Goal: Transaction & Acquisition: Obtain resource

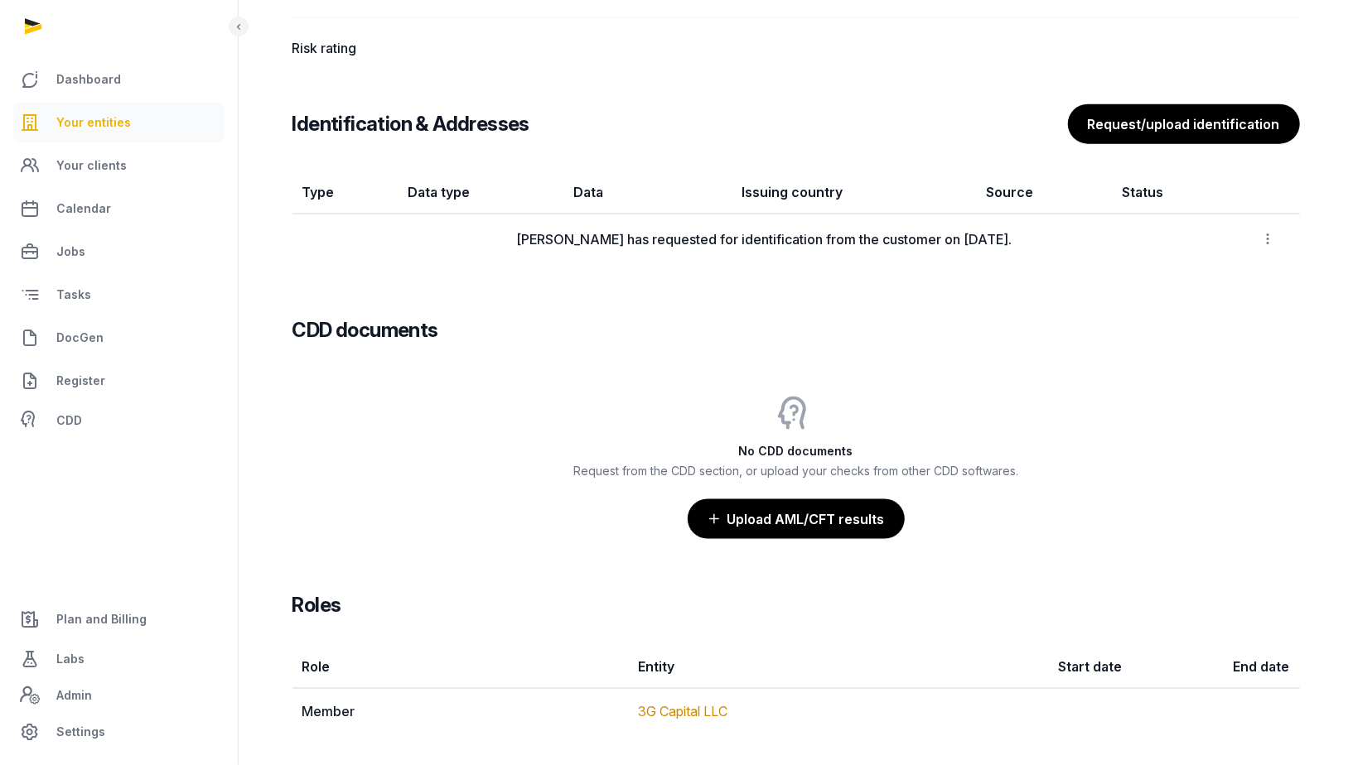
click at [153, 133] on link "Your entities" at bounding box center [118, 123] width 211 height 40
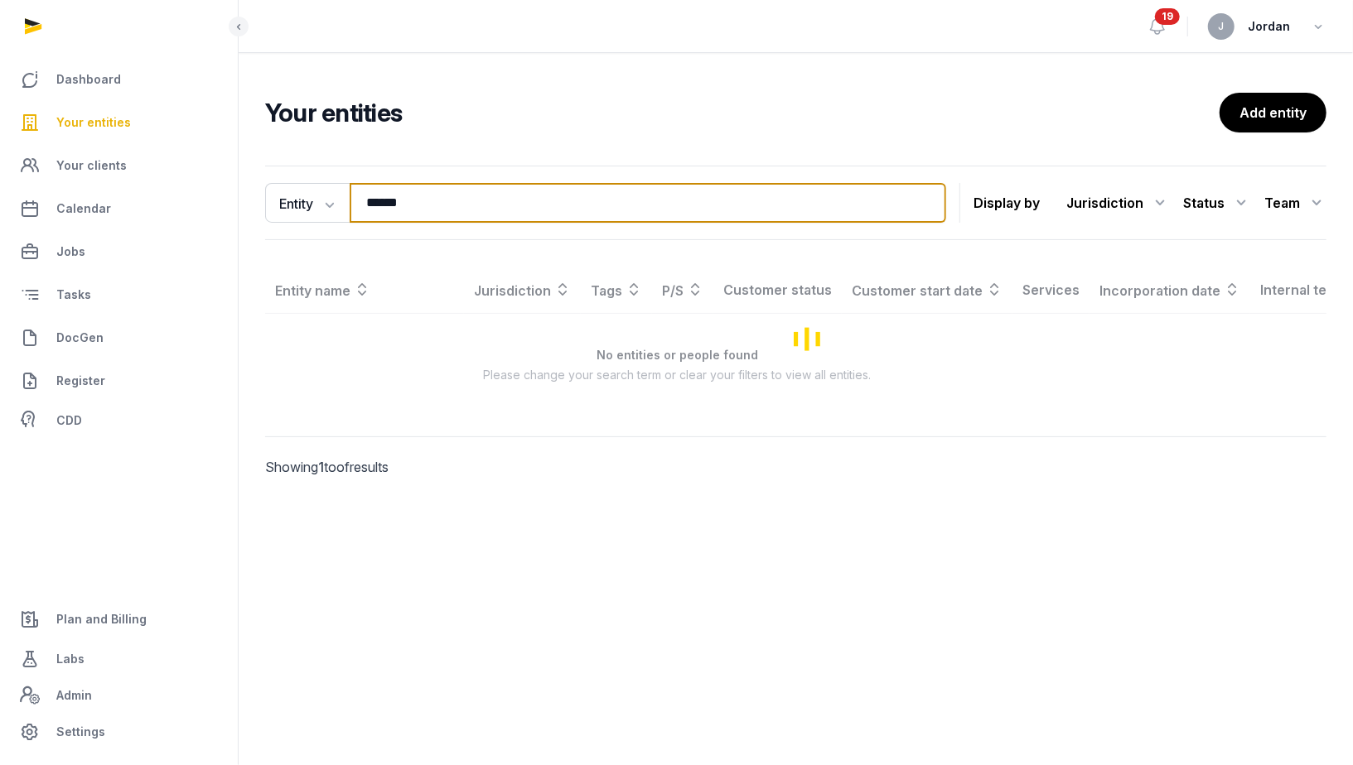
click at [427, 203] on input "******" at bounding box center [648, 203] width 596 height 40
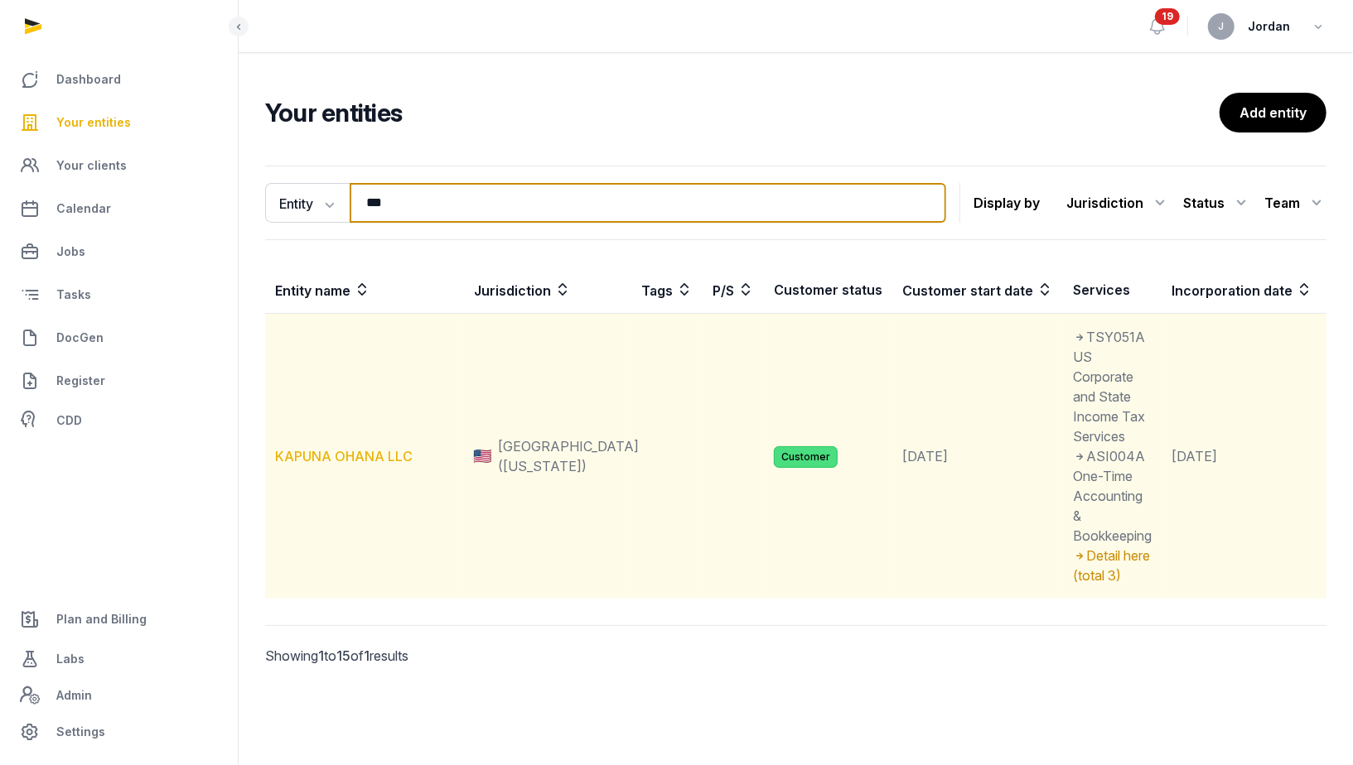
type input "***"
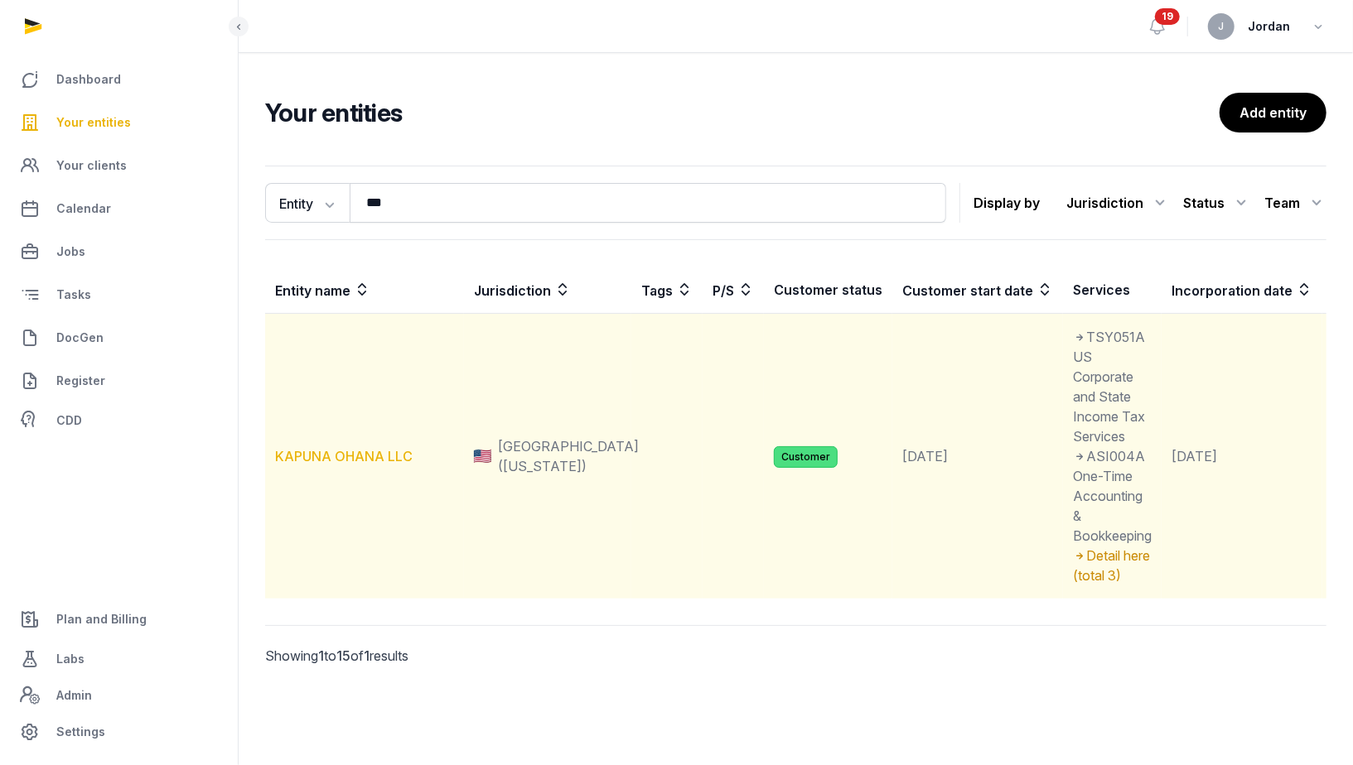
click at [374, 456] on link "KAPUNA OHANA LLC" at bounding box center [344, 456] width 138 height 17
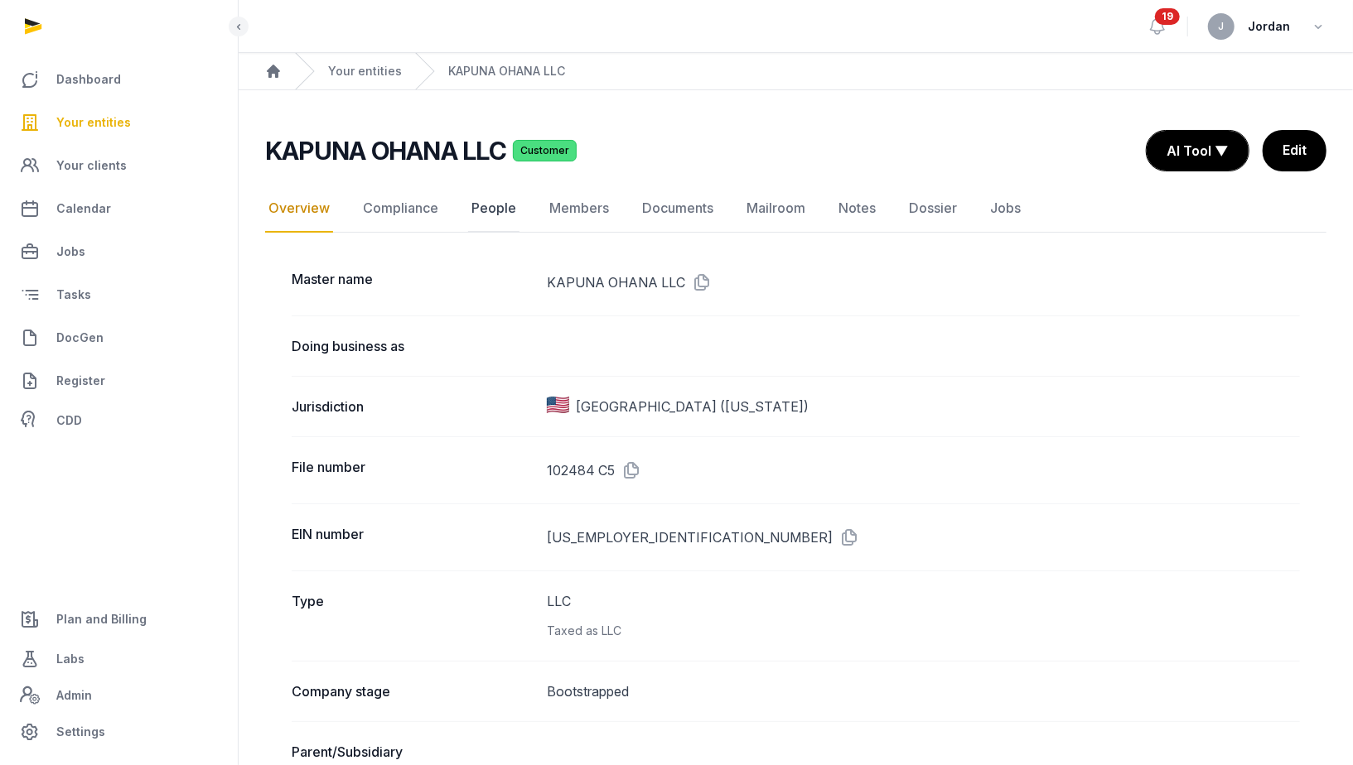
click at [493, 211] on link "People" at bounding box center [493, 209] width 51 height 48
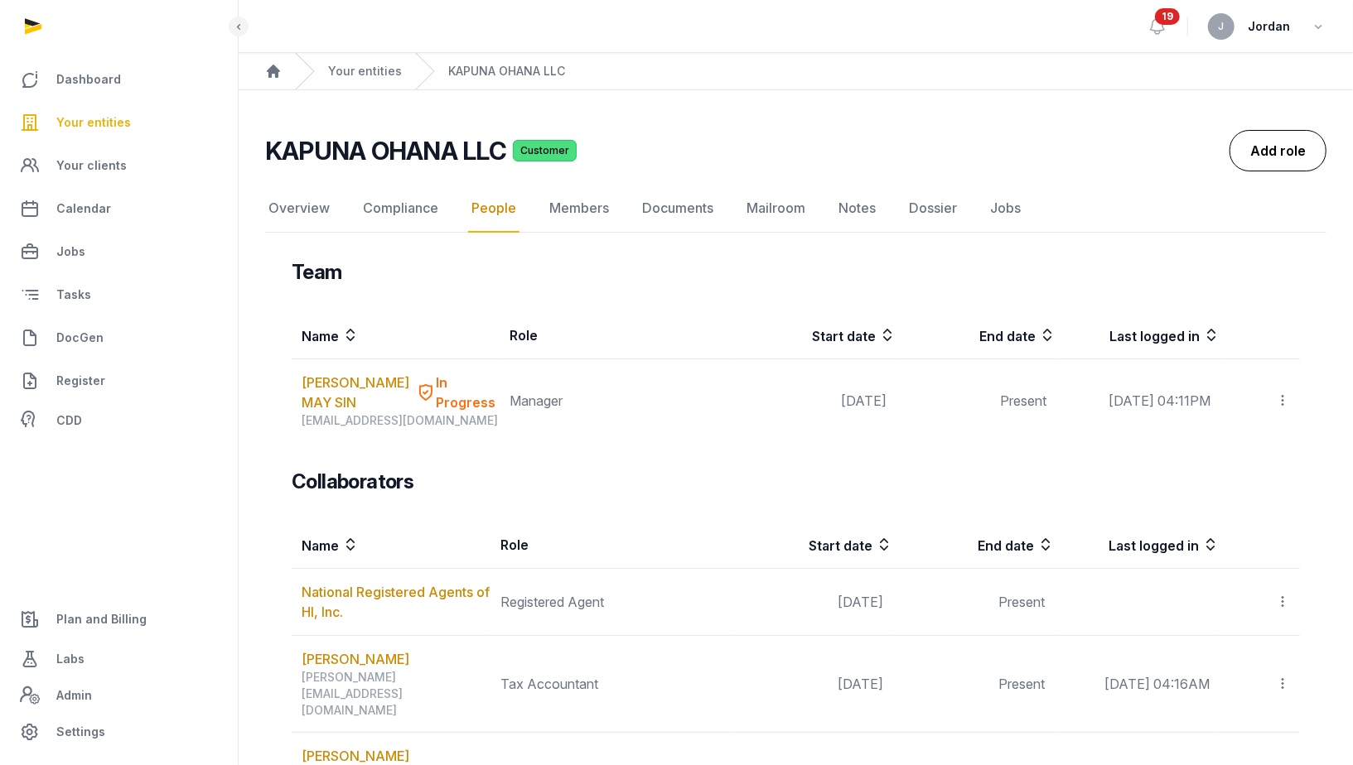
click at [1268, 145] on link "Add role" at bounding box center [1277, 150] width 97 height 41
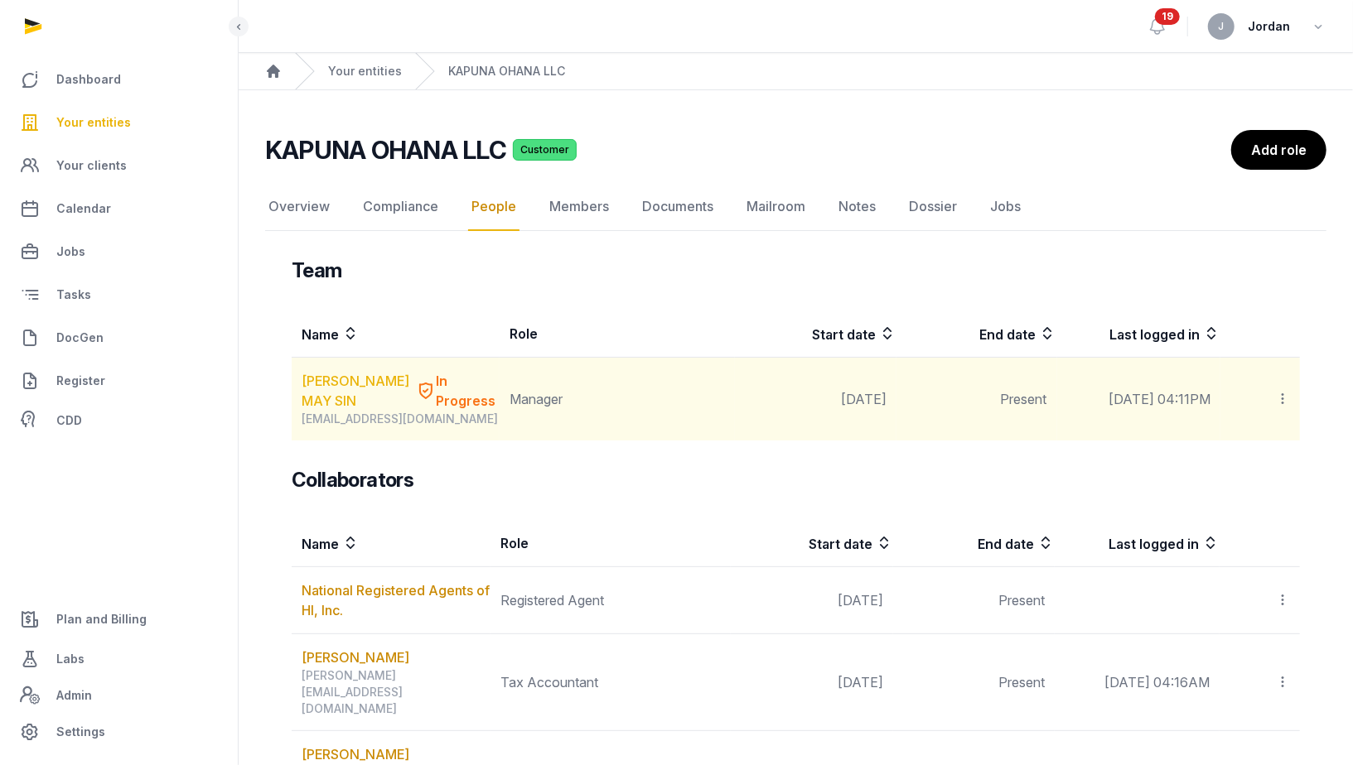
click at [349, 377] on link "MUN YEE MAY SIN" at bounding box center [356, 391] width 108 height 40
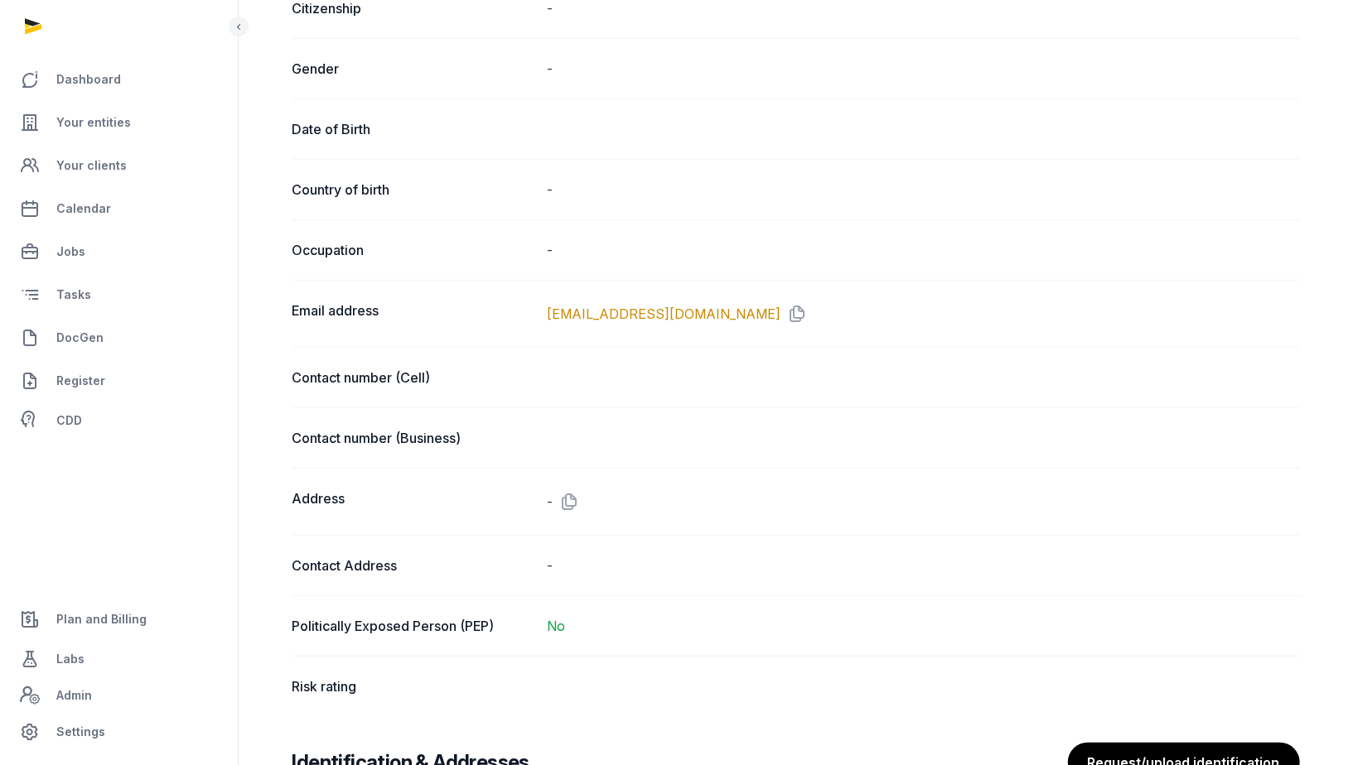
scroll to position [568, 0]
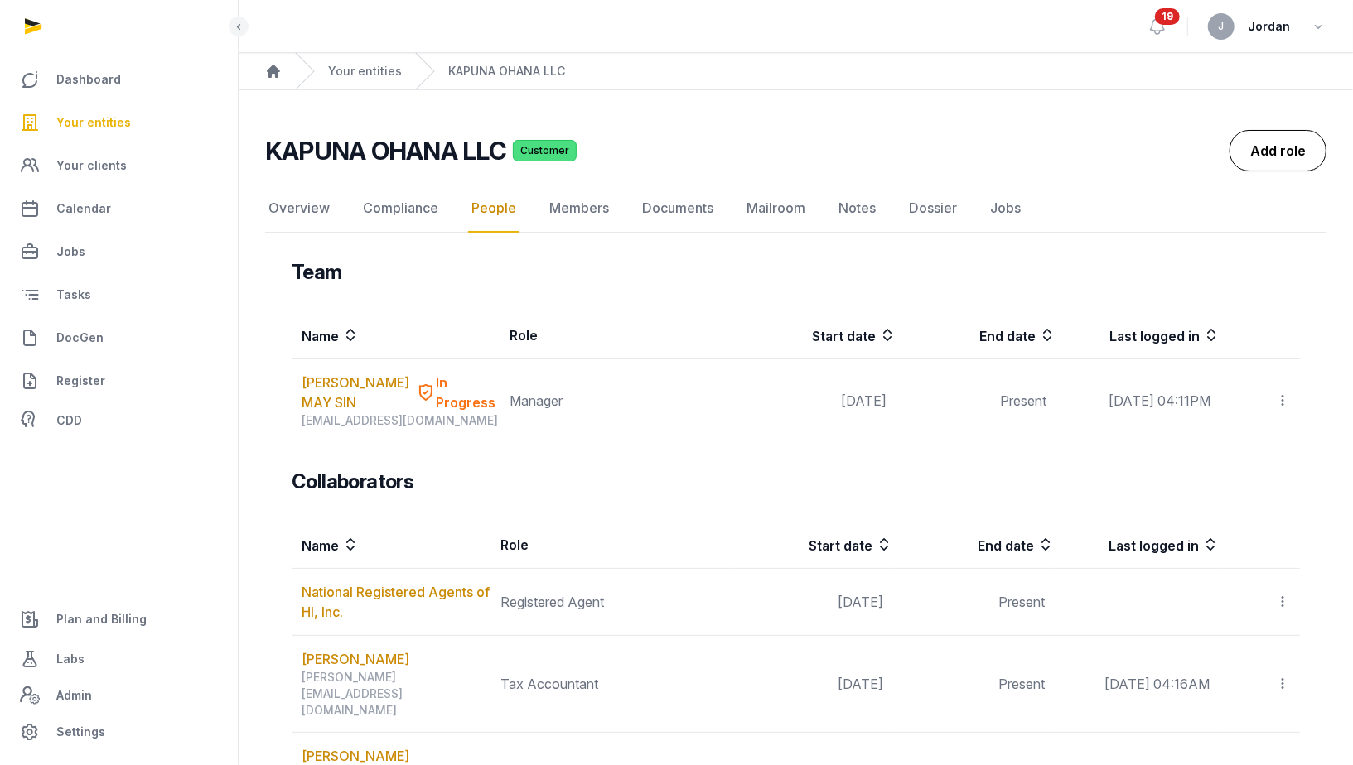
click at [1273, 152] on link "Add role" at bounding box center [1277, 150] width 97 height 41
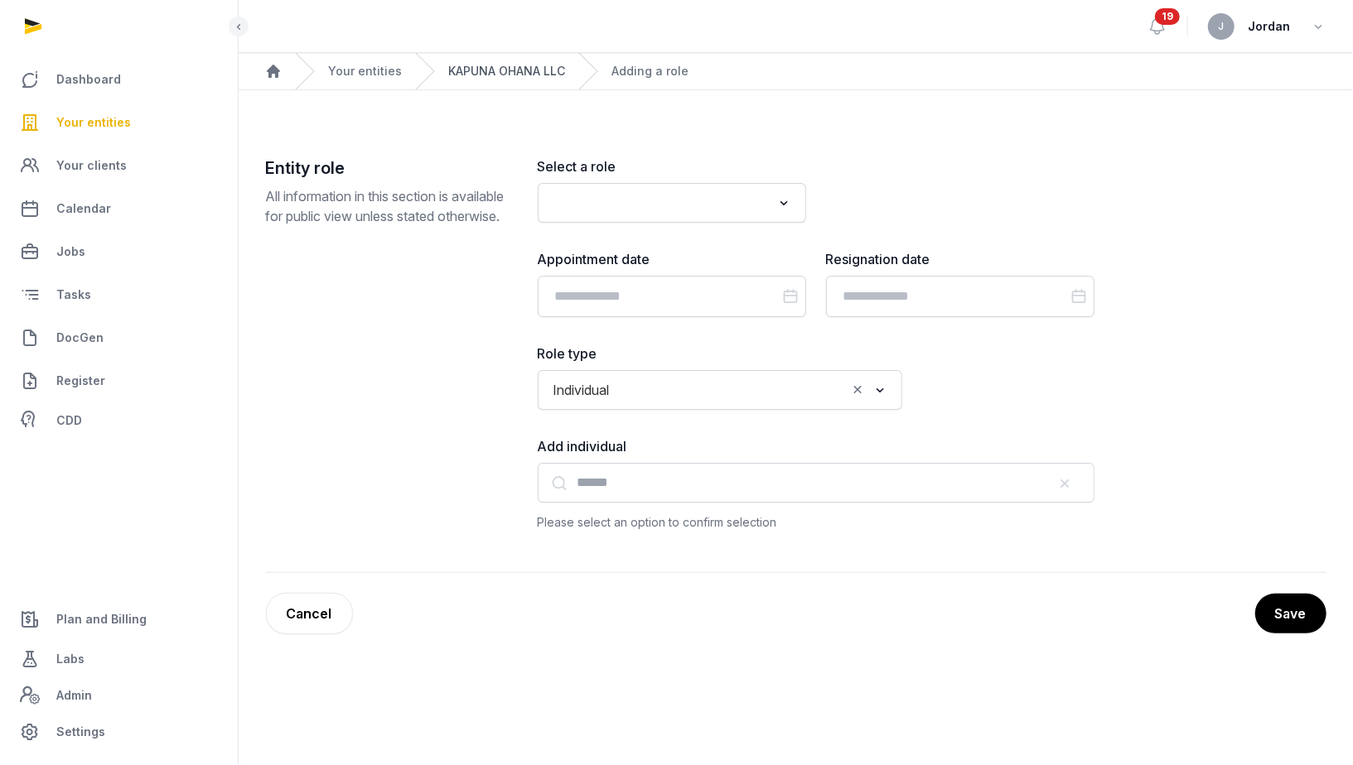
click at [536, 75] on link "KAPUNA OHANA LLC" at bounding box center [506, 71] width 117 height 17
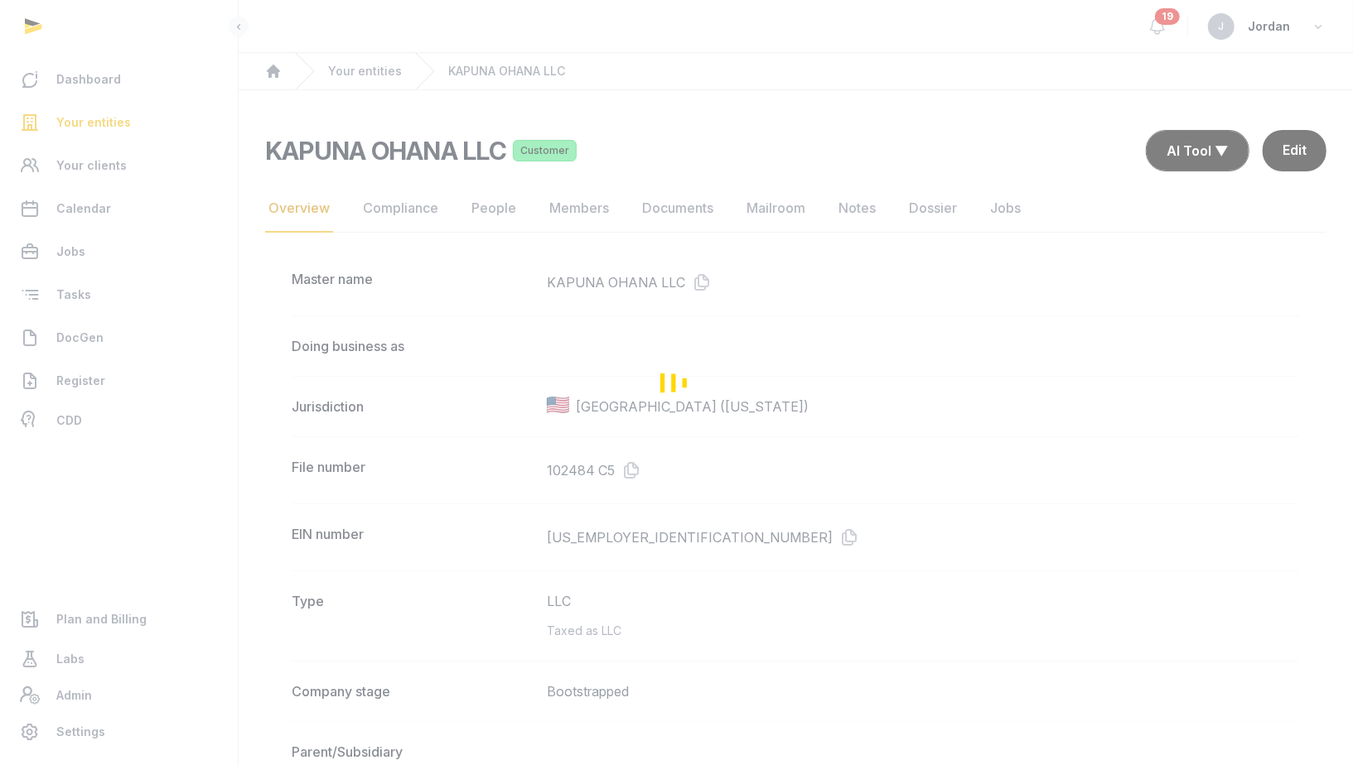
click at [495, 209] on div "Loading" at bounding box center [676, 382] width 1353 height 765
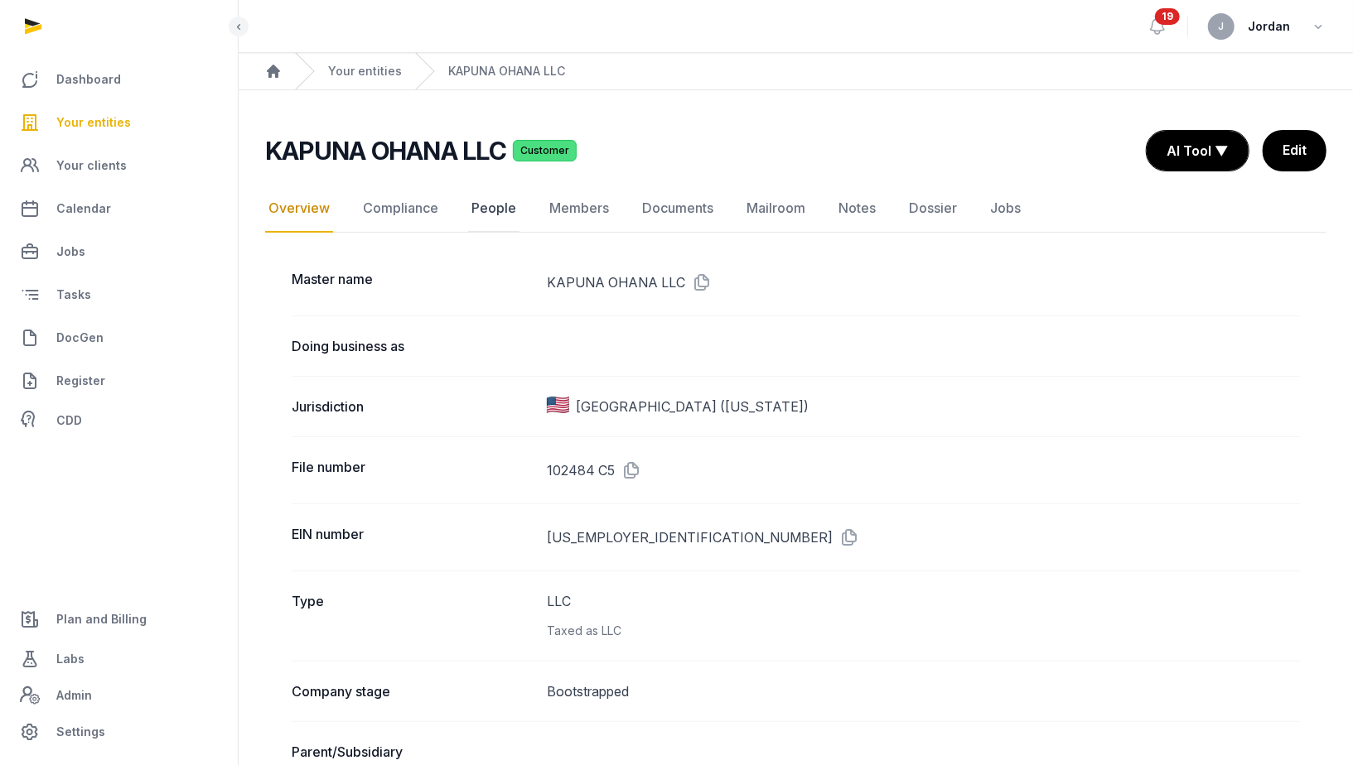
click at [496, 210] on link "People" at bounding box center [493, 209] width 51 height 48
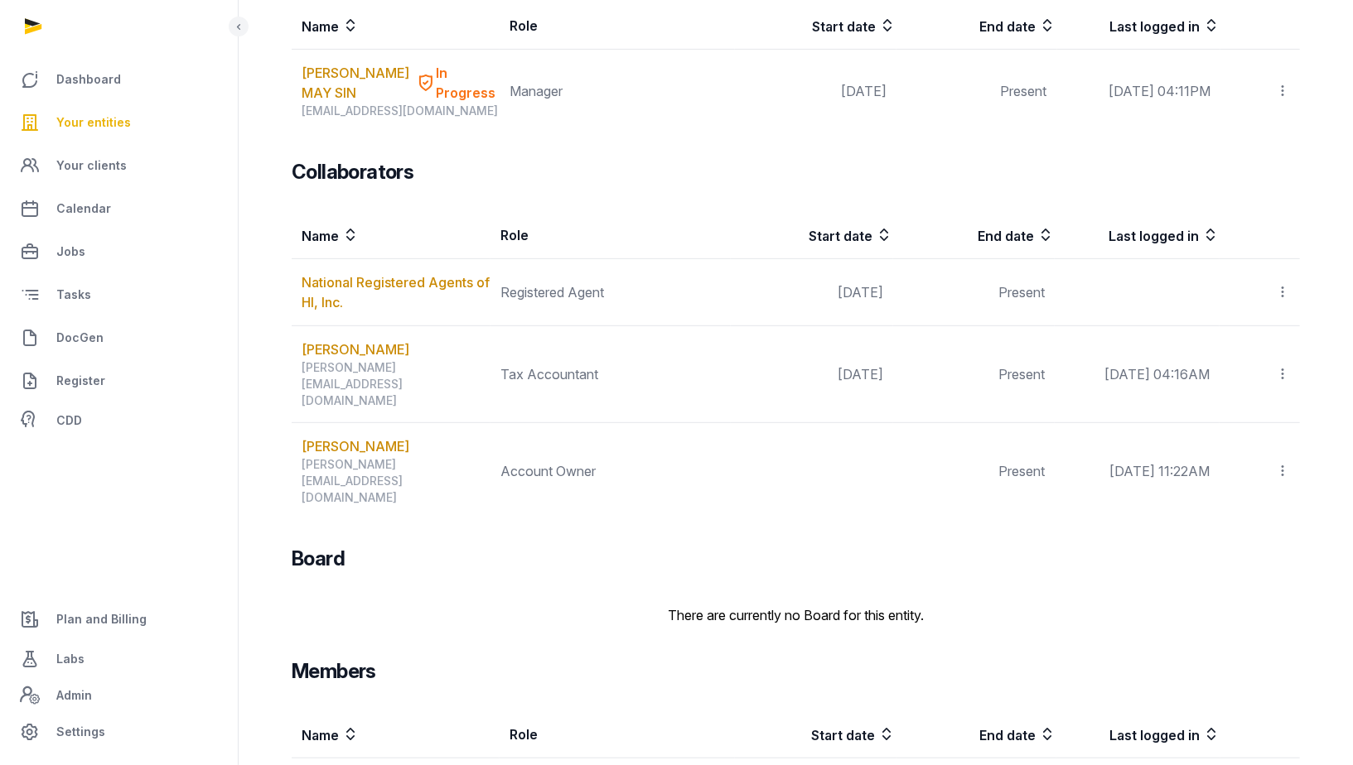
scroll to position [348, 0]
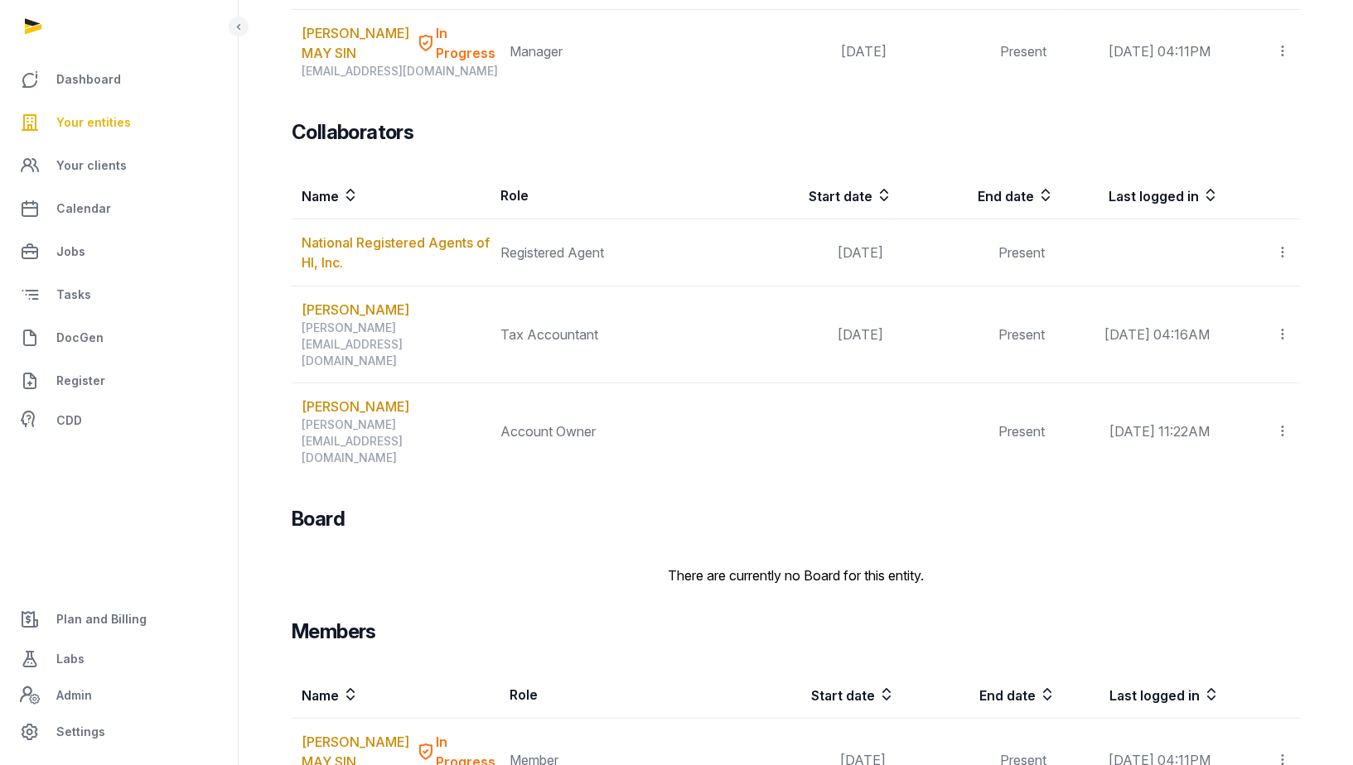
click at [1189, 619] on div "Members" at bounding box center [796, 632] width 1008 height 27
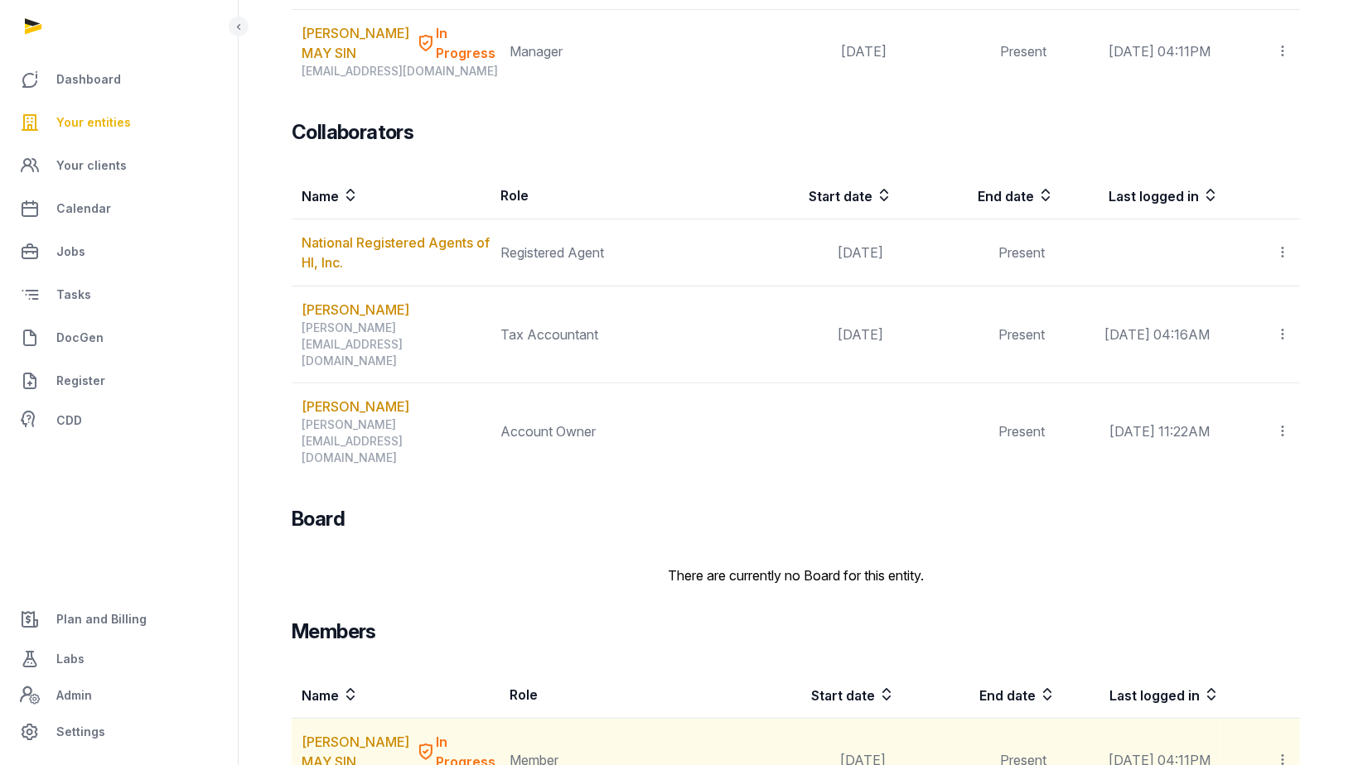
click at [1277, 751] on icon at bounding box center [1282, 759] width 15 height 17
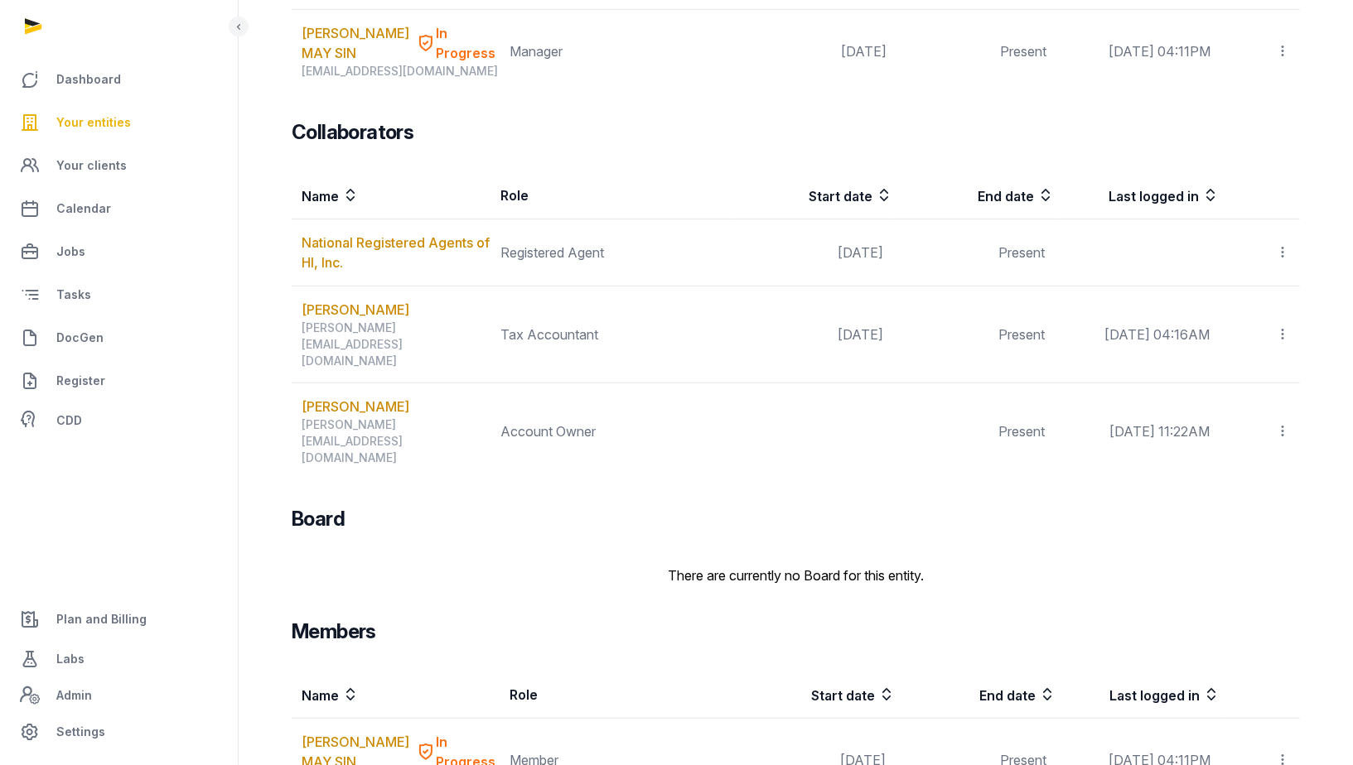
scroll to position [400, 0]
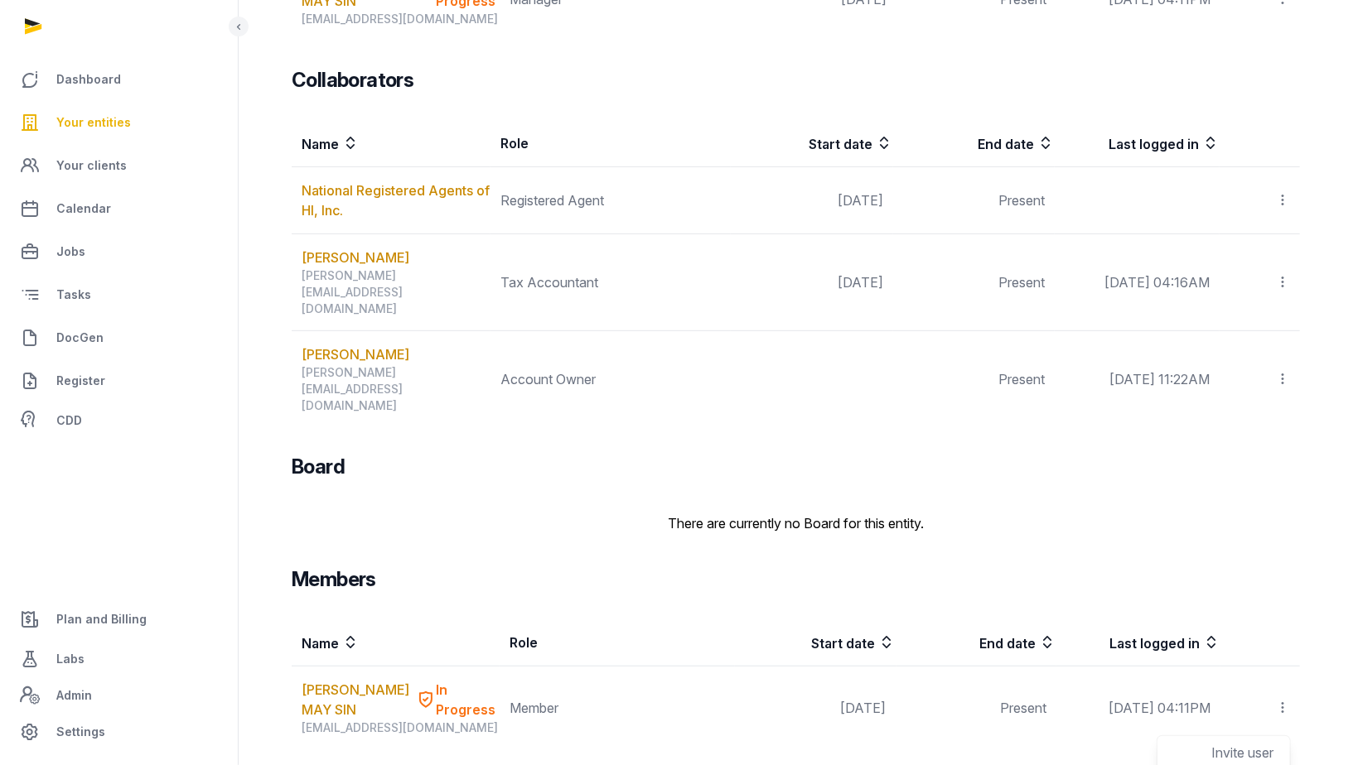
click at [1213, 567] on div "Members" at bounding box center [796, 580] width 1008 height 27
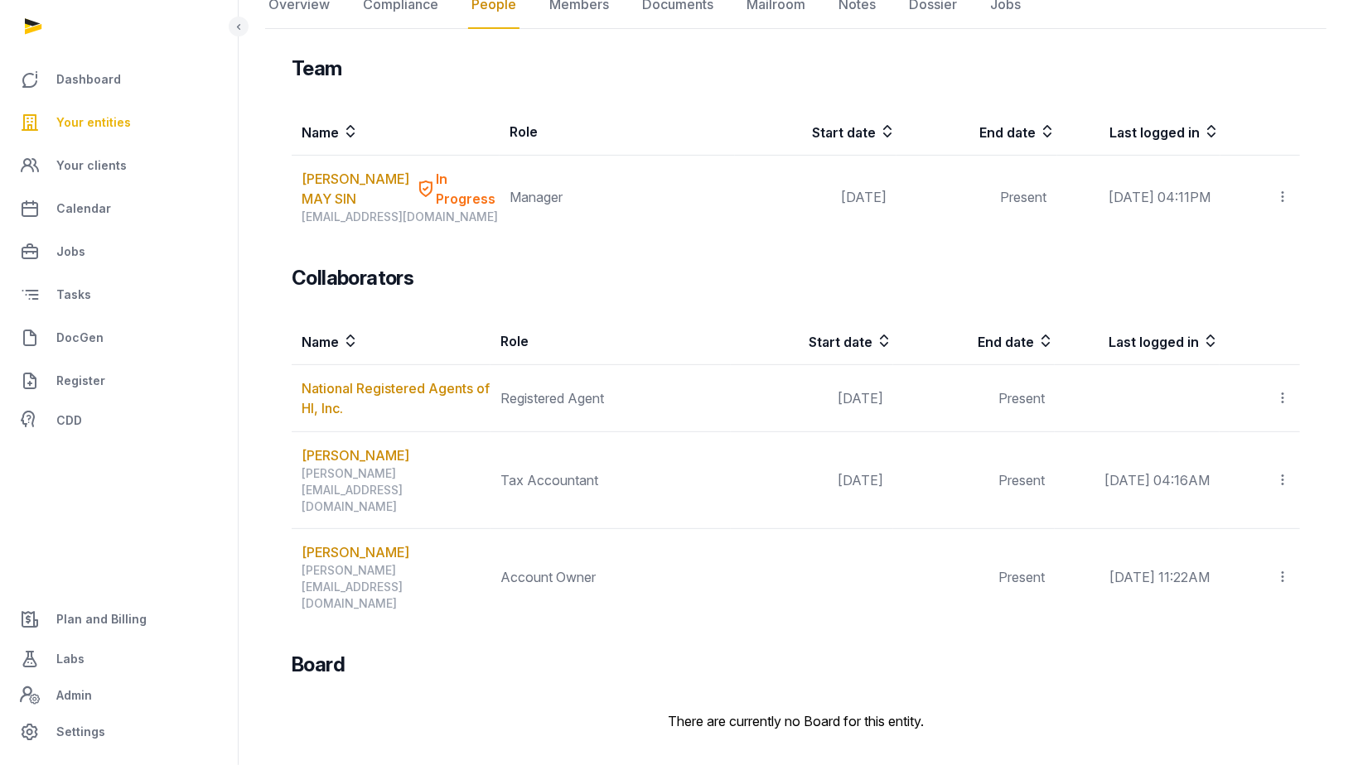
scroll to position [0, 0]
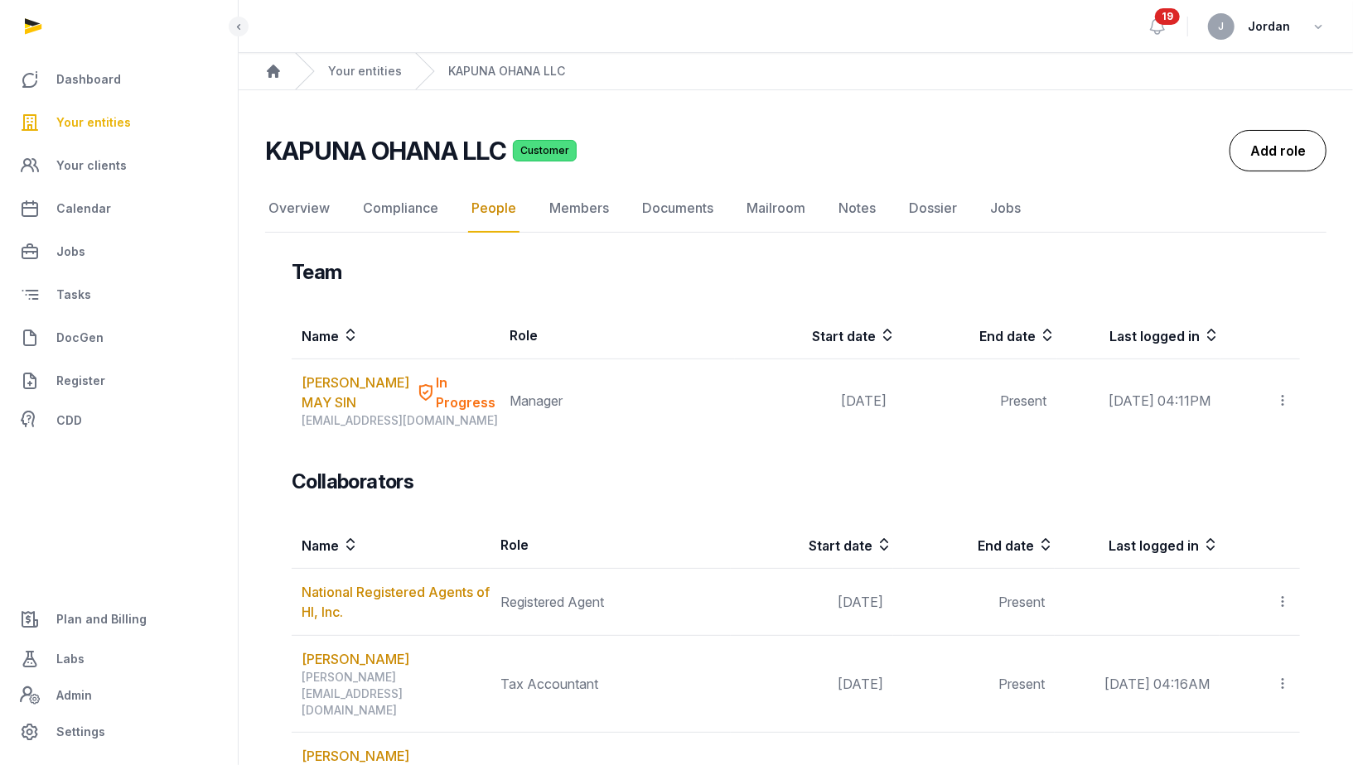
click at [1255, 132] on link "Add role" at bounding box center [1277, 150] width 97 height 41
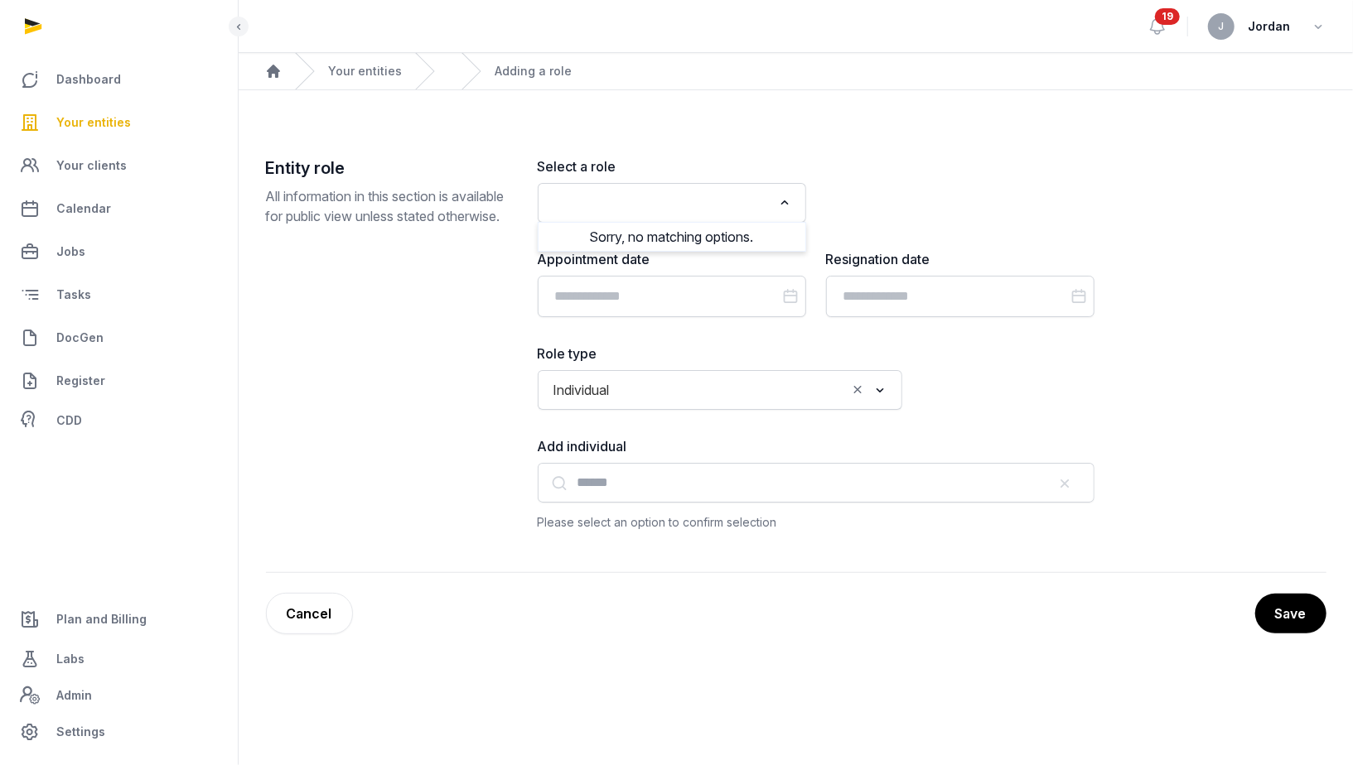
click at [722, 211] on input "Search for option" at bounding box center [660, 202] width 224 height 23
click at [835, 171] on div "Select a role Loading... Sorry, no matching options." at bounding box center [816, 190] width 557 height 66
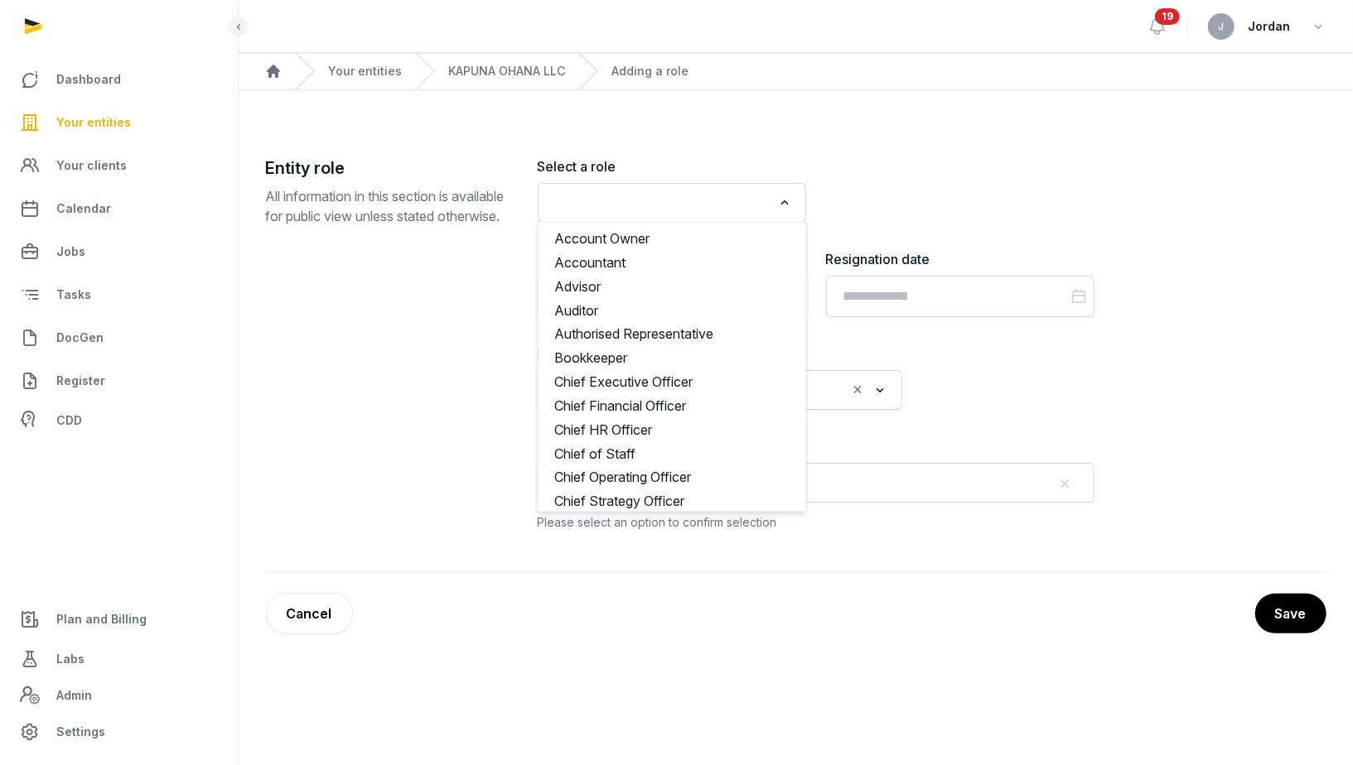
click at [586, 208] on input "Search for option" at bounding box center [660, 202] width 224 height 23
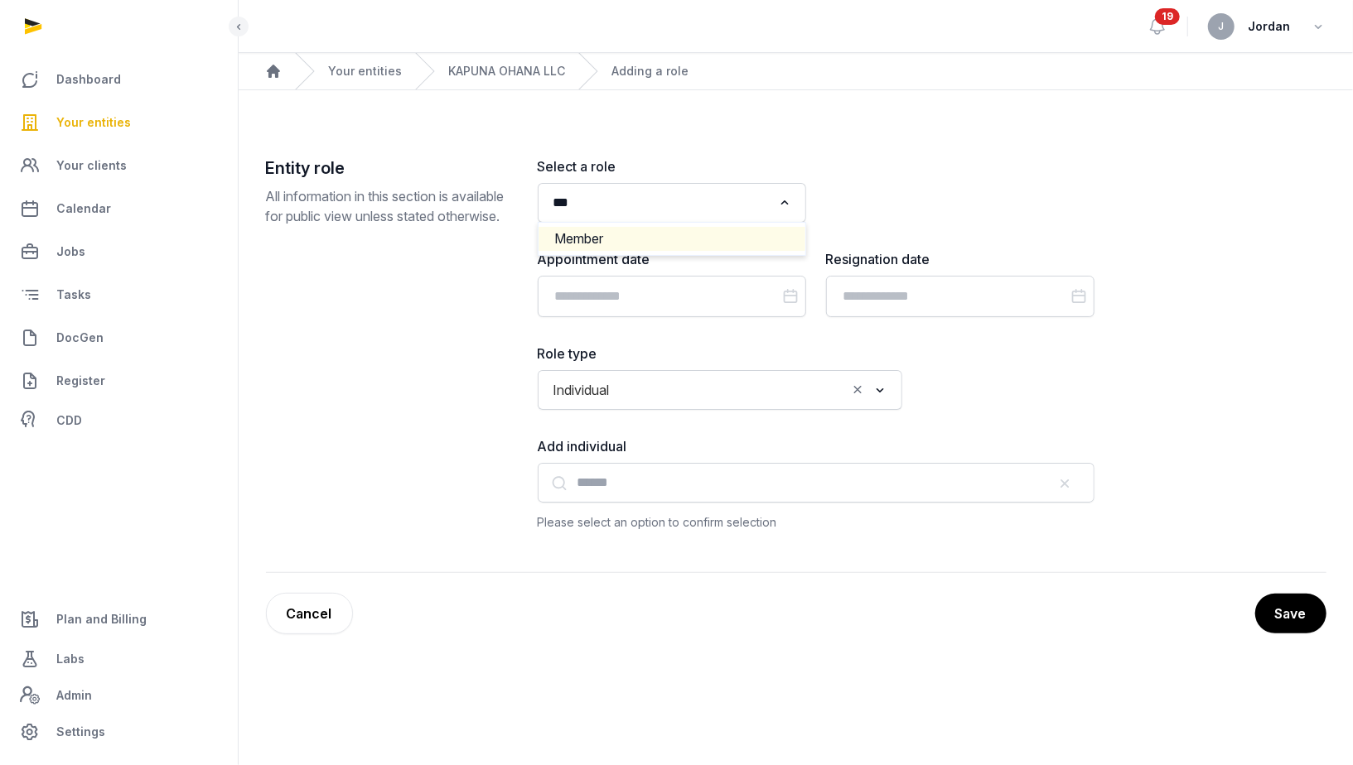
click at [610, 248] on li "Member" at bounding box center [671, 239] width 267 height 24
type input "***"
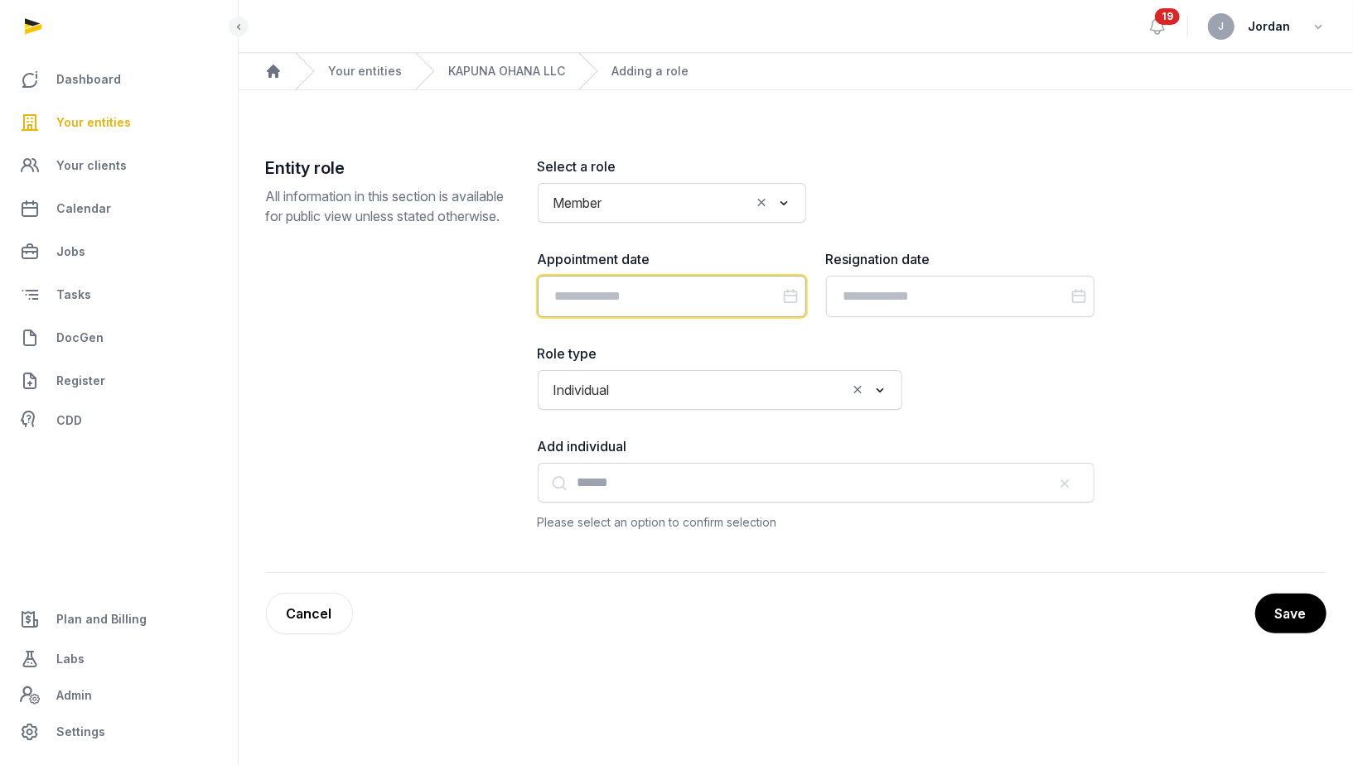
click at [747, 297] on input "Datepicker input" at bounding box center [672, 296] width 268 height 41
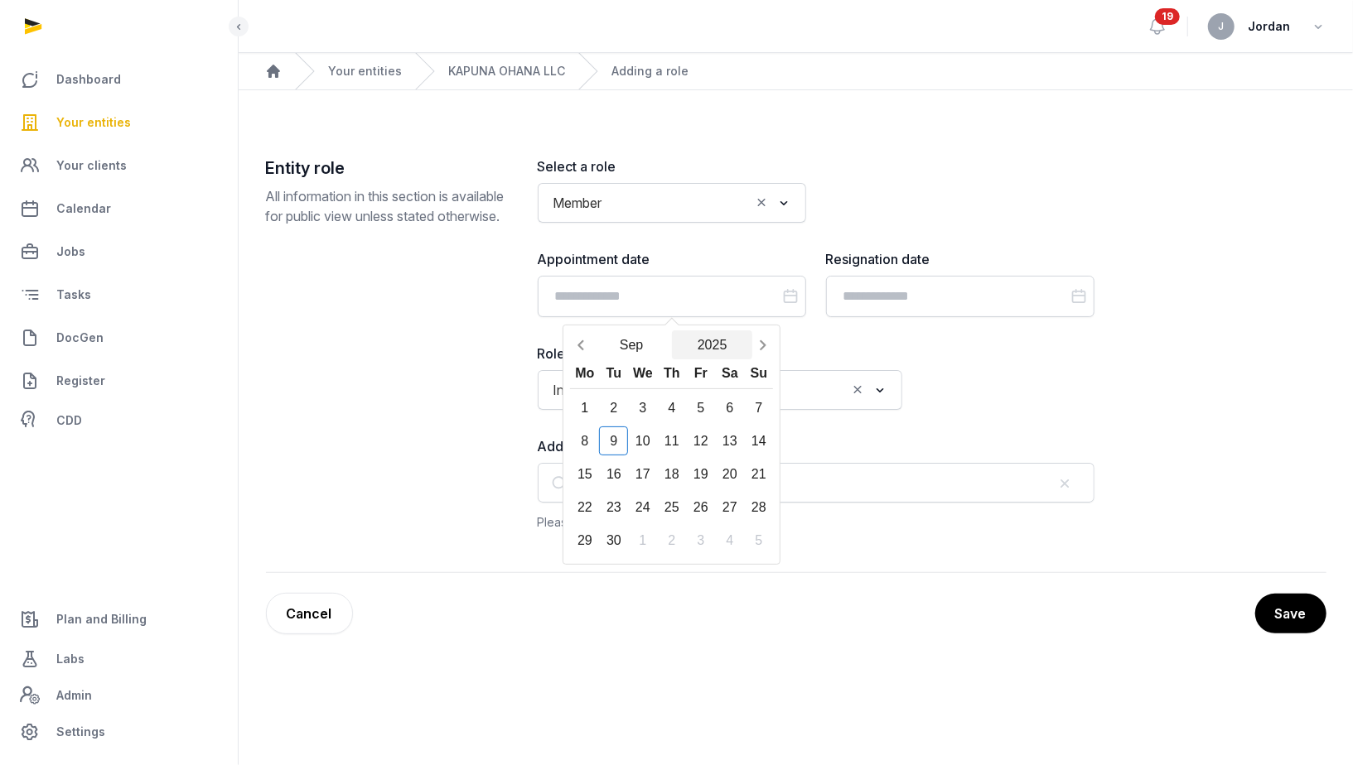
click at [703, 346] on button "2025" at bounding box center [712, 345] width 81 height 29
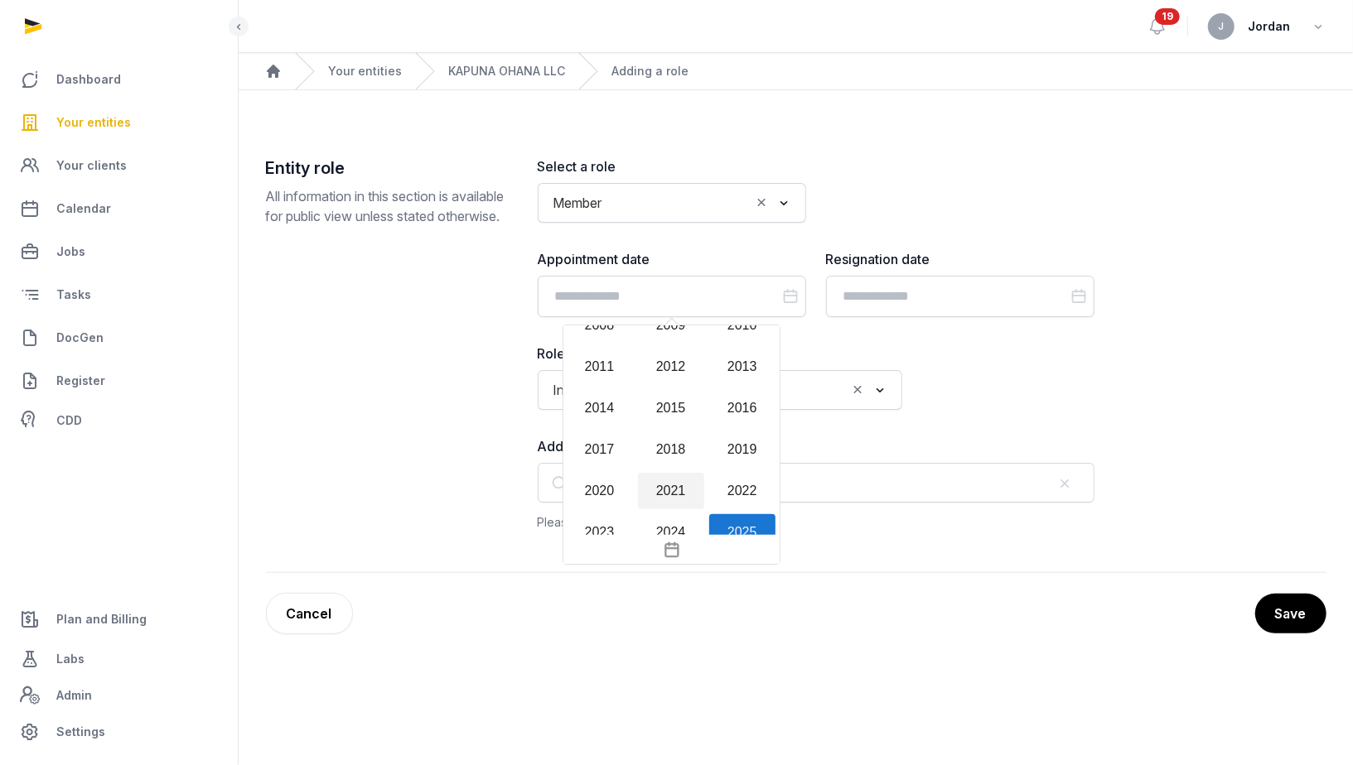
scroll to position [1508, 0]
click at [738, 363] on div "2013" at bounding box center [742, 371] width 66 height 36
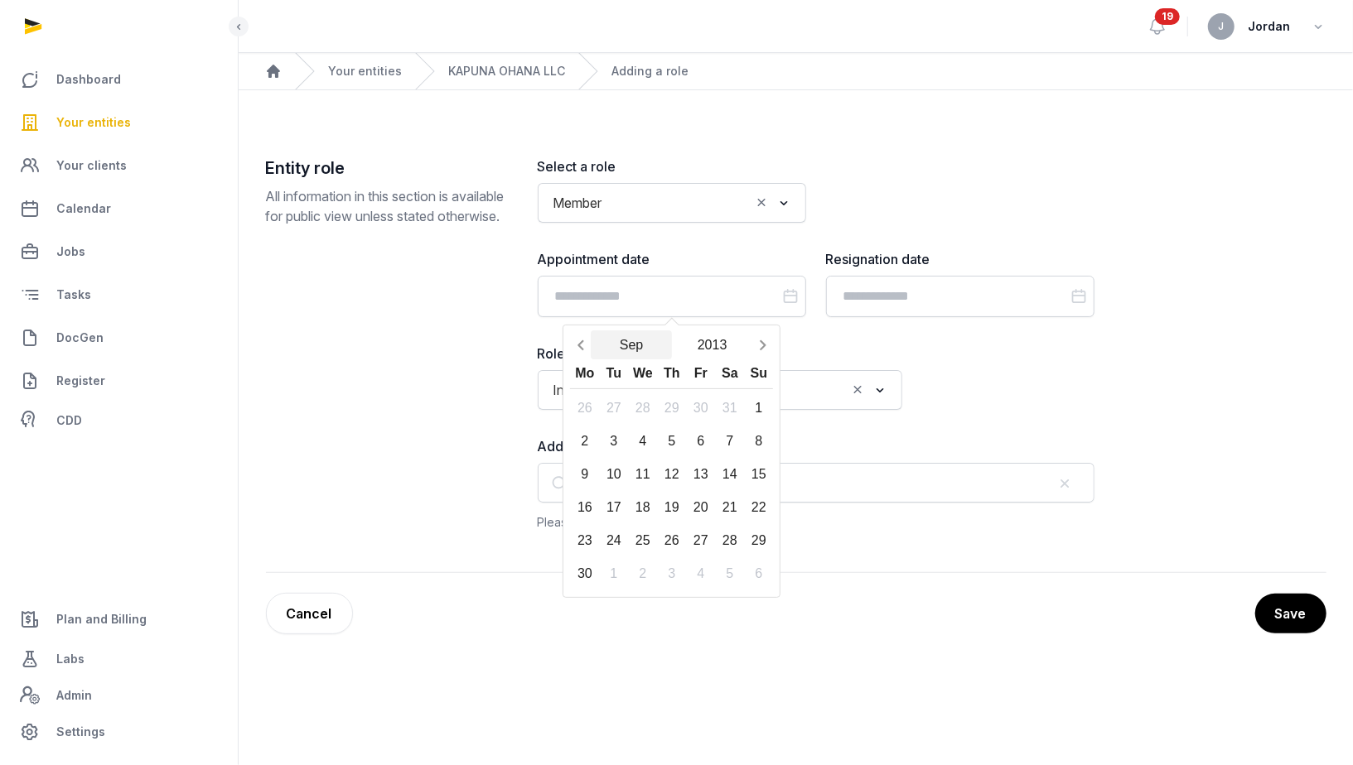
click at [622, 349] on button "Sep" at bounding box center [631, 345] width 81 height 29
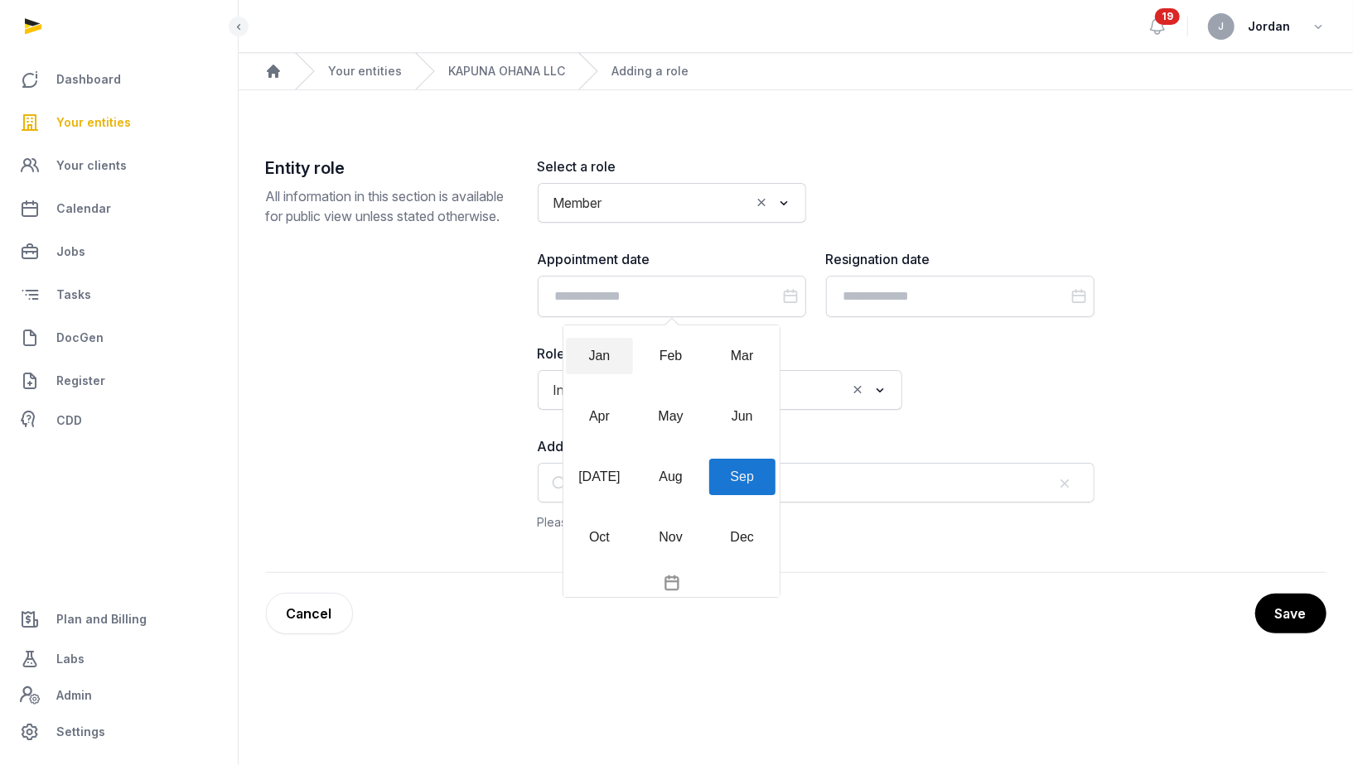
click at [591, 356] on div "Jan" at bounding box center [599, 356] width 66 height 36
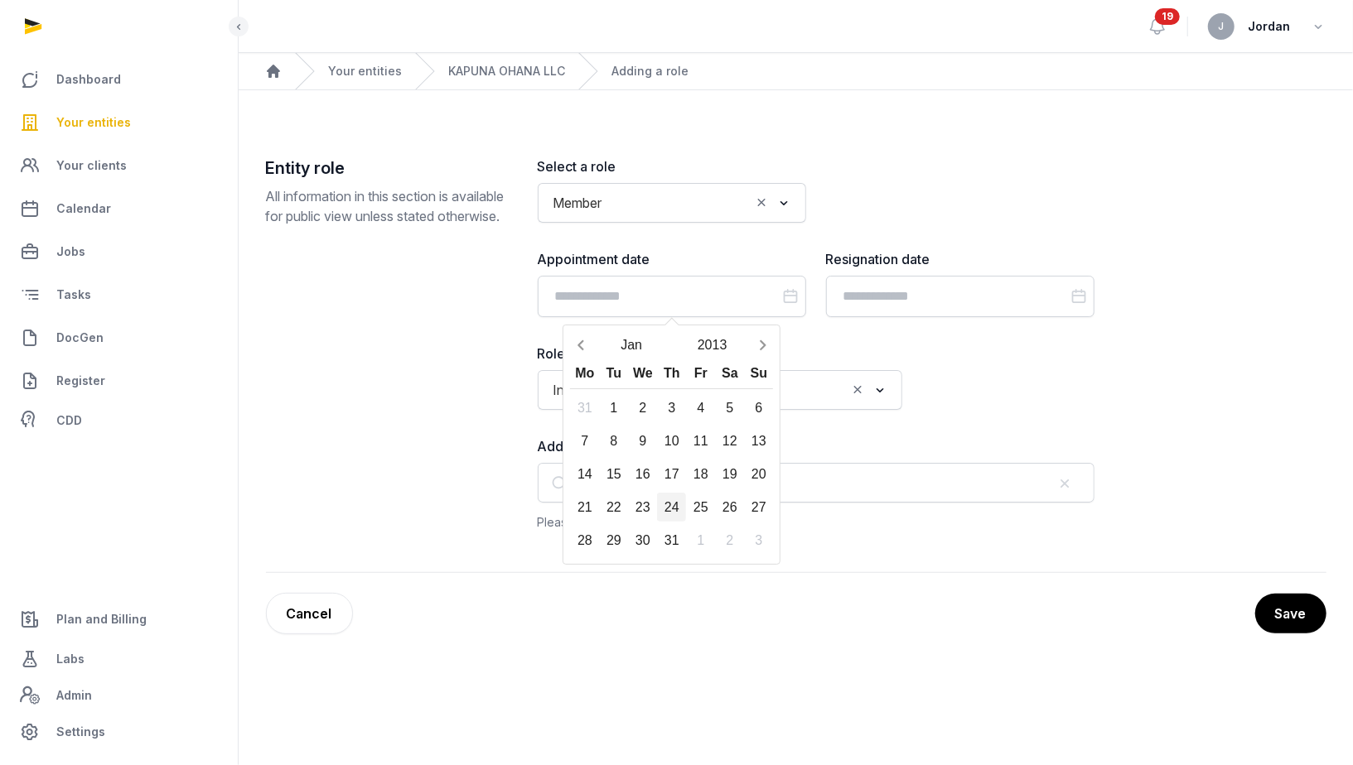
click at [664, 504] on div "24" at bounding box center [671, 507] width 29 height 29
type input "**********"
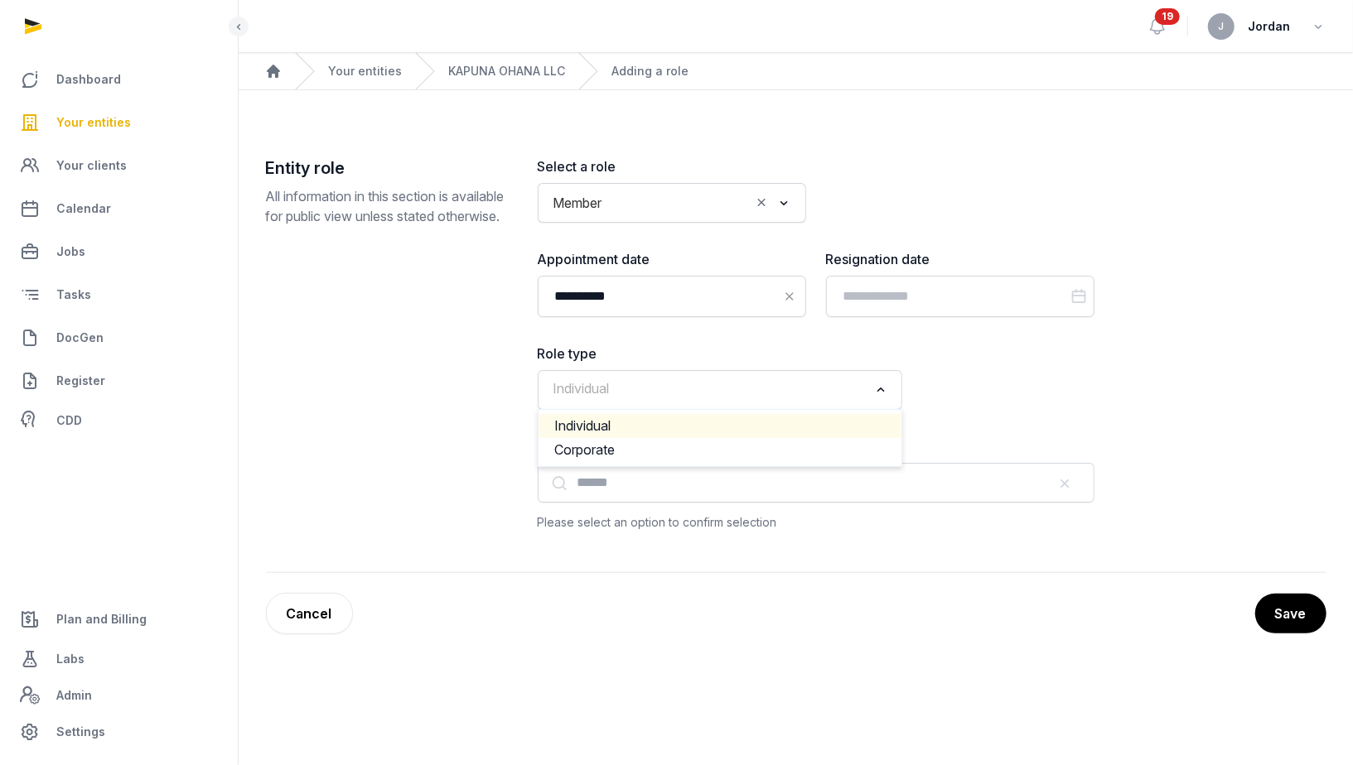
click at [632, 399] on input "Search for option" at bounding box center [708, 390] width 321 height 23
click at [630, 422] on li "Individual" at bounding box center [719, 426] width 363 height 24
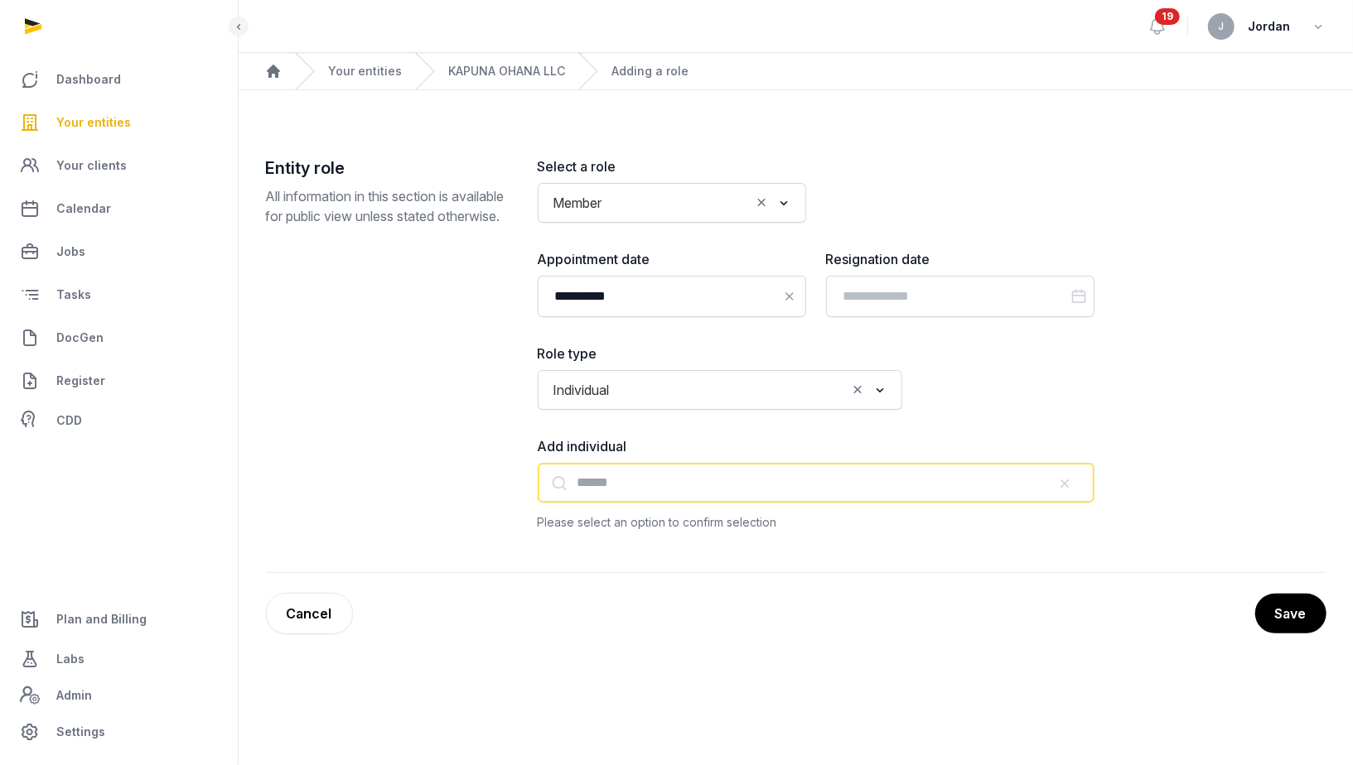
click at [630, 468] on input "text" at bounding box center [816, 483] width 557 height 40
paste input "********"
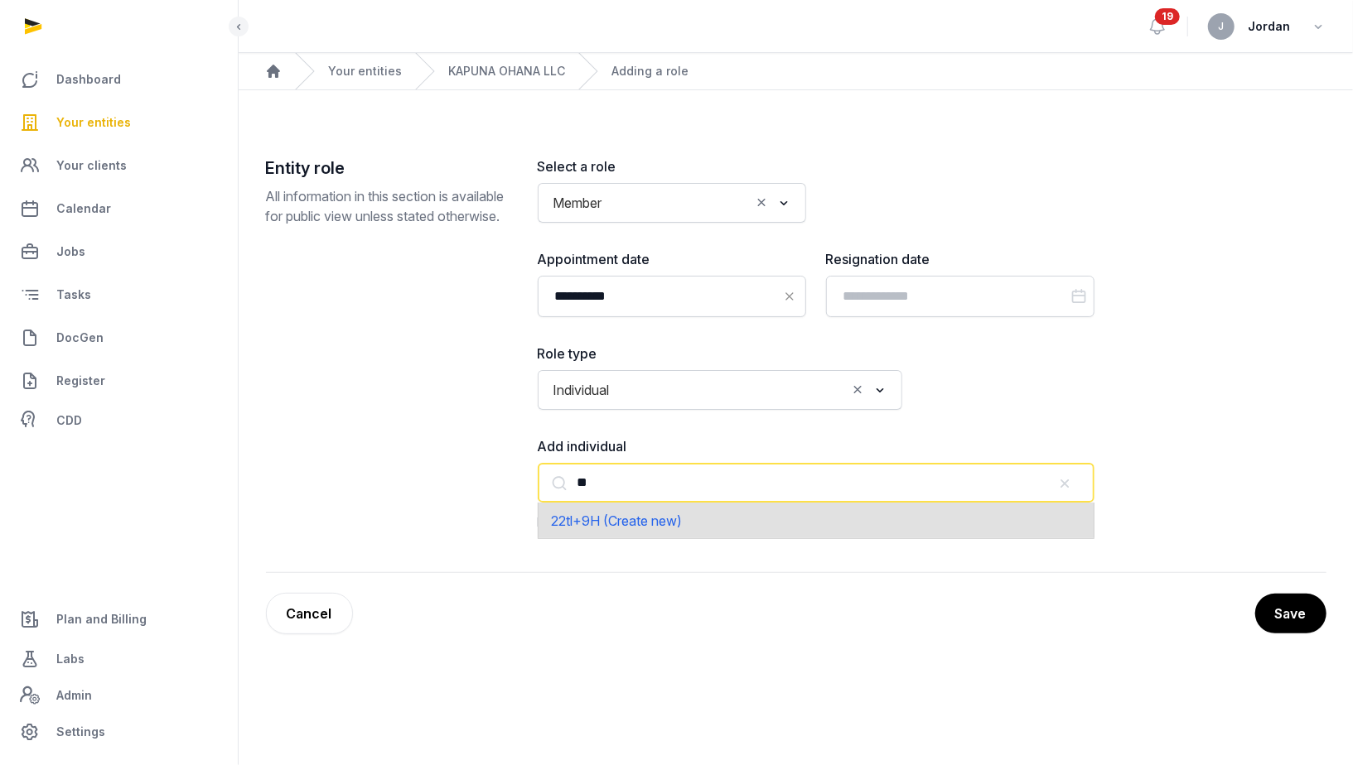
type input "*"
click at [846, 512] on div "Joseph Kam Choi Sin (Create new)" at bounding box center [816, 521] width 557 height 36
type input "**********"
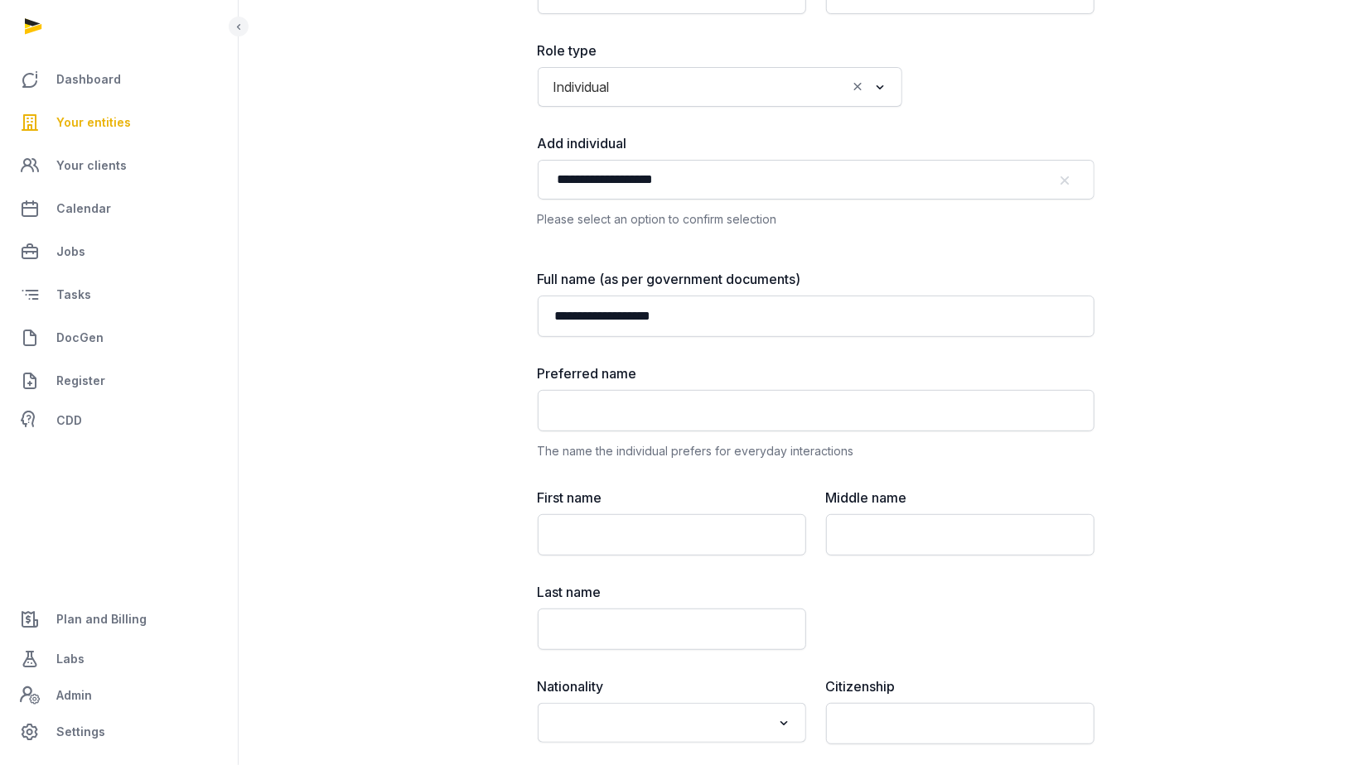
scroll to position [312, 0]
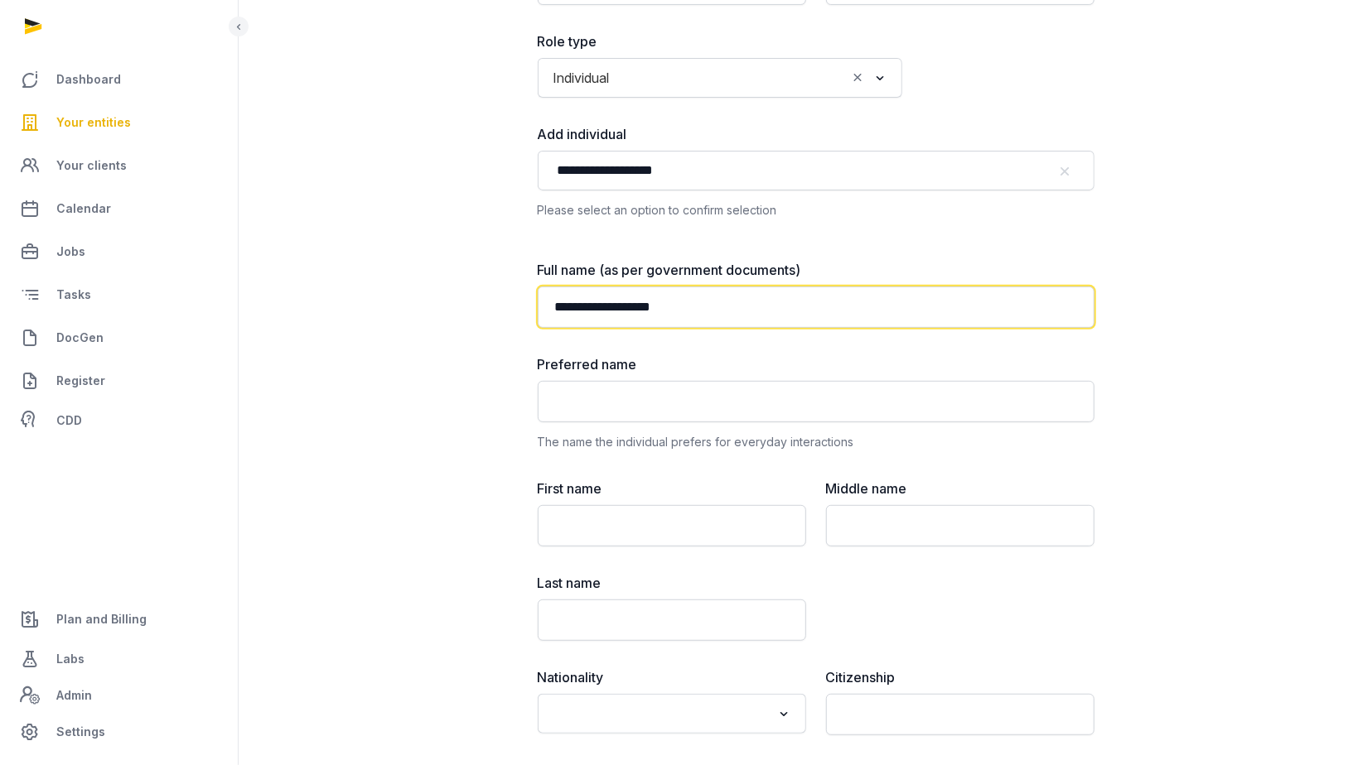
click at [640, 312] on input "**********" at bounding box center [816, 307] width 557 height 41
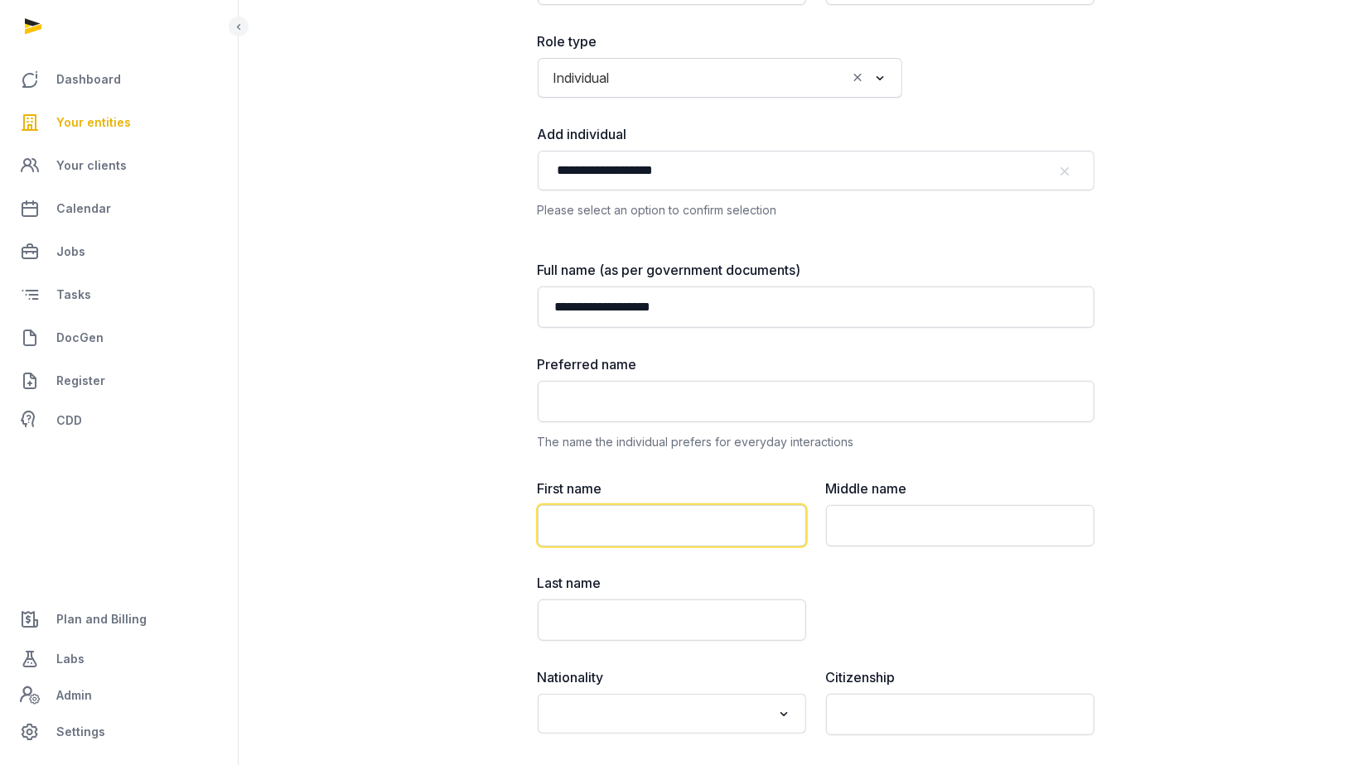
click at [587, 538] on input "text" at bounding box center [672, 525] width 268 height 41
paste input "**********"
drag, startPoint x: 602, startPoint y: 522, endPoint x: 663, endPoint y: 523, distance: 60.5
click at [663, 523] on input "**********" at bounding box center [672, 525] width 268 height 41
drag, startPoint x: 659, startPoint y: 527, endPoint x: 611, endPoint y: 524, distance: 49.0
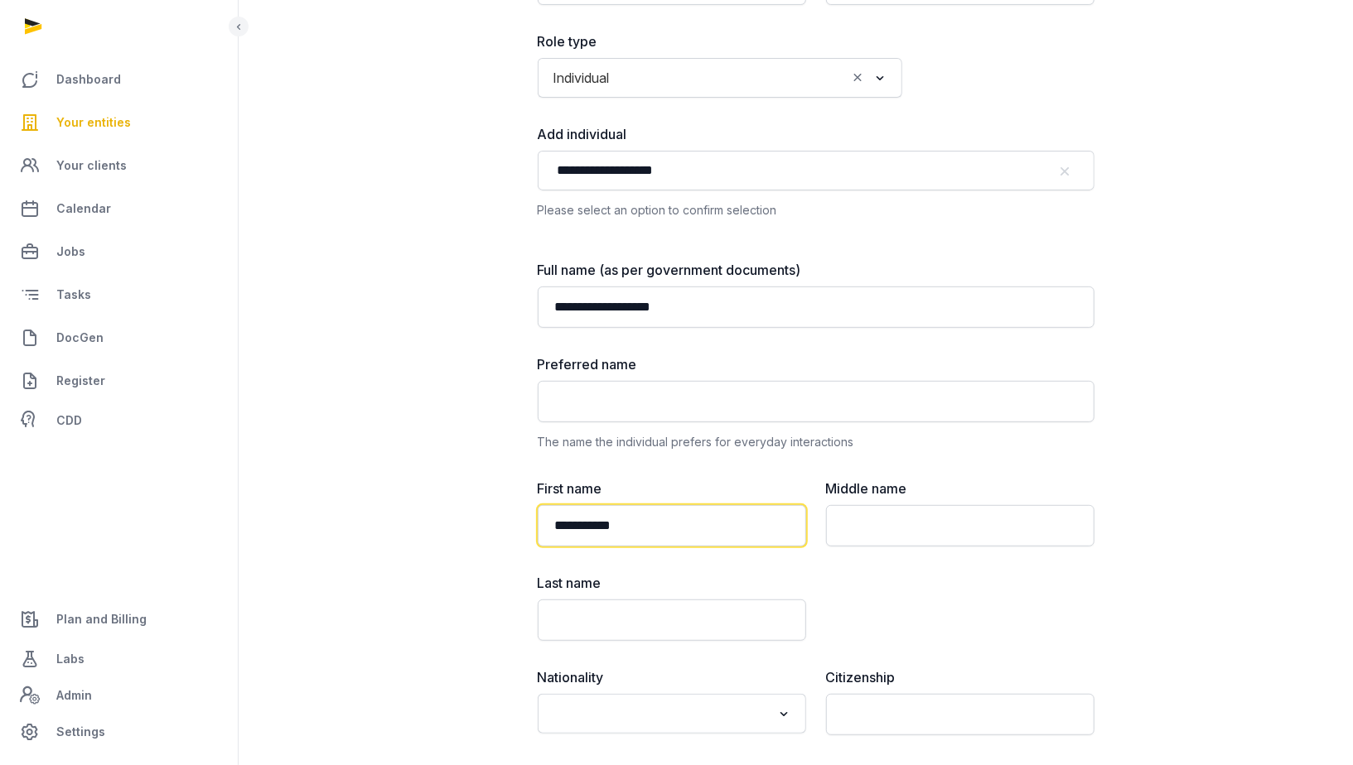
click at [611, 524] on input "**********" at bounding box center [672, 525] width 268 height 41
type input "******"
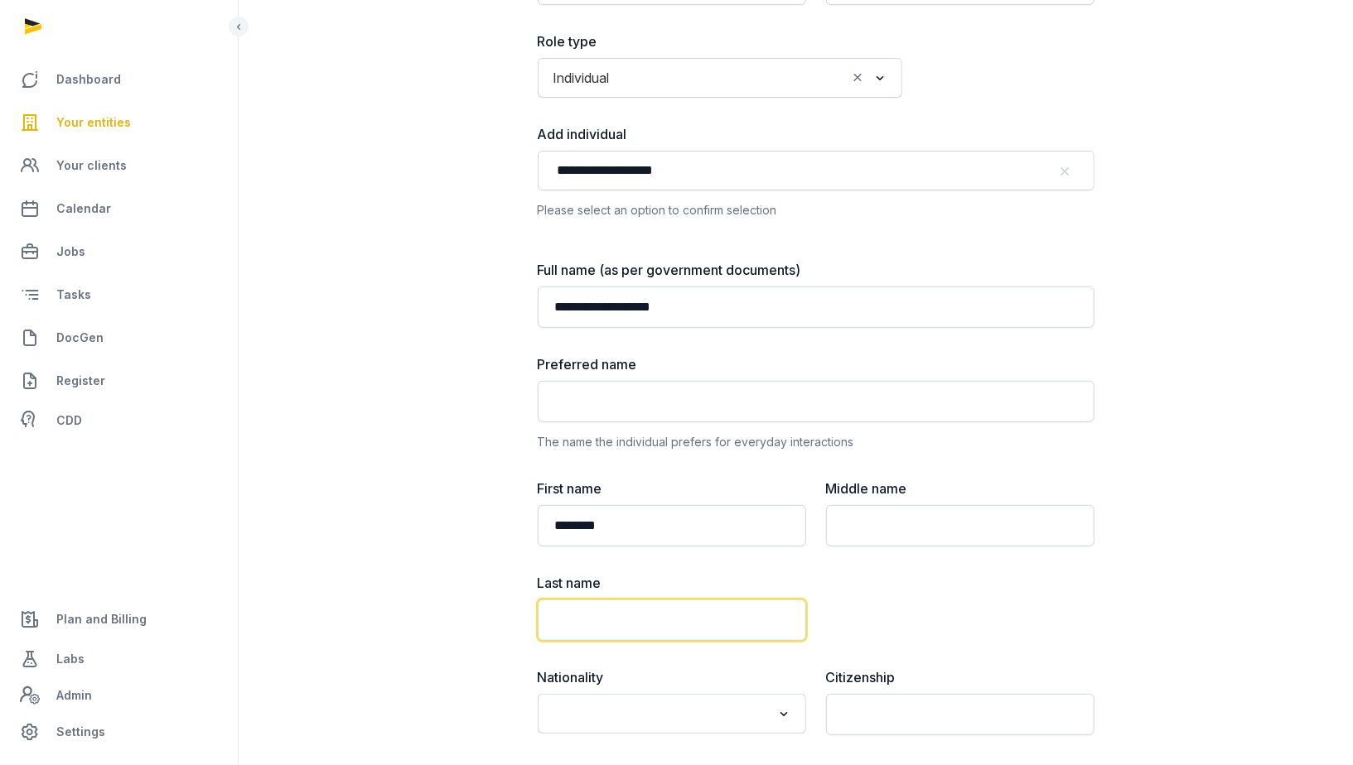
click at [564, 611] on input "text" at bounding box center [672, 620] width 268 height 41
paste input "***"
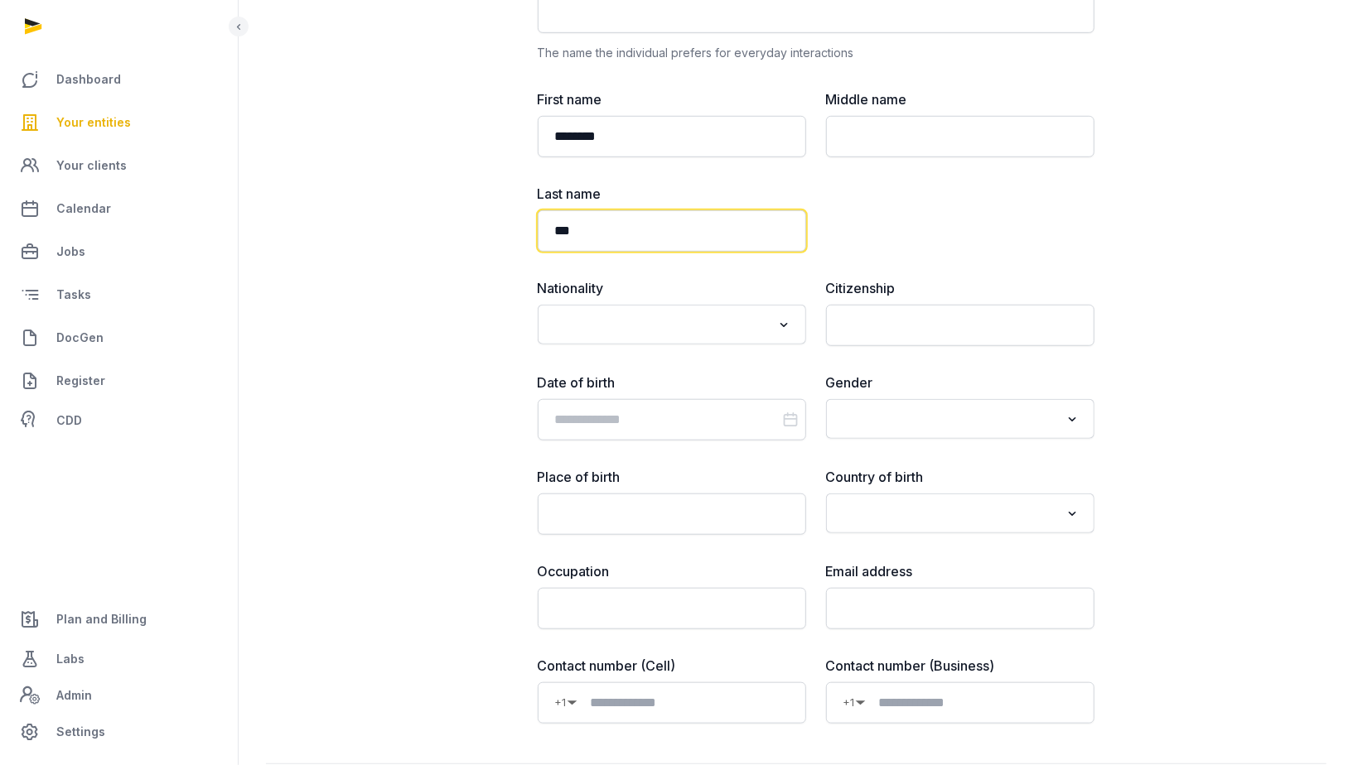
scroll to position [785, 0]
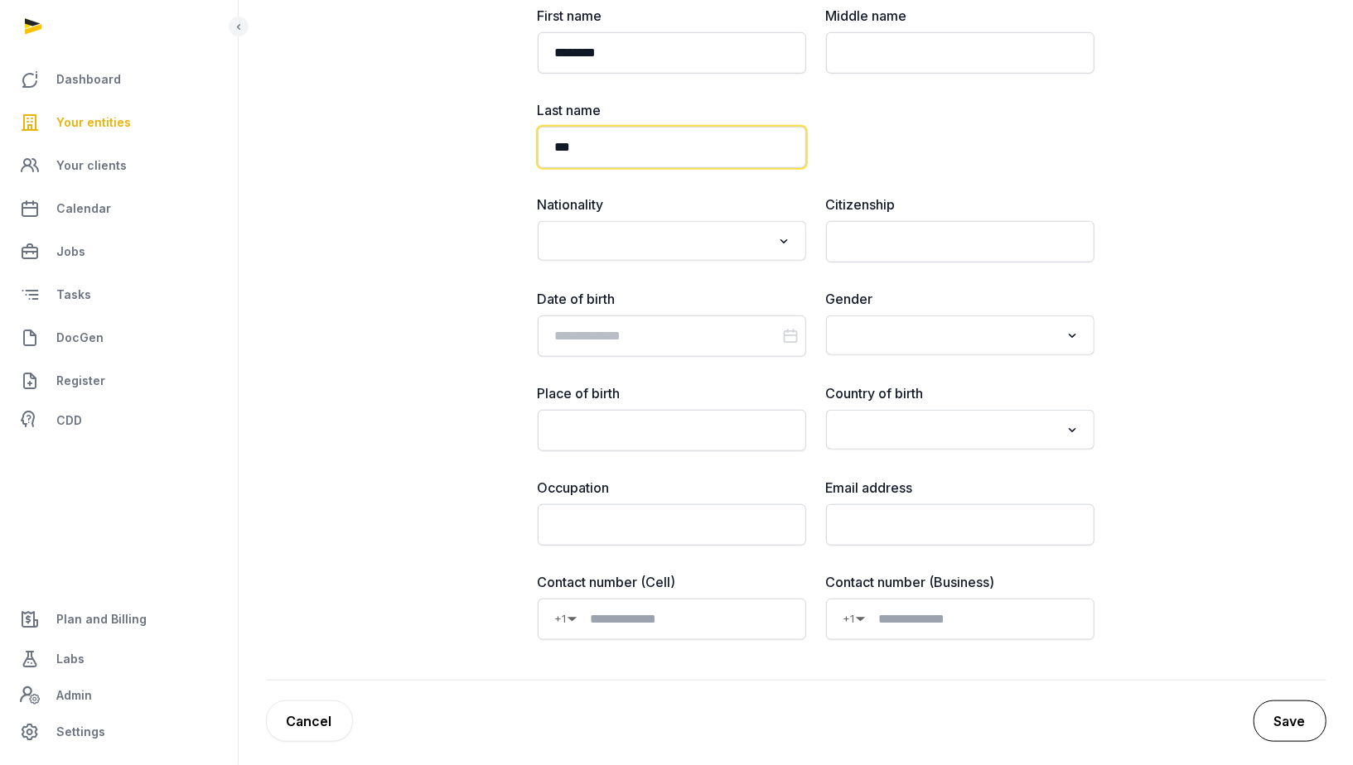
type input "***"
click at [1312, 701] on button "Save" at bounding box center [1289, 721] width 73 height 41
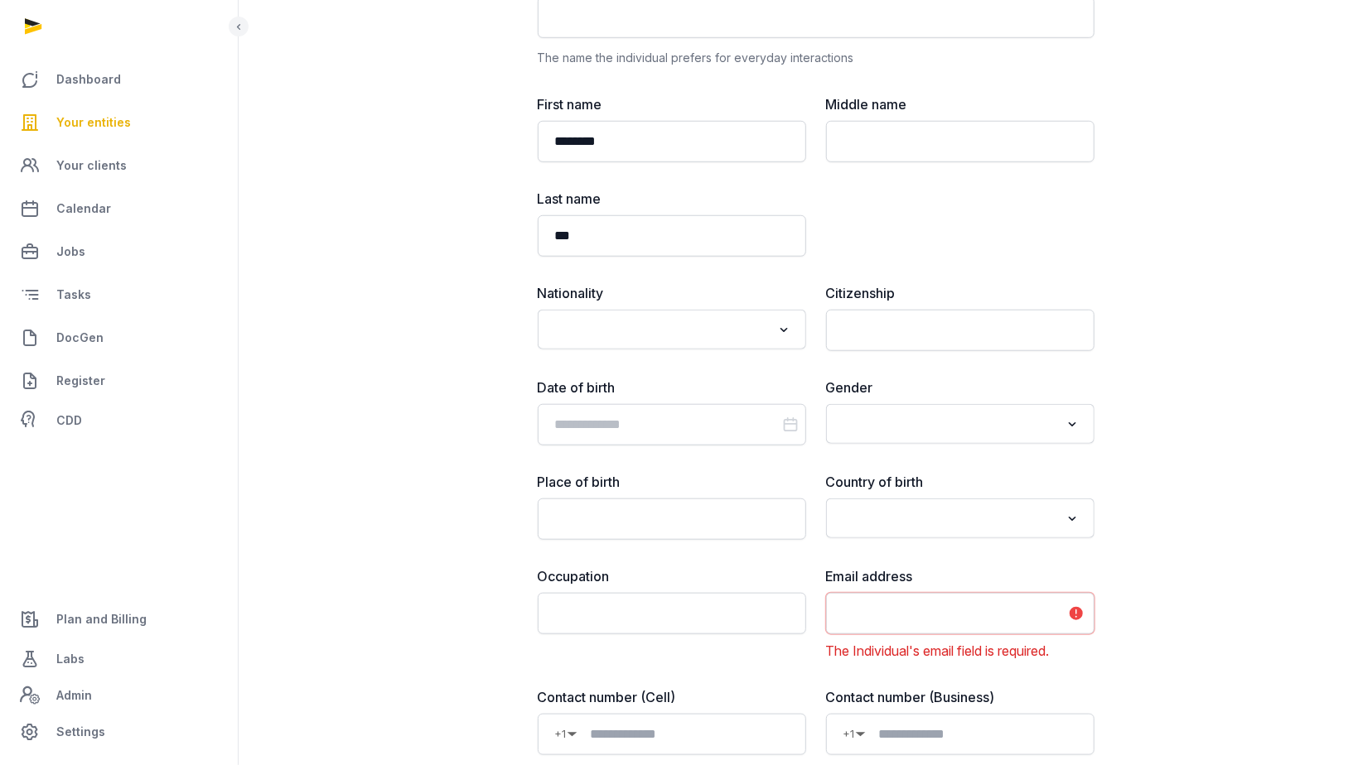
scroll to position [867, 0]
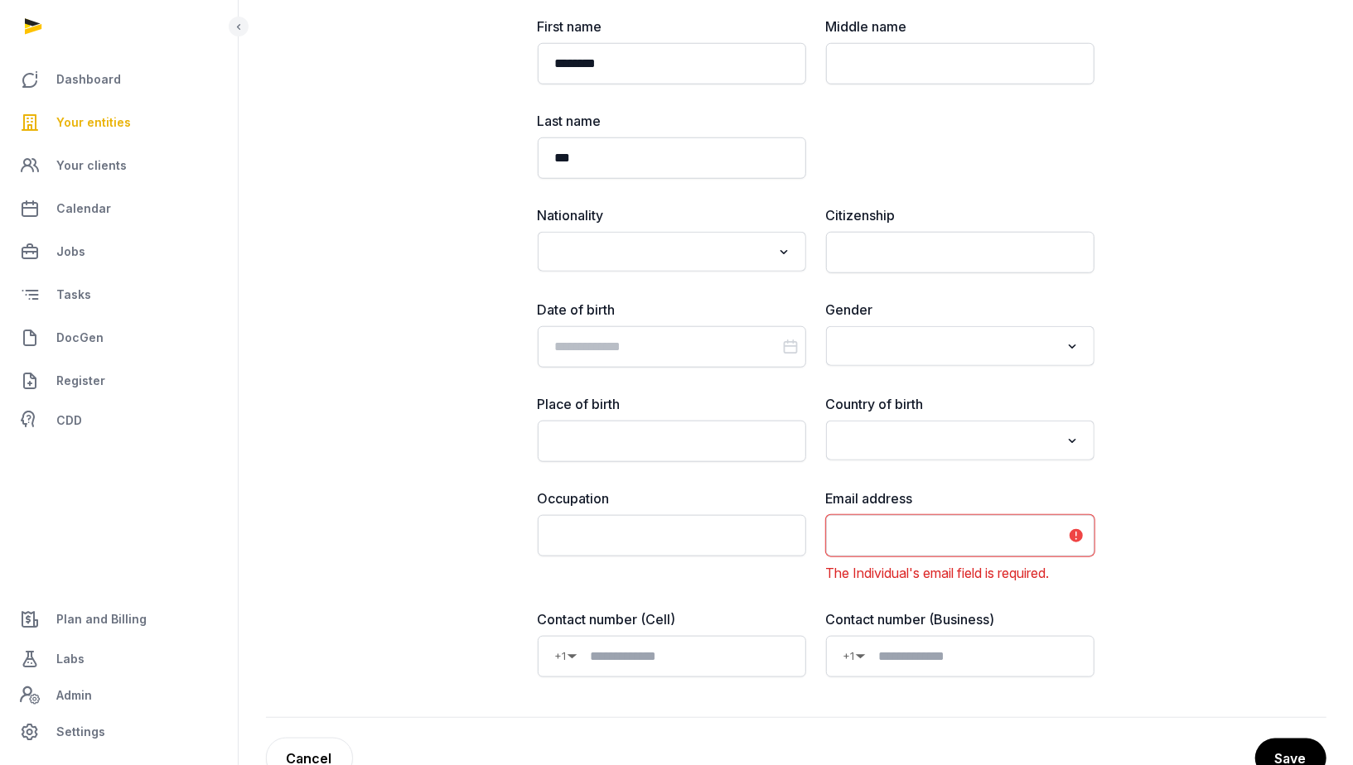
click at [851, 527] on input "email" at bounding box center [960, 535] width 268 height 41
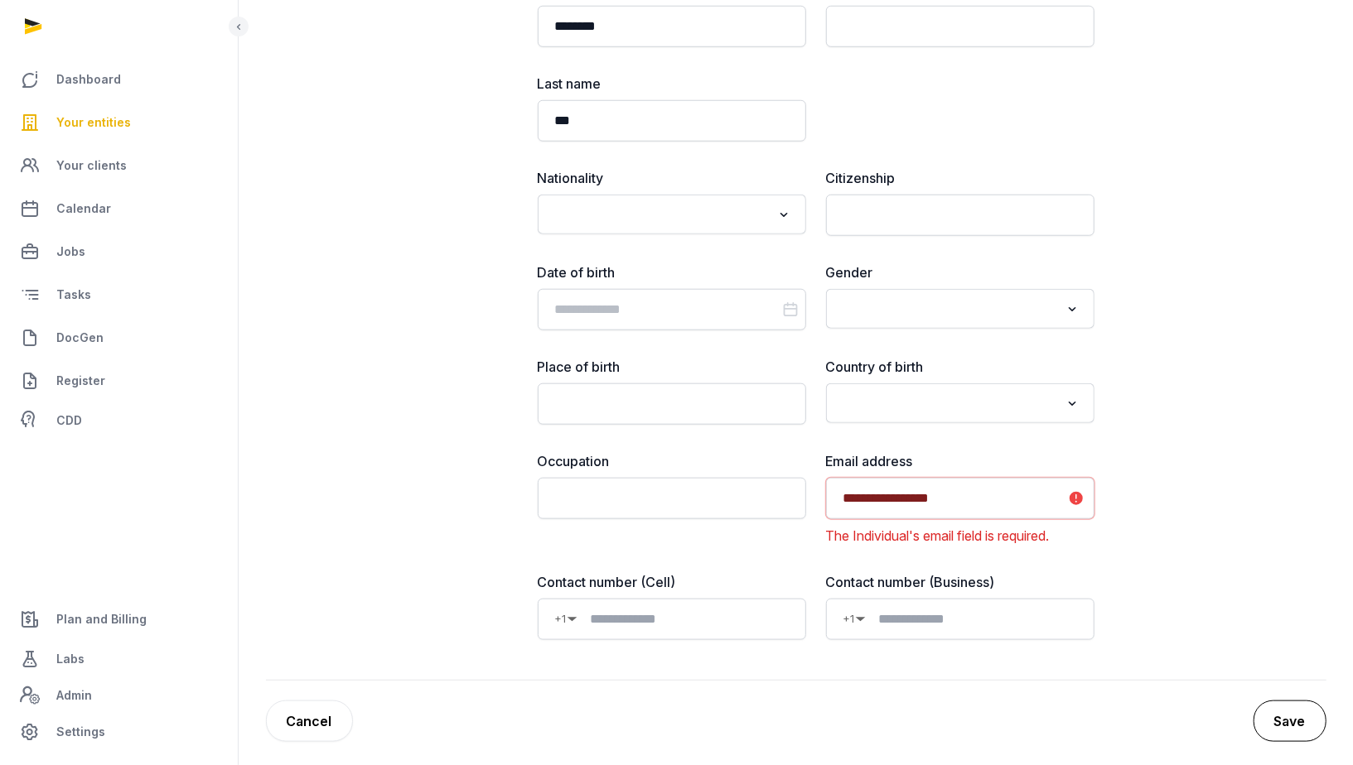
click at [1279, 701] on button "Save" at bounding box center [1289, 721] width 73 height 41
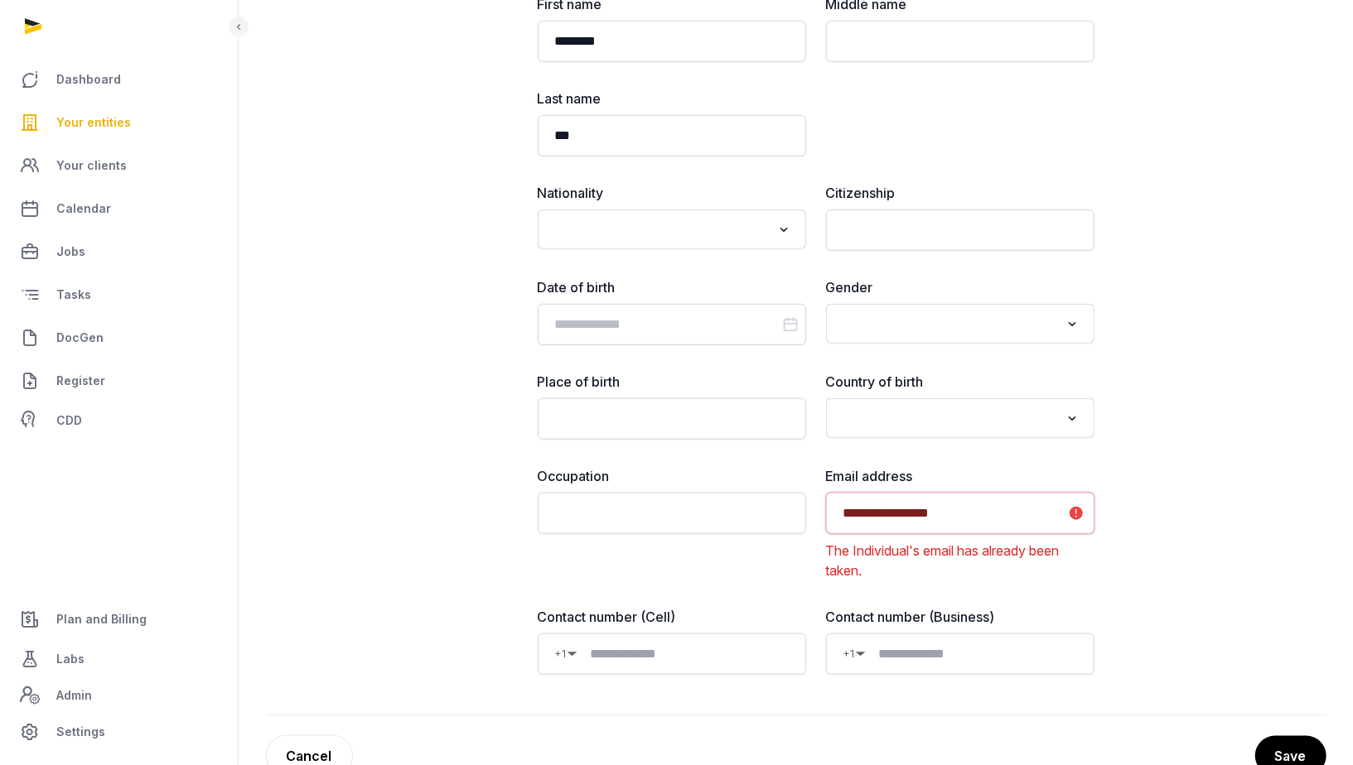
scroll to position [889, 0]
click at [912, 509] on input "**********" at bounding box center [960, 514] width 268 height 41
click at [891, 507] on input "**********" at bounding box center [960, 514] width 268 height 41
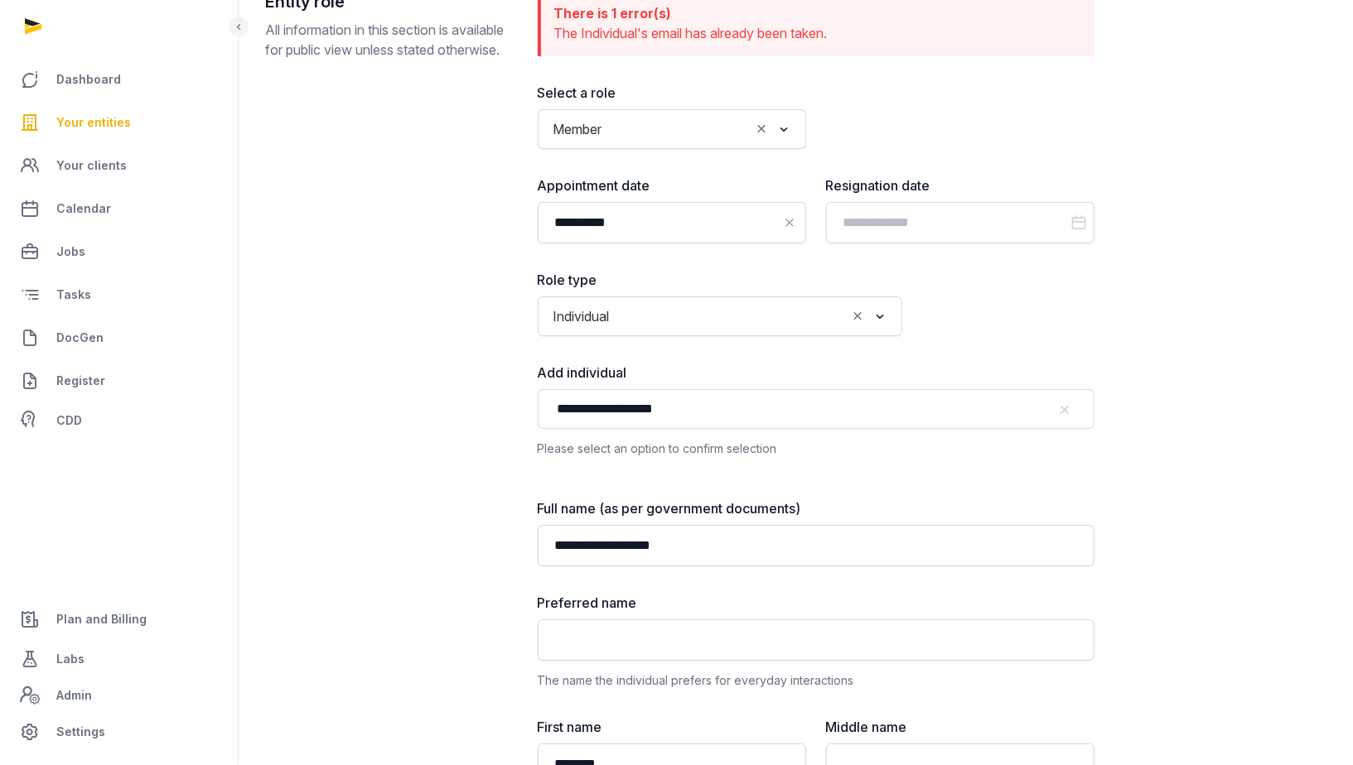
scroll to position [924, 0]
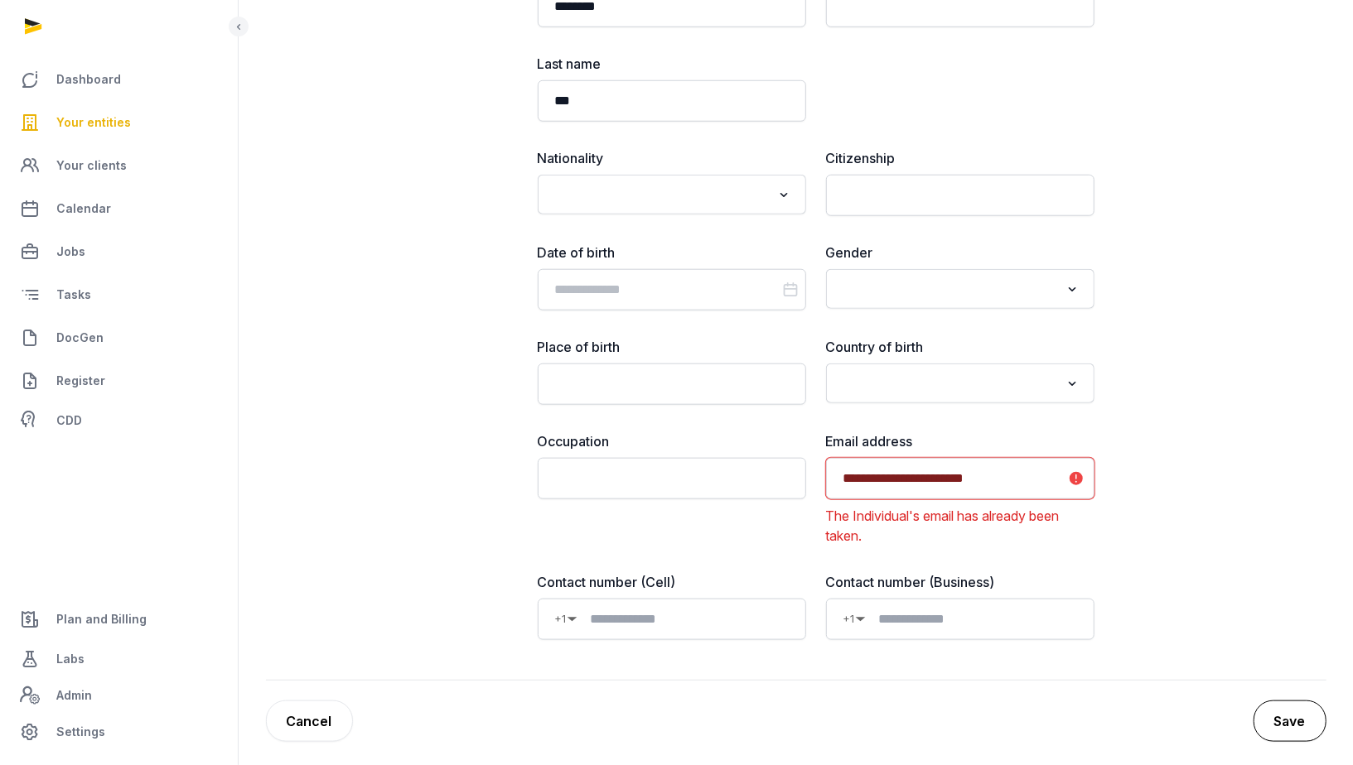
type input "**********"
click at [1301, 724] on button "Save" at bounding box center [1289, 721] width 73 height 41
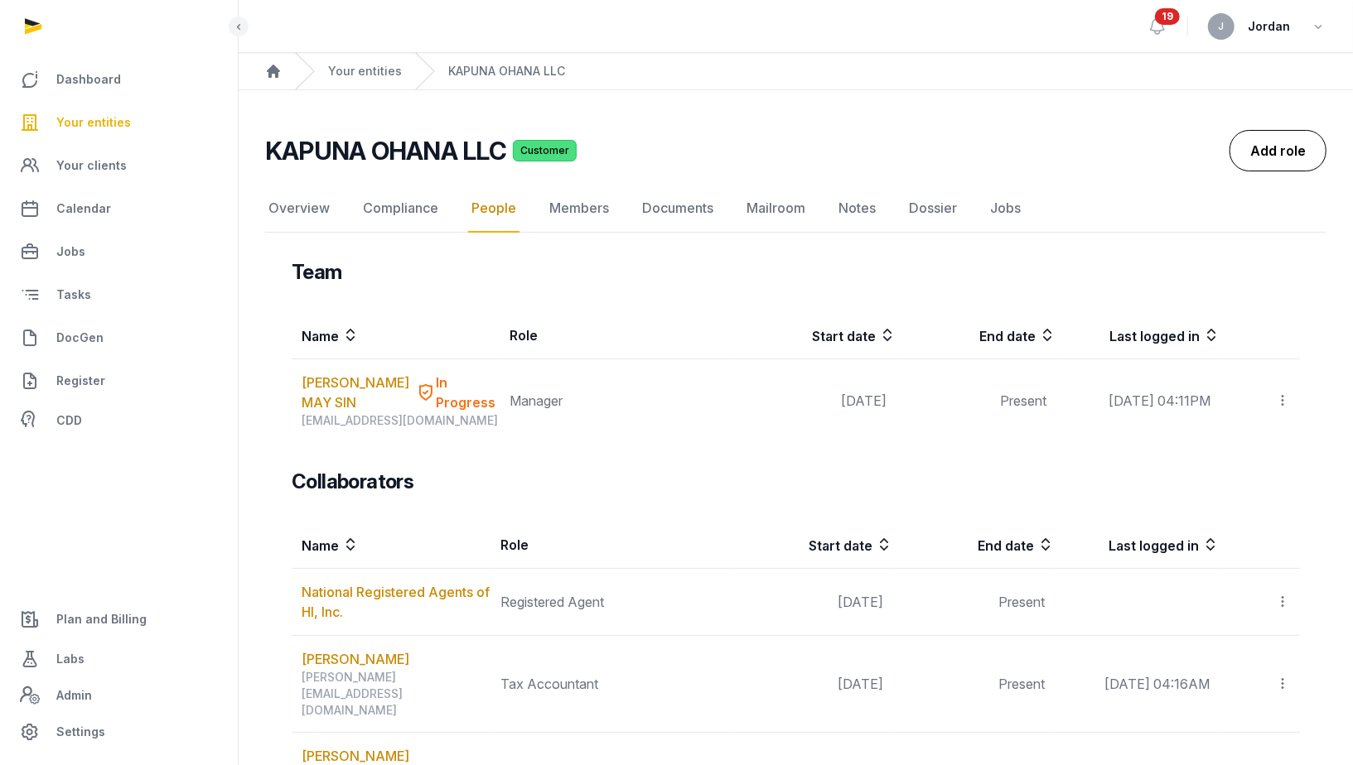
click at [1312, 140] on link "Add role" at bounding box center [1277, 150] width 97 height 41
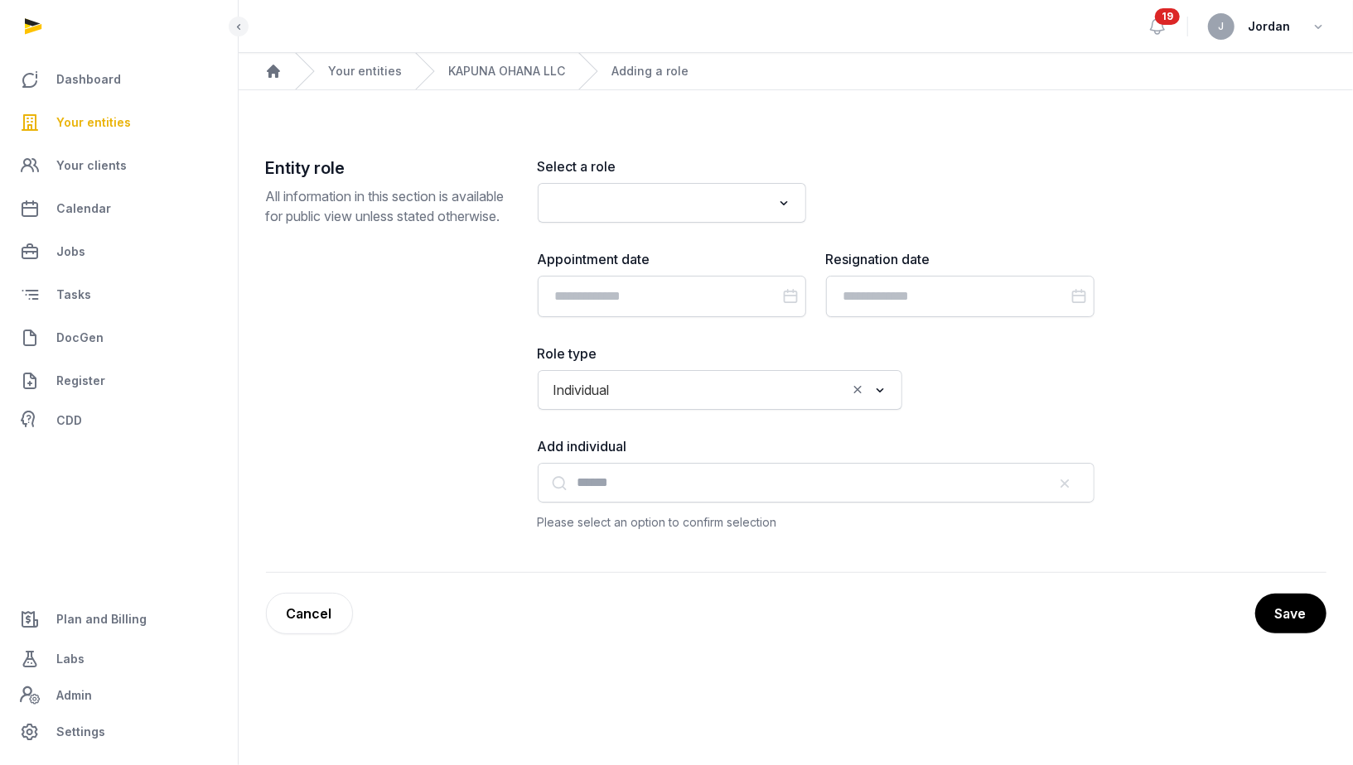
click at [779, 210] on div "Loading..." at bounding box center [786, 201] width 24 height 27
click at [731, 227] on li "Member" at bounding box center [671, 239] width 267 height 24
type input "***"
click at [717, 287] on input "Datepicker input" at bounding box center [672, 296] width 268 height 41
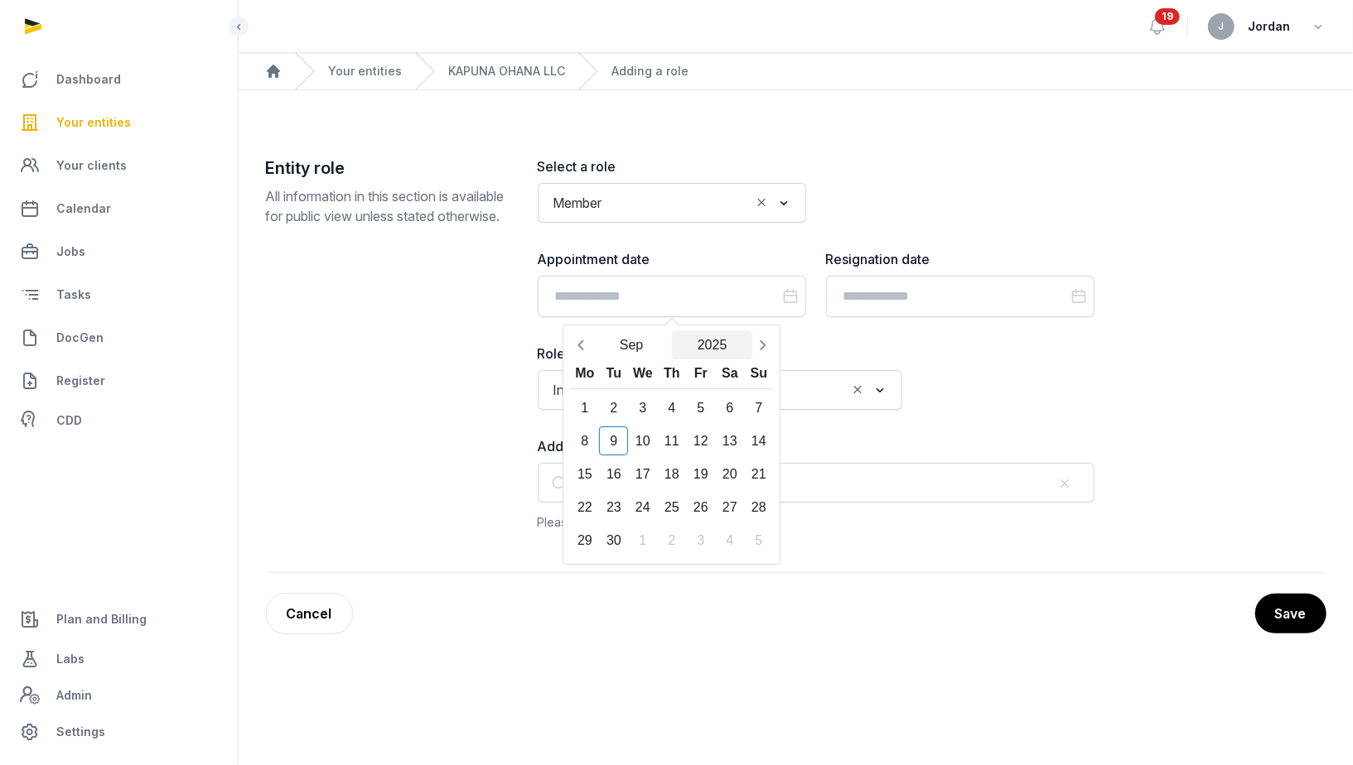
click at [698, 342] on button "2025" at bounding box center [712, 345] width 81 height 29
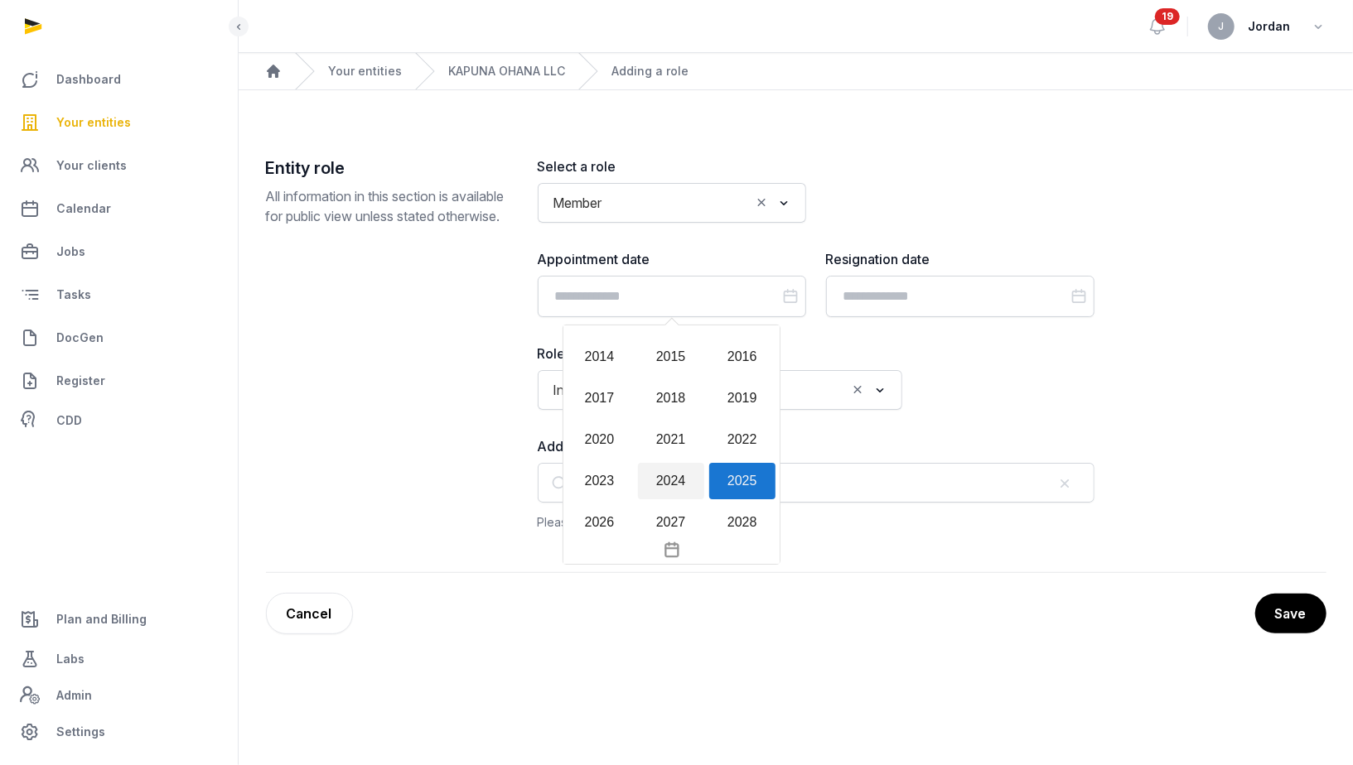
scroll to position [1513, 0]
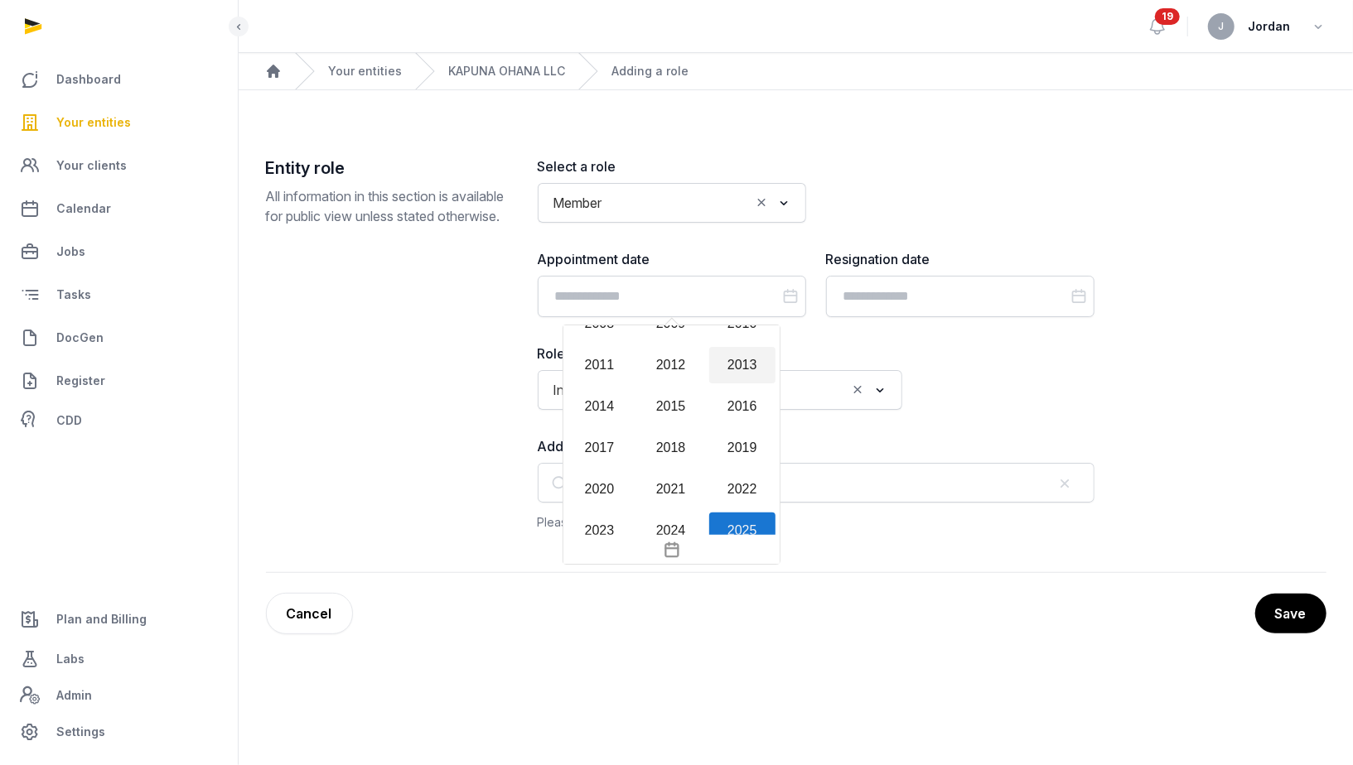
click at [752, 358] on div "2013" at bounding box center [742, 365] width 66 height 36
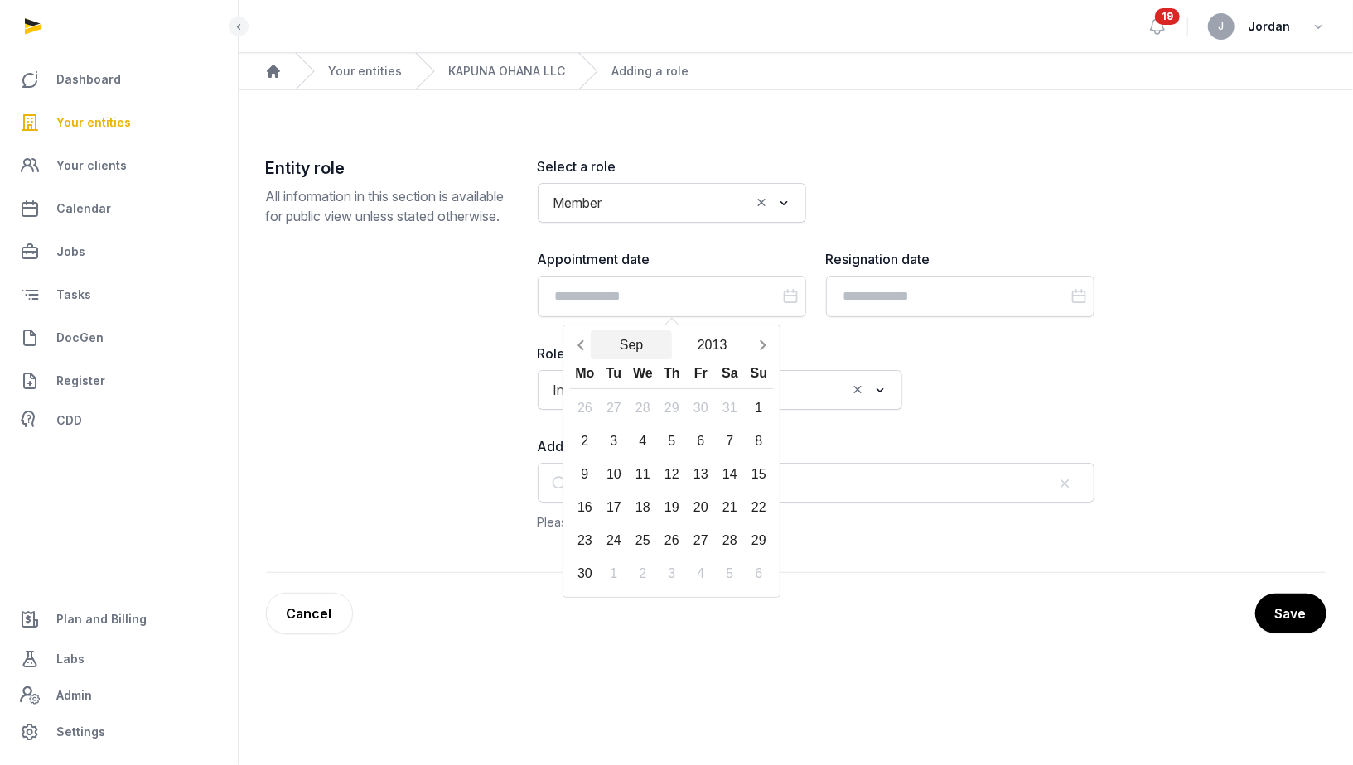
click at [642, 345] on button "Sep" at bounding box center [631, 345] width 81 height 29
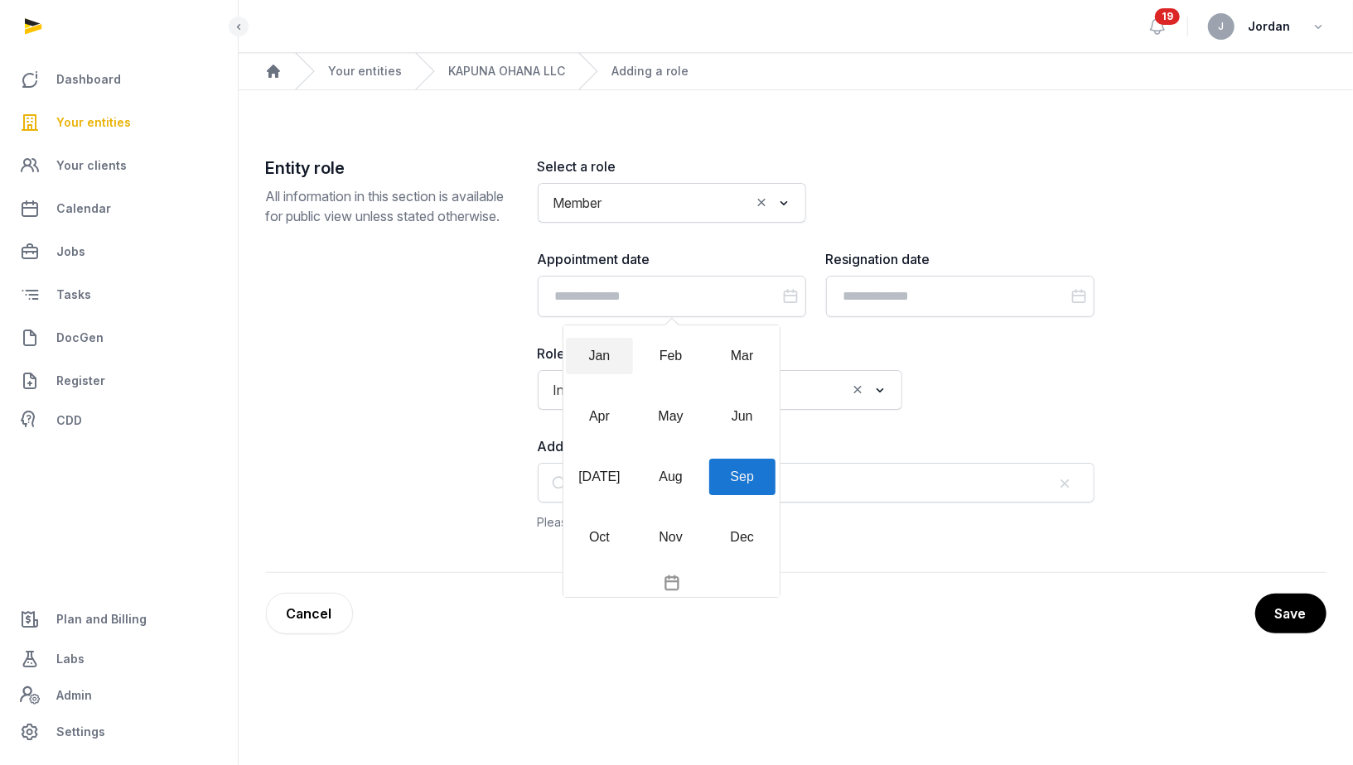
click at [606, 355] on div "Jan" at bounding box center [599, 356] width 66 height 36
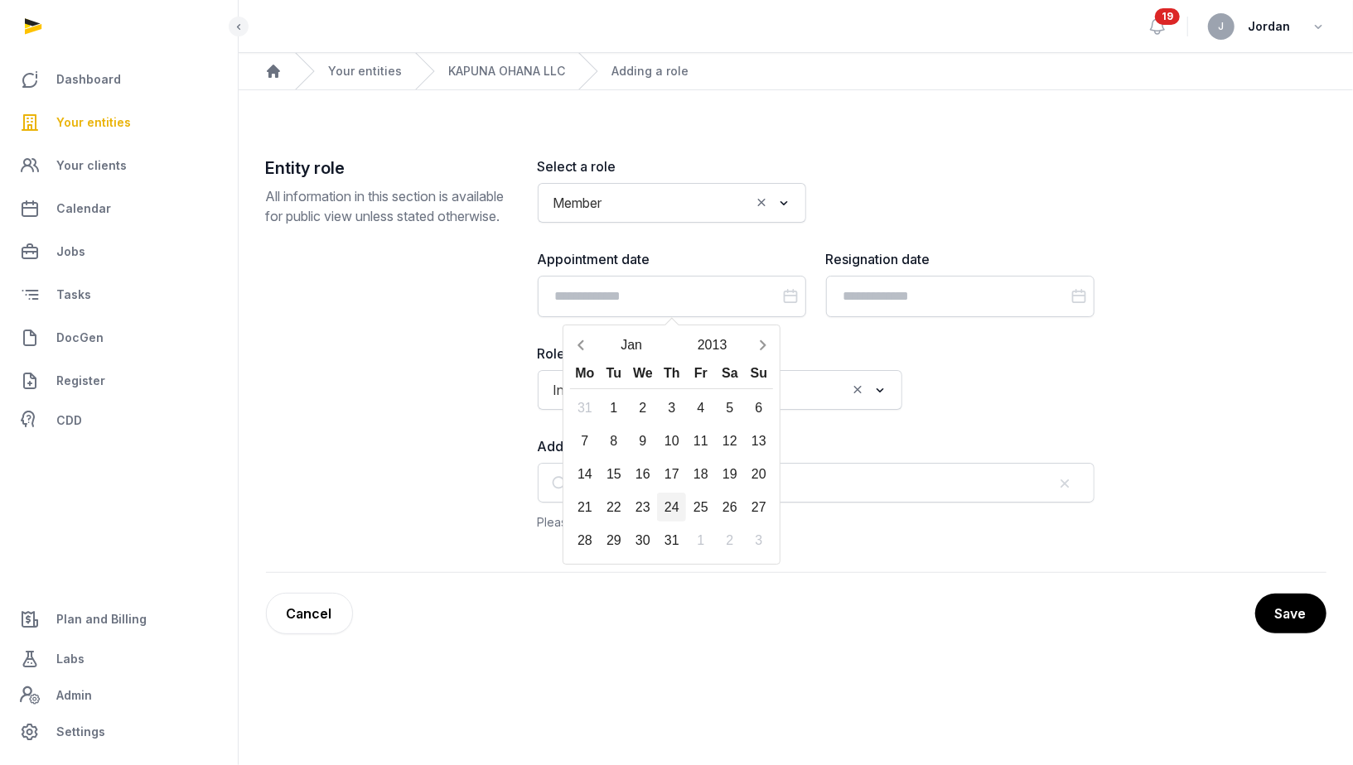
click at [666, 505] on div "24" at bounding box center [671, 507] width 29 height 29
type input "**********"
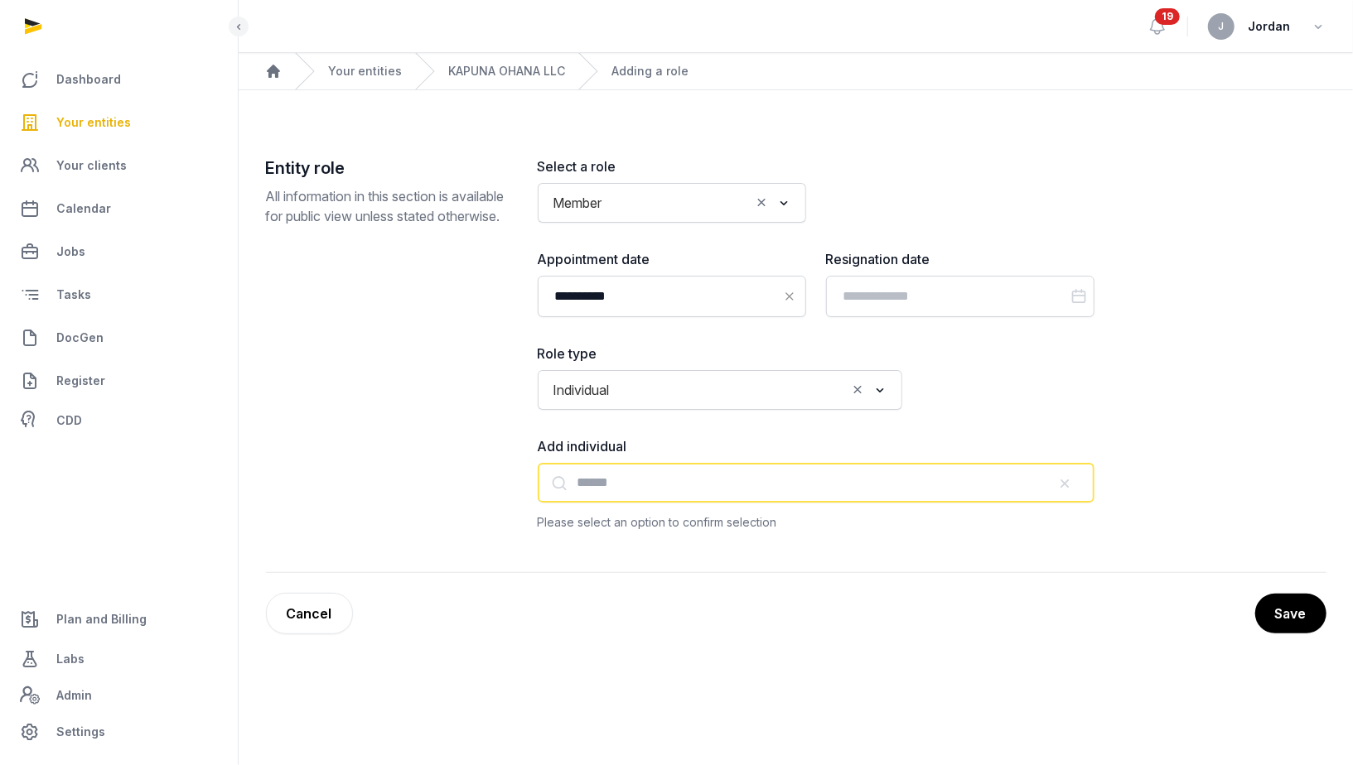
click at [742, 476] on input "text" at bounding box center [816, 483] width 557 height 40
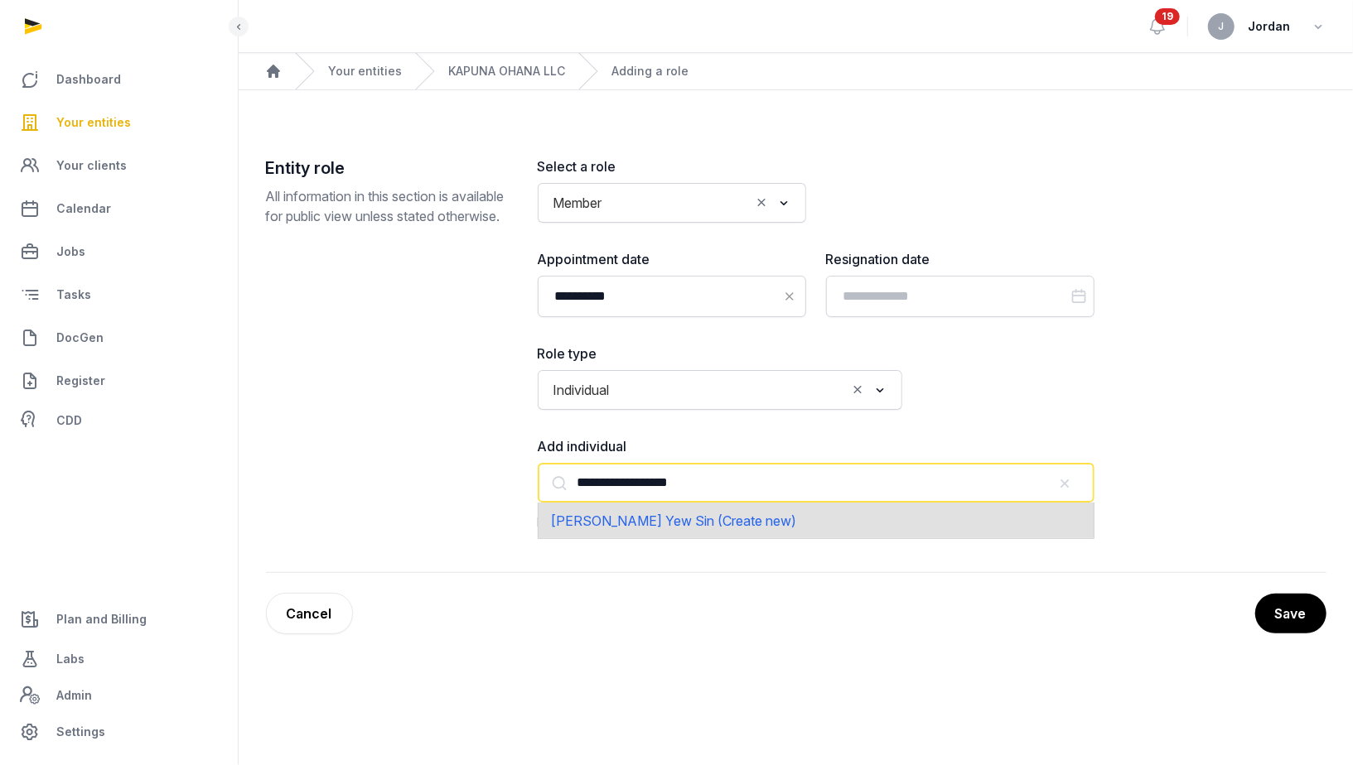
type input "**********"
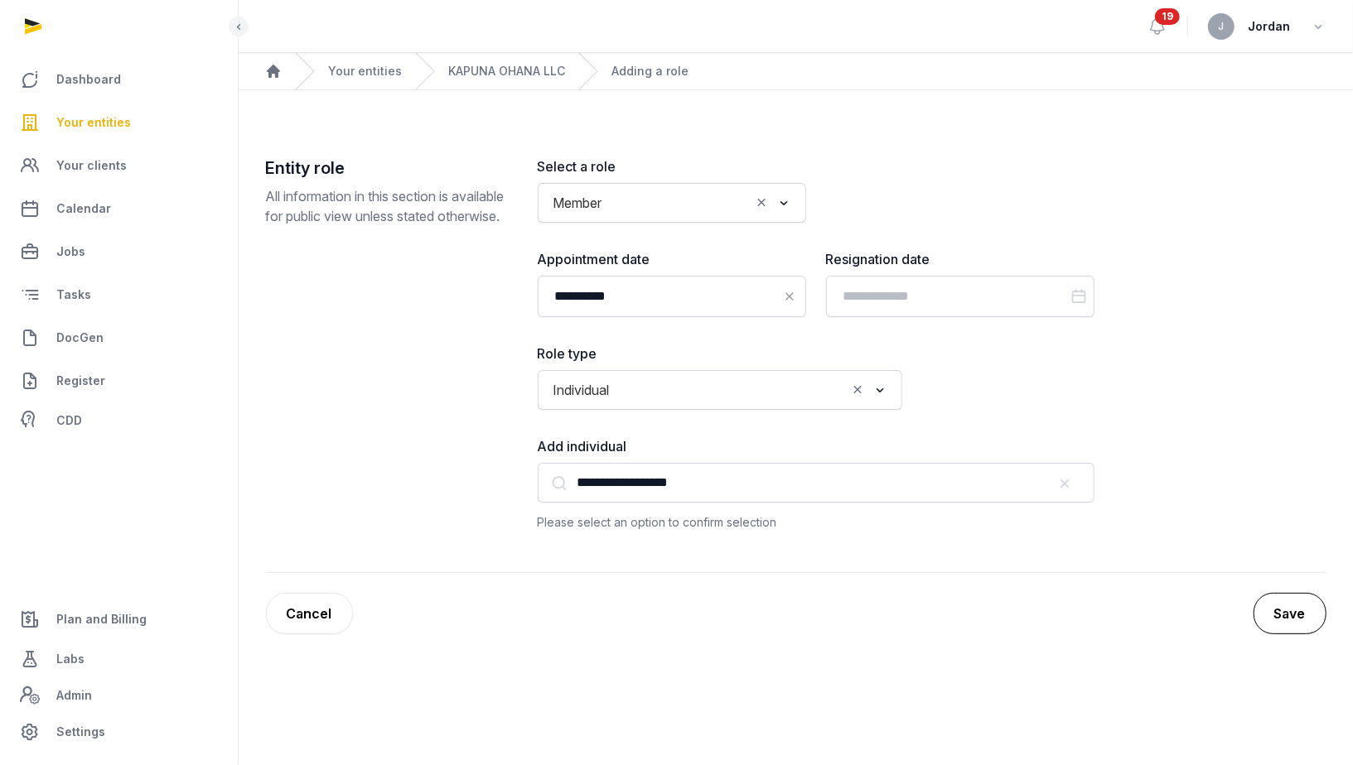
click at [1276, 608] on button "Save" at bounding box center [1289, 613] width 73 height 41
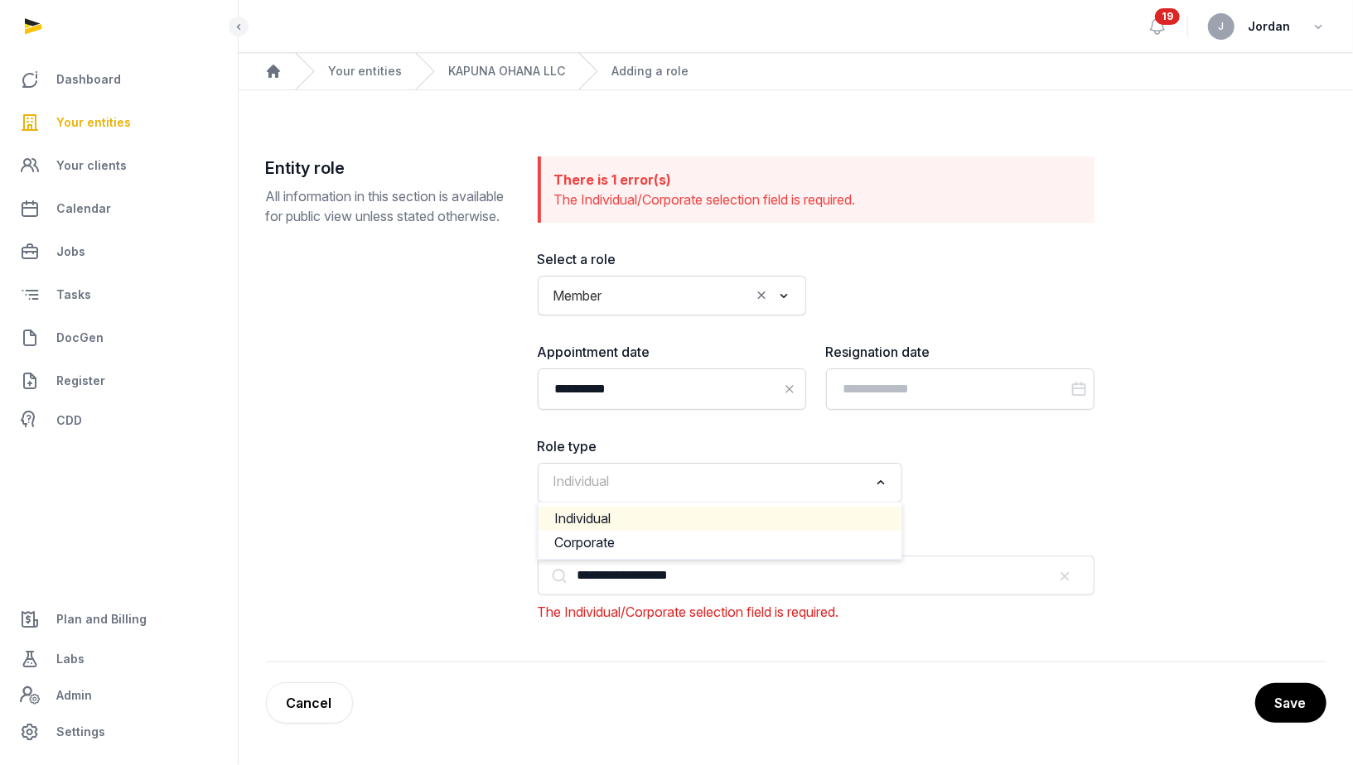
click at [712, 487] on input "Search for option" at bounding box center [708, 482] width 321 height 23
click at [678, 519] on li "Individual" at bounding box center [719, 519] width 363 height 24
click at [1267, 683] on div "Save Cancel" at bounding box center [796, 703] width 1060 height 41
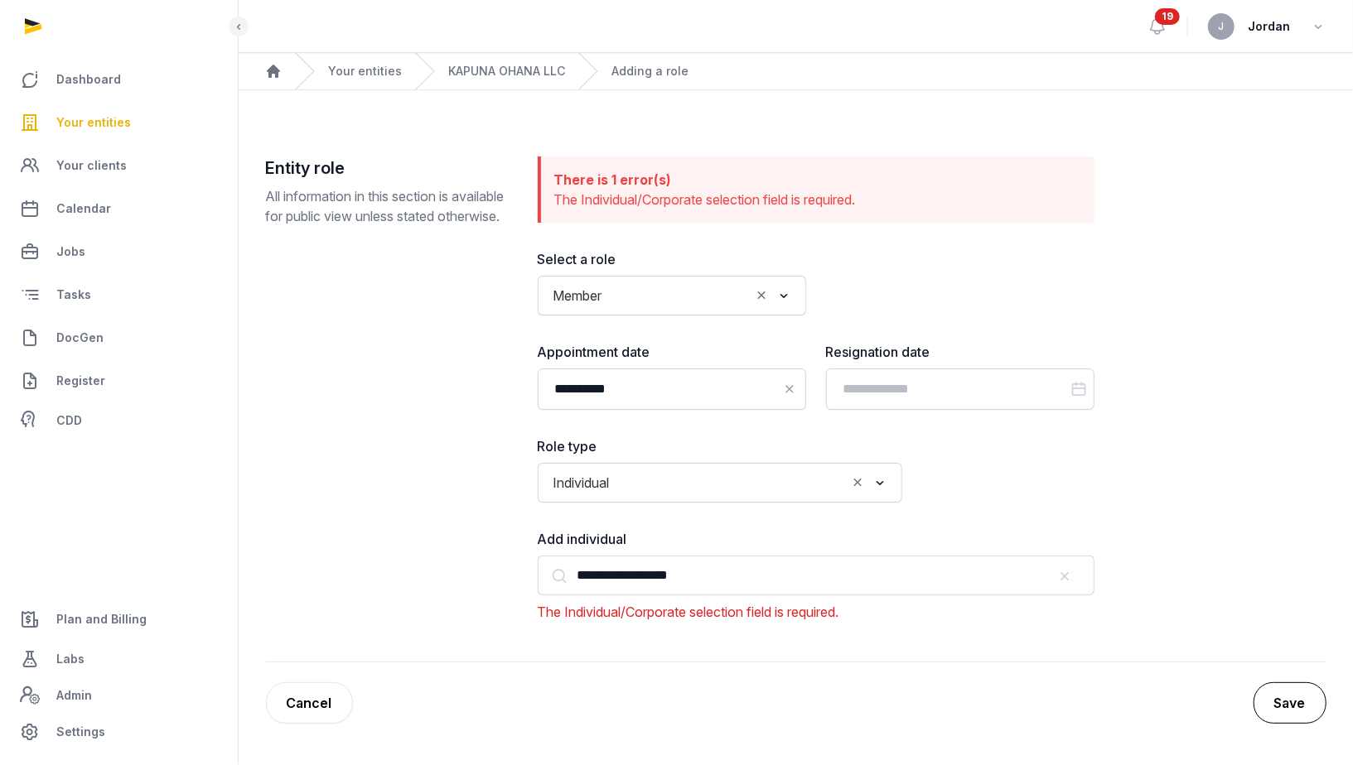
click at [1267, 689] on button "Save" at bounding box center [1289, 703] width 73 height 41
click at [881, 483] on icon "Search for option" at bounding box center [880, 483] width 17 height 20
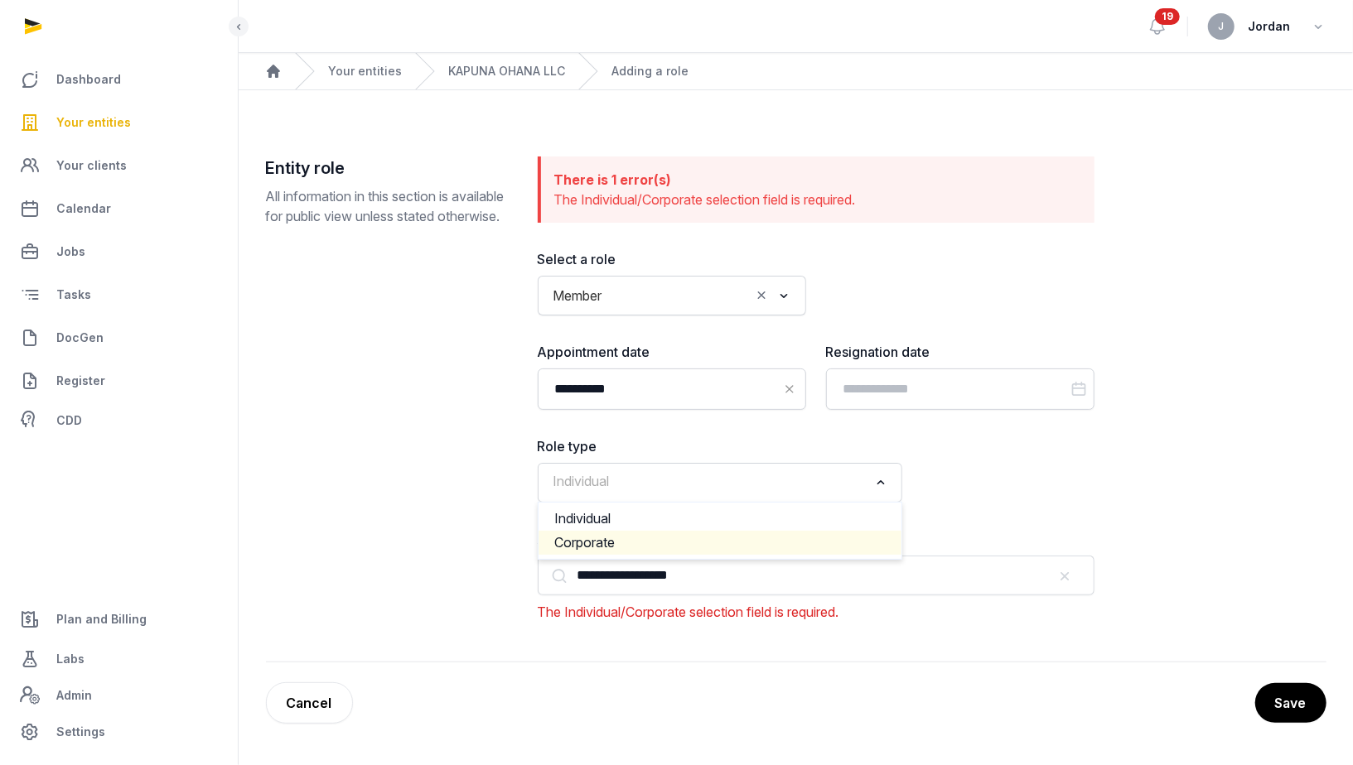
click at [850, 531] on li "Corporate" at bounding box center [719, 543] width 363 height 24
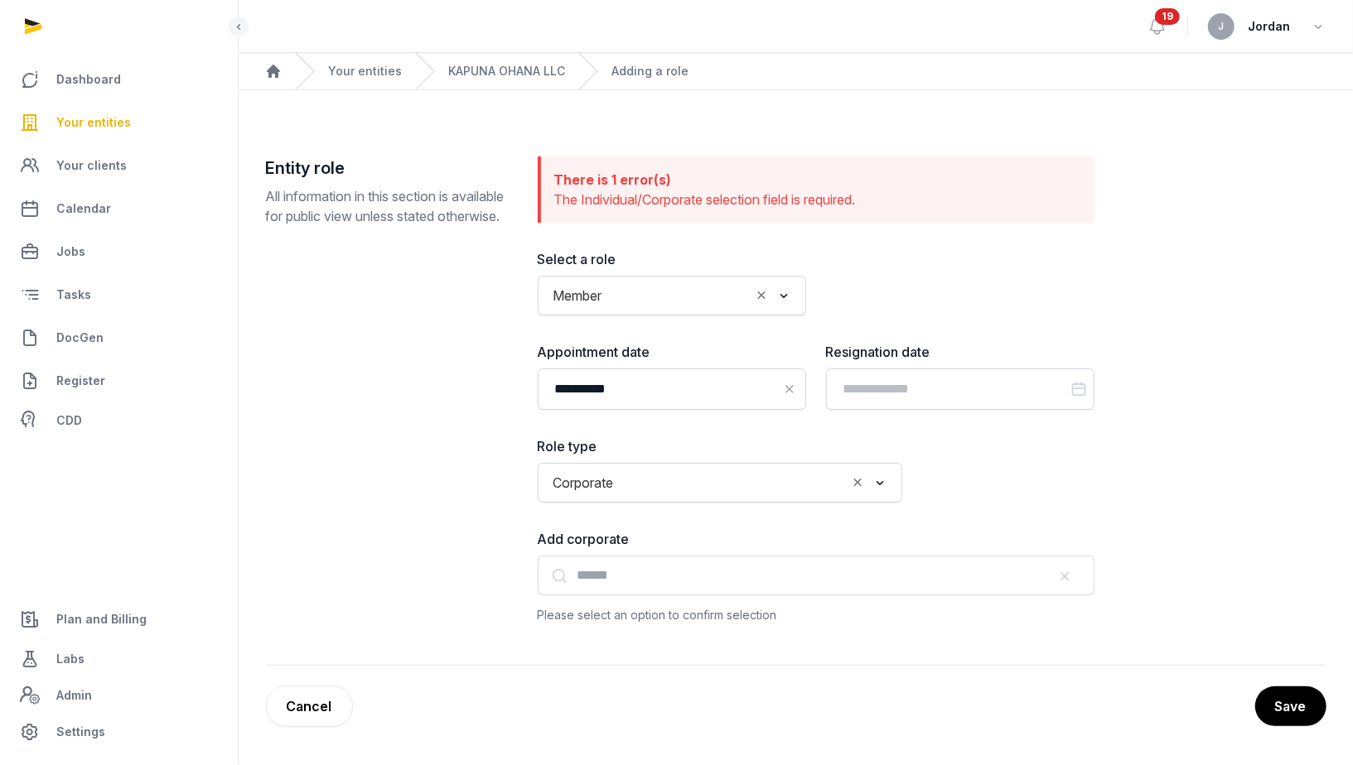
click at [871, 484] on div "Loading..." at bounding box center [871, 481] width 46 height 27
click at [838, 514] on li "Individual" at bounding box center [719, 519] width 363 height 24
click at [1308, 692] on button "Save" at bounding box center [1289, 706] width 73 height 41
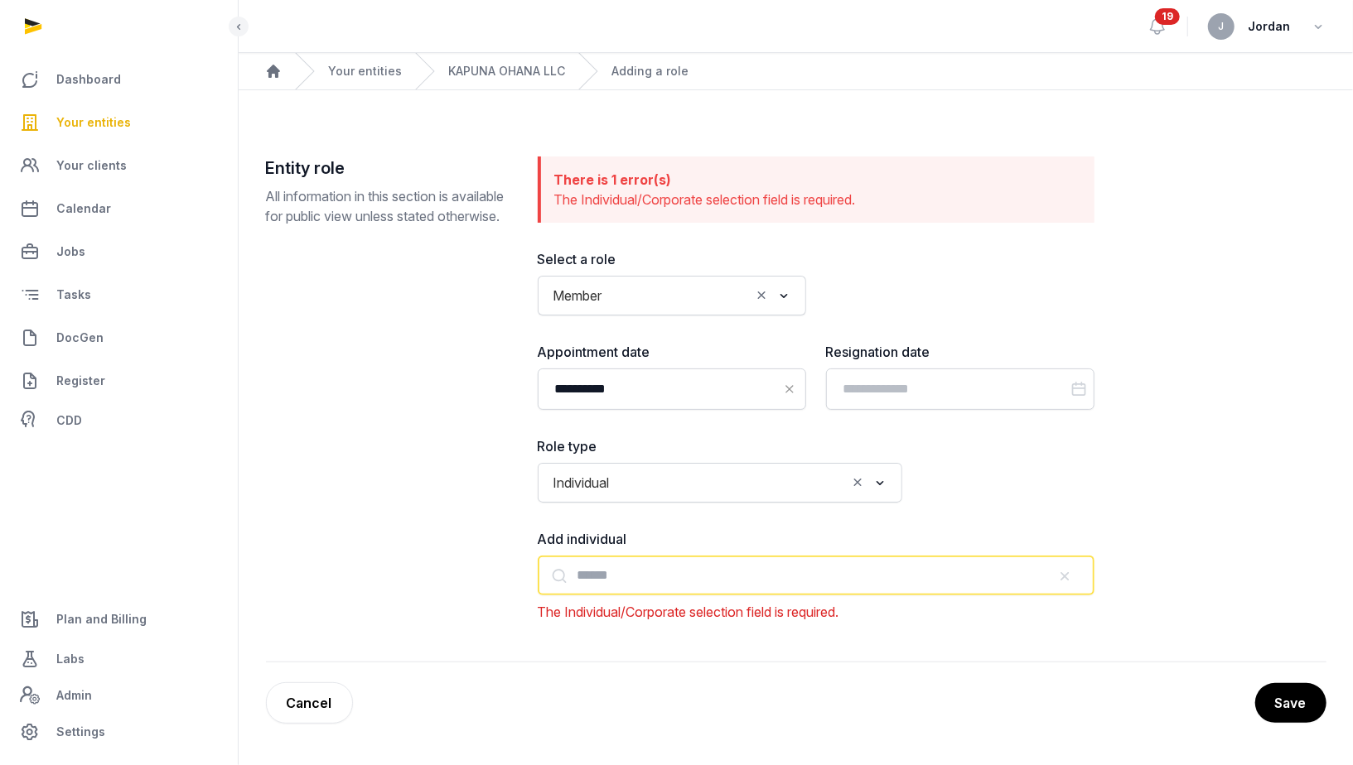
click at [914, 572] on input "text" at bounding box center [816, 576] width 557 height 40
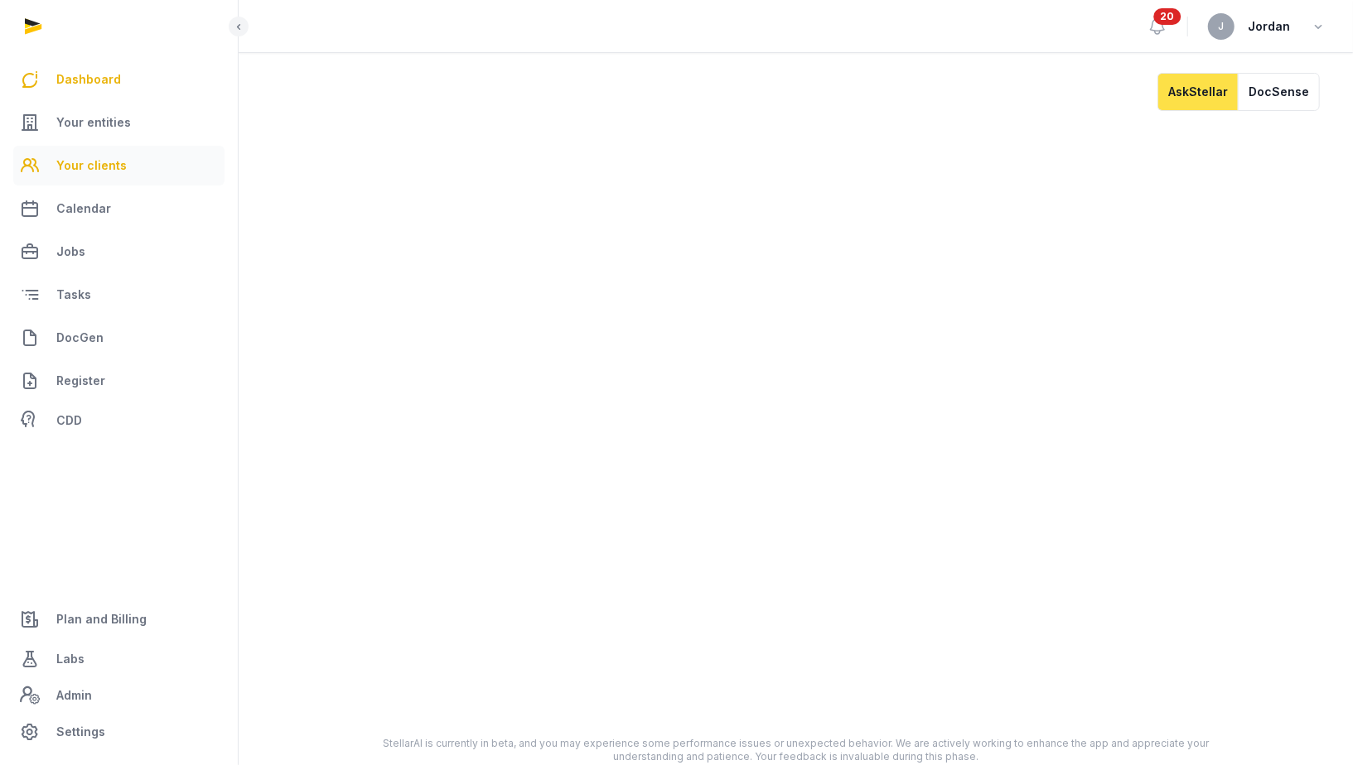
click at [76, 162] on span "Your clients" at bounding box center [91, 166] width 70 height 20
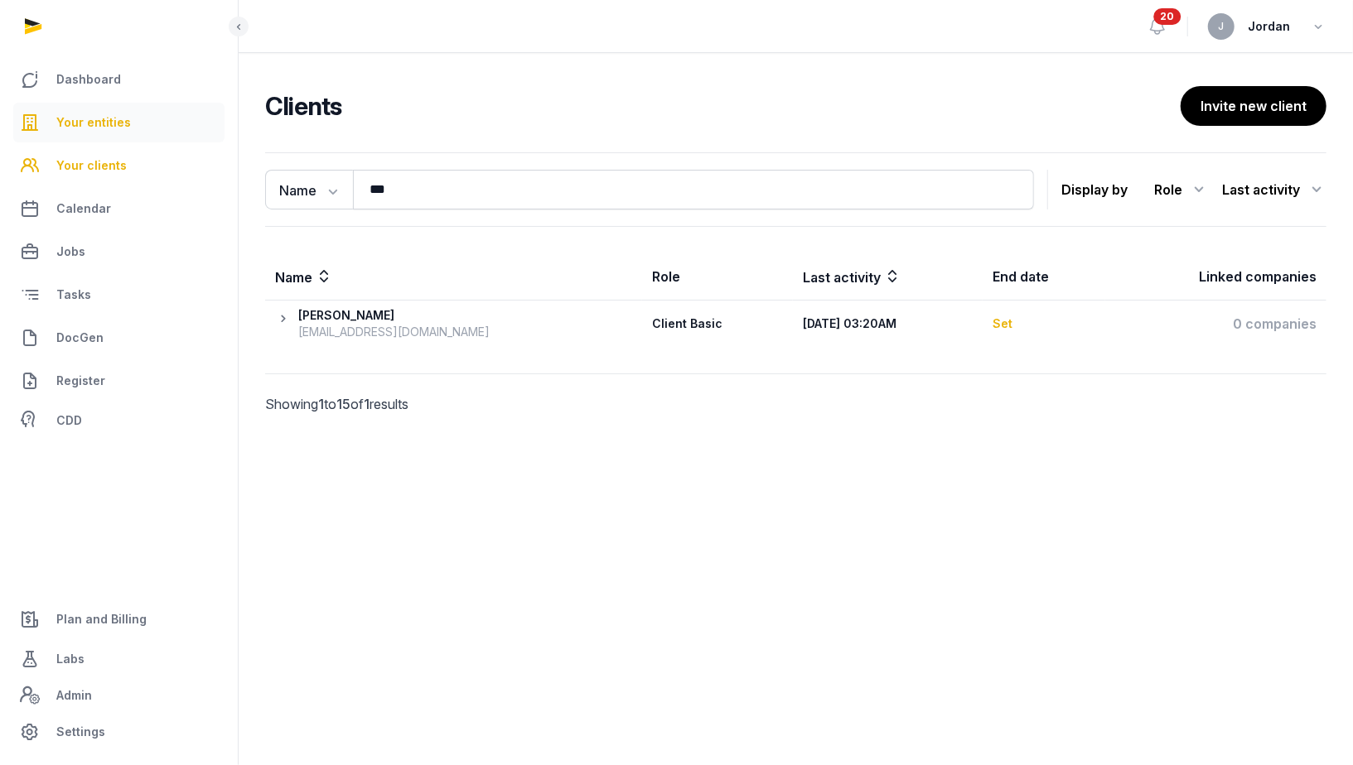
click at [142, 122] on link "Your entities" at bounding box center [118, 123] width 211 height 40
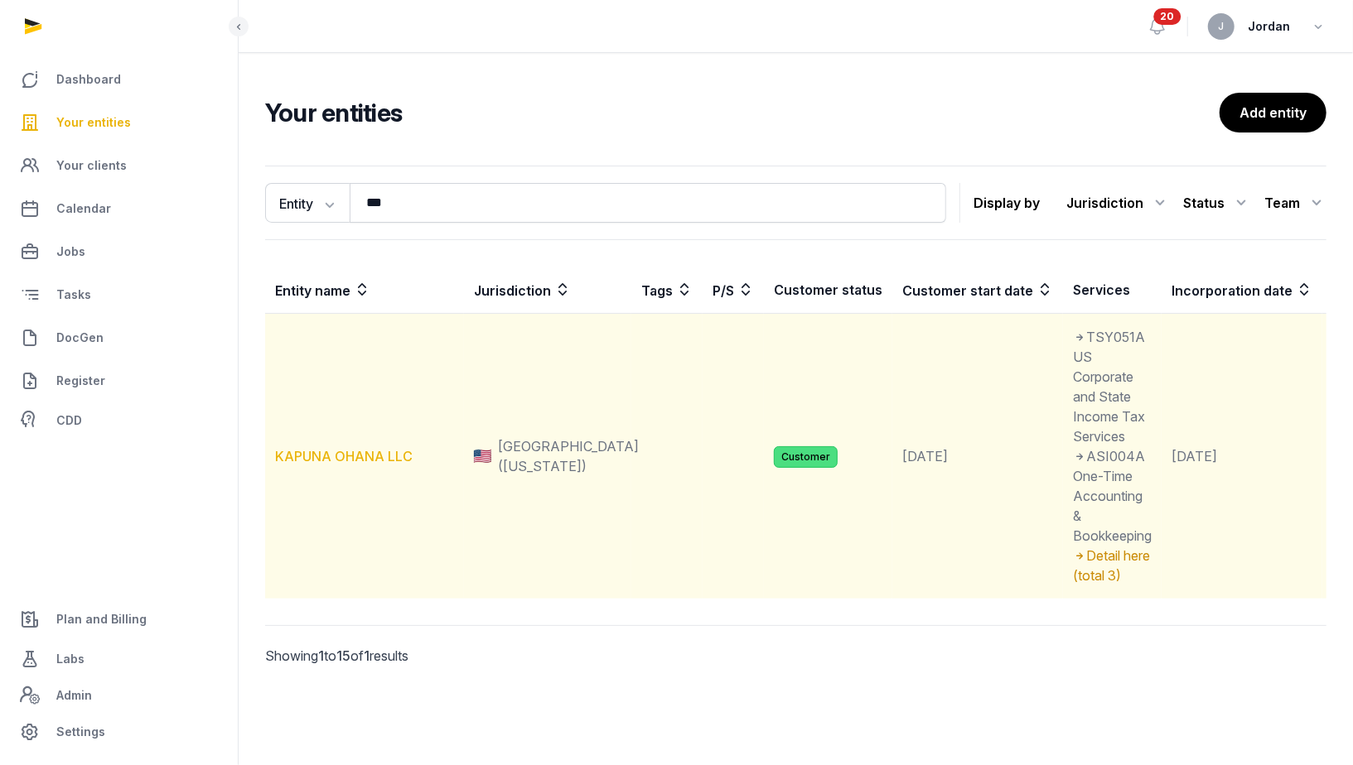
click at [358, 456] on link "KAPUNA OHANA LLC" at bounding box center [344, 456] width 138 height 17
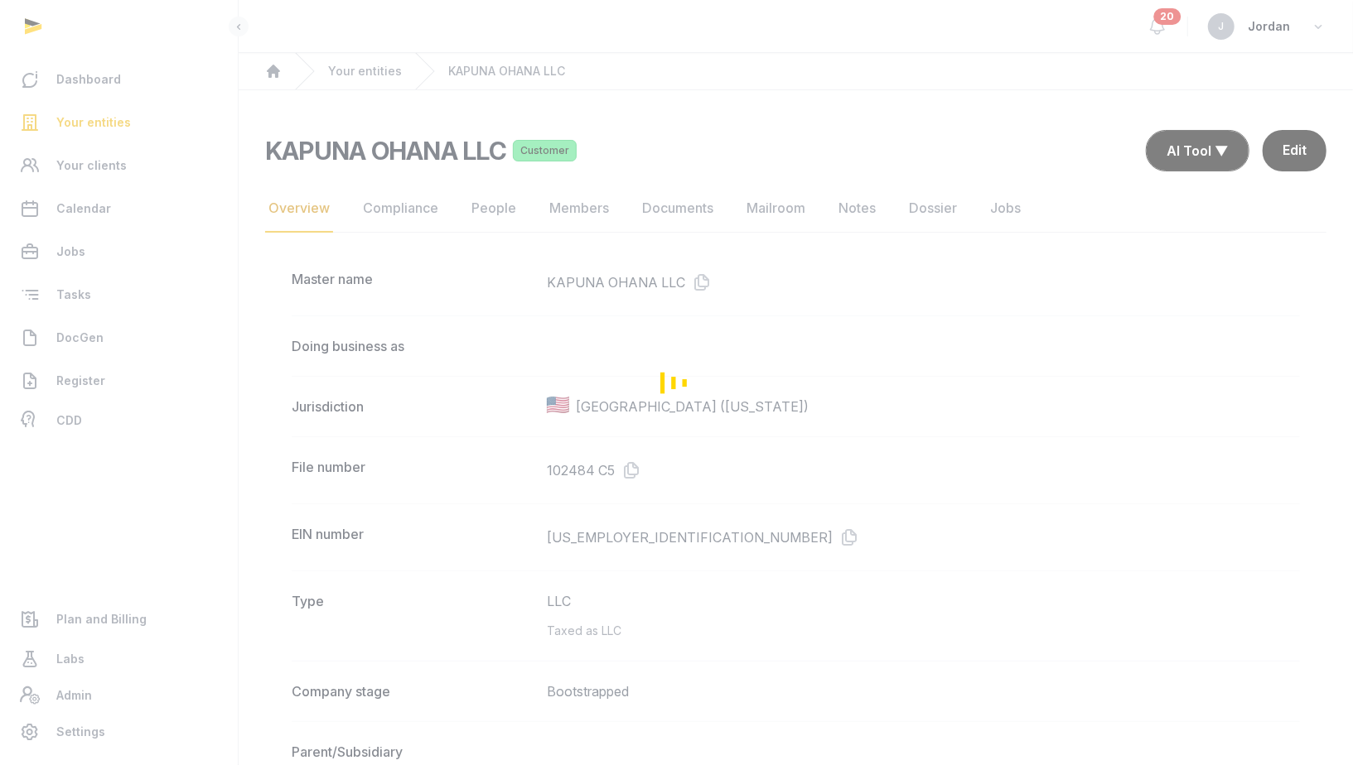
click at [697, 211] on div "Loading" at bounding box center [676, 382] width 1353 height 765
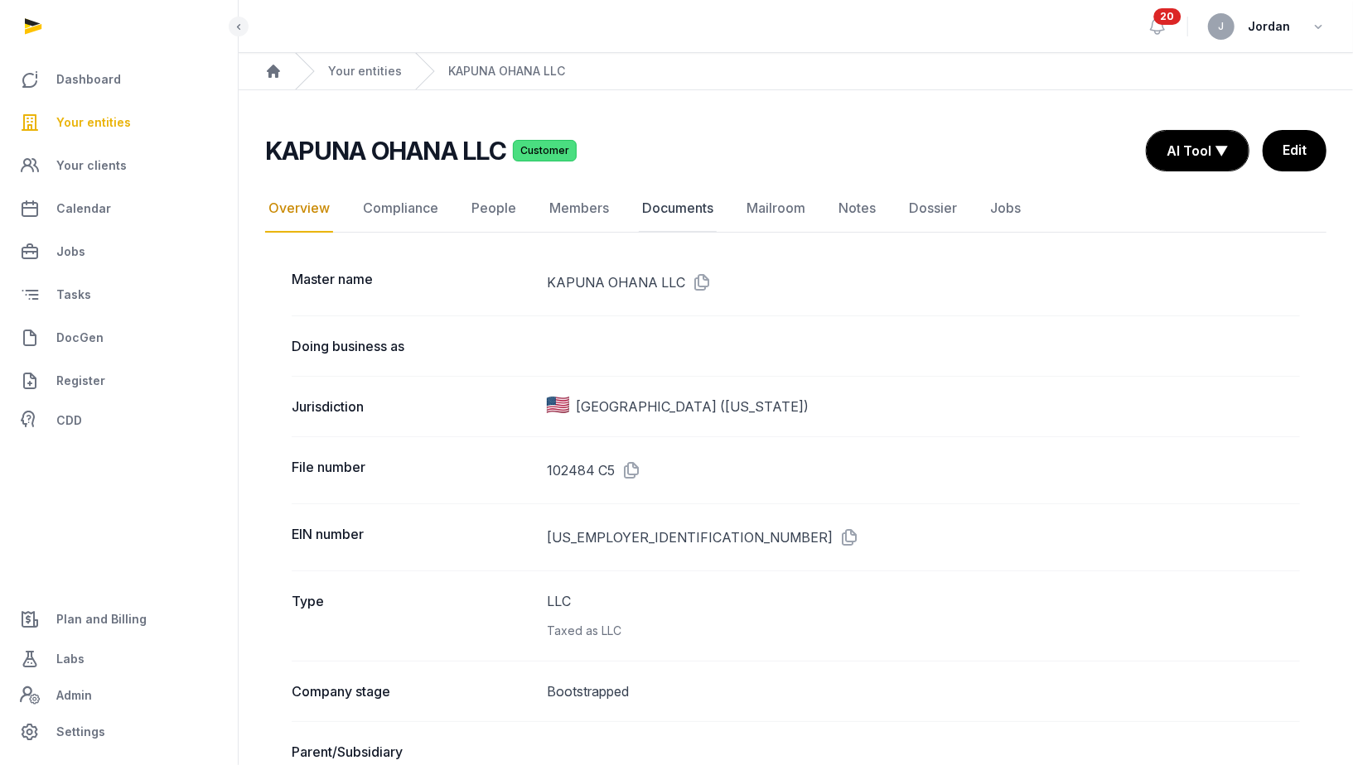
click at [701, 206] on link "Documents" at bounding box center [678, 209] width 78 height 48
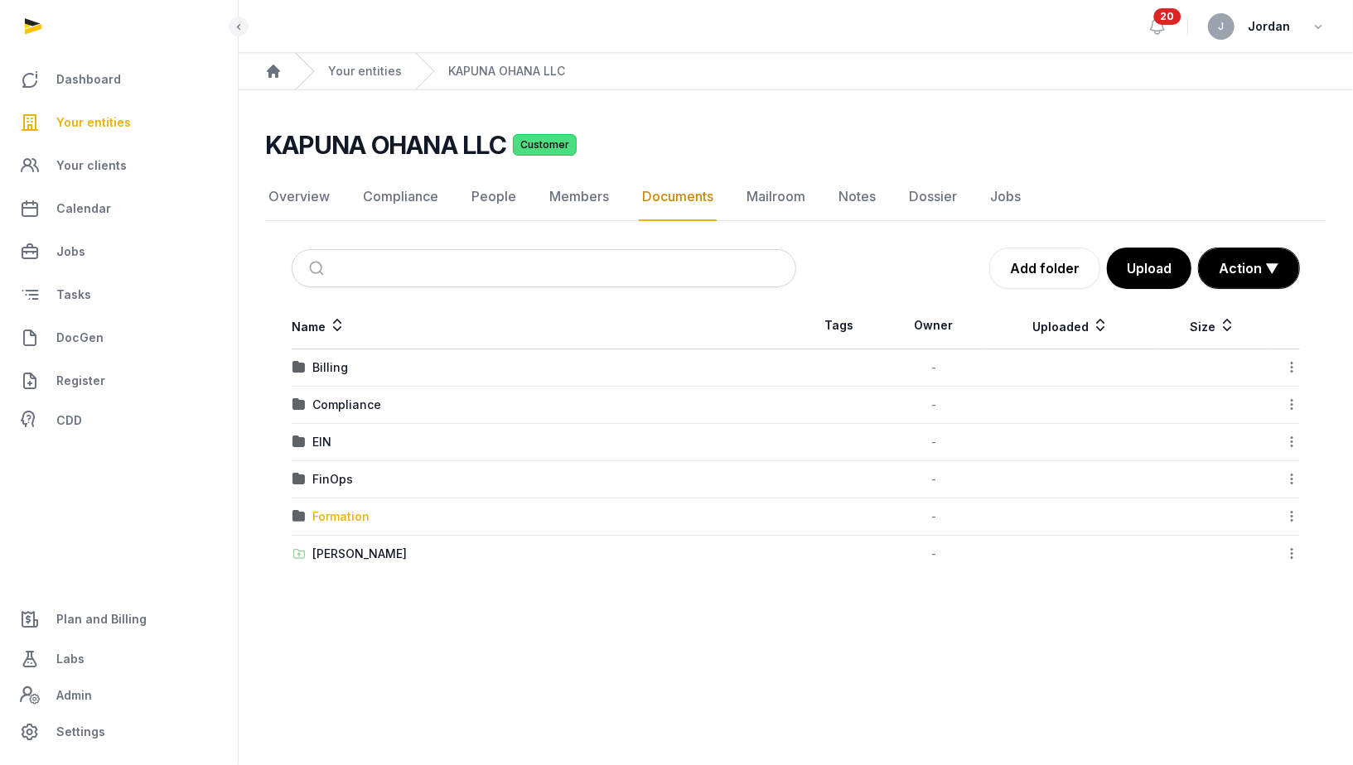
click at [337, 516] on div "Formation" at bounding box center [340, 517] width 57 height 17
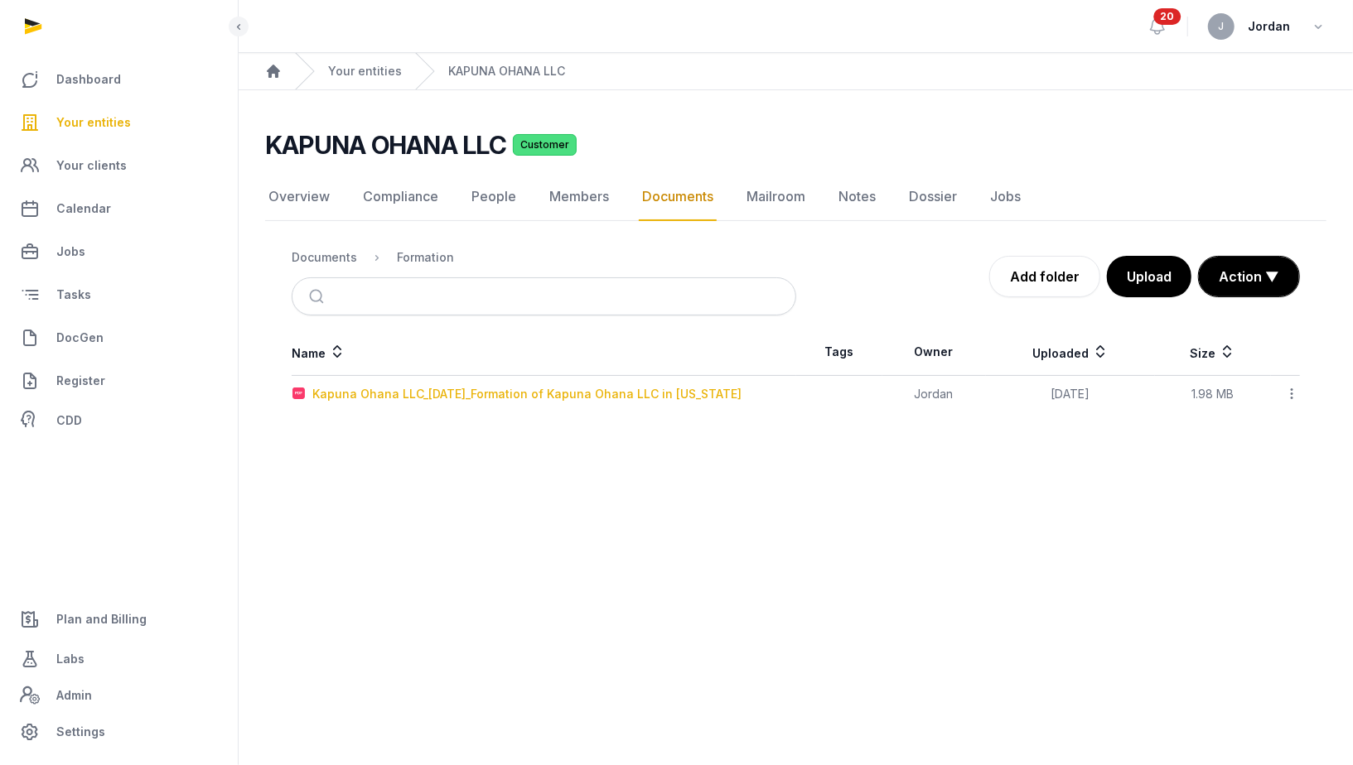
click at [483, 398] on div "Kapuna Ohana LLC_2013-01-24_Formation of Kapuna Ohana LLC in Hawaii" at bounding box center [526, 394] width 429 height 17
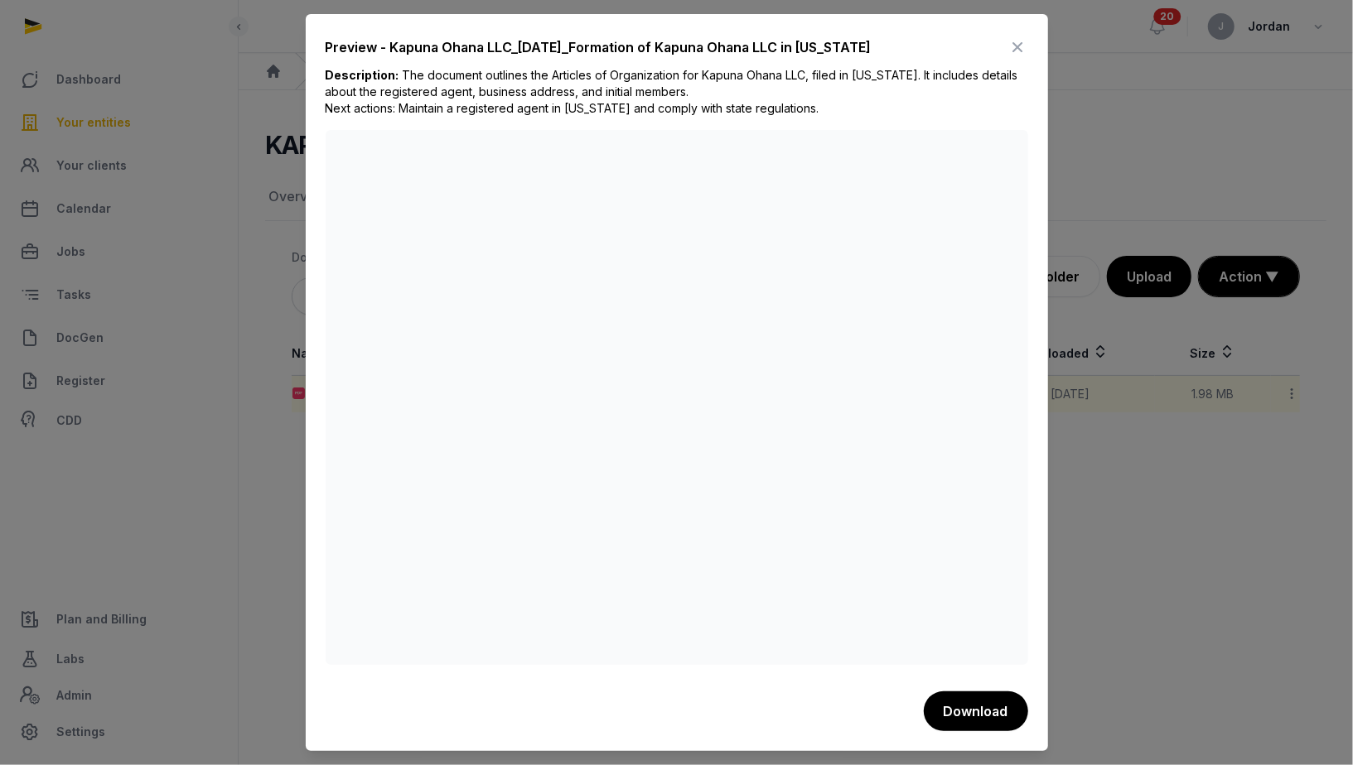
click at [1100, 449] on div at bounding box center [676, 382] width 1353 height 765
click at [1015, 46] on icon at bounding box center [1018, 47] width 20 height 27
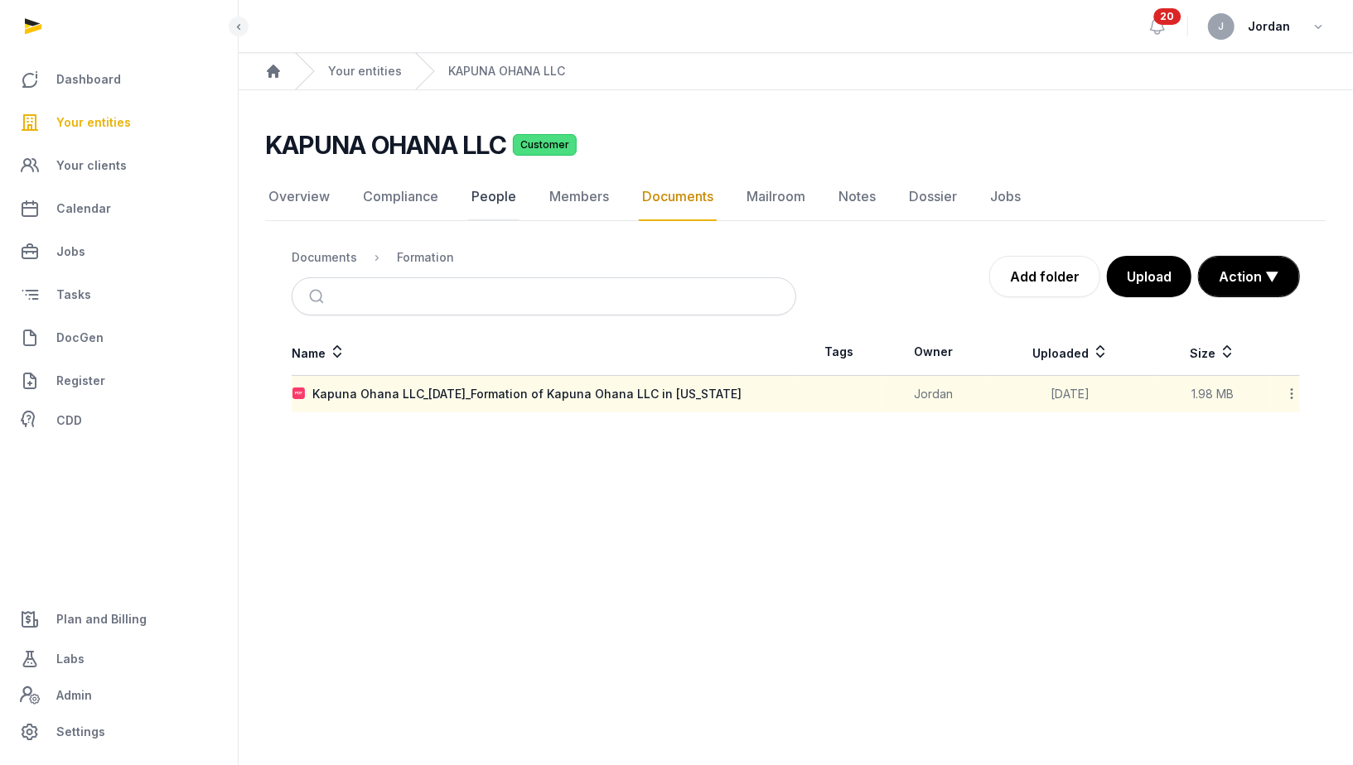
click at [499, 202] on link "People" at bounding box center [493, 197] width 51 height 48
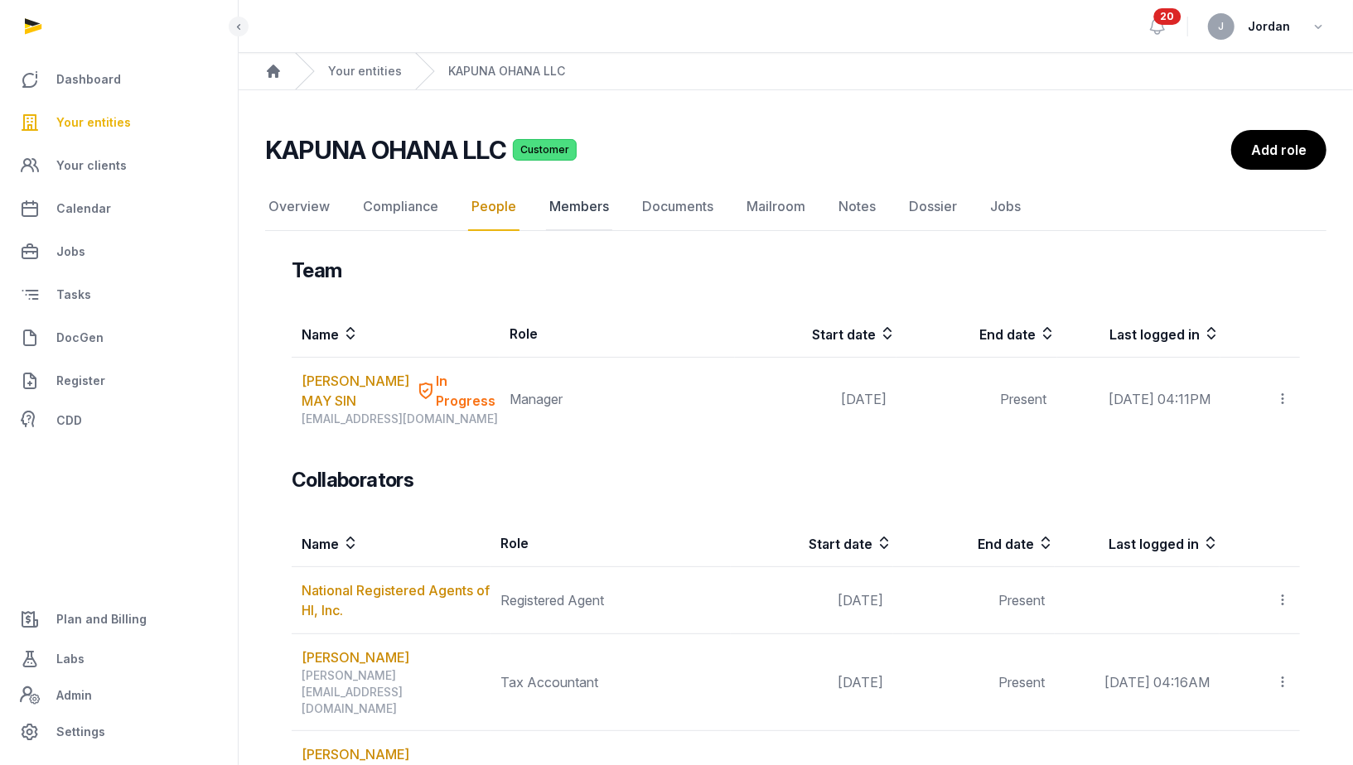
click at [590, 210] on link "Members" at bounding box center [579, 207] width 66 height 48
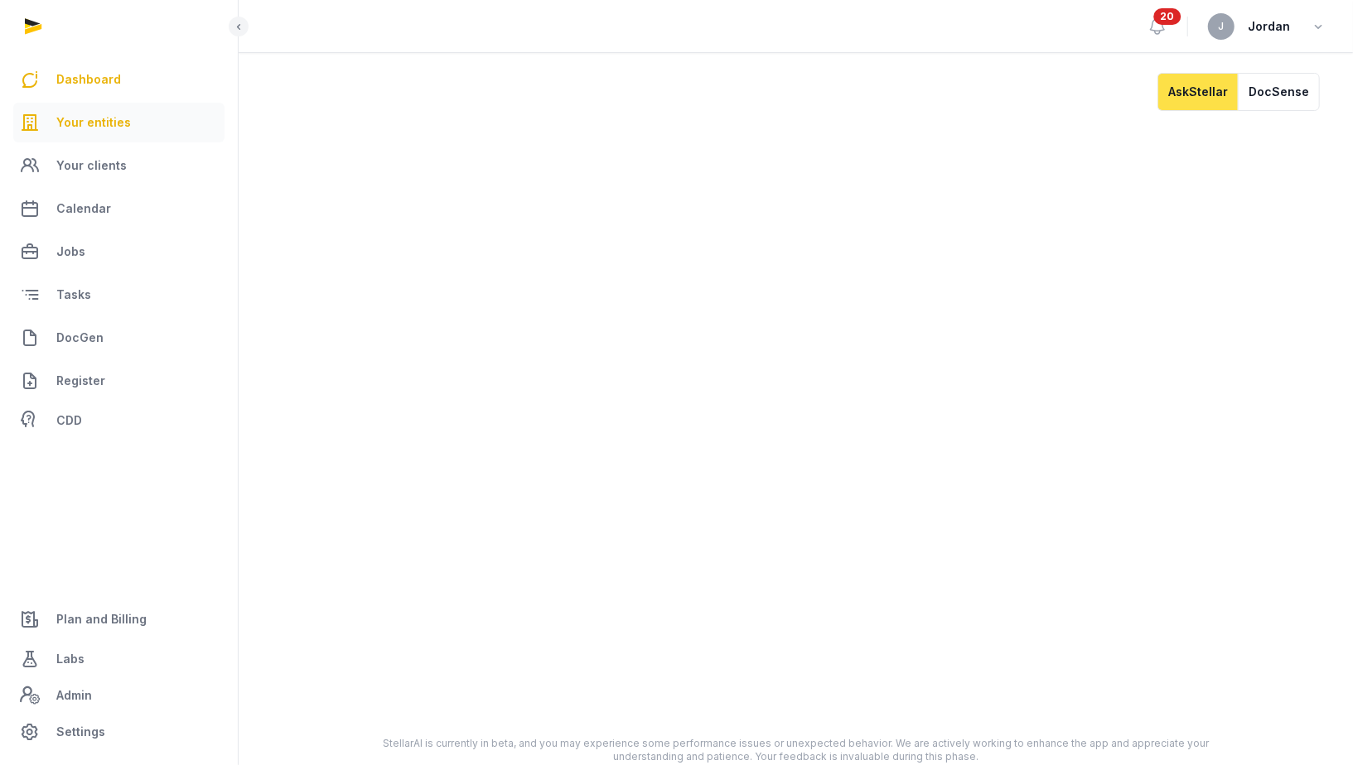
click at [109, 126] on span "Your entities" at bounding box center [93, 123] width 75 height 20
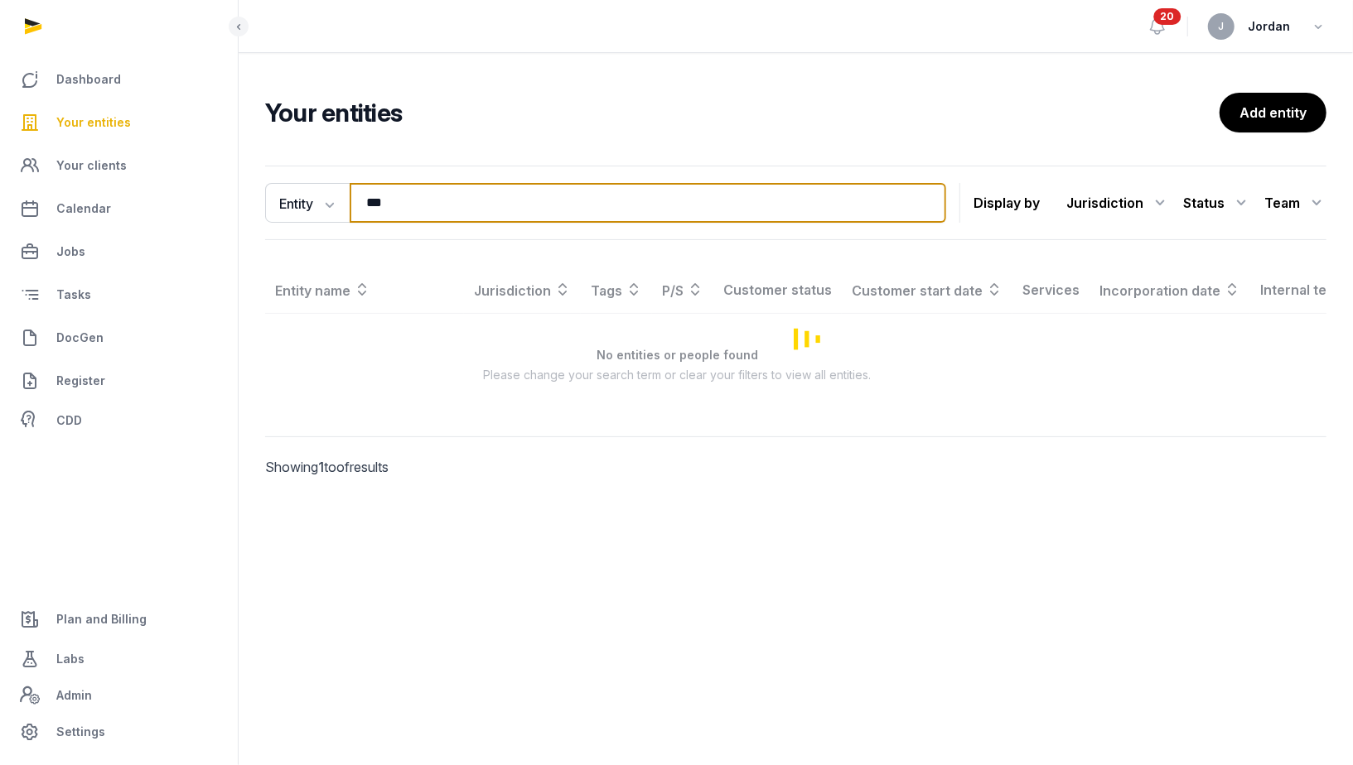
click at [379, 191] on input "***" at bounding box center [648, 203] width 596 height 40
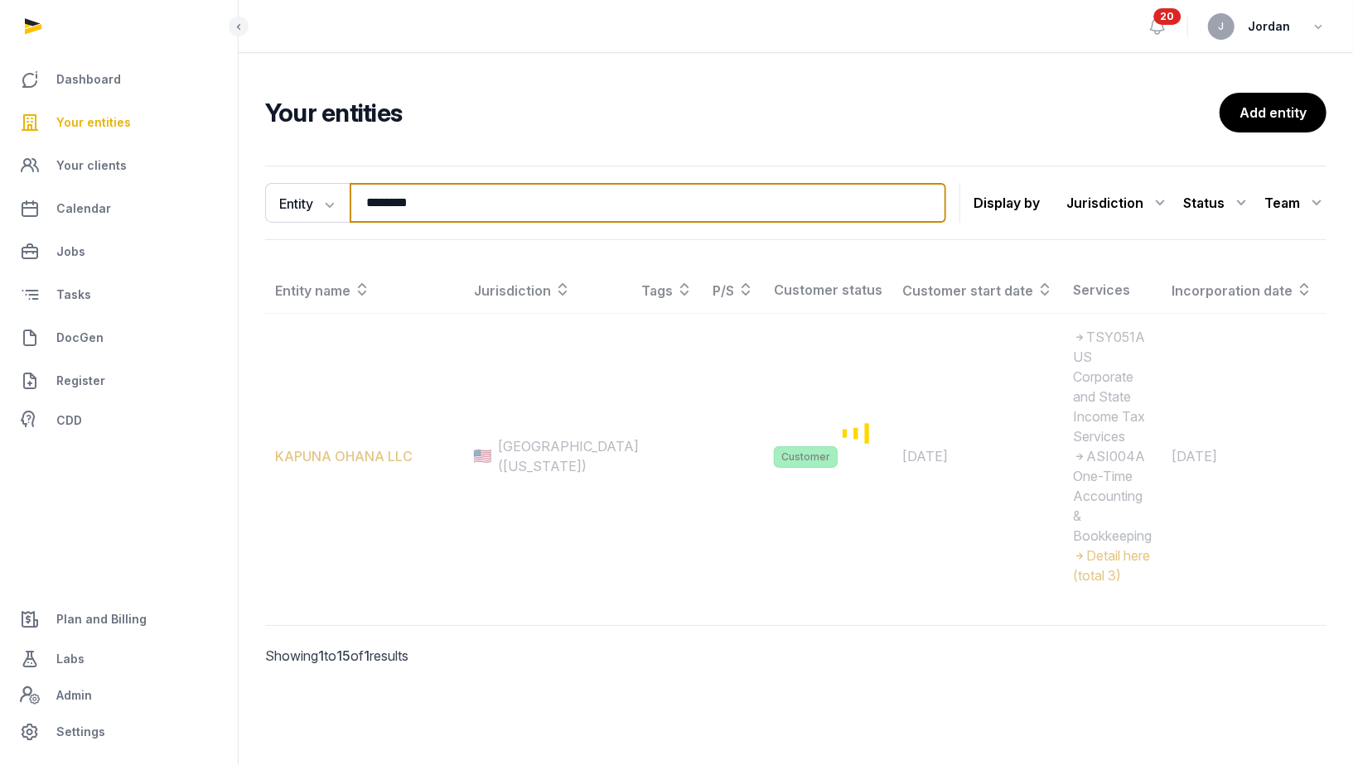
type input "********"
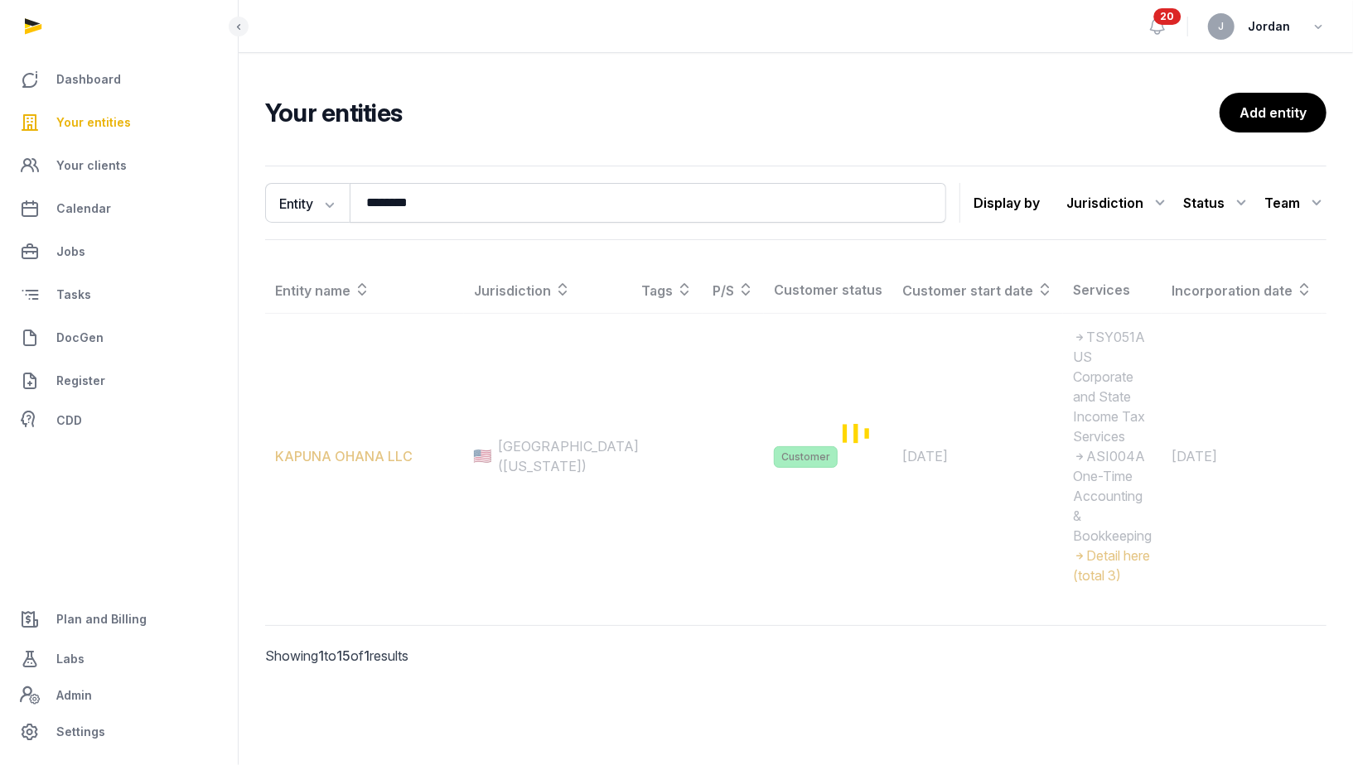
click at [366, 448] on div "Loading" at bounding box center [859, 433] width 1188 height 332
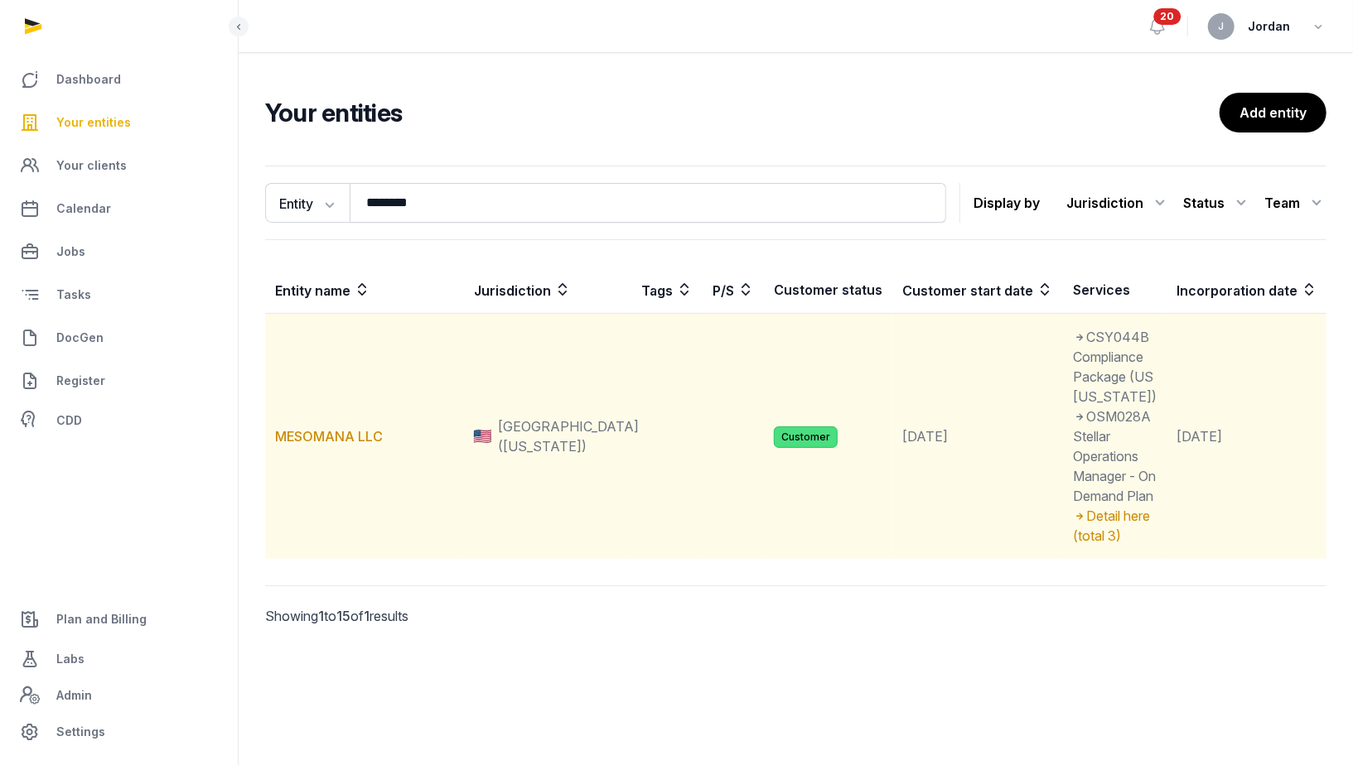
click at [357, 472] on td "MESOMANA LLC" at bounding box center [364, 437] width 199 height 246
click at [356, 445] on link "MESOMANA LLC" at bounding box center [329, 436] width 108 height 17
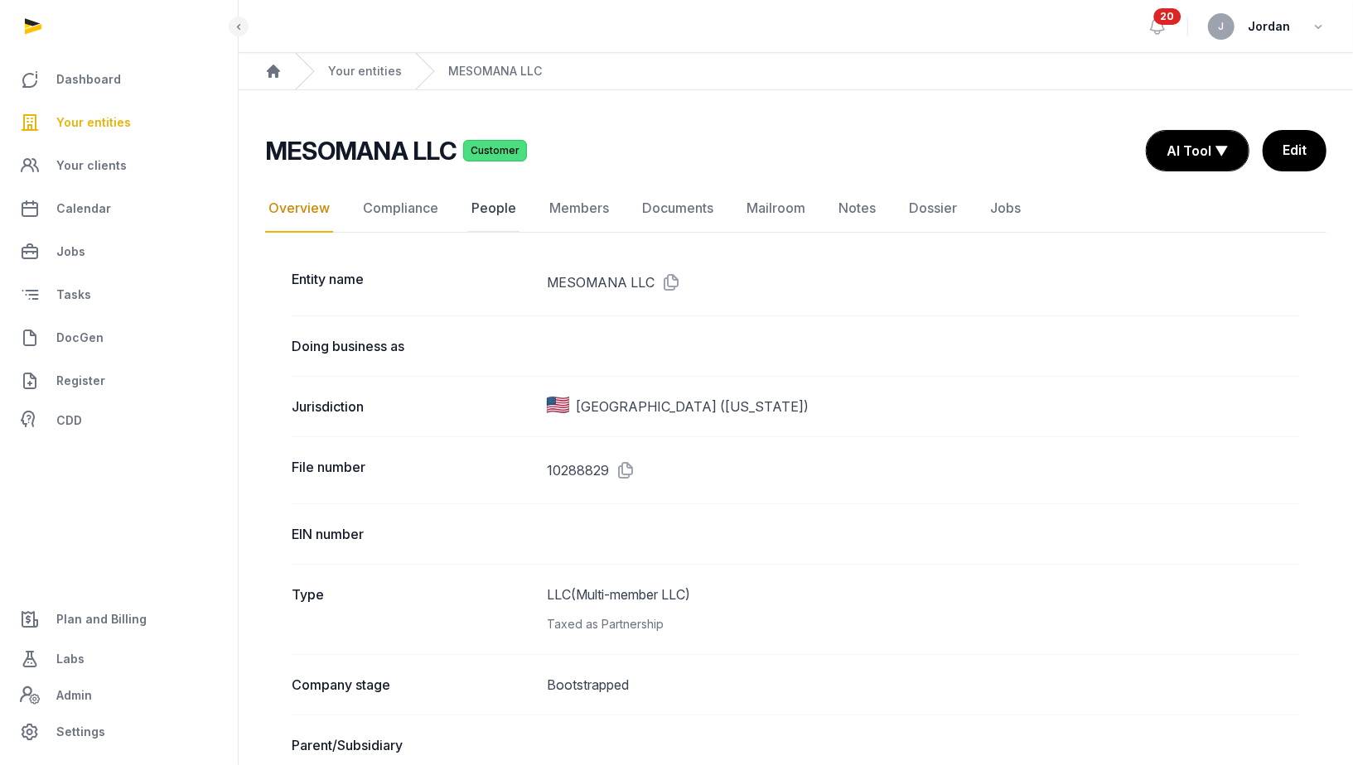
click at [468, 200] on link "People" at bounding box center [493, 209] width 51 height 48
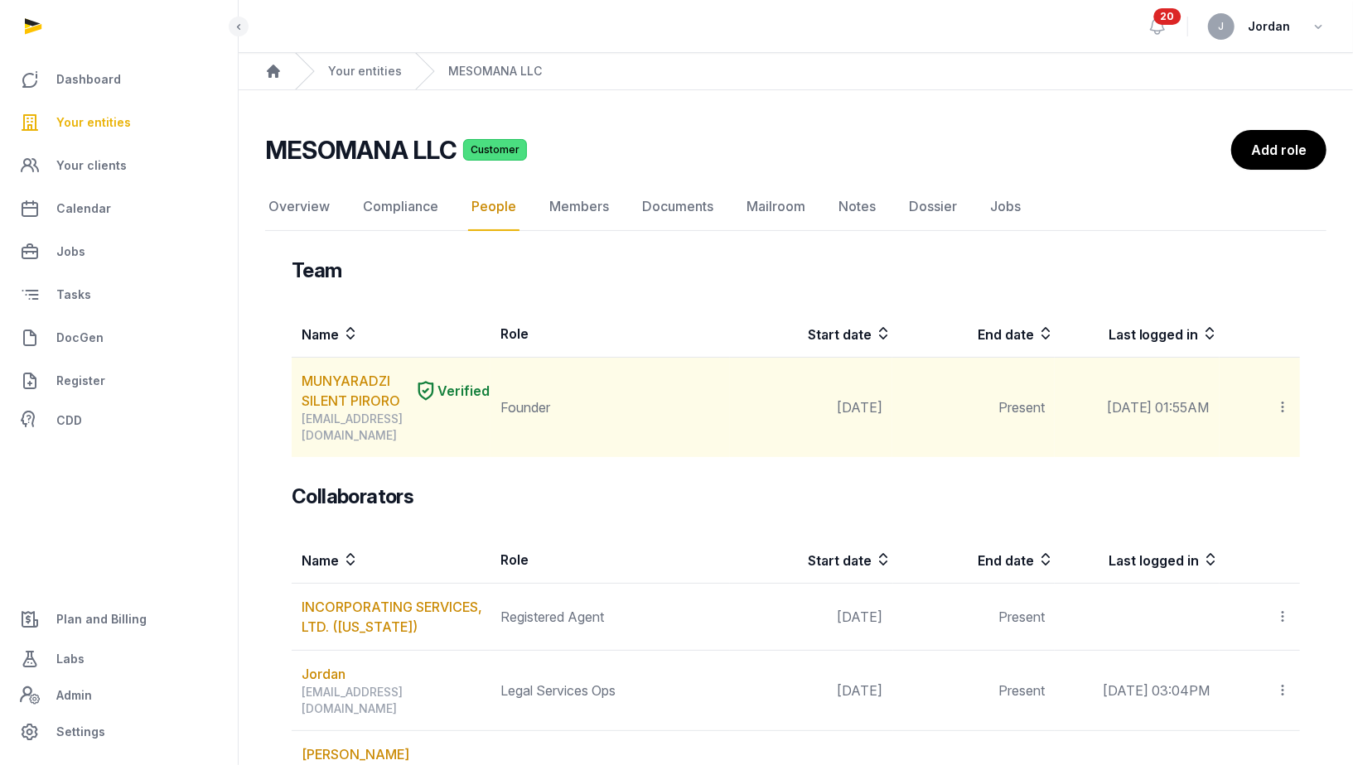
scroll to position [55, 0]
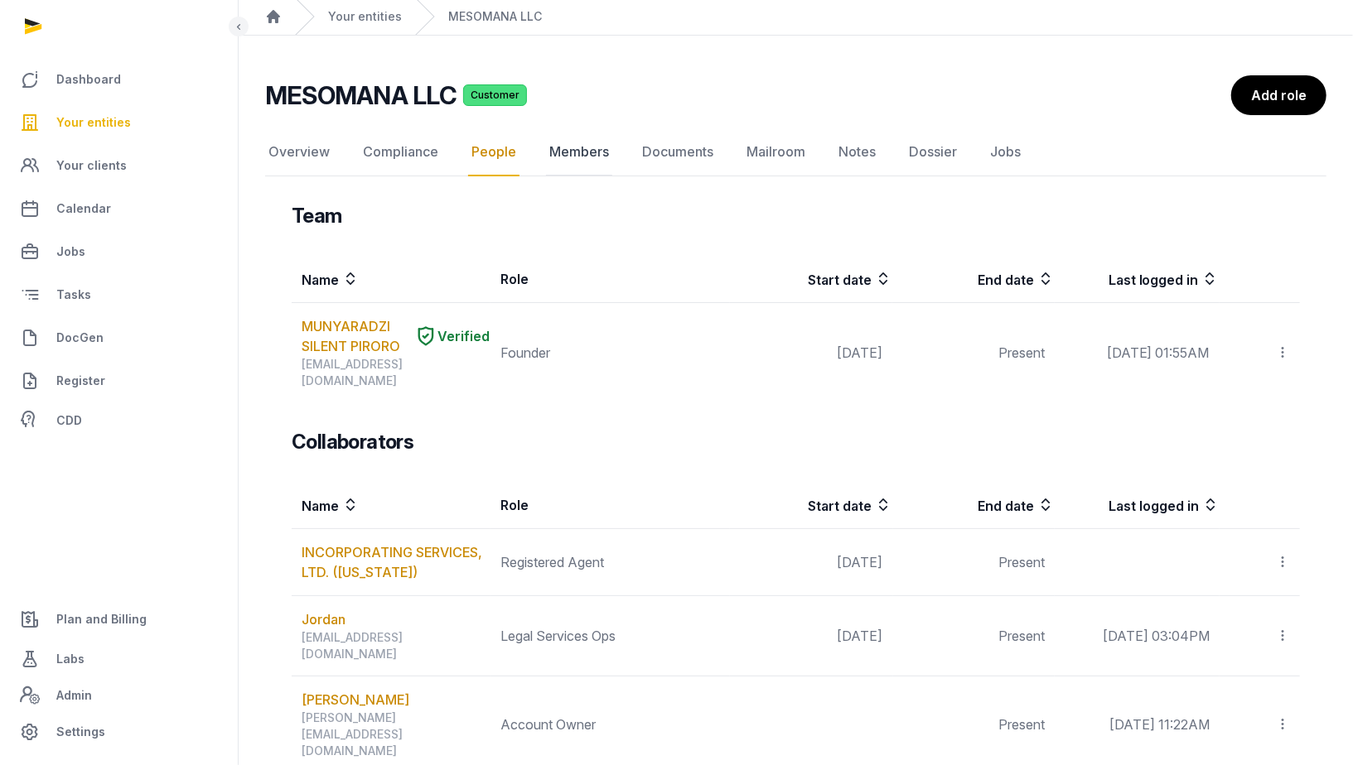
click at [572, 144] on link "Members" at bounding box center [579, 152] width 66 height 48
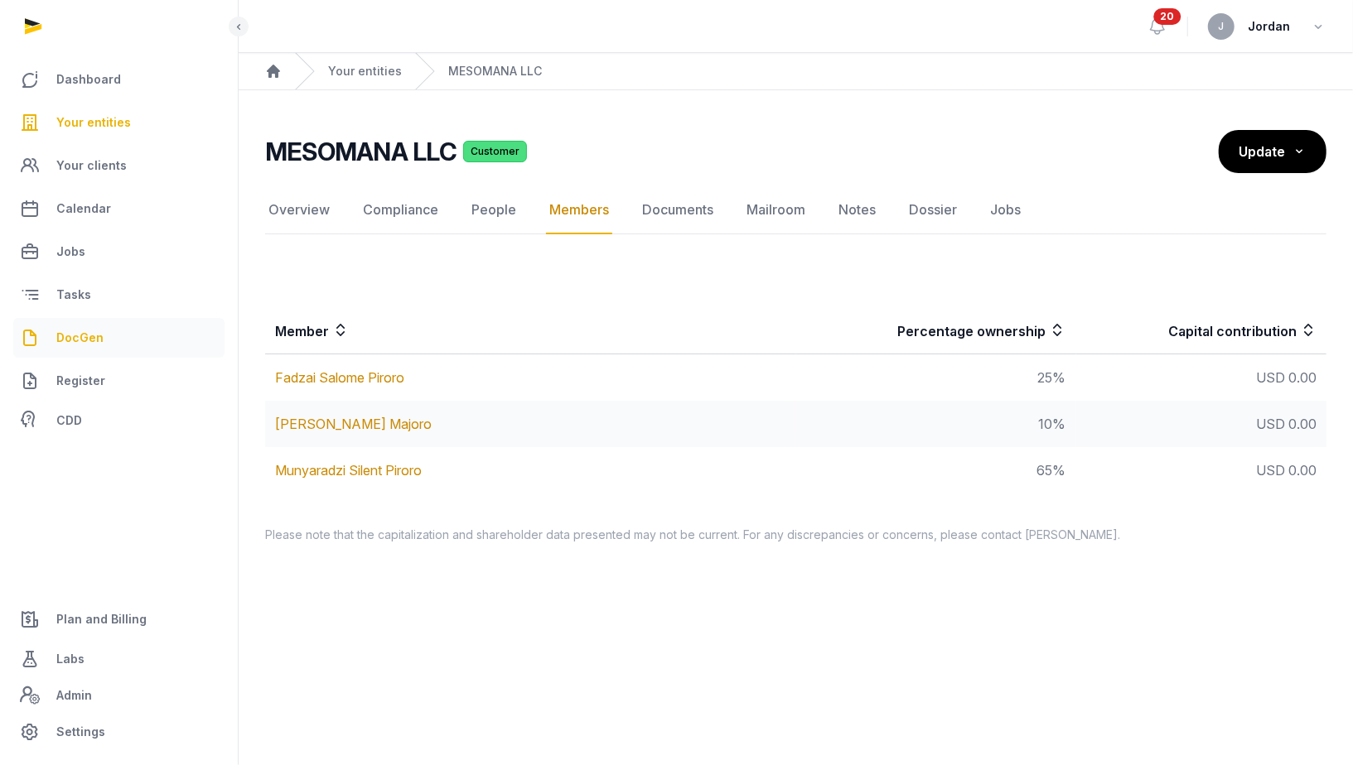
click at [104, 342] on link "DocGen" at bounding box center [118, 338] width 211 height 40
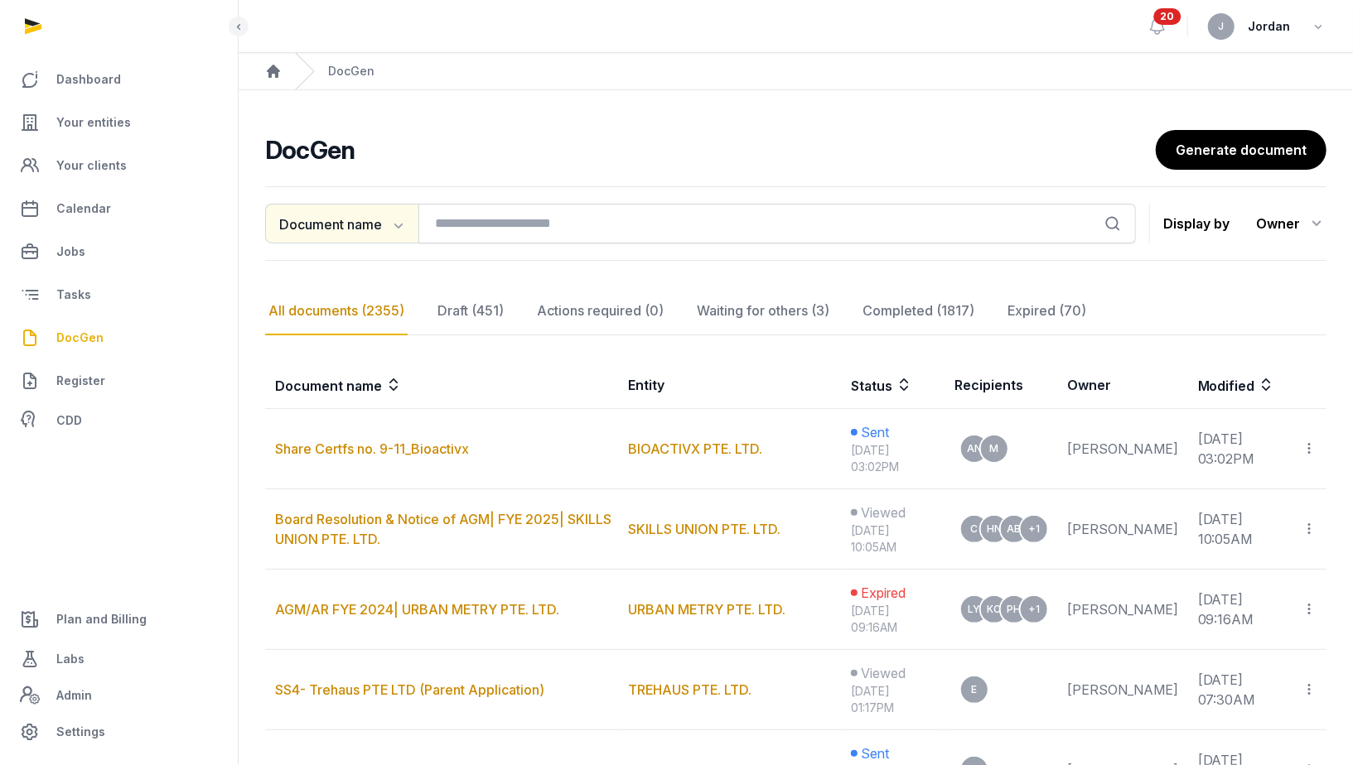
click at [389, 226] on icon "button" at bounding box center [397, 224] width 17 height 17
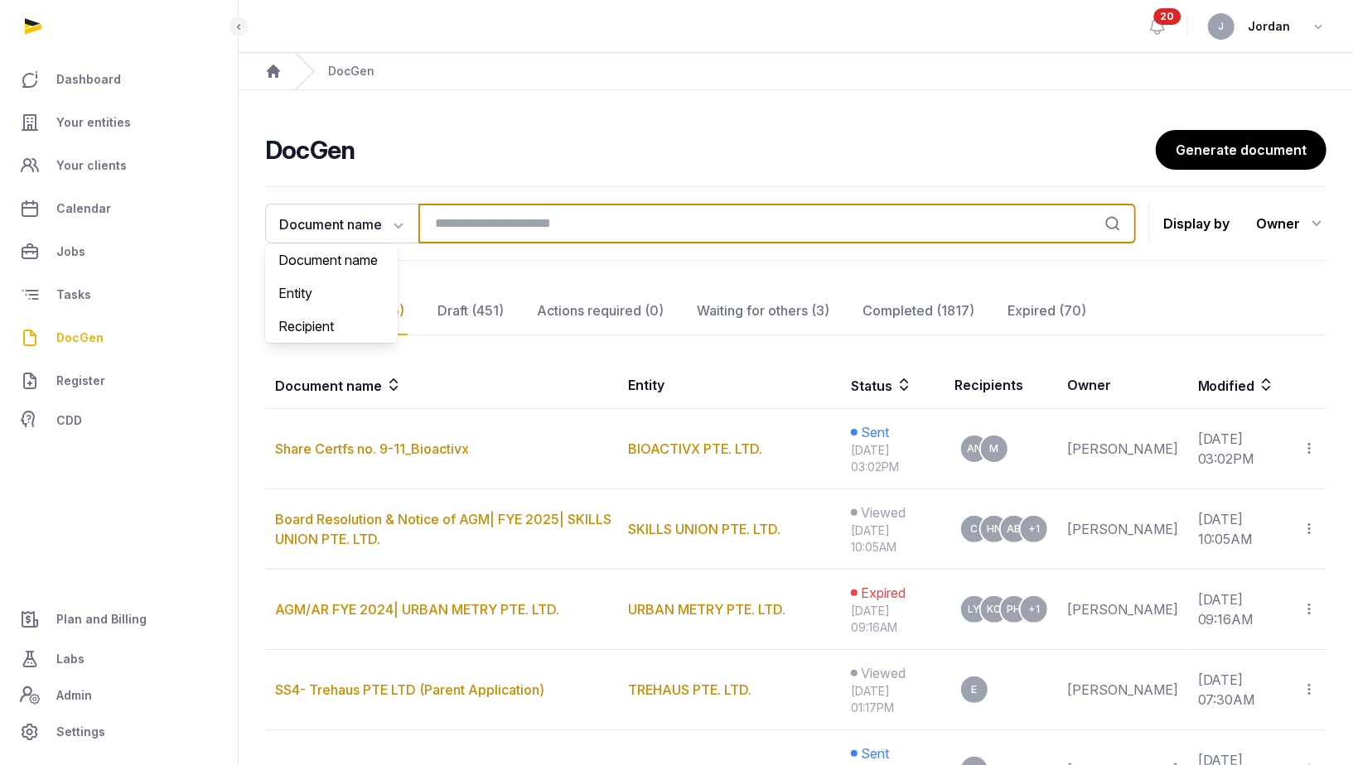
click at [507, 227] on input "search" at bounding box center [776, 224] width 717 height 40
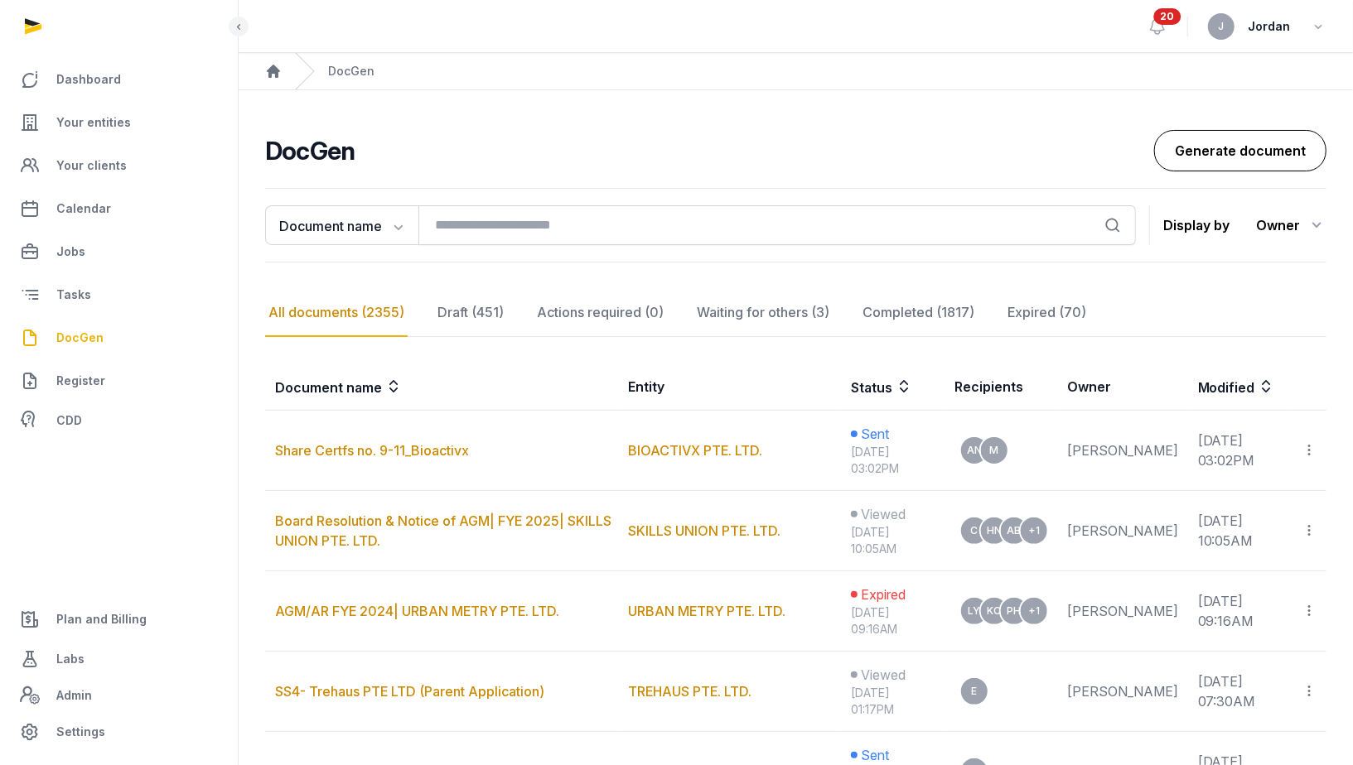
click at [1163, 156] on link "Generate document" at bounding box center [1240, 150] width 172 height 41
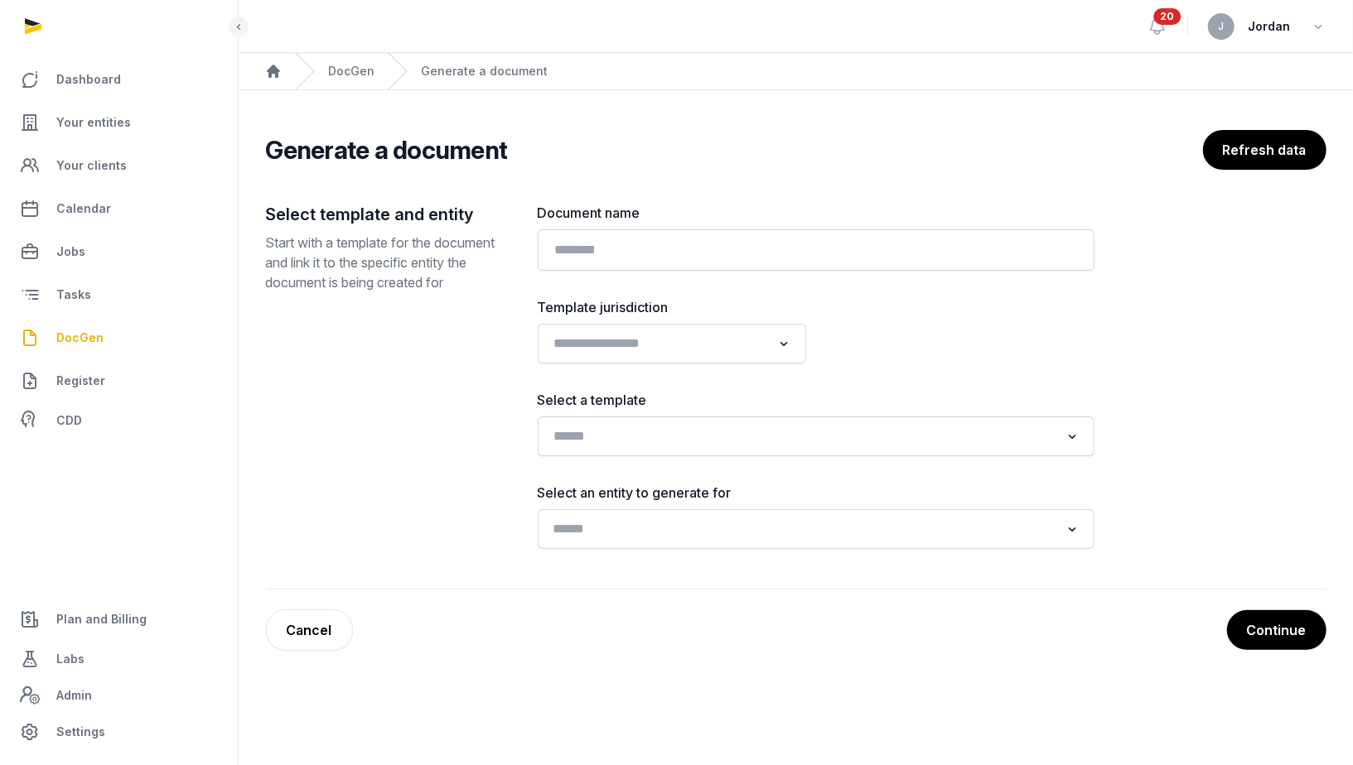
click at [683, 518] on input "Search for option" at bounding box center [804, 529] width 513 height 23
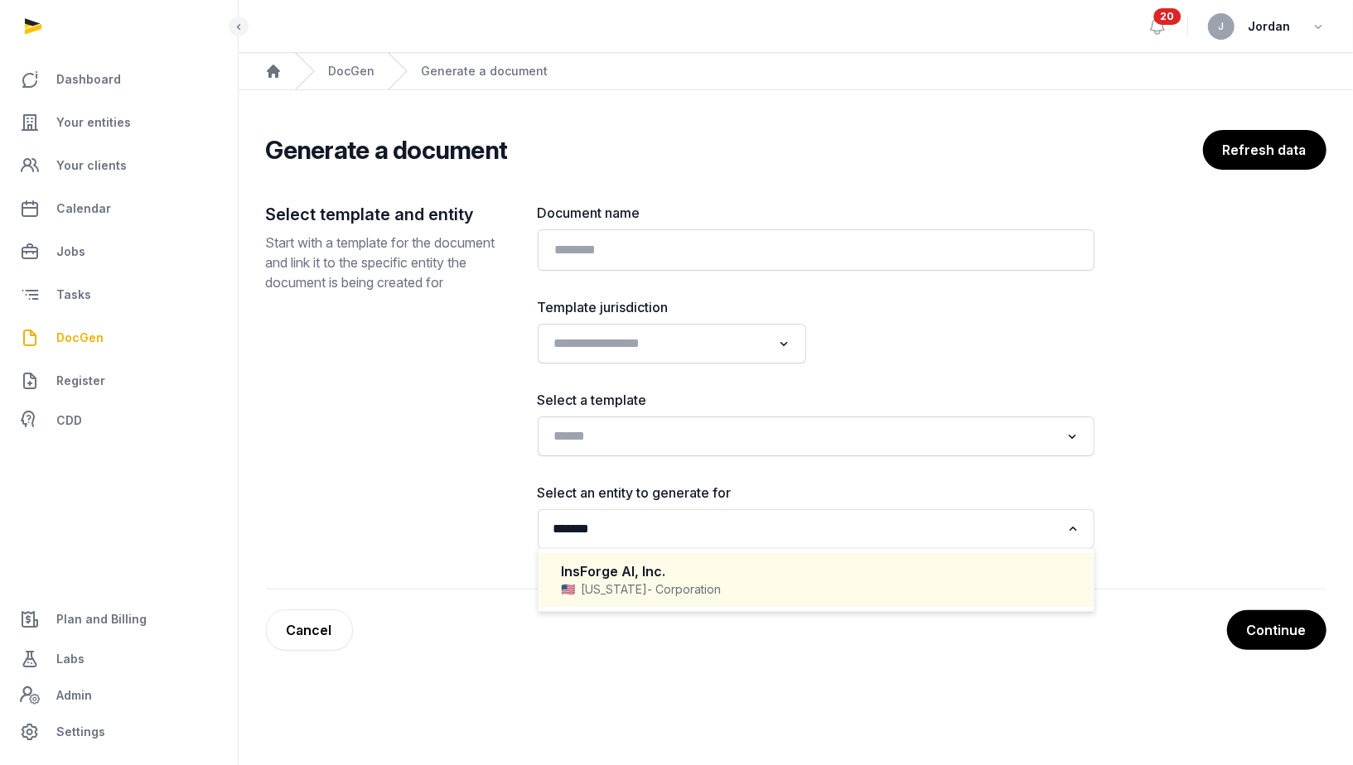
click at [600, 572] on div "InsForge AI, Inc." at bounding box center [816, 571] width 509 height 19
type input "*******"
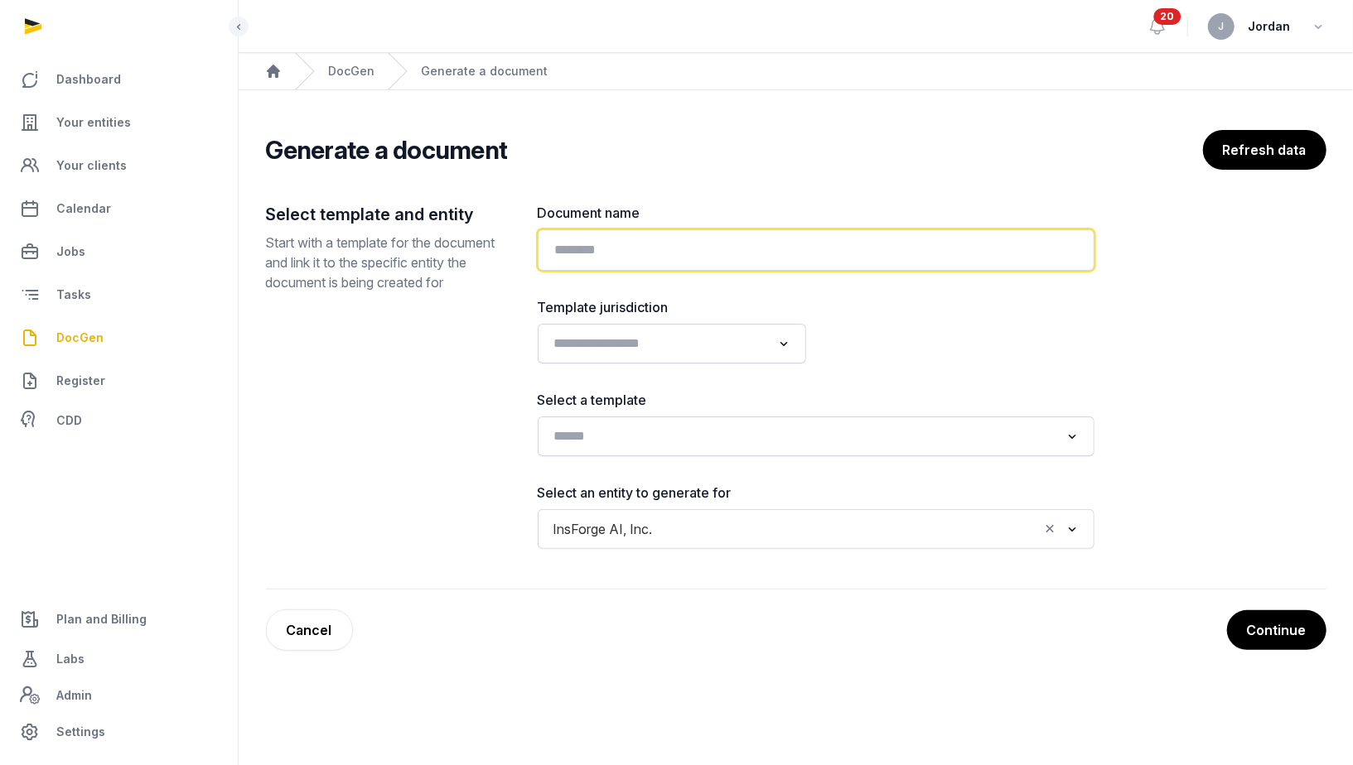
click at [659, 256] on input "text" at bounding box center [816, 249] width 557 height 41
paste input "**********"
click at [597, 248] on input "**********" at bounding box center [816, 249] width 557 height 41
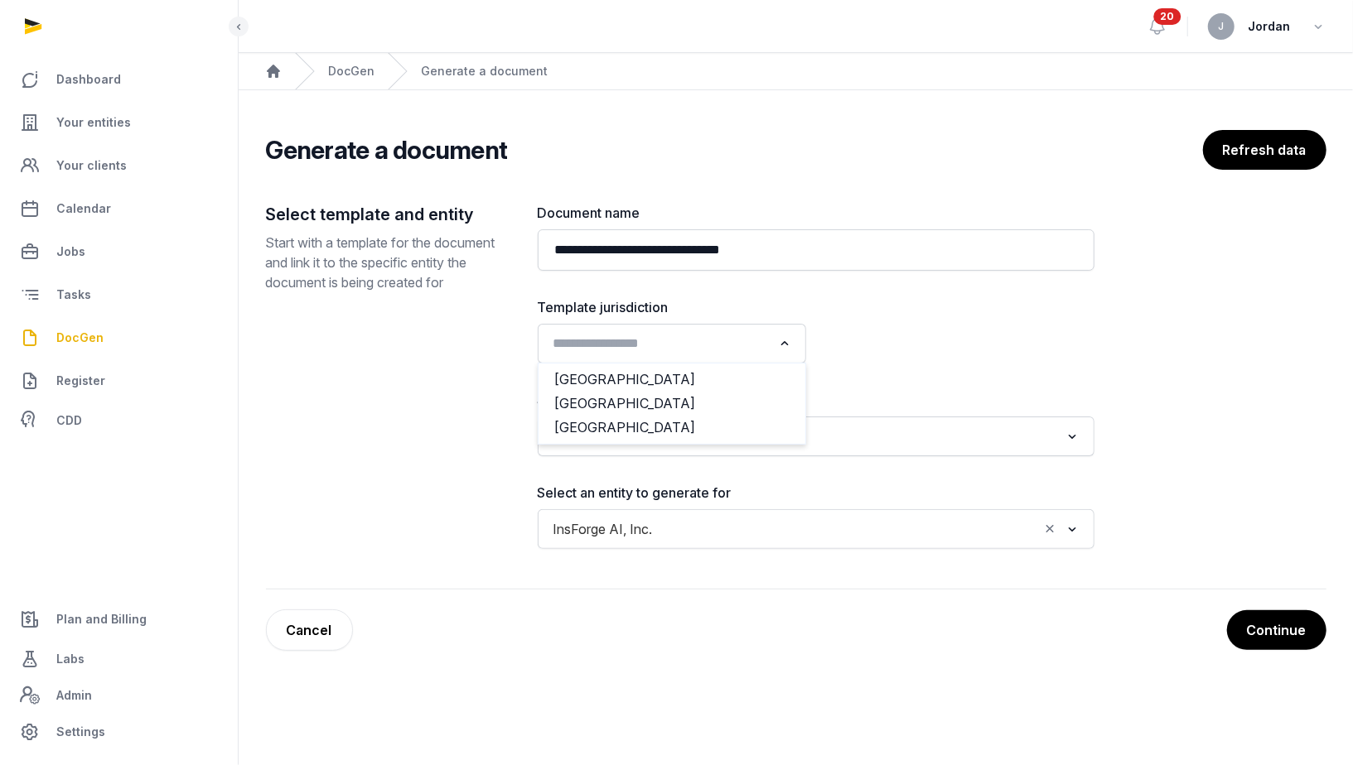
click at [748, 344] on input "Search for option" at bounding box center [660, 343] width 224 height 23
click at [678, 432] on li "USA" at bounding box center [671, 428] width 267 height 24
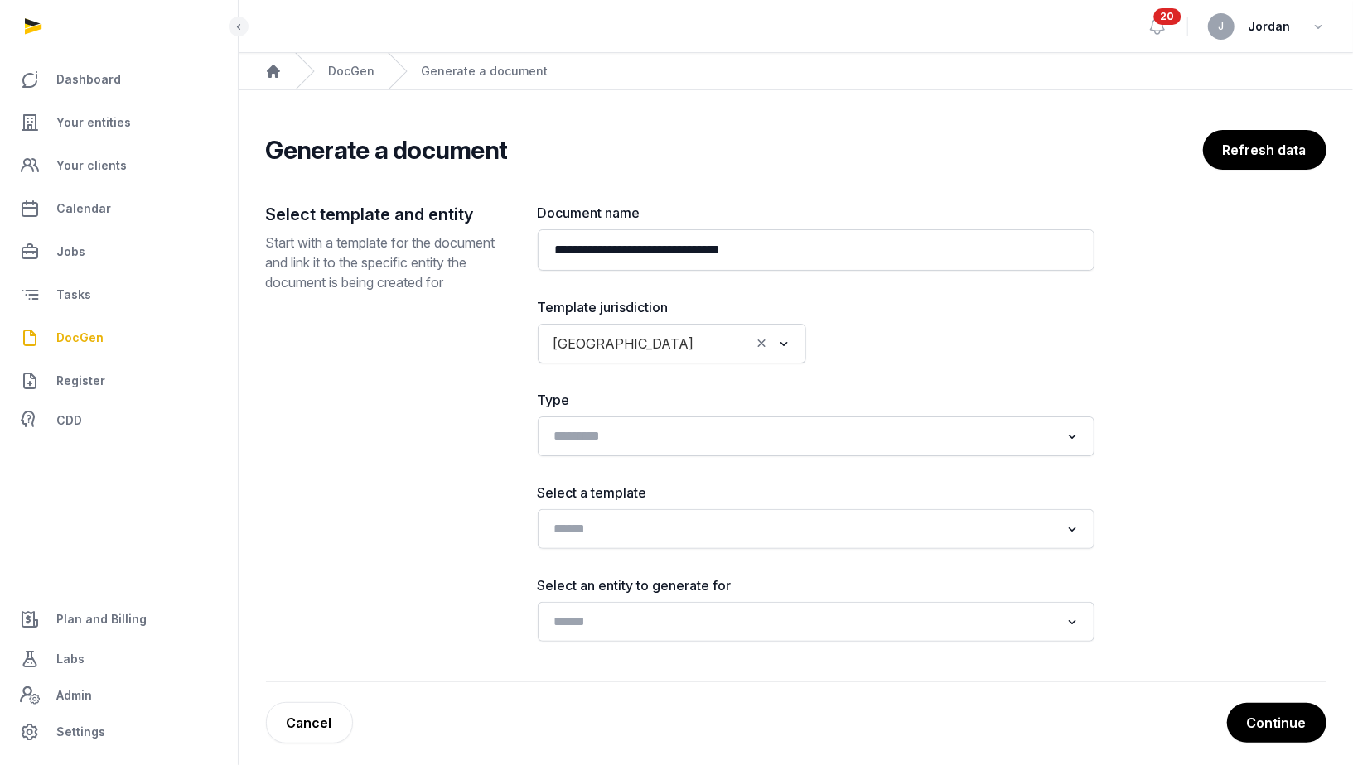
click at [706, 451] on div "Loading..." at bounding box center [816, 437] width 557 height 40
click at [709, 442] on input "Search for option" at bounding box center [804, 436] width 513 height 23
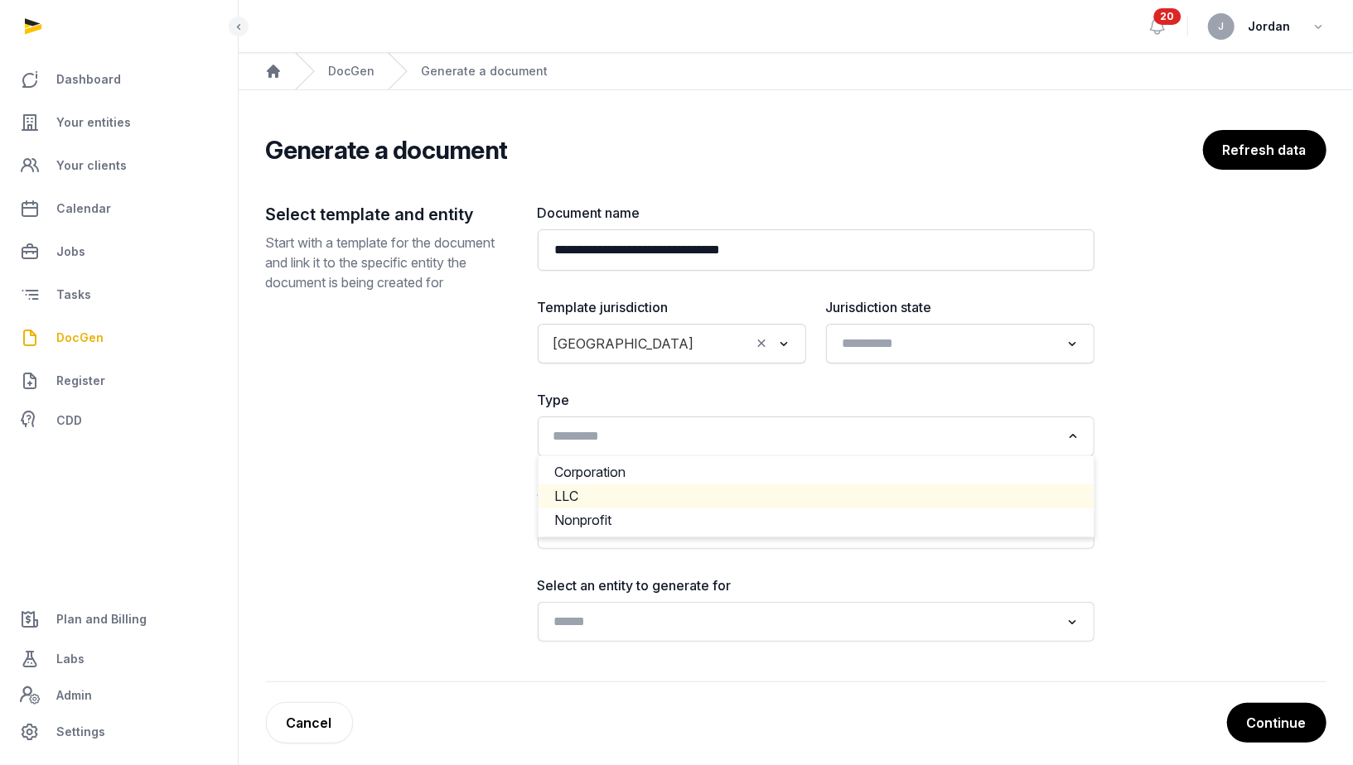
click at [678, 493] on li "LLC" at bounding box center [815, 497] width 555 height 24
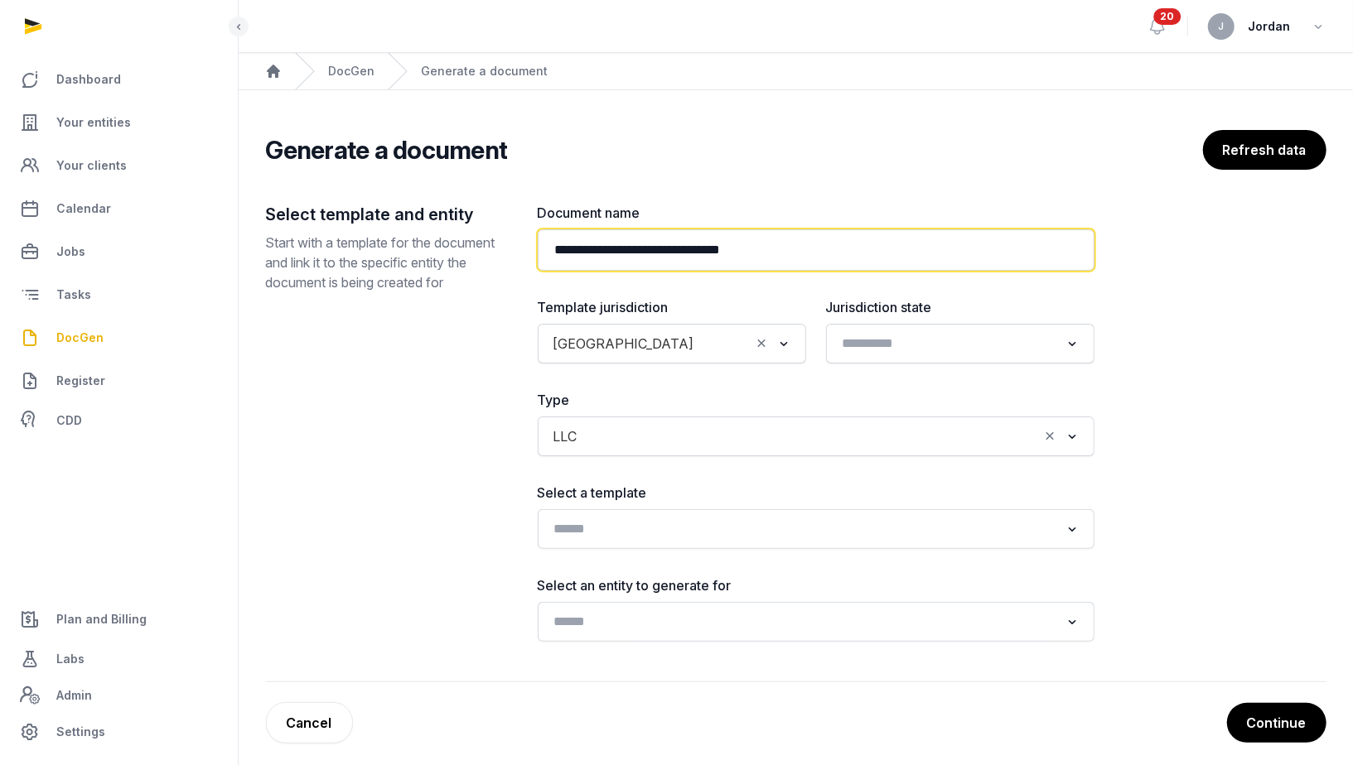
click at [870, 249] on input "**********" at bounding box center [816, 249] width 557 height 41
paste input "**********"
type input "**********"
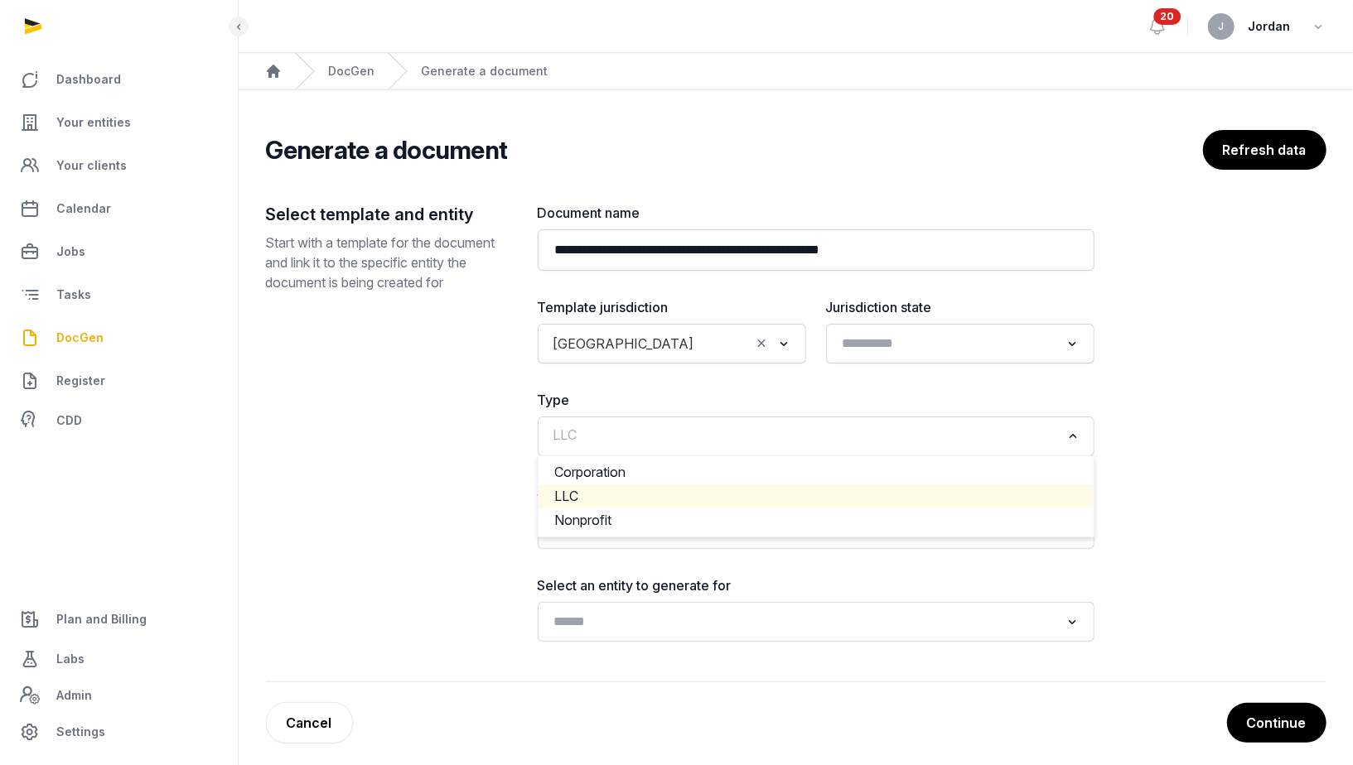
click at [804, 443] on input "Search for option" at bounding box center [804, 436] width 513 height 23
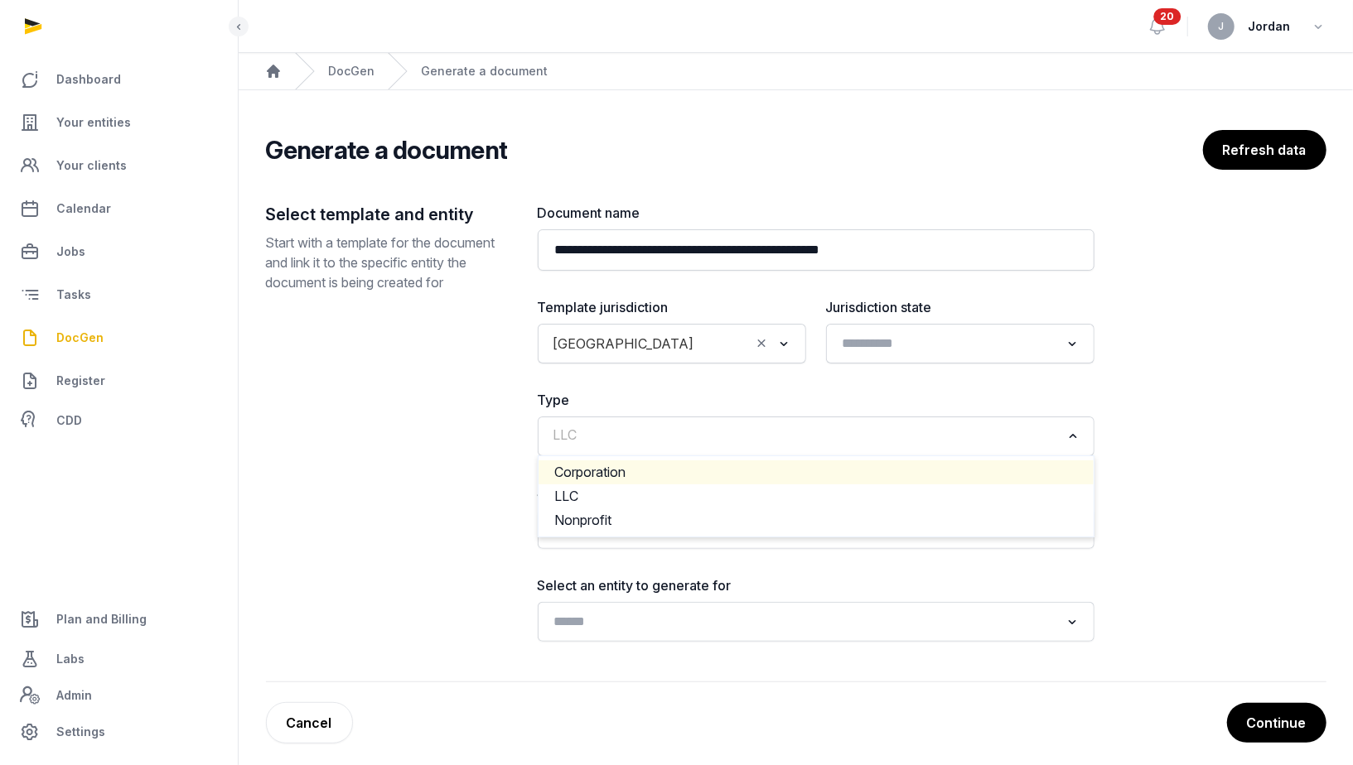
click at [794, 462] on li "Corporation" at bounding box center [815, 473] width 555 height 24
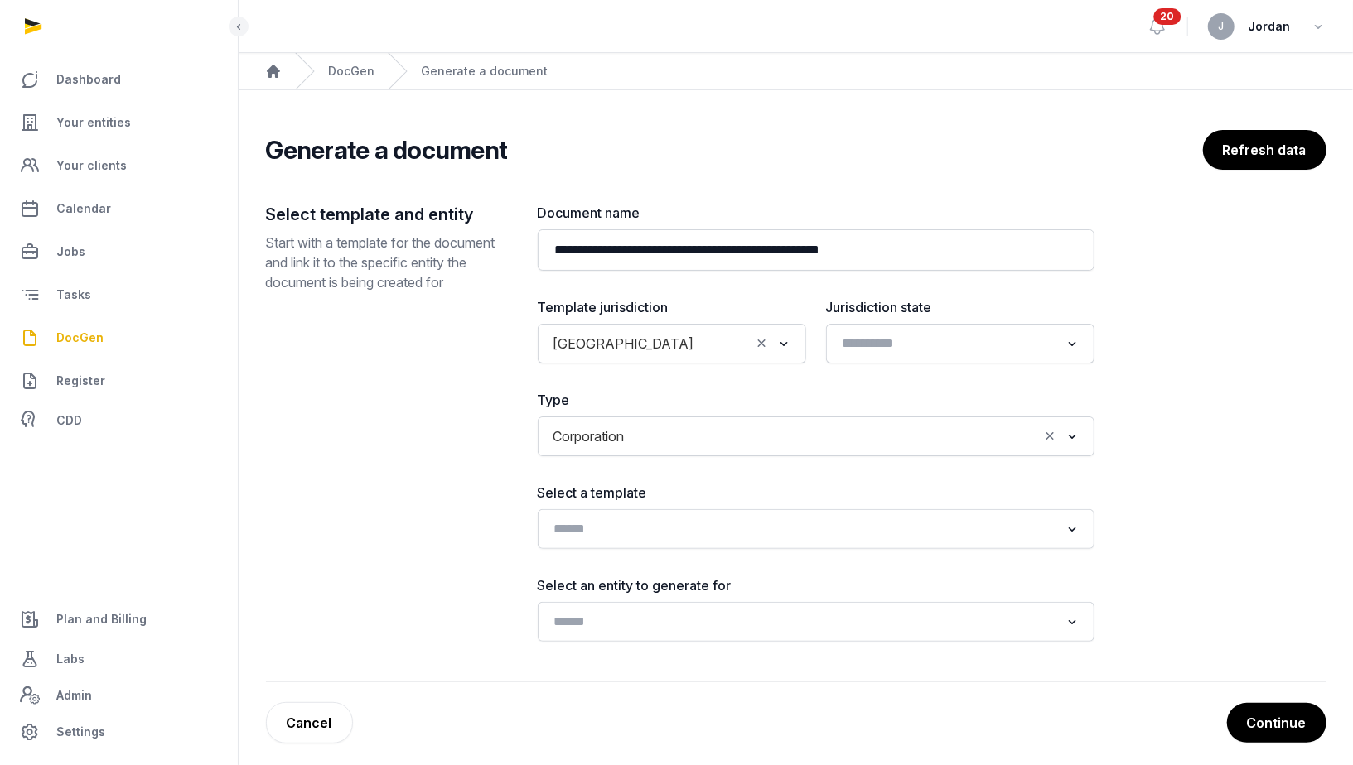
scroll to position [8, 0]
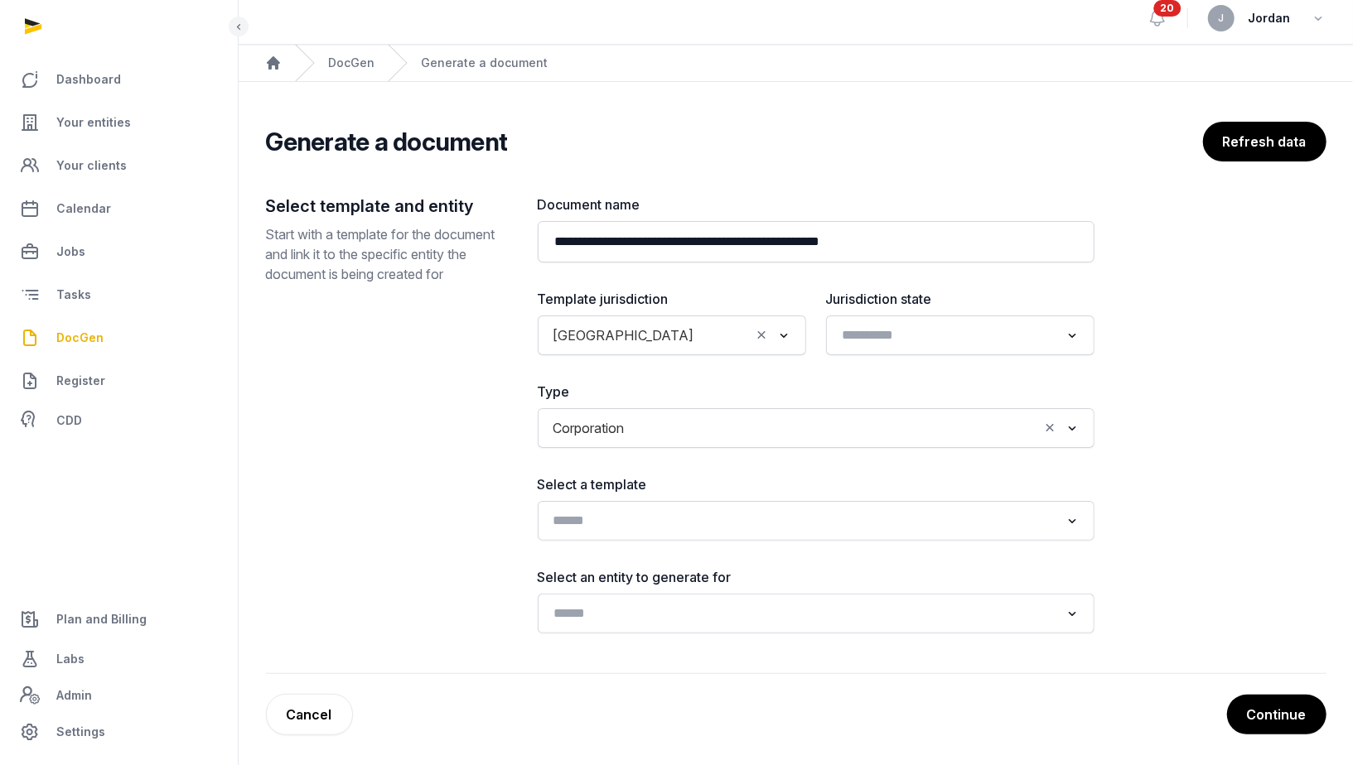
click at [728, 509] on input "Search for option" at bounding box center [804, 520] width 513 height 23
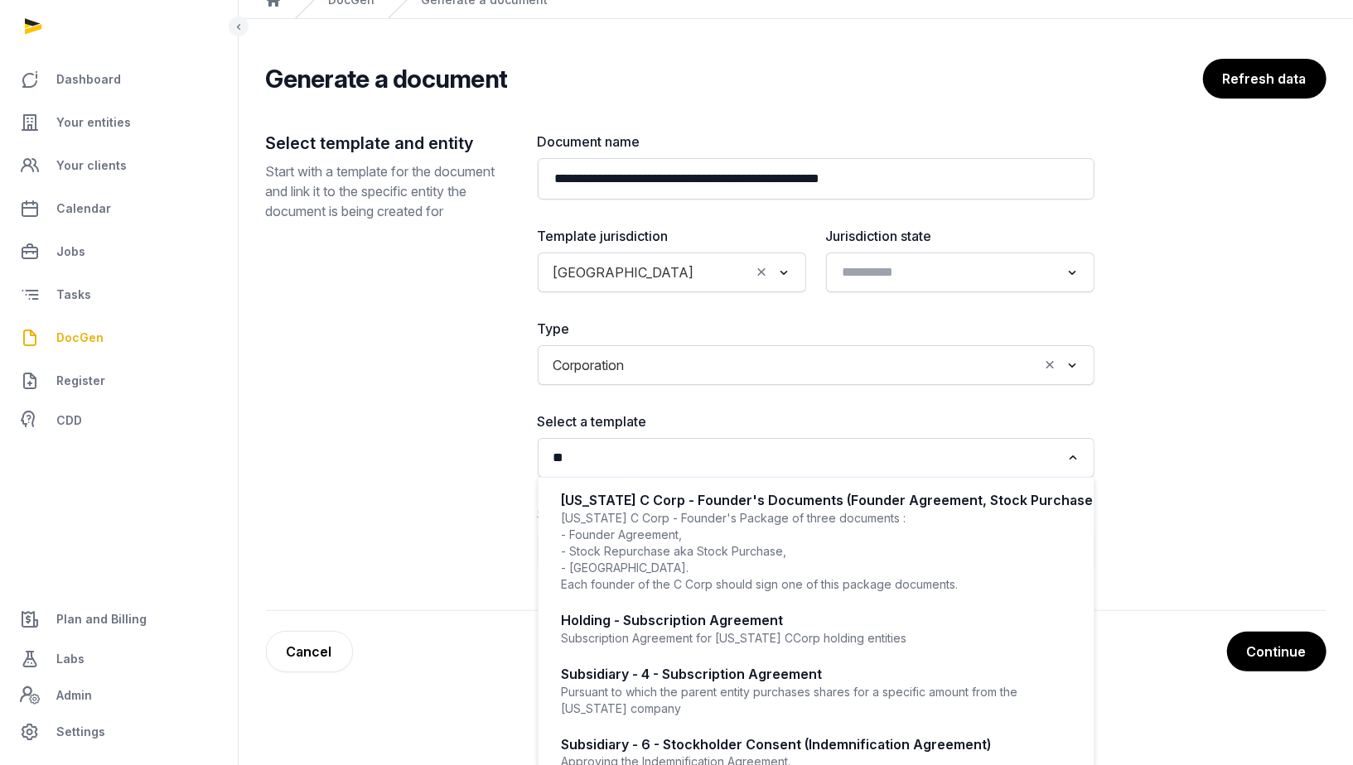
type input "*"
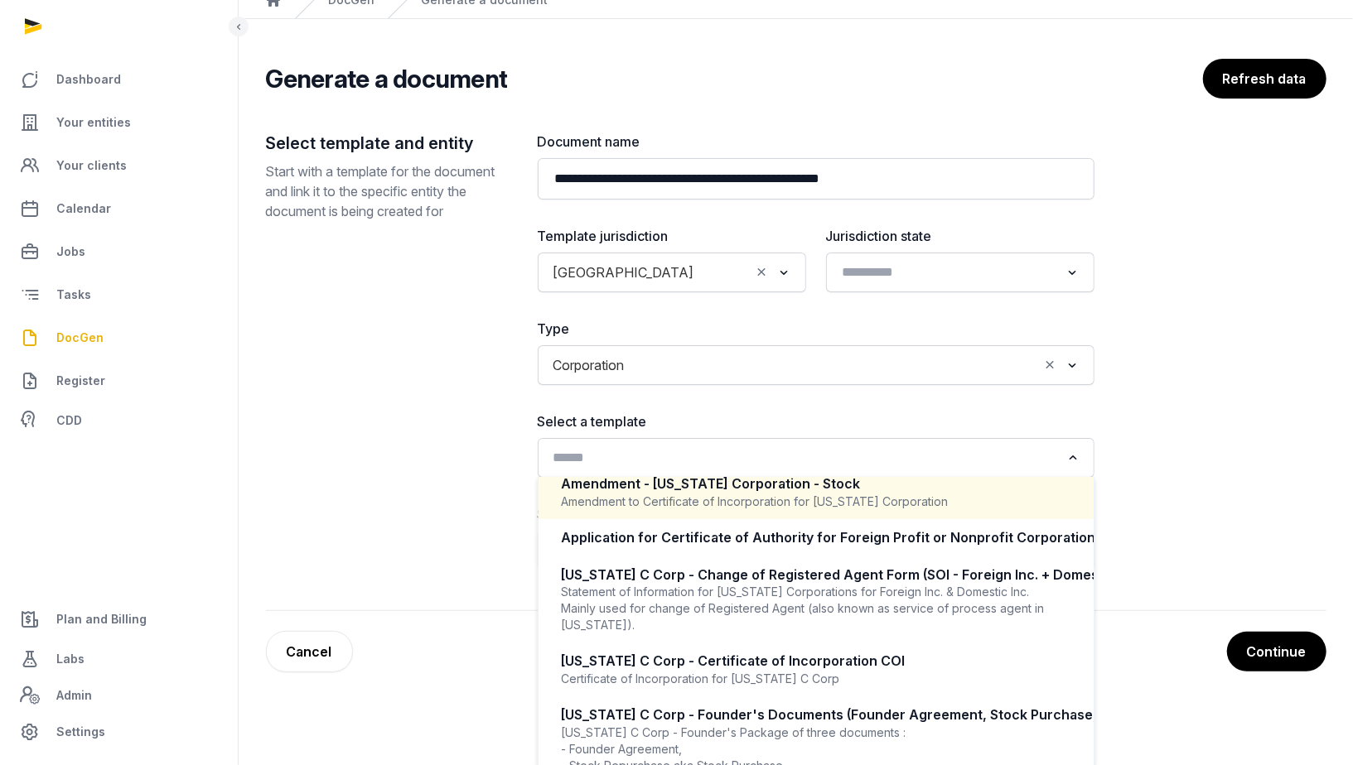
scroll to position [58, 0]
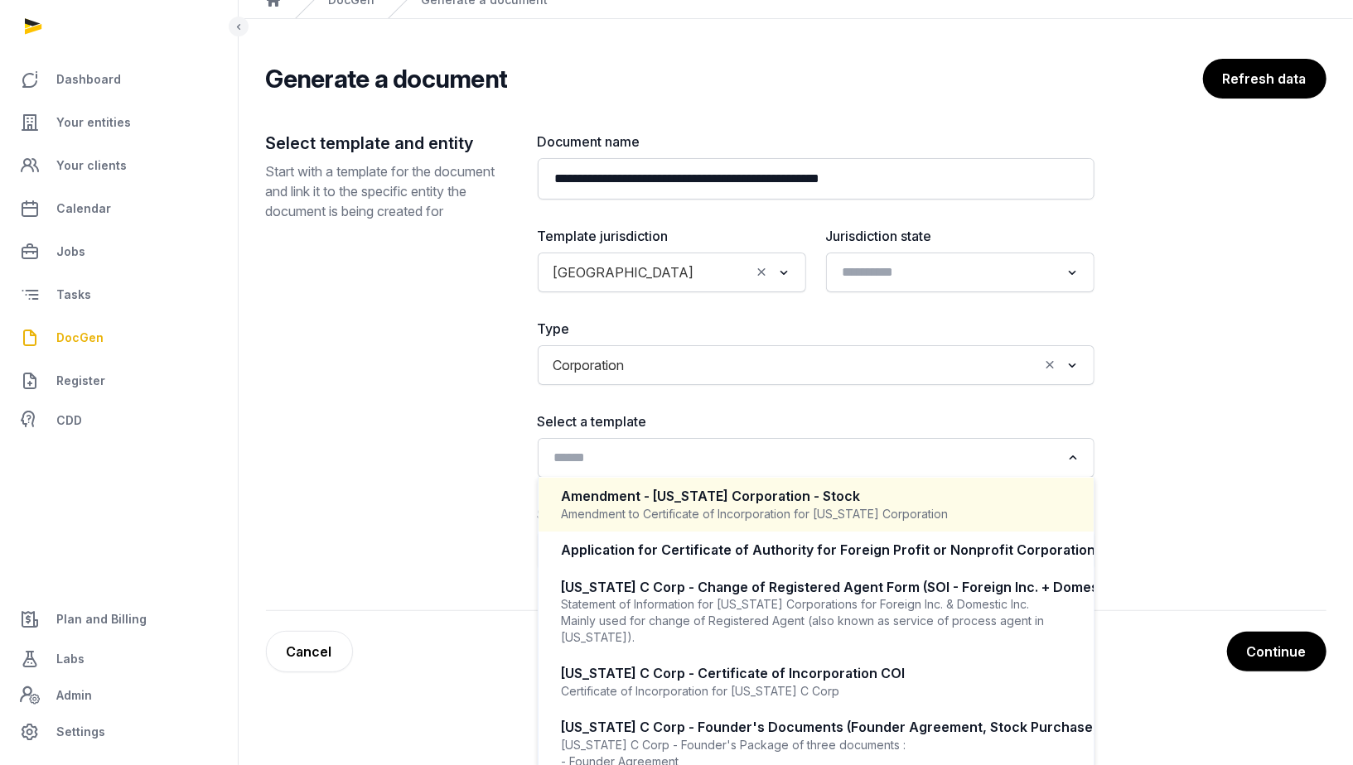
click at [391, 453] on div "Select template and entity Start with a template for the document and link it t…" at bounding box center [388, 351] width 245 height 439
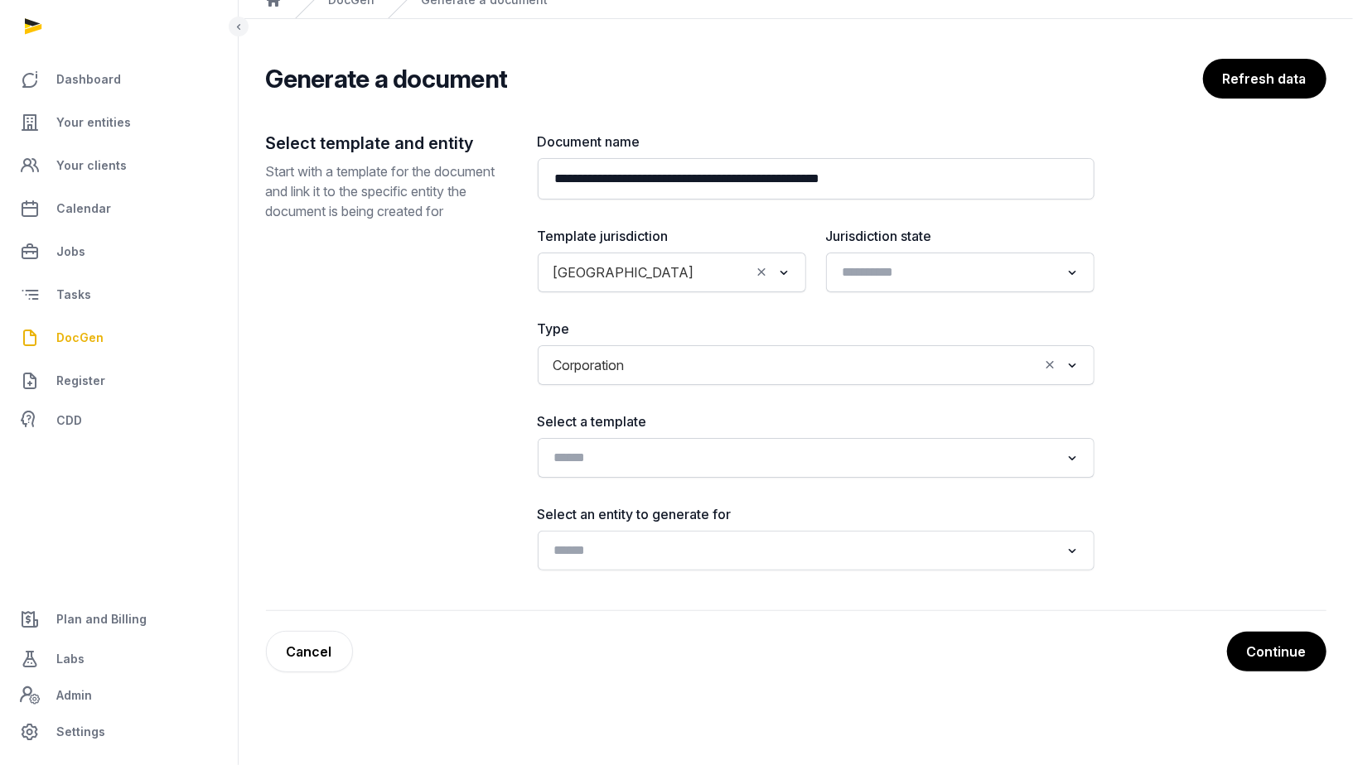
scroll to position [8, 0]
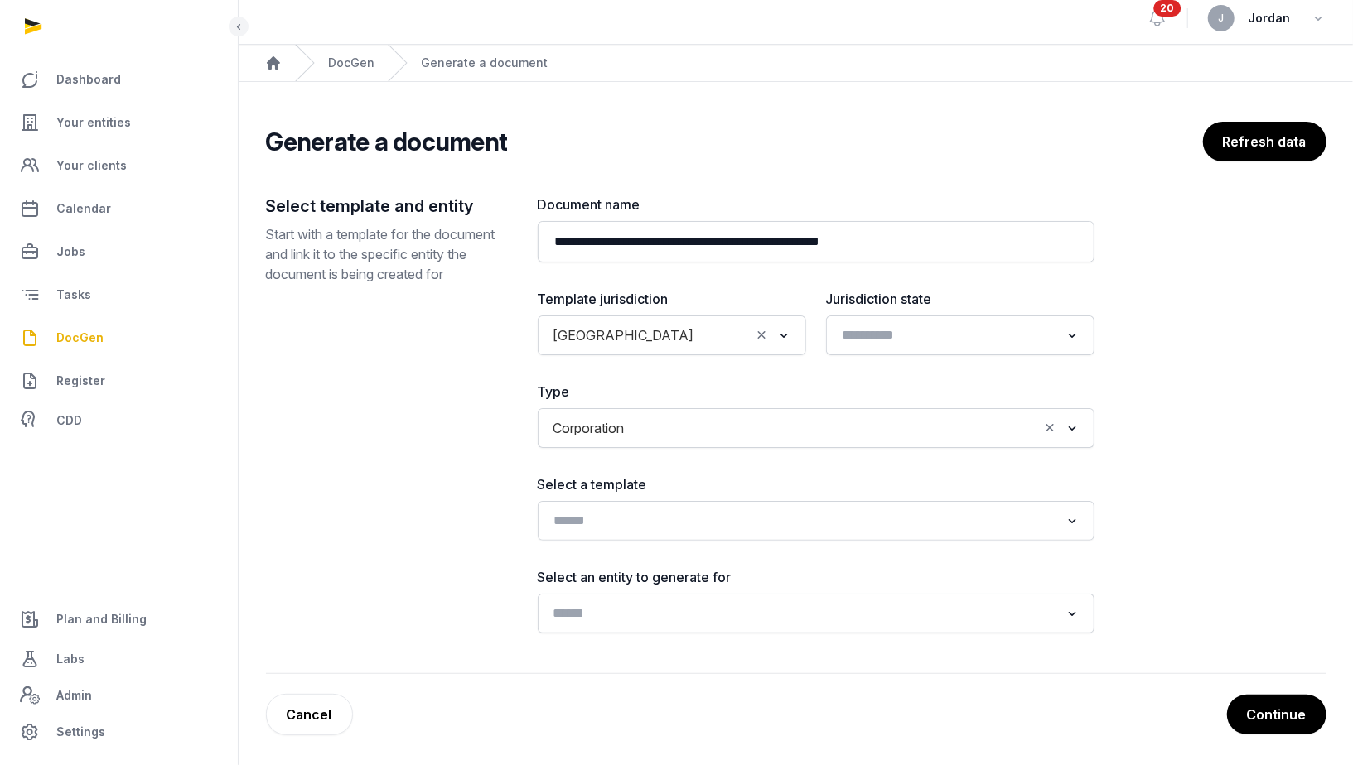
click at [633, 604] on input "Search for option" at bounding box center [804, 613] width 513 height 23
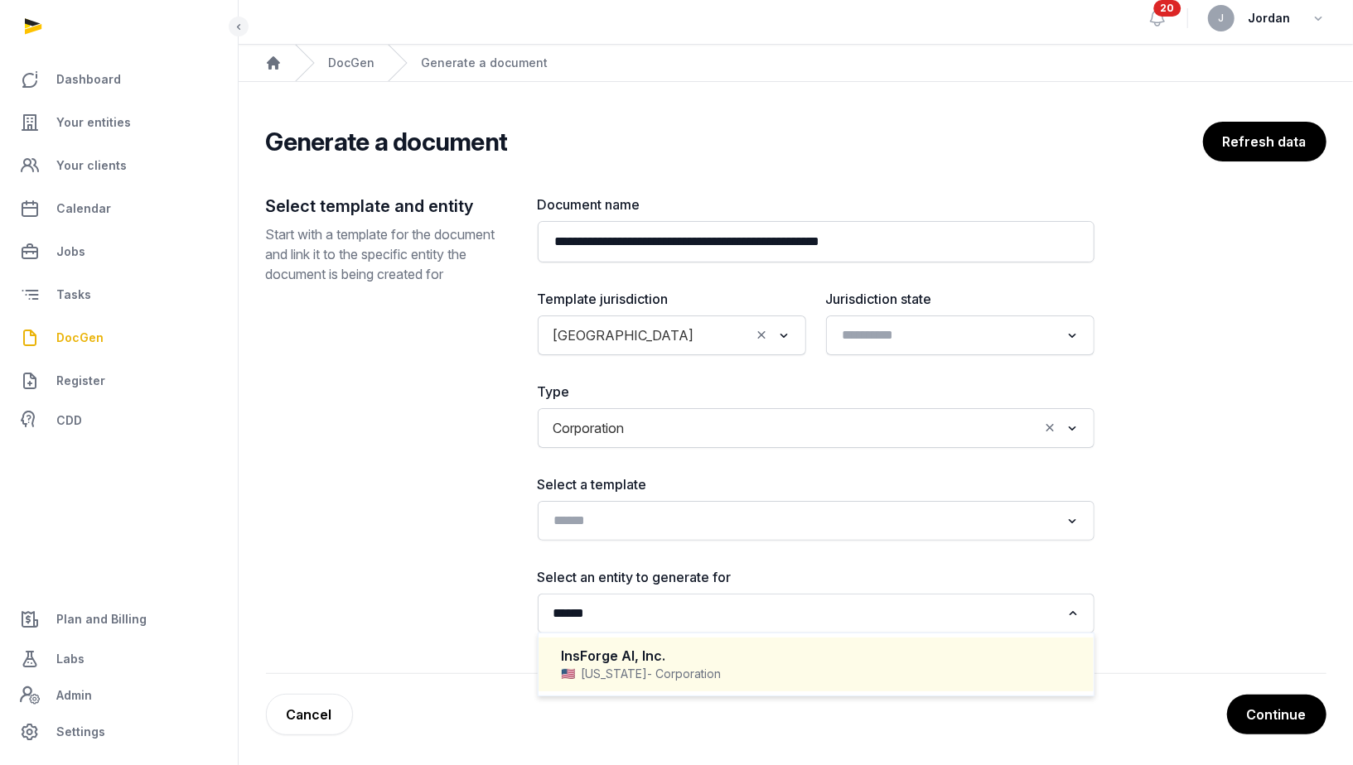
click at [601, 673] on div "Delaware - Corporation" at bounding box center [816, 674] width 509 height 17
type input "******"
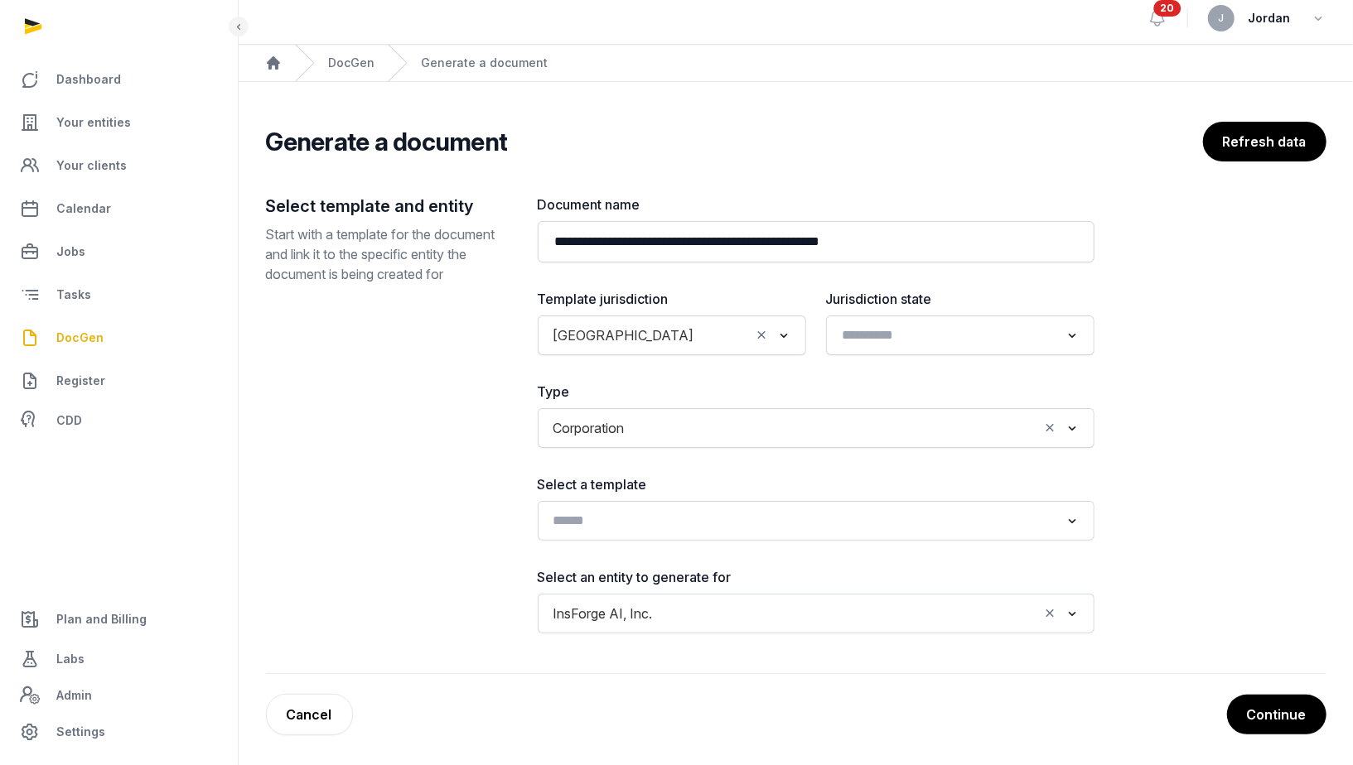
click at [695, 512] on input "Search for option" at bounding box center [804, 520] width 513 height 23
type input "*"
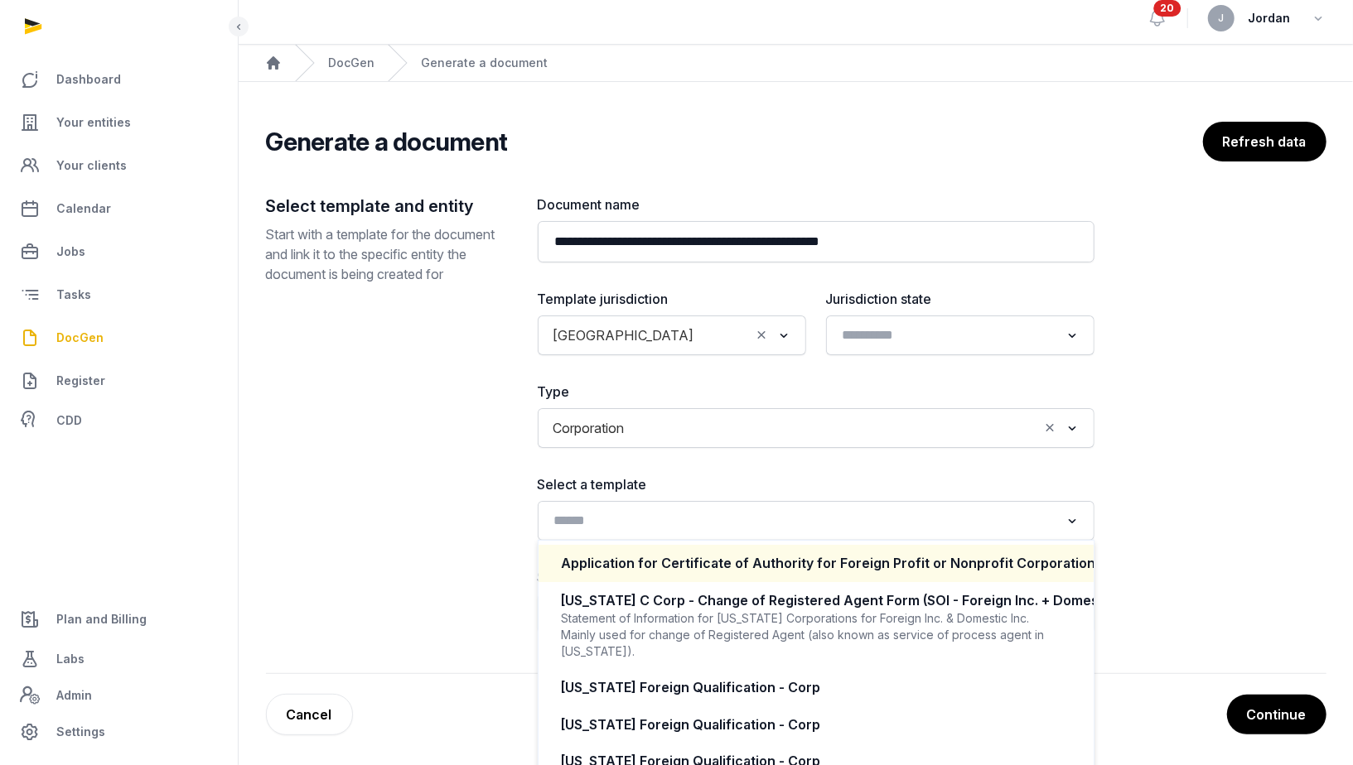
click at [435, 607] on div "Select template and entity Start with a template for the document and link it t…" at bounding box center [388, 414] width 245 height 439
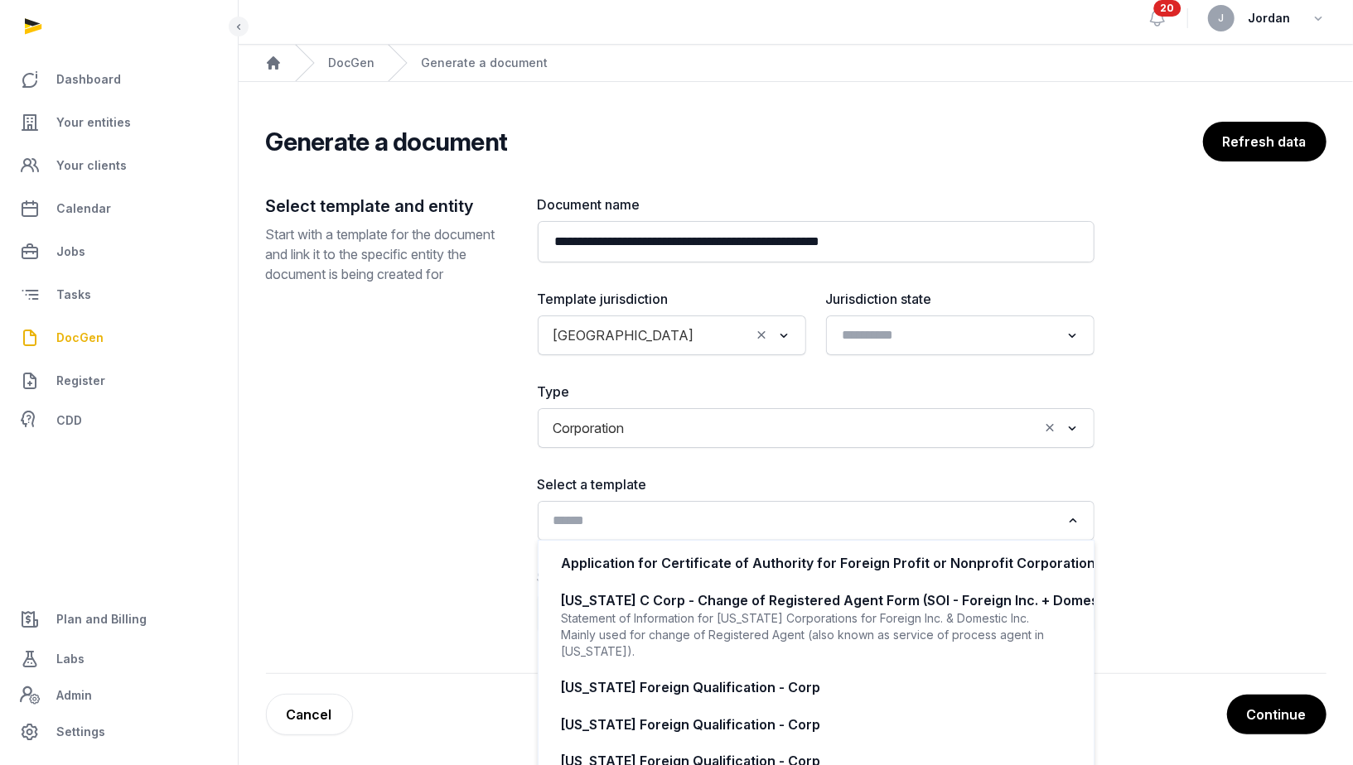
click at [636, 532] on div "Loading..." at bounding box center [816, 521] width 540 height 30
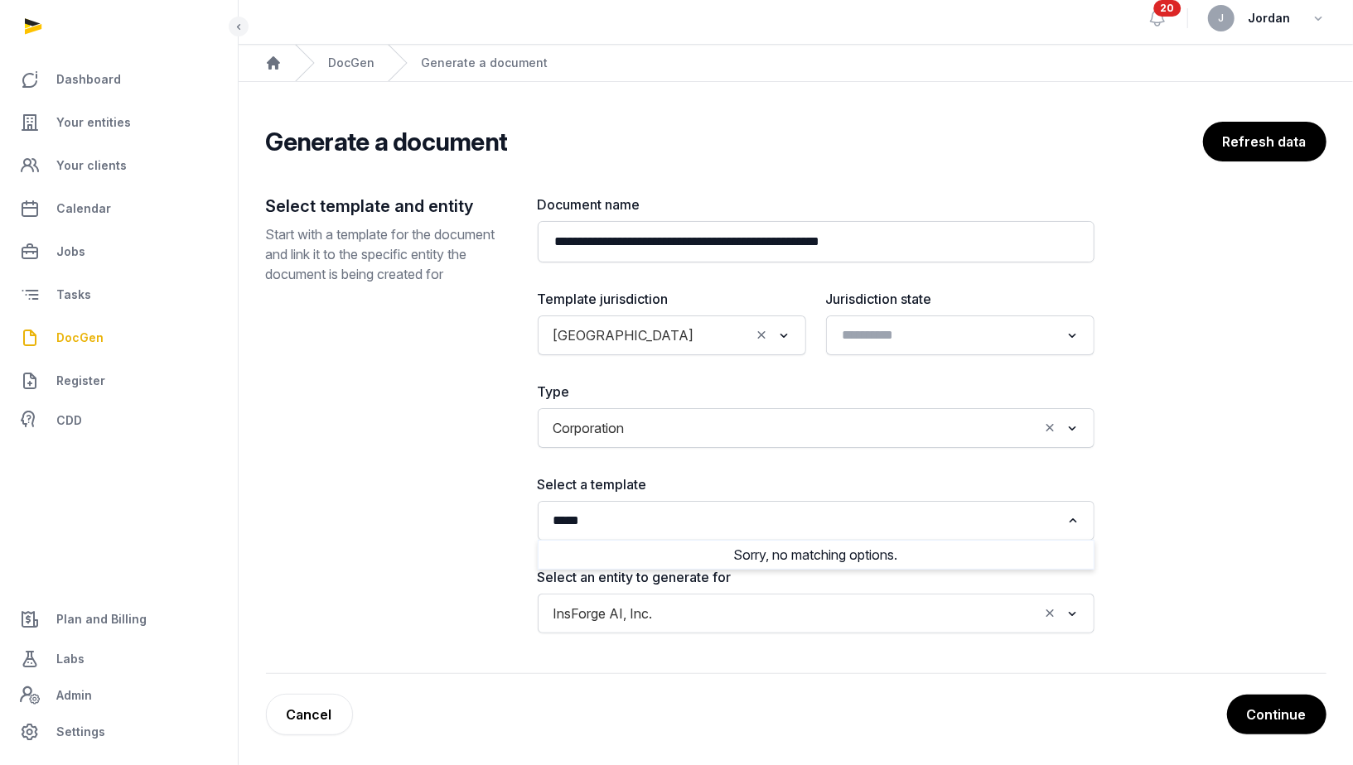
type input "*****"
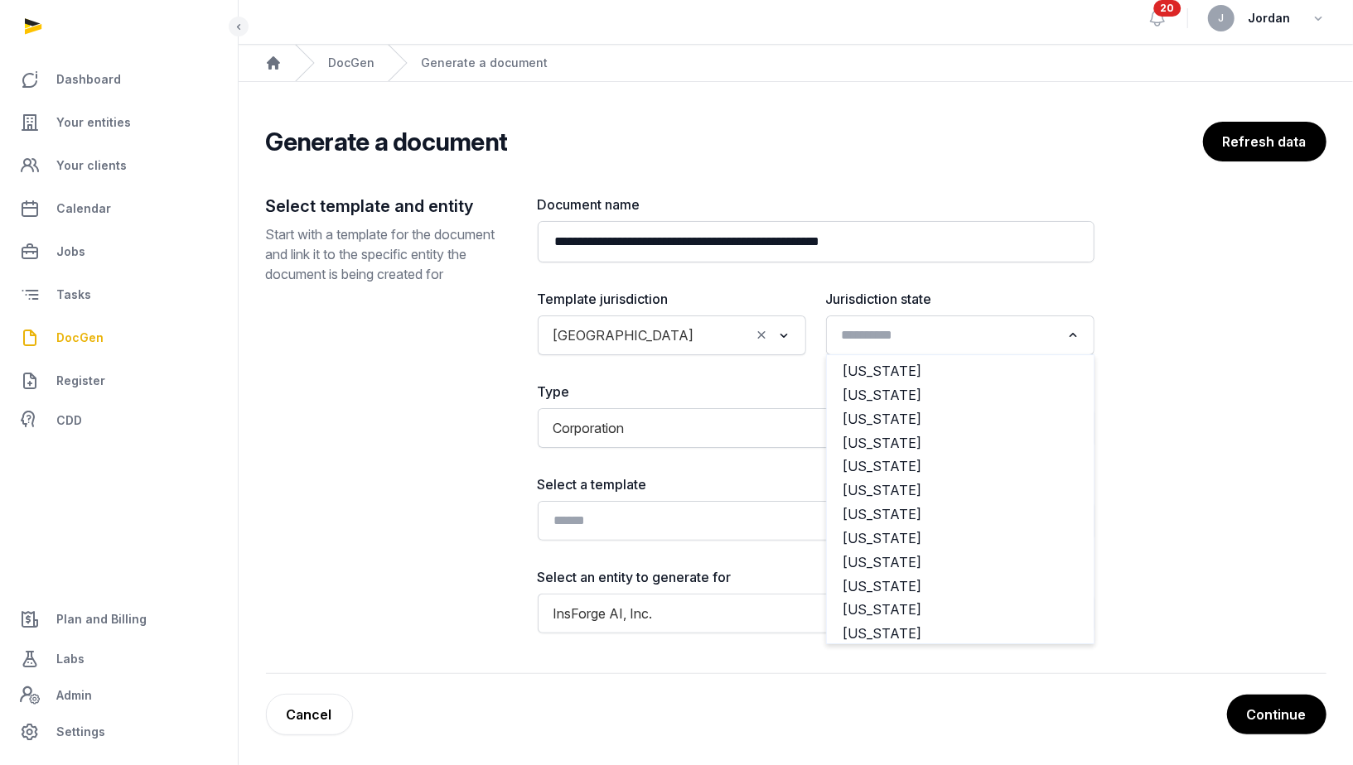
click at [887, 331] on input "Search for option" at bounding box center [948, 335] width 224 height 23
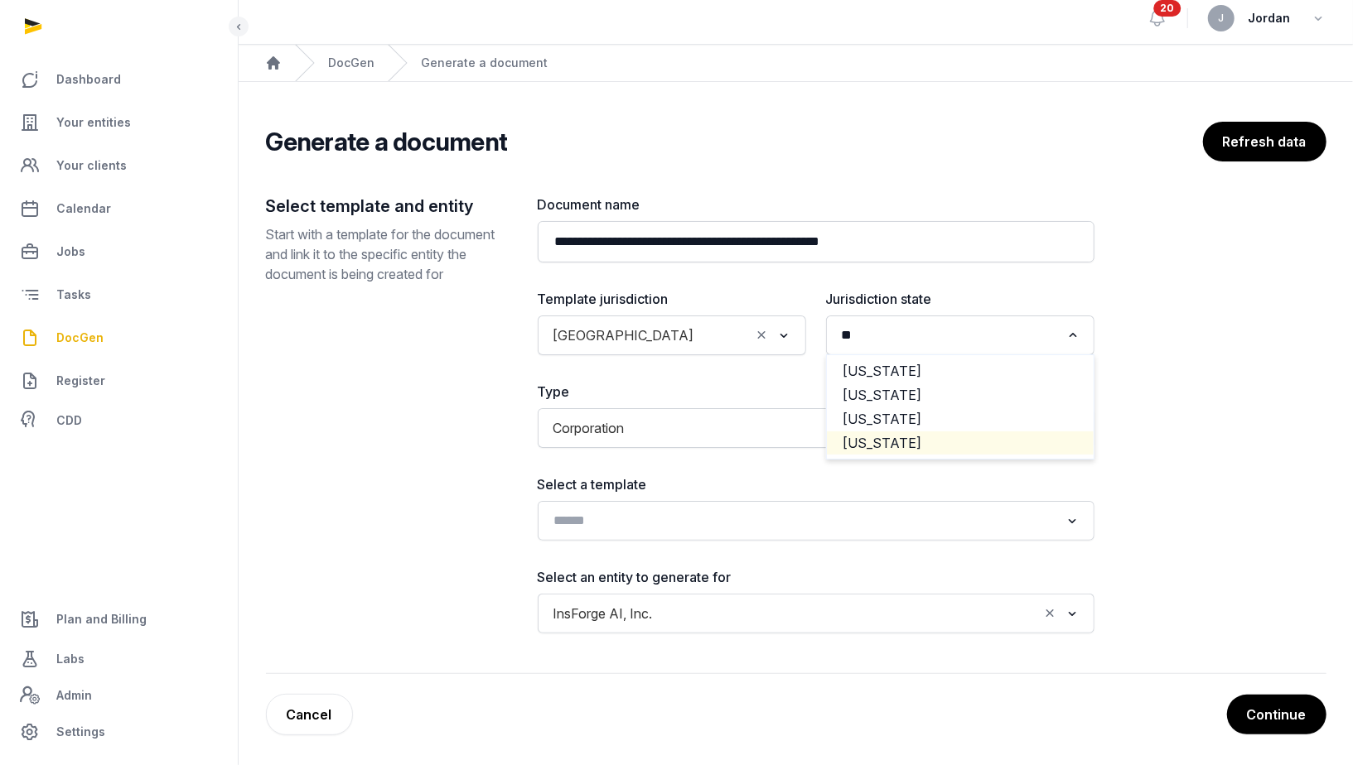
click at [896, 451] on li "[US_STATE]" at bounding box center [960, 444] width 267 height 24
type input "**"
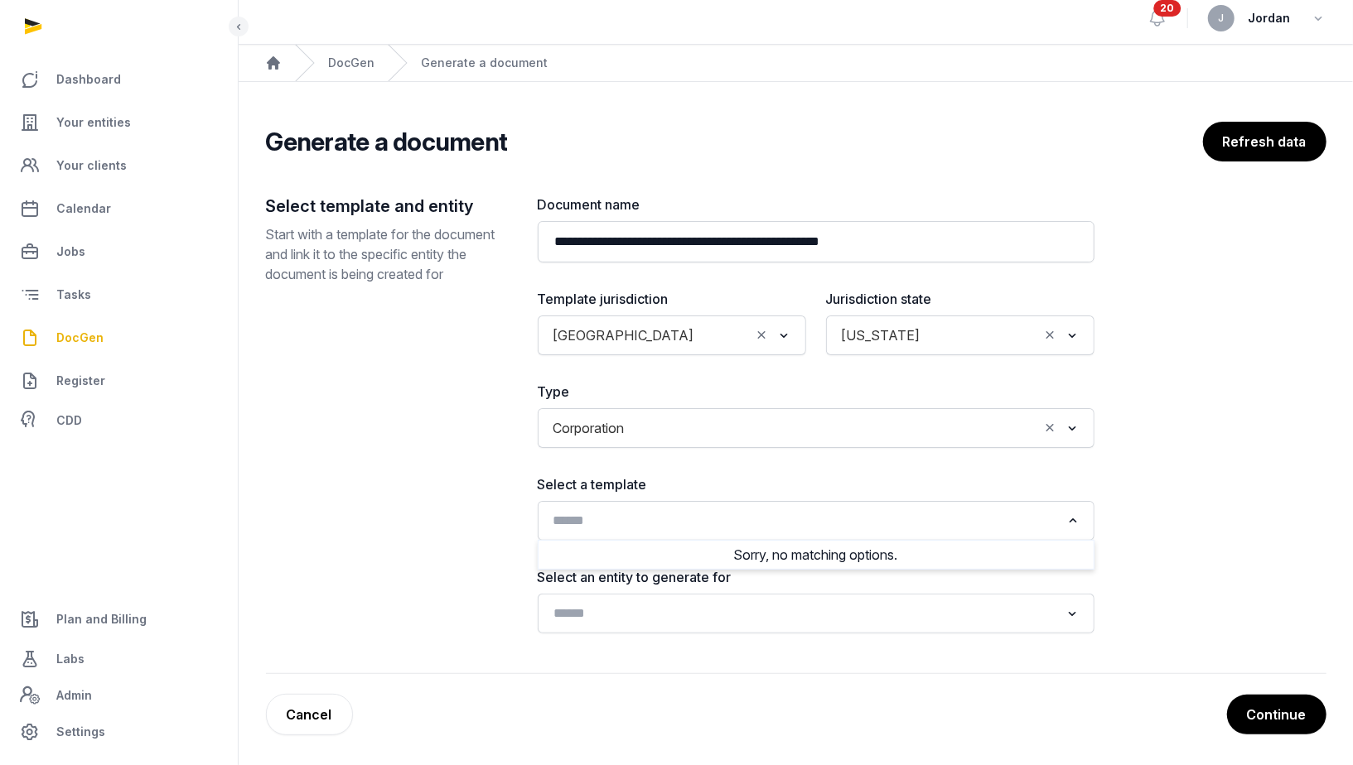
click at [835, 531] on div "Loading..." at bounding box center [816, 521] width 540 height 30
type input "*"
type input "**********"
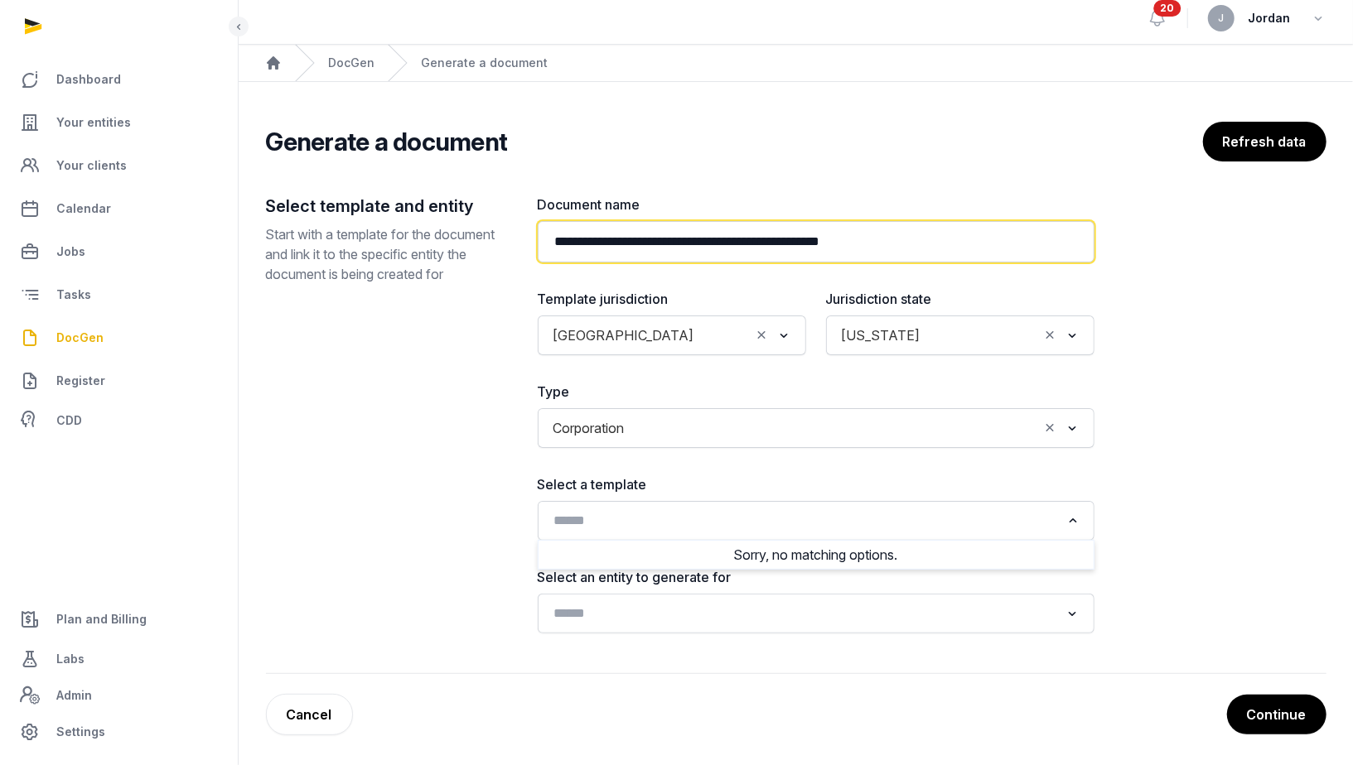
click at [628, 240] on input "**********" at bounding box center [816, 241] width 557 height 41
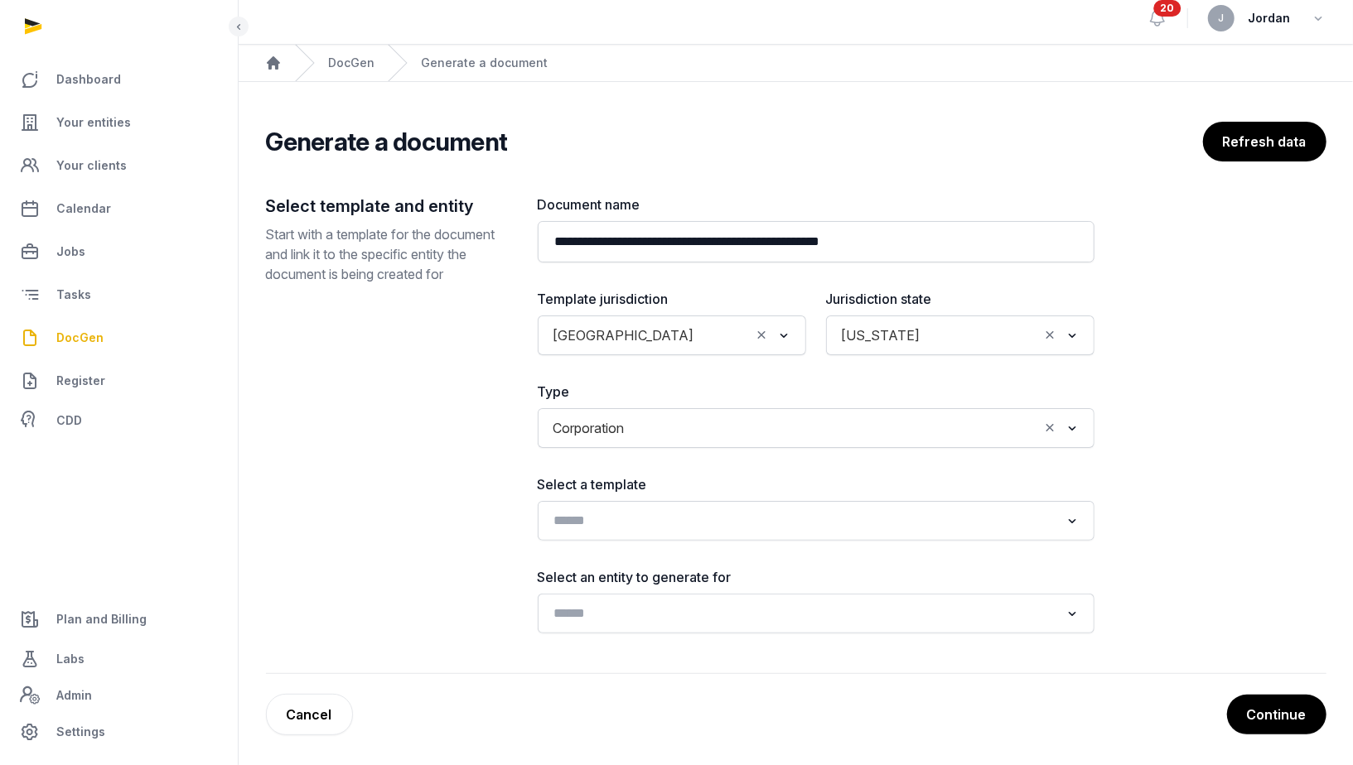
click at [1352, 461] on main "**********" at bounding box center [796, 425] width 1114 height 687
click at [958, 517] on input "Search for option" at bounding box center [804, 520] width 513 height 23
type input "*****"
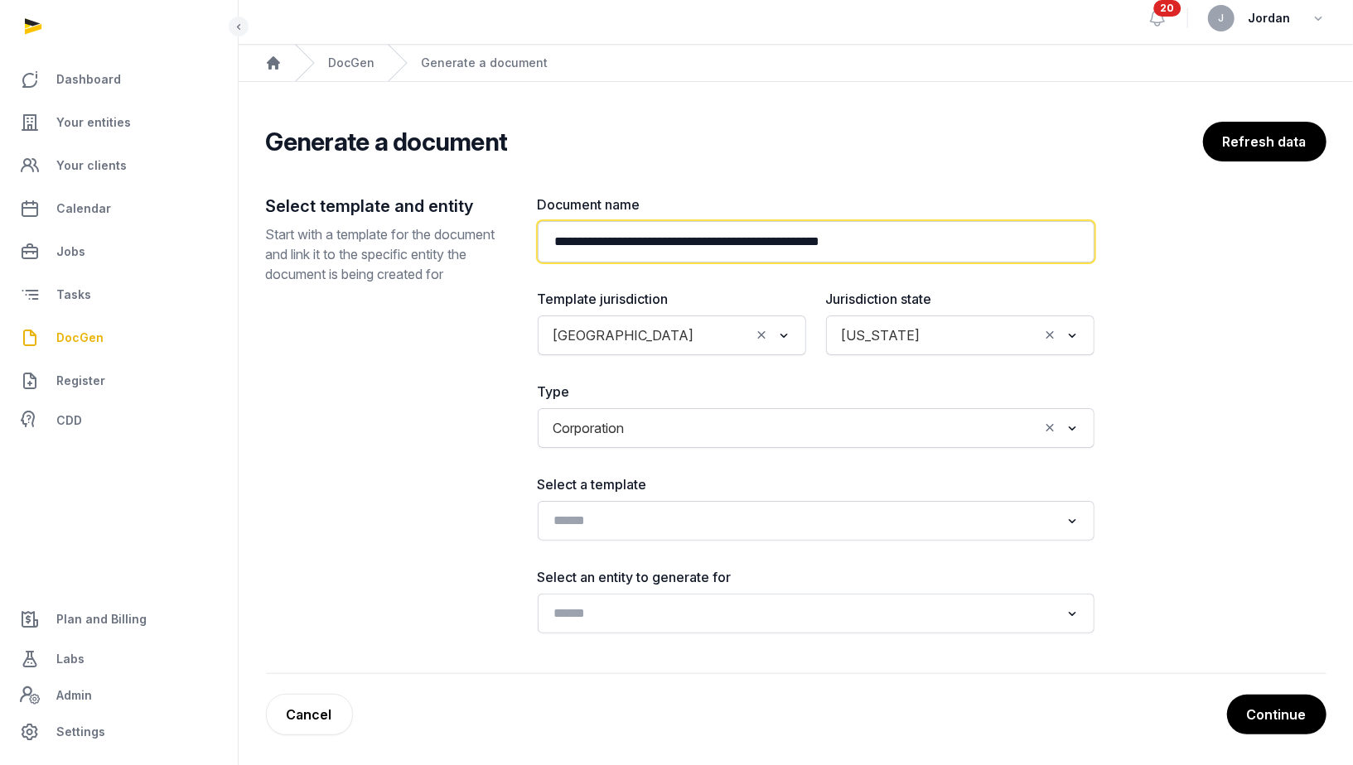
click at [680, 244] on input "**********" at bounding box center [816, 241] width 557 height 41
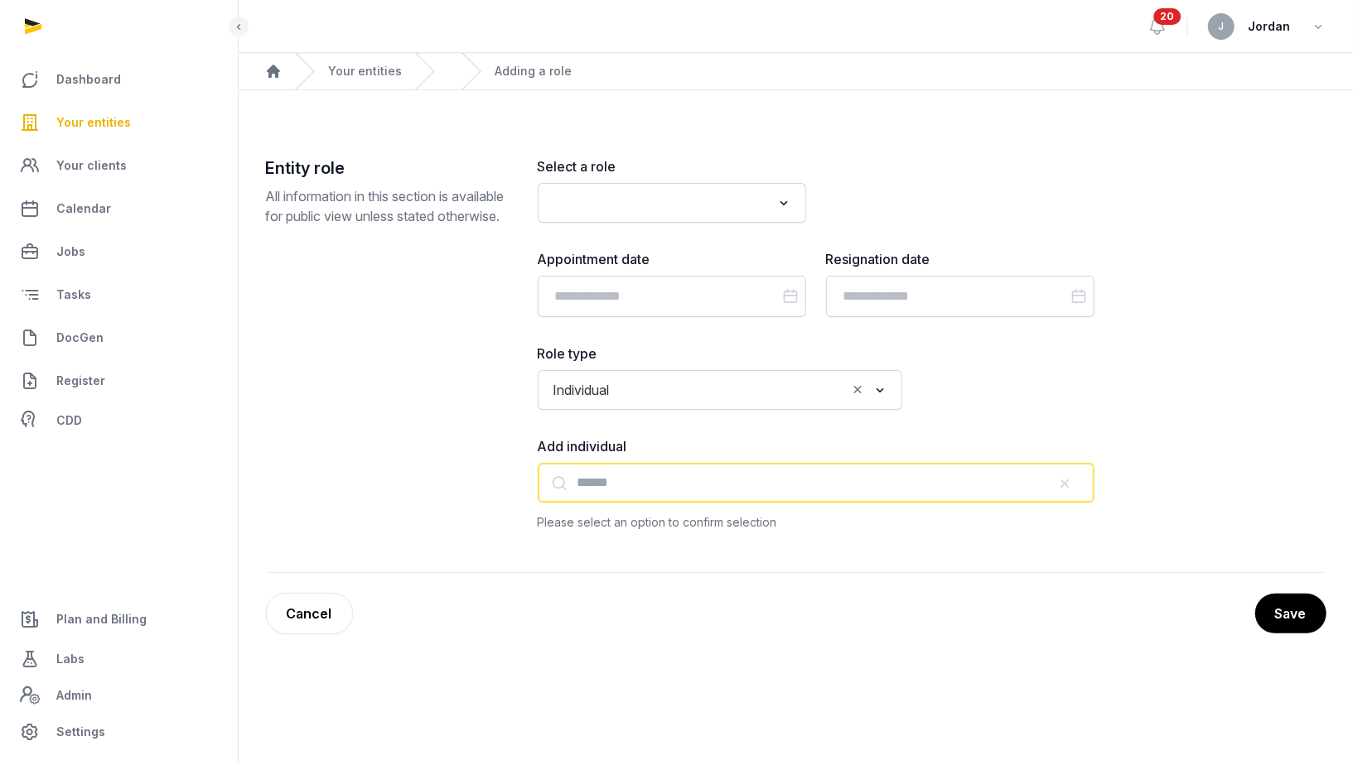
click at [664, 476] on input "text" at bounding box center [816, 483] width 557 height 40
type input "**********"
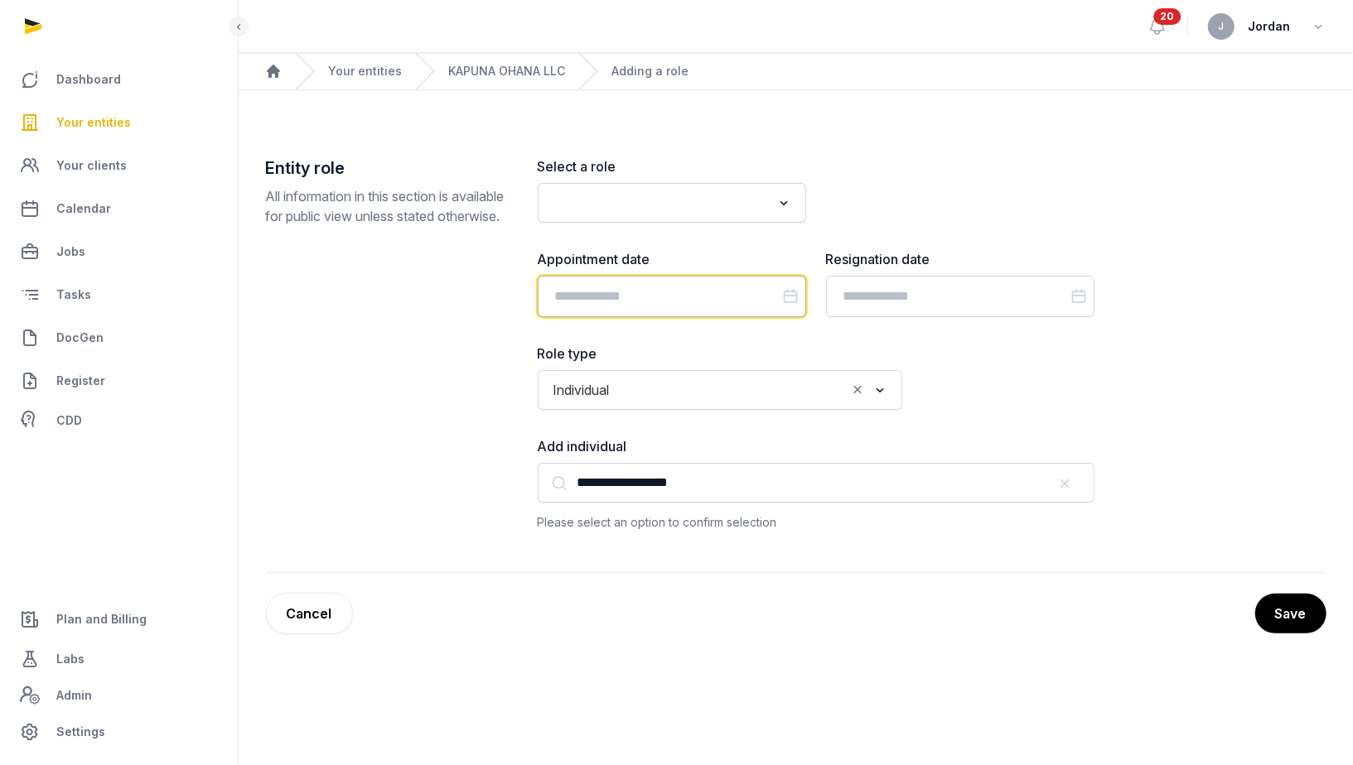
click at [625, 296] on input "Datepicker input" at bounding box center [672, 296] width 268 height 41
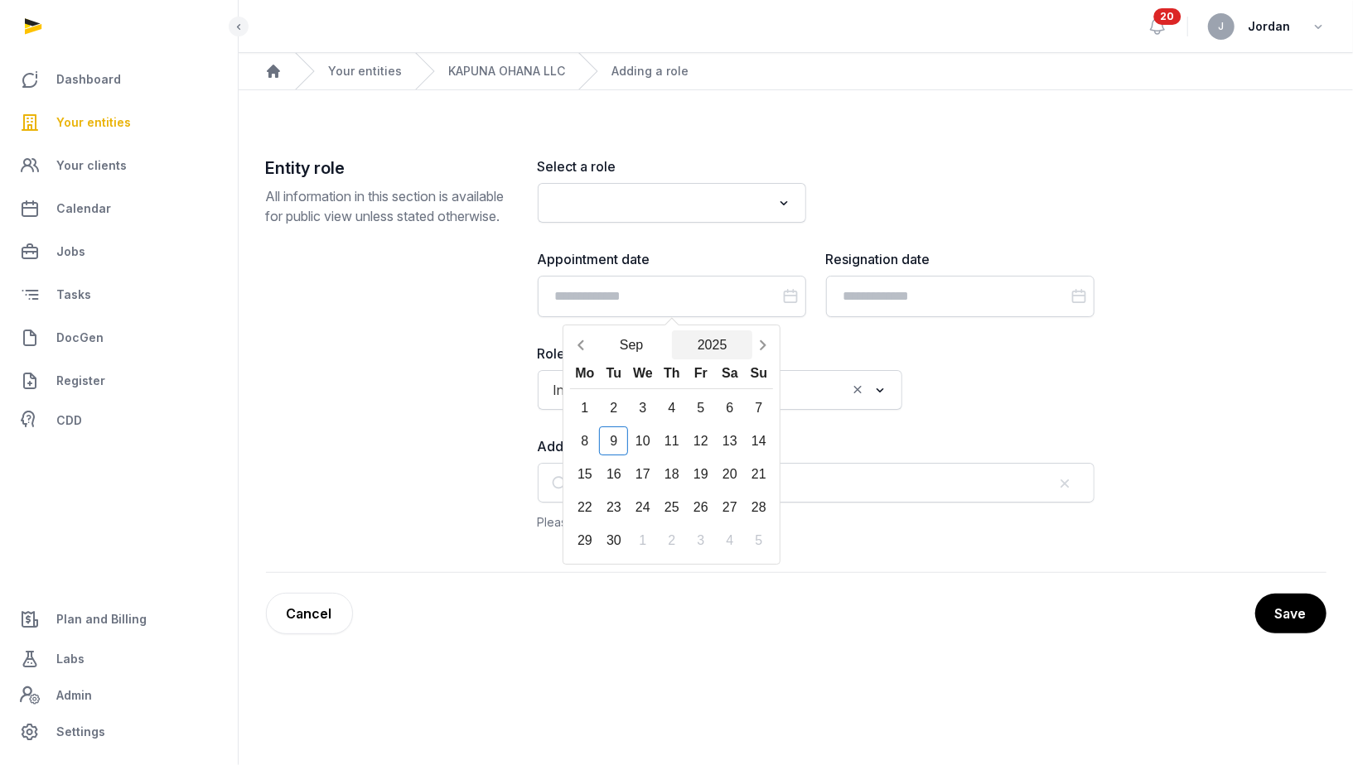
click at [700, 341] on button "2025" at bounding box center [712, 345] width 81 height 29
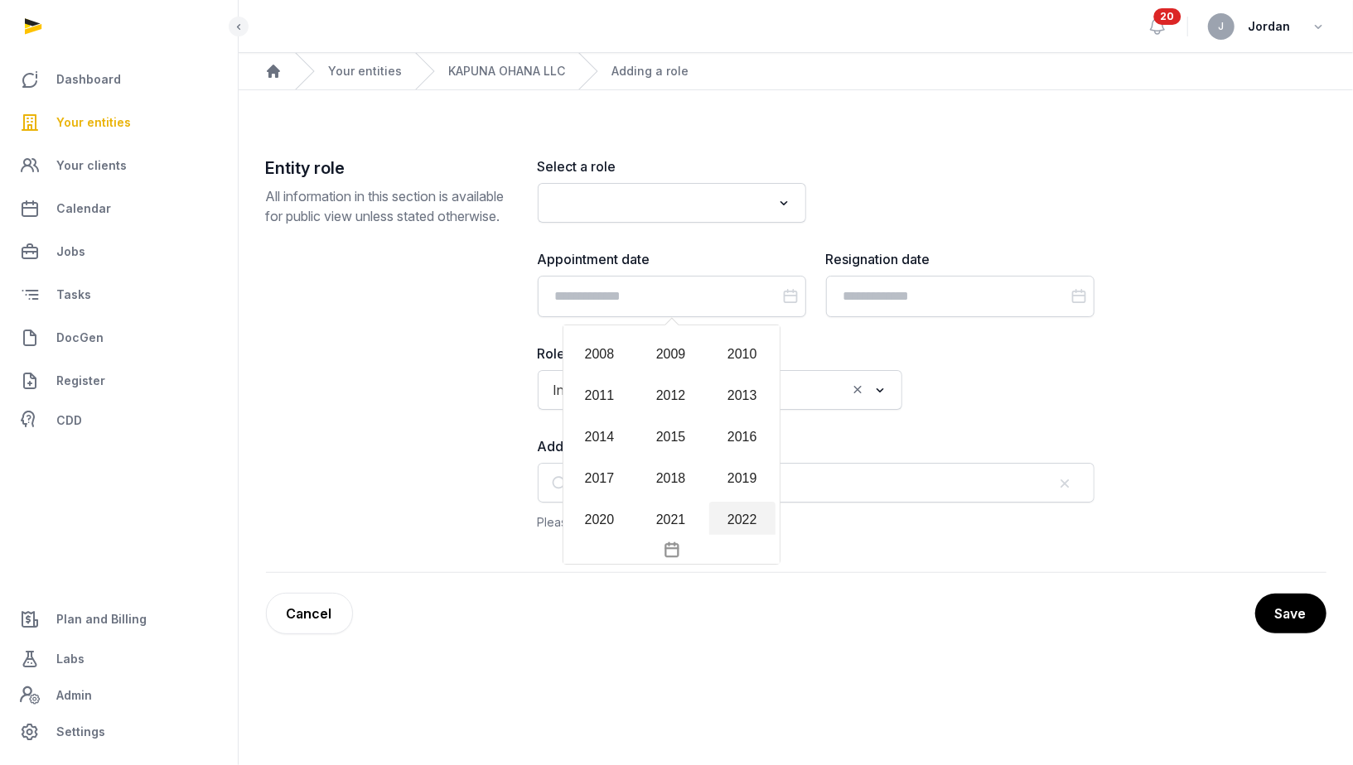
scroll to position [1471, 0]
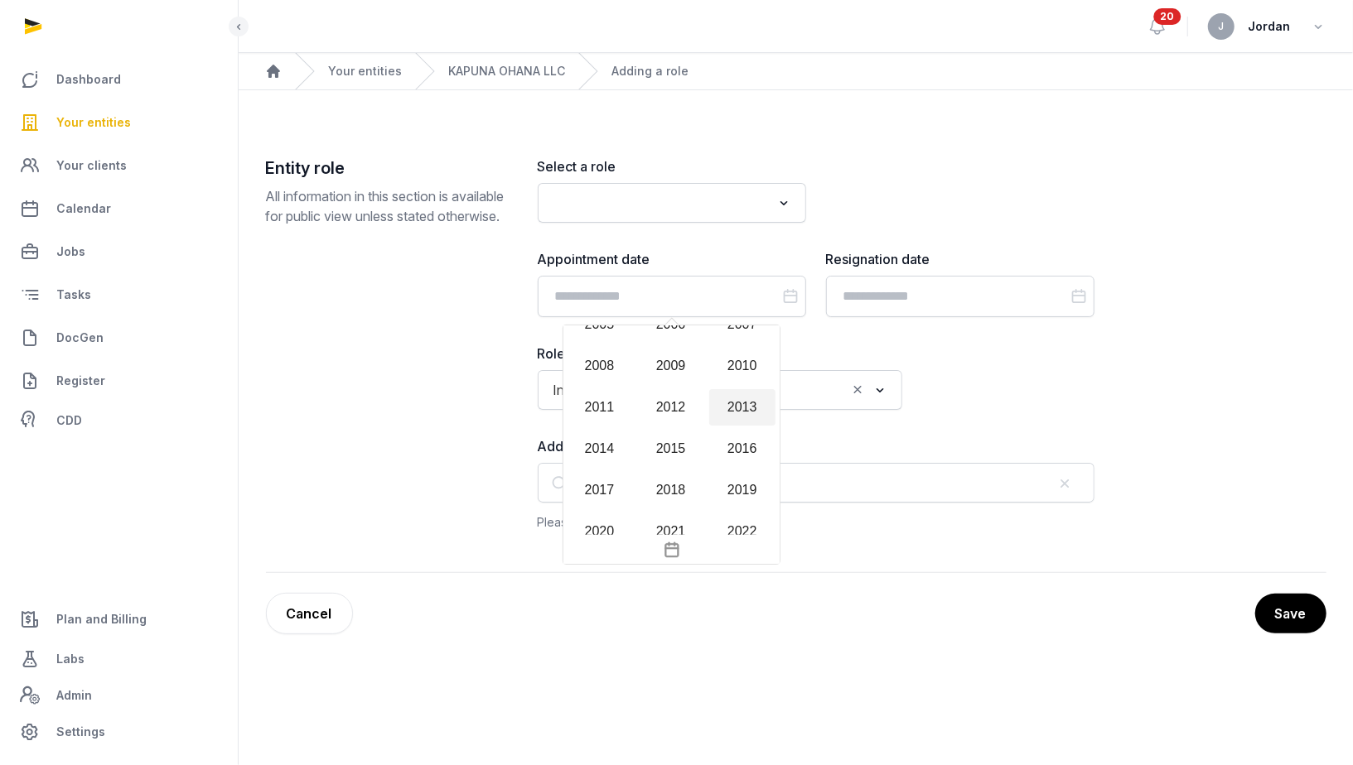
click at [729, 407] on div "2013" at bounding box center [742, 407] width 66 height 36
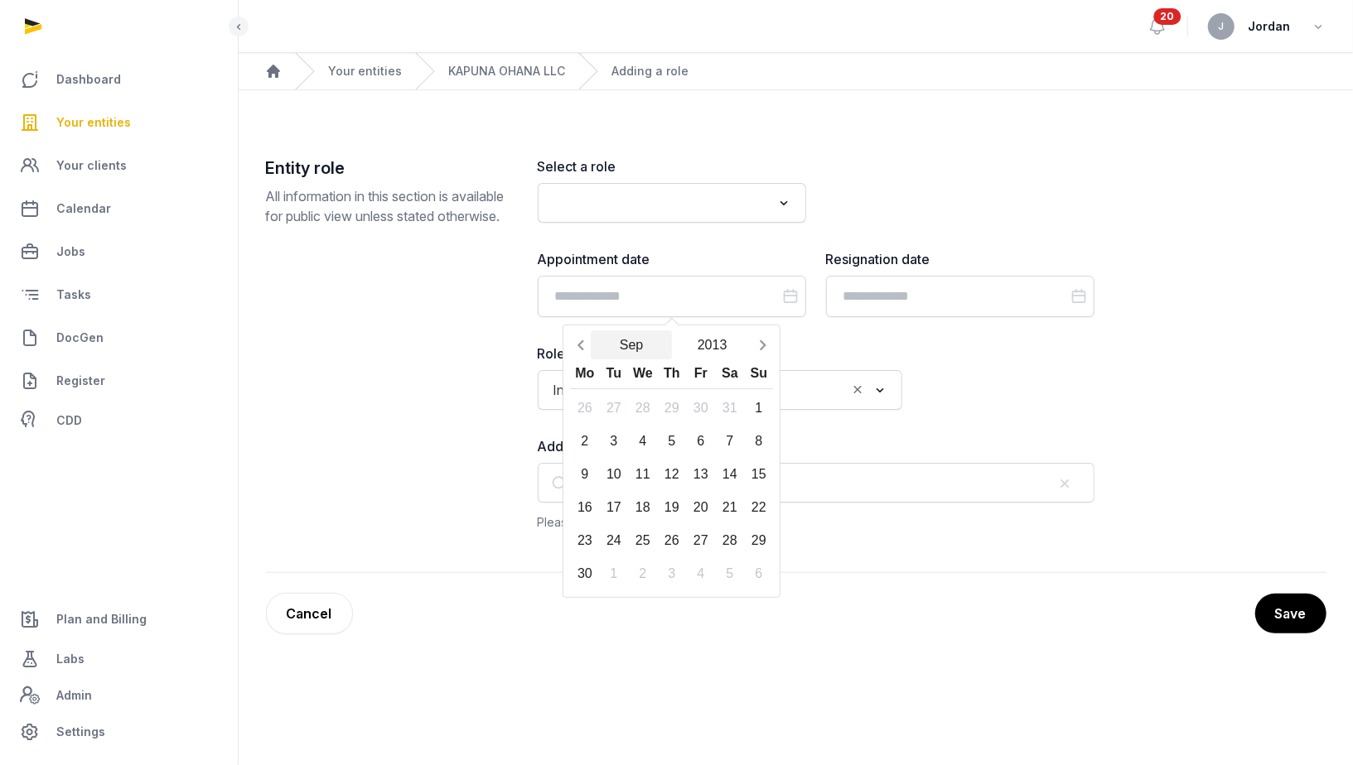
click at [629, 340] on button "Sep" at bounding box center [631, 345] width 81 height 29
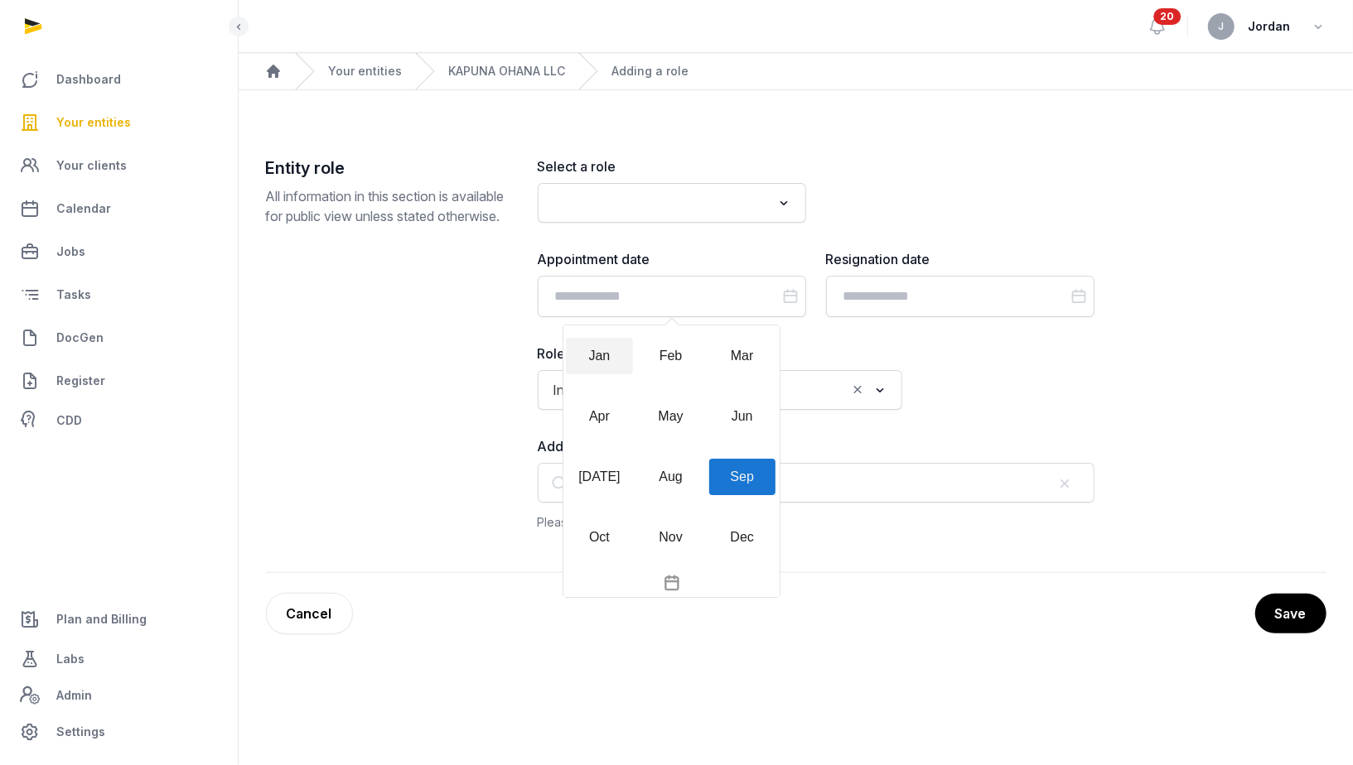
click at [604, 355] on div "Jan" at bounding box center [599, 356] width 66 height 36
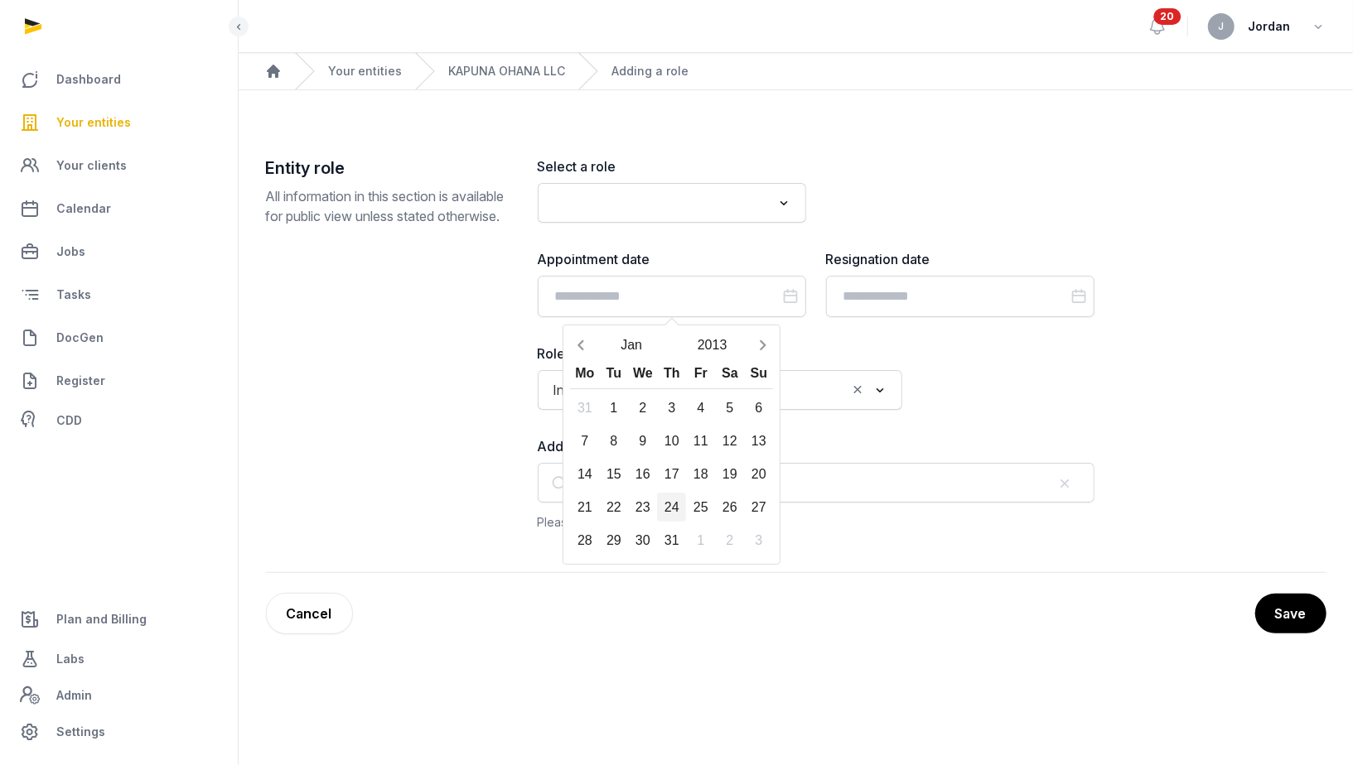
click at [673, 513] on div "24" at bounding box center [671, 507] width 29 height 29
type input "**********"
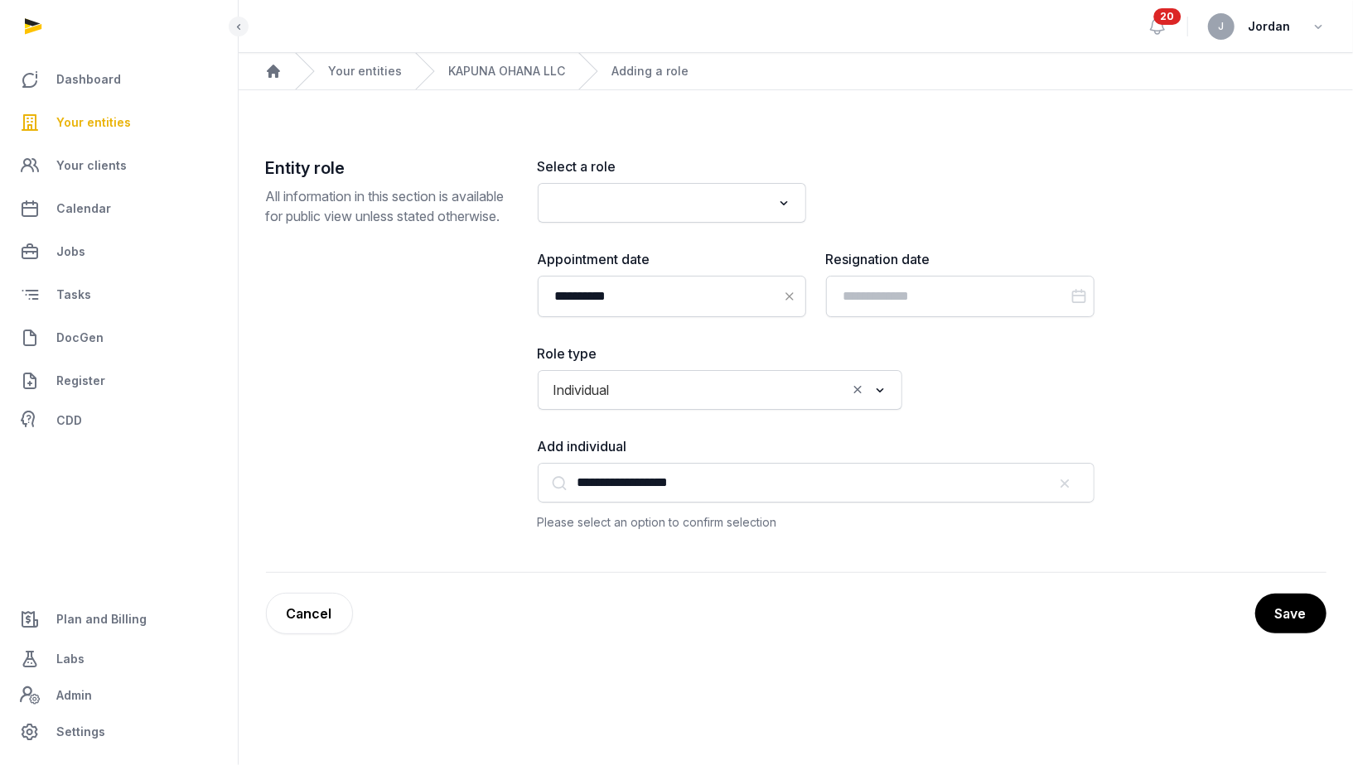
click at [667, 206] on input "Search for option" at bounding box center [660, 202] width 224 height 23
click at [664, 234] on li "Member" at bounding box center [671, 239] width 267 height 24
type input "***"
click at [1279, 607] on button "Save" at bounding box center [1289, 613] width 73 height 41
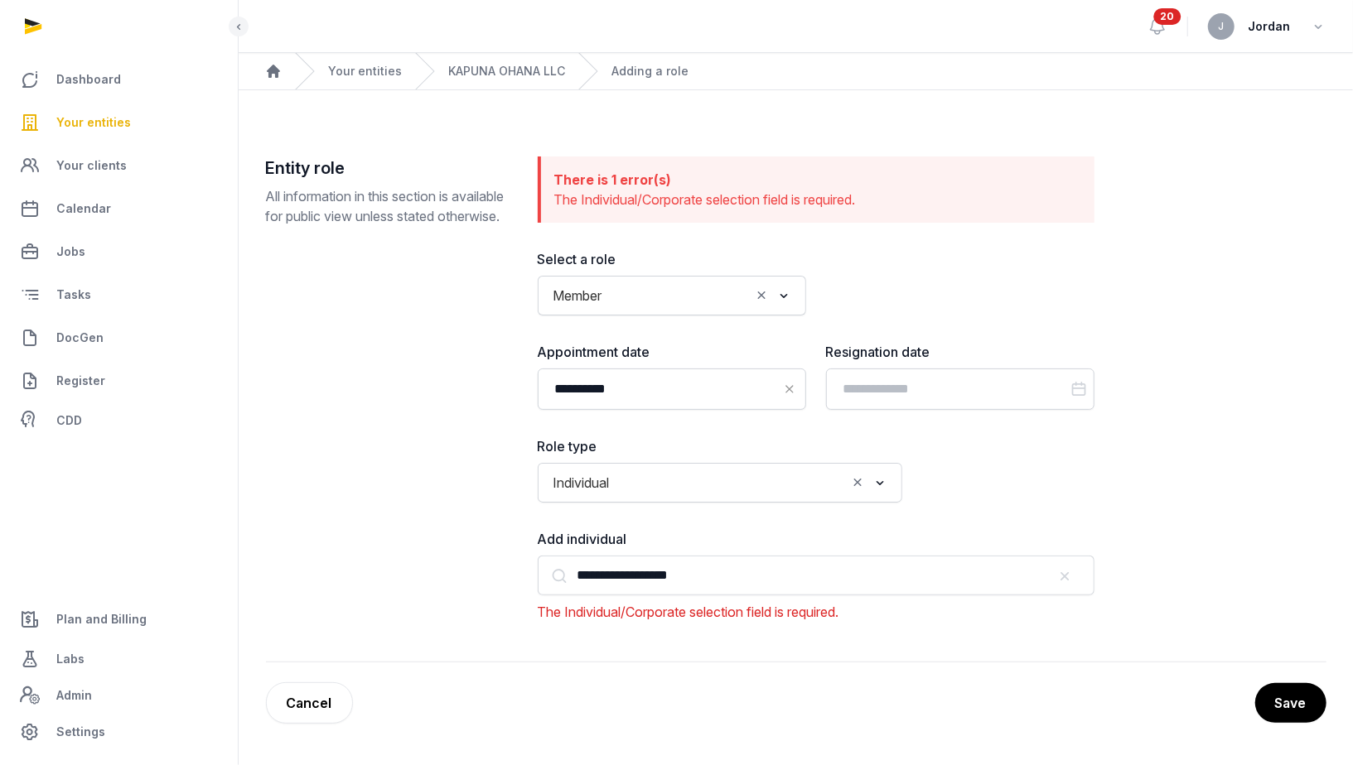
click at [880, 479] on icon "Search for option" at bounding box center [880, 483] width 17 height 20
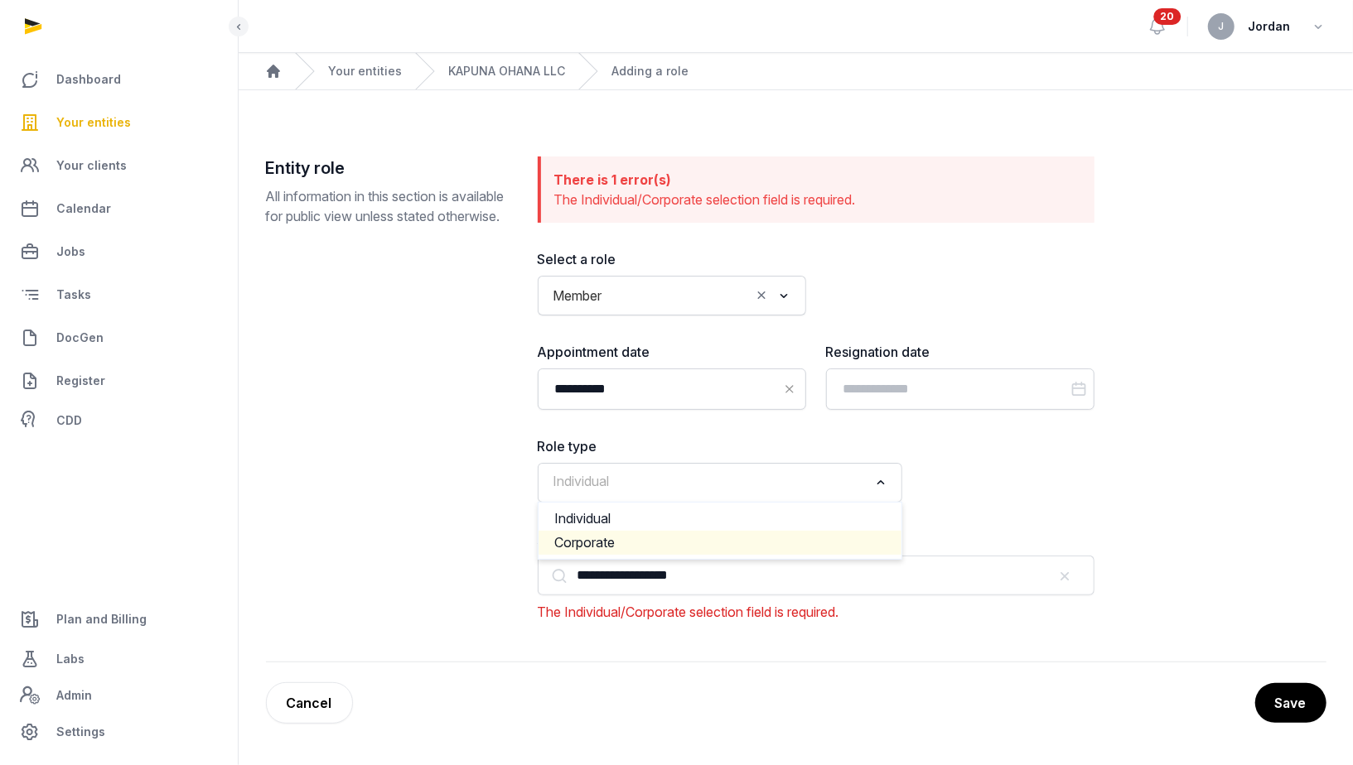
click at [787, 556] on ul "Individual Corporate" at bounding box center [720, 531] width 364 height 58
click at [782, 535] on li "Corporate" at bounding box center [719, 543] width 363 height 24
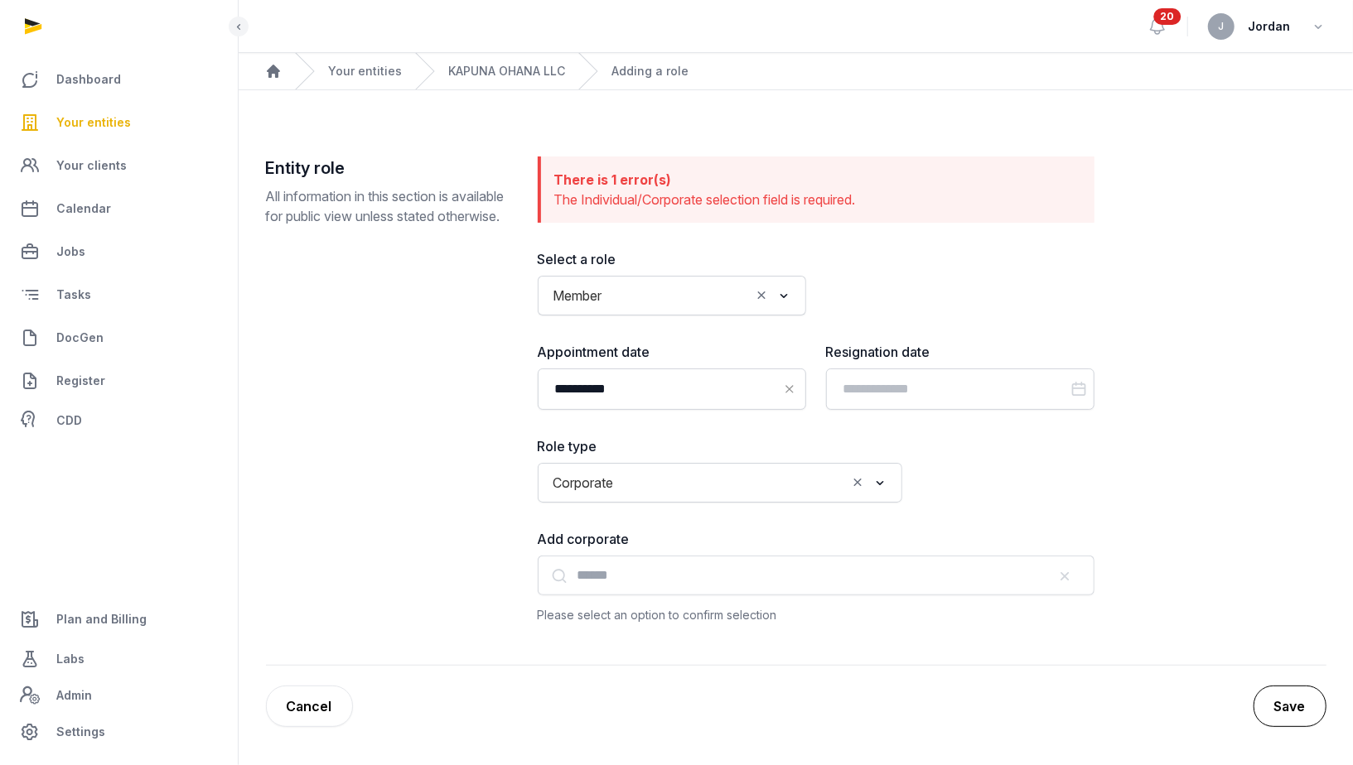
click at [1262, 693] on button "Save" at bounding box center [1289, 706] width 73 height 41
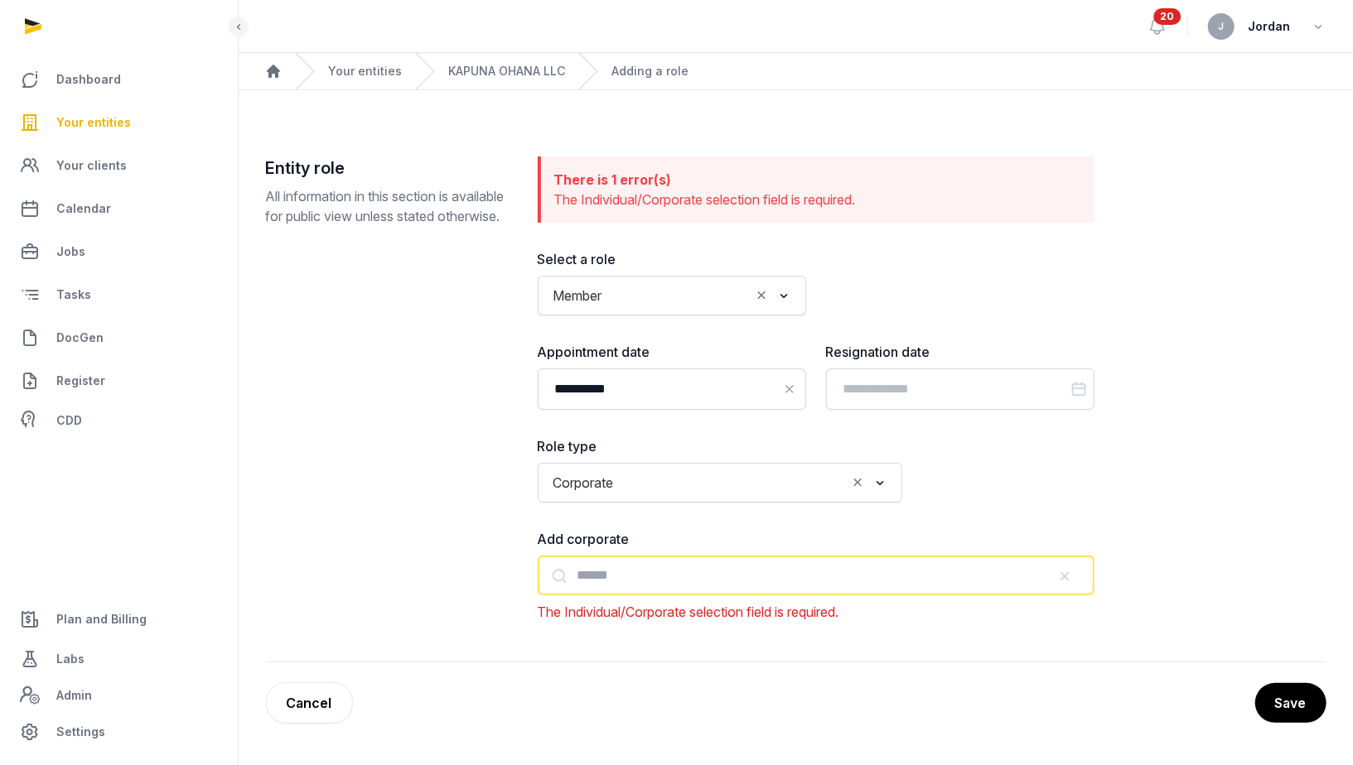
click at [871, 579] on input "text" at bounding box center [816, 576] width 557 height 40
type input "**********"
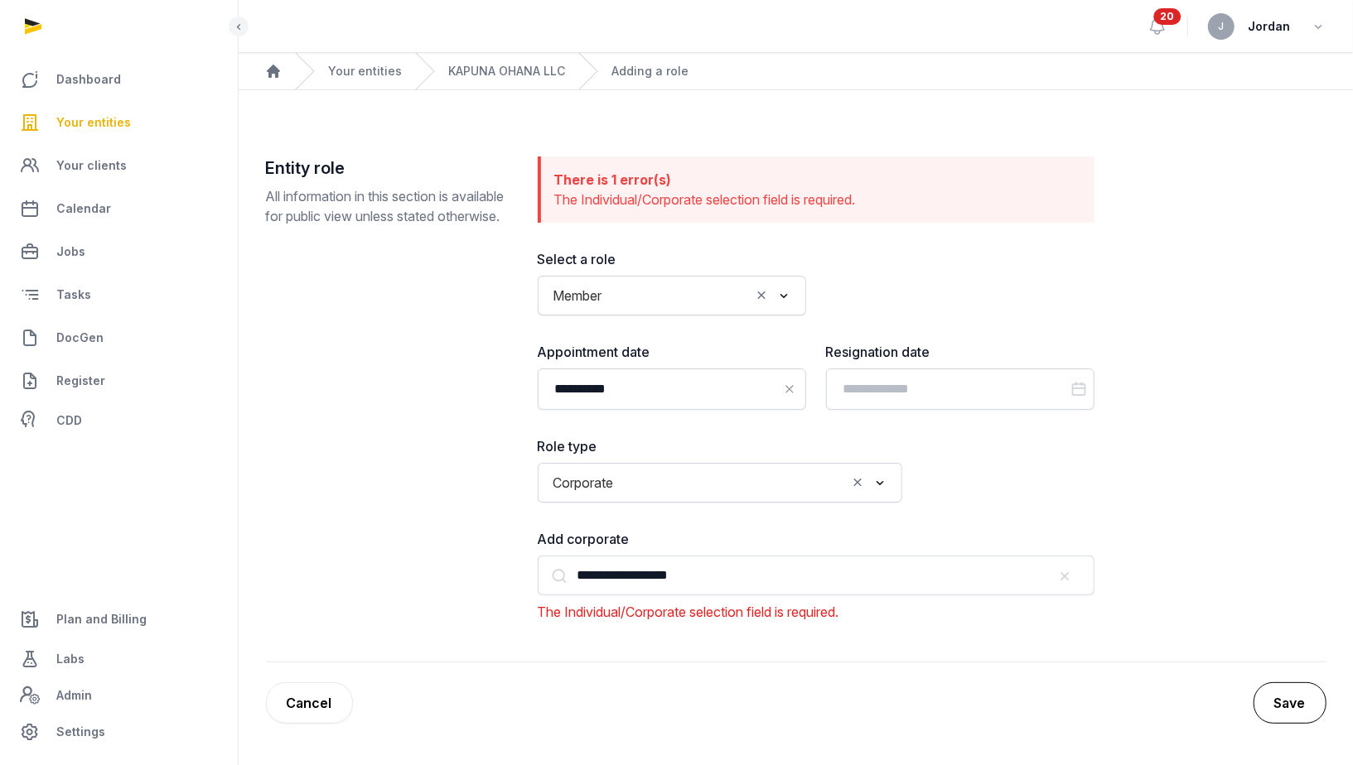
click at [1302, 690] on button "Save" at bounding box center [1289, 703] width 73 height 41
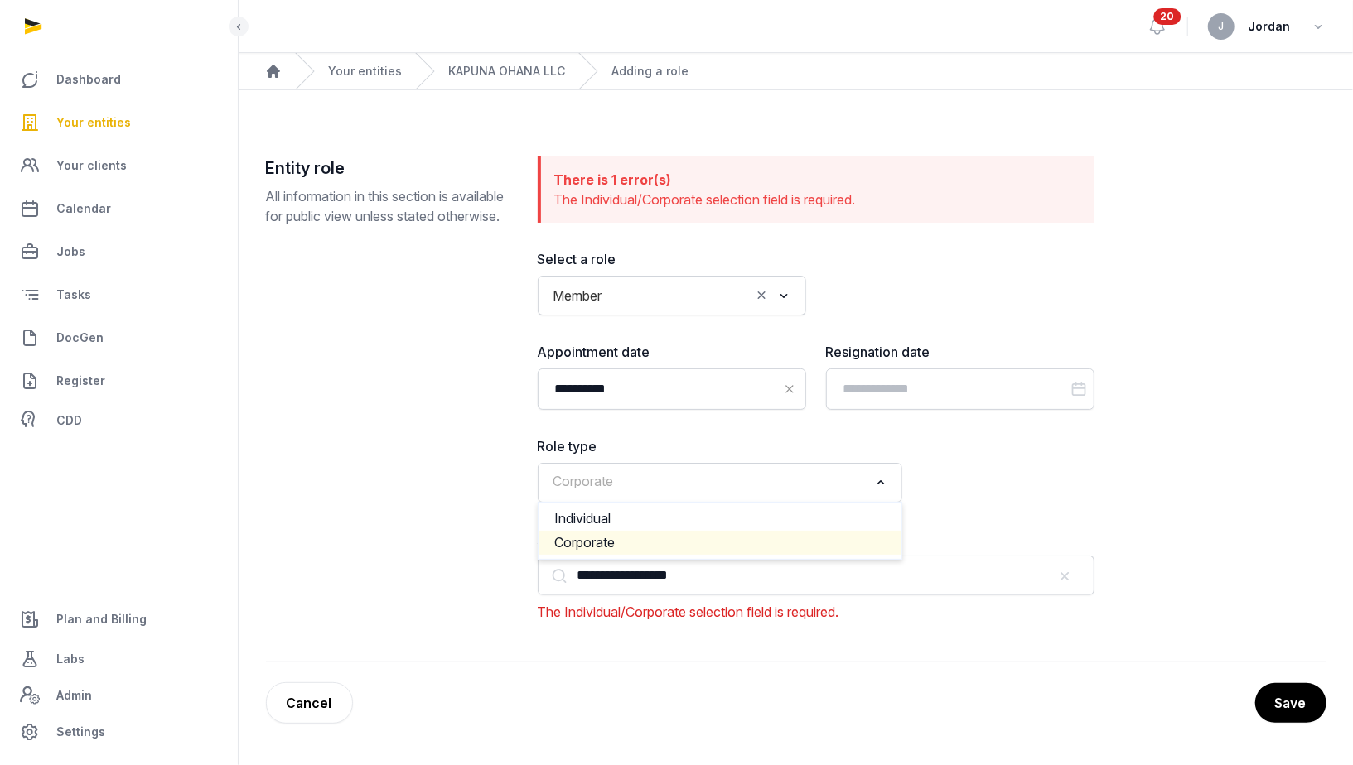
click at [878, 479] on icon "Search for option" at bounding box center [880, 483] width 17 height 20
click at [782, 517] on li "Individual" at bounding box center [719, 519] width 363 height 24
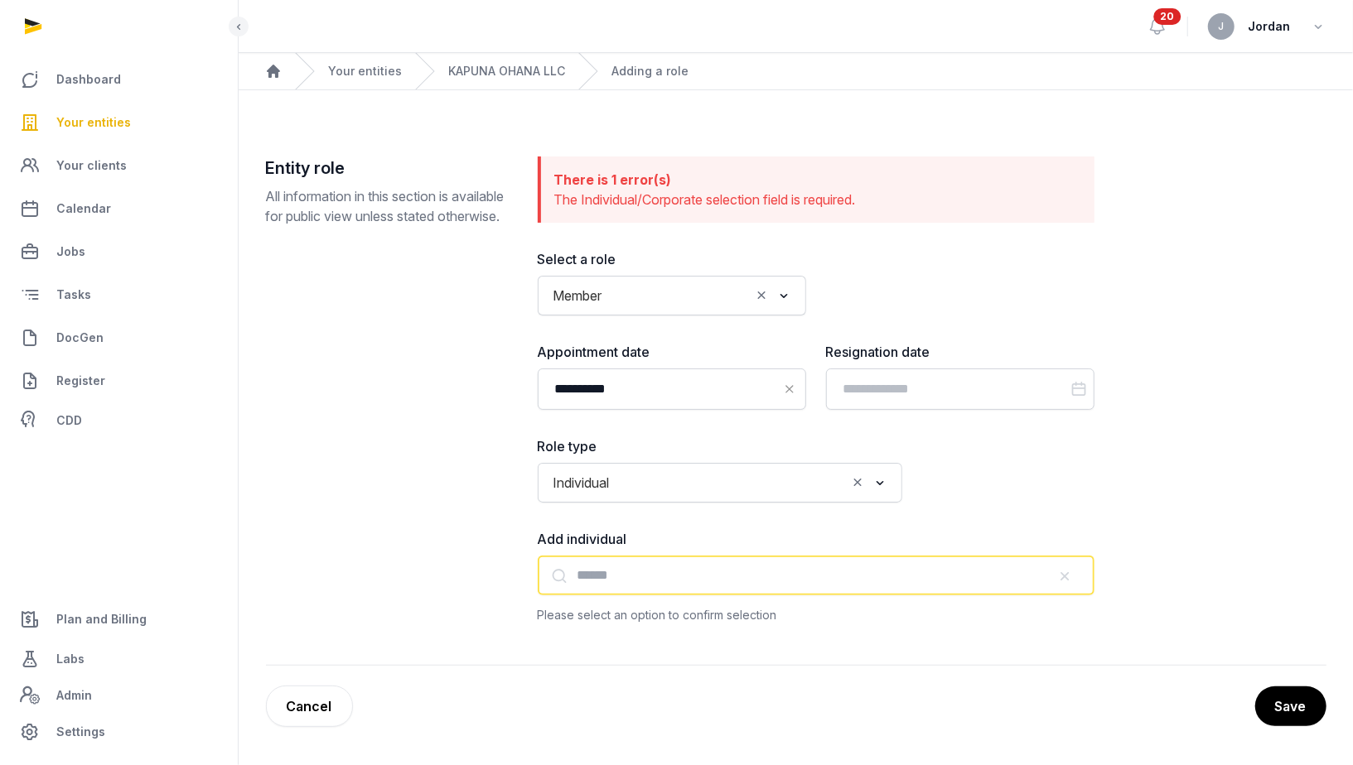
click at [963, 577] on input "text" at bounding box center [816, 576] width 557 height 40
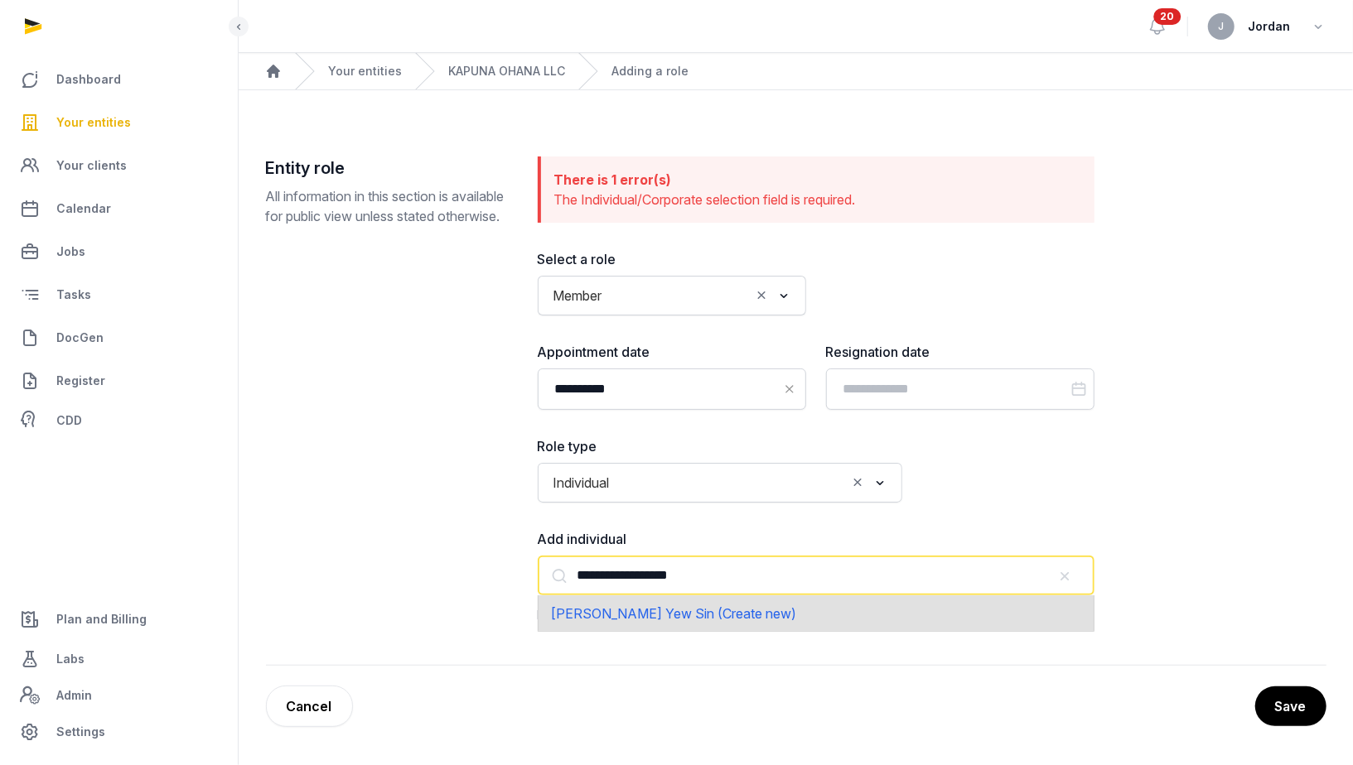
click at [601, 575] on input "**********" at bounding box center [816, 576] width 557 height 40
click at [722, 583] on input "**********" at bounding box center [816, 576] width 557 height 40
click at [713, 617] on span "[PERSON_NAME] Yew Sin (Create new)" at bounding box center [674, 614] width 245 height 17
type input "**********"
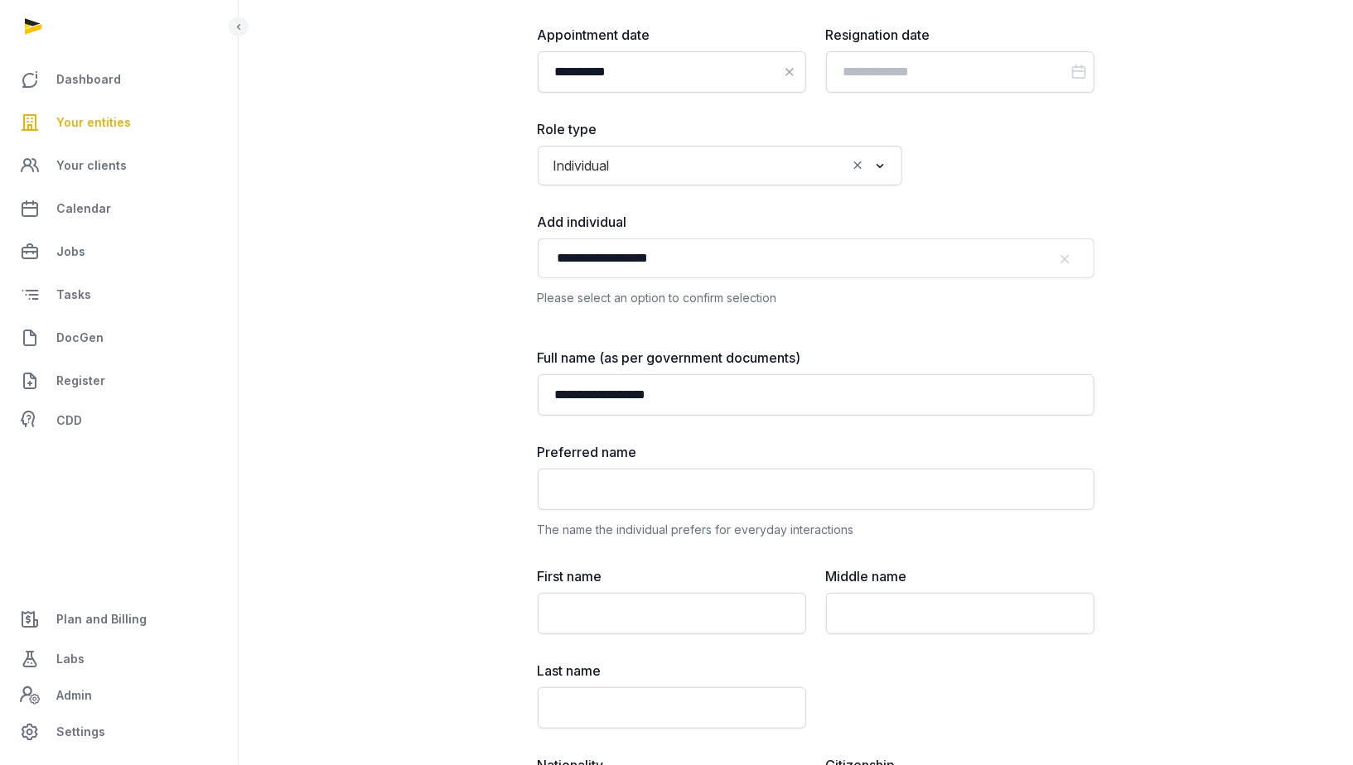
scroll to position [319, 0]
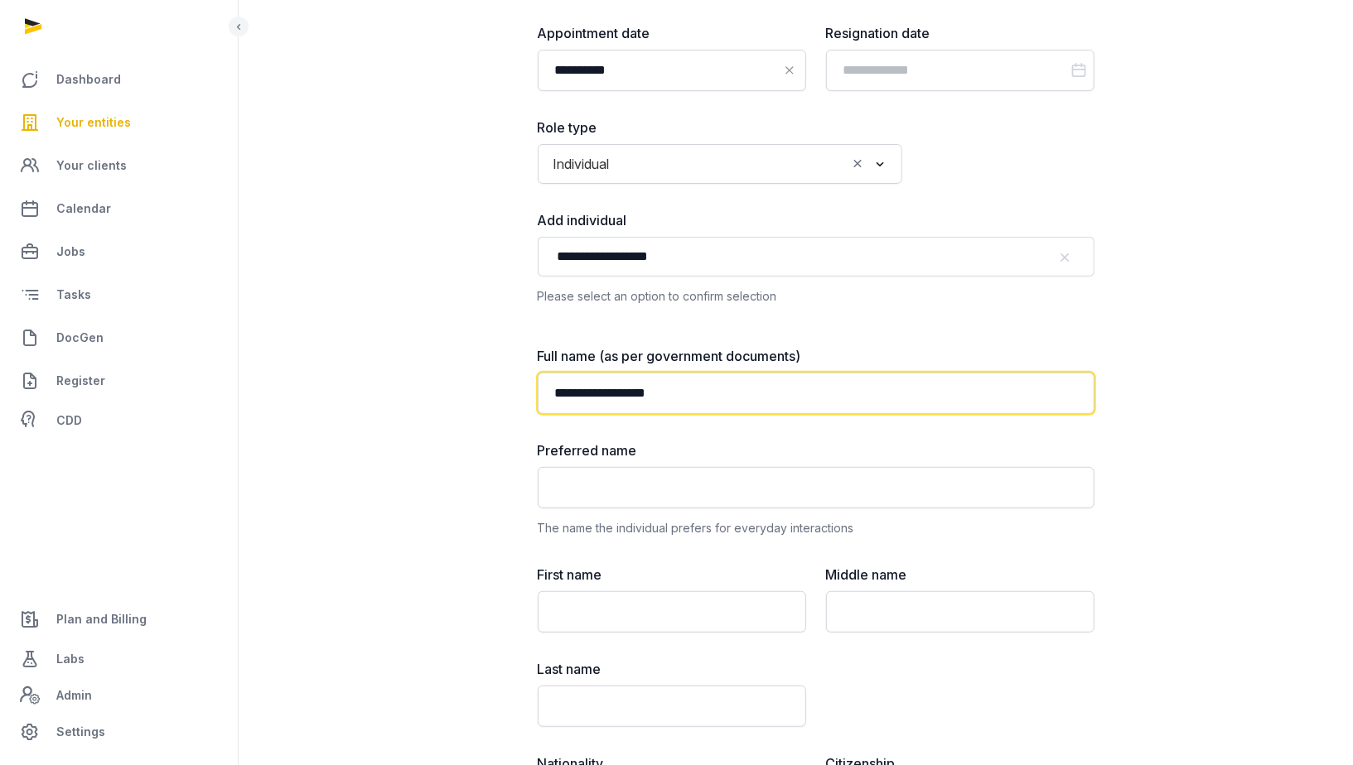
click at [635, 382] on input "**********" at bounding box center [816, 393] width 557 height 41
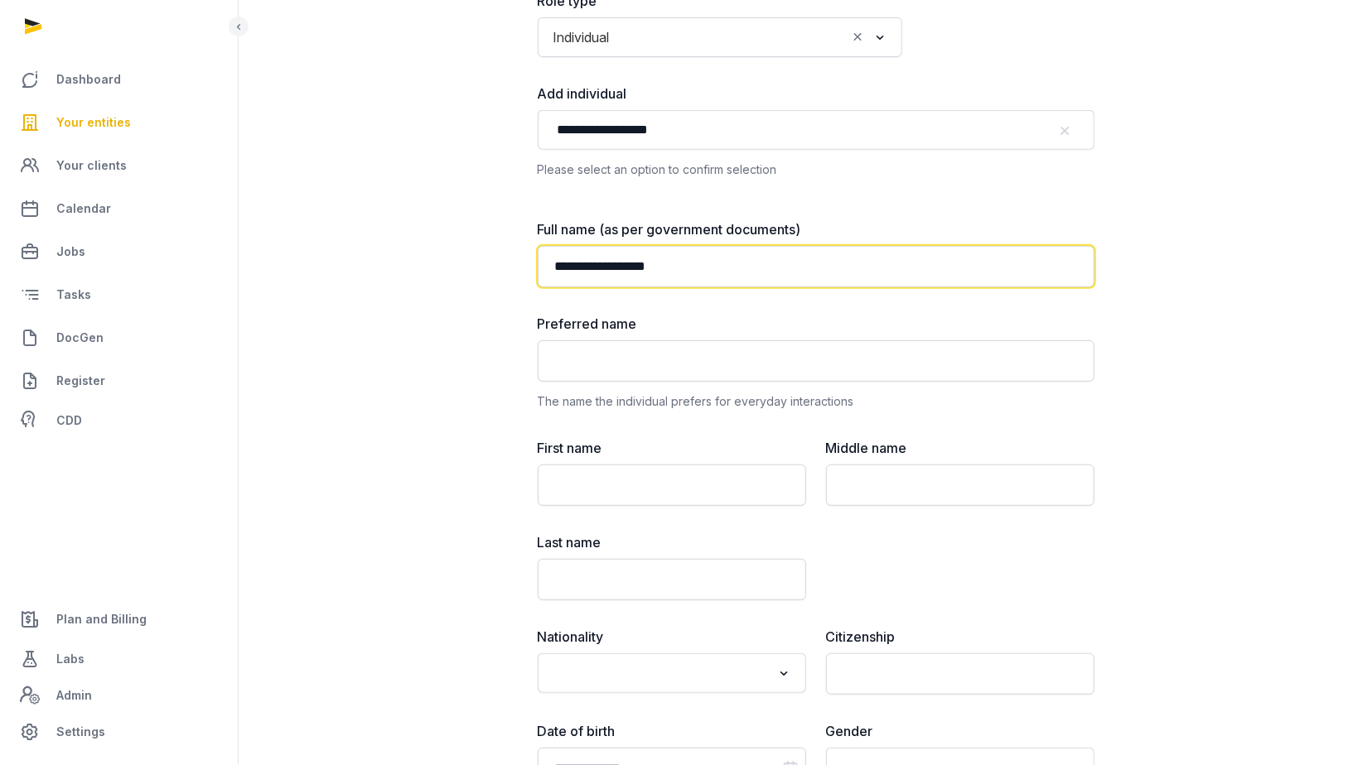
scroll to position [451, 0]
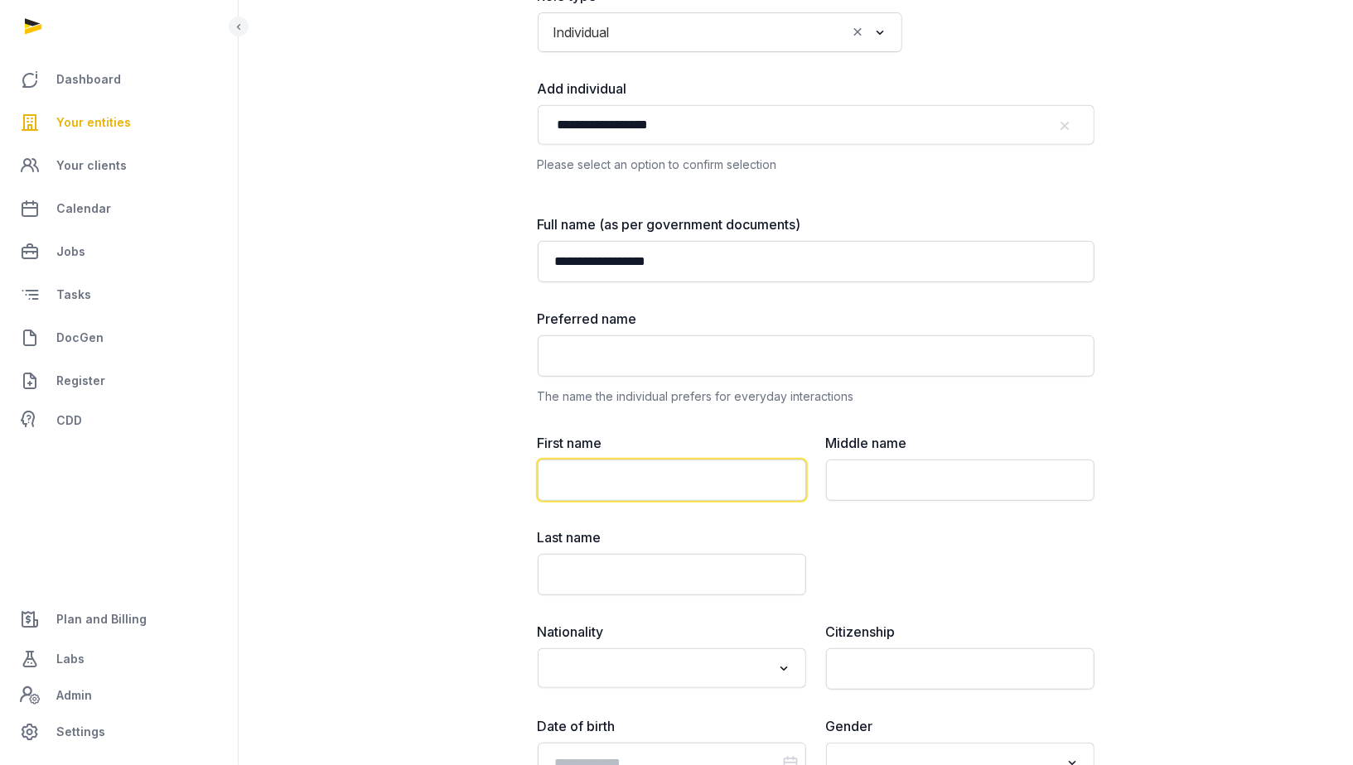
click at [625, 490] on input "text" at bounding box center [672, 480] width 268 height 41
paste input "**********"
drag, startPoint x: 590, startPoint y: 480, endPoint x: 666, endPoint y: 482, distance: 76.3
click at [668, 482] on input "**********" at bounding box center [672, 480] width 268 height 41
drag, startPoint x: 663, startPoint y: 482, endPoint x: 590, endPoint y: 482, distance: 72.9
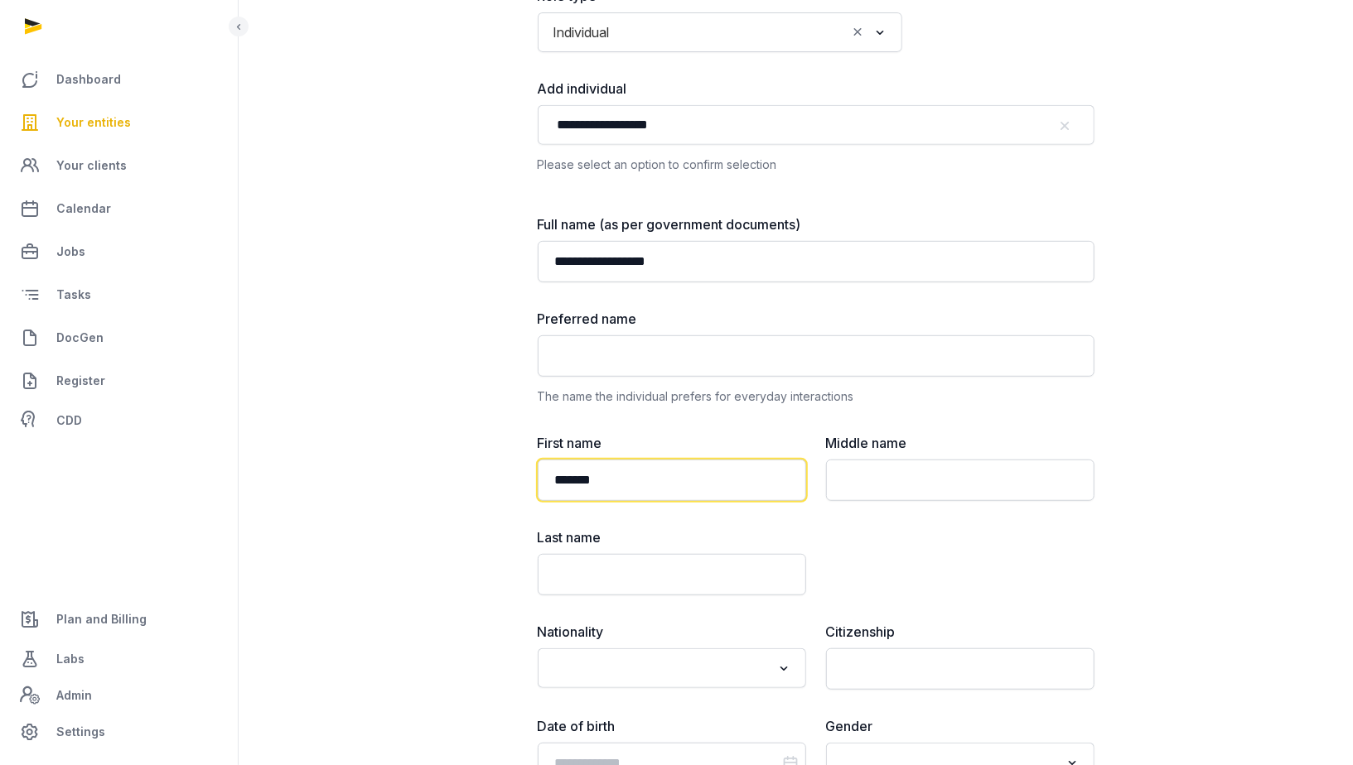
click at [590, 482] on input "*******" at bounding box center [672, 480] width 268 height 41
type input "****"
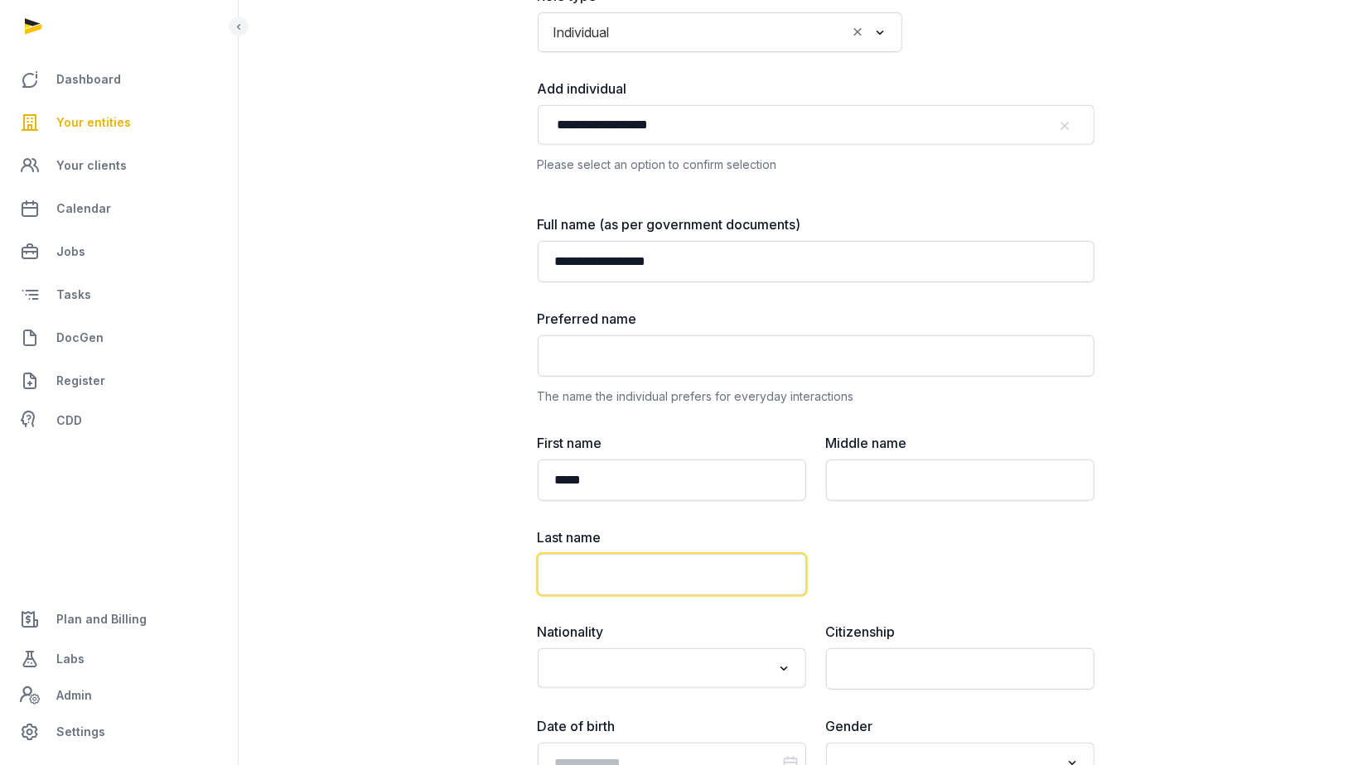
click at [556, 564] on input "text" at bounding box center [672, 574] width 268 height 41
paste input "**"
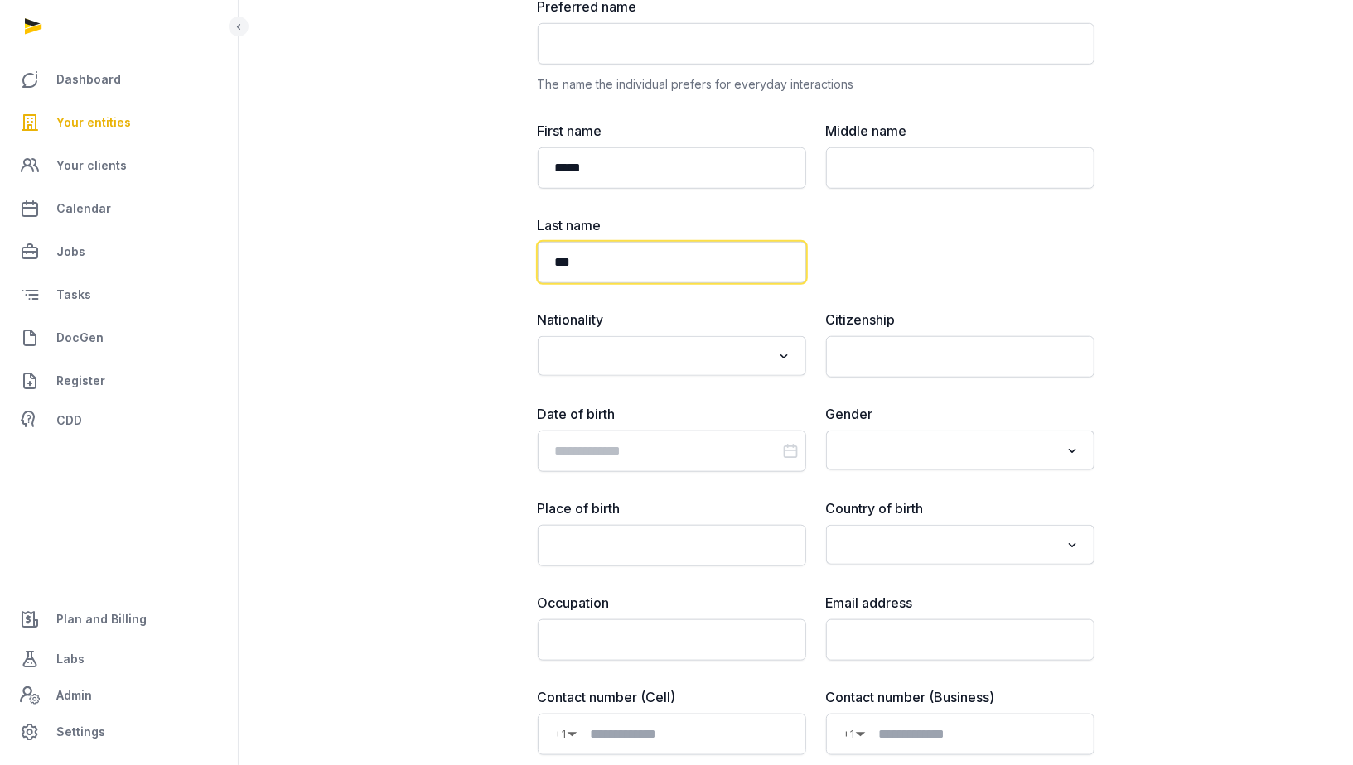
scroll to position [878, 0]
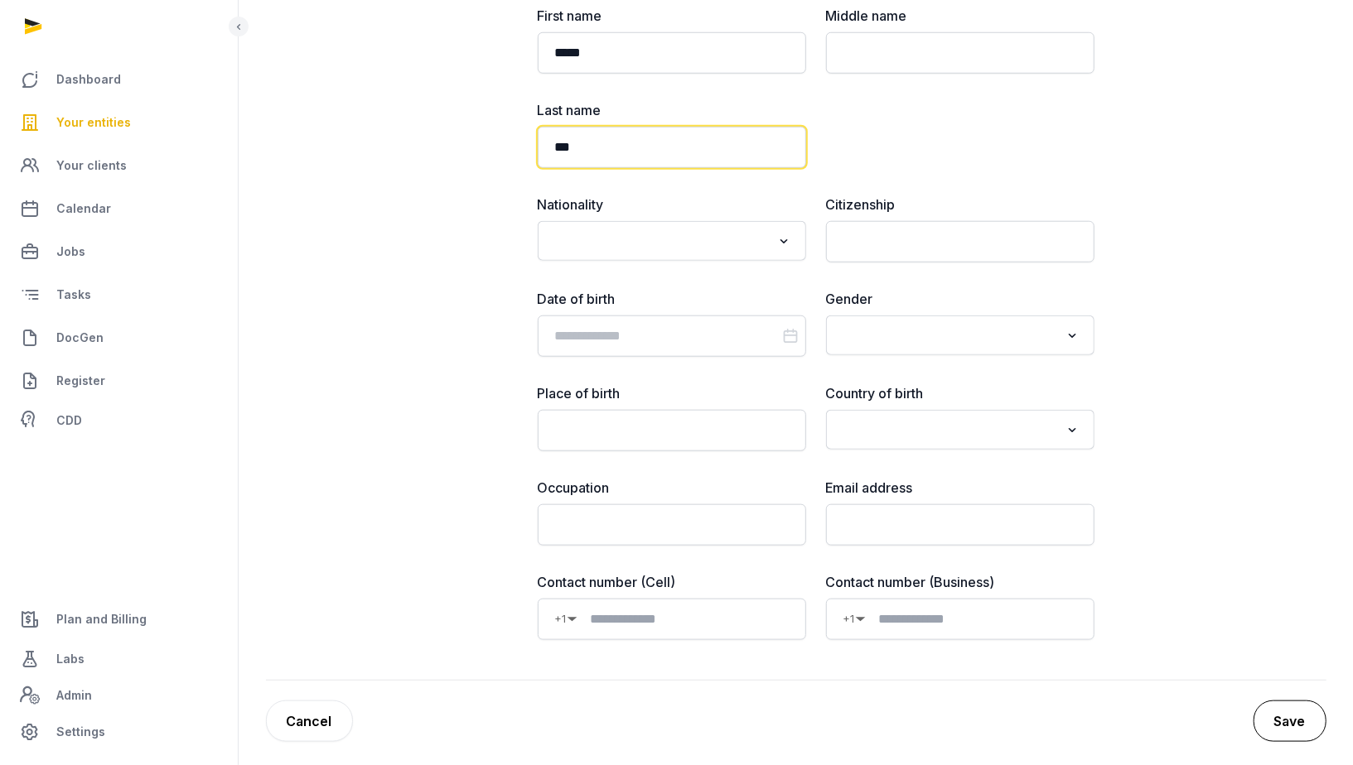
type input "***"
click at [1276, 723] on button "Save" at bounding box center [1289, 721] width 73 height 41
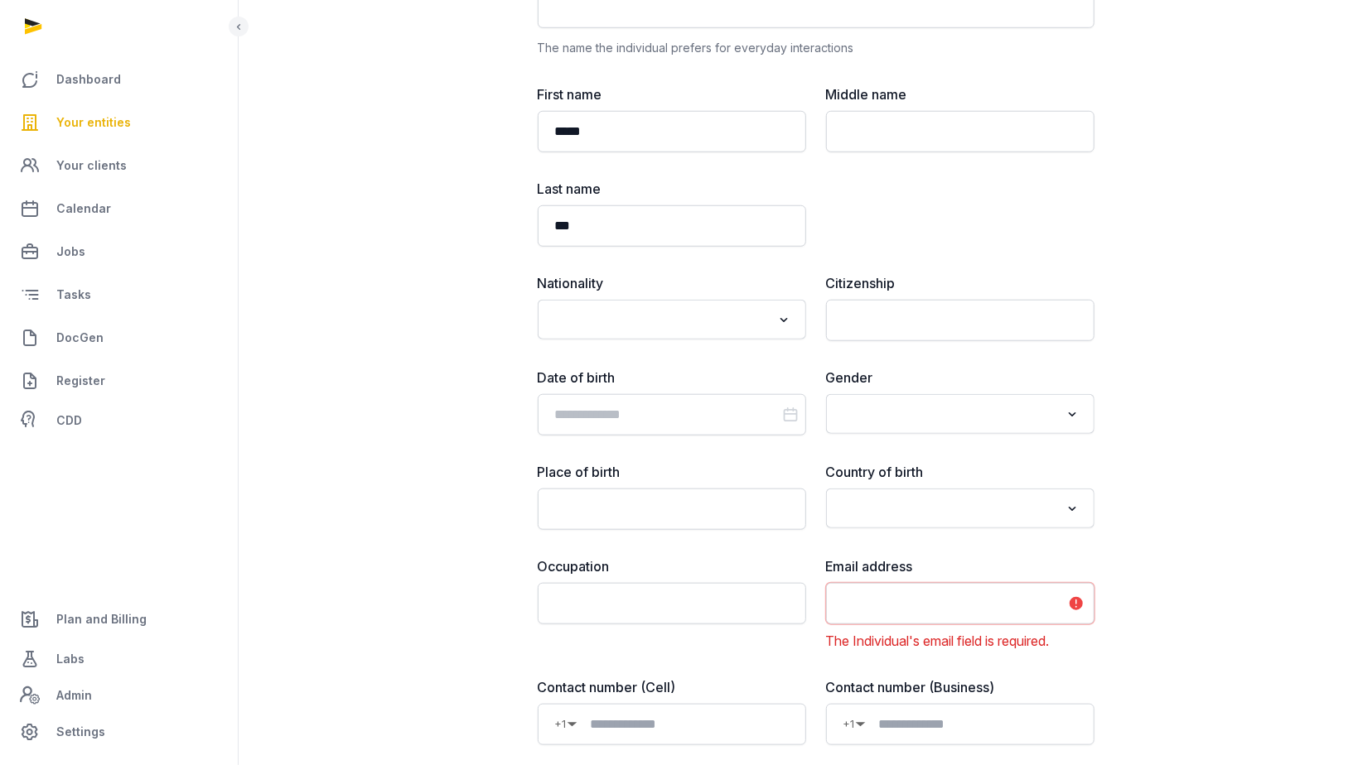
scroll to position [905, 0]
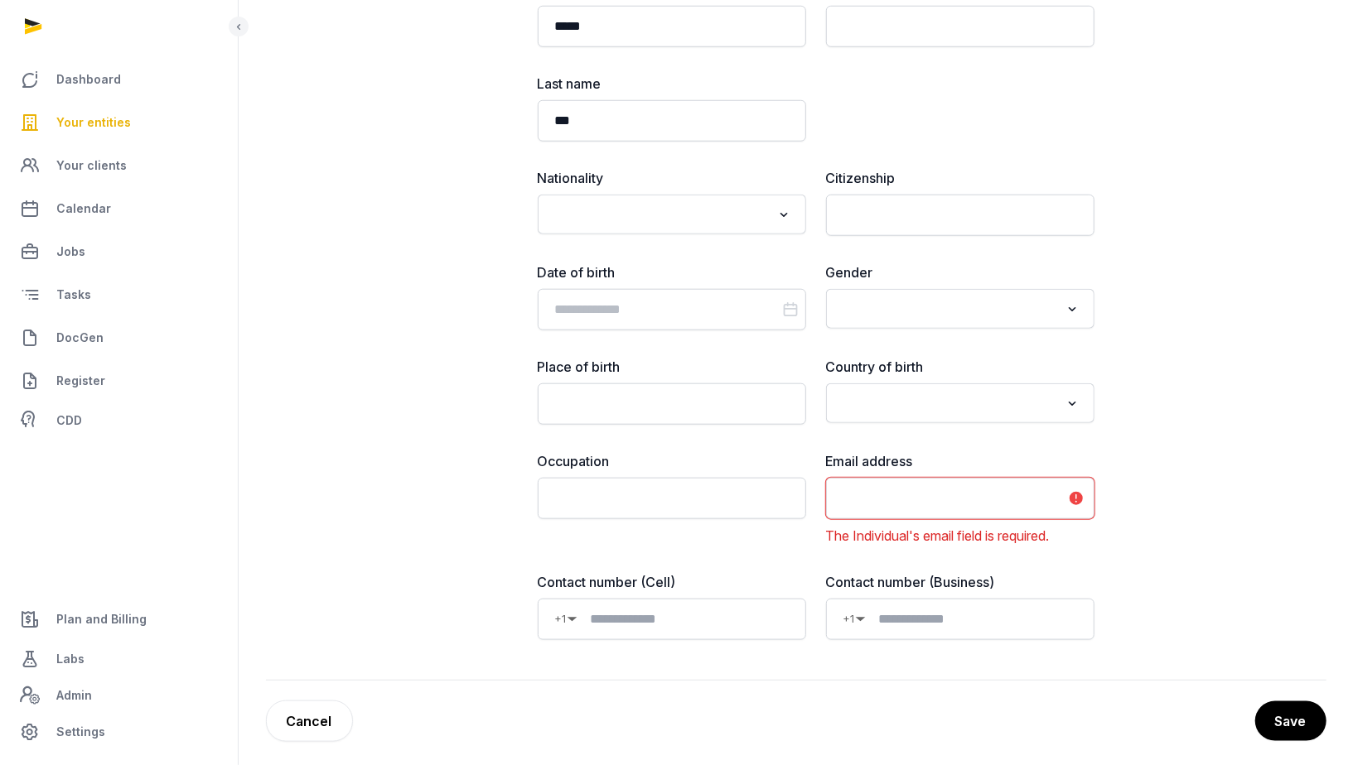
click at [867, 488] on input "email" at bounding box center [960, 498] width 268 height 41
type input "**********"
click at [1272, 708] on button "Save" at bounding box center [1289, 721] width 73 height 41
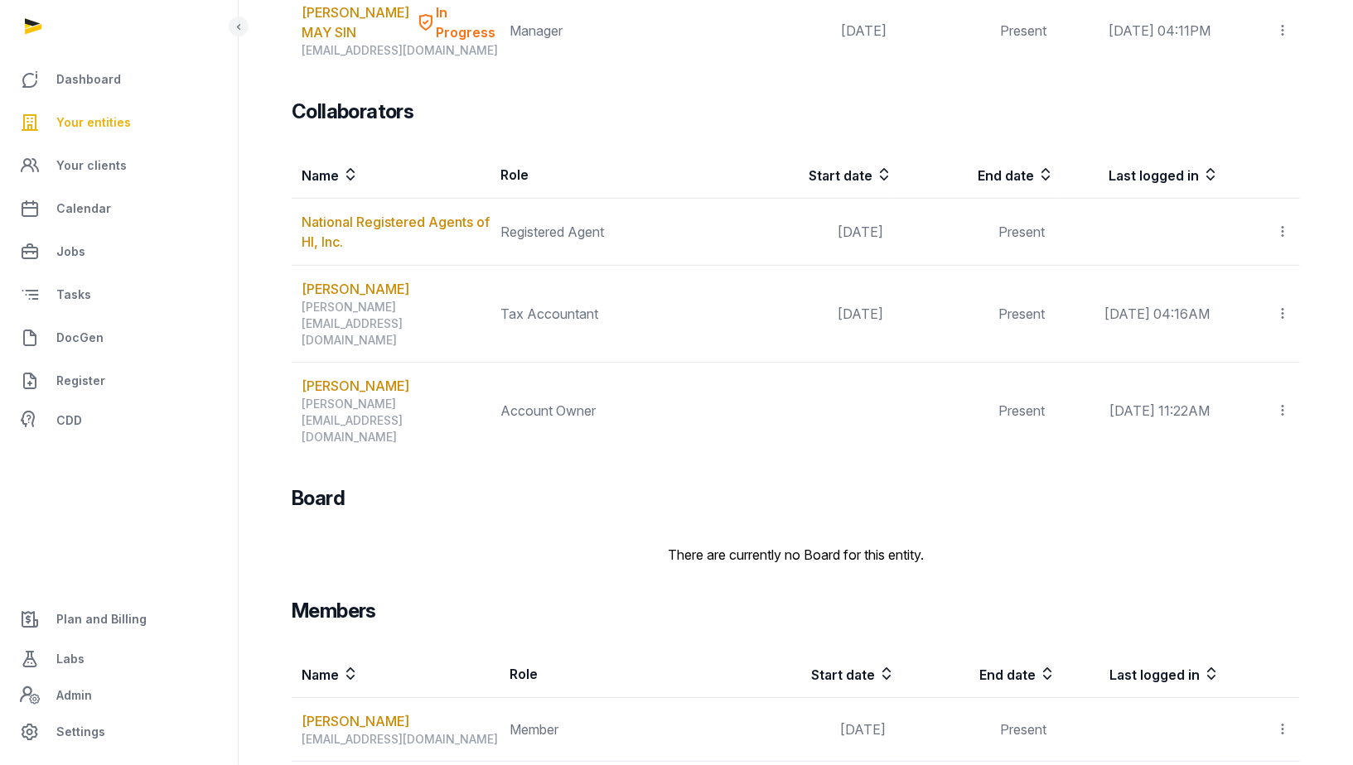
scroll to position [474, 0]
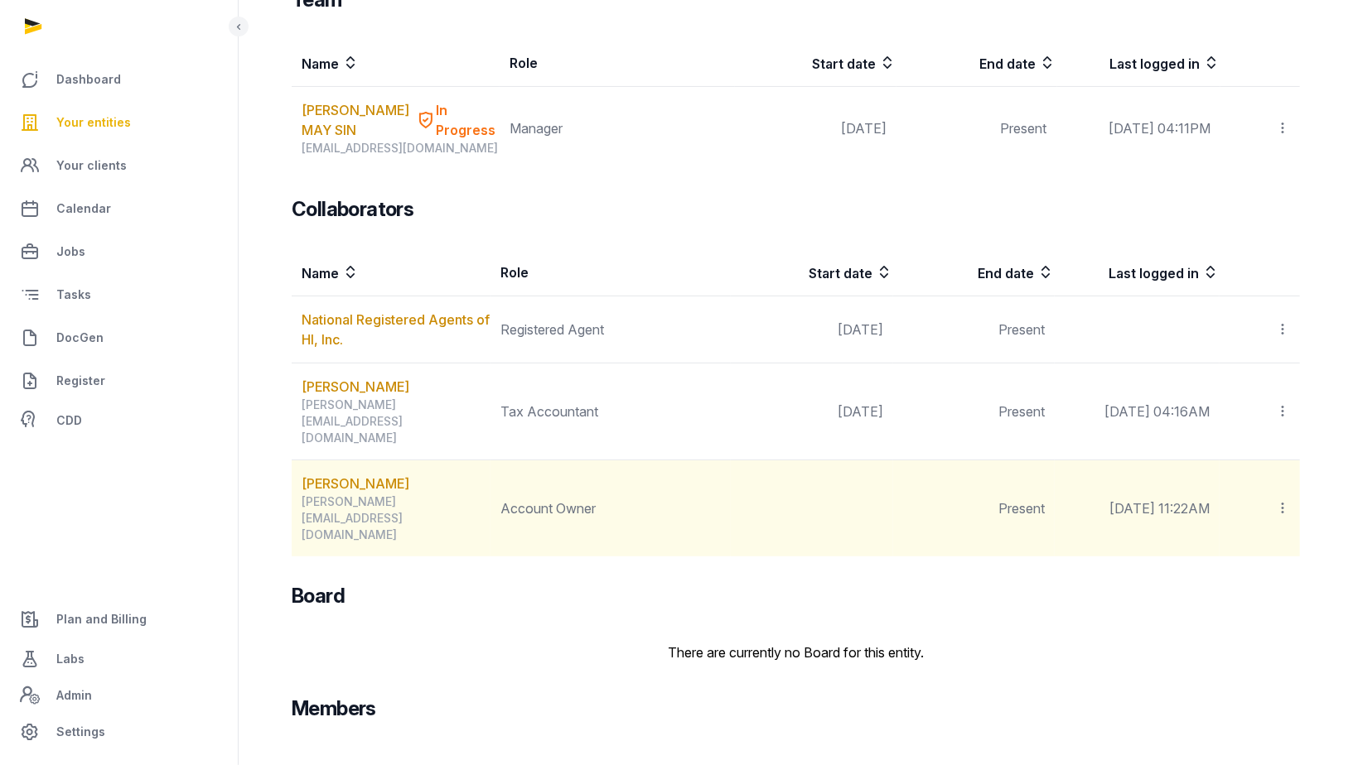
scroll to position [173, 0]
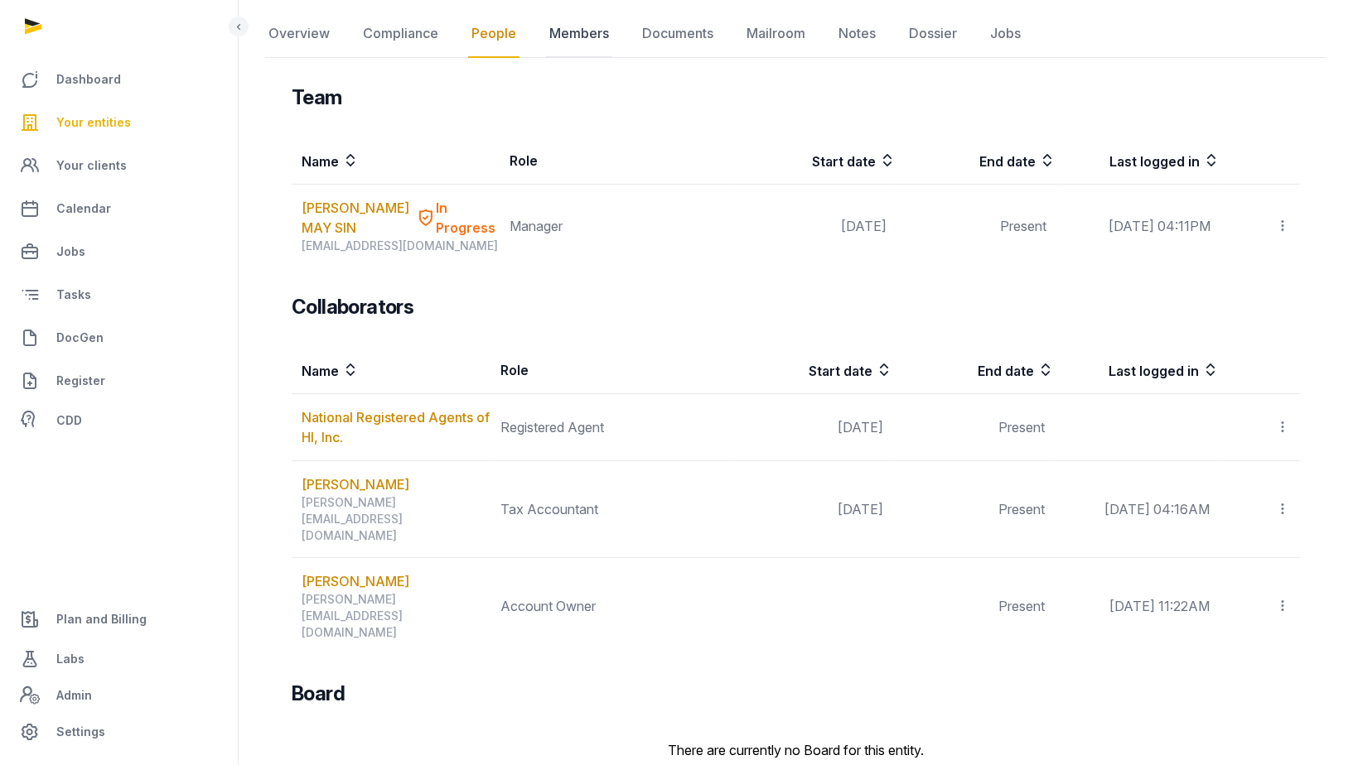
click at [587, 39] on link "Members" at bounding box center [579, 34] width 66 height 48
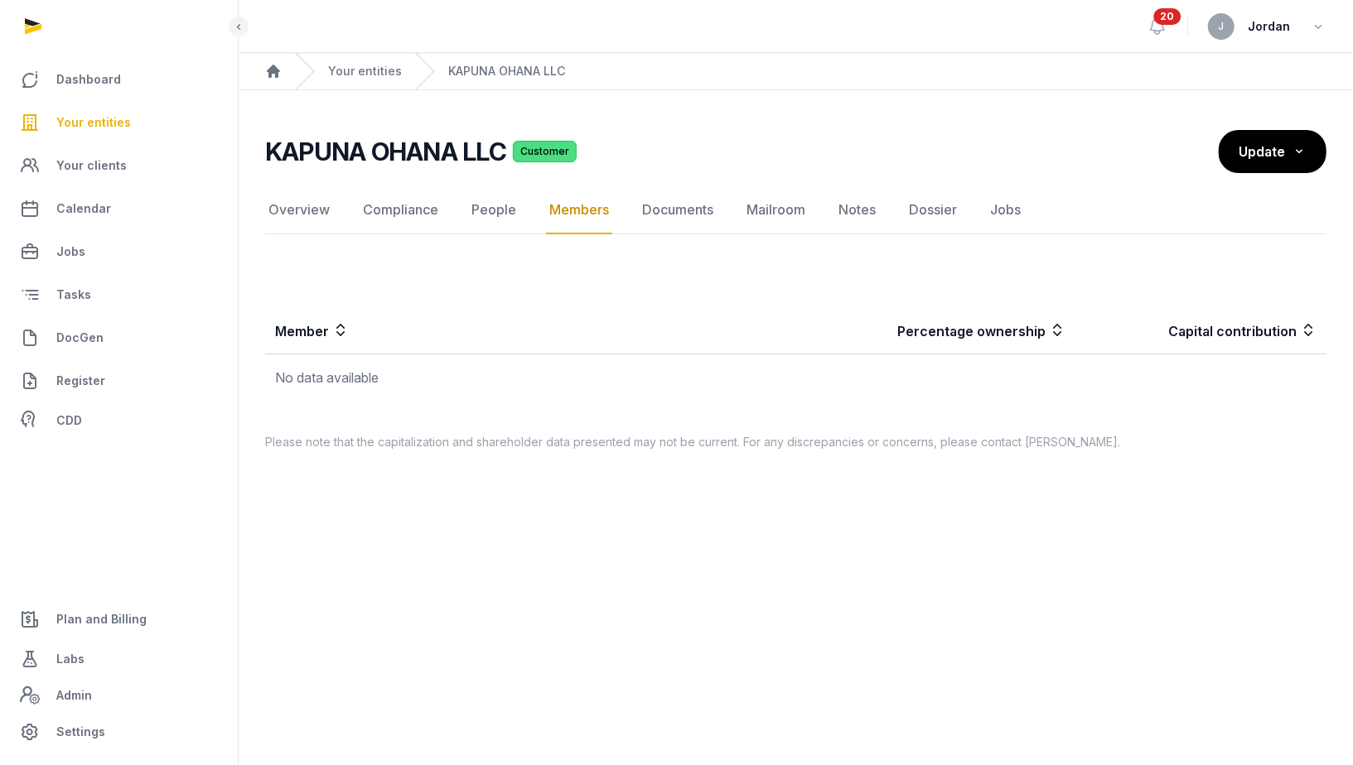
click at [1037, 348] on th "Percentage ownership" at bounding box center [936, 330] width 280 height 47
click at [1278, 187] on nav "Overview Compliance People Members Documents Mailroom Notes Dossier Jobs" at bounding box center [795, 210] width 1061 height 48
click at [1277, 159] on span "Update" at bounding box center [1261, 152] width 46 height 17
click at [1266, 176] on label "Import" at bounding box center [1260, 186] width 133 height 33
click at [0, 0] on input "Import" at bounding box center [0, 0] width 0 height 0
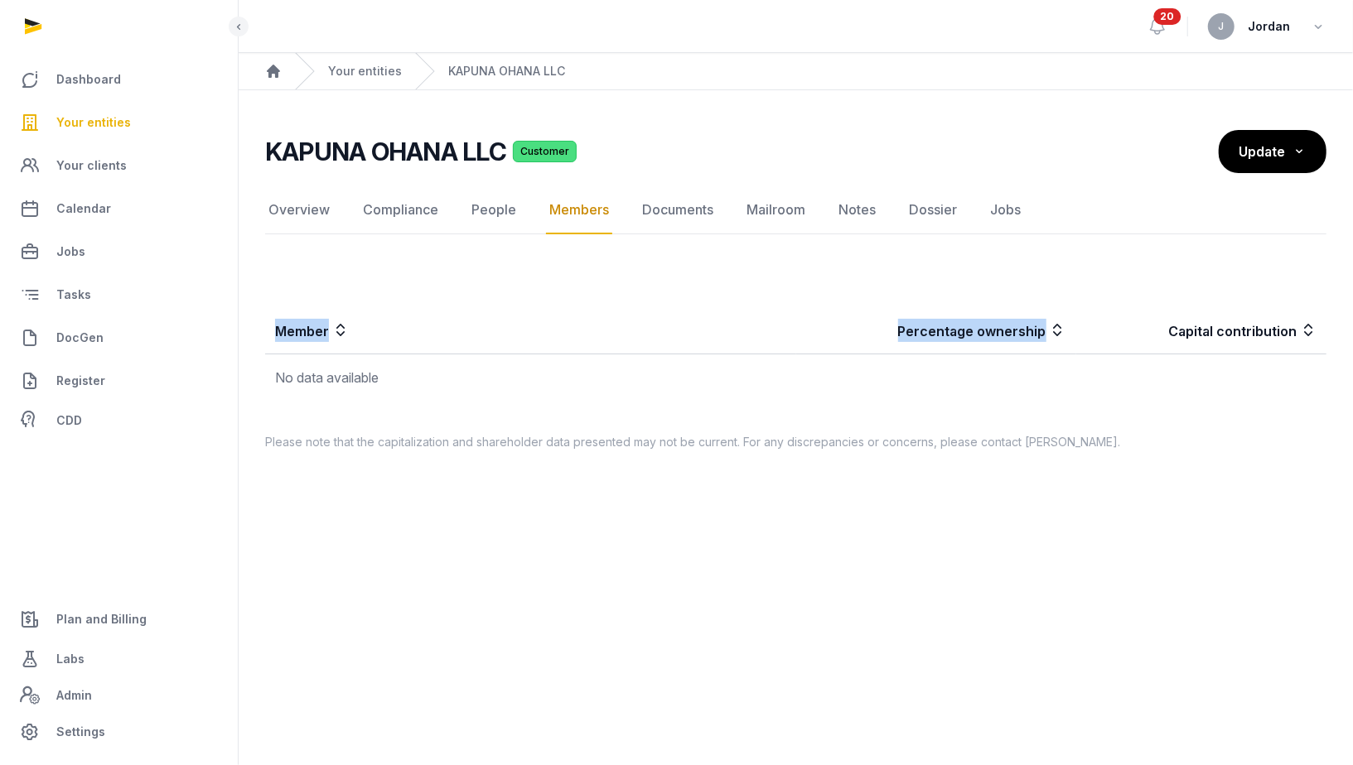
drag, startPoint x: 265, startPoint y: 335, endPoint x: 1162, endPoint y: 336, distance: 897.2
click at [1162, 336] on tr "Member Percentage ownership Capital contribution" at bounding box center [795, 330] width 1061 height 47
click at [271, 331] on th "Member" at bounding box center [530, 330] width 531 height 47
drag, startPoint x: 271, startPoint y: 331, endPoint x: 1272, endPoint y: 333, distance: 1001.5
click at [1272, 333] on tr "Member Percentage ownership Capital contribution" at bounding box center [795, 330] width 1061 height 47
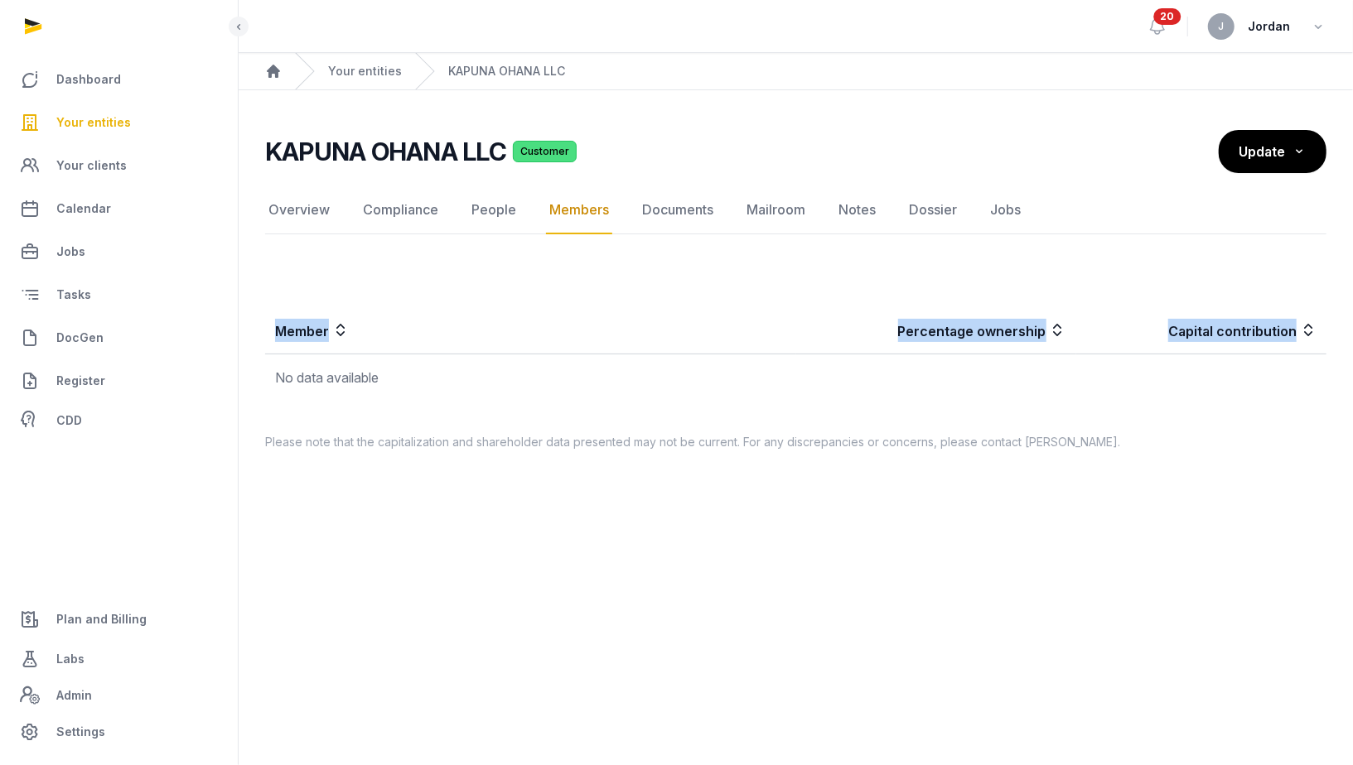
copy tr "Member Percentage ownership Capital contribution"
click at [1270, 146] on span "Update" at bounding box center [1261, 152] width 46 height 17
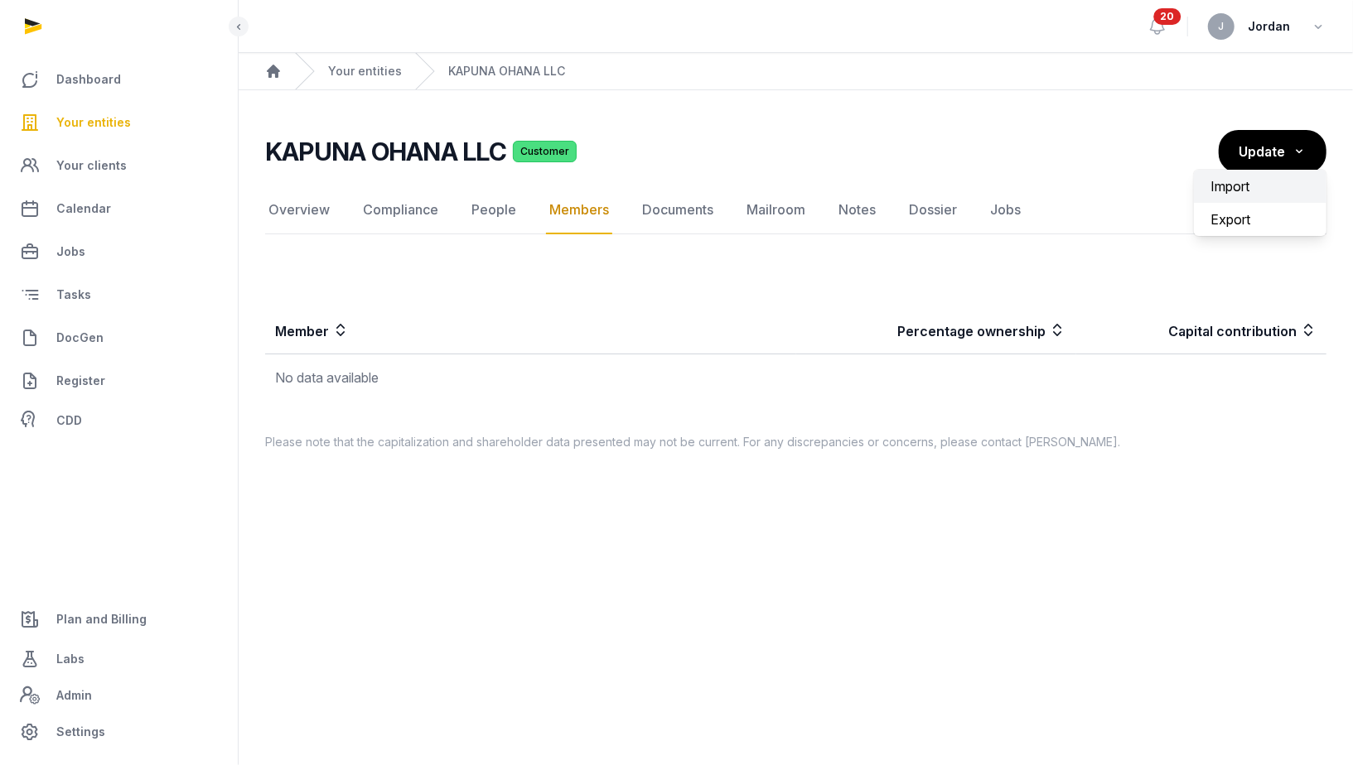
click at [1237, 188] on label "Import" at bounding box center [1260, 186] width 133 height 33
click at [0, 0] on input "Import" at bounding box center [0, 0] width 0 height 0
click at [1266, 152] on span "Update" at bounding box center [1261, 152] width 46 height 17
click at [1250, 193] on label "Import" at bounding box center [1260, 186] width 133 height 33
click at [0, 0] on input "Import" at bounding box center [0, 0] width 0 height 0
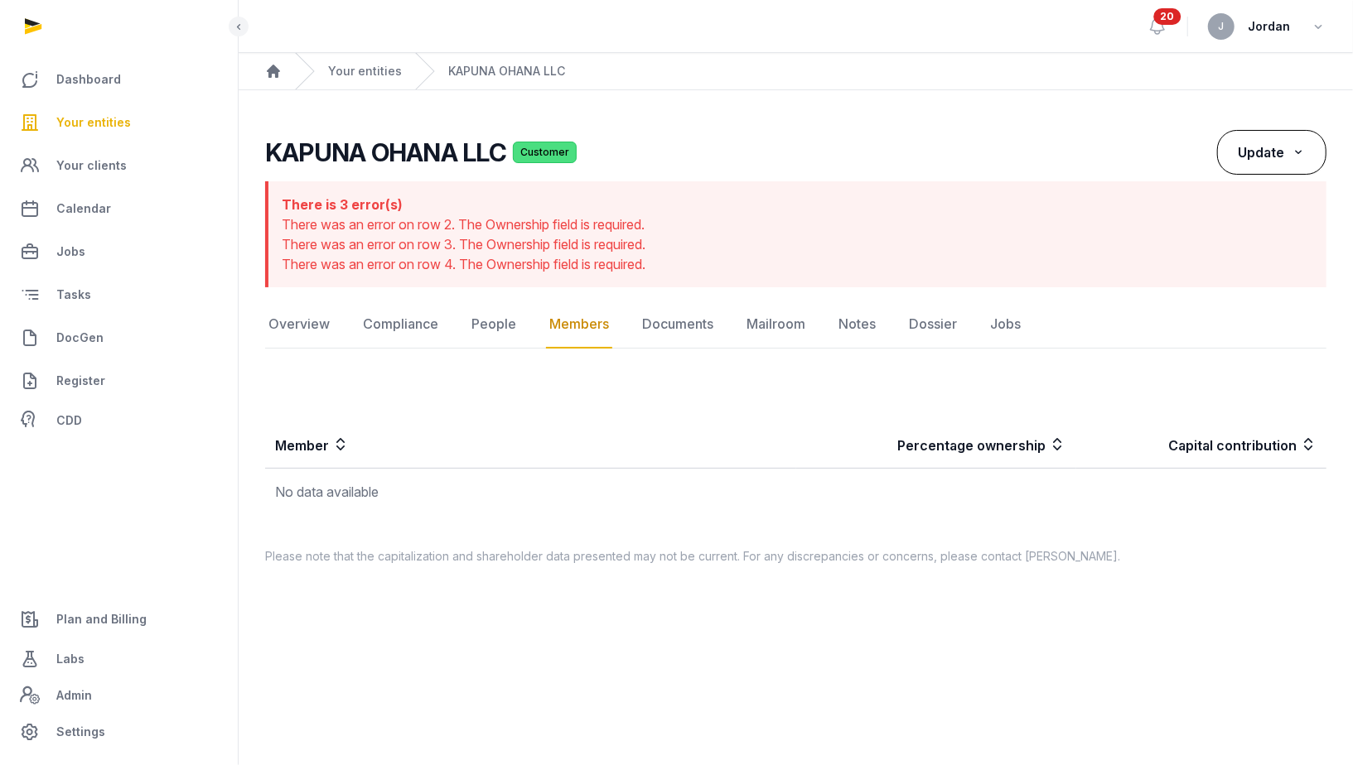
click at [1239, 158] on span "Update" at bounding box center [1261, 152] width 46 height 17
click at [1241, 199] on label "Import" at bounding box center [1260, 186] width 133 height 33
click at [0, 0] on input "Import" at bounding box center [0, 0] width 0 height 0
click at [1079, 516] on div "Member Percentage ownership Capital contribution No data available" at bounding box center [796, 450] width 1114 height 140
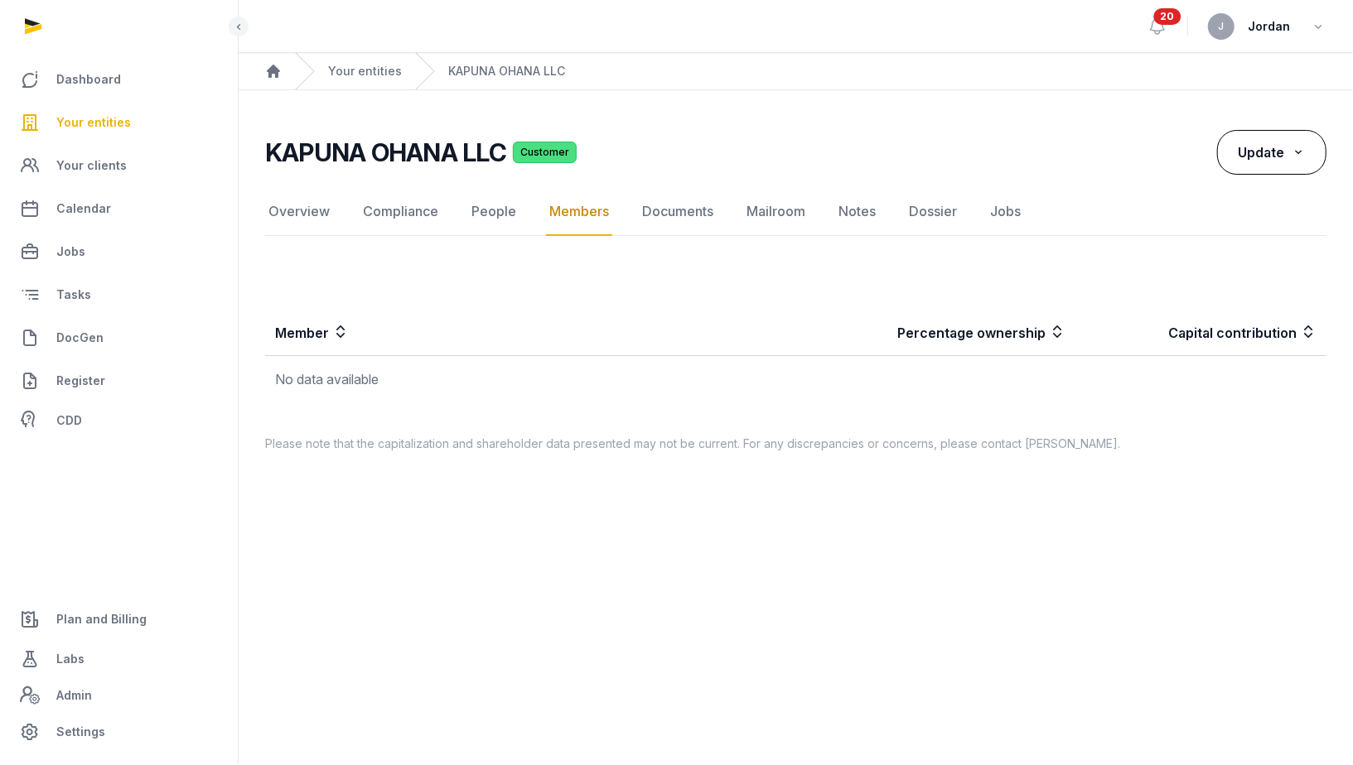
click at [1259, 145] on span "Update" at bounding box center [1261, 152] width 46 height 17
click at [1302, 147] on icon at bounding box center [1298, 151] width 15 height 17
click at [1276, 194] on label "Import" at bounding box center [1260, 186] width 133 height 33
click at [0, 0] on input "Import" at bounding box center [0, 0] width 0 height 0
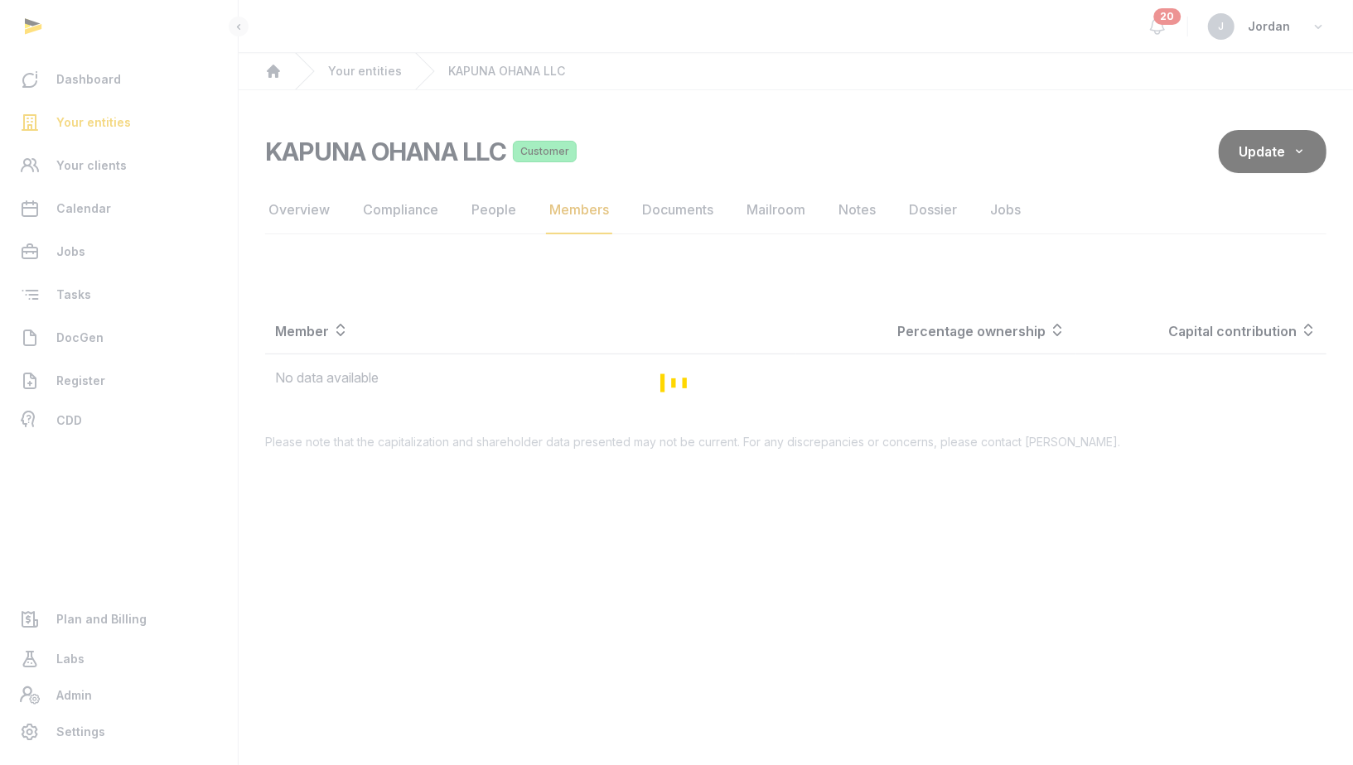
click at [1243, 147] on div "Loading" at bounding box center [676, 382] width 1353 height 765
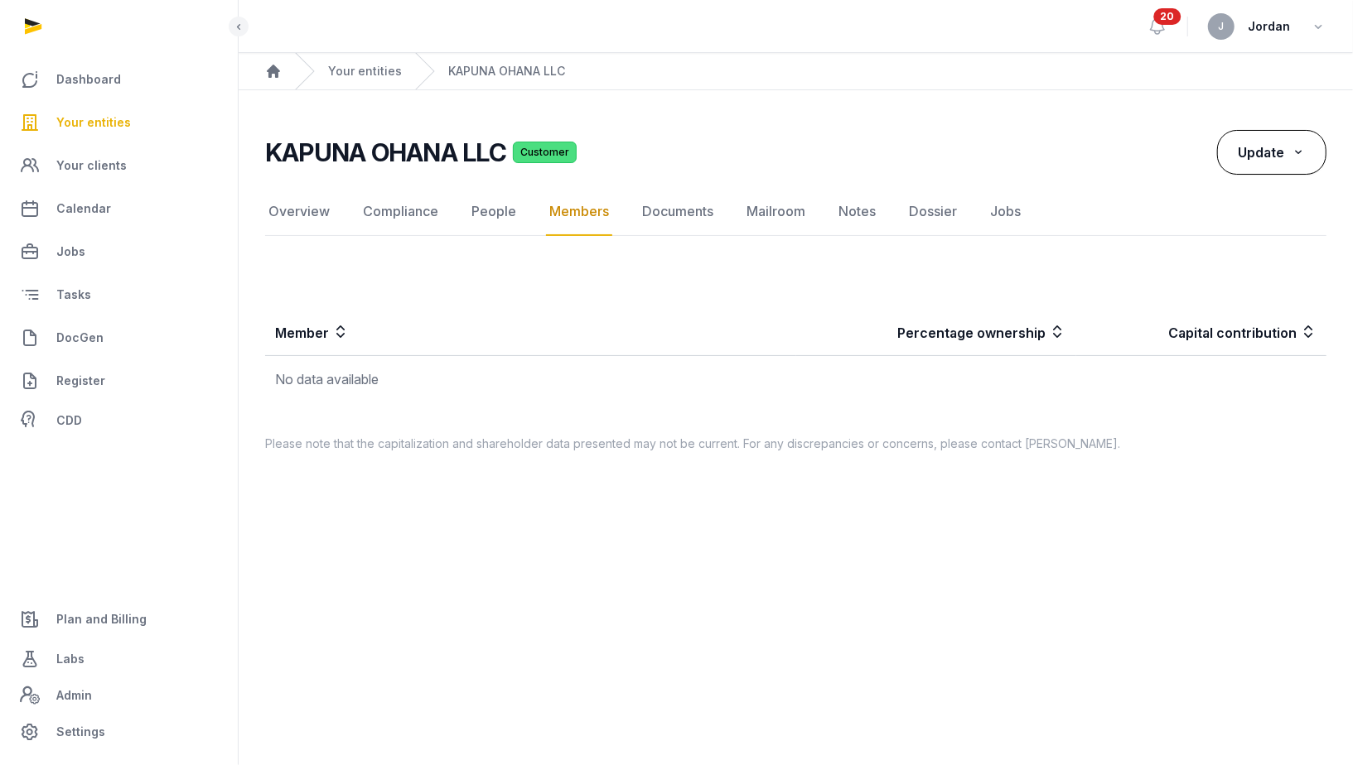
click at [1276, 159] on span "Update" at bounding box center [1261, 152] width 46 height 17
click at [1253, 186] on label "Import" at bounding box center [1260, 186] width 133 height 33
click at [0, 0] on input "Import" at bounding box center [0, 0] width 0 height 0
click at [1251, 163] on button "Update" at bounding box center [1271, 152] width 109 height 45
click at [1253, 183] on label "Import" at bounding box center [1260, 186] width 133 height 33
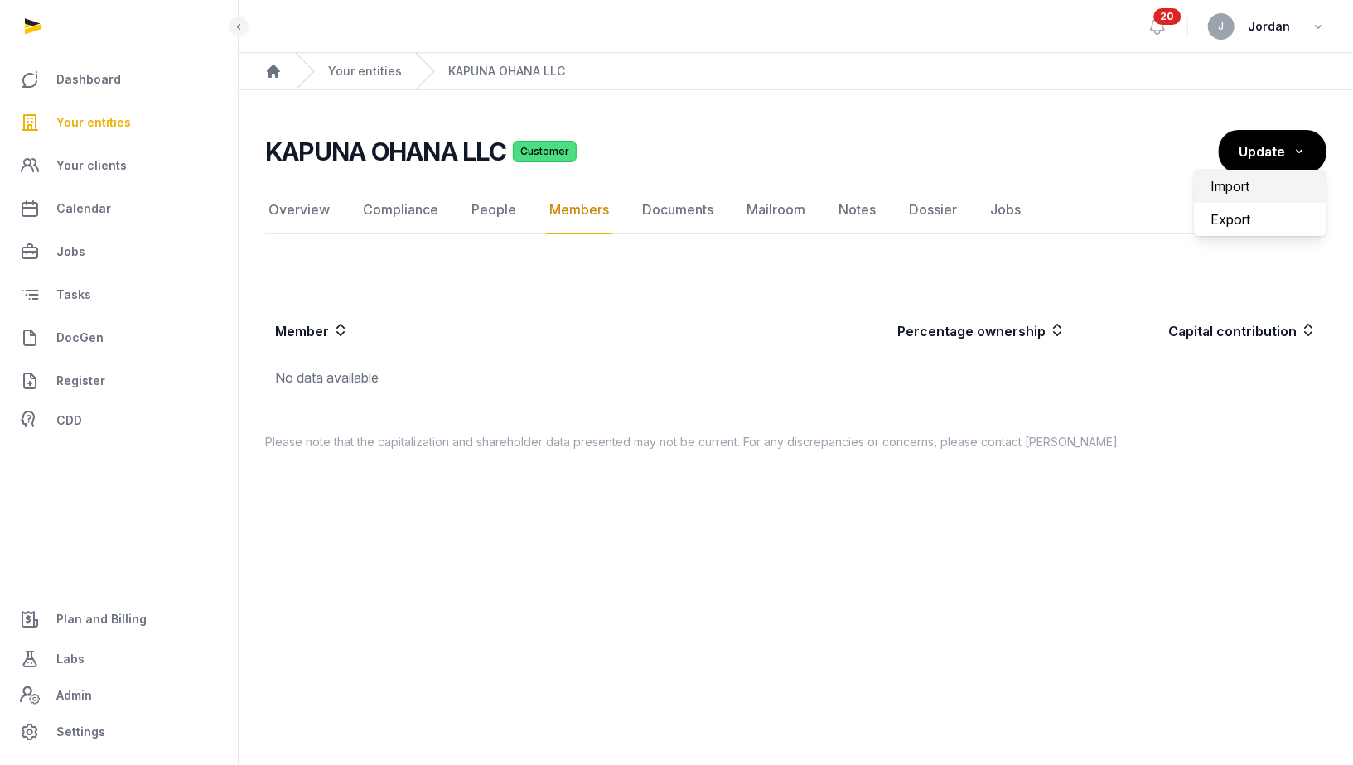
click at [0, 0] on input "Import" at bounding box center [0, 0] width 0 height 0
click at [1259, 159] on span "Update" at bounding box center [1261, 152] width 46 height 17
click at [1236, 191] on label "Import" at bounding box center [1260, 186] width 133 height 33
click at [0, 0] on input "Import" at bounding box center [0, 0] width 0 height 0
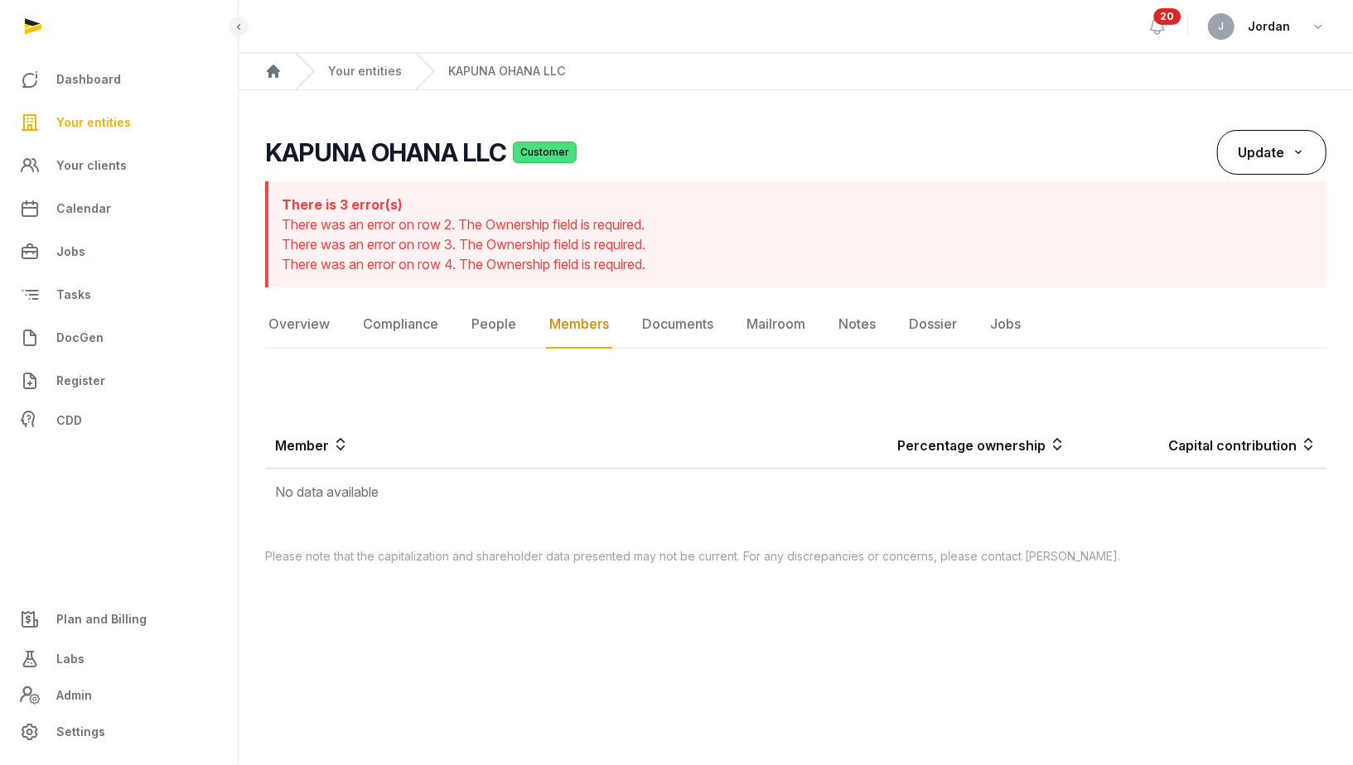
click at [1247, 157] on span "Update" at bounding box center [1261, 152] width 46 height 17
click at [1242, 181] on label "Import" at bounding box center [1260, 186] width 133 height 33
click at [0, 0] on input "Import" at bounding box center [0, 0] width 0 height 0
click at [374, 74] on link "Your entities" at bounding box center [365, 71] width 74 height 17
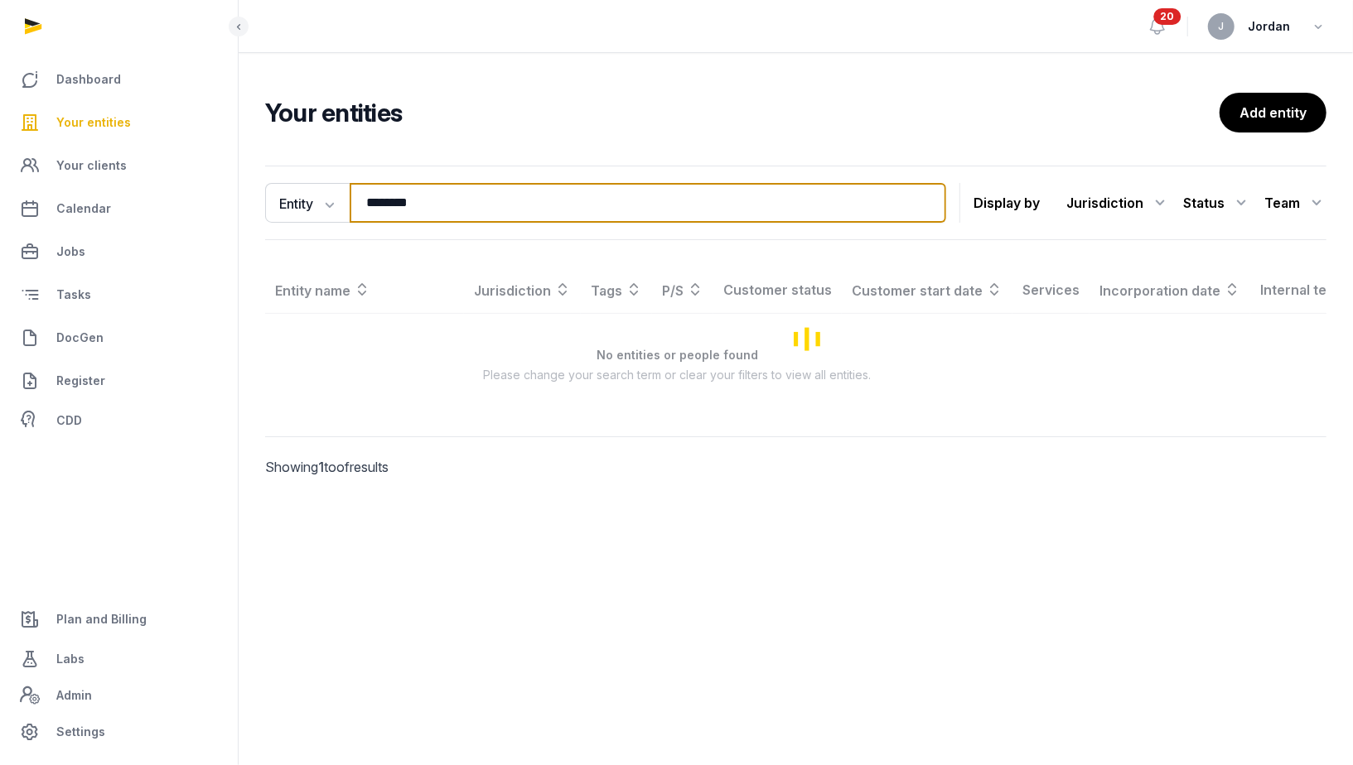
click at [413, 204] on input "********" at bounding box center [648, 203] width 596 height 40
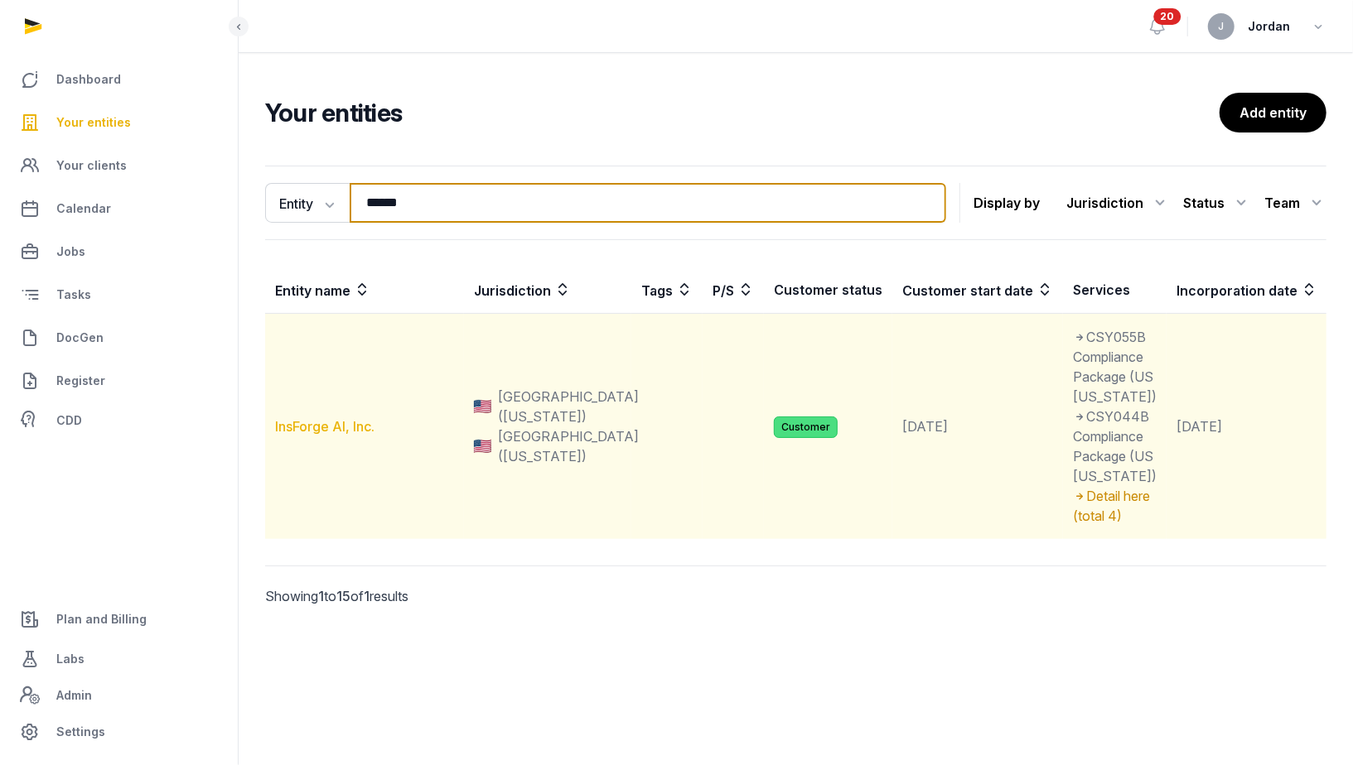
type input "******"
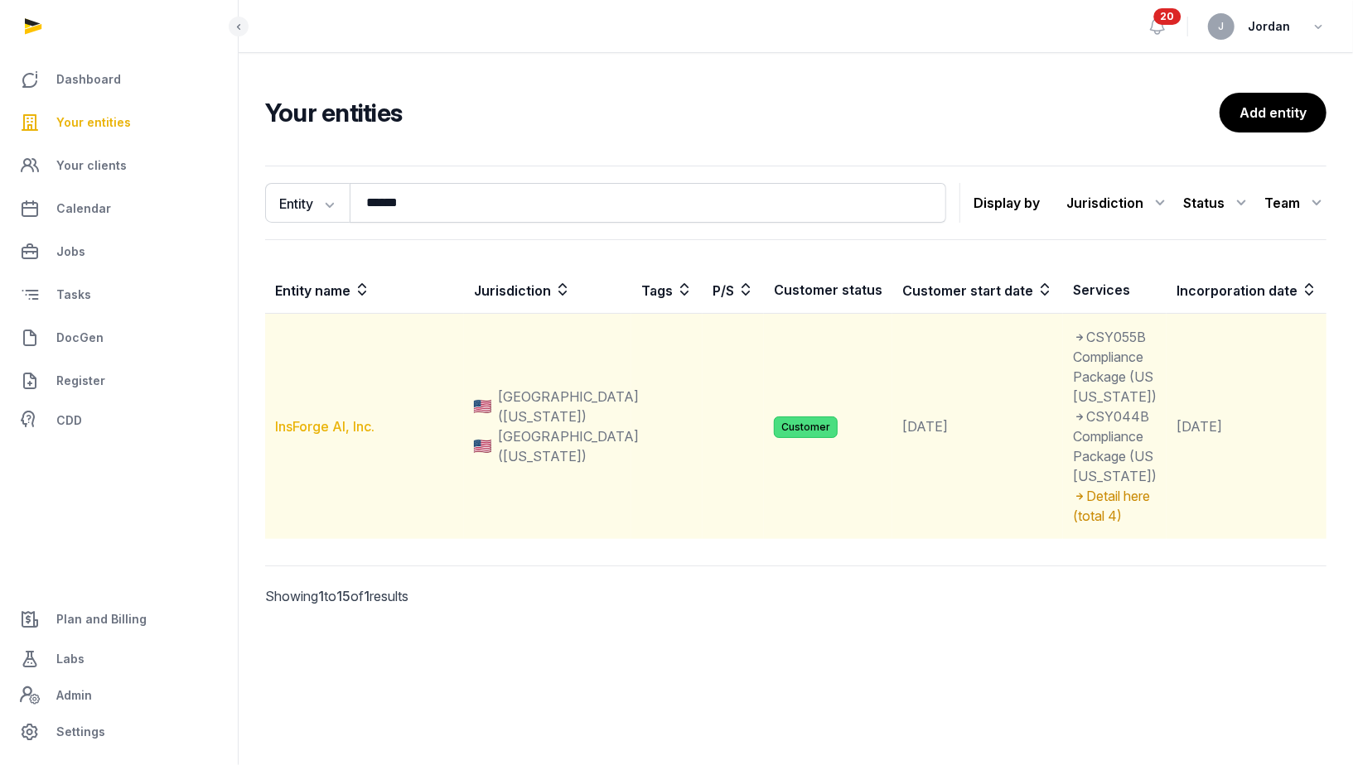
click at [359, 435] on link "InsForge AI, Inc." at bounding box center [324, 426] width 99 height 17
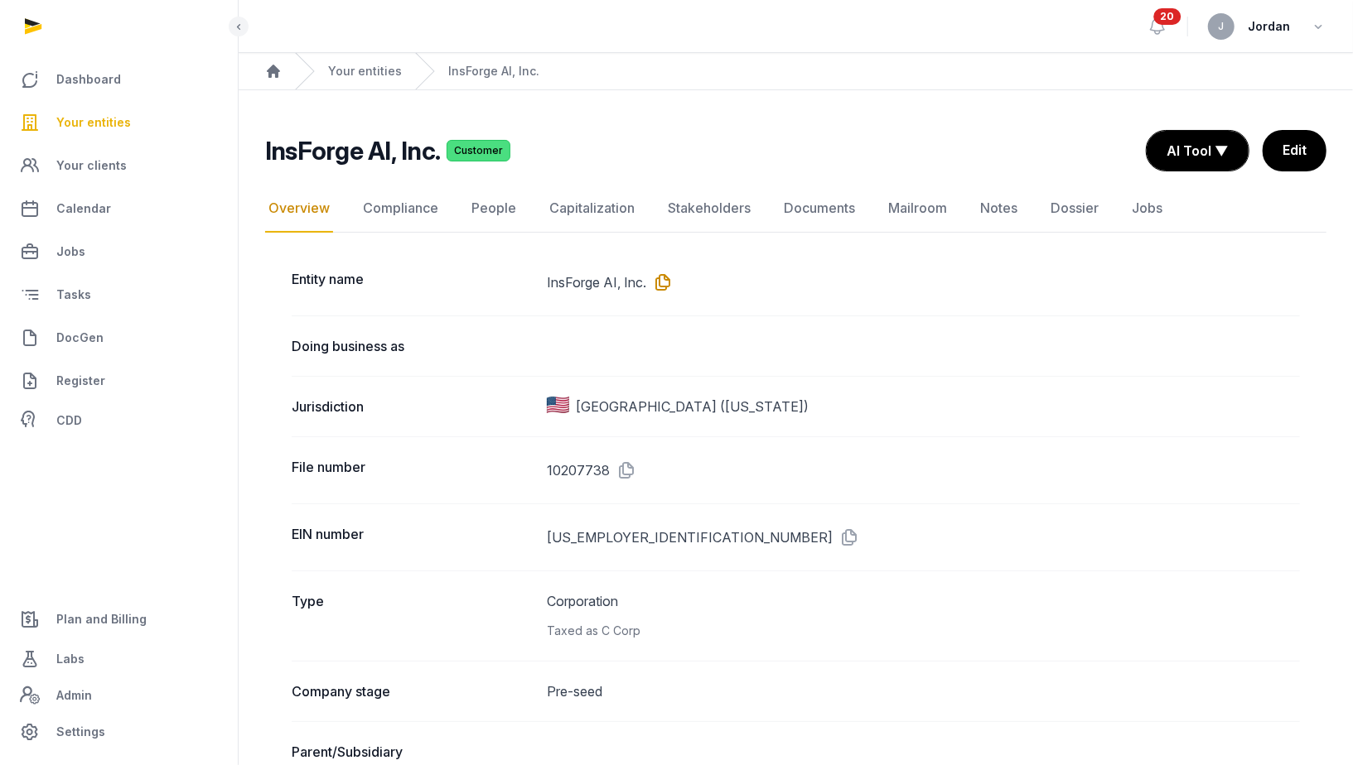
click at [669, 284] on icon at bounding box center [659, 282] width 27 height 27
click at [503, 220] on link "People" at bounding box center [493, 209] width 51 height 48
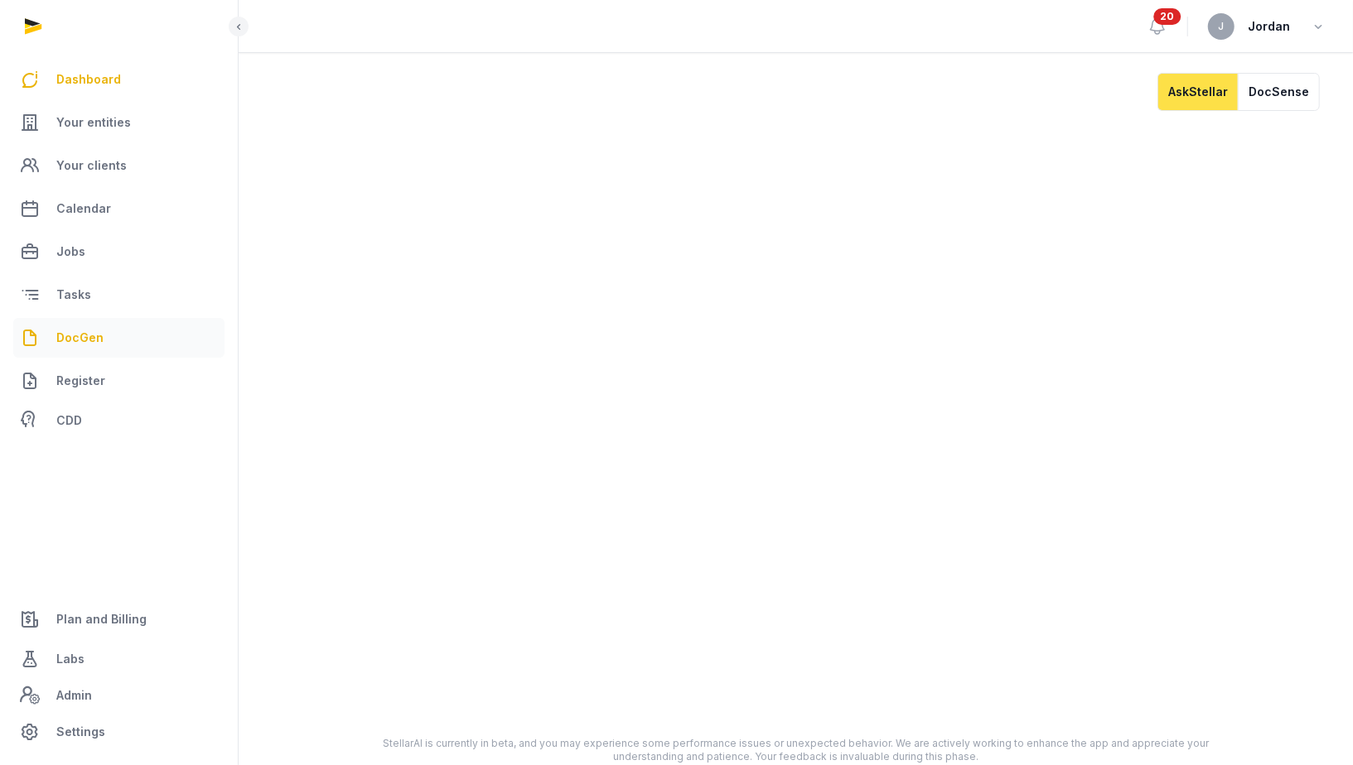
click at [97, 328] on span "DocGen" at bounding box center [79, 338] width 47 height 20
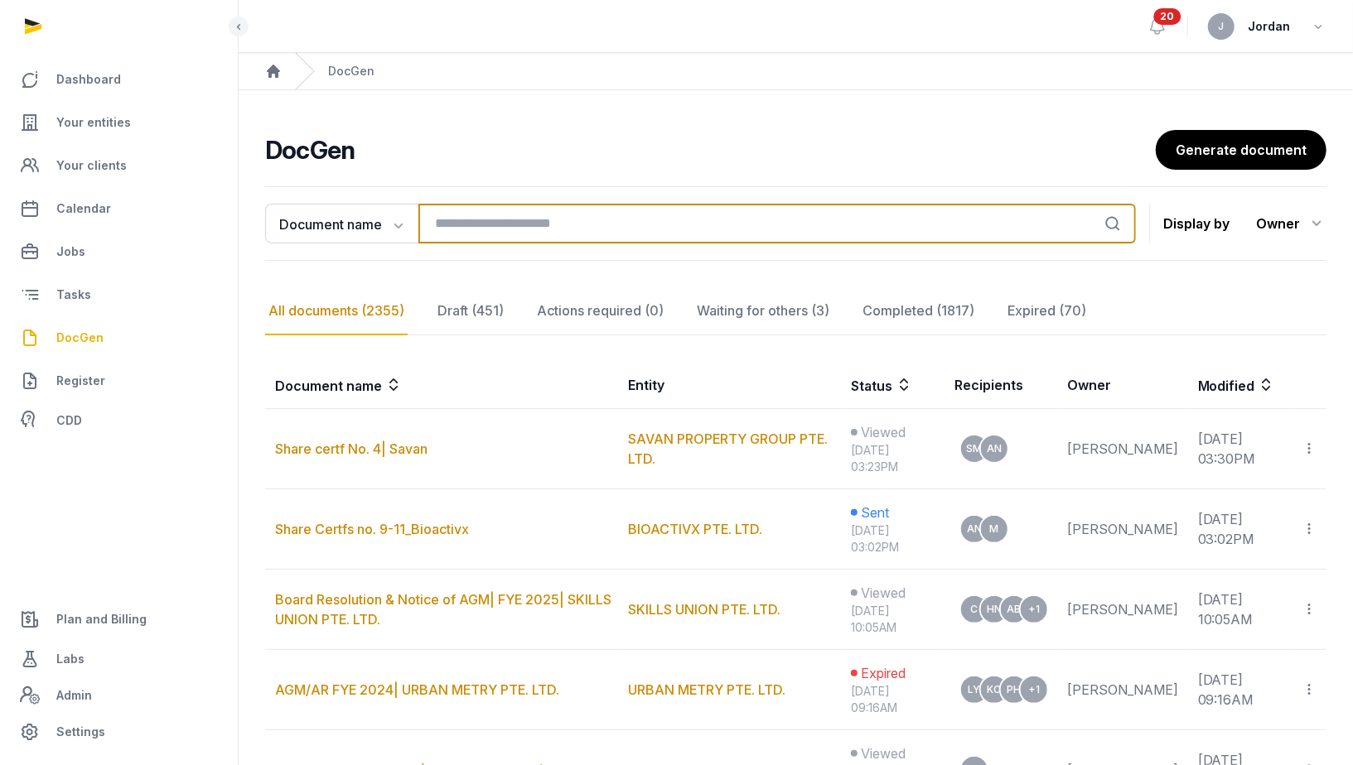
click at [562, 234] on input "search" at bounding box center [776, 224] width 717 height 40
paste input "**********"
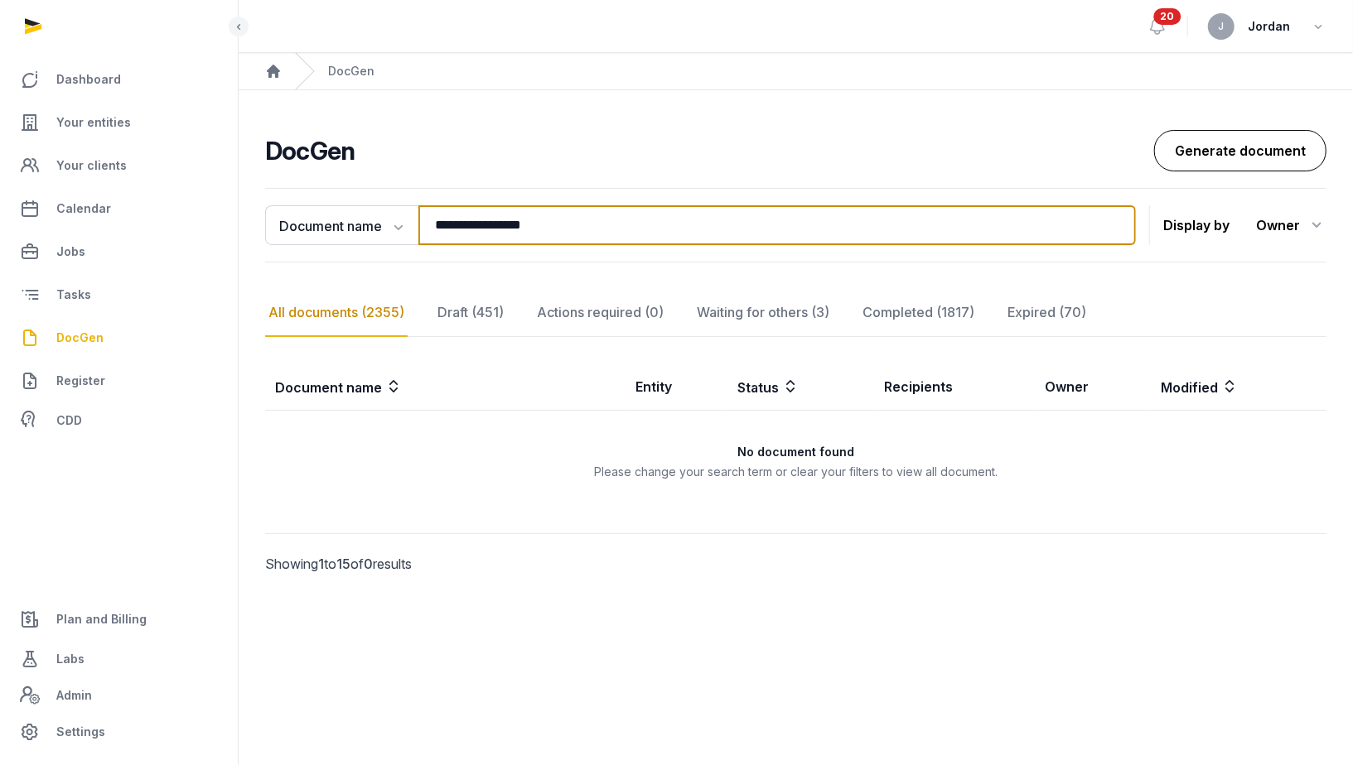
type input "**********"
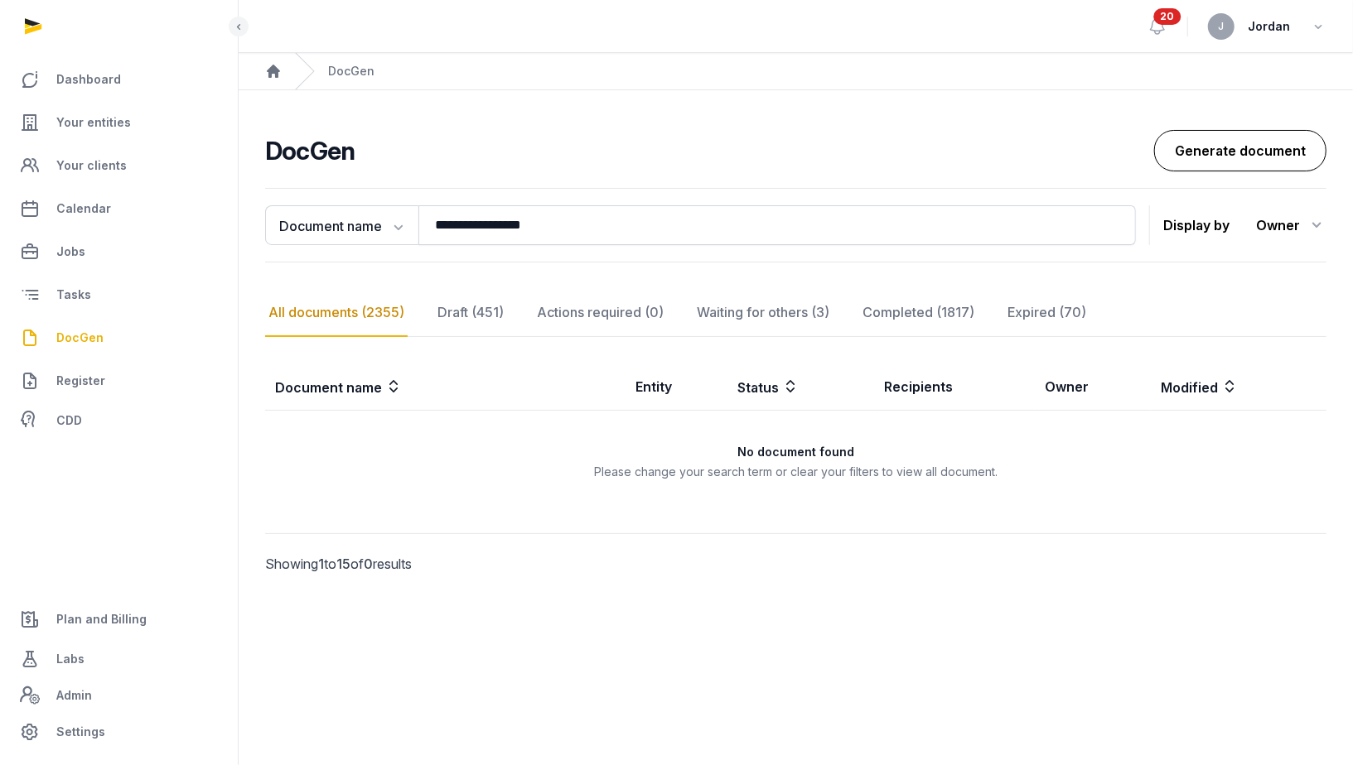
click at [1253, 153] on link "Generate document" at bounding box center [1240, 150] width 172 height 41
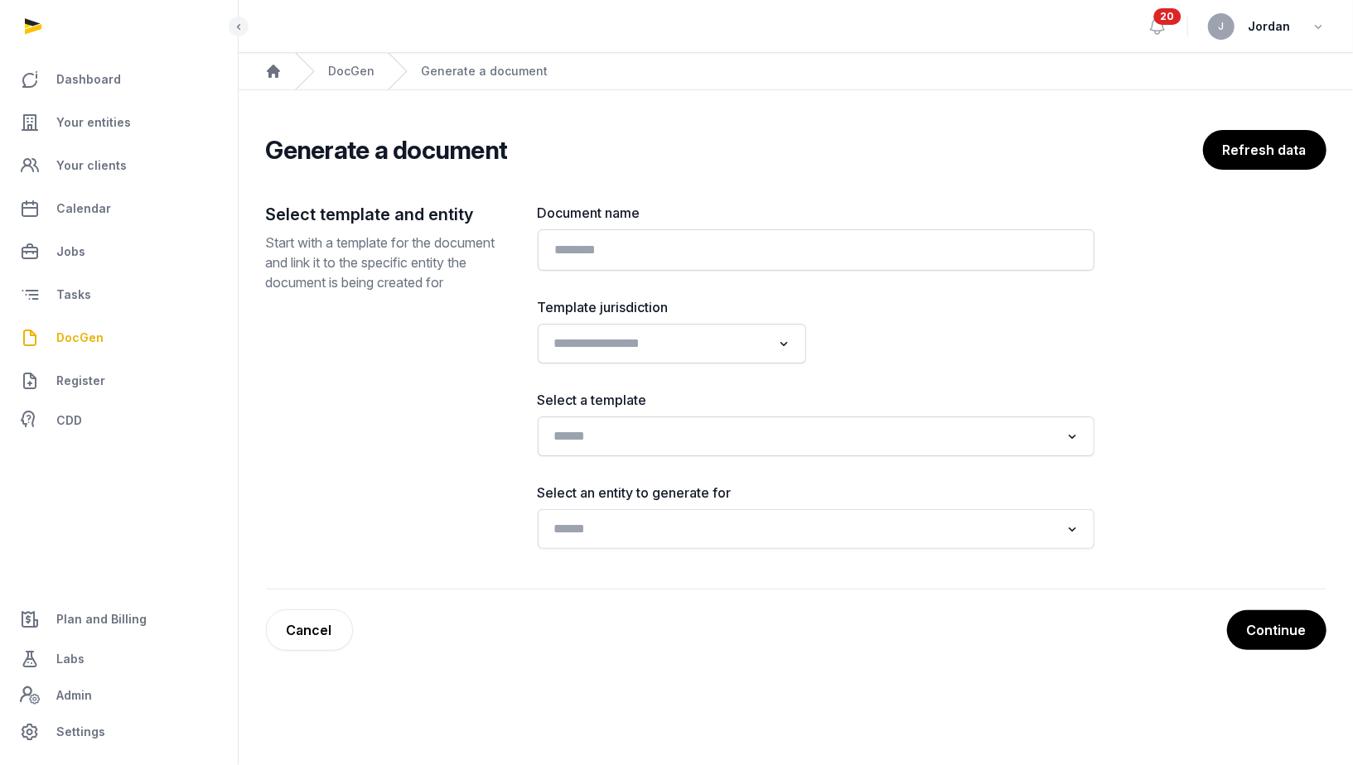
click at [847, 419] on div "Loading..." at bounding box center [816, 437] width 557 height 40
click at [851, 461] on div "Document name Template jurisdiction Loading... Select a template Loading... Sel…" at bounding box center [816, 376] width 557 height 346
click at [960, 456] on div "Document name Template jurisdiction Loading... Select a template Loading... Sel…" at bounding box center [816, 376] width 557 height 346
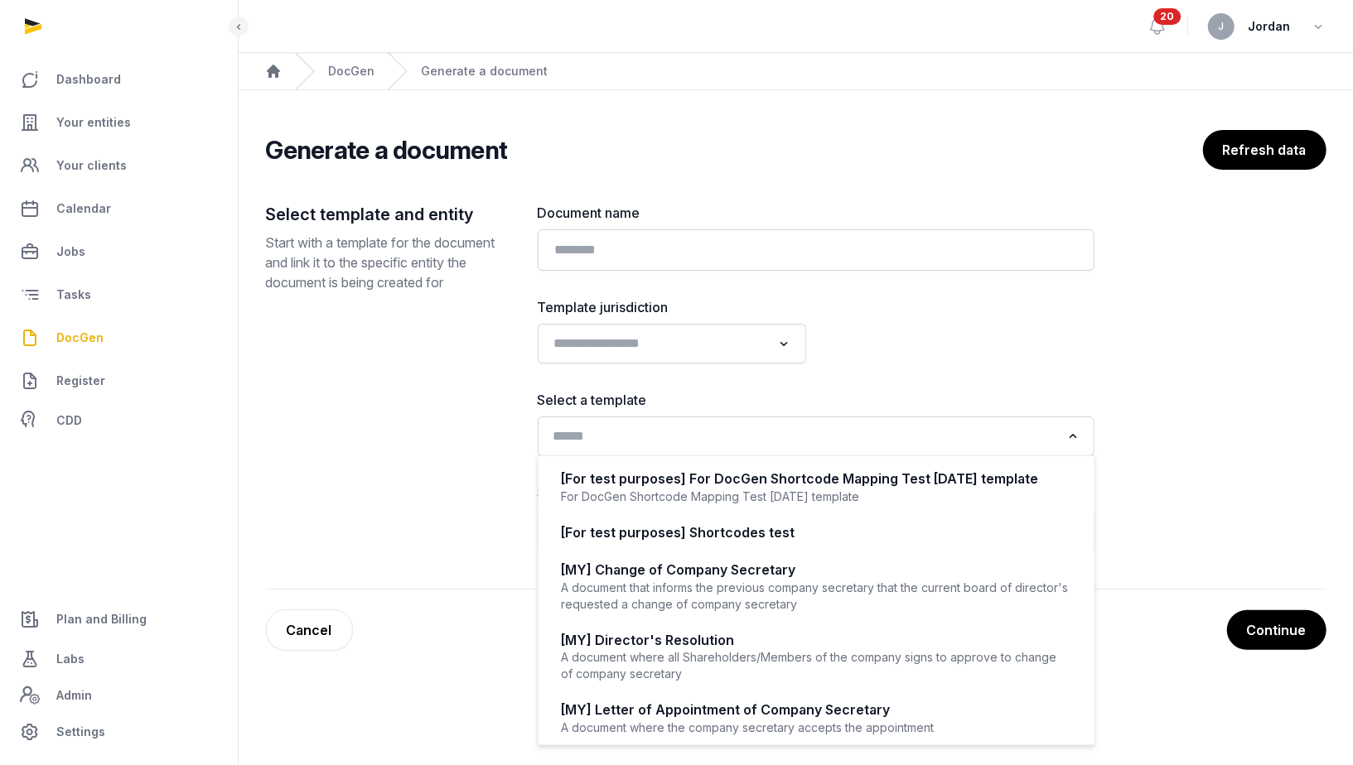
click at [984, 439] on input "Search for option" at bounding box center [804, 436] width 513 height 23
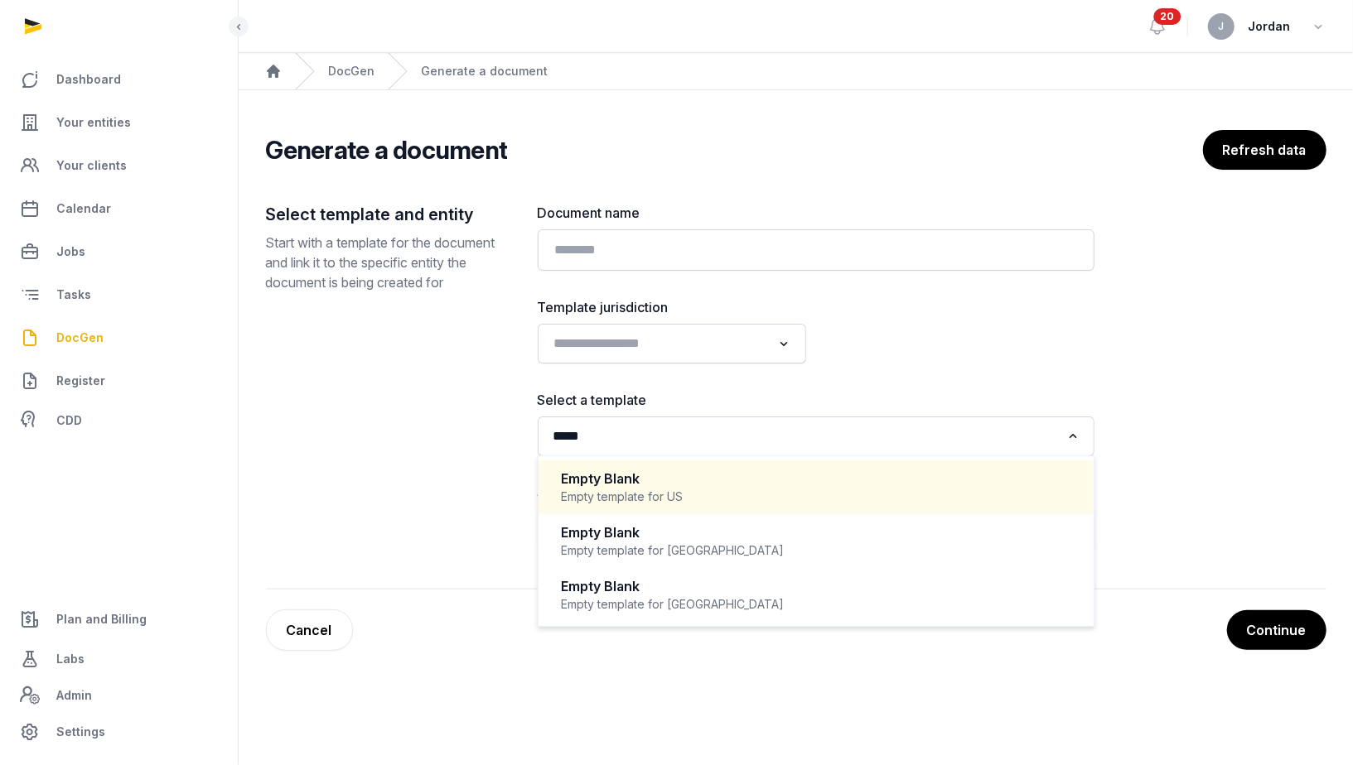
click at [831, 478] on div "Empty Blank" at bounding box center [816, 479] width 509 height 19
type input "*****"
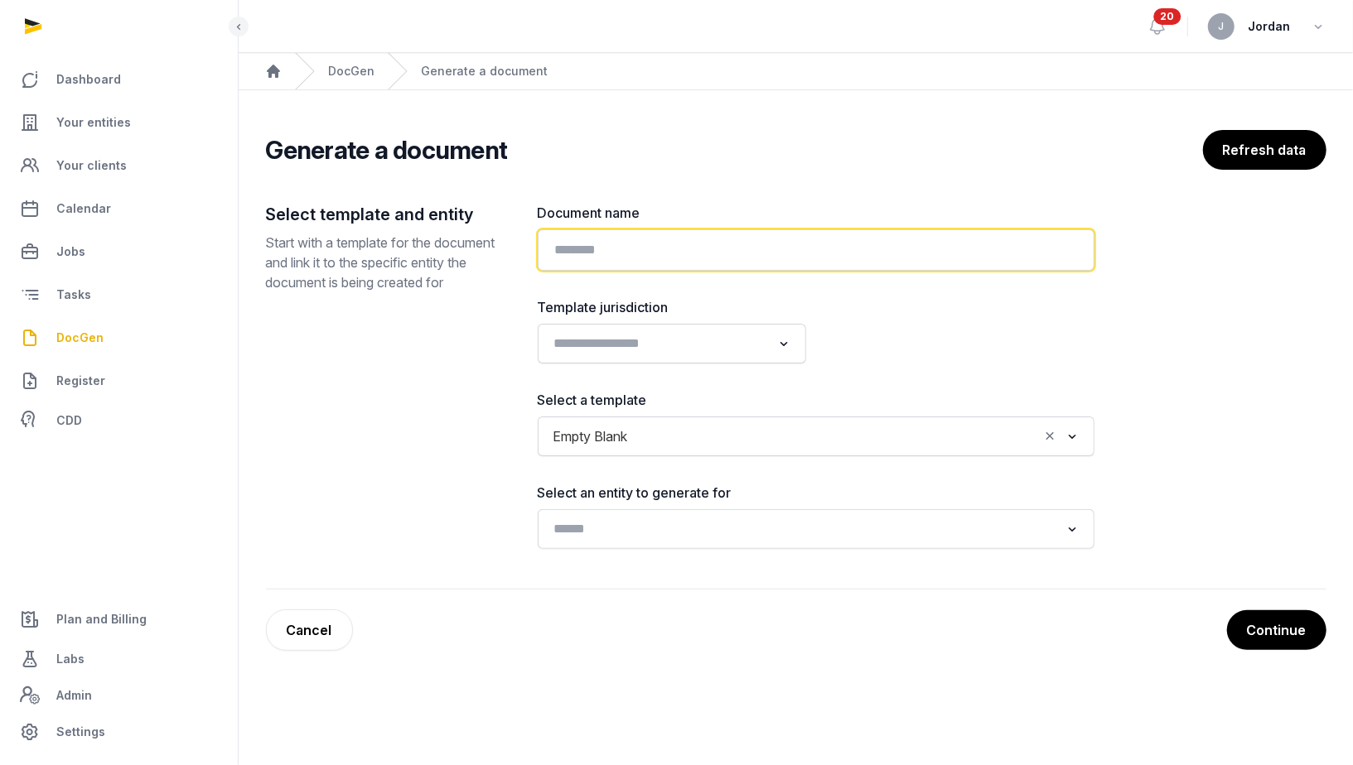
click at [681, 249] on input "text" at bounding box center [816, 249] width 557 height 41
paste input "**********"
type input "**********"
paste input "**********"
type input "**********"
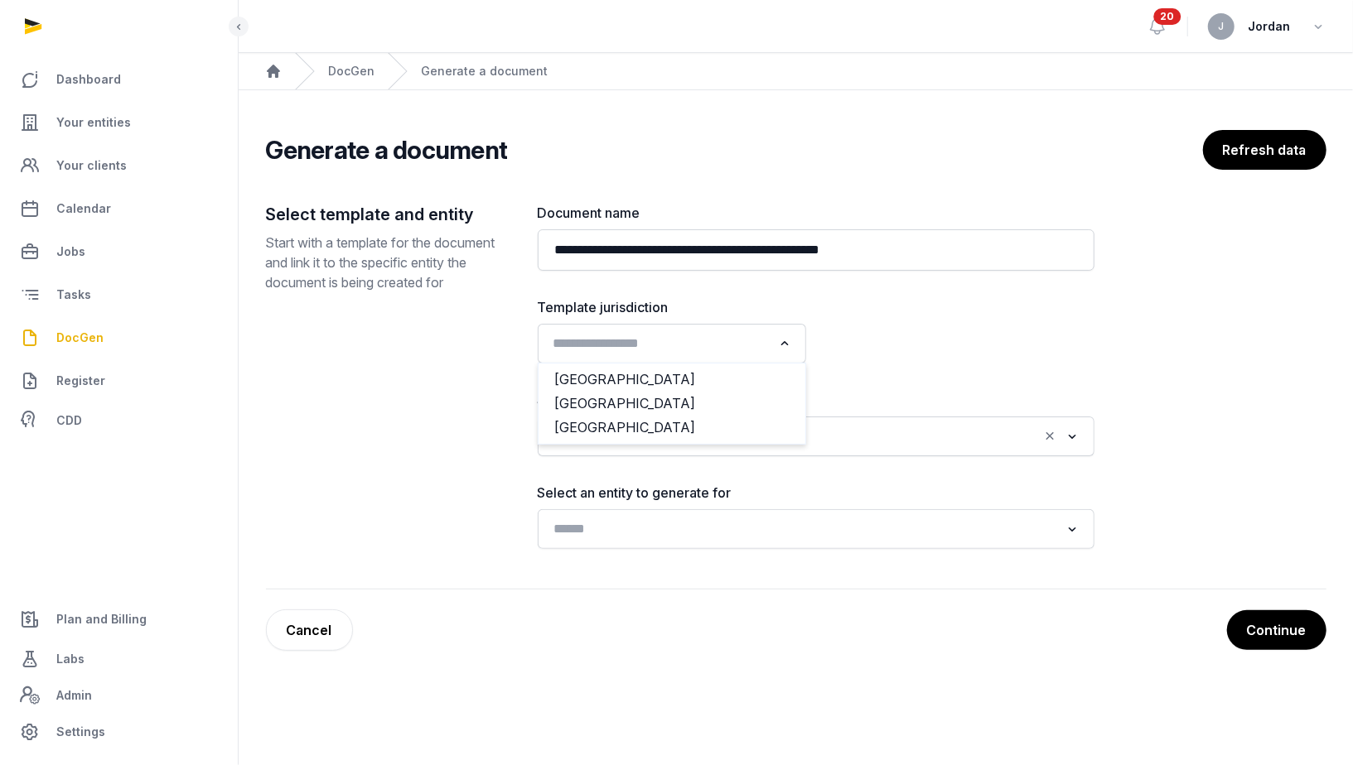
click at [733, 338] on input "Search for option" at bounding box center [660, 343] width 224 height 23
click at [704, 420] on li "[GEOGRAPHIC_DATA]" at bounding box center [671, 428] width 267 height 24
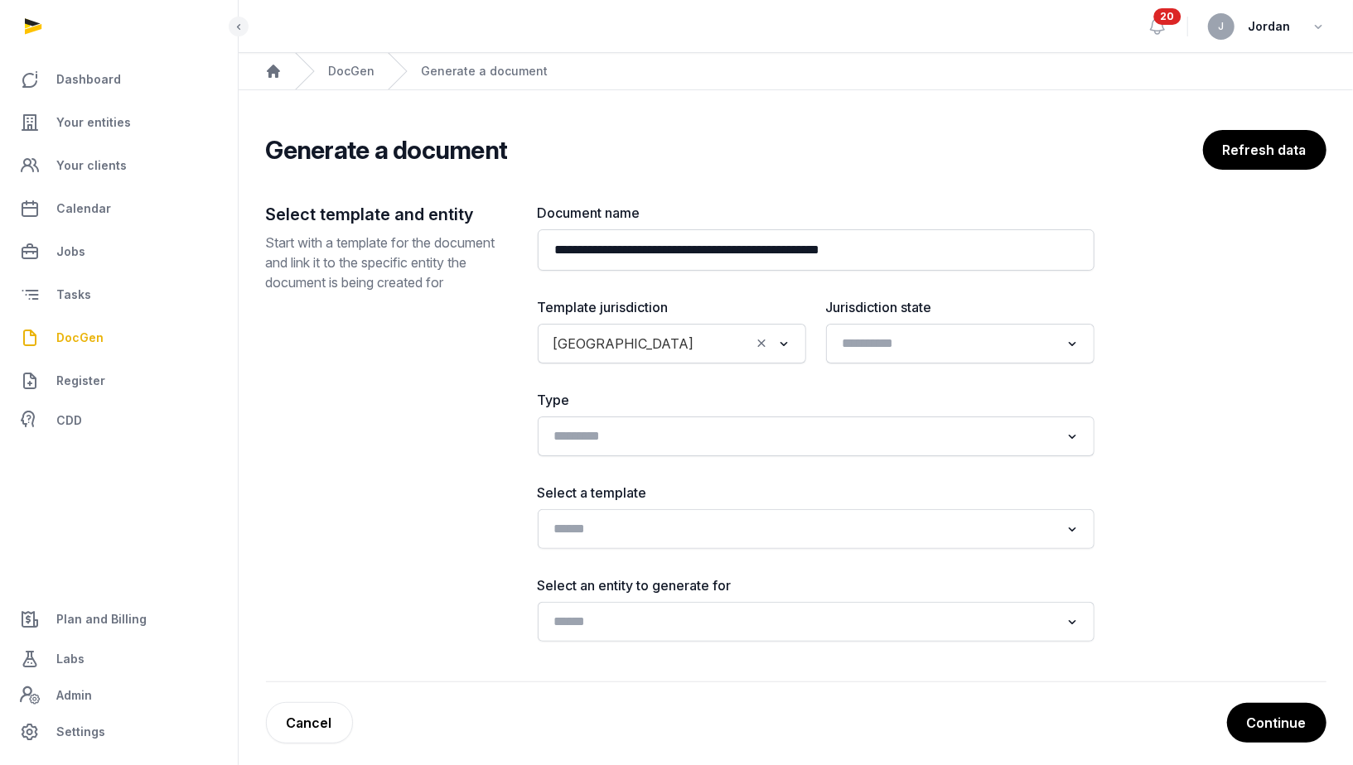
click at [736, 504] on div "Select a template Loading..." at bounding box center [816, 516] width 557 height 66
click at [736, 524] on input "Search for option" at bounding box center [804, 529] width 513 height 23
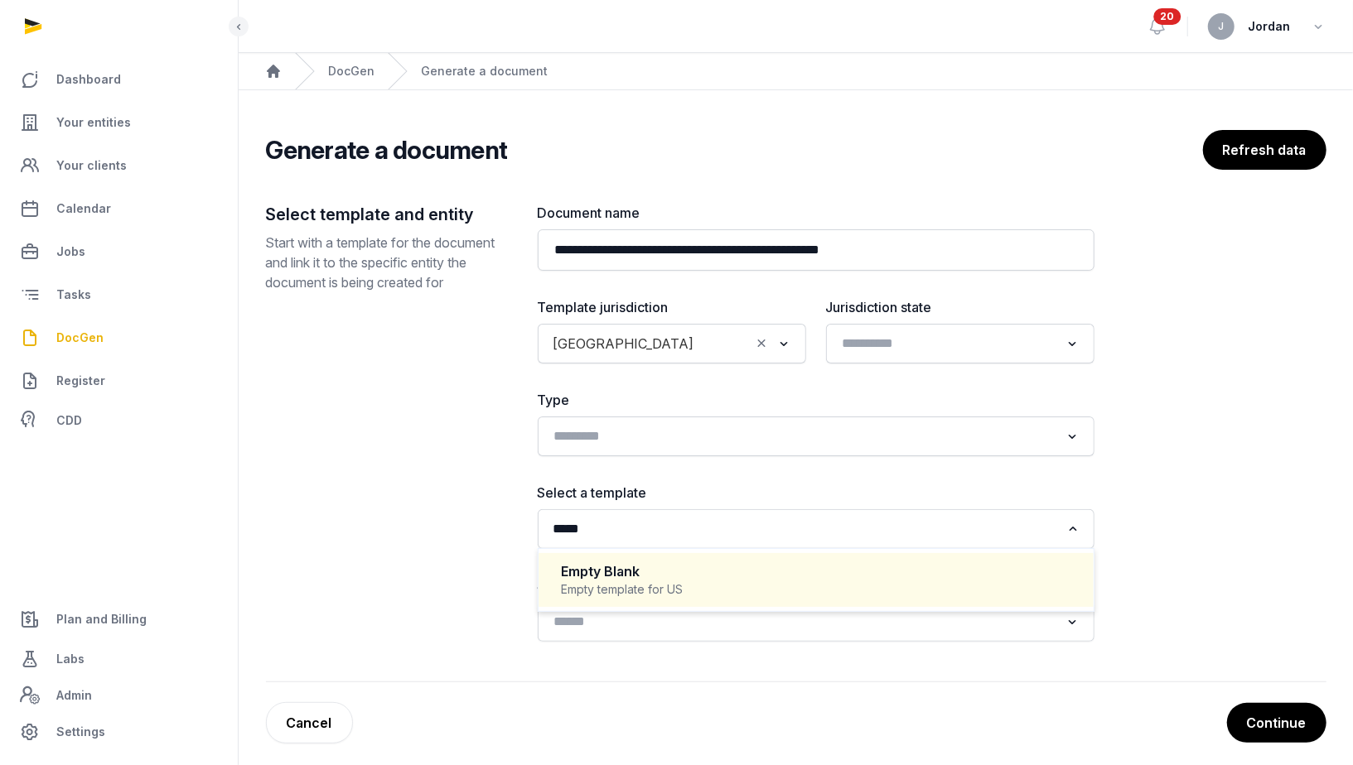
click at [679, 575] on div "Empty Blank" at bounding box center [816, 571] width 509 height 19
type input "*****"
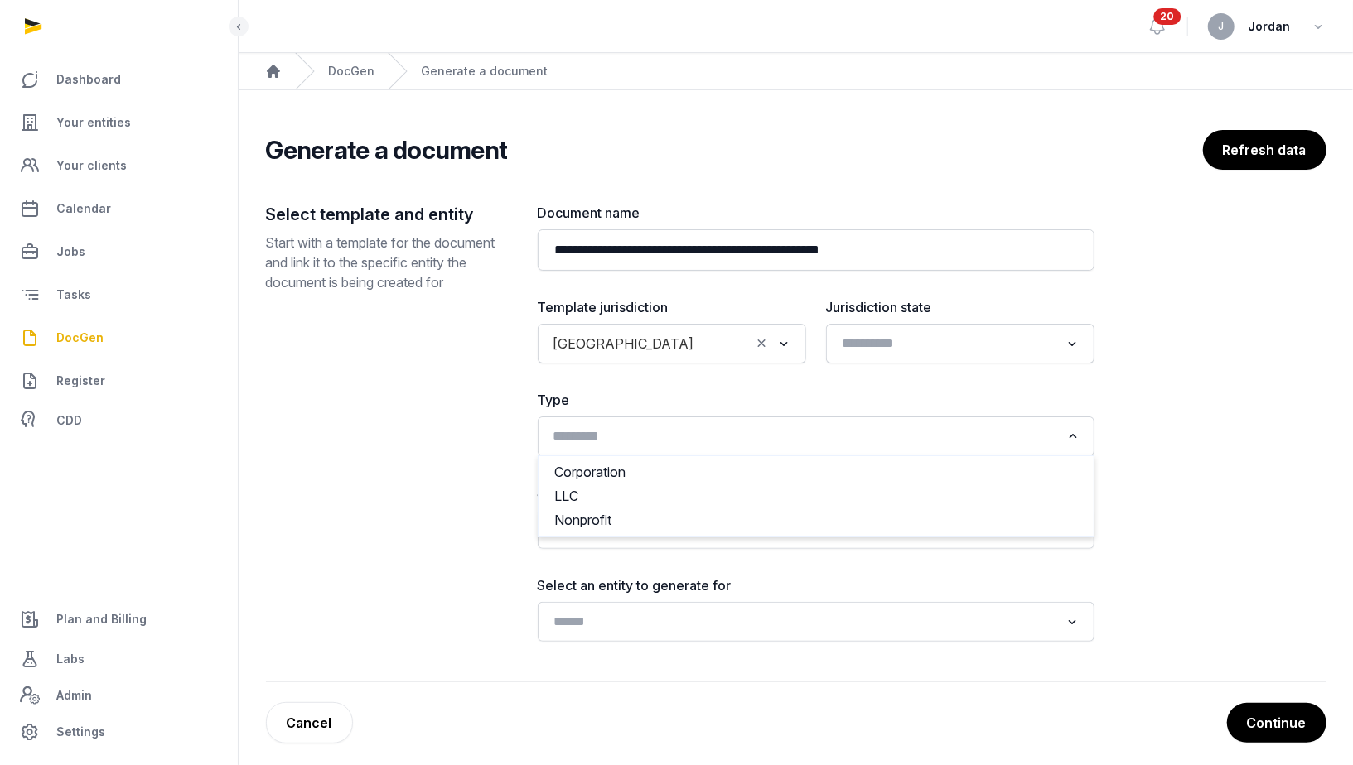
click at [741, 441] on input "Search for option" at bounding box center [804, 436] width 513 height 23
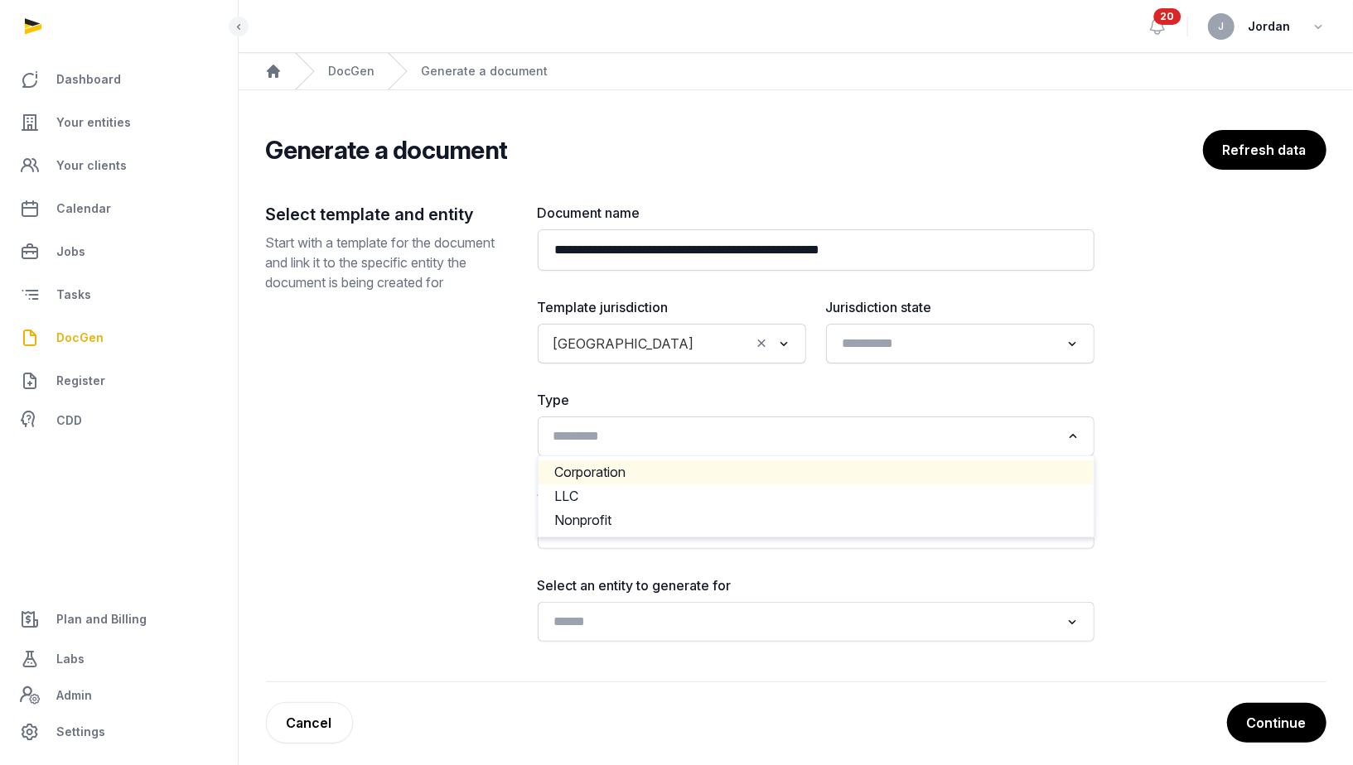
click at [717, 479] on li "Corporation" at bounding box center [815, 473] width 555 height 24
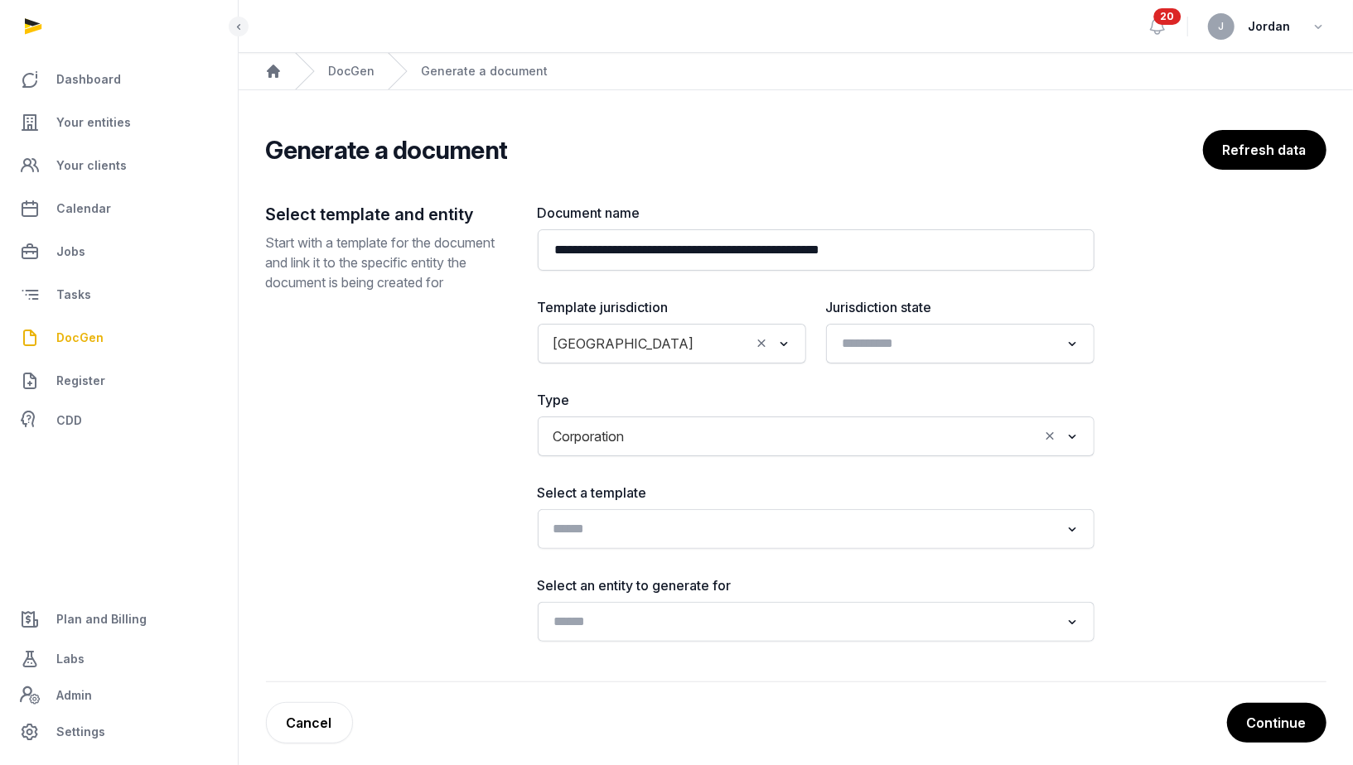
click at [815, 530] on input "Search for option" at bounding box center [804, 529] width 513 height 23
type input "*****"
click at [862, 439] on input "Search for option" at bounding box center [835, 436] width 407 height 23
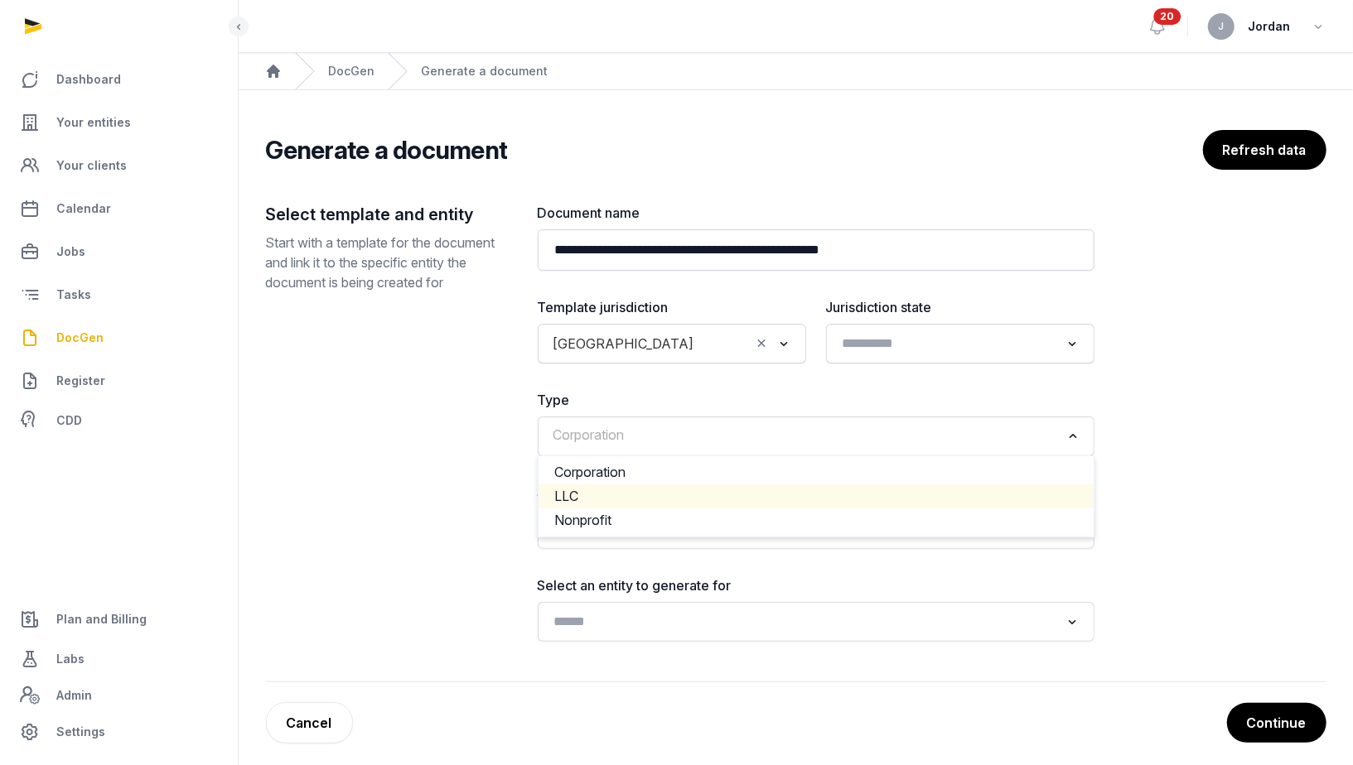
click at [838, 494] on li "LLC" at bounding box center [815, 497] width 555 height 24
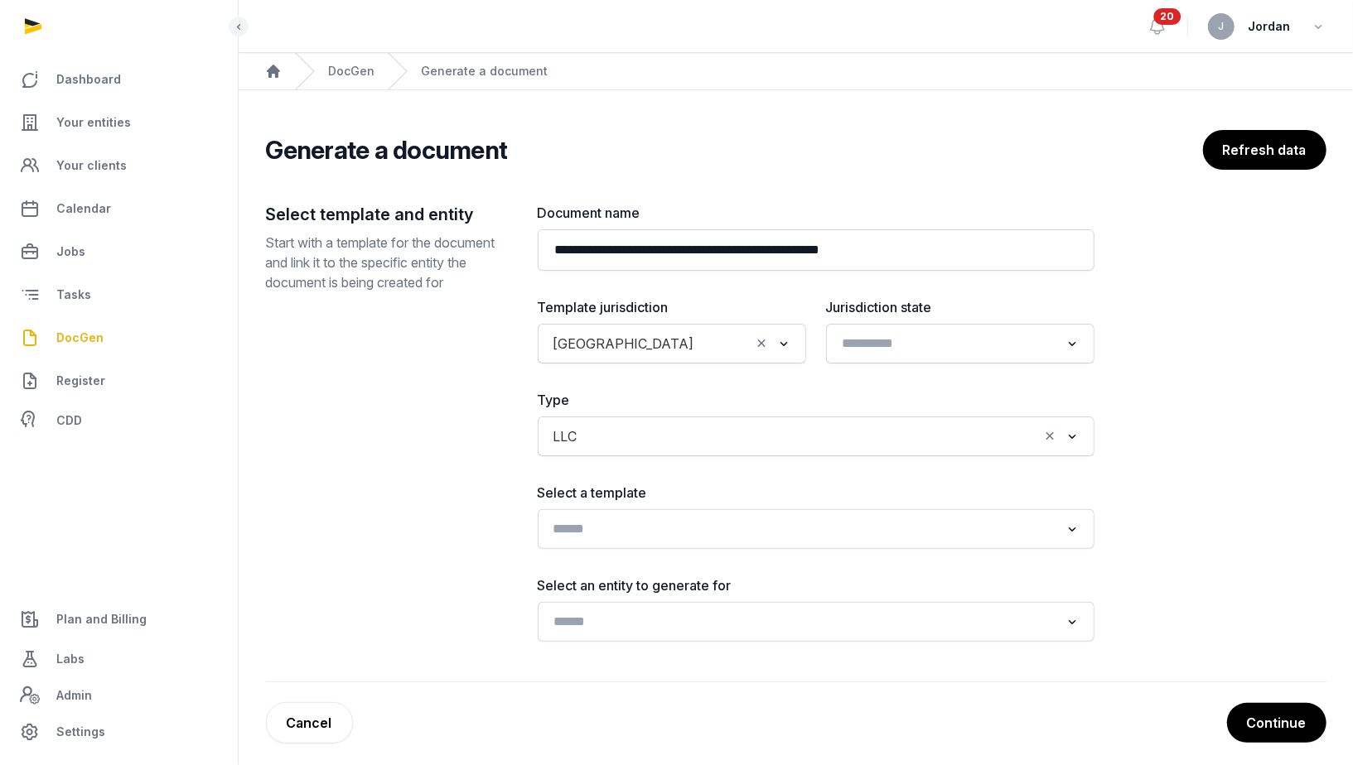
click at [759, 519] on input "Search for option" at bounding box center [804, 529] width 513 height 23
type input "***"
click at [447, 440] on div "Select template and entity Start with a template for the document and link it t…" at bounding box center [388, 422] width 245 height 439
click at [764, 342] on icon "Clear Selected" at bounding box center [762, 343] width 15 height 17
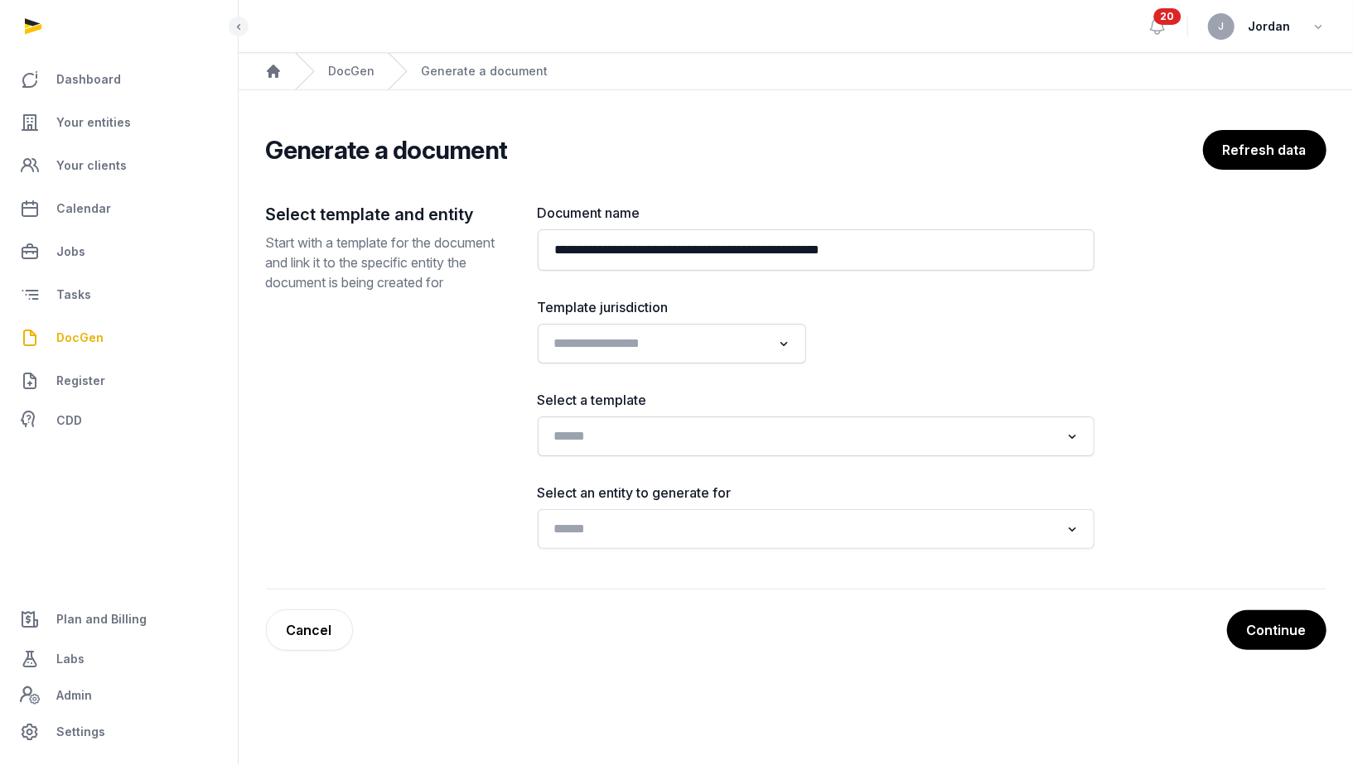
click at [778, 450] on div "Loading..." at bounding box center [816, 437] width 557 height 40
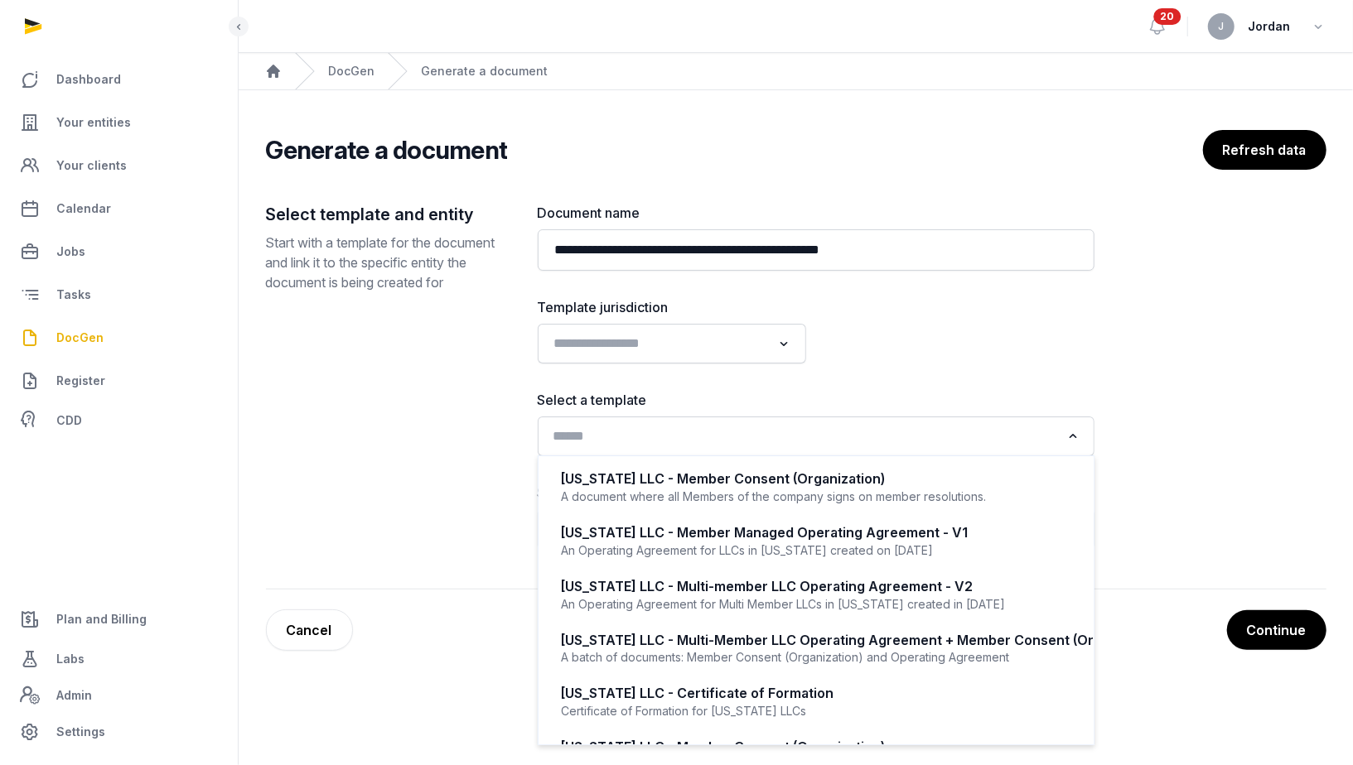
click at [721, 432] on input "Search for option" at bounding box center [804, 436] width 513 height 23
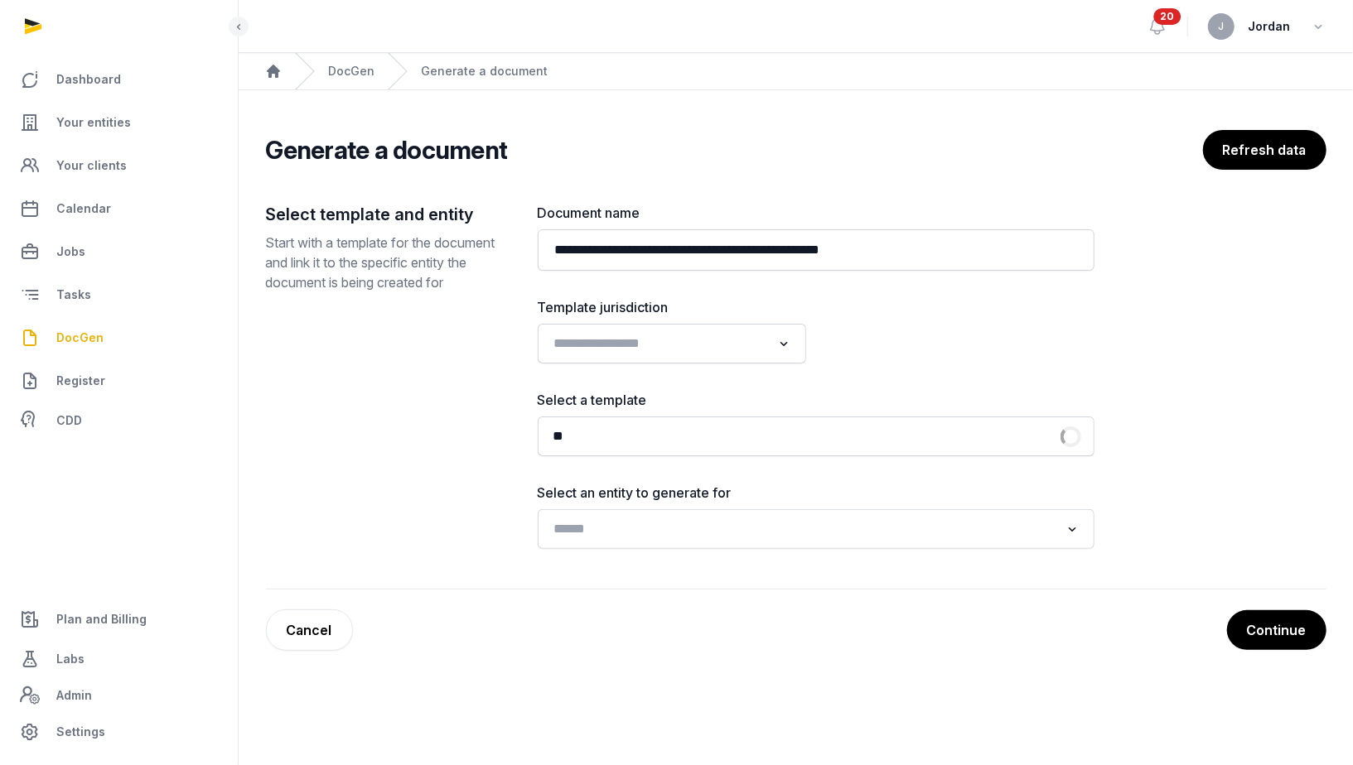
type input "*"
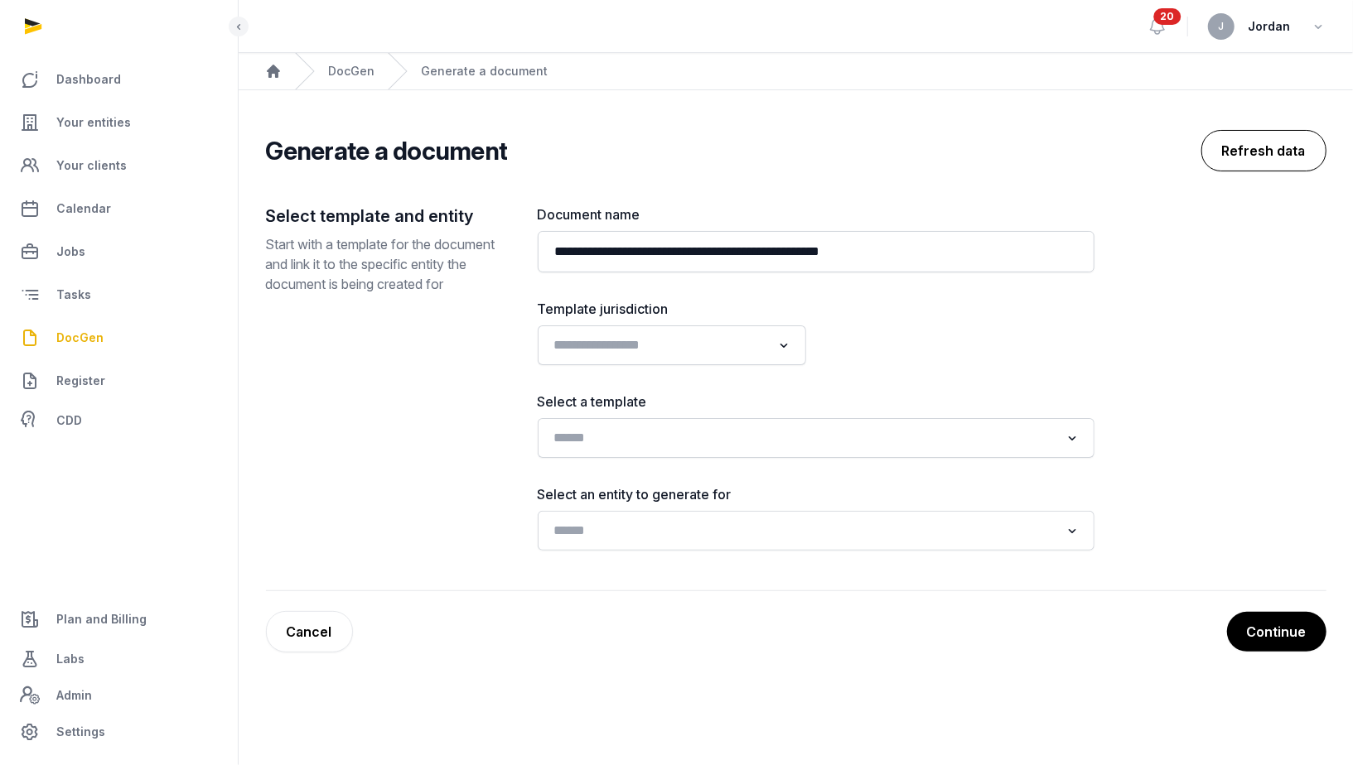
click at [1244, 157] on button "Refresh data" at bounding box center [1263, 150] width 125 height 41
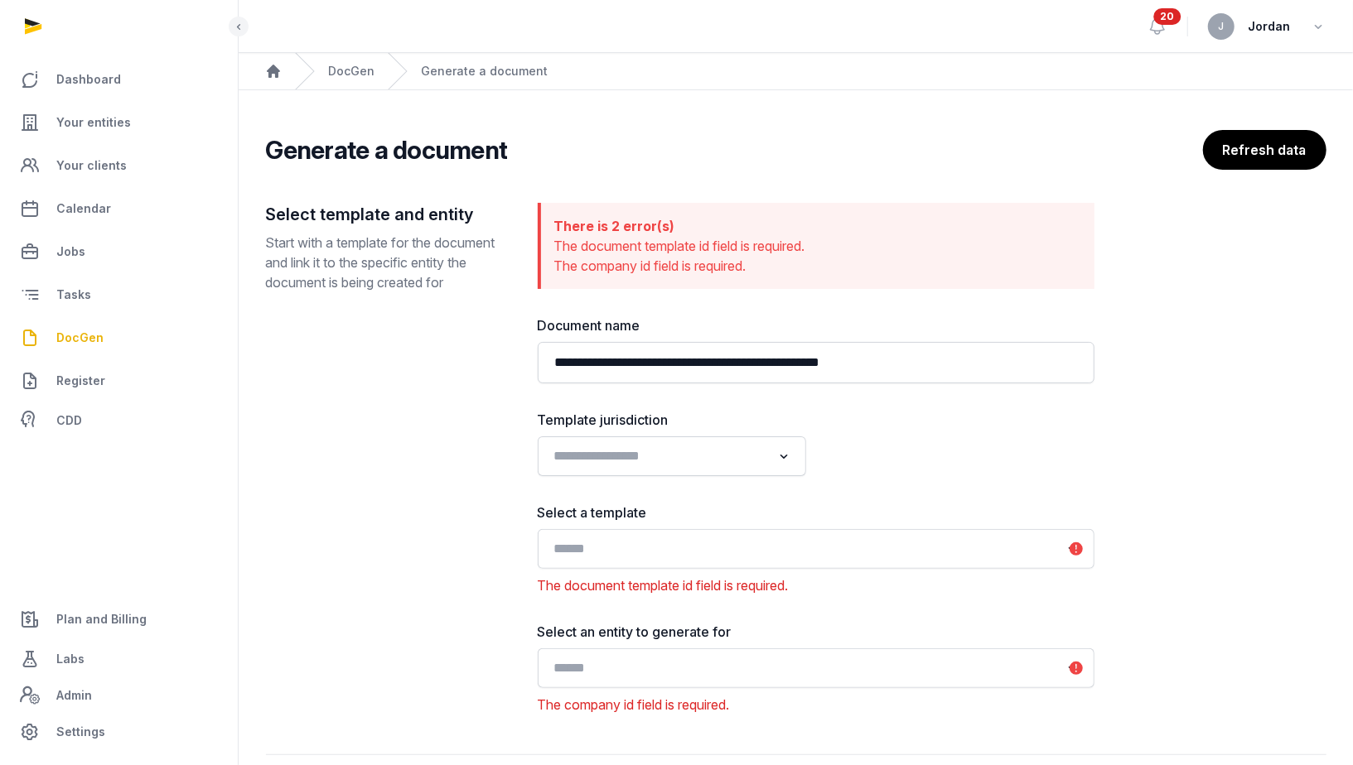
scroll to position [81, 0]
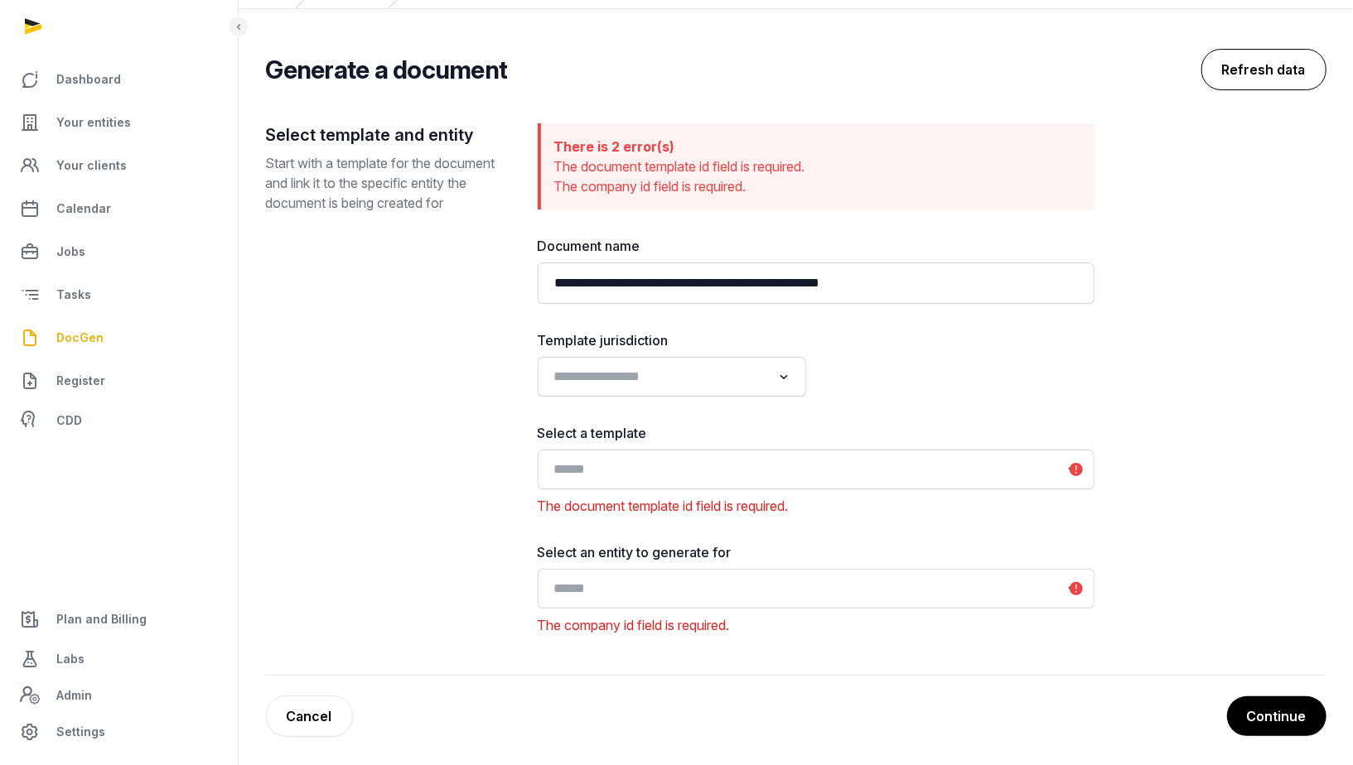
click at [1301, 56] on button "Refresh data" at bounding box center [1263, 69] width 125 height 41
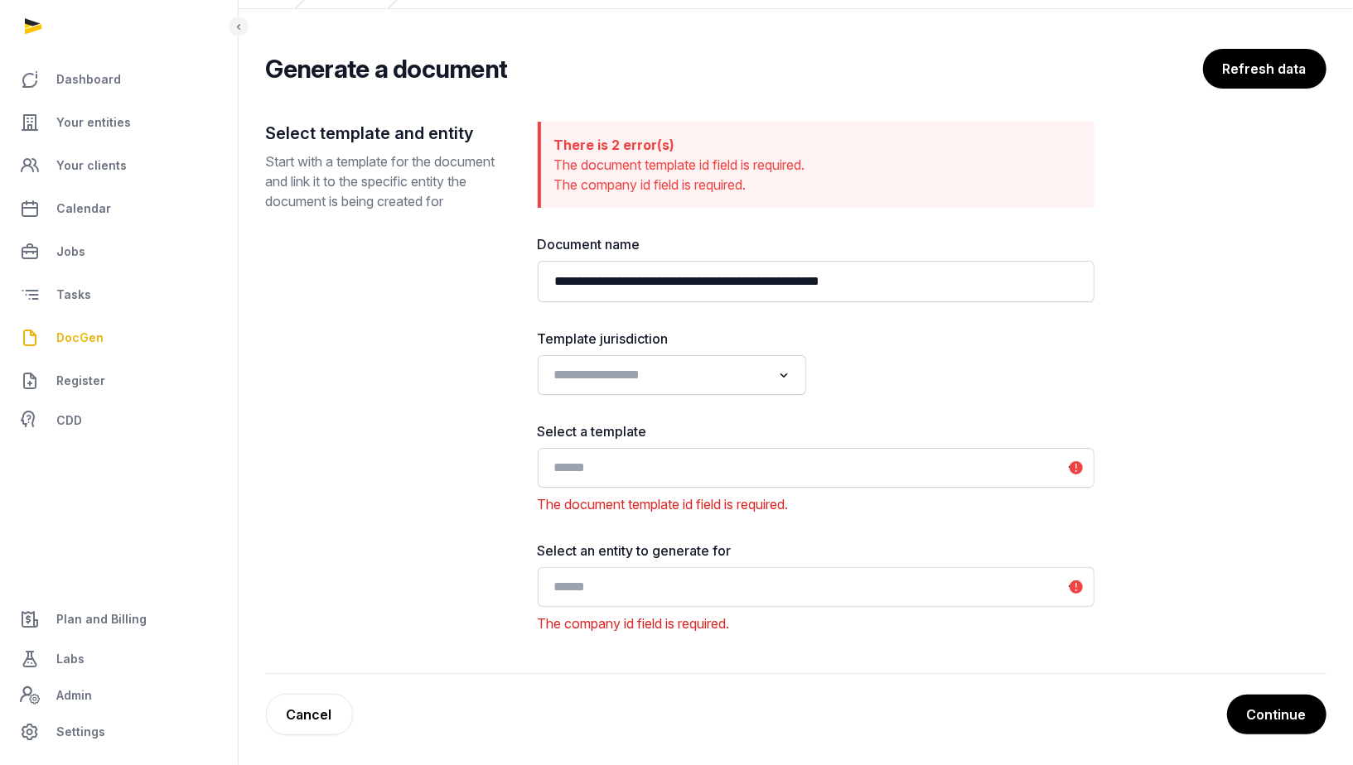
click at [913, 301] on div "**********" at bounding box center [816, 378] width 557 height 512
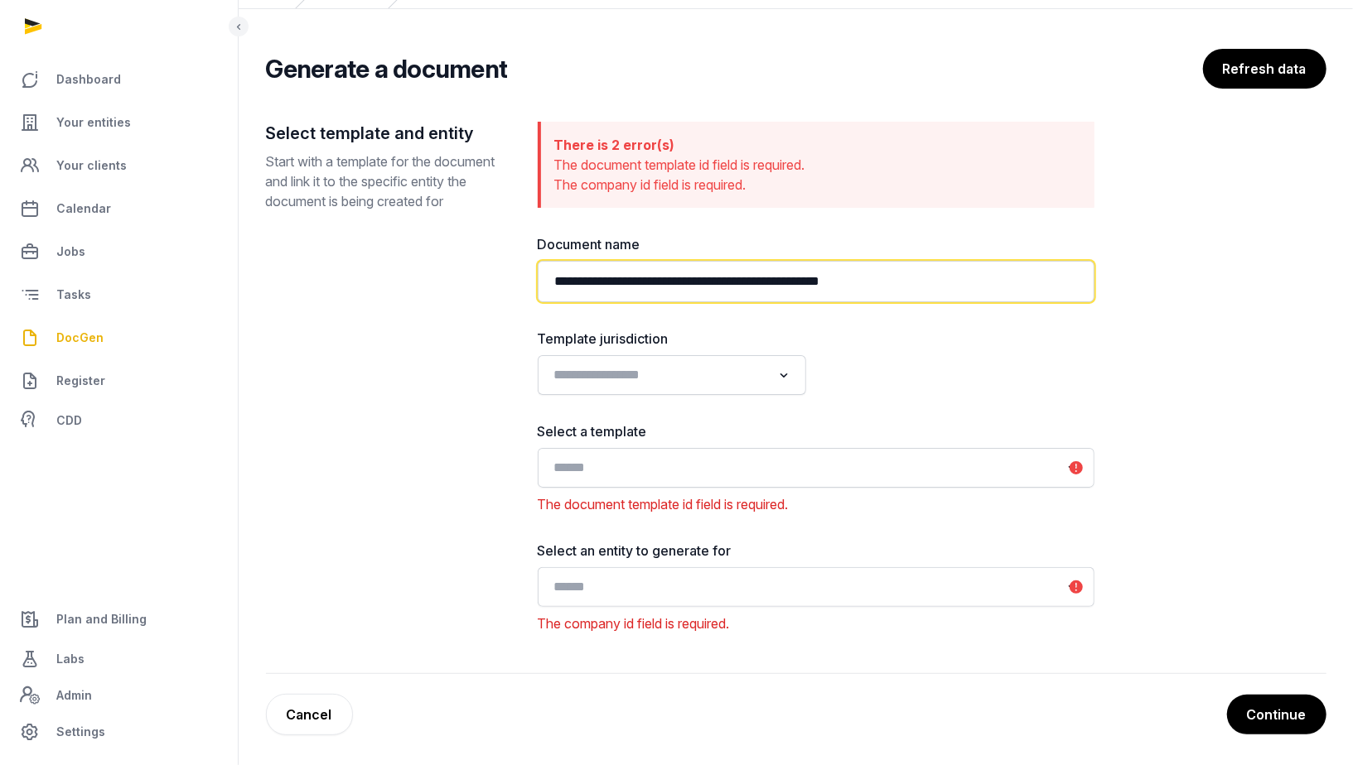
click at [915, 287] on input "**********" at bounding box center [816, 281] width 557 height 41
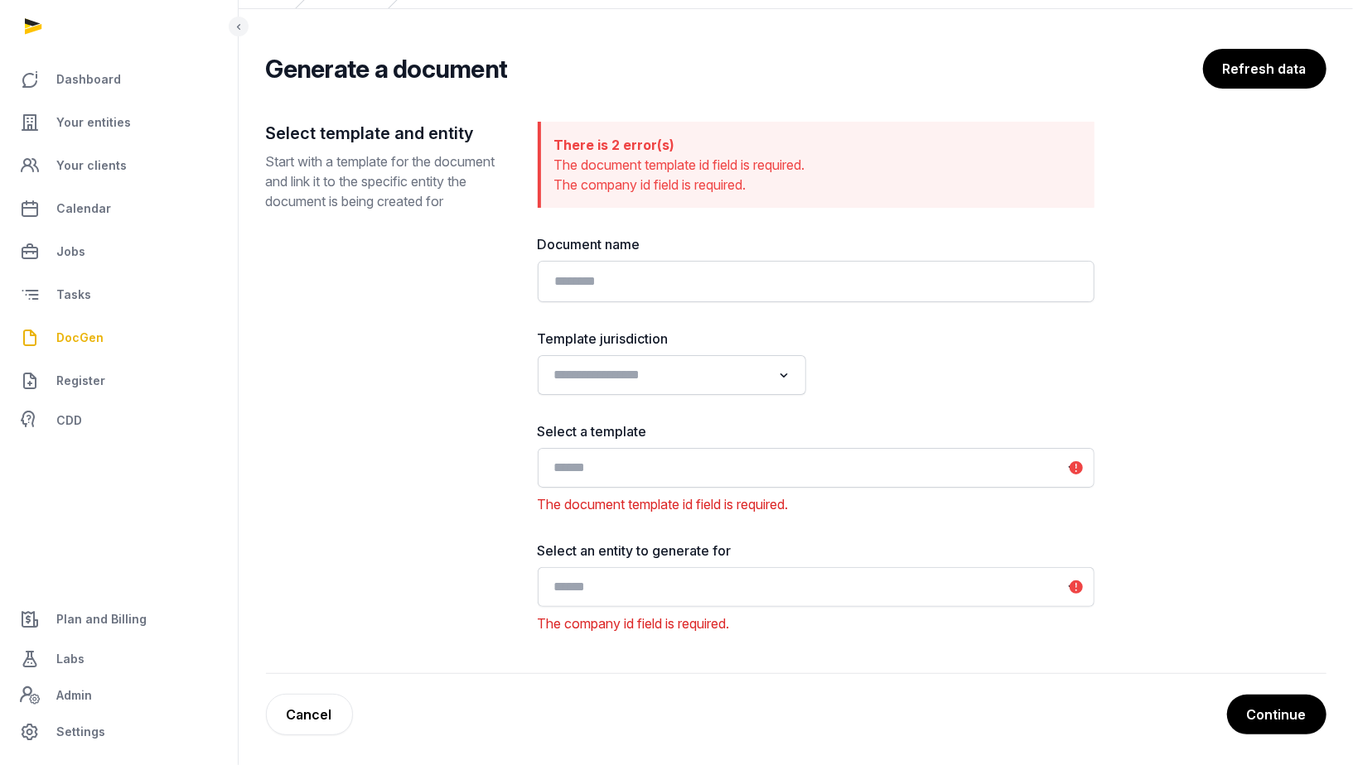
click at [408, 421] on div "Select template and entity Start with a template for the document and link it t…" at bounding box center [388, 378] width 245 height 512
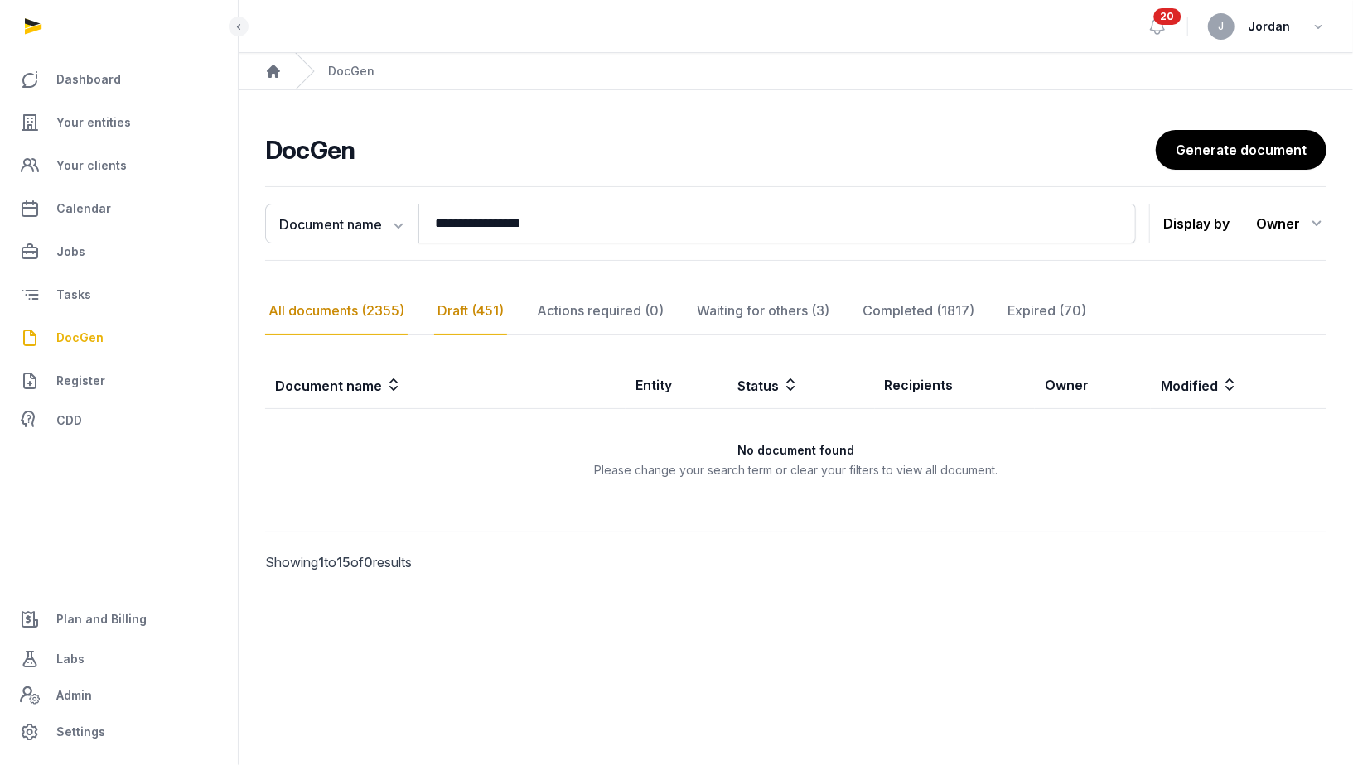
click at [487, 309] on div "Draft (451)" at bounding box center [470, 311] width 73 height 48
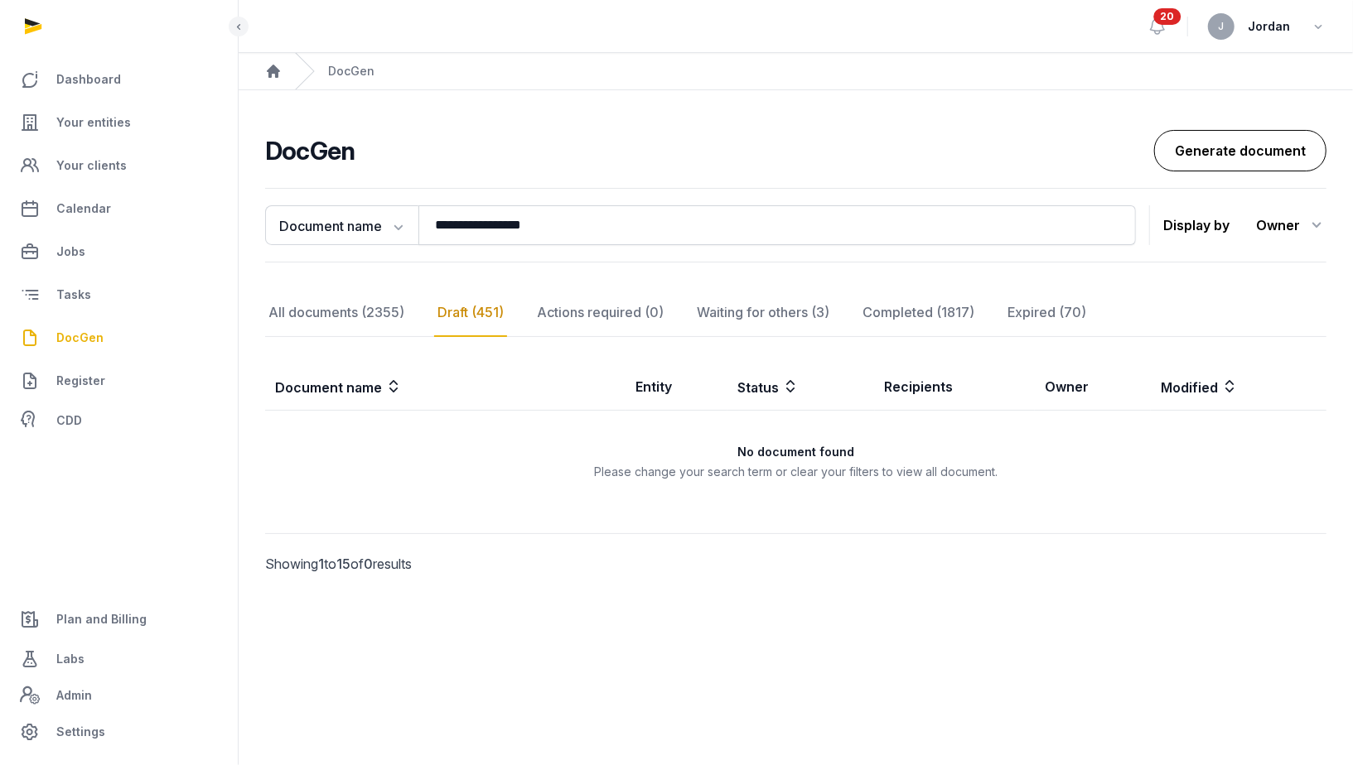
click at [1217, 143] on link "Generate document" at bounding box center [1240, 150] width 172 height 41
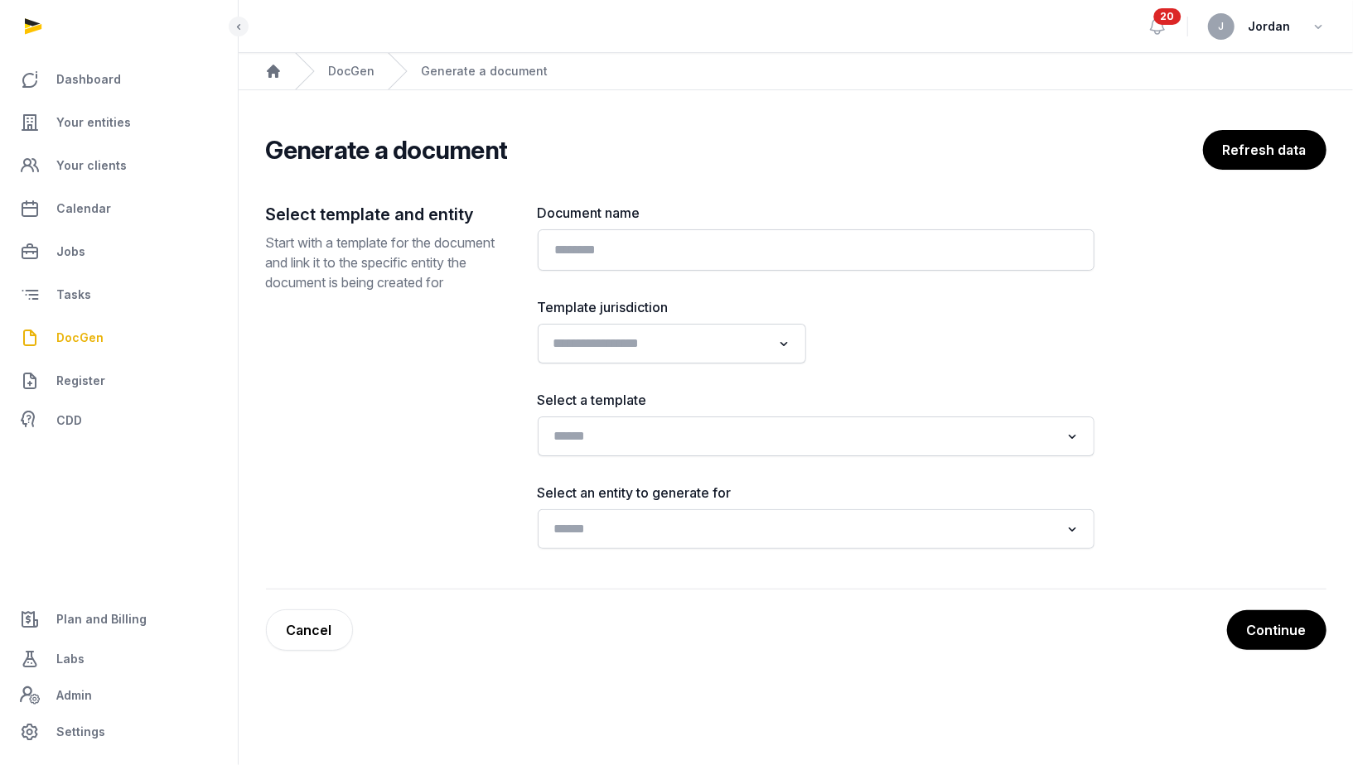
click at [780, 348] on icon "Search for option" at bounding box center [784, 344] width 17 height 20
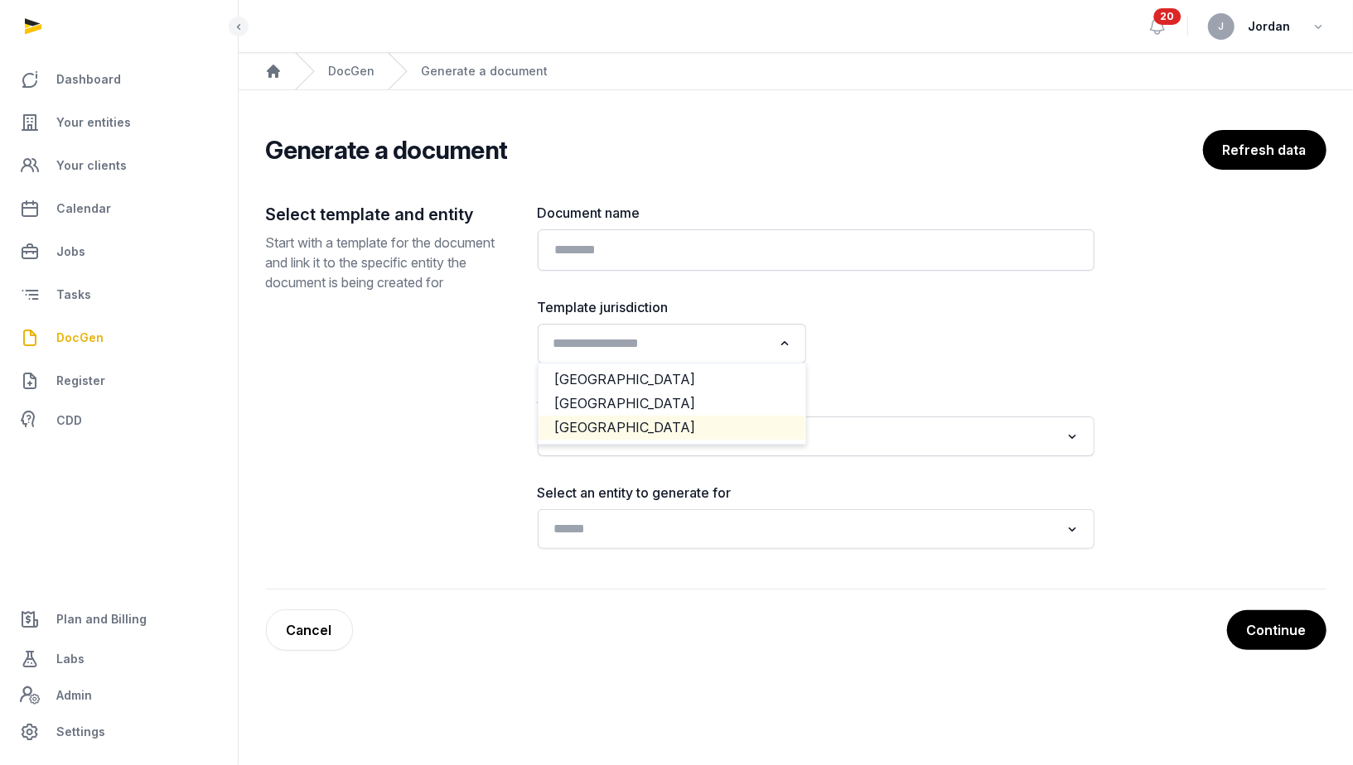
click at [748, 425] on li "[GEOGRAPHIC_DATA]" at bounding box center [671, 428] width 267 height 24
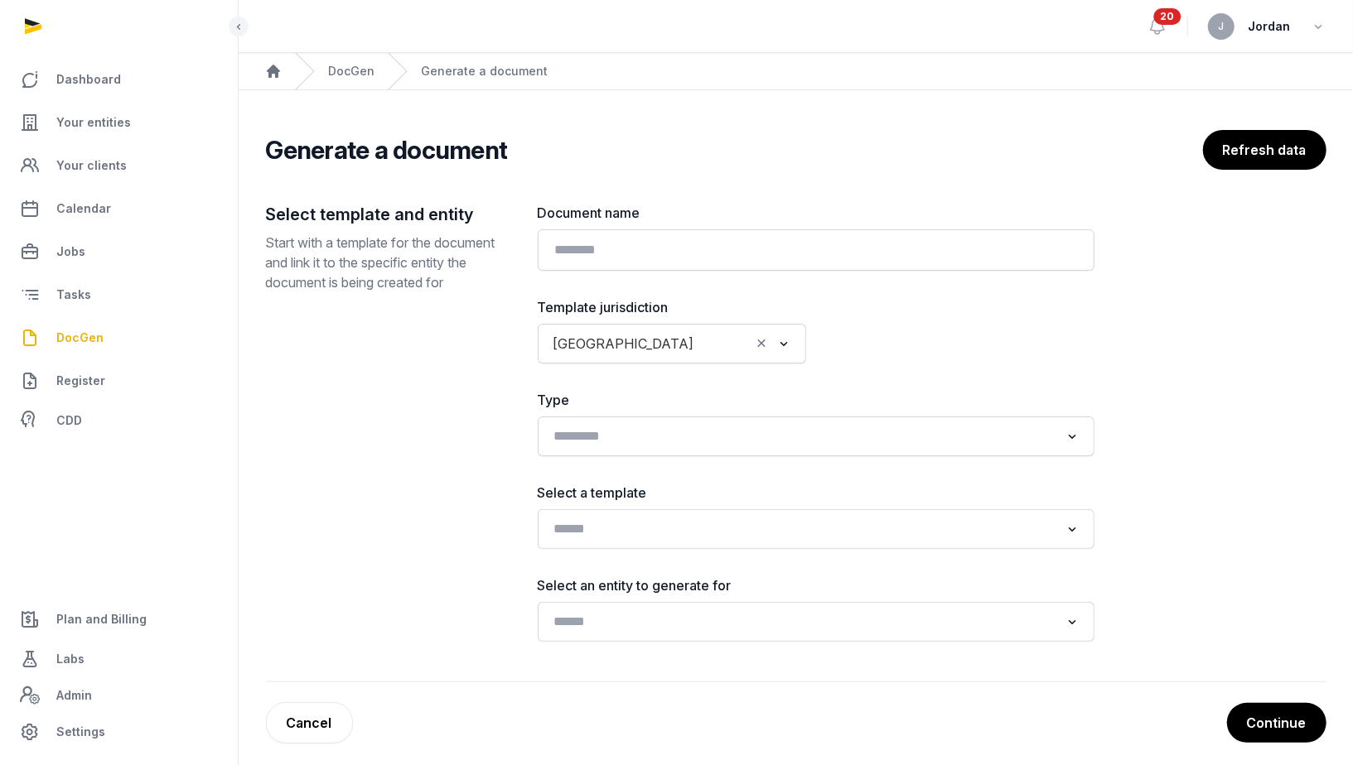
click at [886, 452] on div "Loading..." at bounding box center [816, 437] width 557 height 40
click at [886, 438] on input "Search for option" at bounding box center [804, 436] width 513 height 23
click at [1305, 442] on div "Select template and entity Start with a template for the document and link it t…" at bounding box center [796, 443] width 1060 height 480
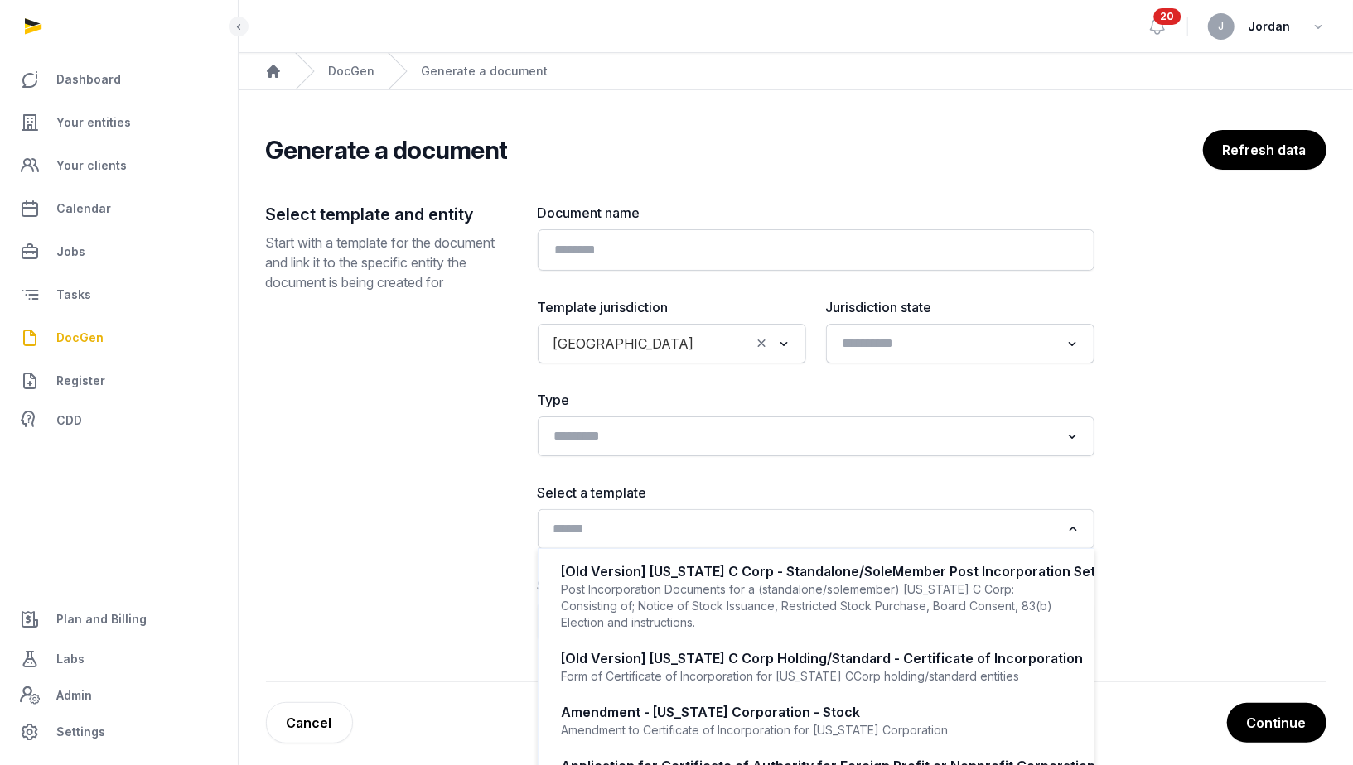
click at [764, 525] on input "Search for option" at bounding box center [804, 529] width 513 height 23
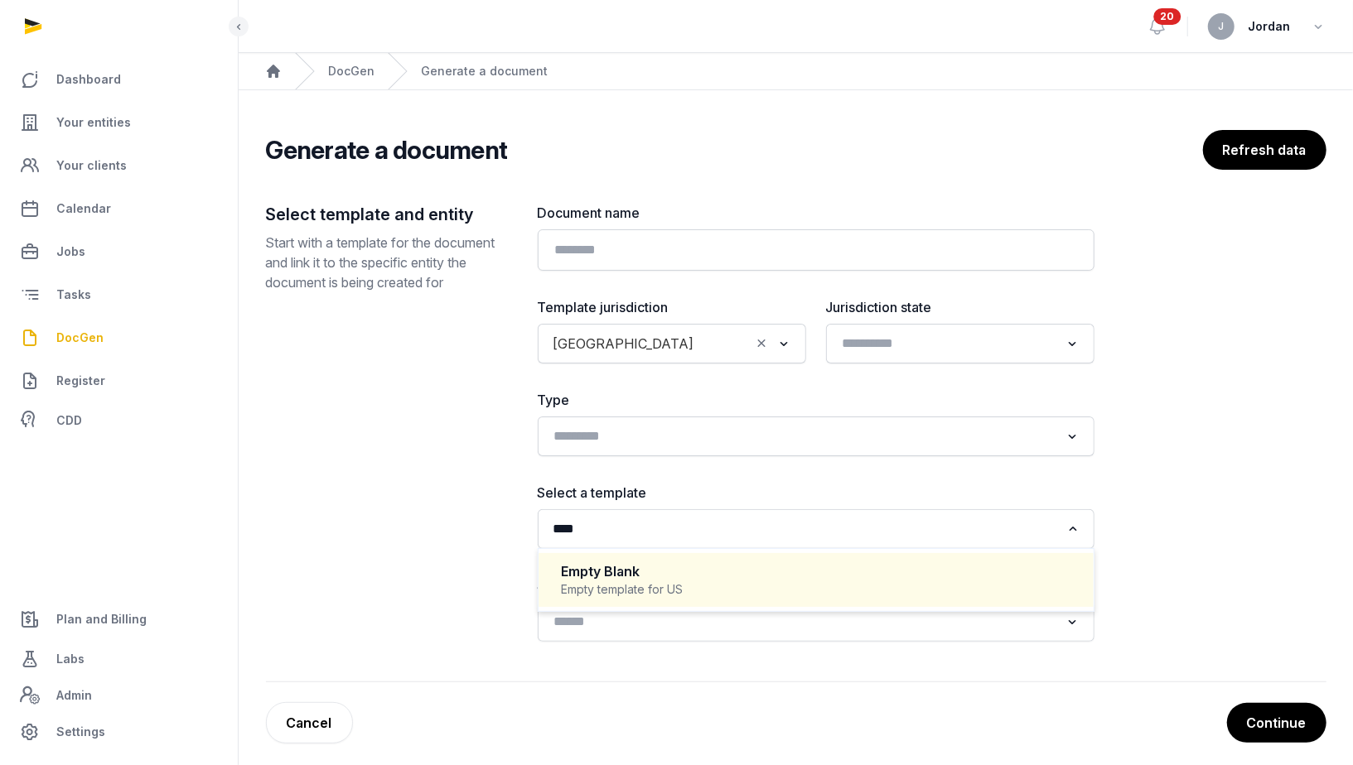
click at [668, 571] on div "Empty Blank" at bounding box center [816, 571] width 509 height 19
type input "****"
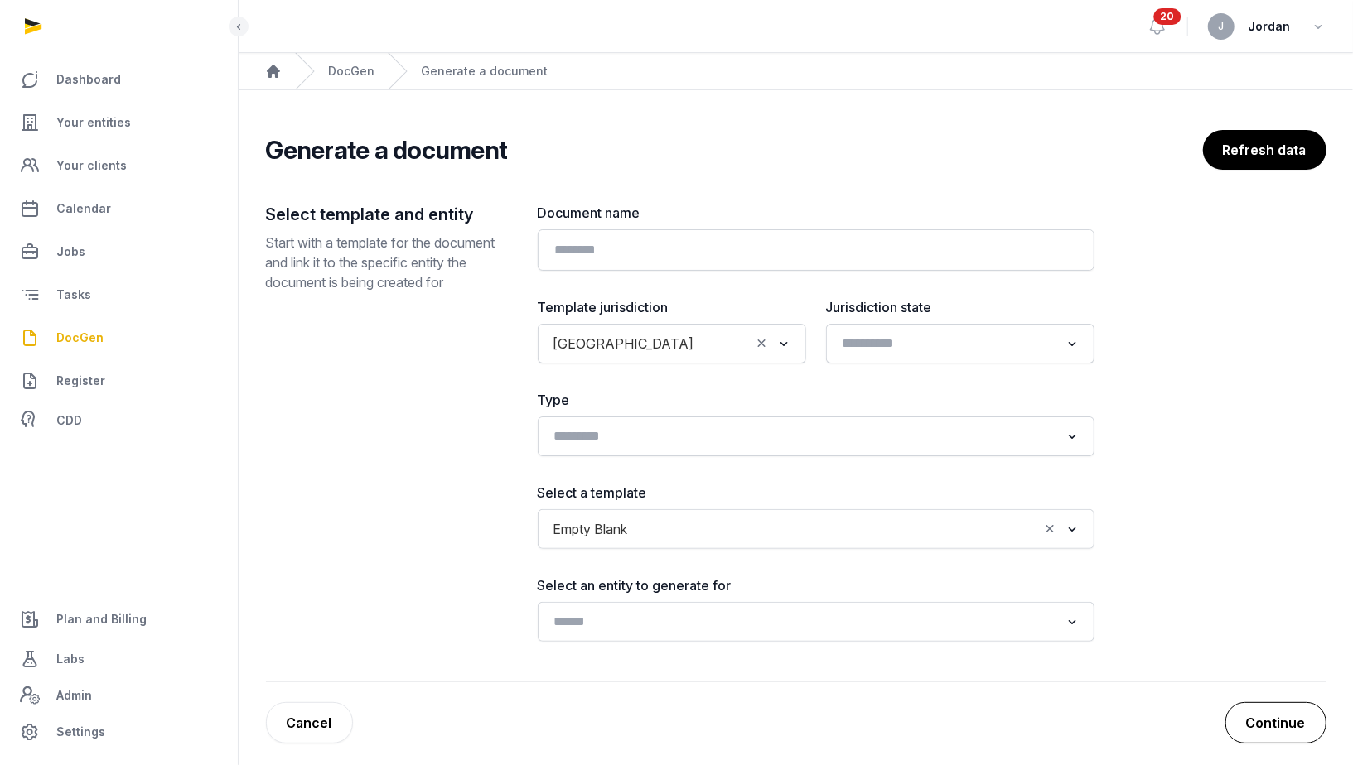
click at [1250, 741] on button "Continue" at bounding box center [1275, 722] width 101 height 41
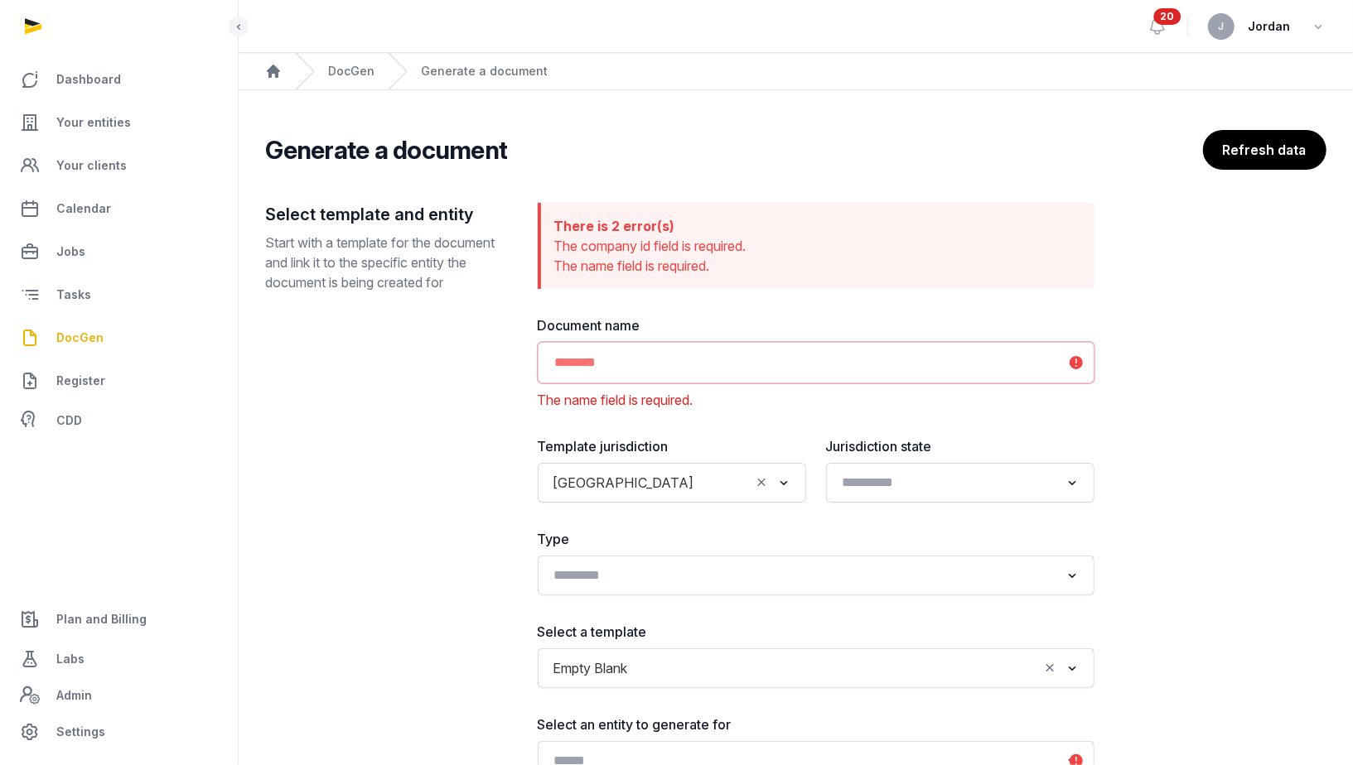
scroll to position [174, 0]
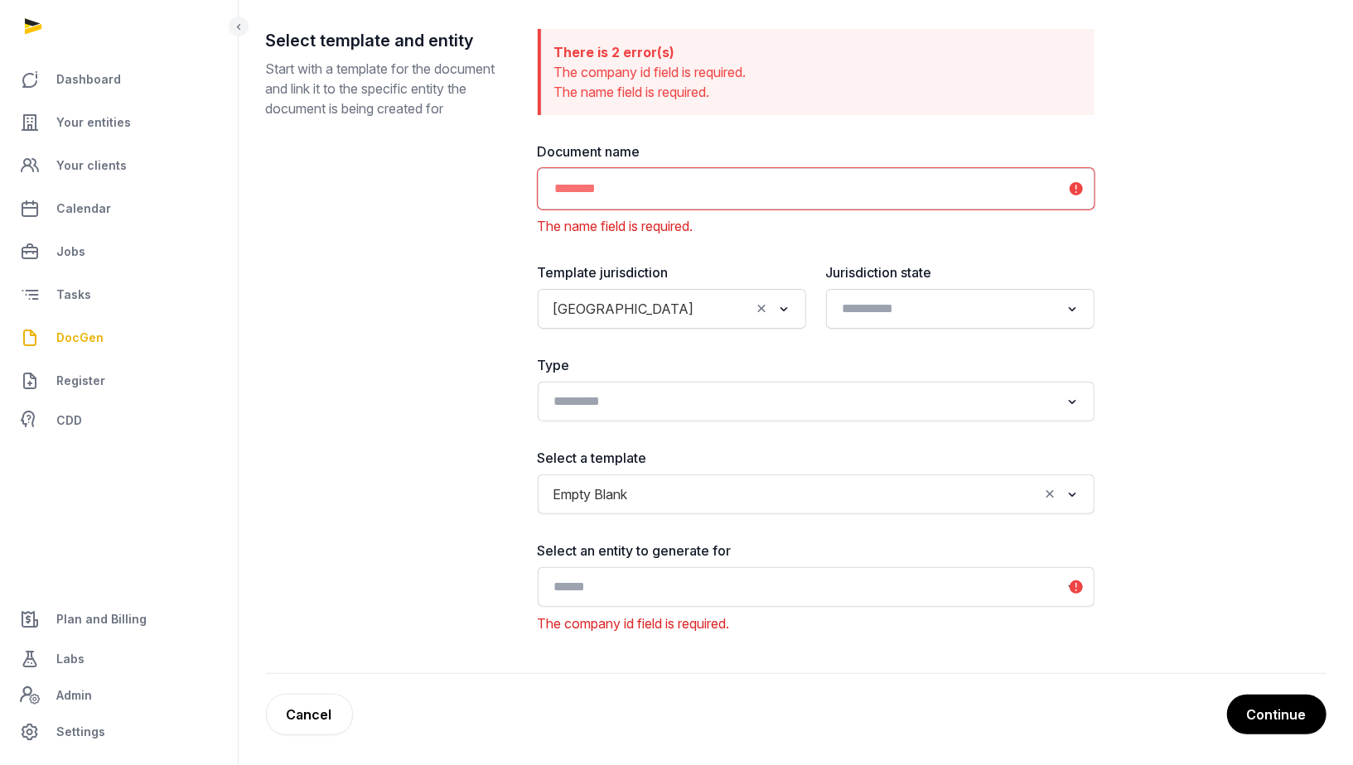
click at [840, 170] on input "text" at bounding box center [816, 188] width 557 height 41
paste input "**********"
type input "**********"
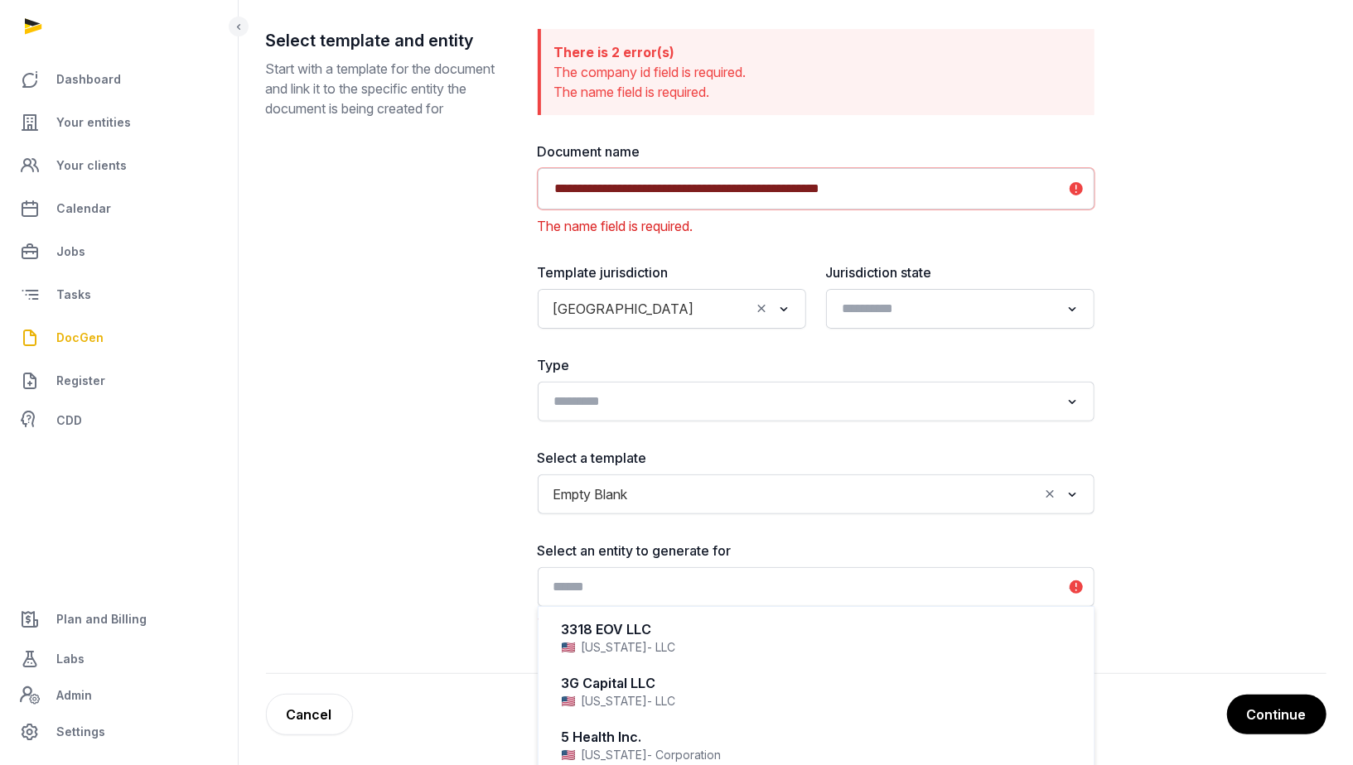
click at [775, 572] on div "Search for option" at bounding box center [804, 585] width 516 height 27
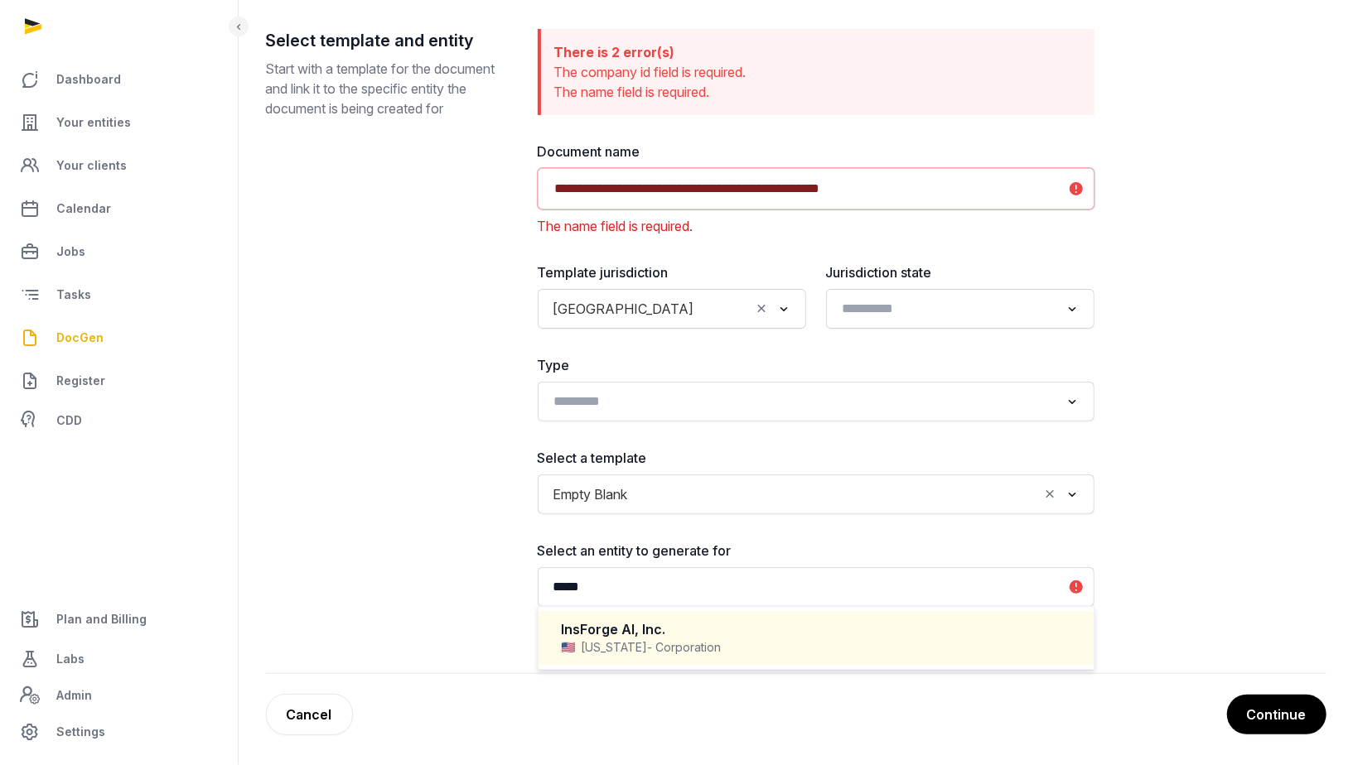
click at [740, 632] on div "InsForge AI, Inc." at bounding box center [816, 629] width 509 height 19
type input "*****"
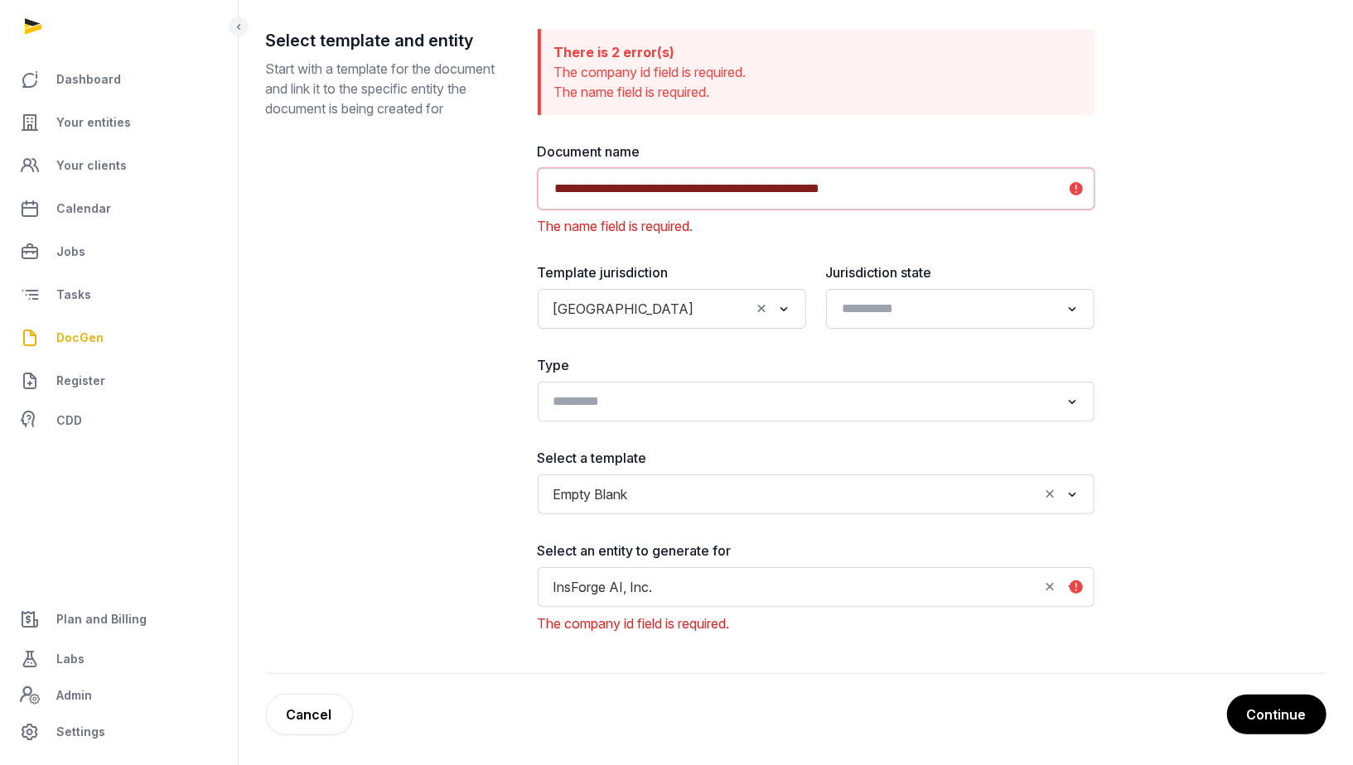
click at [997, 390] on input "Search for option" at bounding box center [804, 401] width 513 height 23
click at [991, 450] on li "LLC" at bounding box center [815, 462] width 555 height 24
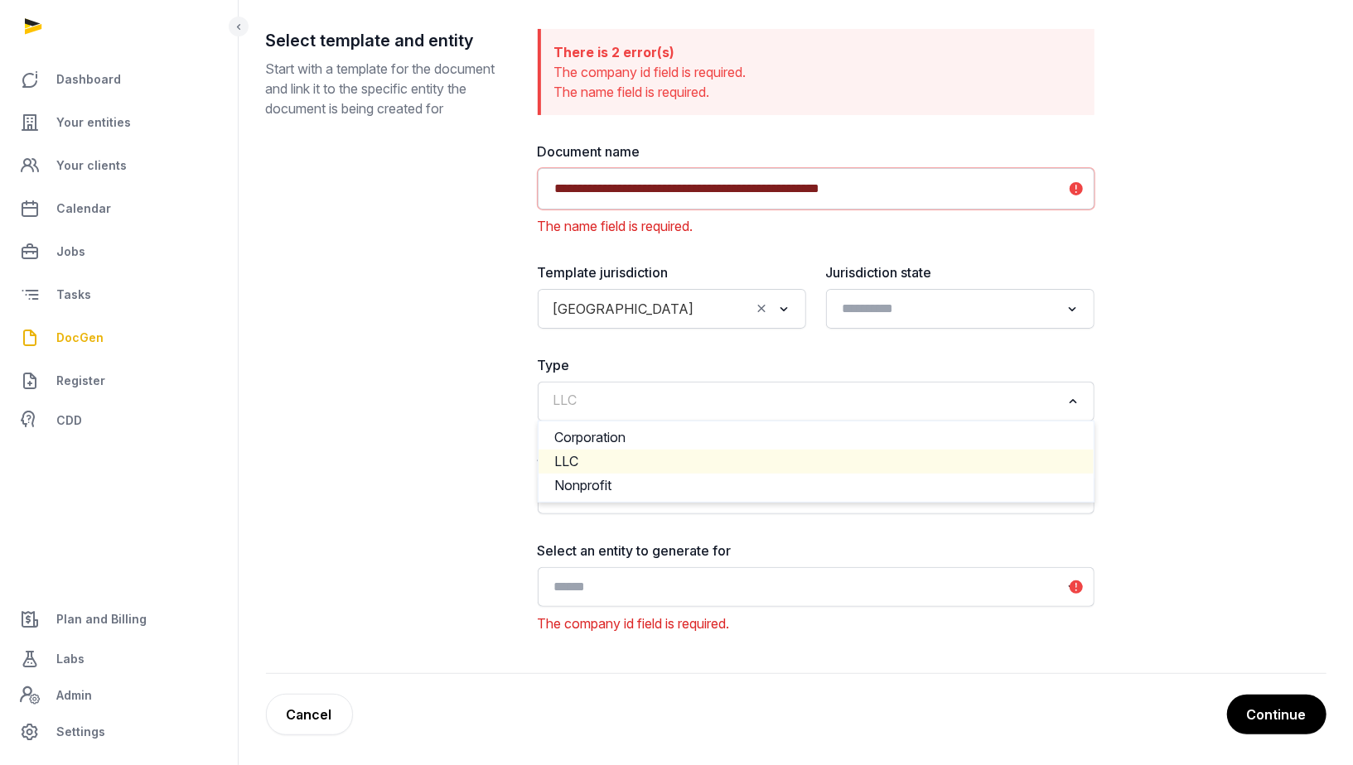
click at [1025, 406] on input "Search for option" at bounding box center [804, 401] width 513 height 23
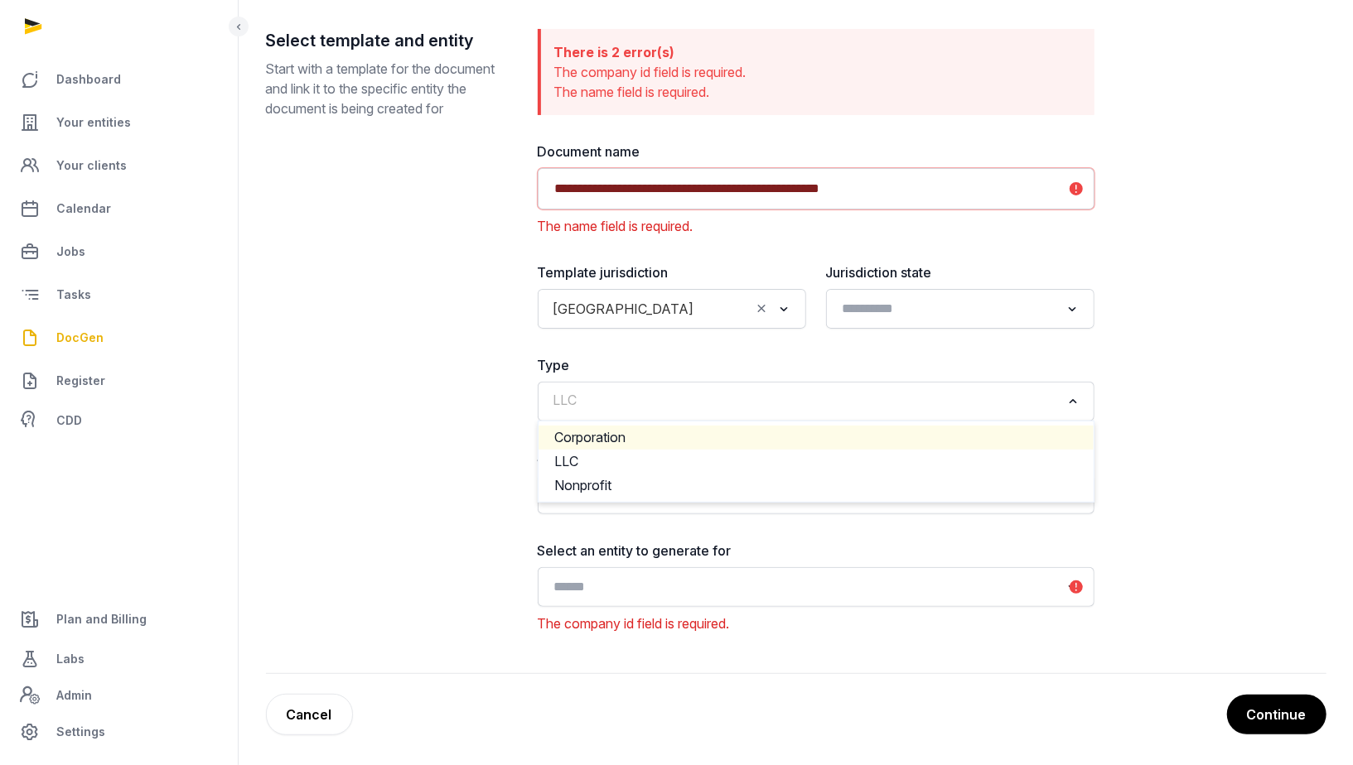
click at [964, 437] on li "Corporation" at bounding box center [815, 438] width 555 height 24
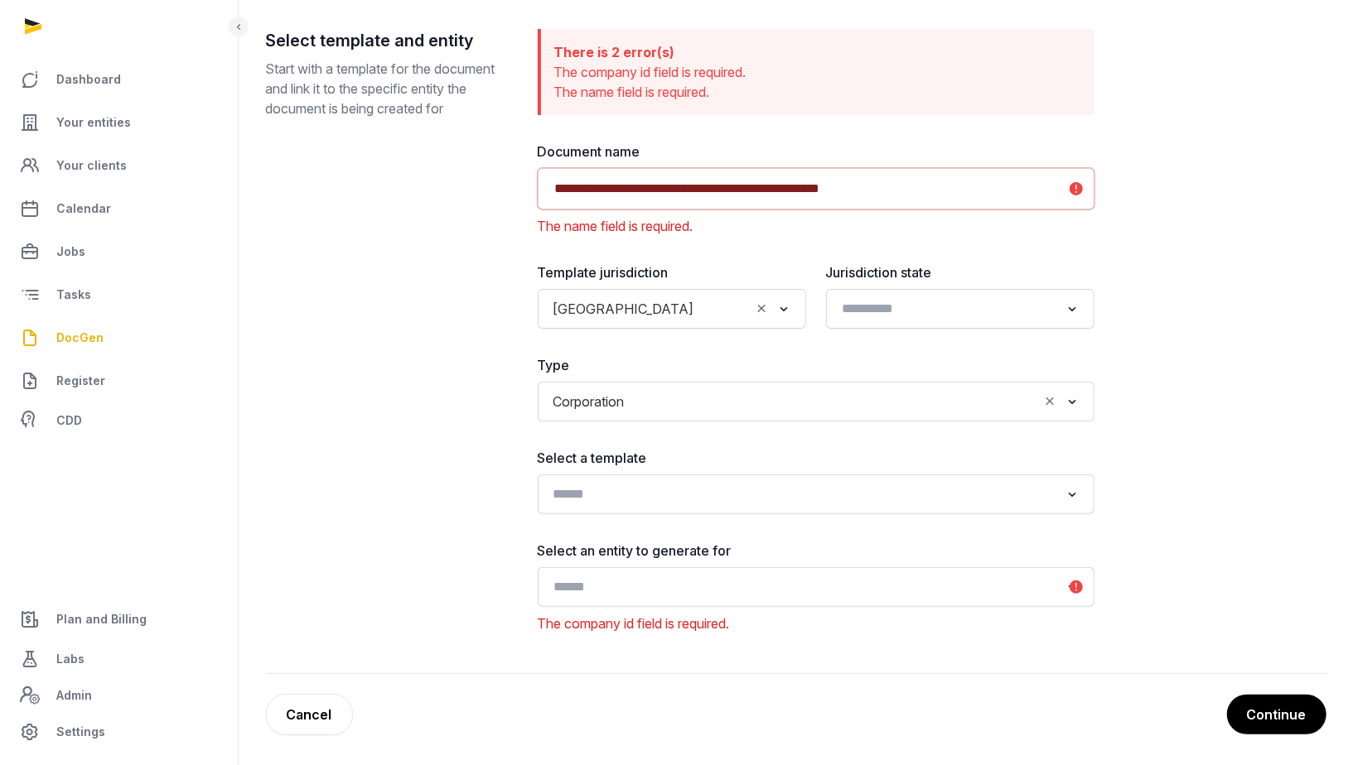
click at [889, 485] on input "Search for option" at bounding box center [804, 494] width 513 height 23
type input "*"
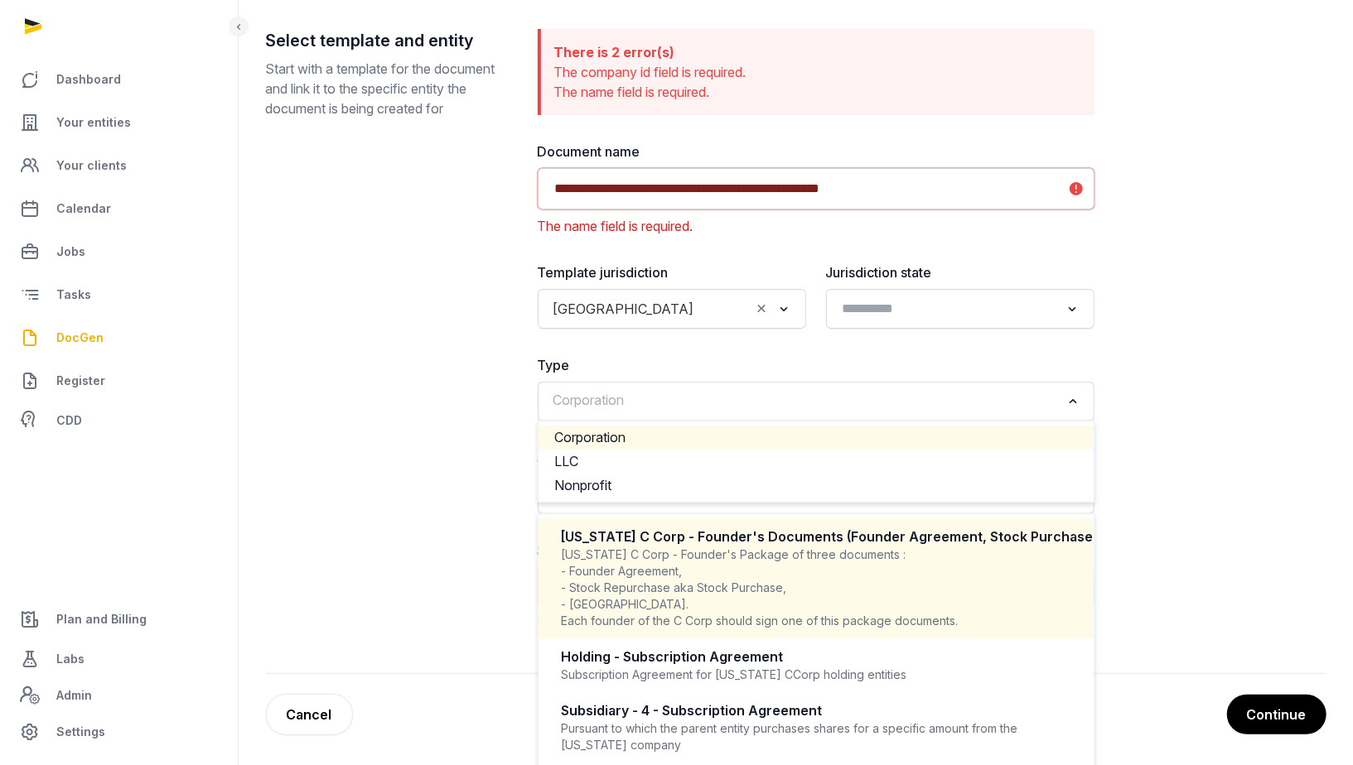
click at [682, 405] on input "Search for option" at bounding box center [804, 401] width 513 height 23
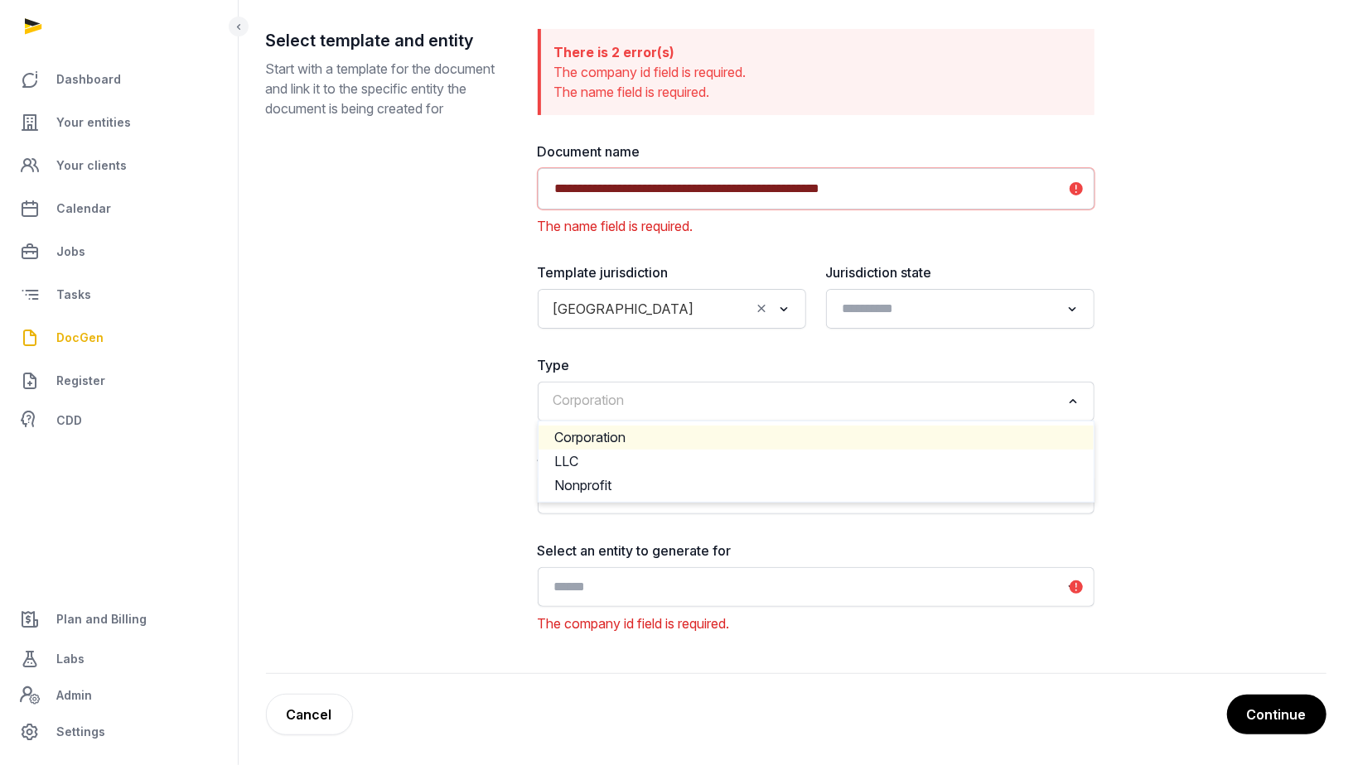
click at [1150, 407] on div "**********" at bounding box center [796, 351] width 1060 height 645
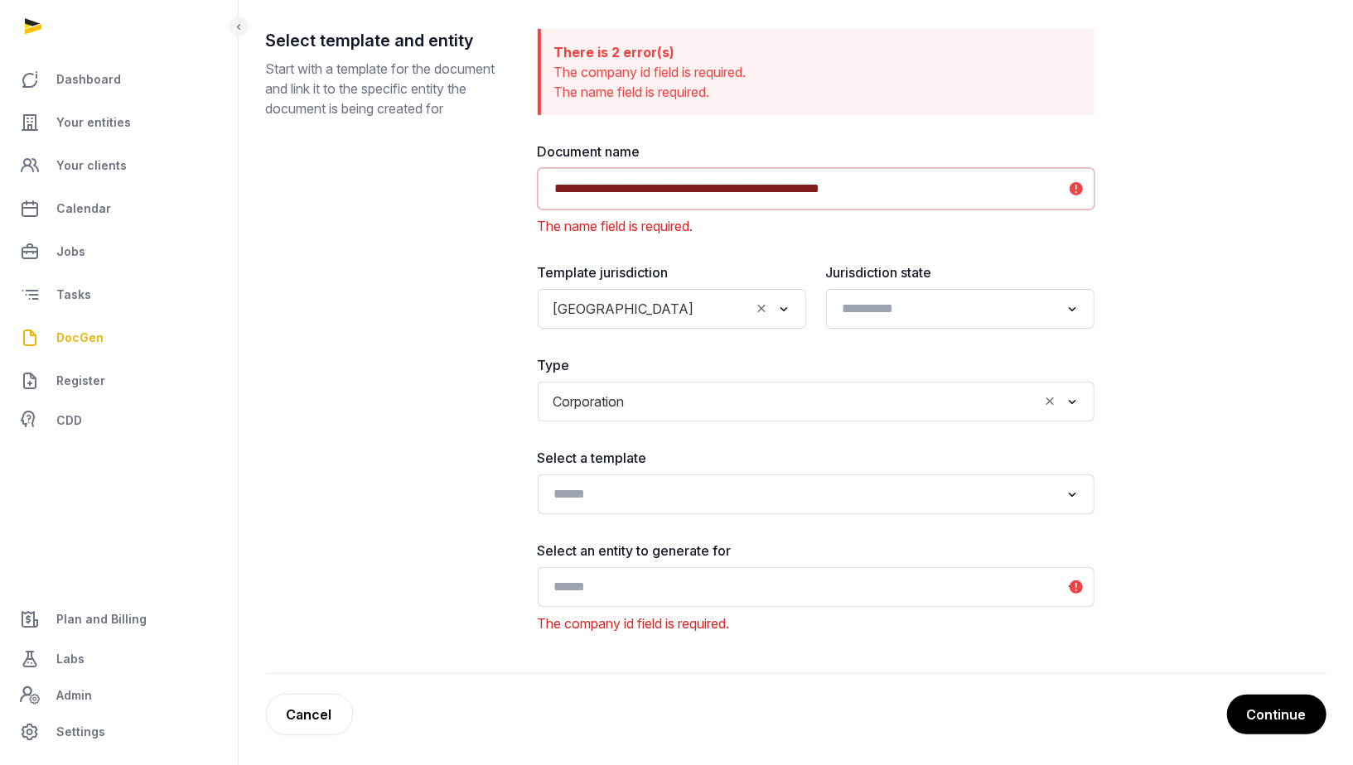
click at [1050, 399] on icon "Clear Selected" at bounding box center [1050, 401] width 15 height 17
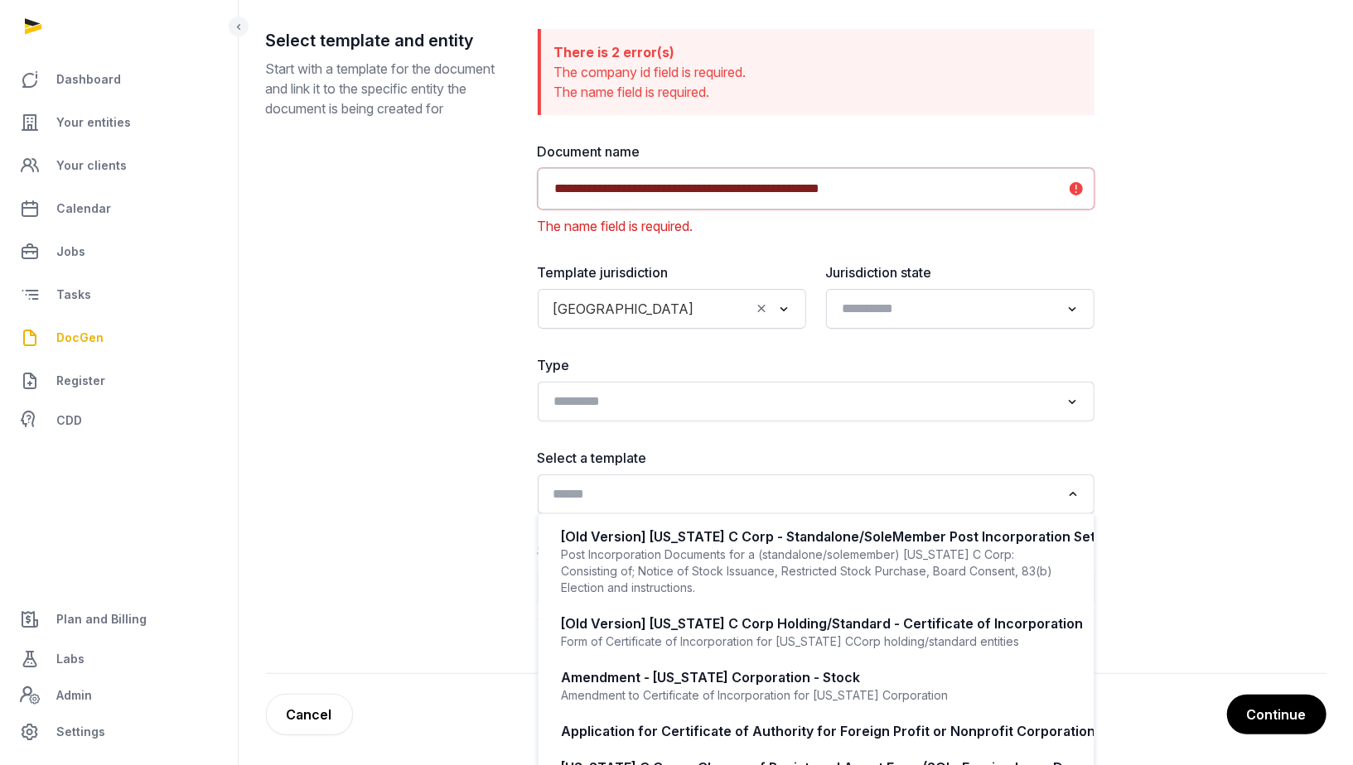
click at [877, 483] on input "Search for option" at bounding box center [804, 494] width 513 height 23
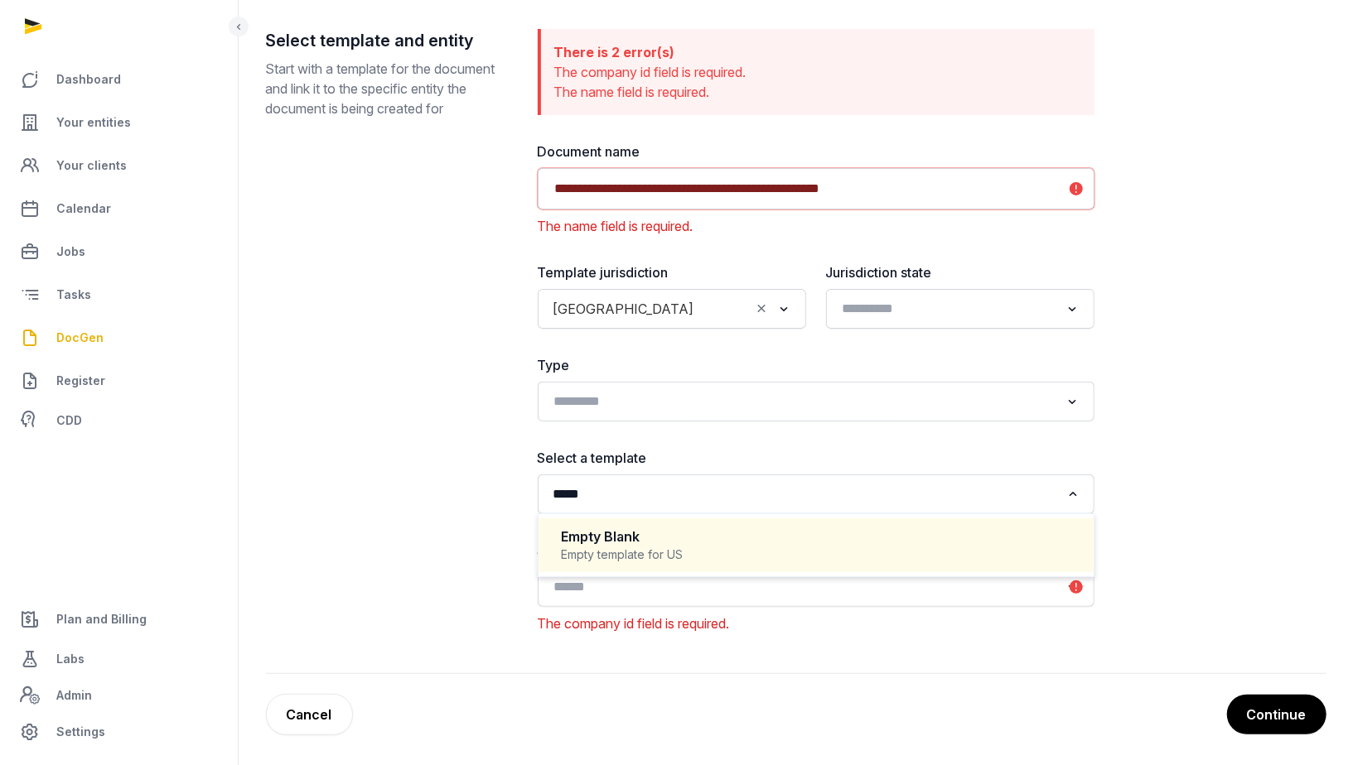
click at [789, 528] on div "Empty Blank" at bounding box center [816, 537] width 509 height 19
type input "*****"
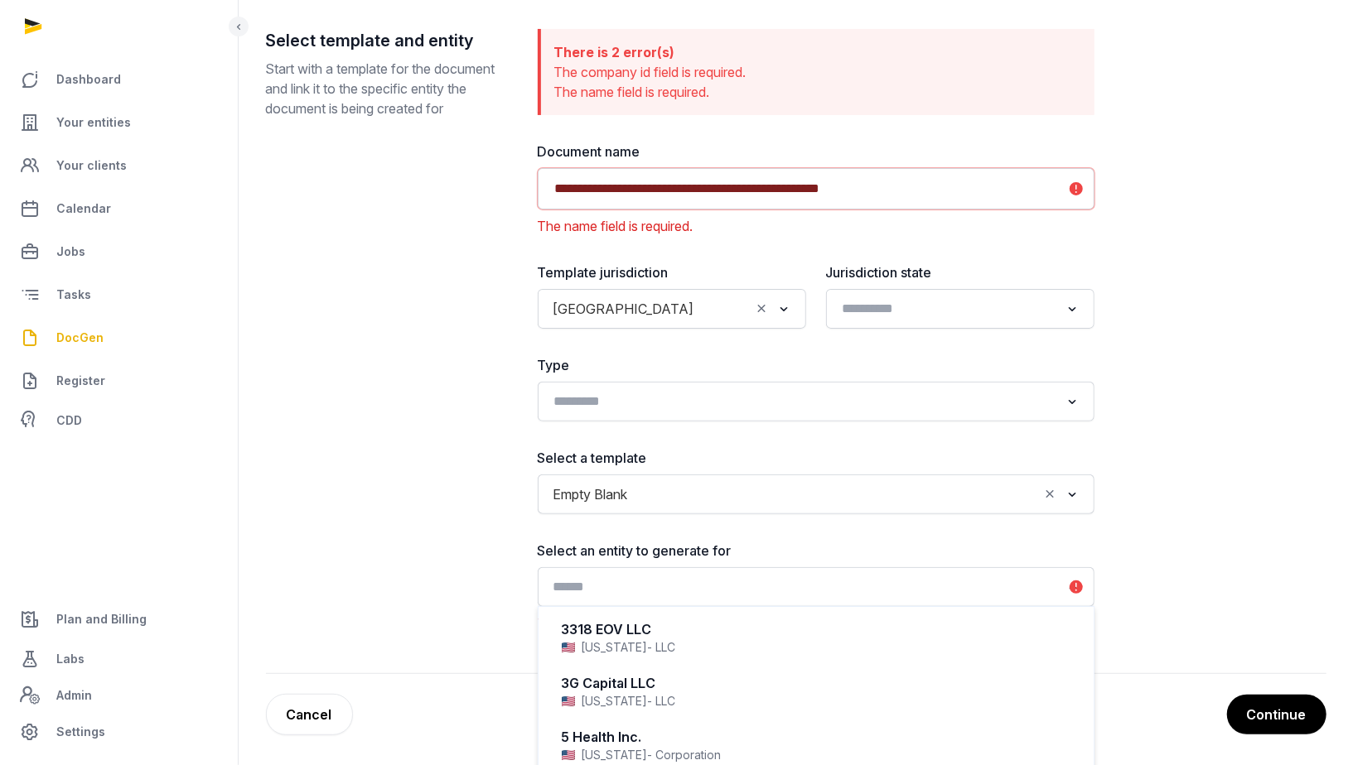
click at [770, 572] on div "Search for option" at bounding box center [804, 585] width 516 height 27
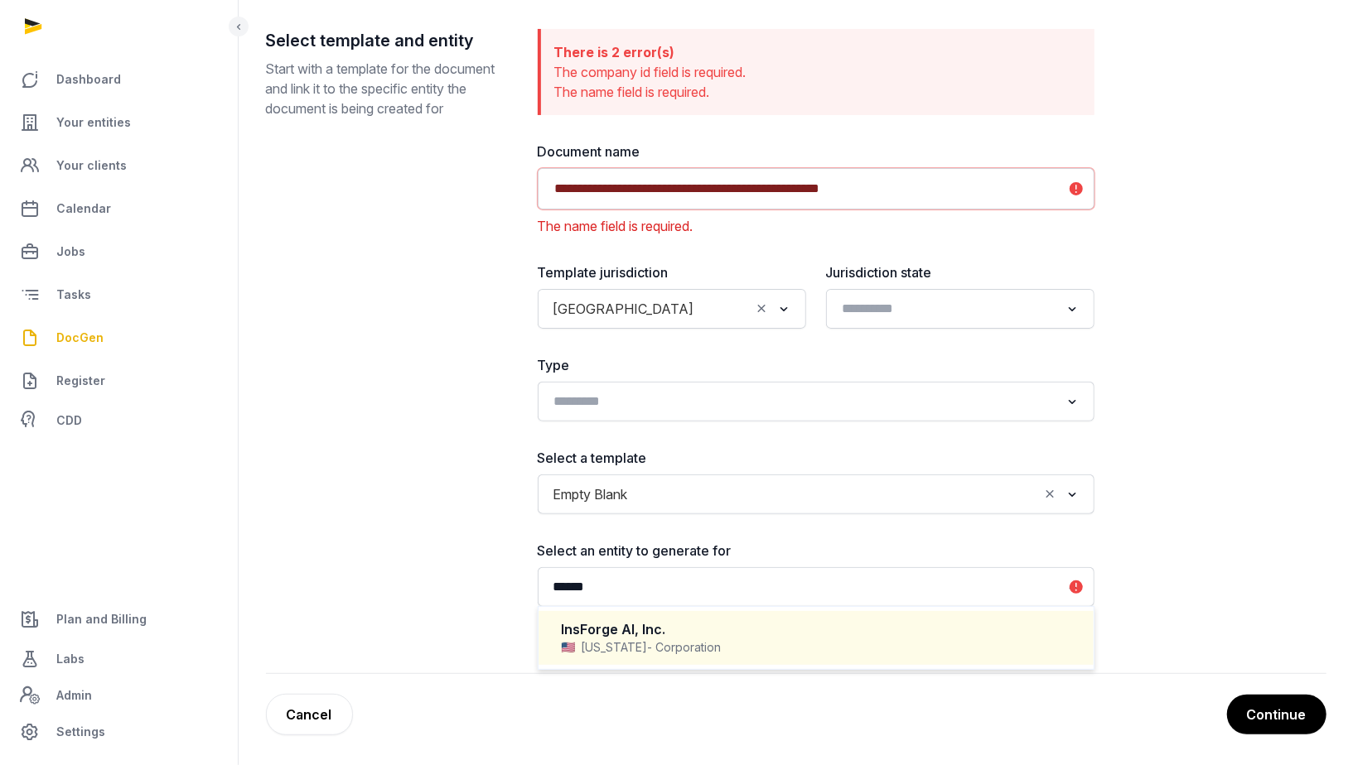
click at [775, 631] on div "InsForge AI, Inc." at bounding box center [816, 629] width 509 height 19
type input "******"
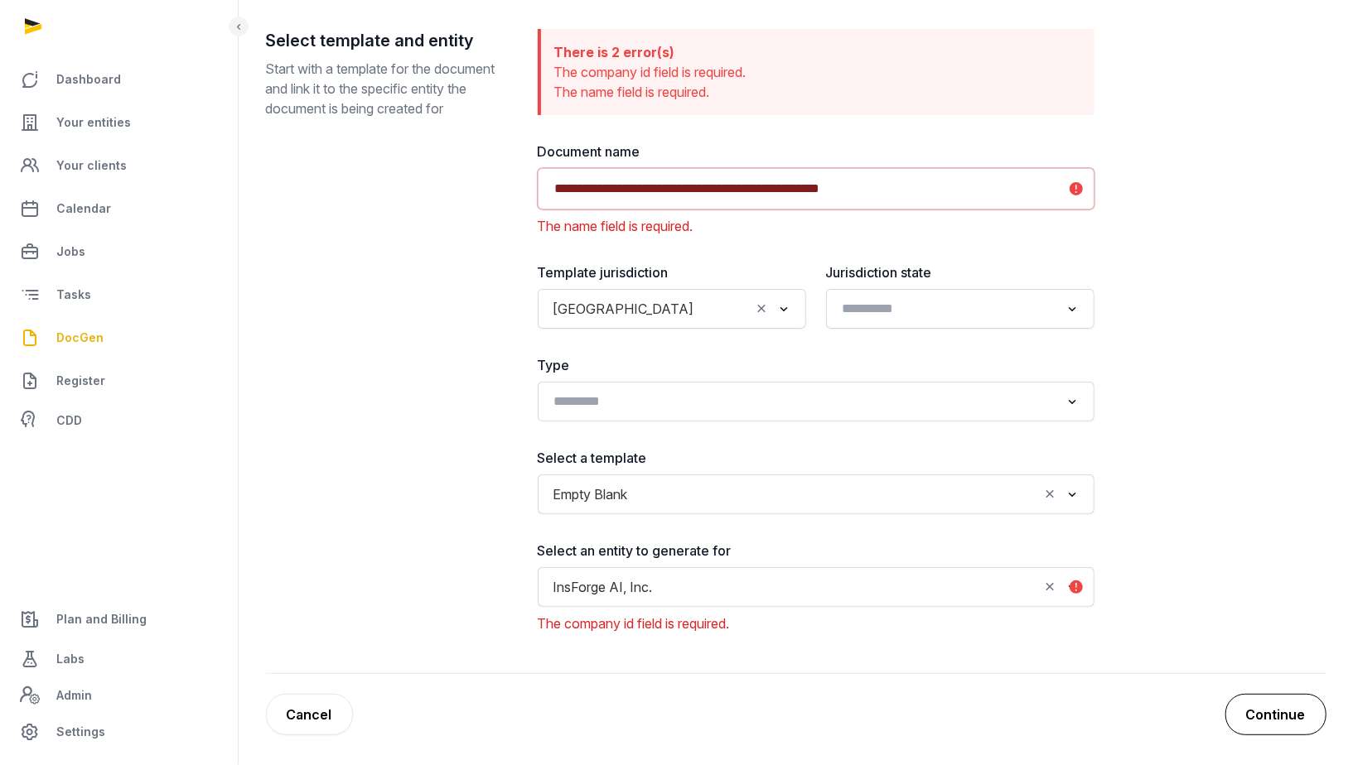
click at [1310, 716] on button "Continue" at bounding box center [1275, 714] width 101 height 41
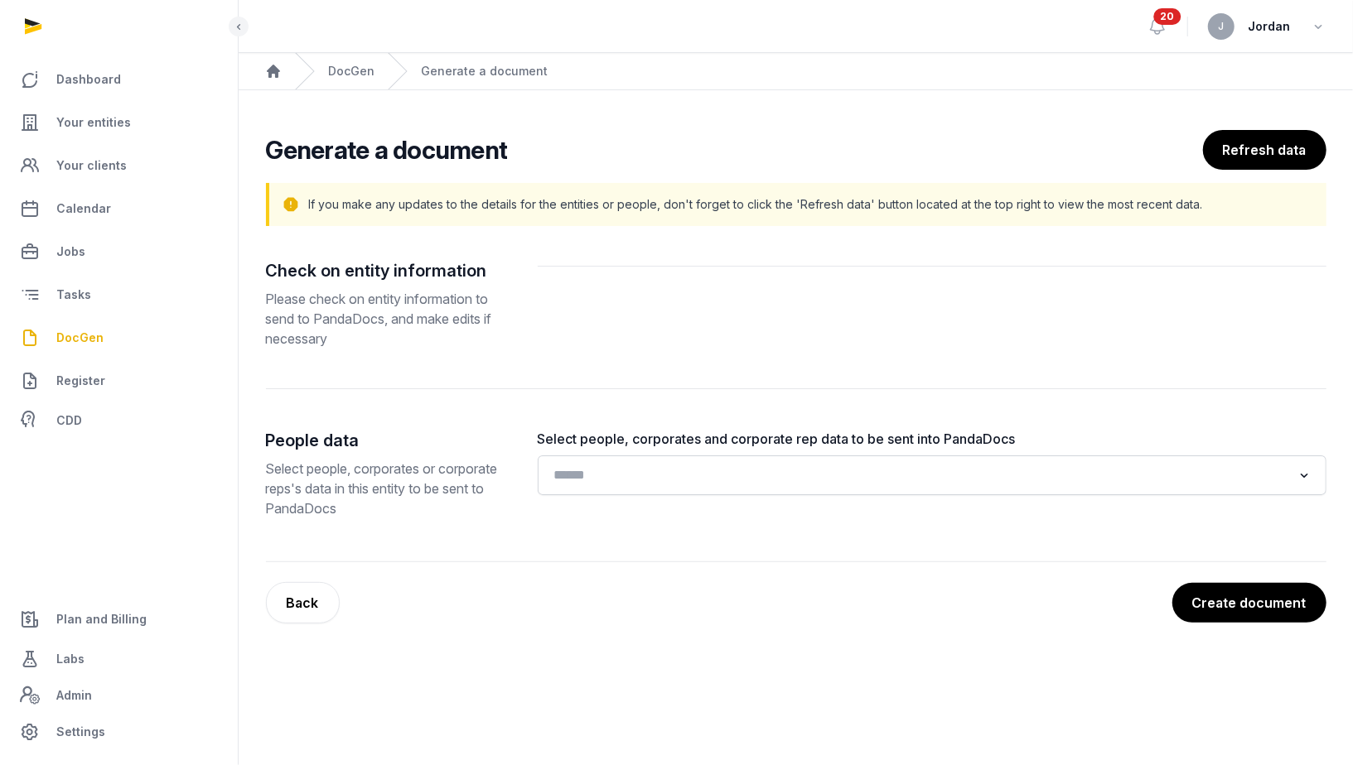
scroll to position [0, 0]
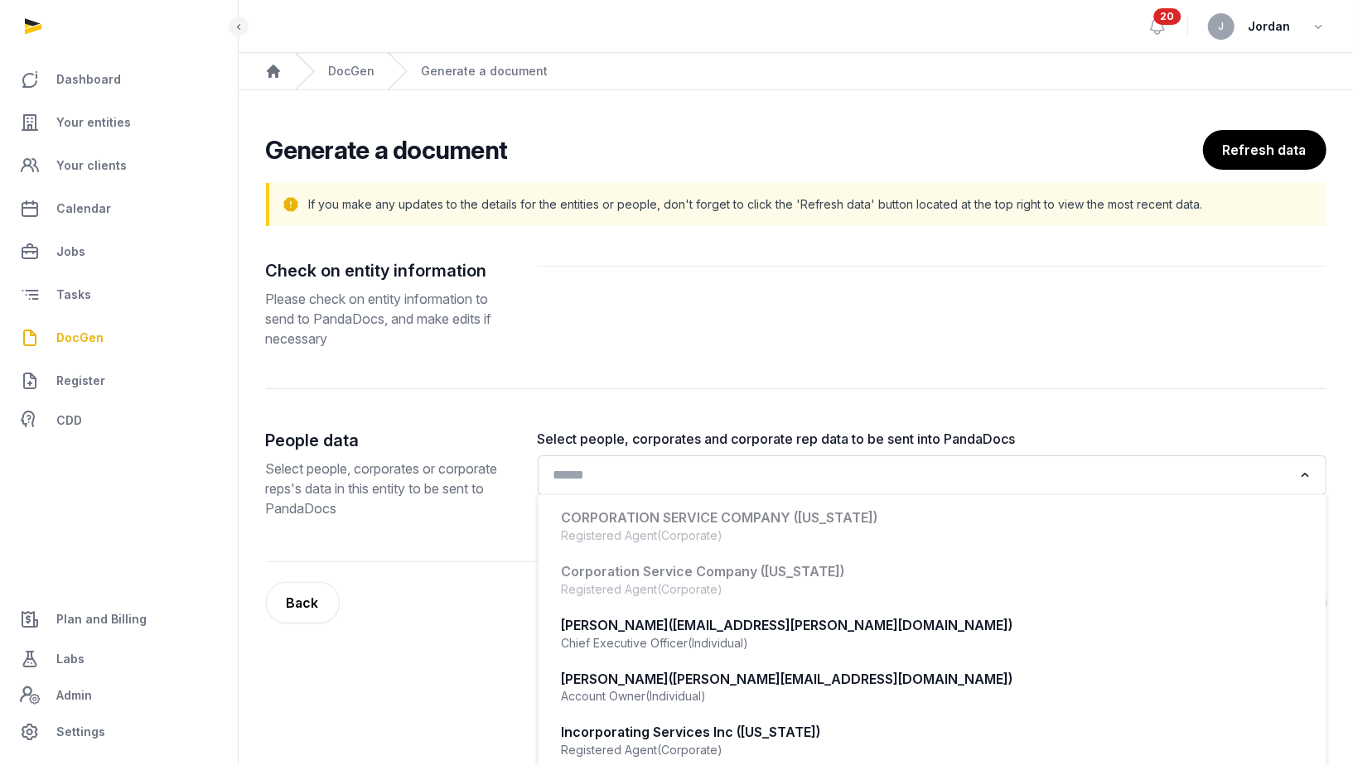
click at [1136, 464] on input "Search for option" at bounding box center [920, 475] width 745 height 23
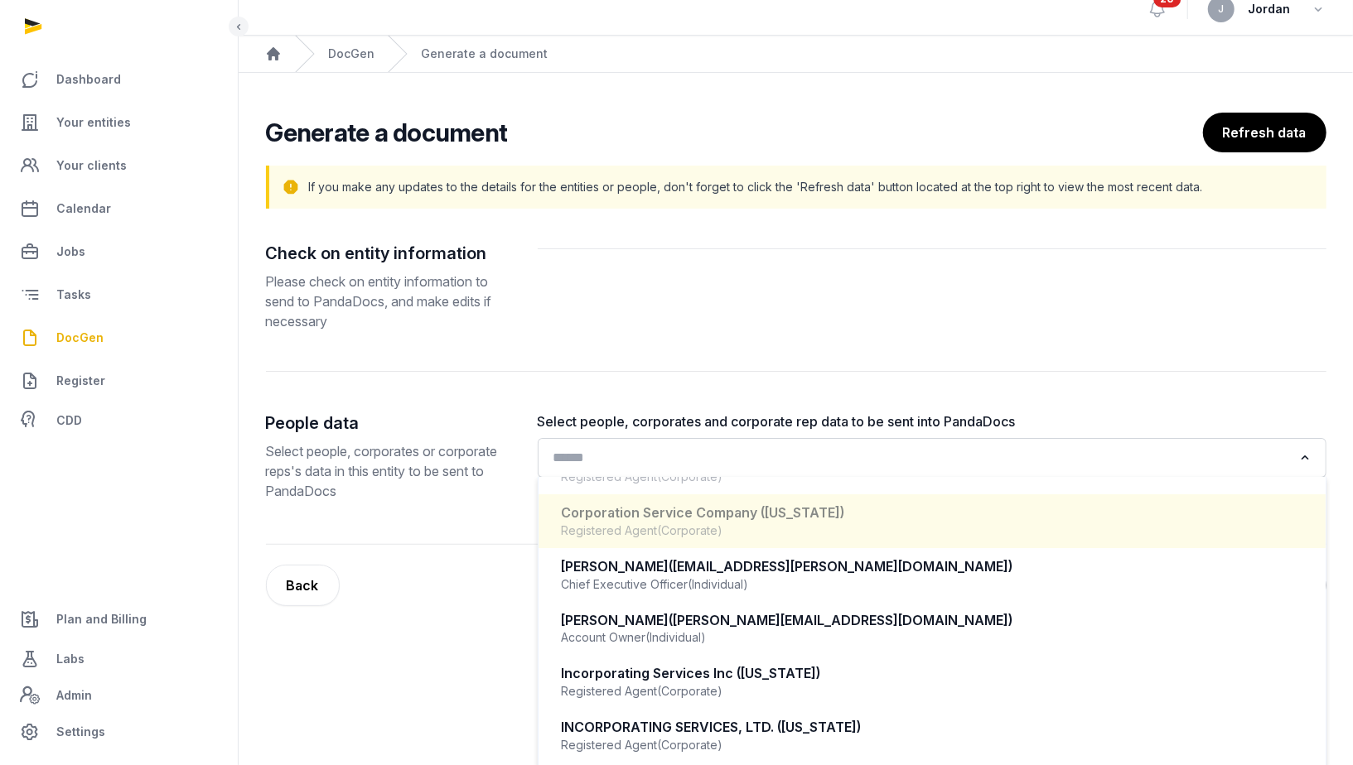
scroll to position [17, 0]
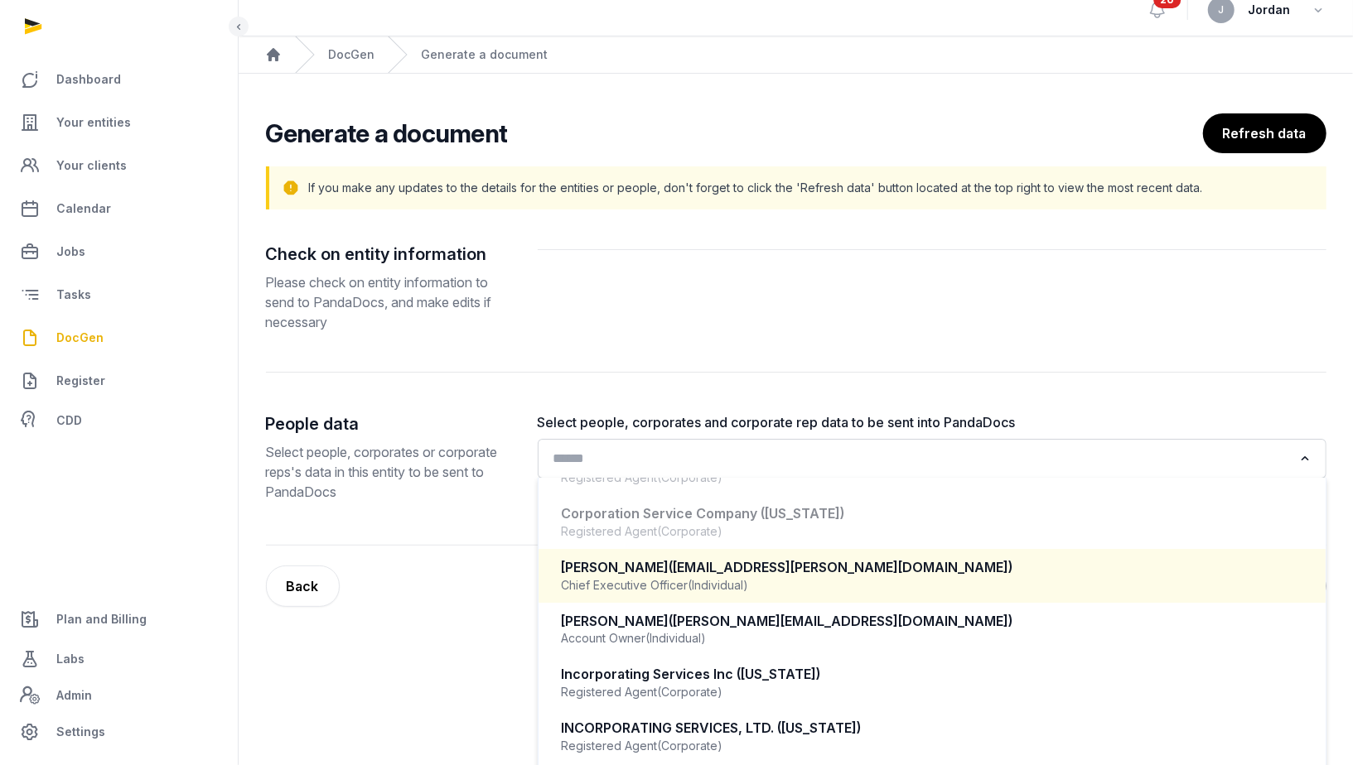
click at [858, 572] on div "Hang Huang (hang.huang@insforge.dev)" at bounding box center [932, 567] width 741 height 19
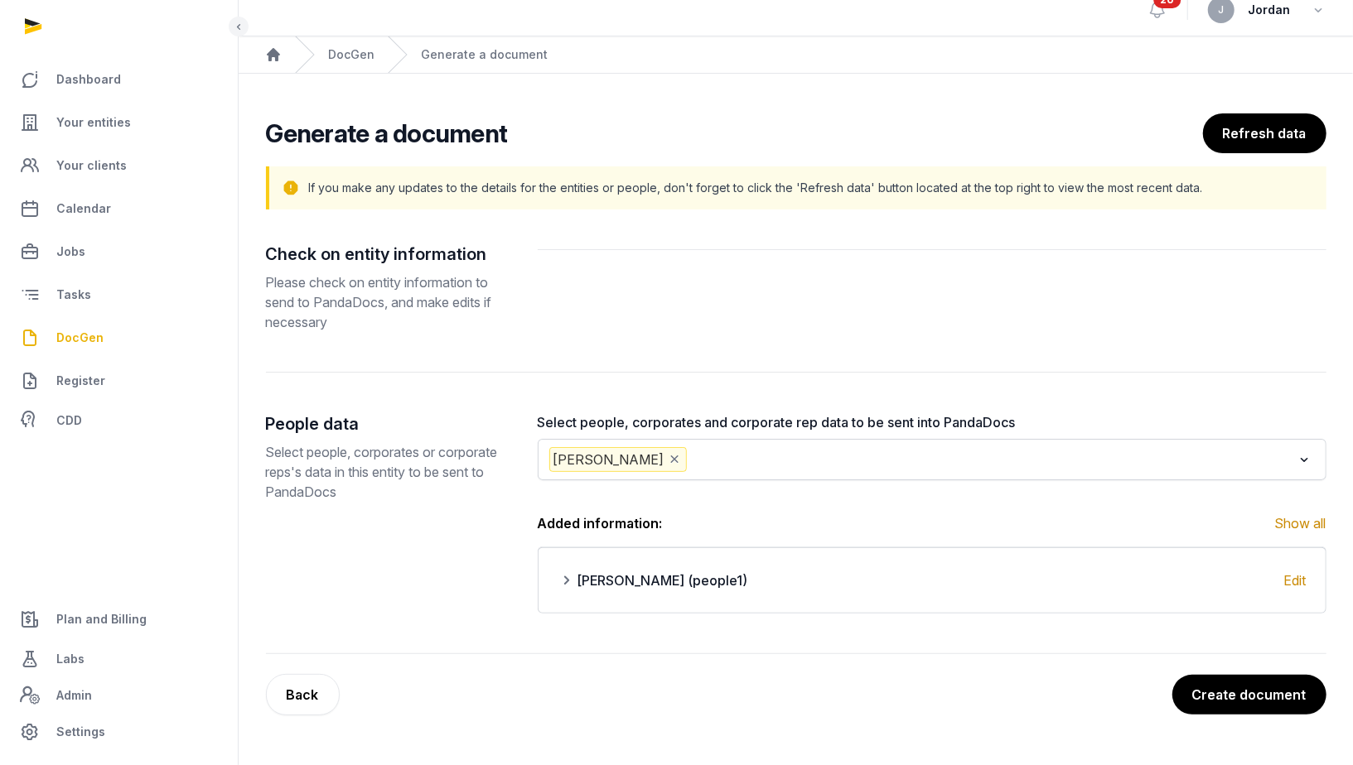
scroll to position [0, 0]
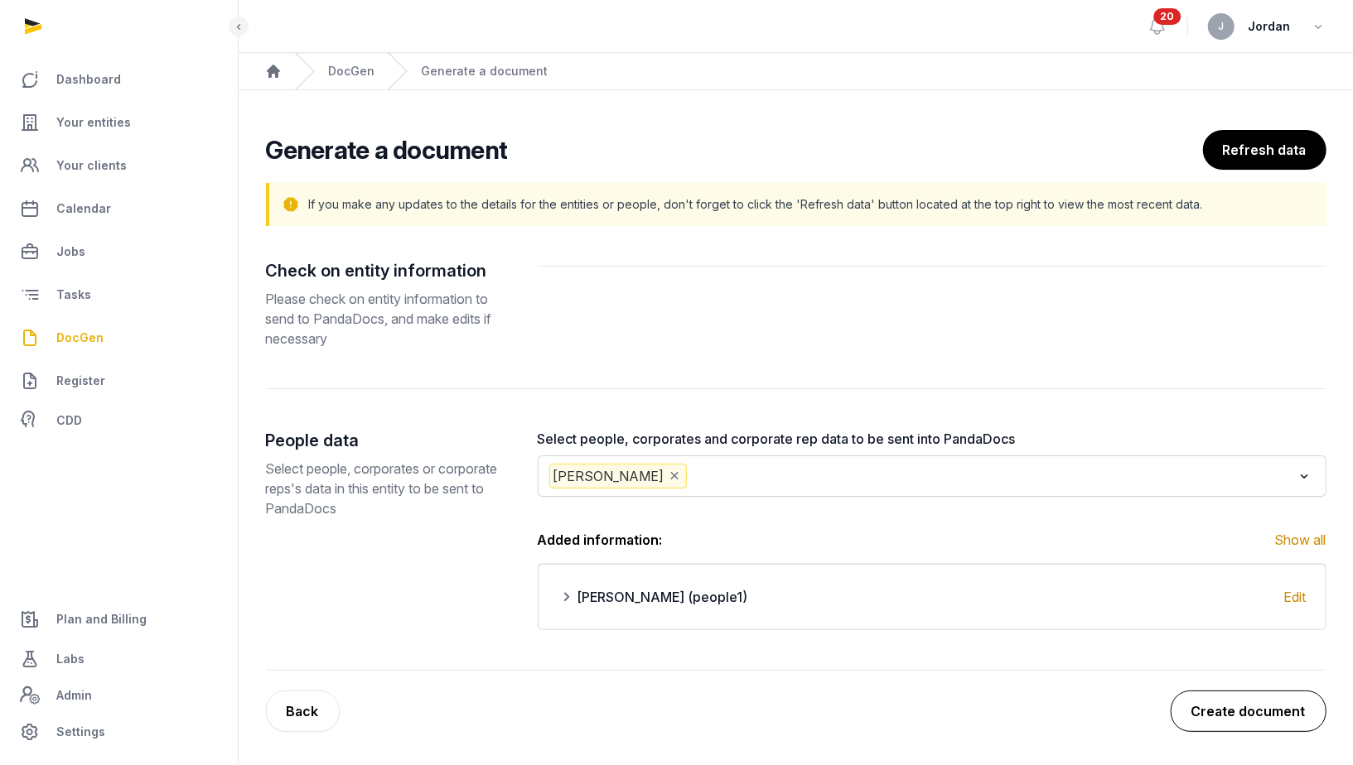
click at [1199, 696] on button "Create document" at bounding box center [1249, 711] width 156 height 41
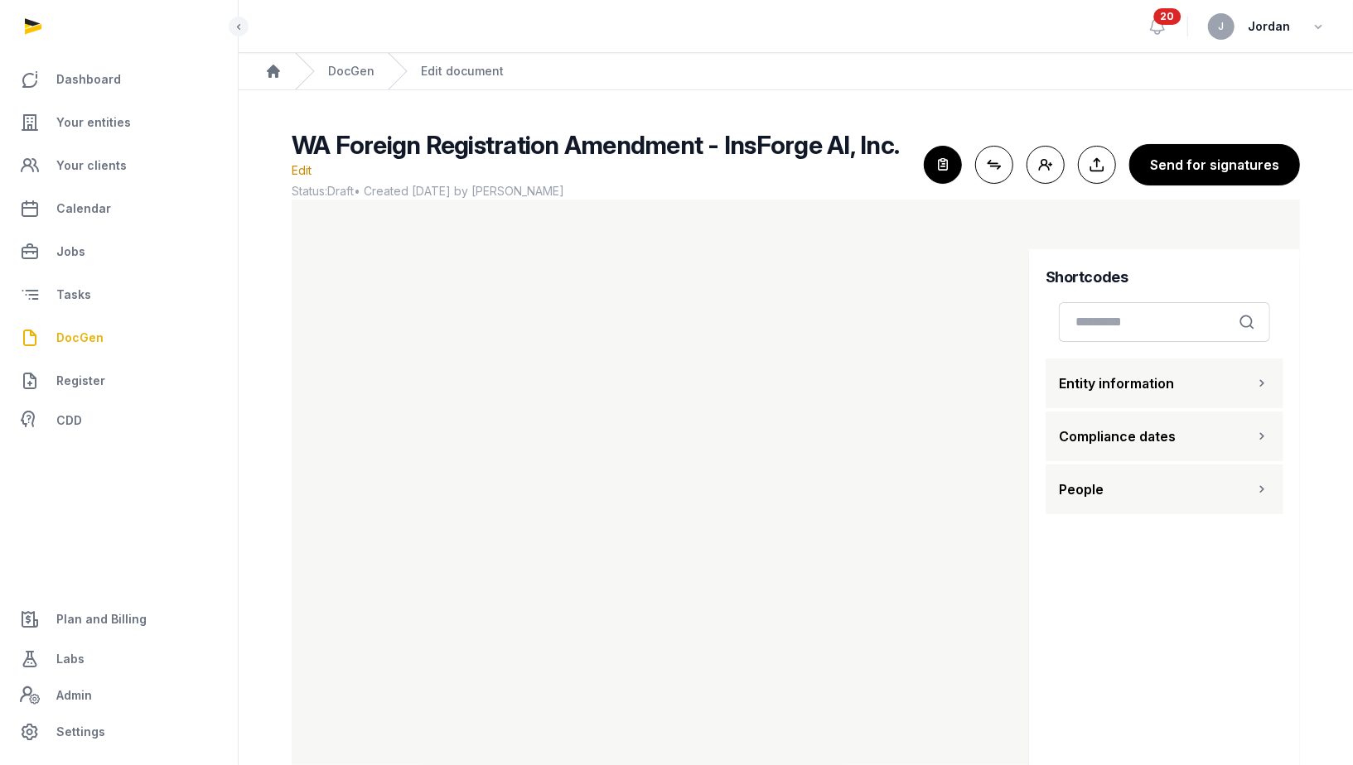
scroll to position [21, 0]
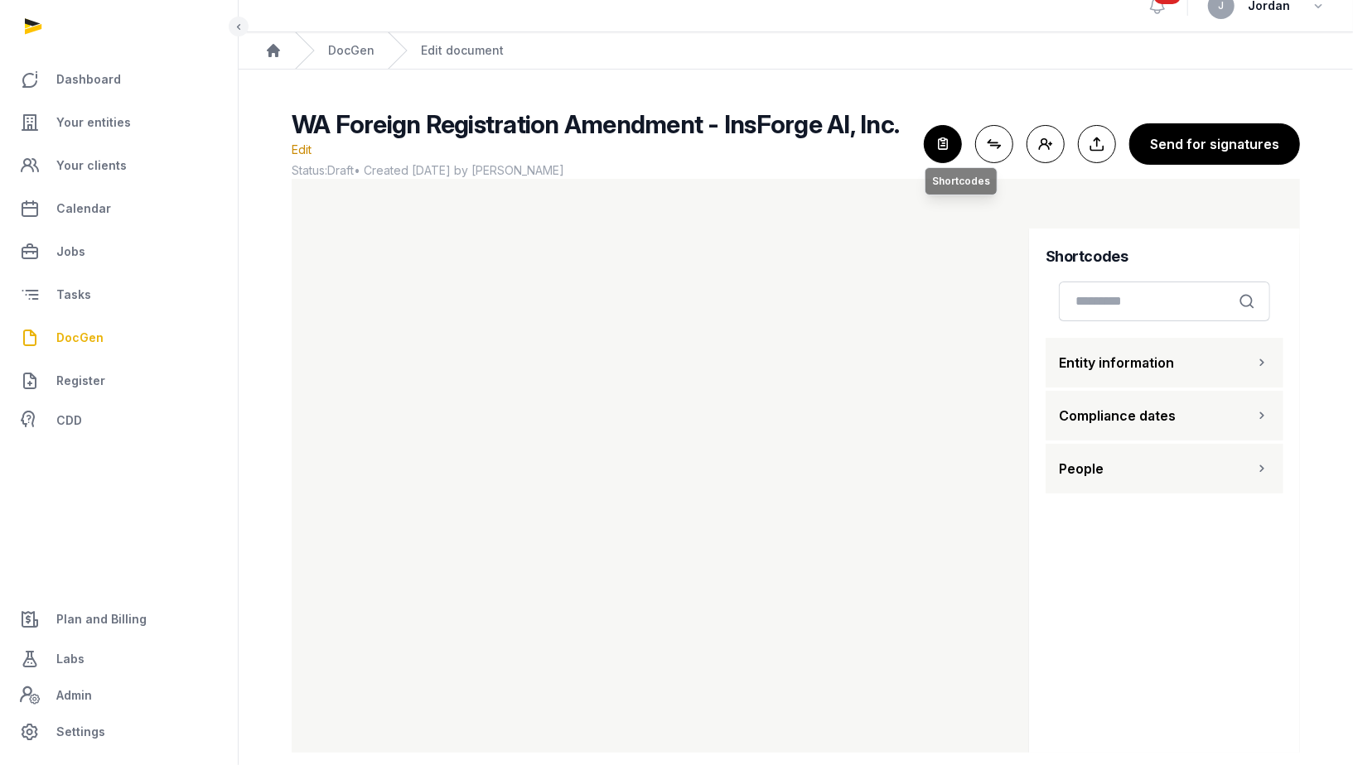
click at [954, 144] on icon "button" at bounding box center [942, 144] width 36 height 36
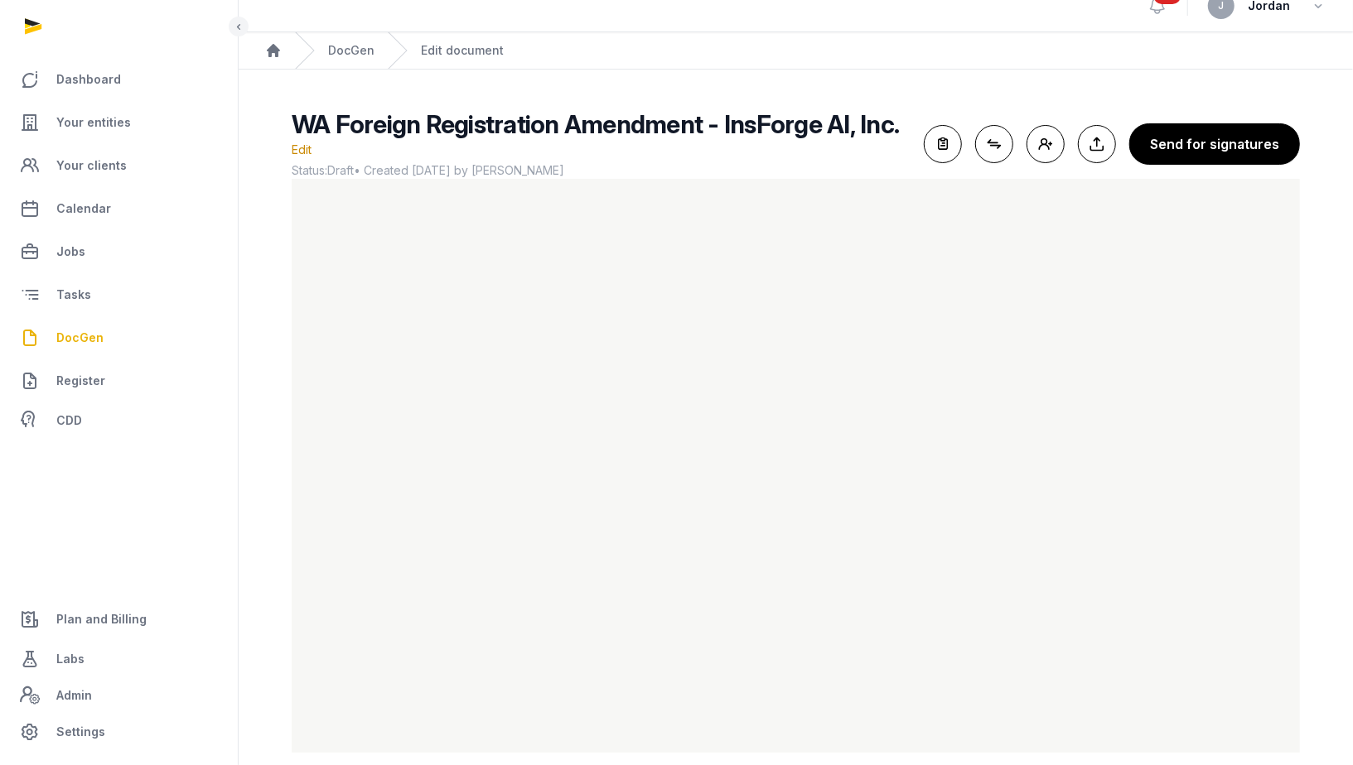
scroll to position [0, 0]
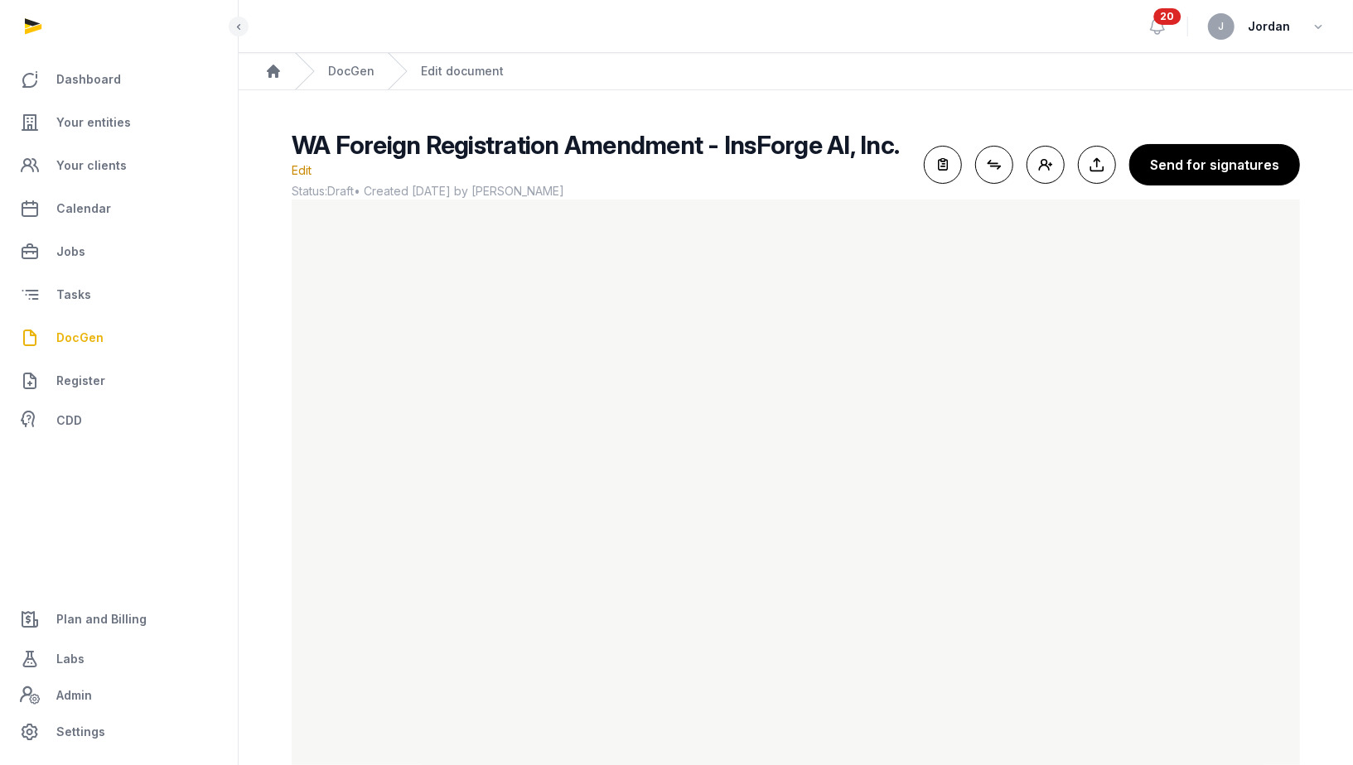
click at [268, 543] on div "WA Foreign Registration Amendment - InsForge AI, Inc. Edit Status: Draft • Crea…" at bounding box center [795, 452] width 1061 height 644
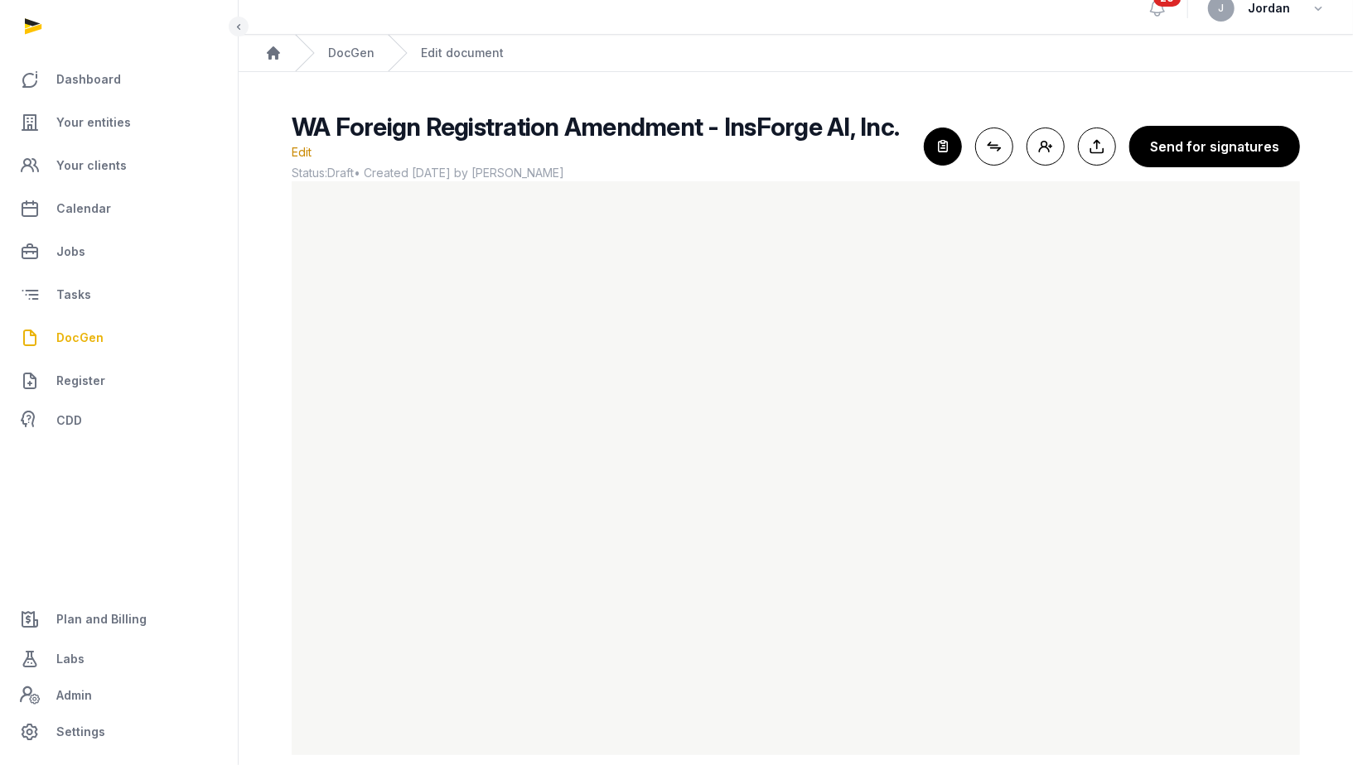
scroll to position [21, 0]
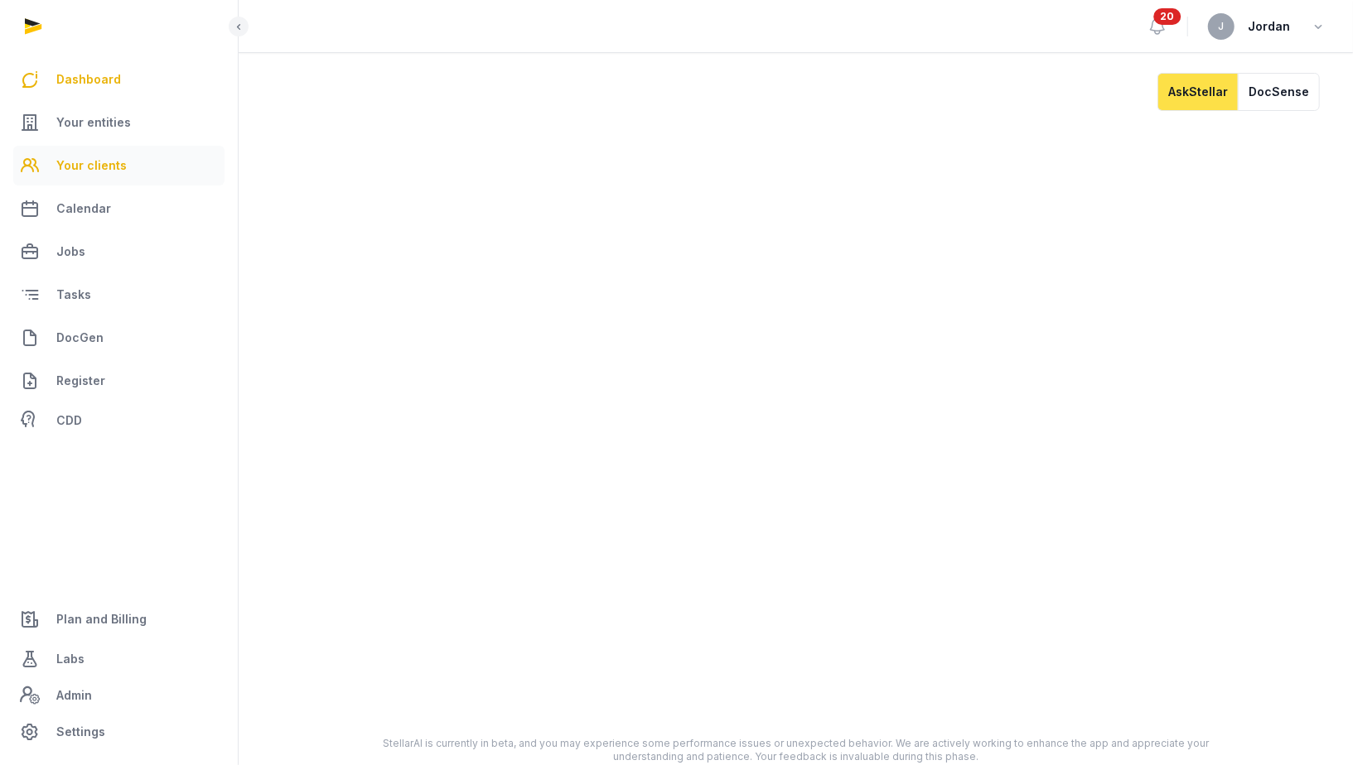
click at [107, 156] on span "Your clients" at bounding box center [91, 166] width 70 height 20
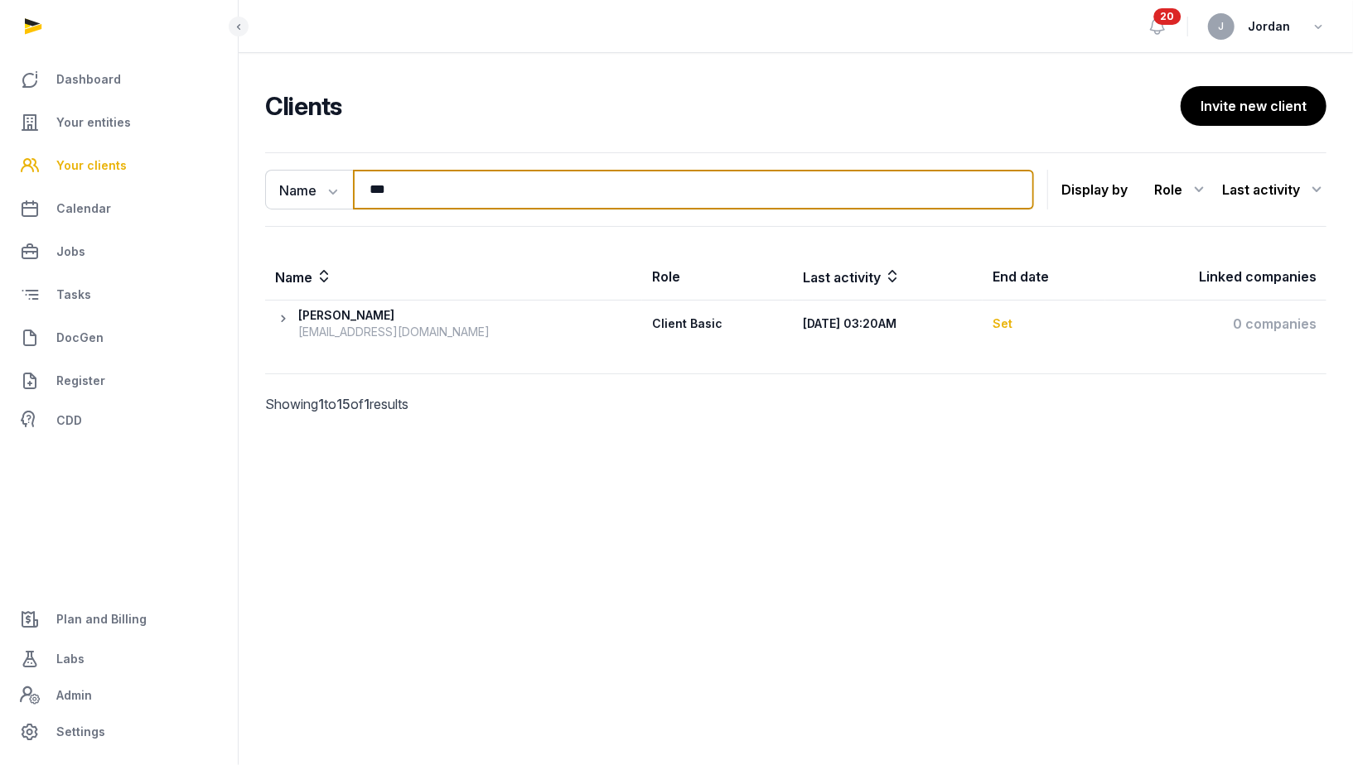
click at [508, 182] on input "***" at bounding box center [693, 190] width 681 height 40
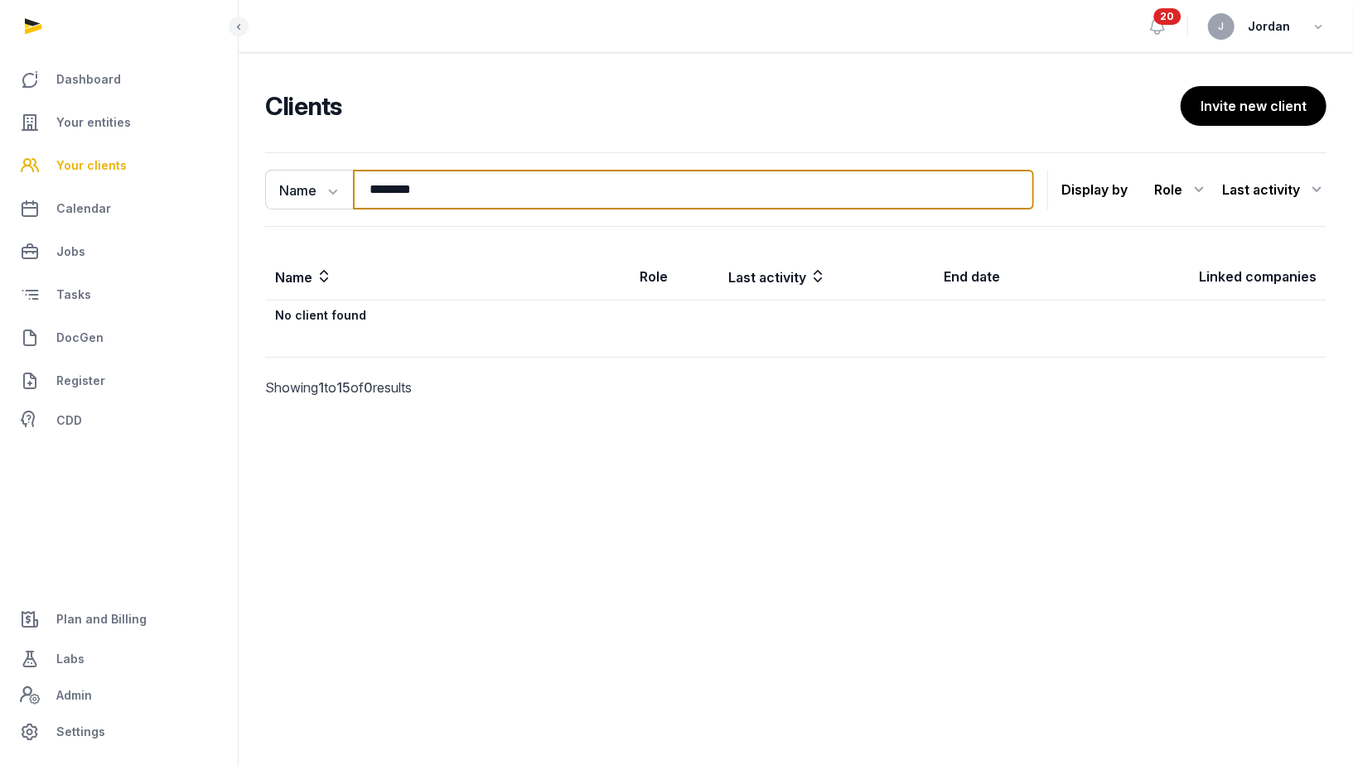
type input "********"
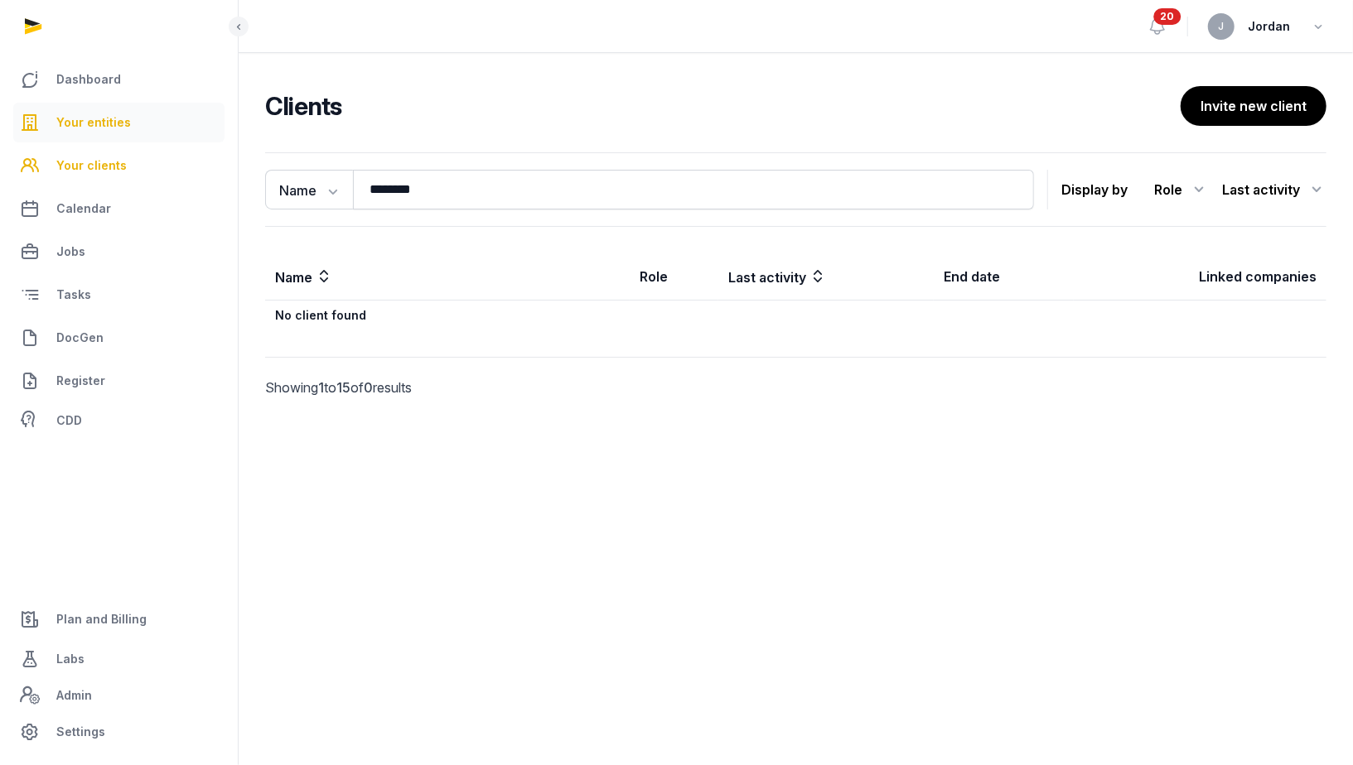
click at [133, 113] on link "Your entities" at bounding box center [118, 123] width 211 height 40
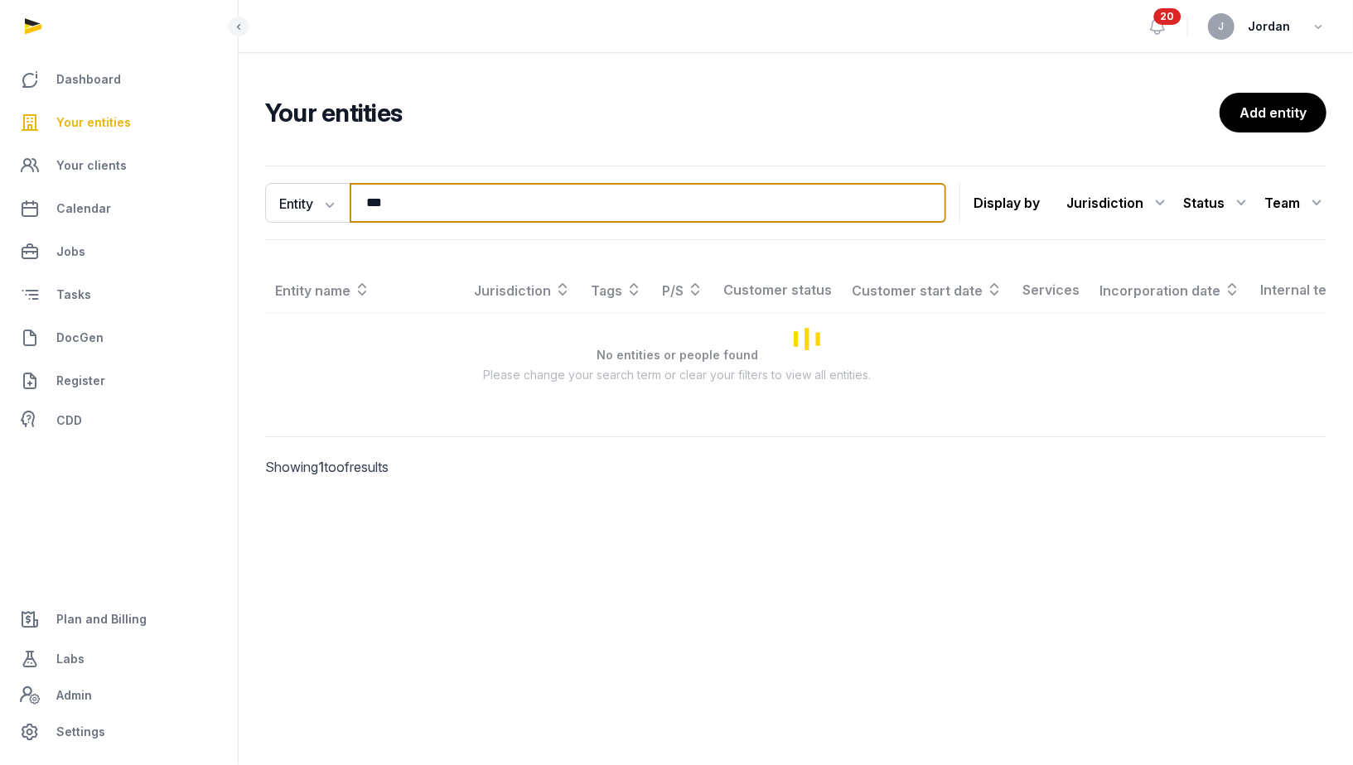
click at [389, 201] on input "***" at bounding box center [648, 203] width 596 height 40
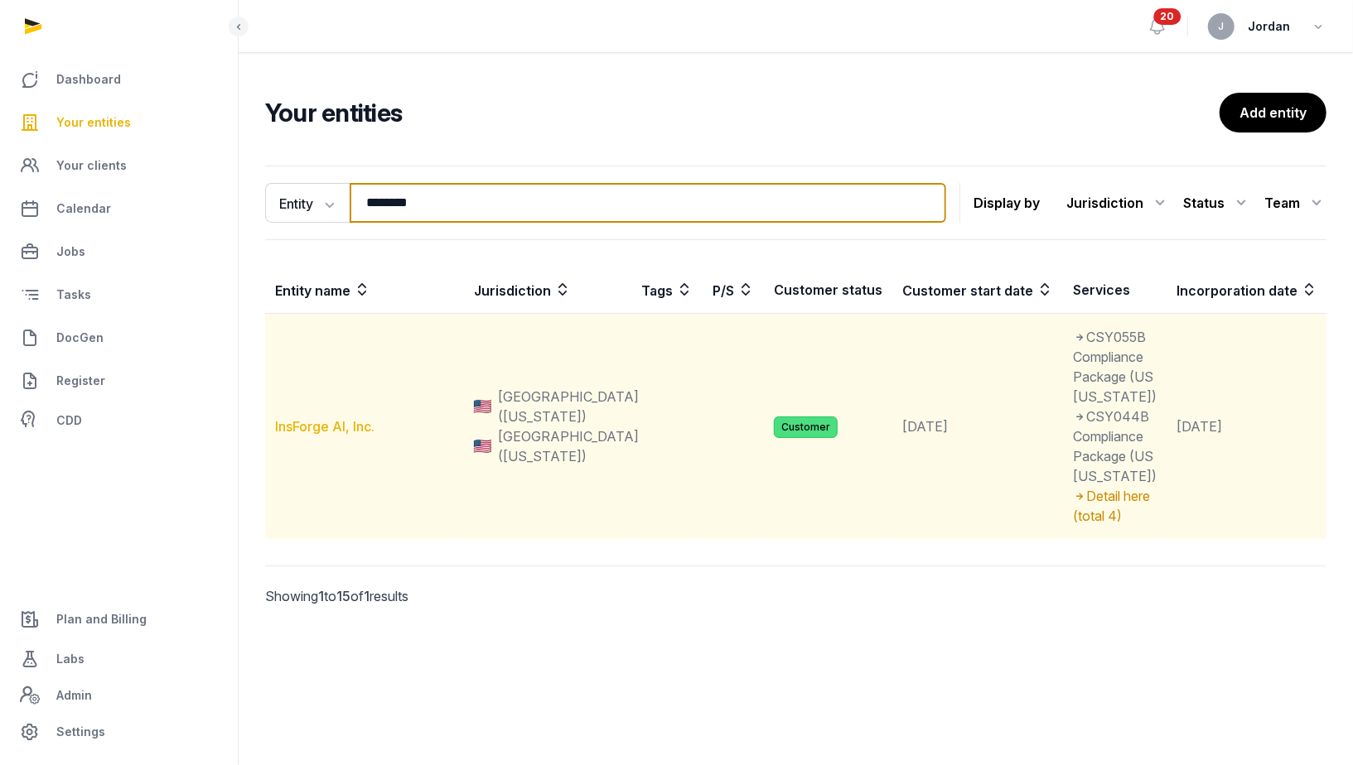
type input "********"
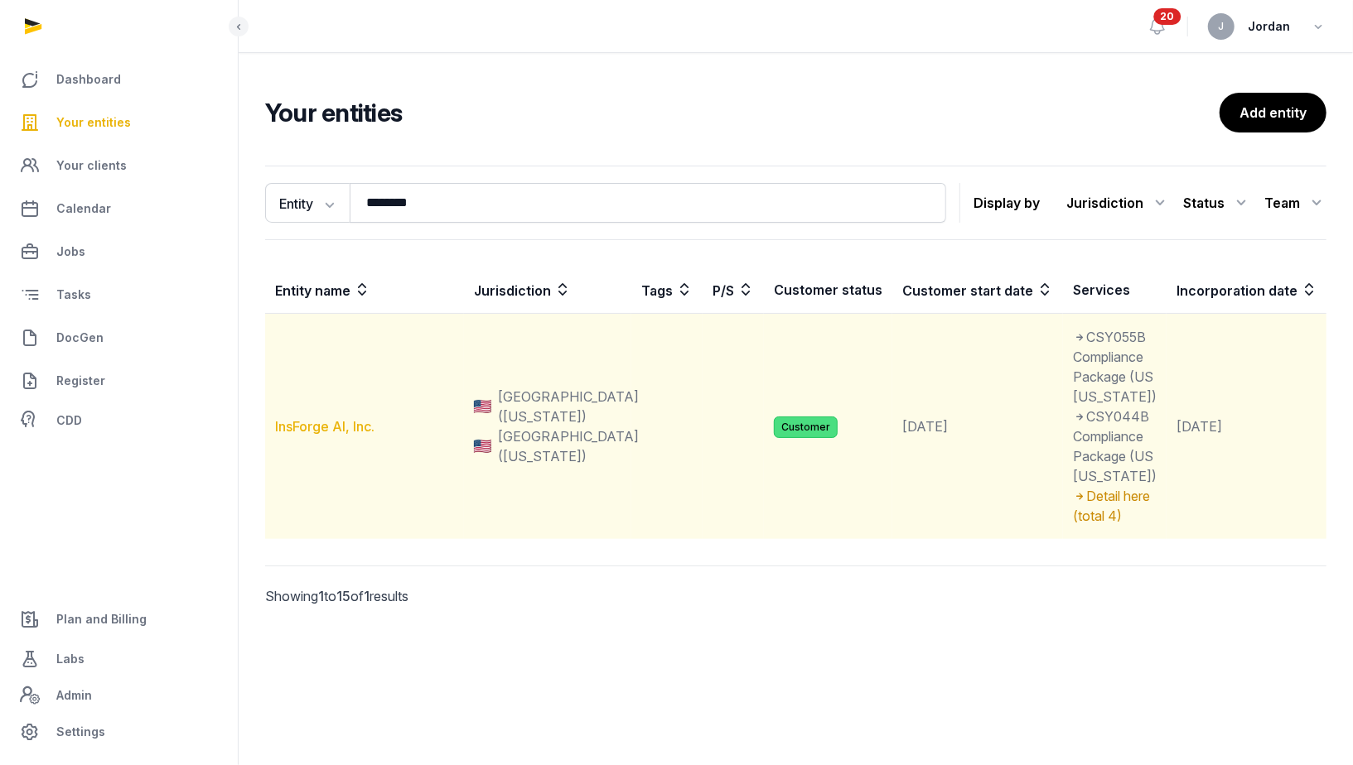
click at [332, 435] on link "InsForge AI, Inc." at bounding box center [324, 426] width 99 height 17
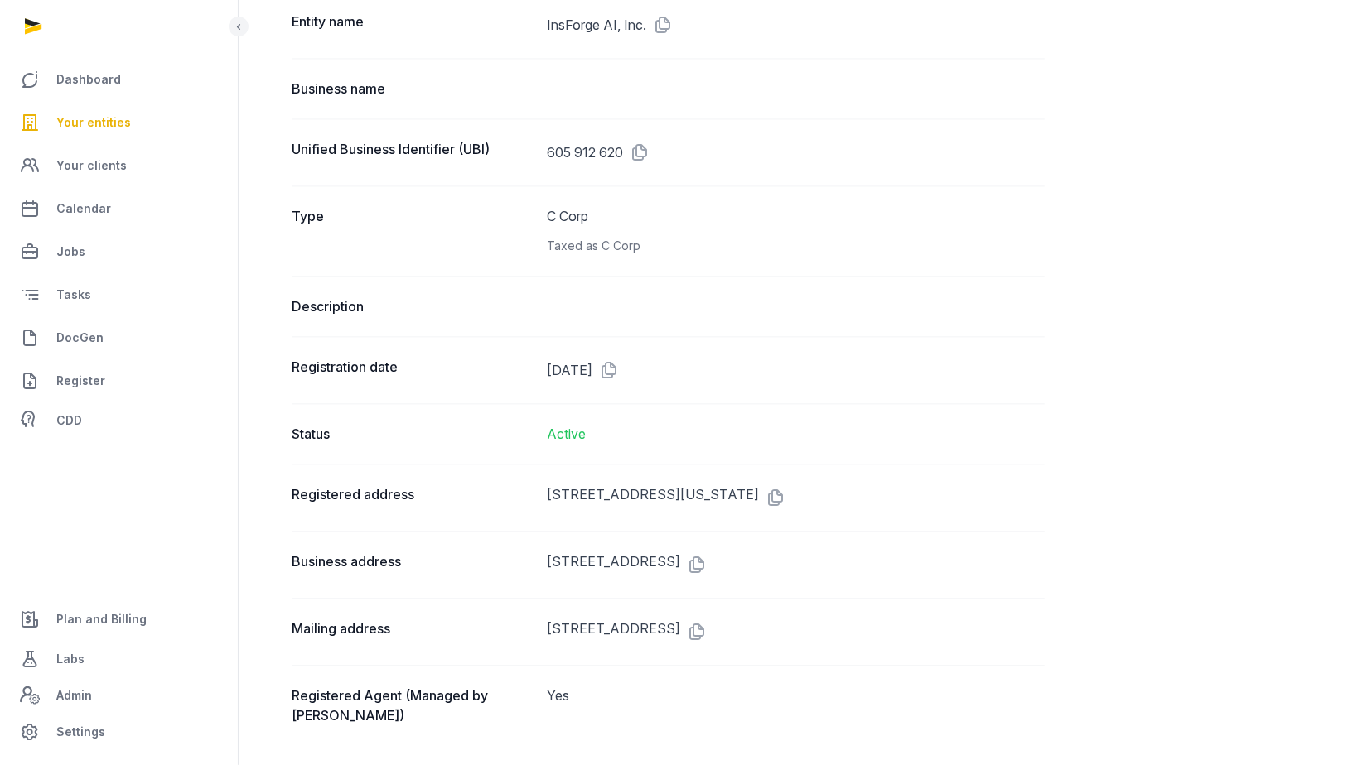
scroll to position [2222, 0]
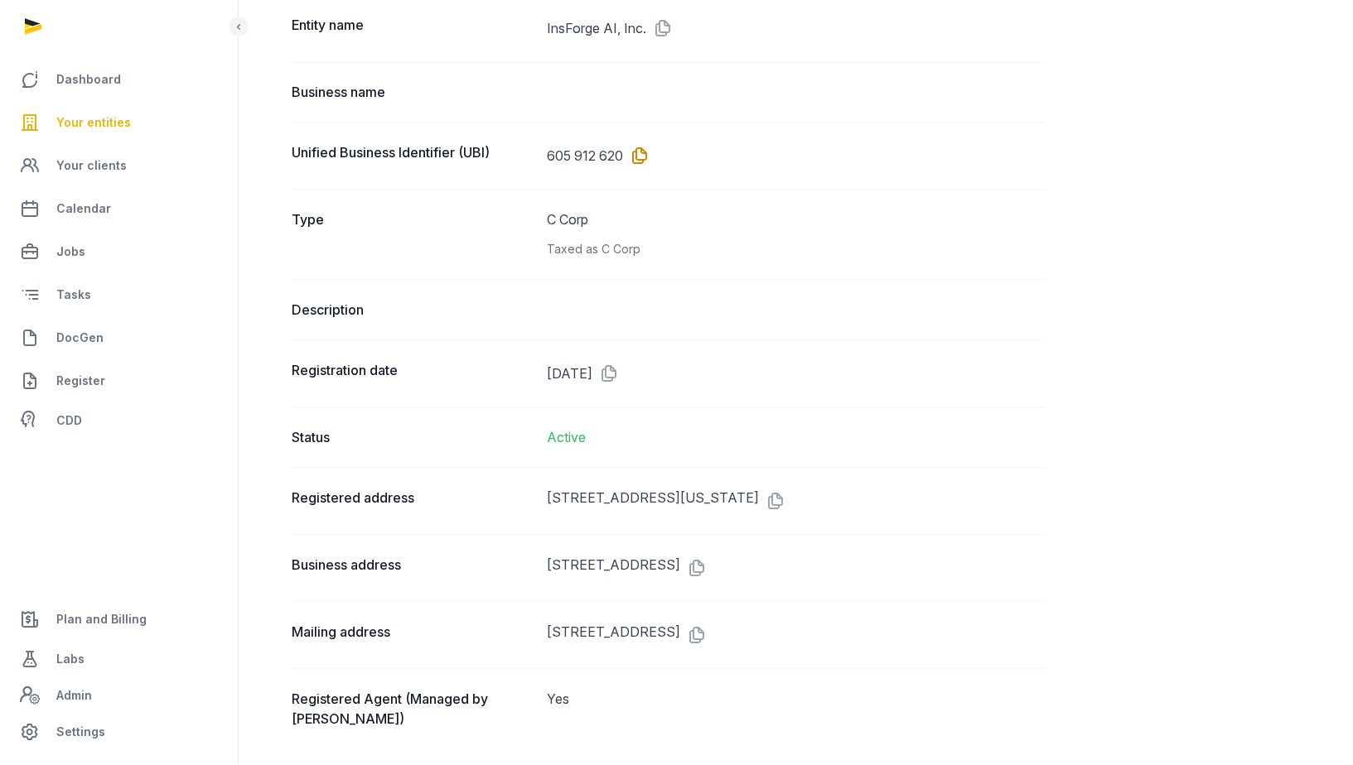
click at [644, 142] on icon at bounding box center [636, 155] width 27 height 27
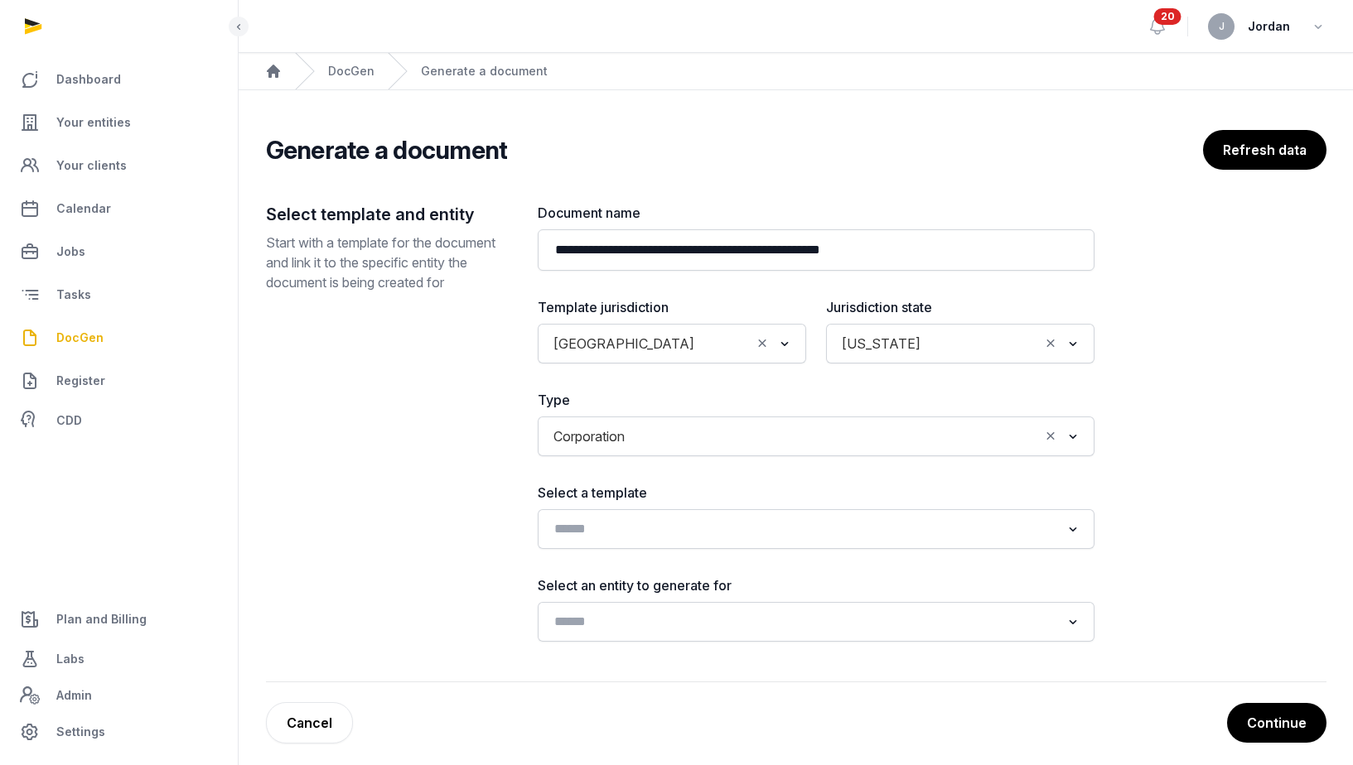
scroll to position [8, 0]
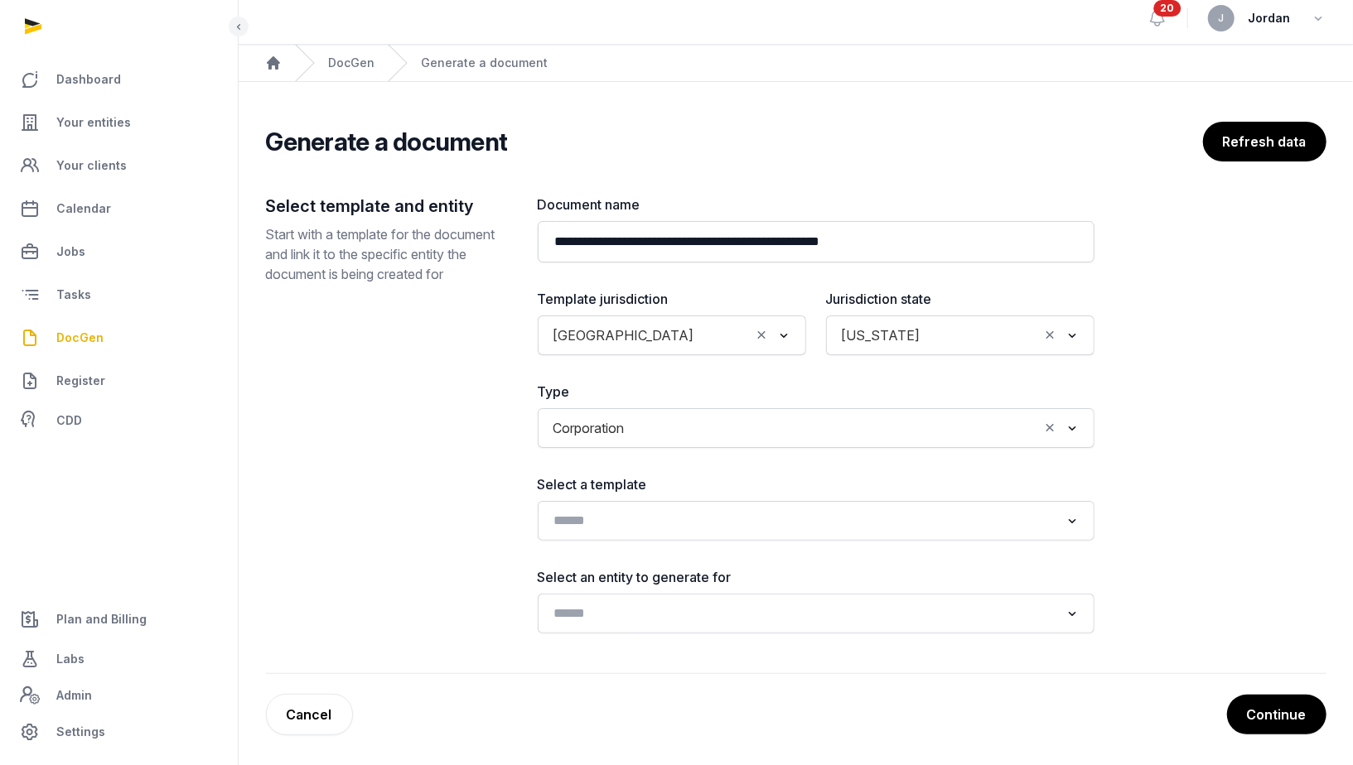
click at [779, 167] on div "**********" at bounding box center [796, 429] width 1060 height 614
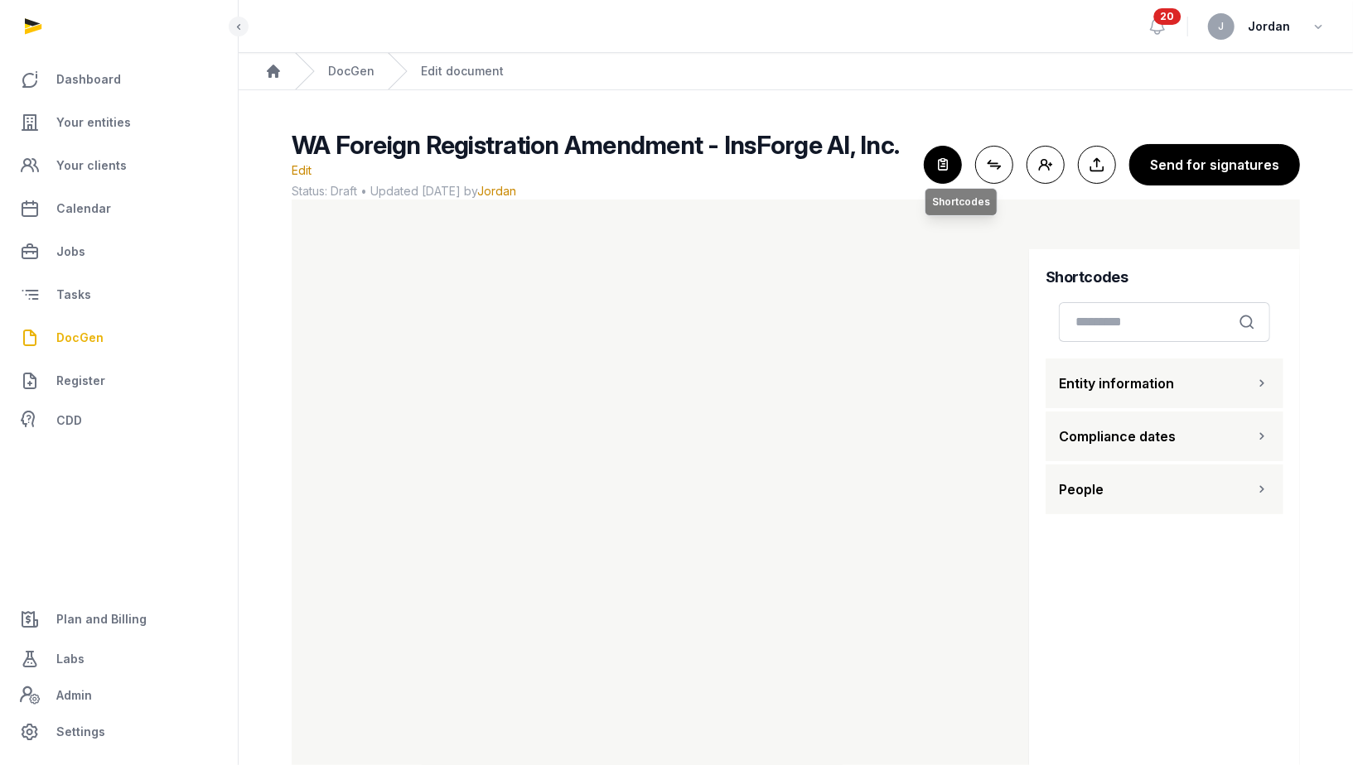
click at [949, 159] on icon "button" at bounding box center [942, 165] width 36 height 36
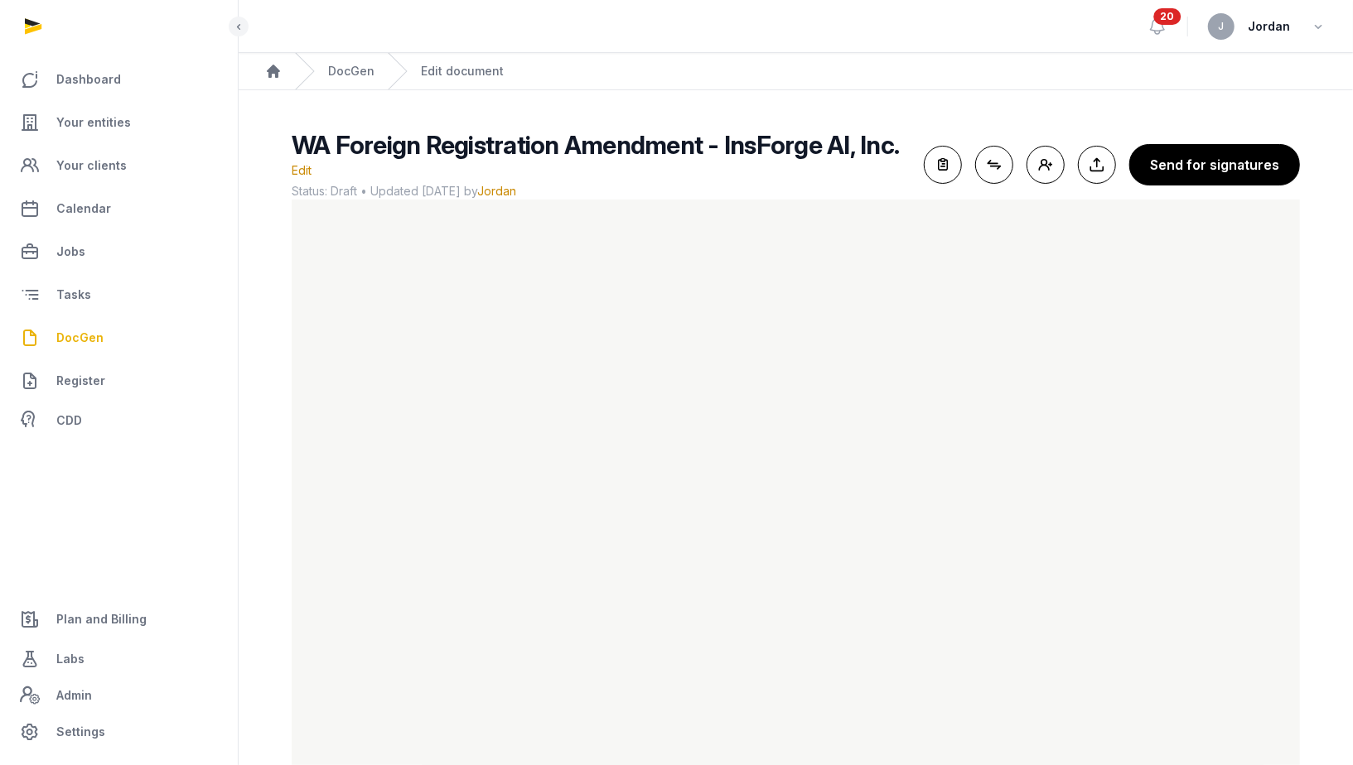
click at [451, 145] on span "WA Foreign Registration Amendment - InsForge AI, Inc." at bounding box center [595, 145] width 607 height 30
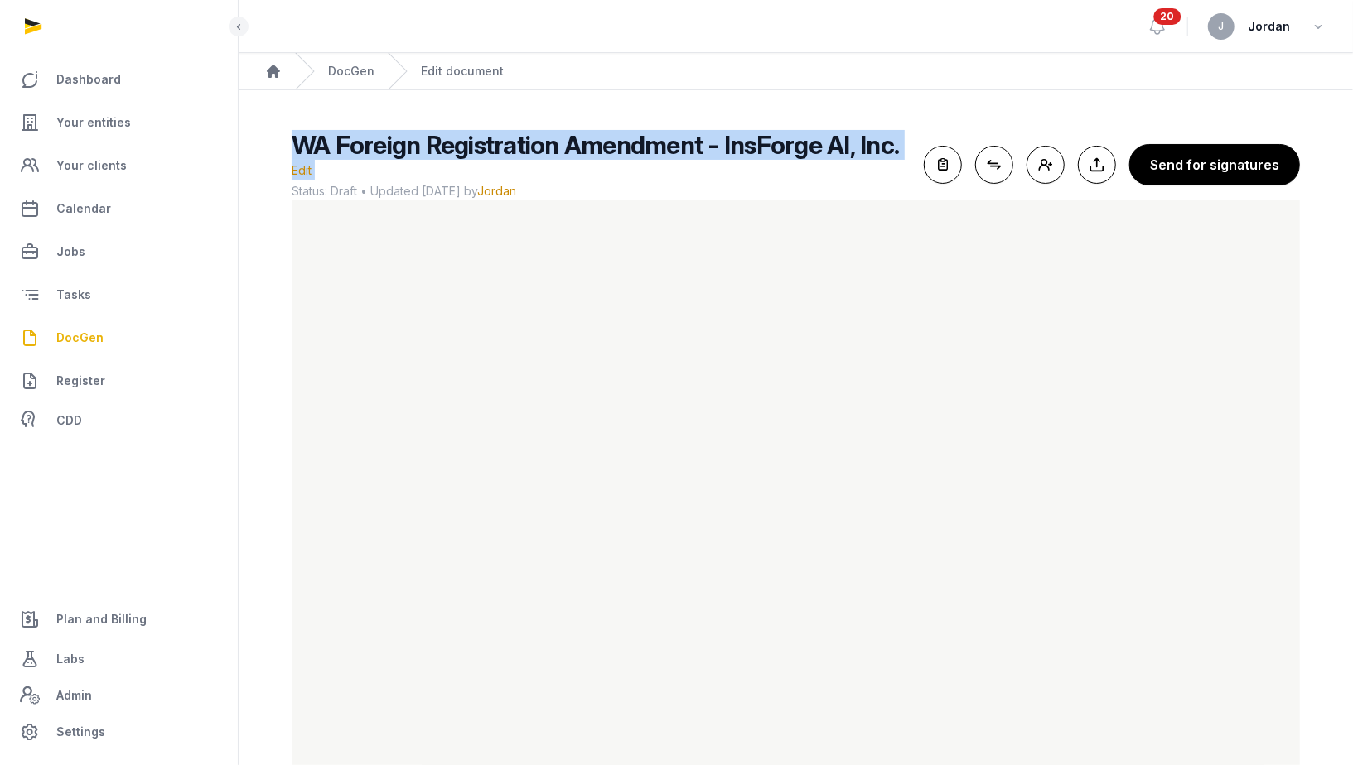
click at [451, 145] on span "WA Foreign Registration Amendment - InsForge AI, Inc." at bounding box center [595, 145] width 607 height 30
copy h2 "WA Foreign Registration Amendment - InsForge AI, Inc. Edit"
click at [1209, 165] on button "Send for signatures" at bounding box center [1214, 164] width 171 height 41
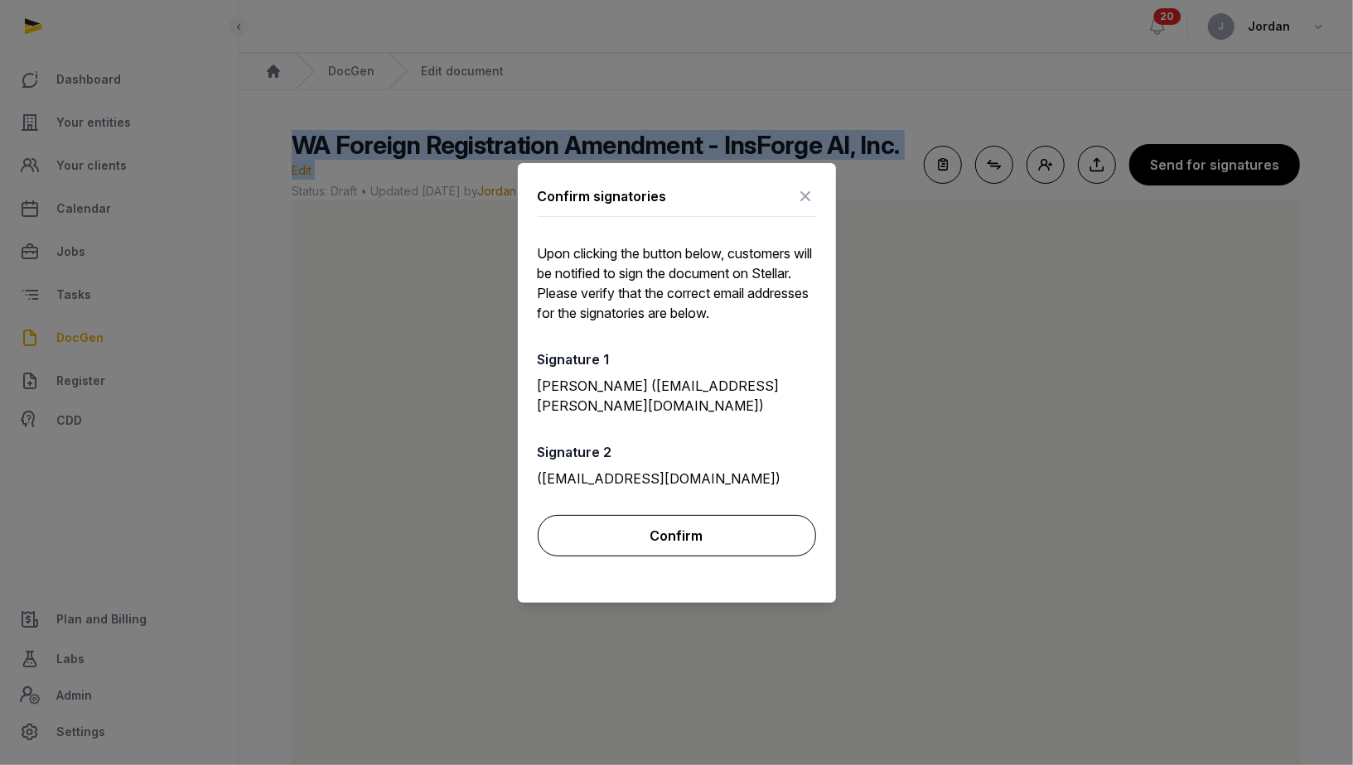
click at [709, 527] on button "Confirm" at bounding box center [677, 535] width 278 height 41
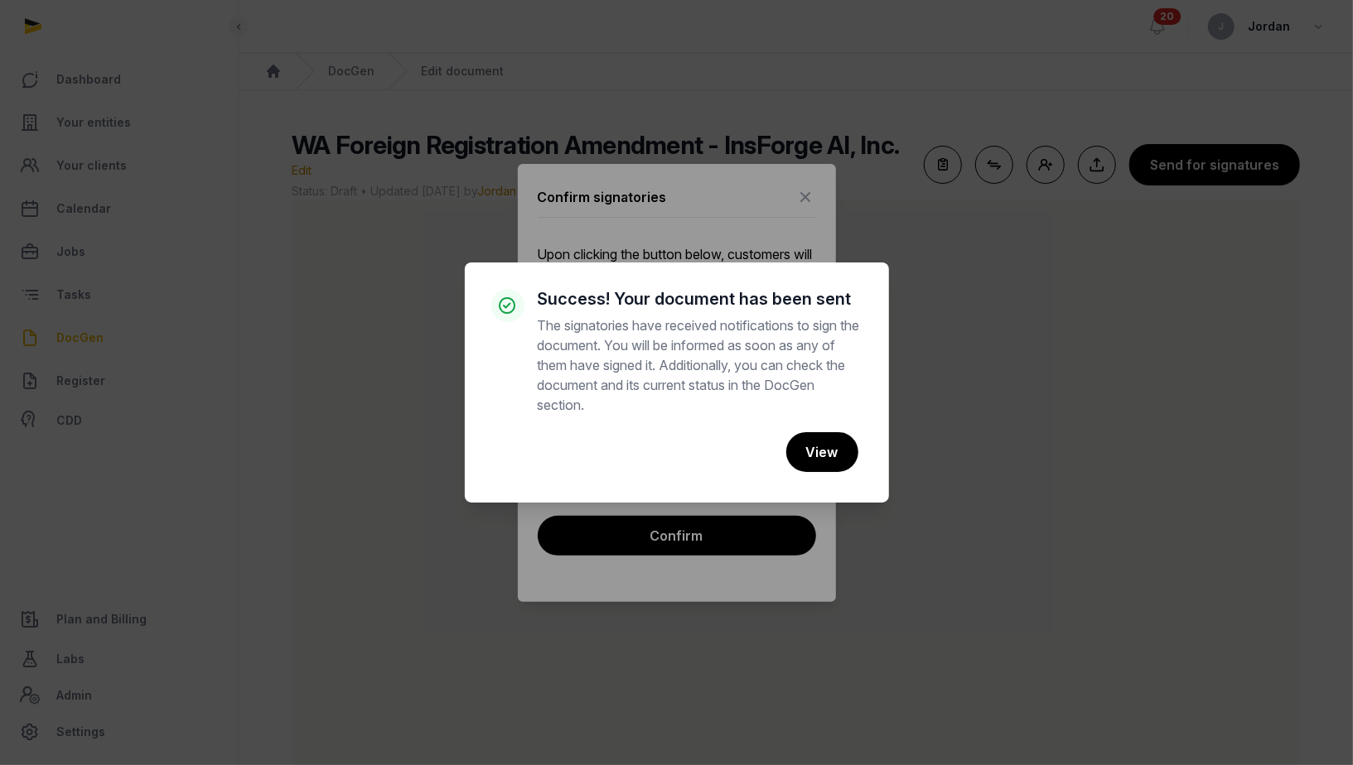
click at [805, 209] on div "× Success! Your document has been sent The signatories have received notificati…" at bounding box center [676, 382] width 1353 height 765
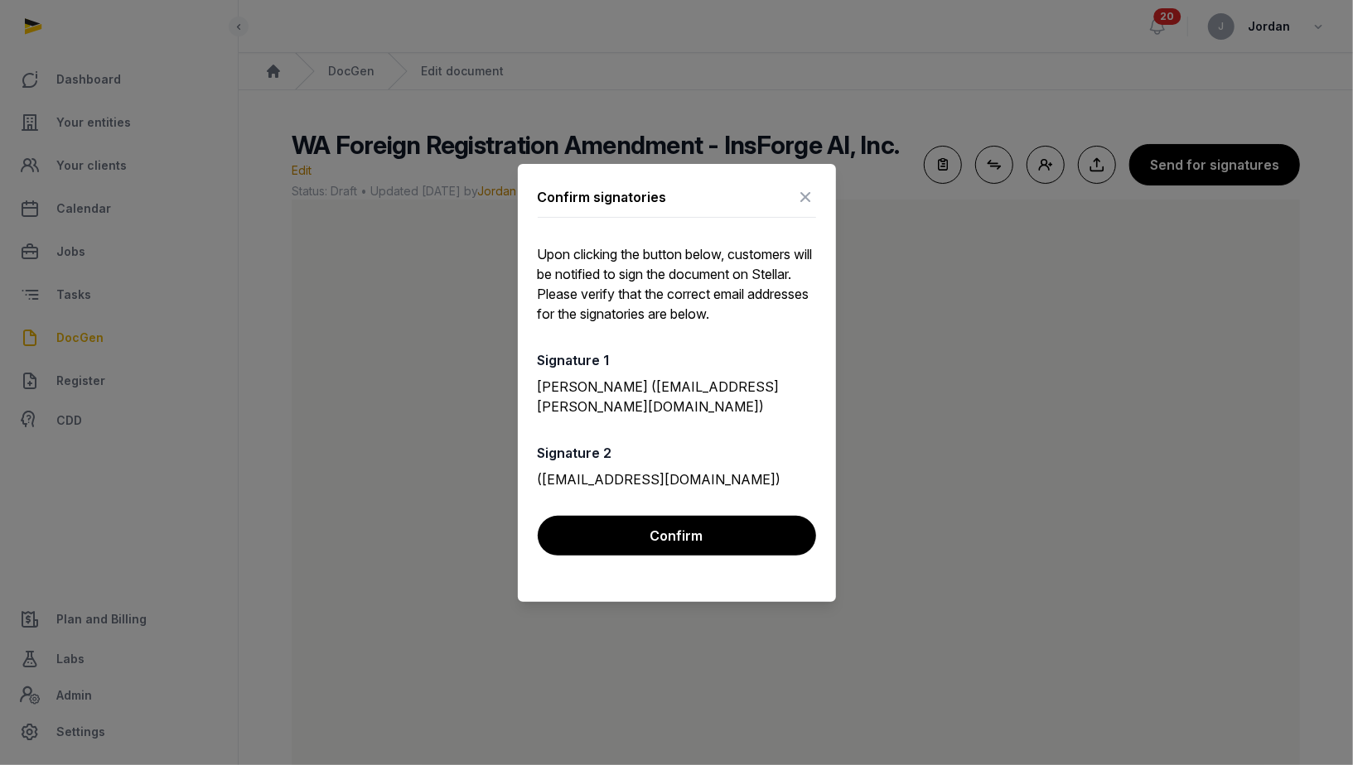
click at [805, 209] on icon at bounding box center [806, 197] width 20 height 27
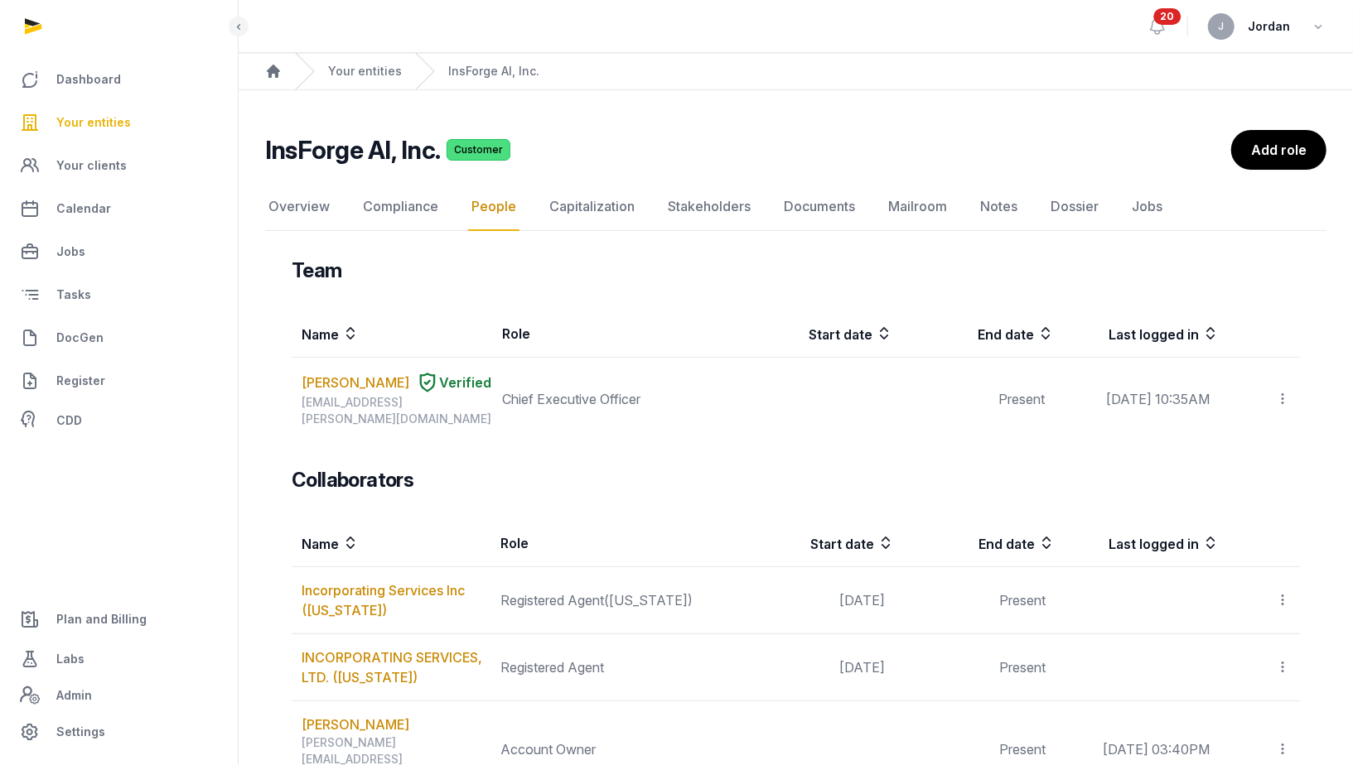
click at [367, 80] on div "Your entities" at bounding box center [348, 71] width 107 height 36
click at [367, 75] on link "Your entities" at bounding box center [365, 71] width 74 height 17
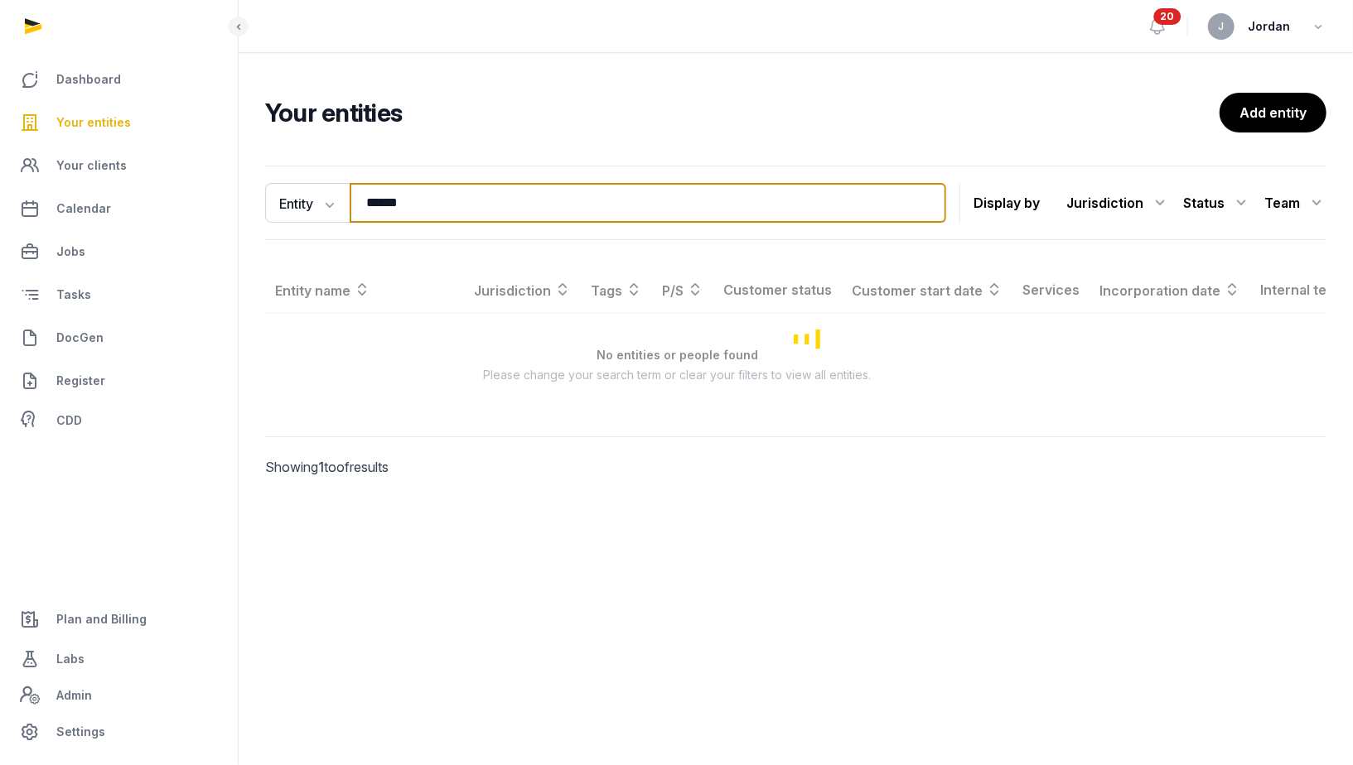
click at [397, 190] on input "******" at bounding box center [648, 203] width 596 height 40
click at [397, 193] on input "******" at bounding box center [648, 203] width 596 height 40
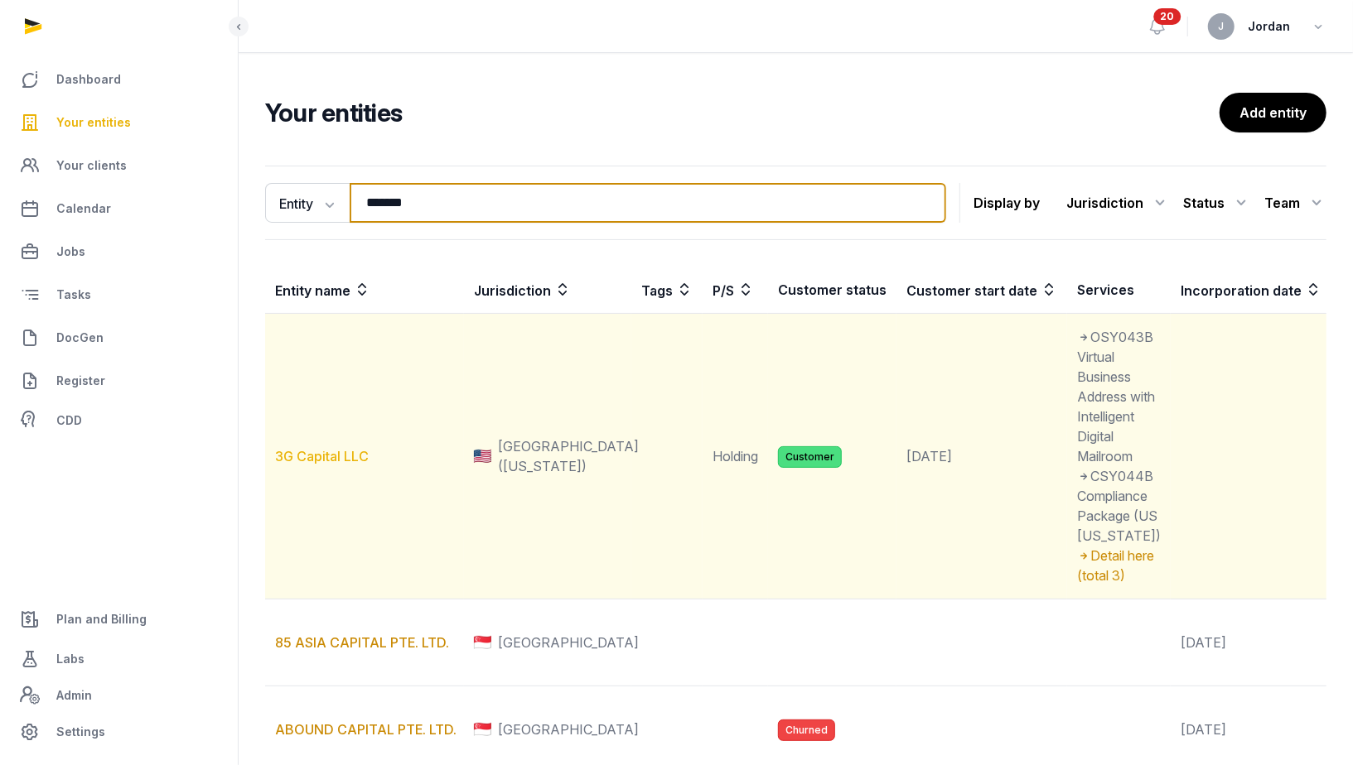
type input "*******"
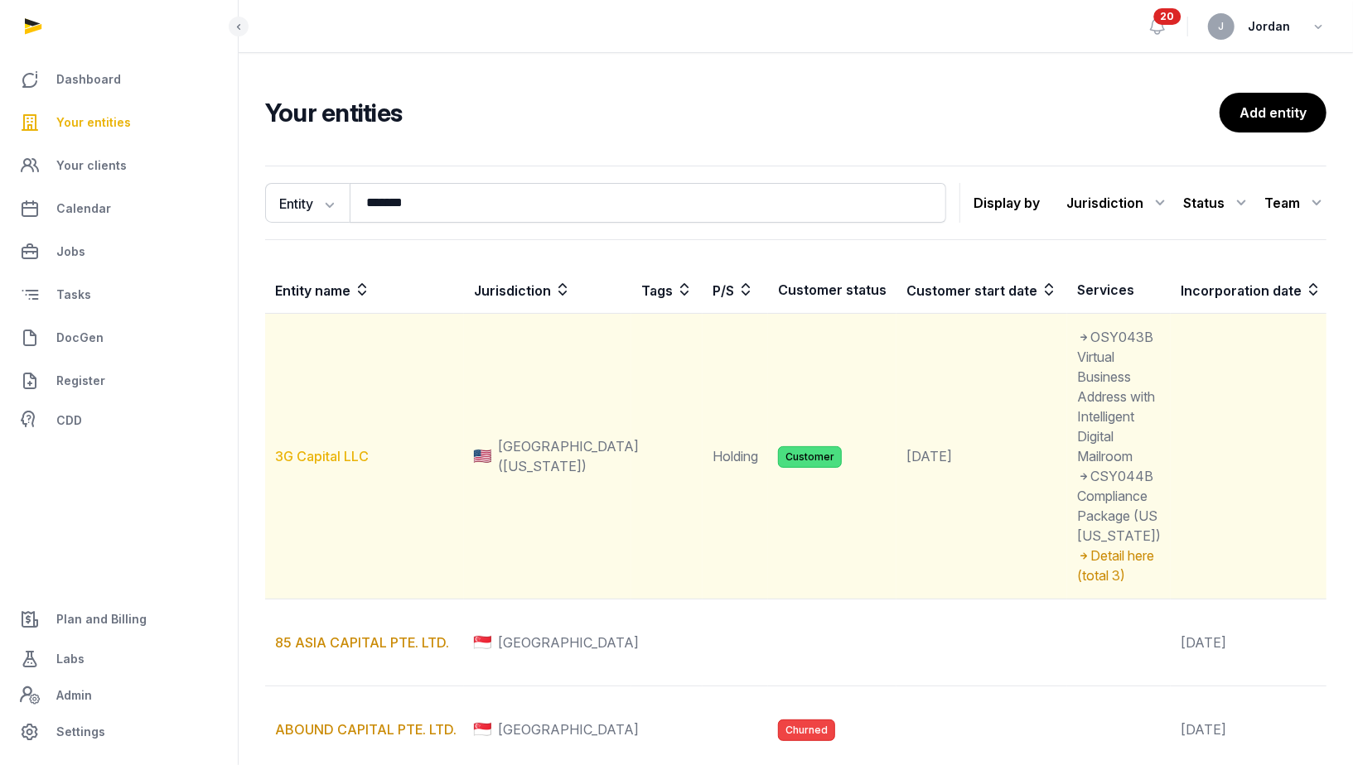
click at [324, 465] on link "3G Capital LLC" at bounding box center [322, 456] width 94 height 17
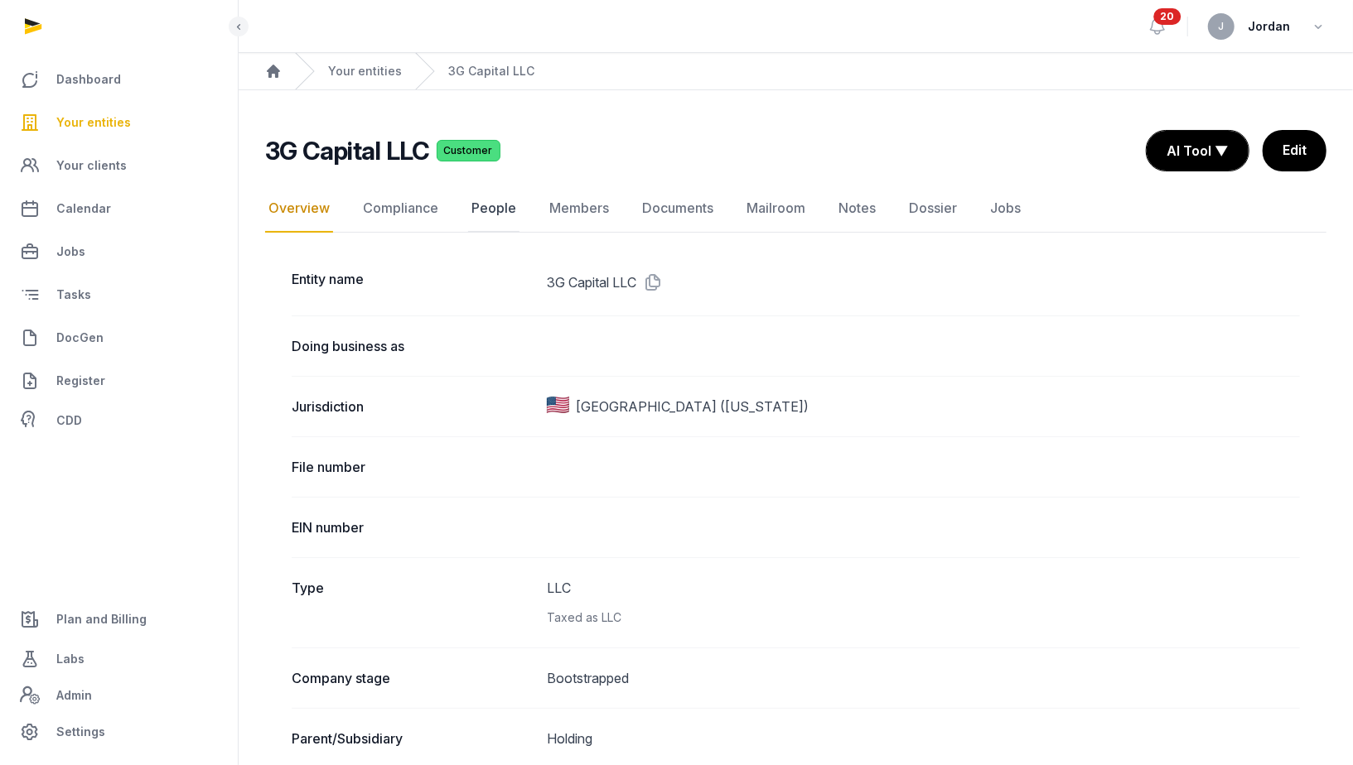
click at [497, 212] on link "People" at bounding box center [493, 209] width 51 height 48
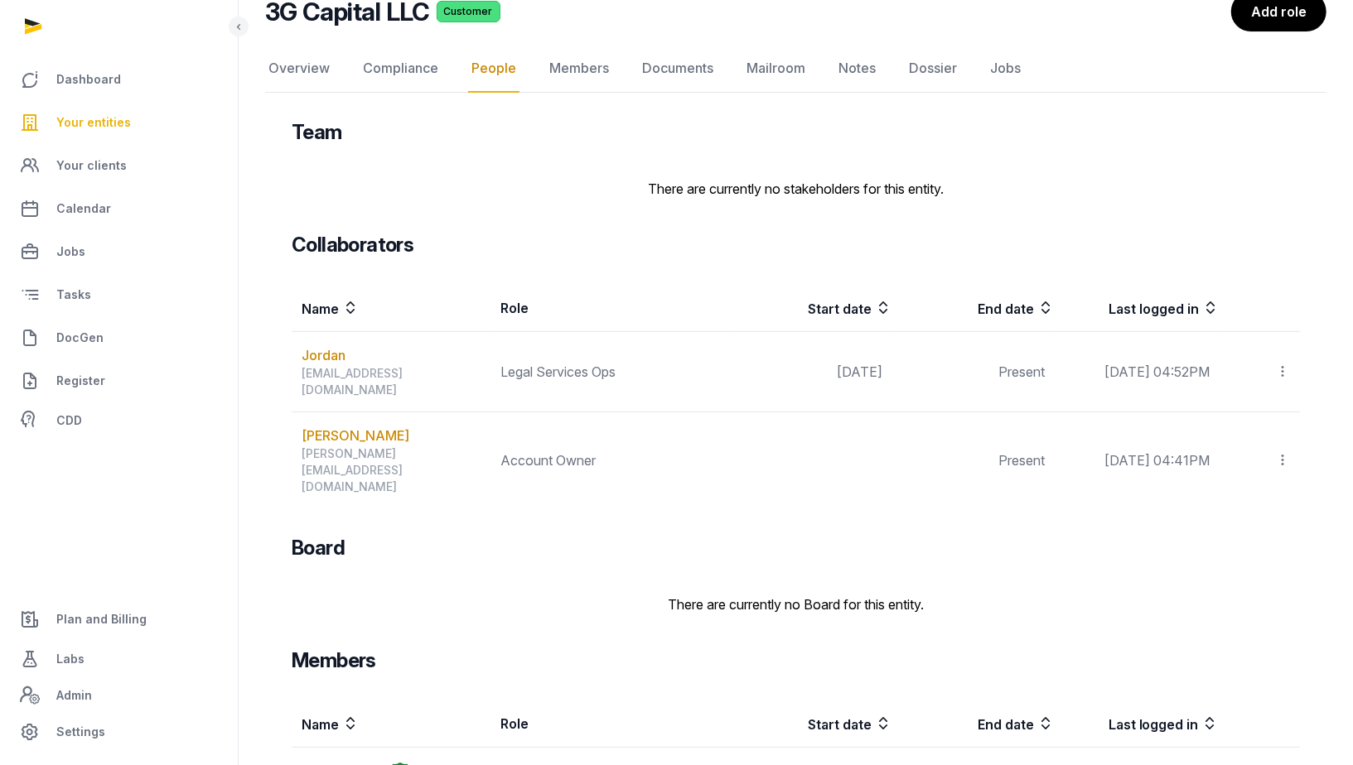
scroll to position [167, 0]
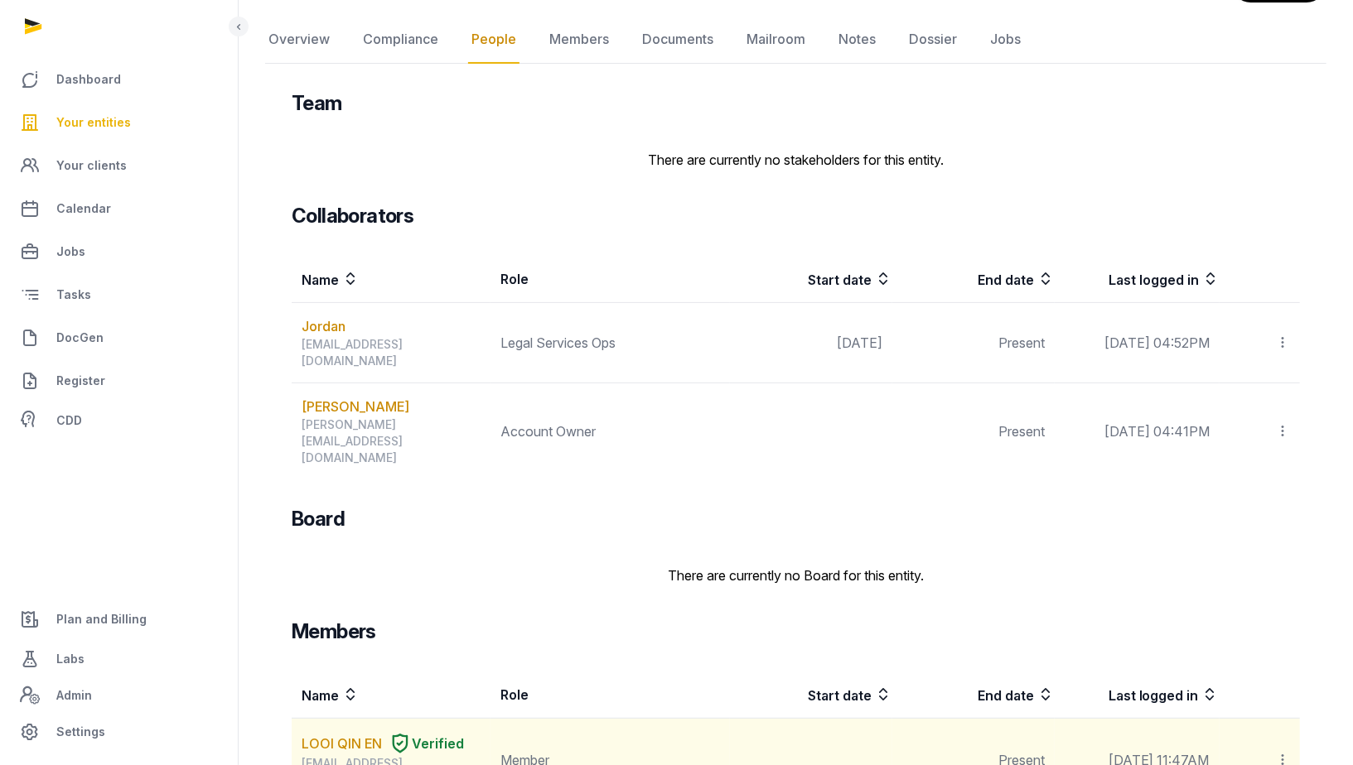
click at [1283, 751] on icon at bounding box center [1282, 759] width 15 height 17
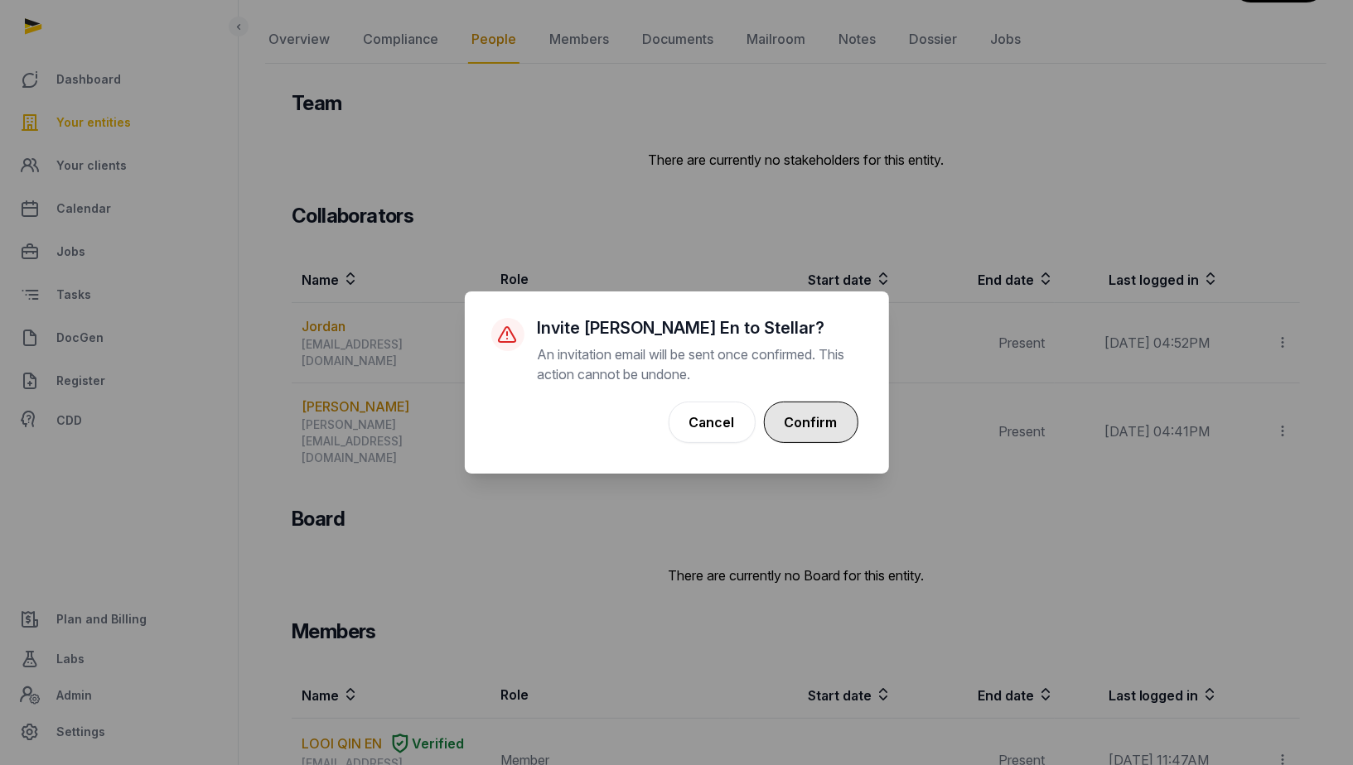
click at [828, 432] on button "Confirm" at bounding box center [811, 422] width 94 height 41
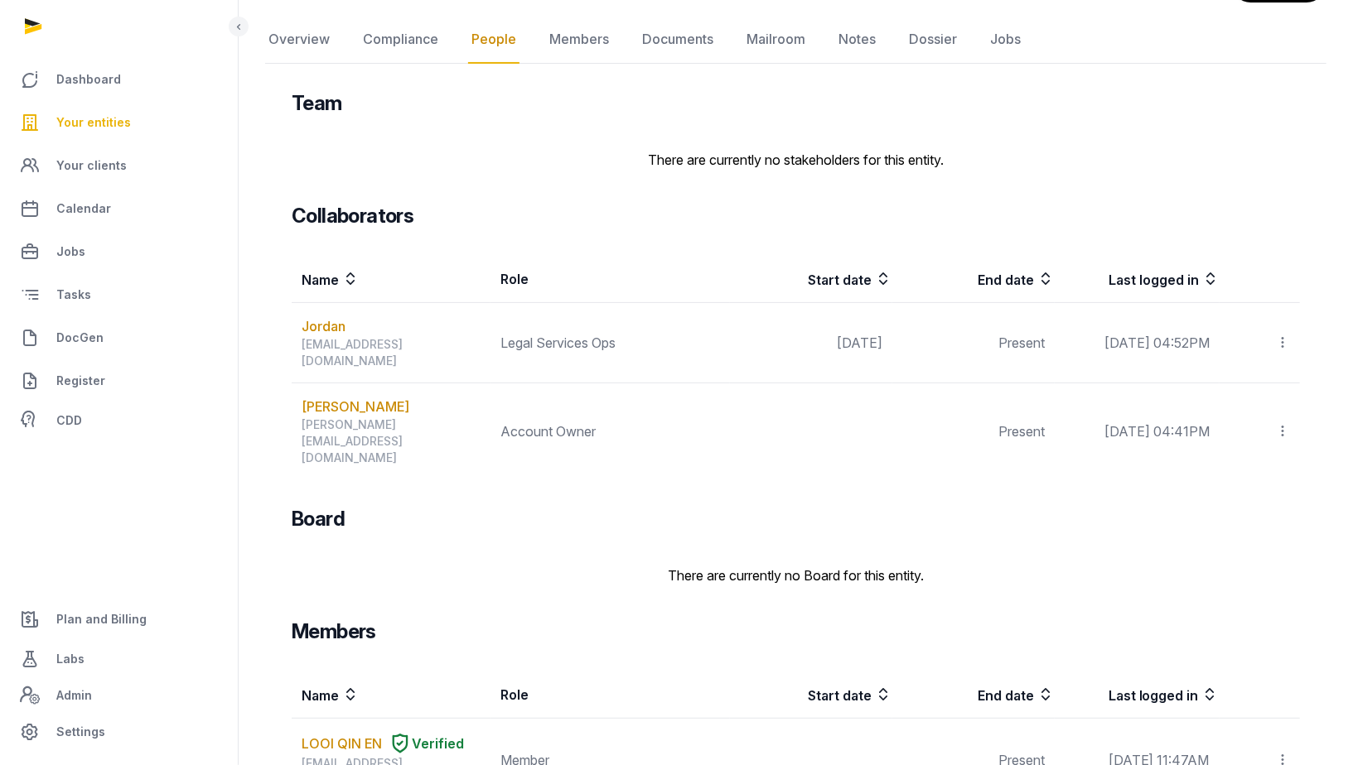
scroll to position [0, 0]
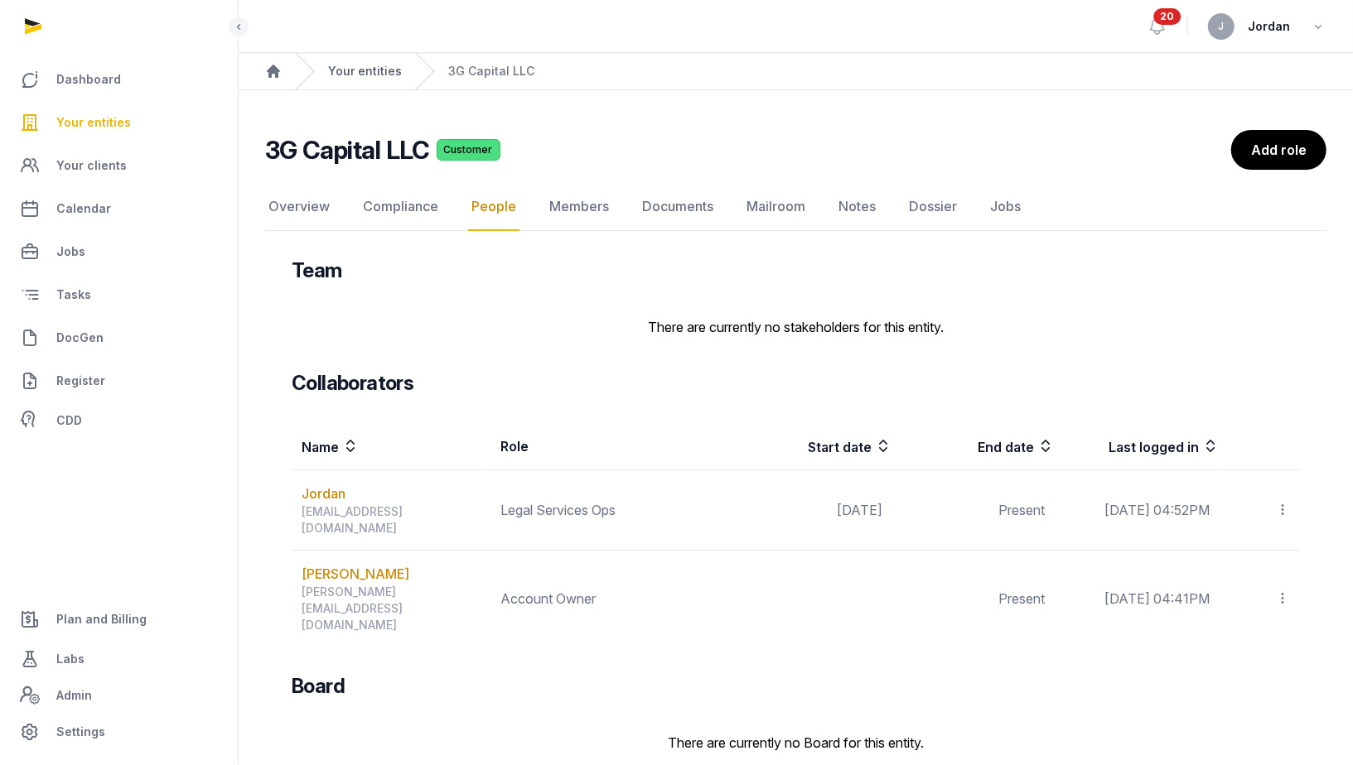
click at [367, 76] on link "Your entities" at bounding box center [365, 71] width 74 height 17
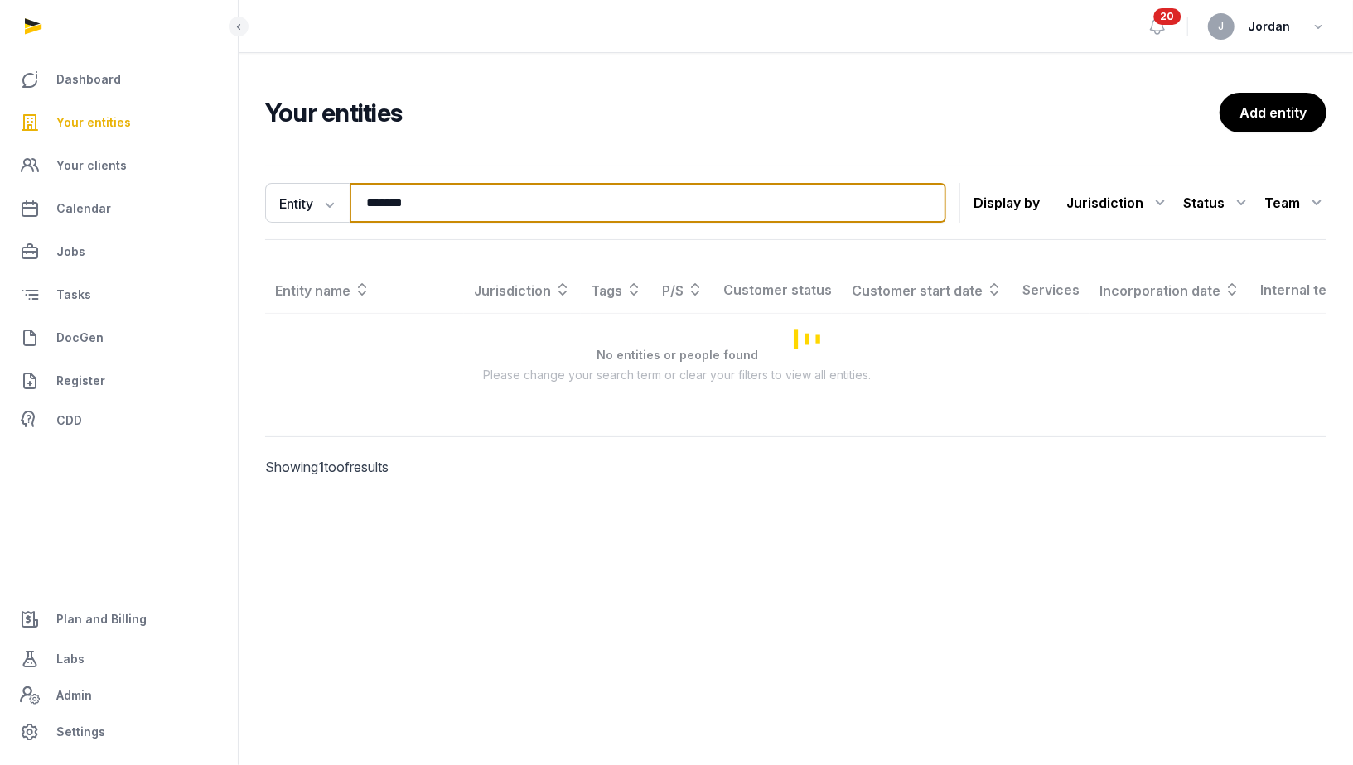
click at [389, 205] on input "*******" at bounding box center [648, 203] width 596 height 40
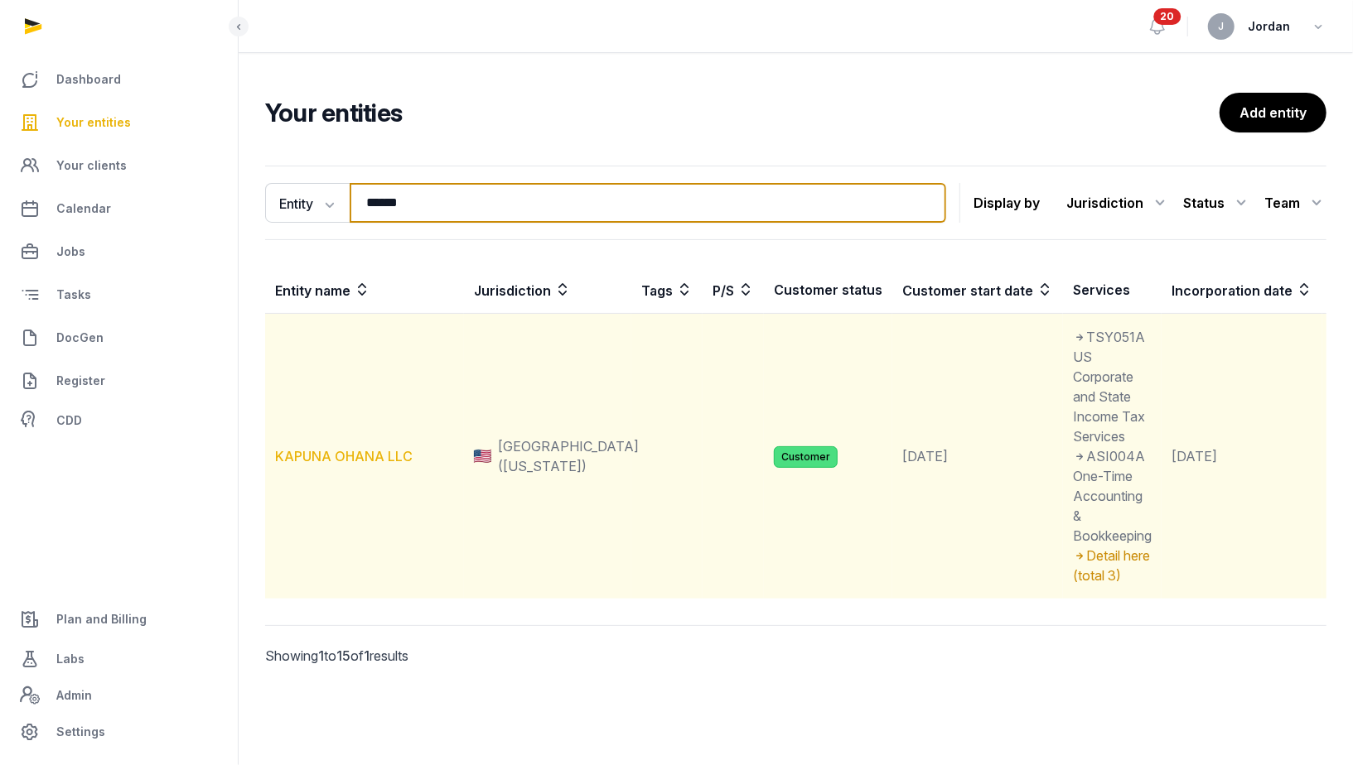
type input "******"
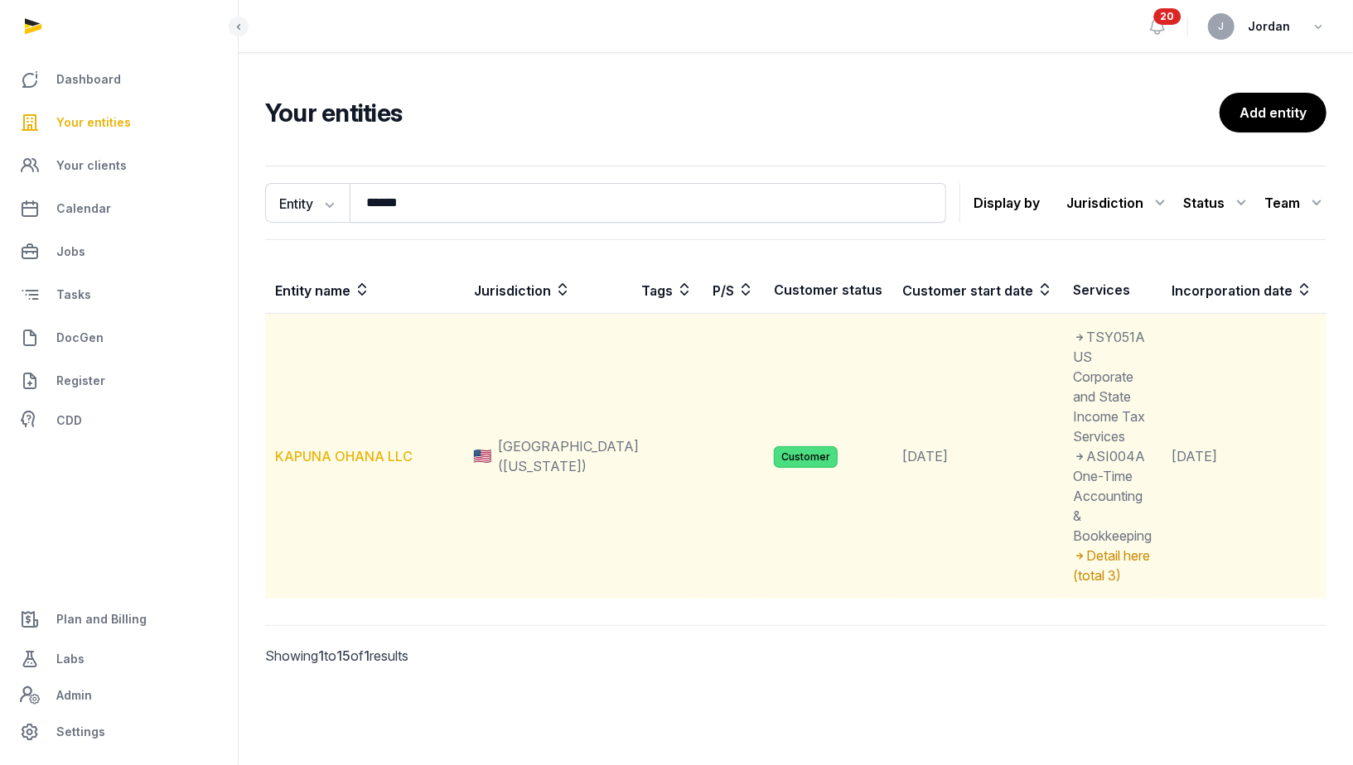
click at [352, 451] on link "KAPUNA OHANA LLC" at bounding box center [344, 456] width 138 height 17
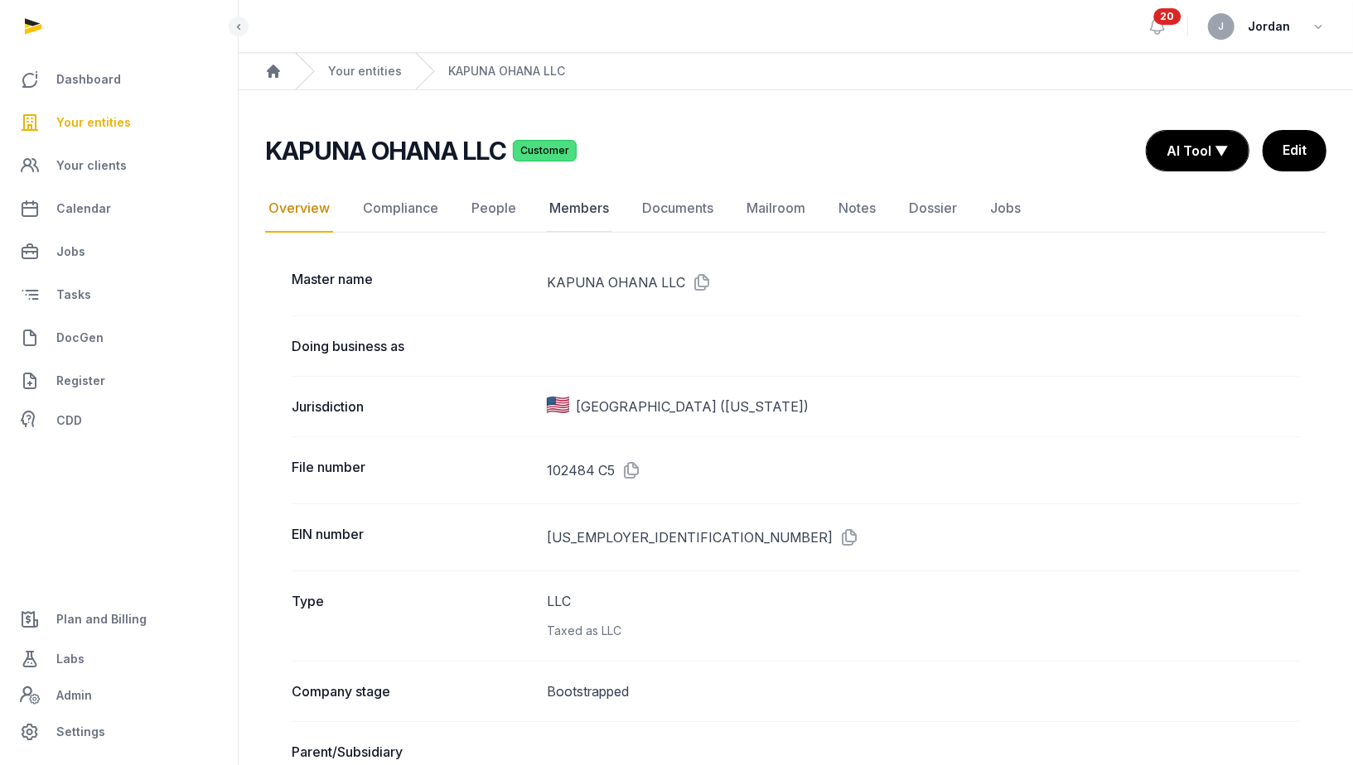
click at [574, 208] on link "Members" at bounding box center [579, 209] width 66 height 48
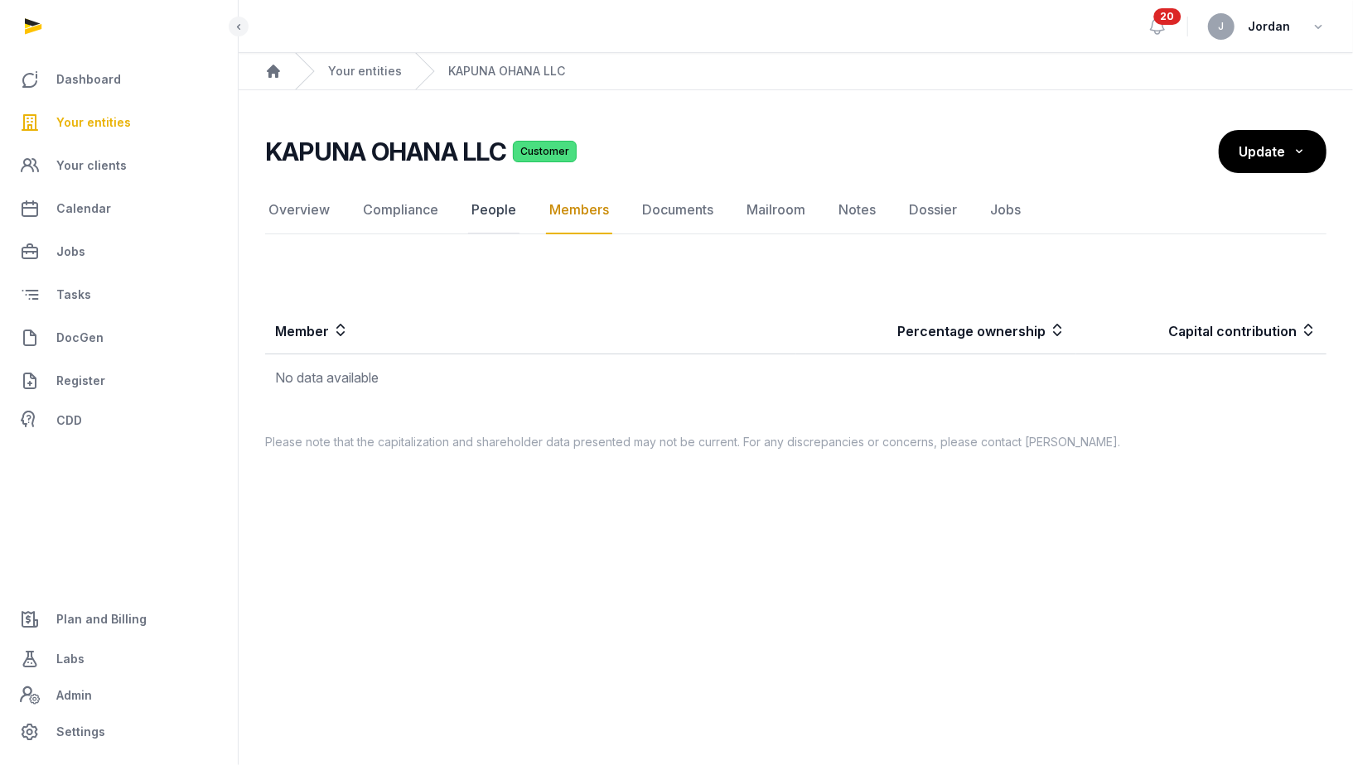
click at [500, 210] on link "People" at bounding box center [493, 210] width 51 height 48
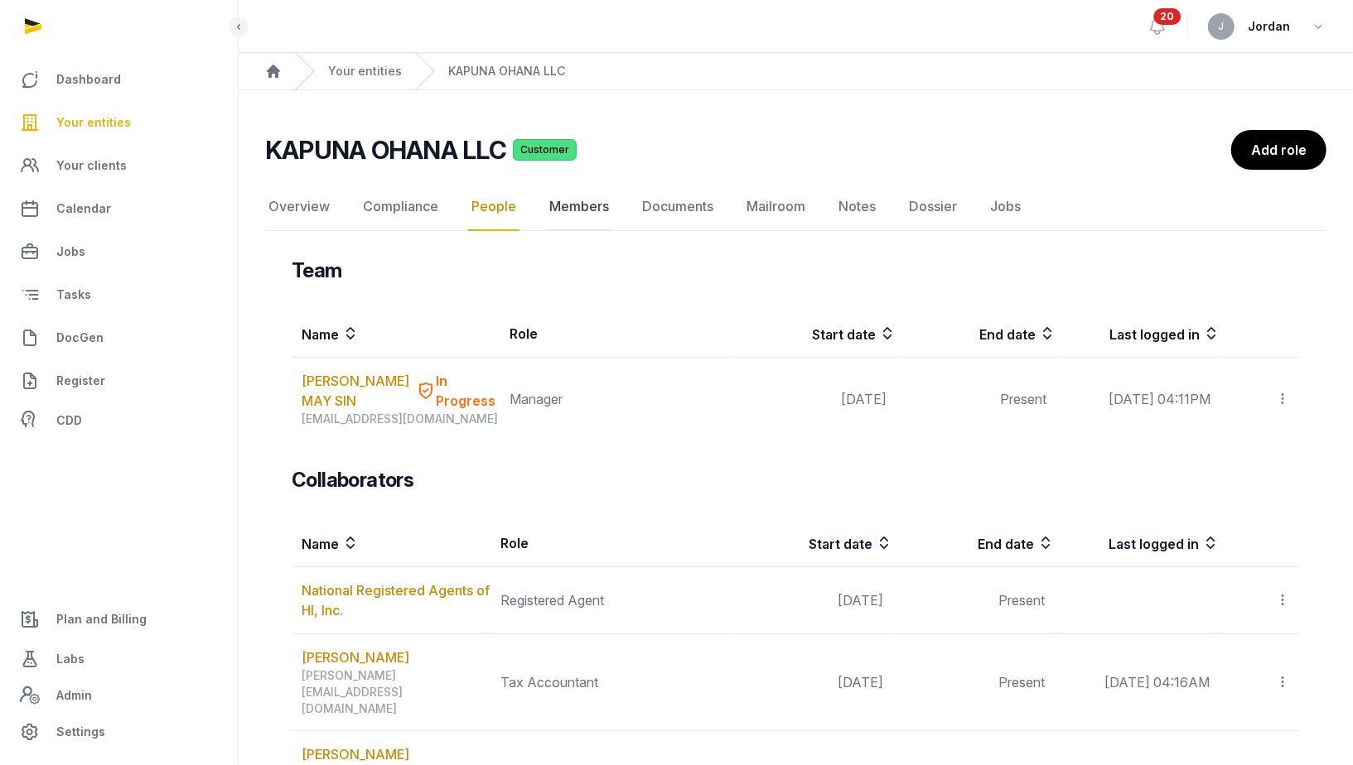
click at [577, 199] on link "Members" at bounding box center [579, 207] width 66 height 48
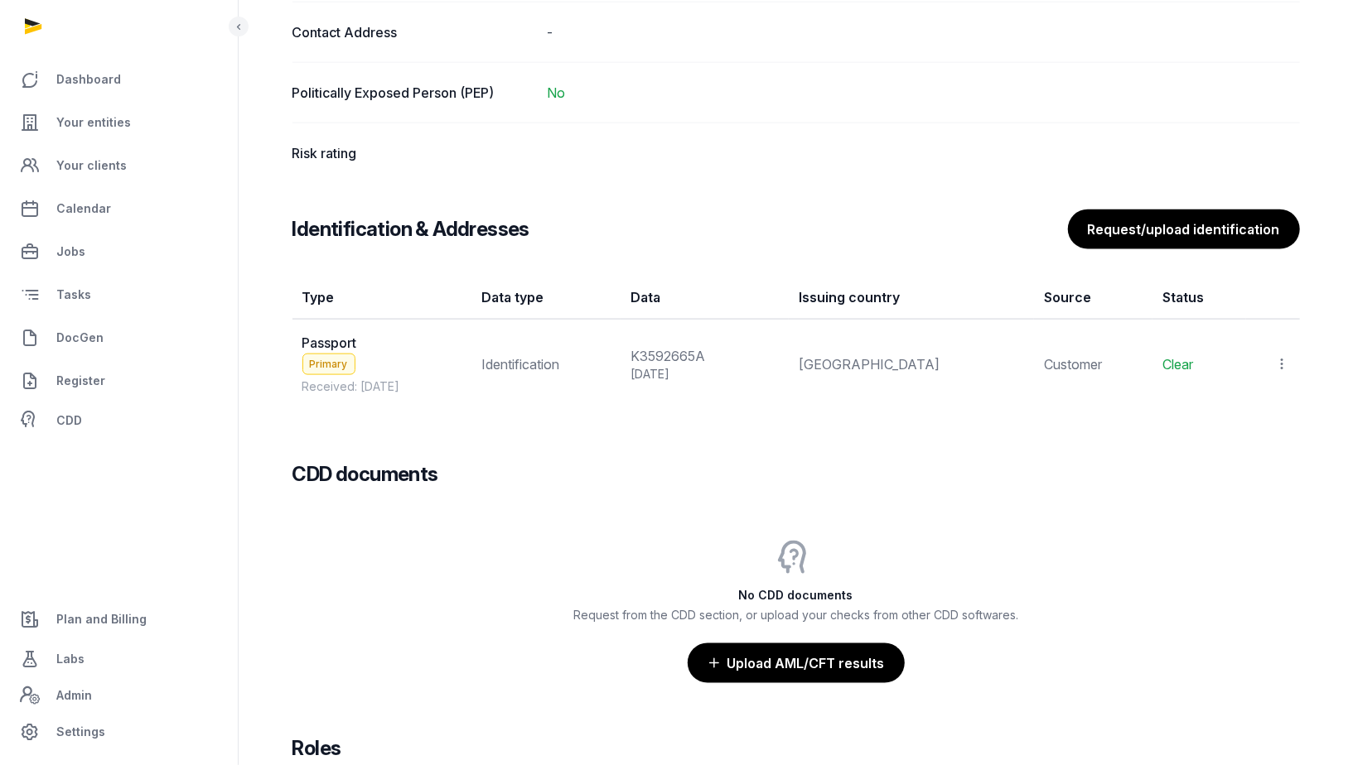
scroll to position [1285, 0]
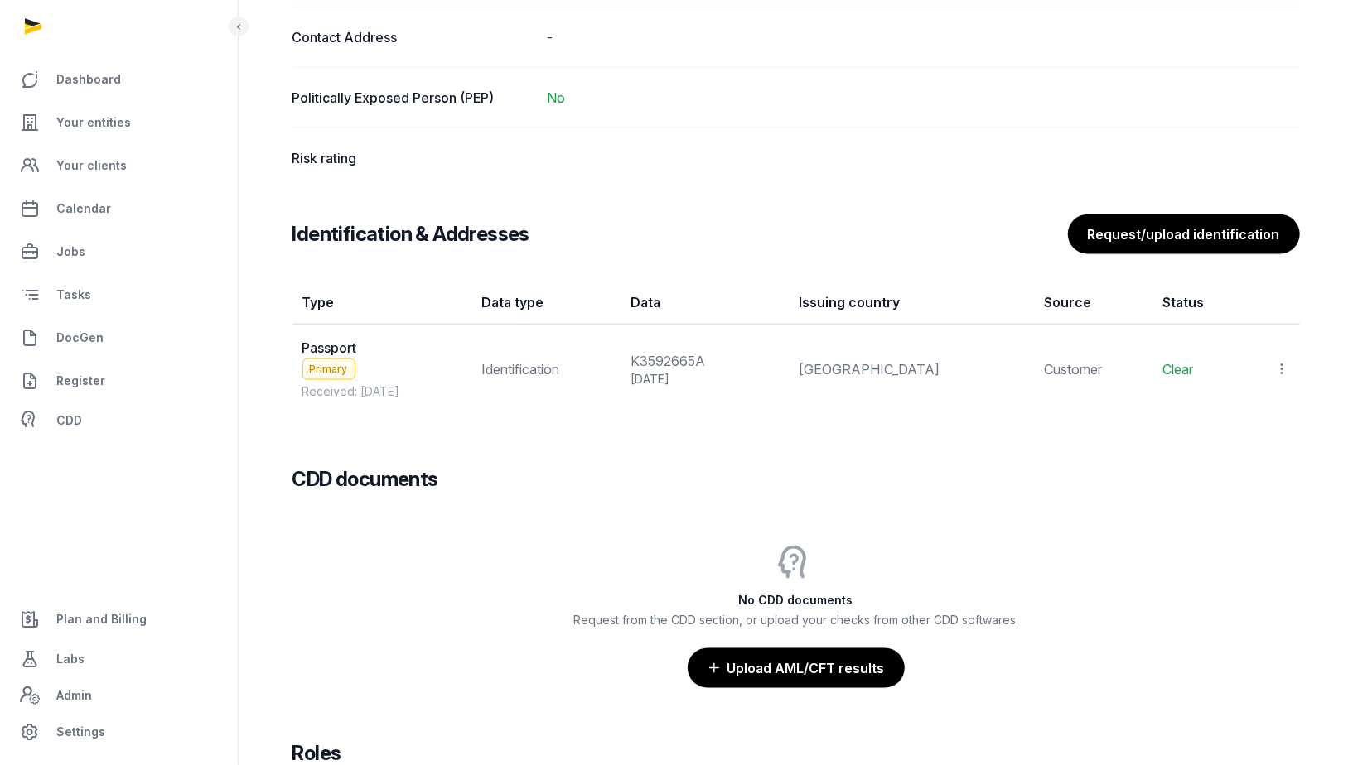
click at [1282, 360] on icon at bounding box center [1282, 368] width 15 height 17
click at [1261, 406] on span "View" at bounding box center [1258, 414] width 30 height 17
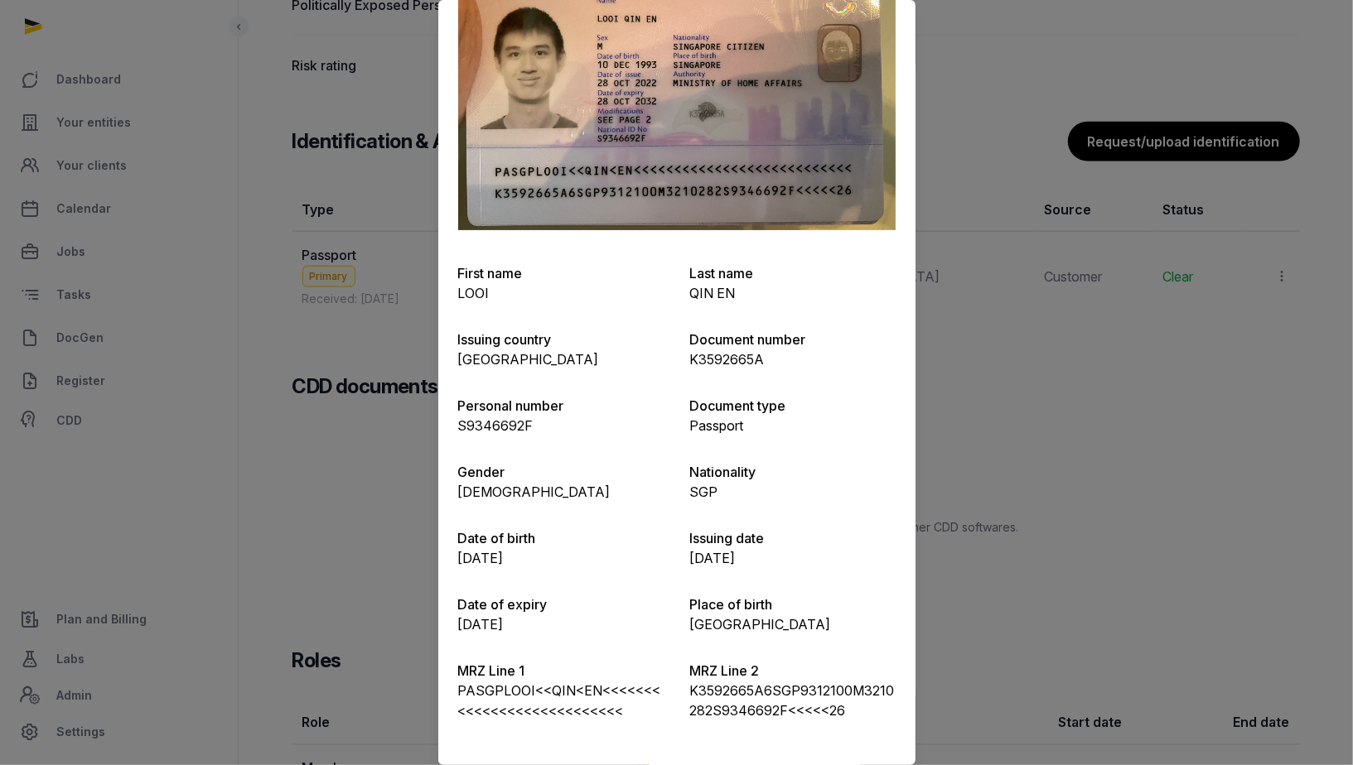
scroll to position [1433, 0]
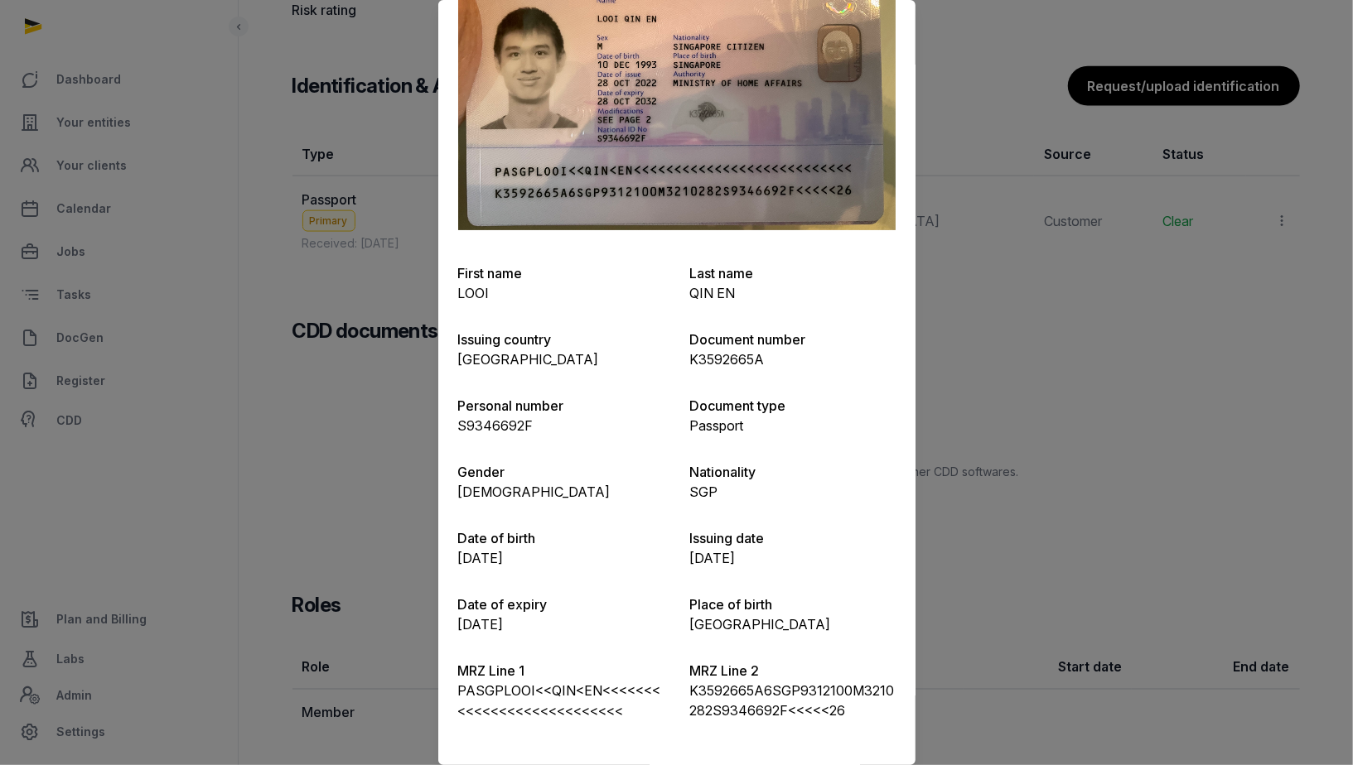
click at [1014, 428] on div at bounding box center [676, 382] width 1353 height 765
click at [1043, 212] on div at bounding box center [676, 382] width 1353 height 765
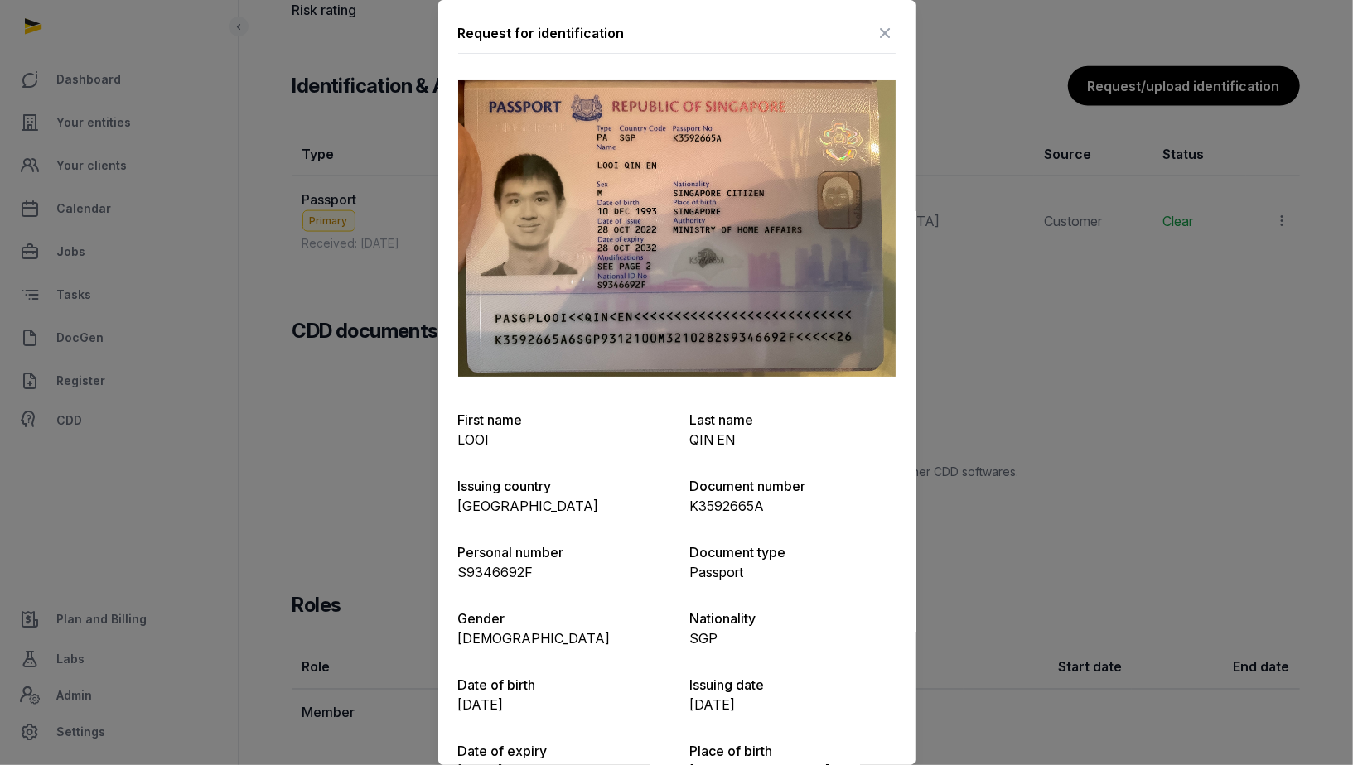
click at [889, 26] on icon at bounding box center [886, 33] width 20 height 27
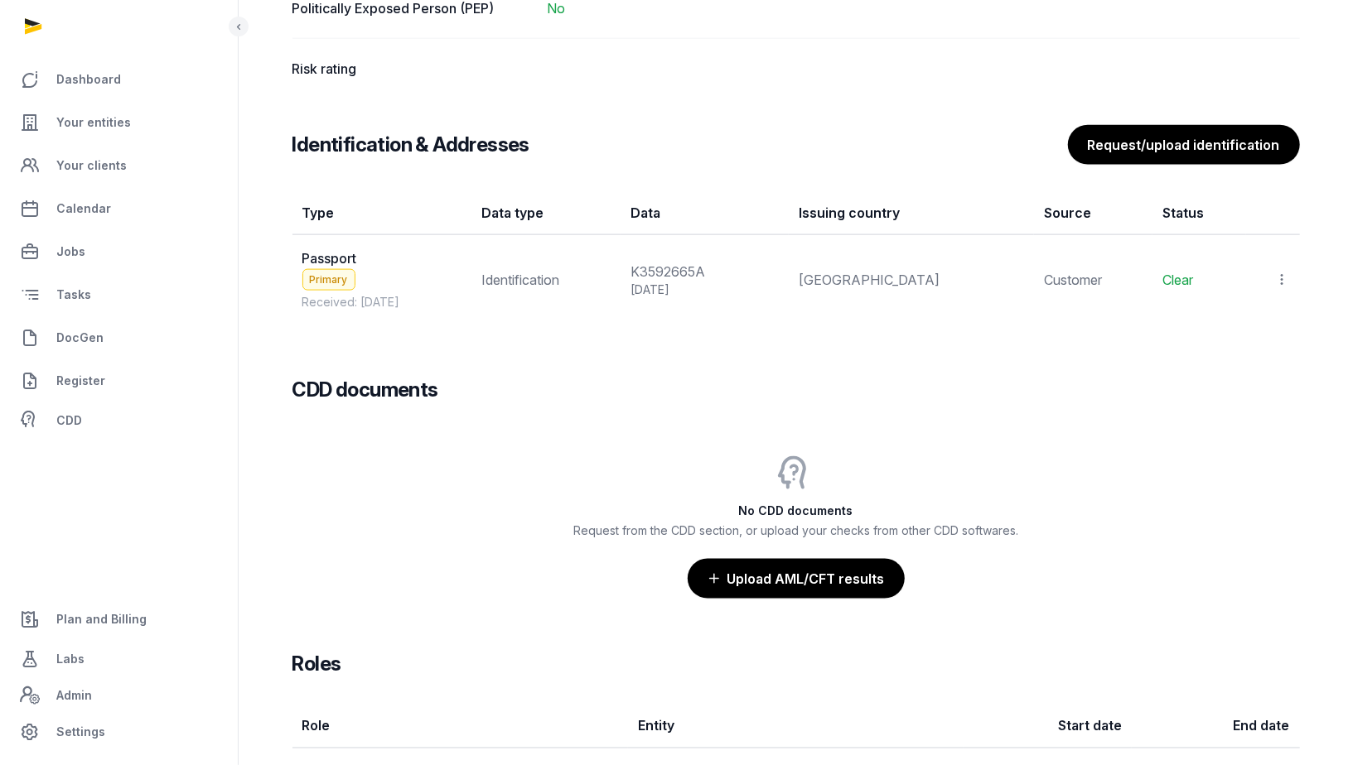
scroll to position [1371, 0]
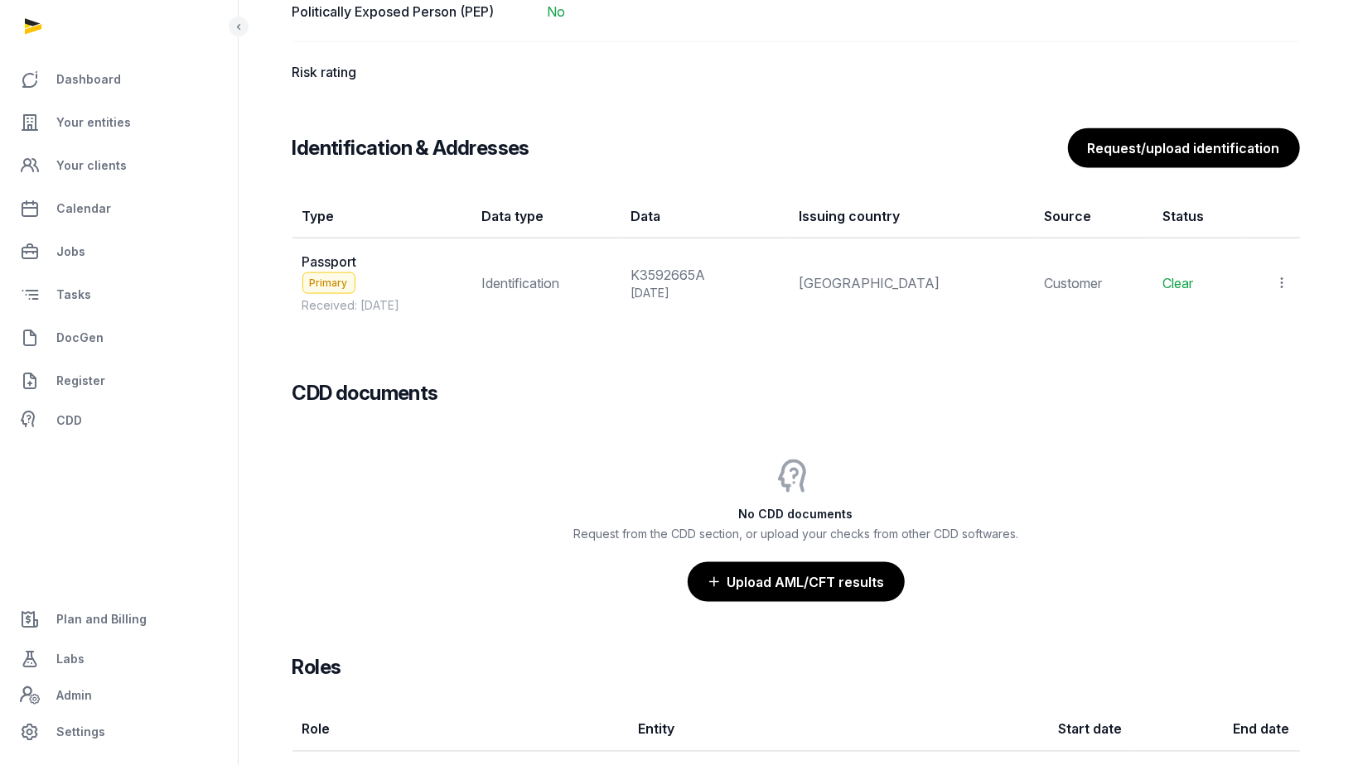
click at [1282, 274] on icon at bounding box center [1282, 282] width 15 height 17
click at [1229, 358] on span "Populate Information" at bounding box center [1210, 361] width 127 height 17
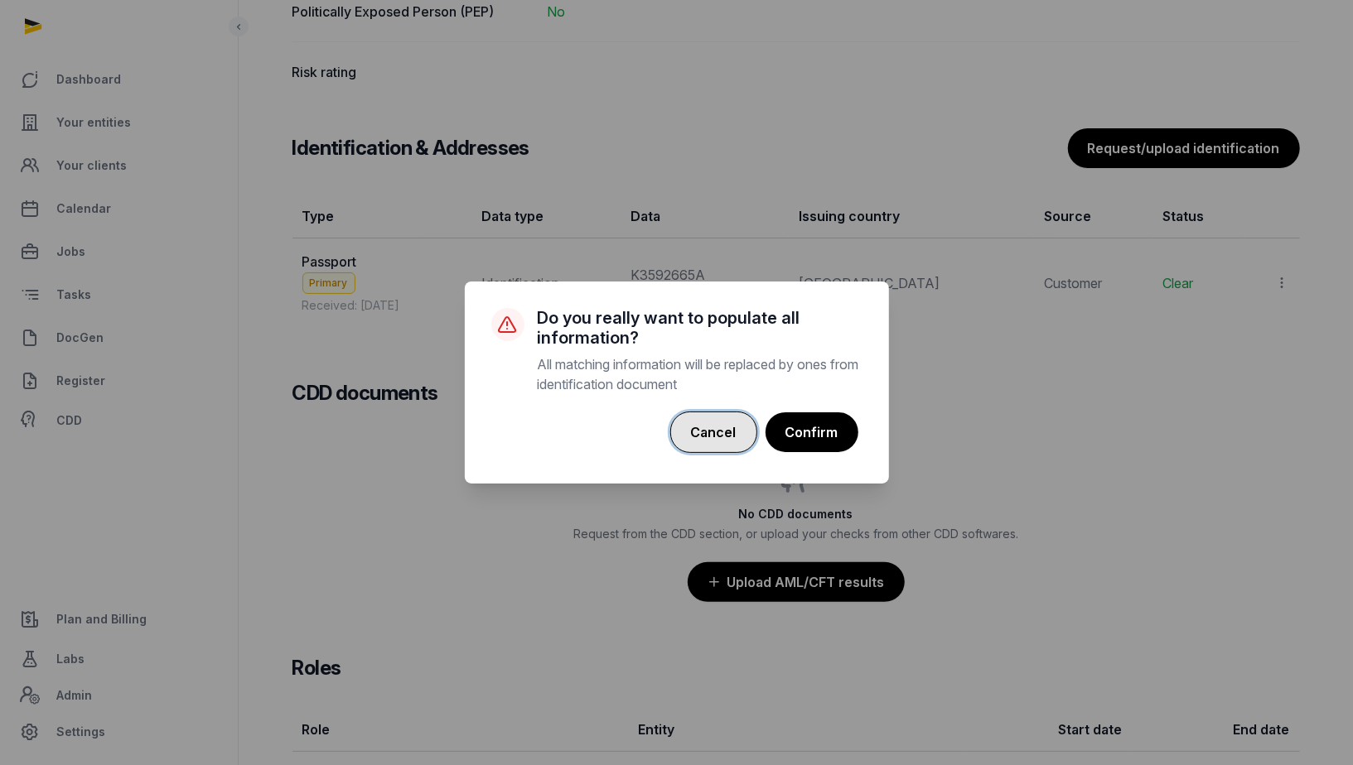
click at [724, 422] on button "Cancel" at bounding box center [713, 432] width 87 height 41
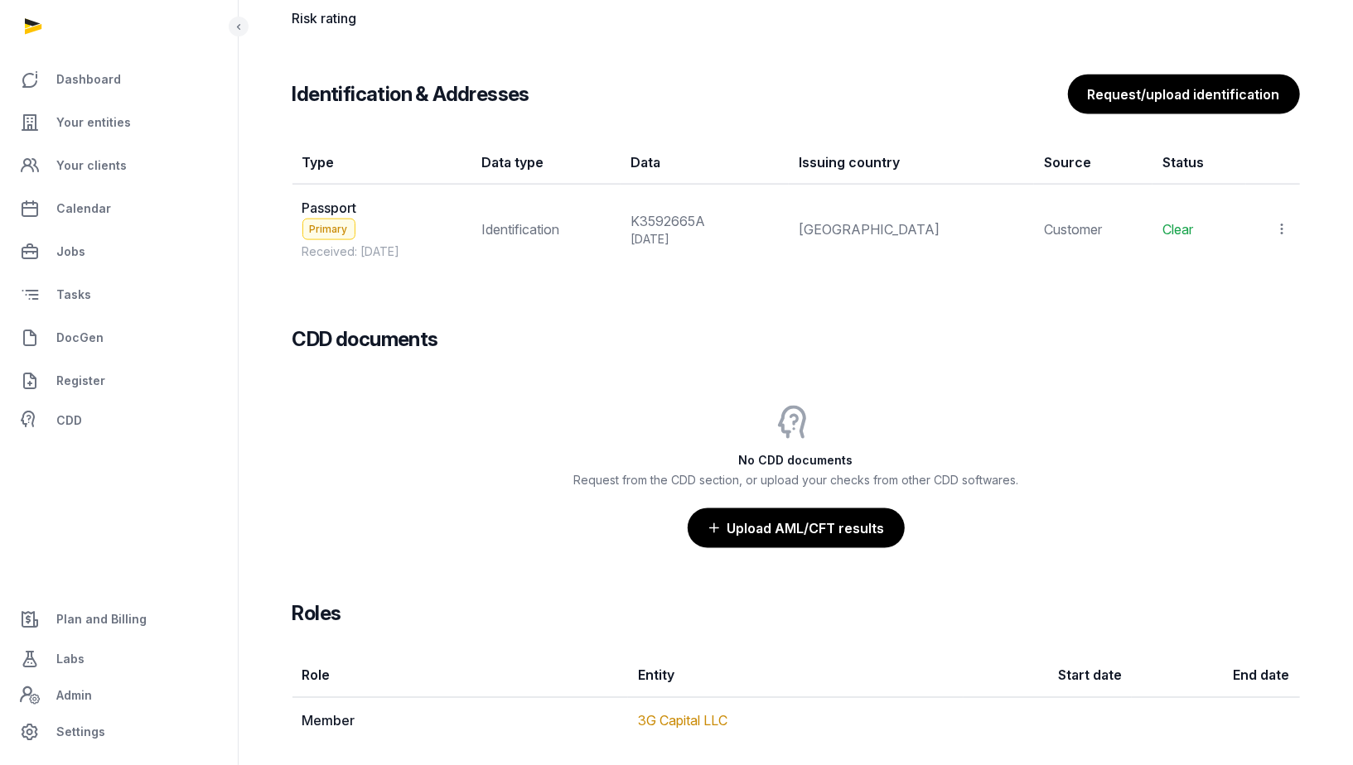
scroll to position [1411, 0]
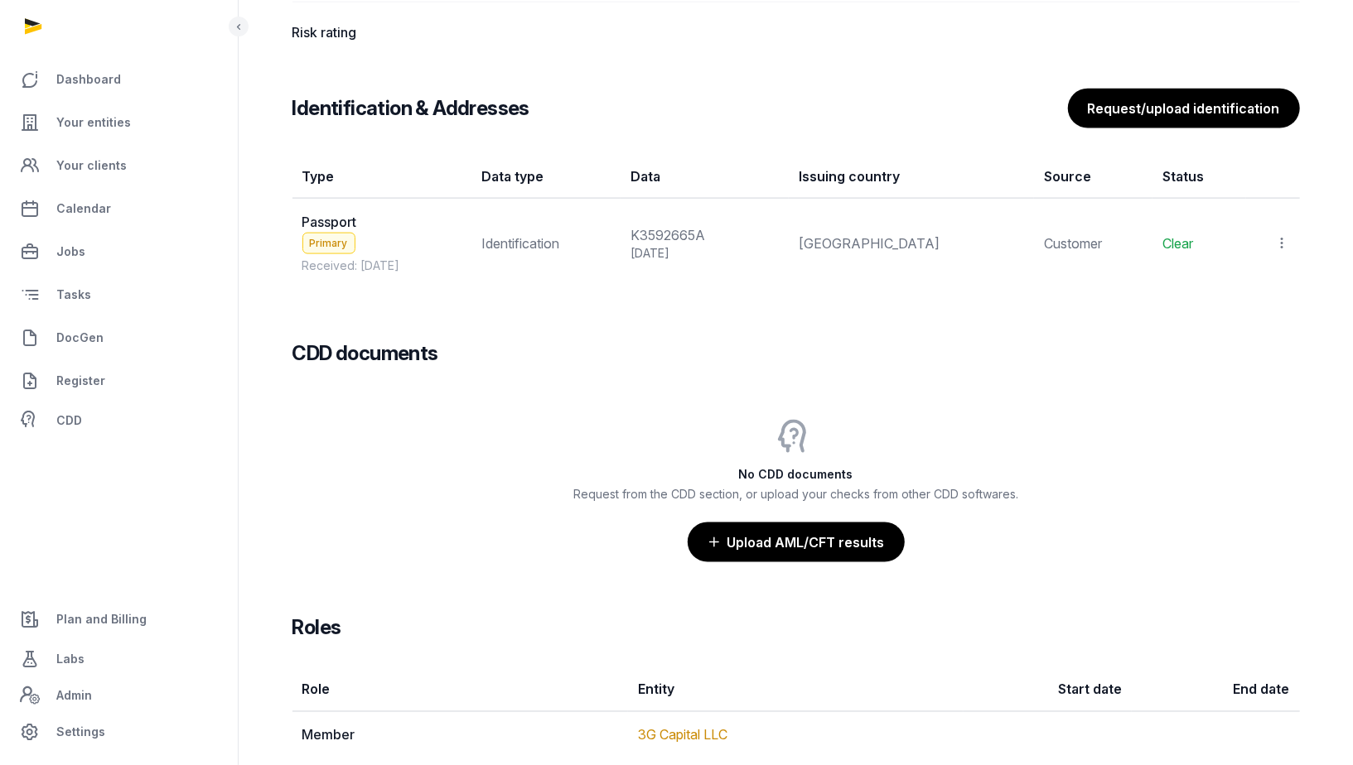
click at [1284, 234] on icon at bounding box center [1282, 242] width 15 height 17
click at [314, 170] on th "Type" at bounding box center [382, 177] width 180 height 44
click at [326, 233] on span "Primary" at bounding box center [328, 244] width 53 height 22
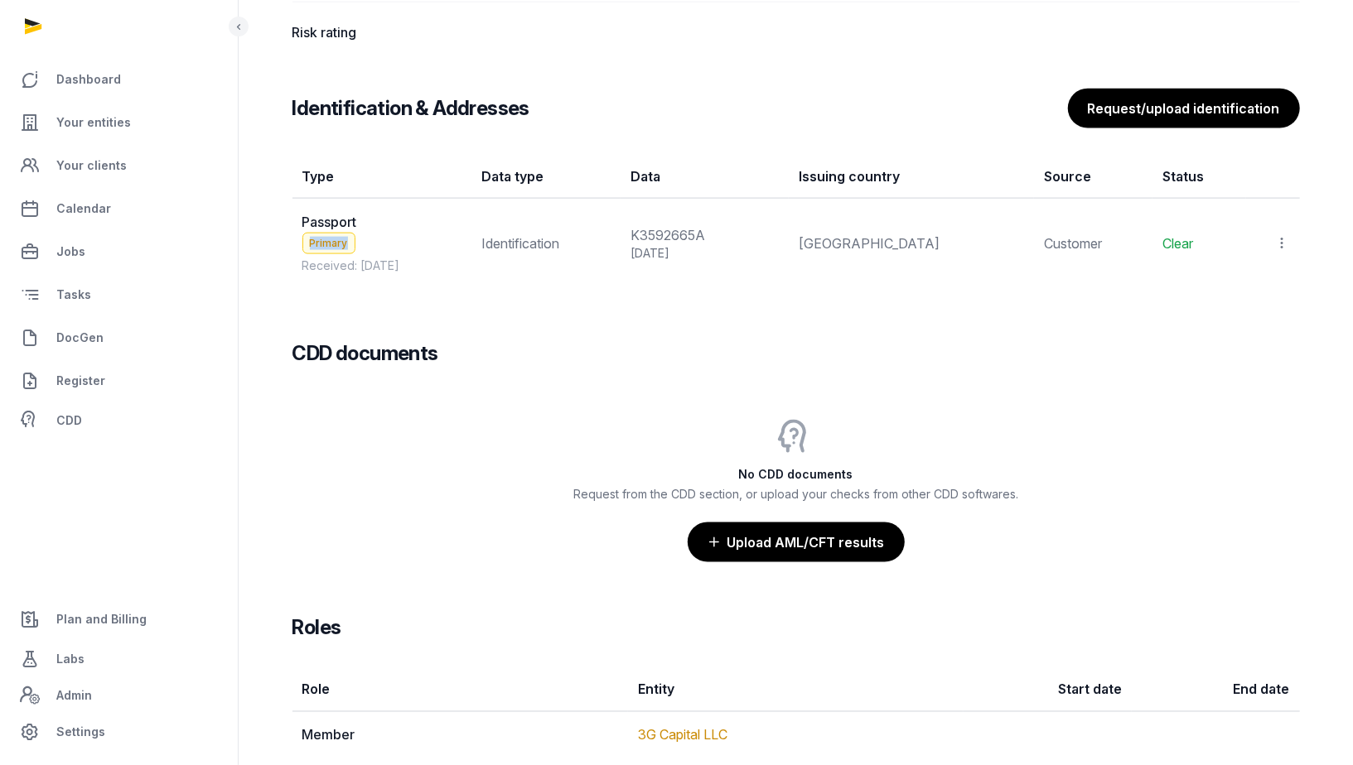
click at [326, 233] on span "Primary" at bounding box center [328, 244] width 53 height 22
click at [332, 217] on span "Passport" at bounding box center [329, 222] width 55 height 17
click at [779, 225] on div "K3592665A" at bounding box center [704, 235] width 148 height 20
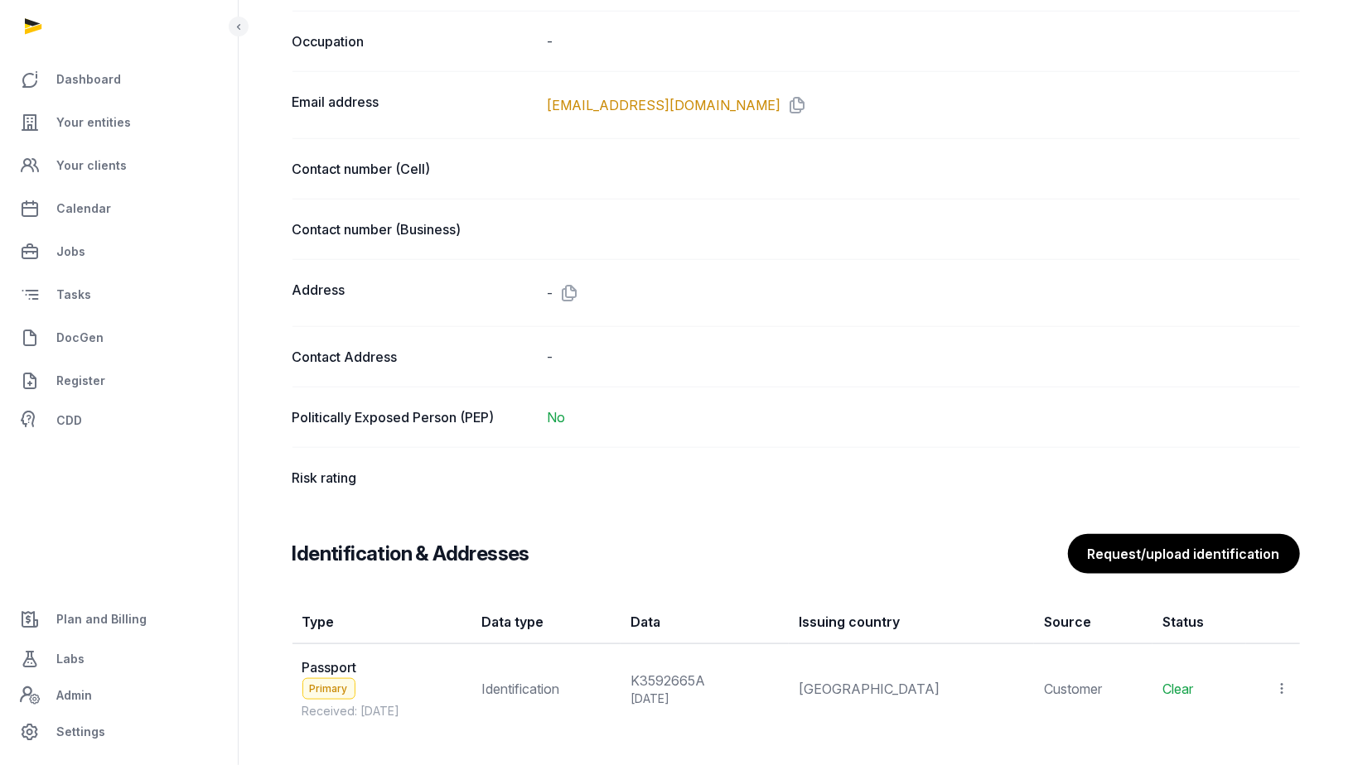
scroll to position [1433, 0]
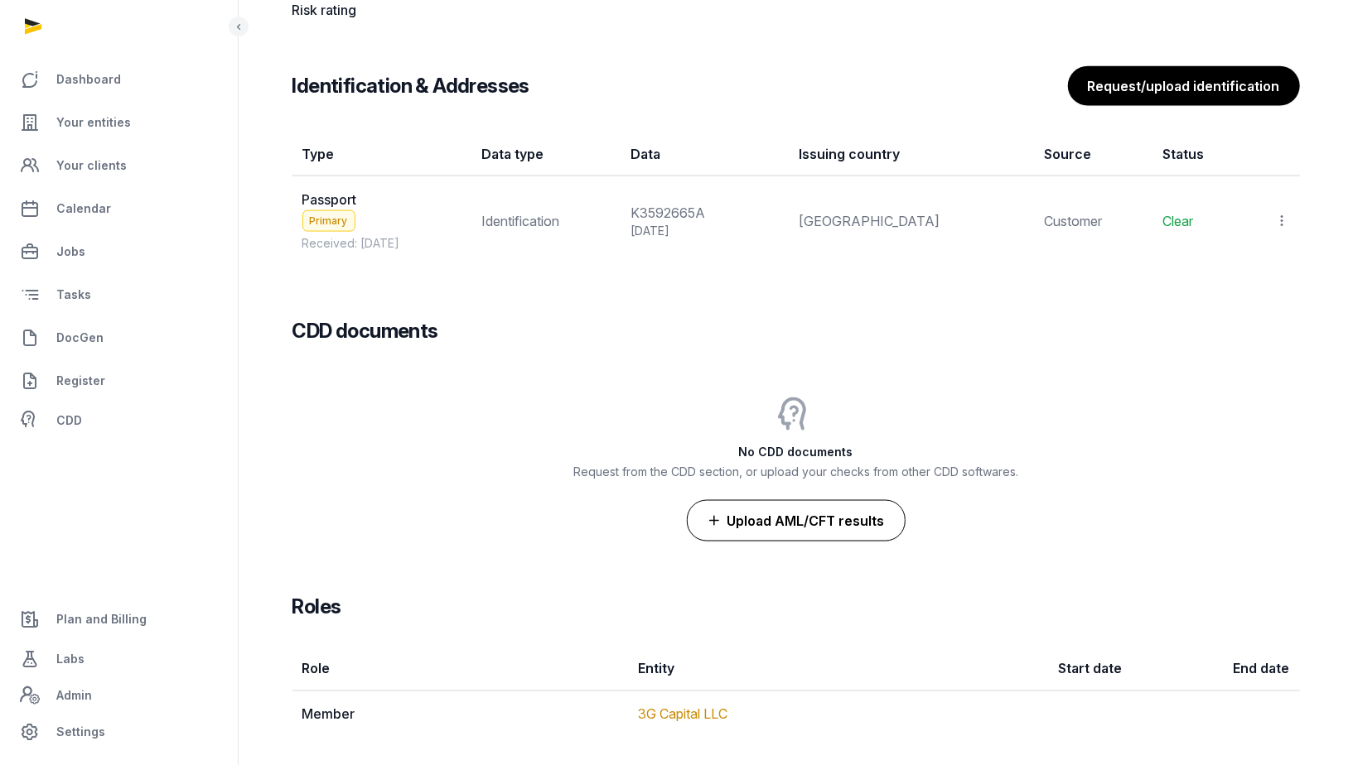
click at [792, 500] on button "Upload AML/CFT results" at bounding box center [796, 520] width 219 height 41
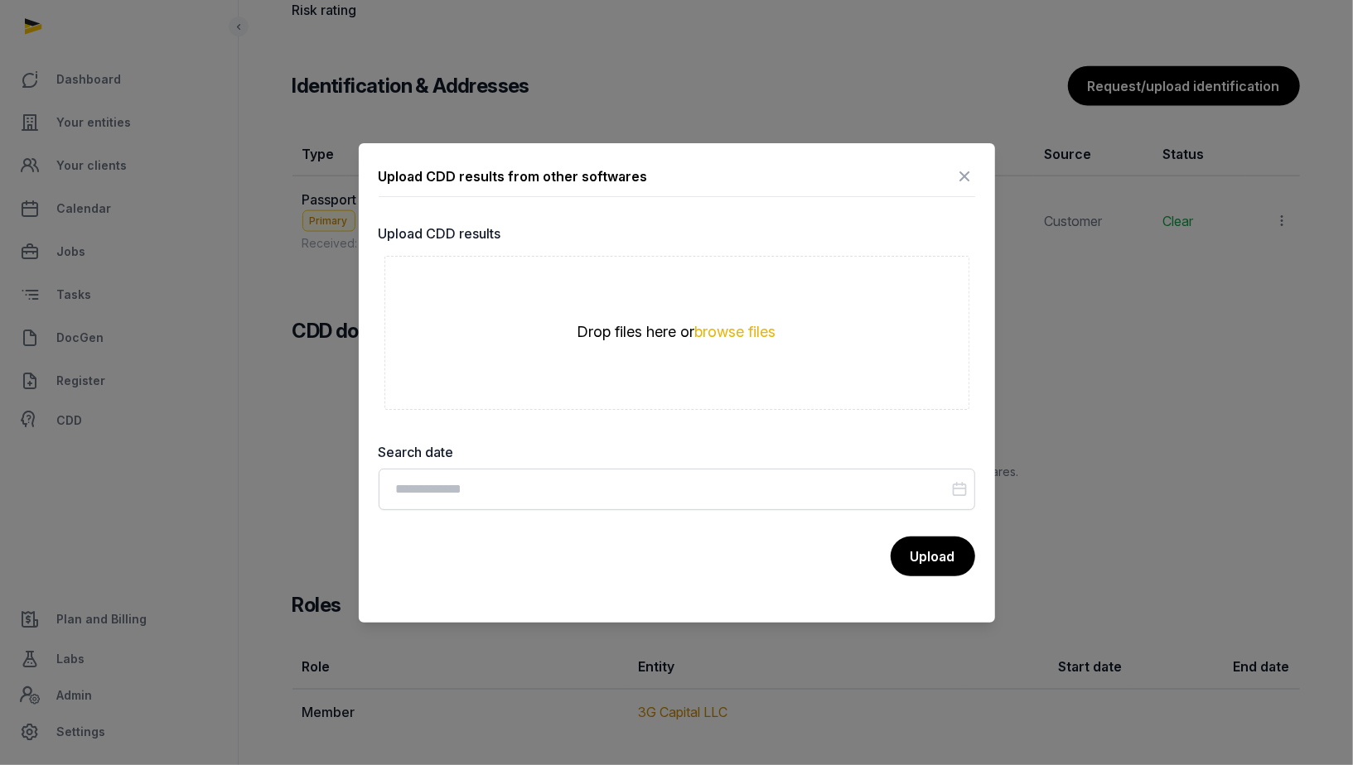
click at [959, 167] on icon at bounding box center [965, 176] width 20 height 27
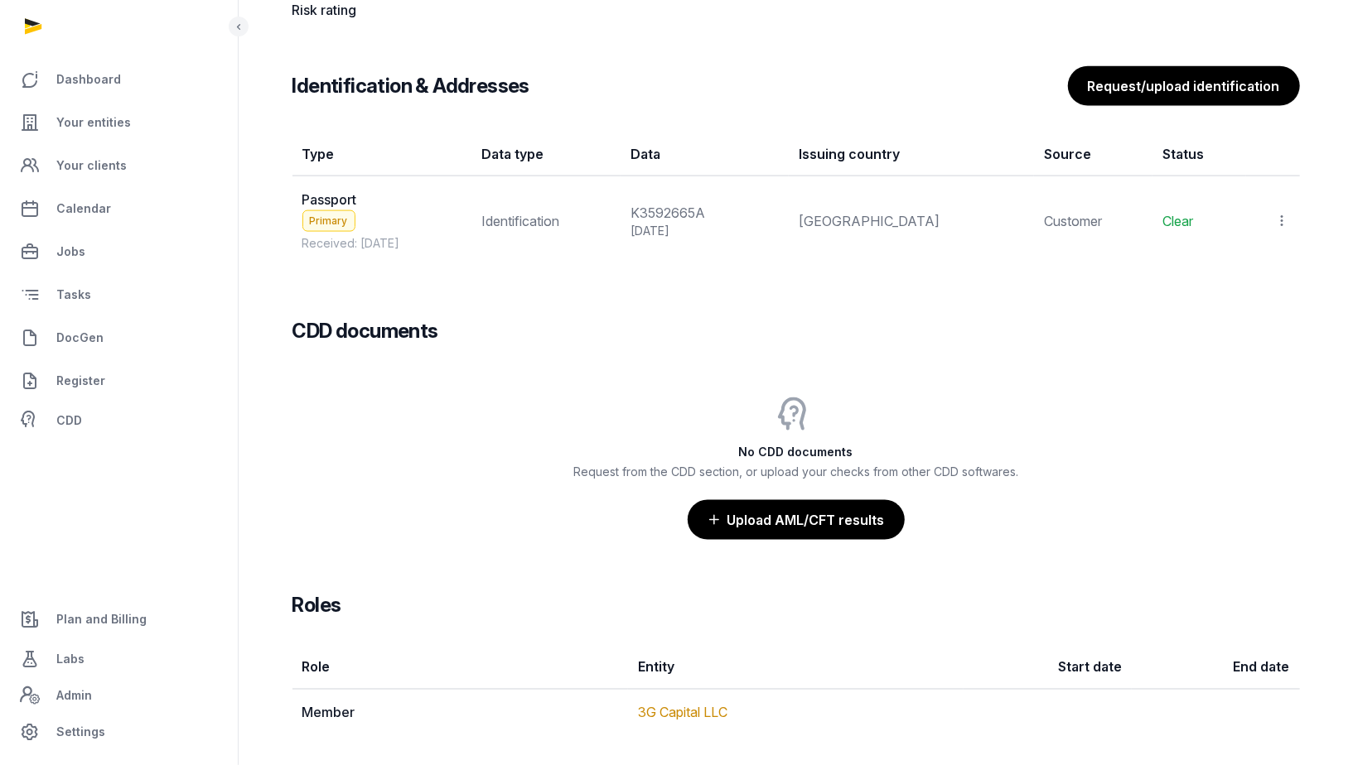
click at [1290, 212] on td "View Populate Information Delete" at bounding box center [1272, 220] width 53 height 89
click at [1287, 212] on icon at bounding box center [1282, 220] width 15 height 17
click at [1260, 261] on span "View" at bounding box center [1258, 266] width 30 height 17
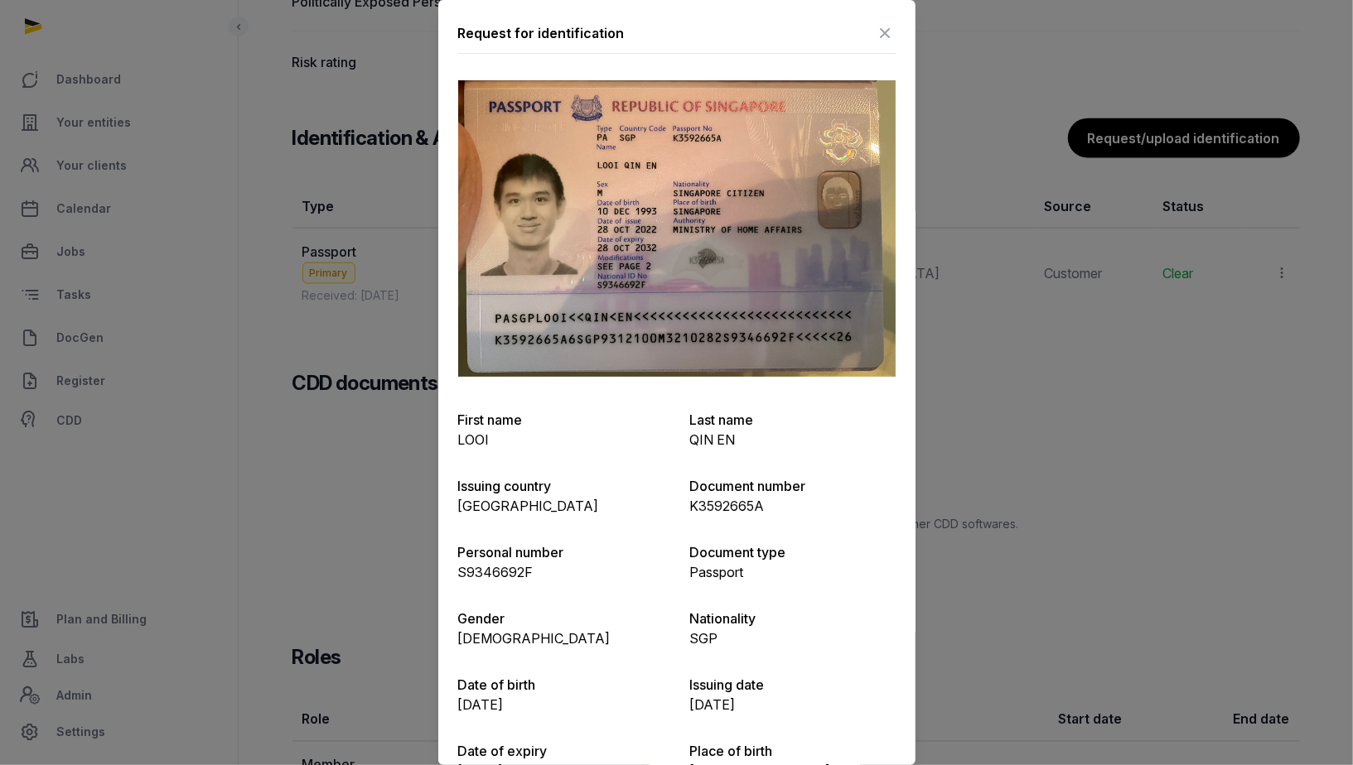
scroll to position [1379, 0]
click at [808, 249] on img at bounding box center [676, 228] width 437 height 297
click at [823, 182] on img at bounding box center [676, 228] width 437 height 297
click at [878, 29] on icon at bounding box center [886, 33] width 20 height 27
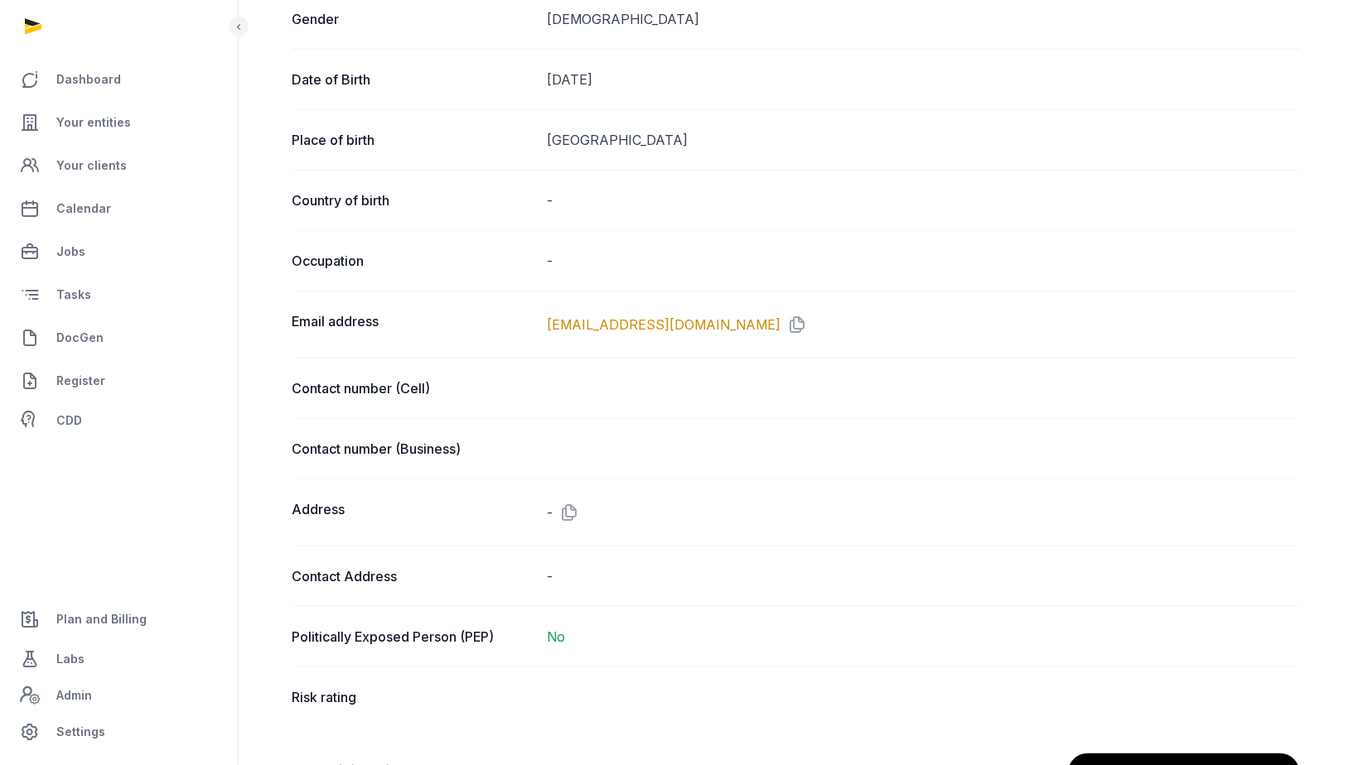
scroll to position [744, 0]
click at [523, 677] on div "Risk rating" at bounding box center [795, 699] width 1007 height 60
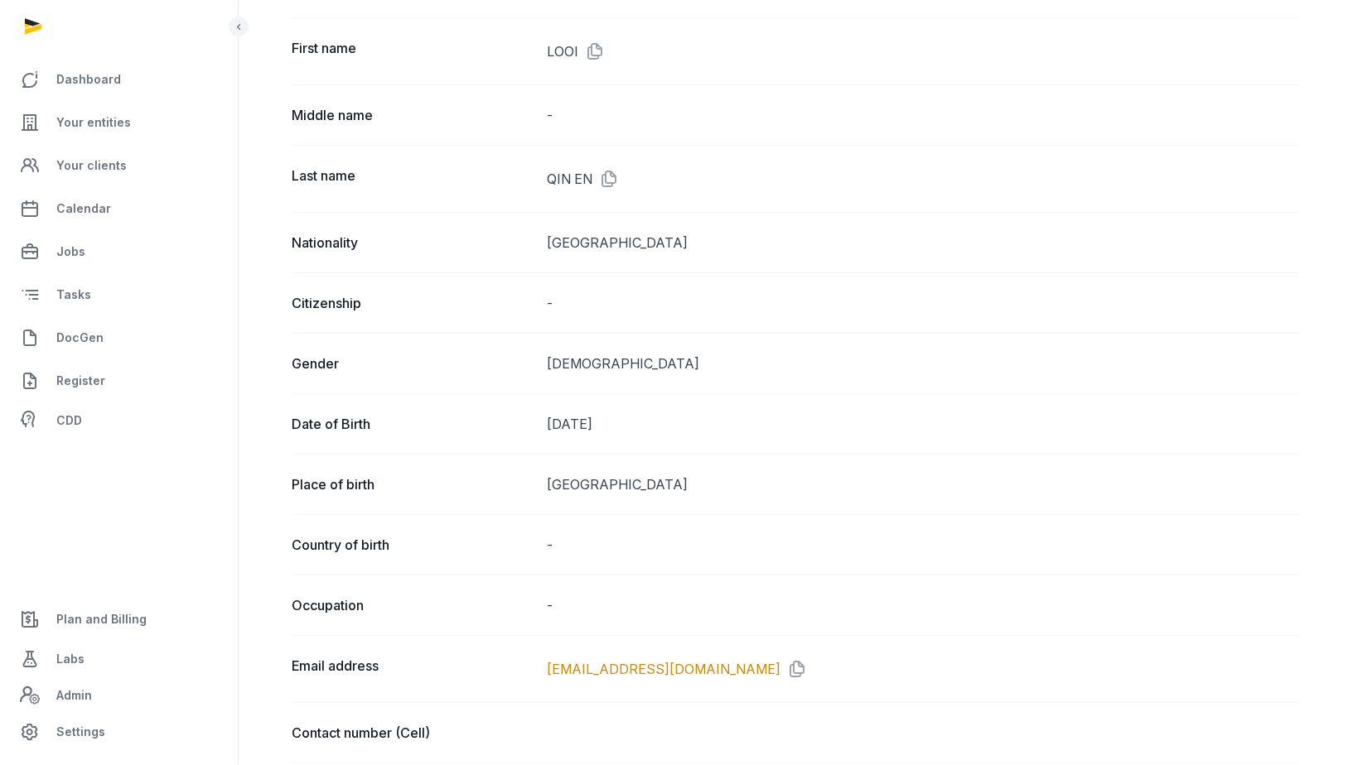
scroll to position [0, 0]
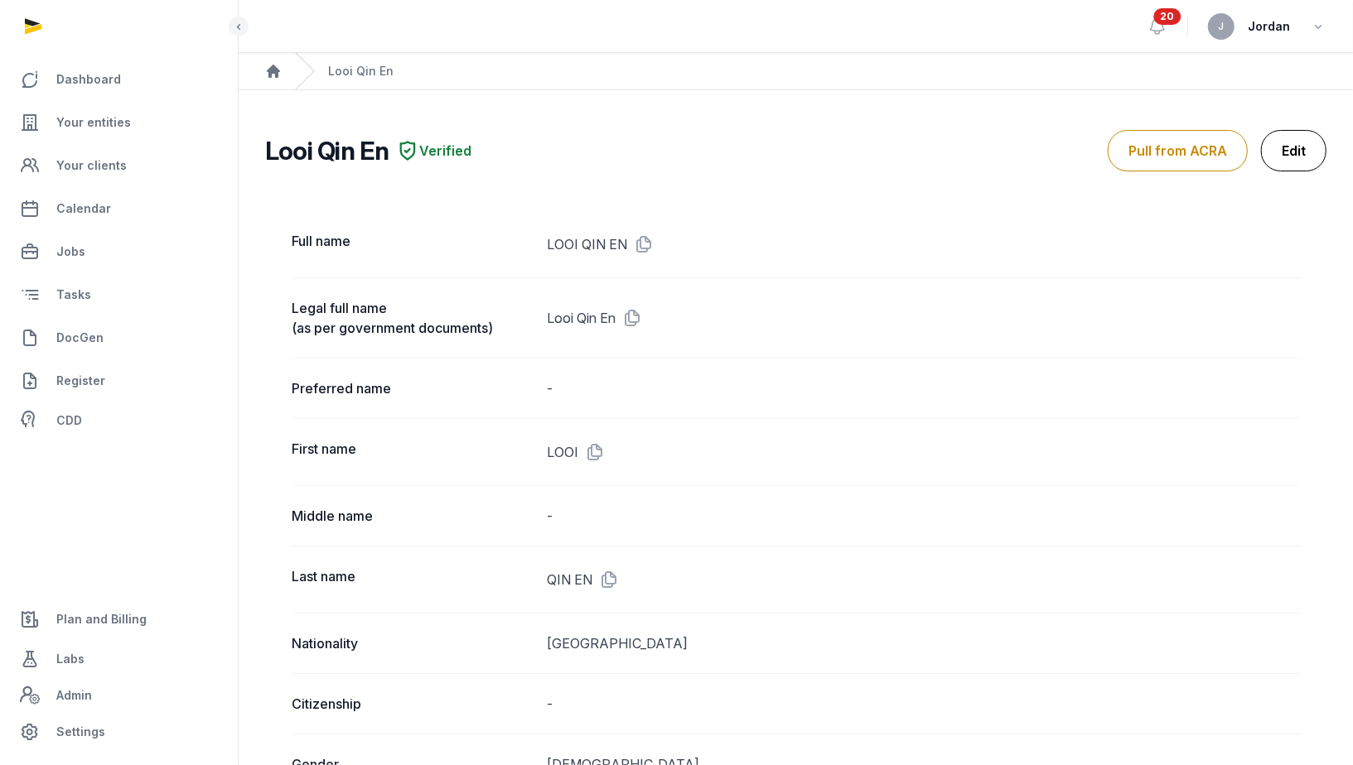
click at [1293, 169] on link "Edit" at bounding box center [1293, 150] width 65 height 41
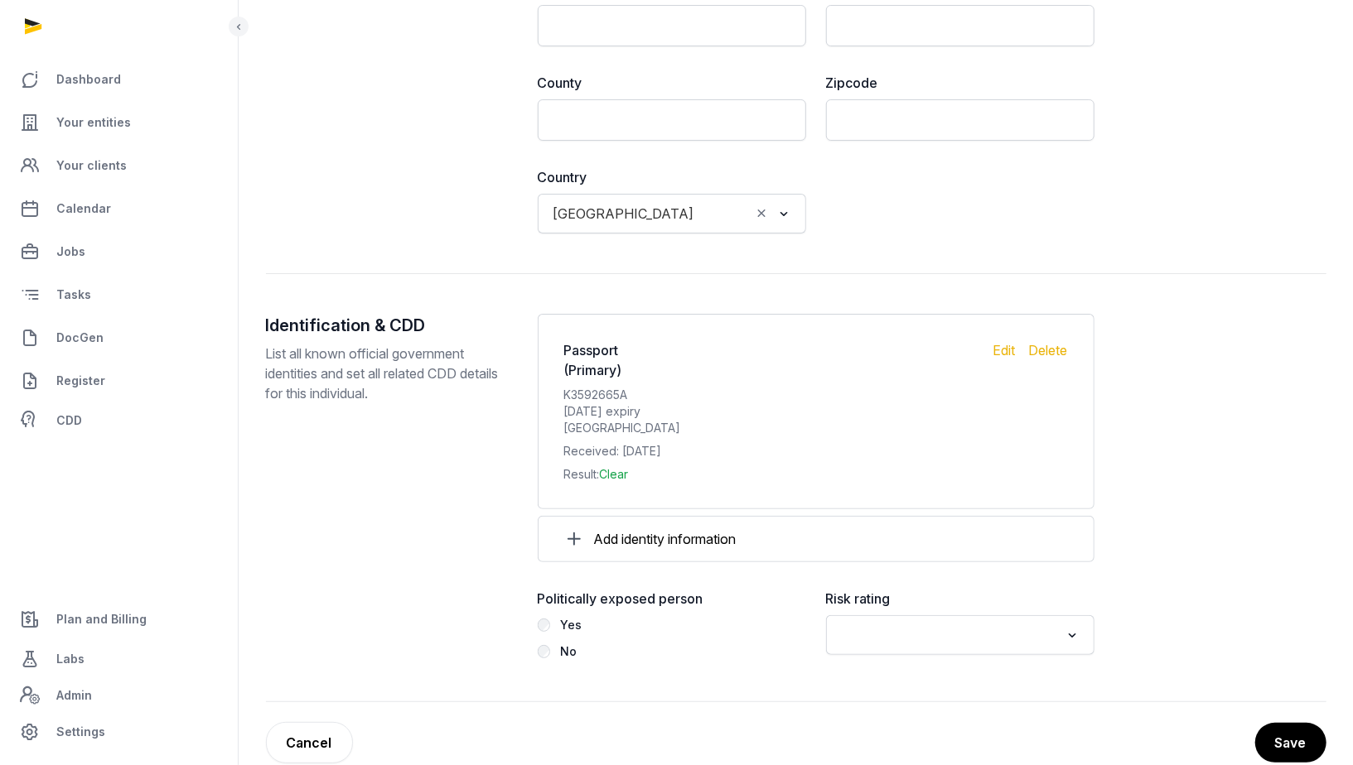
scroll to position [1653, 0]
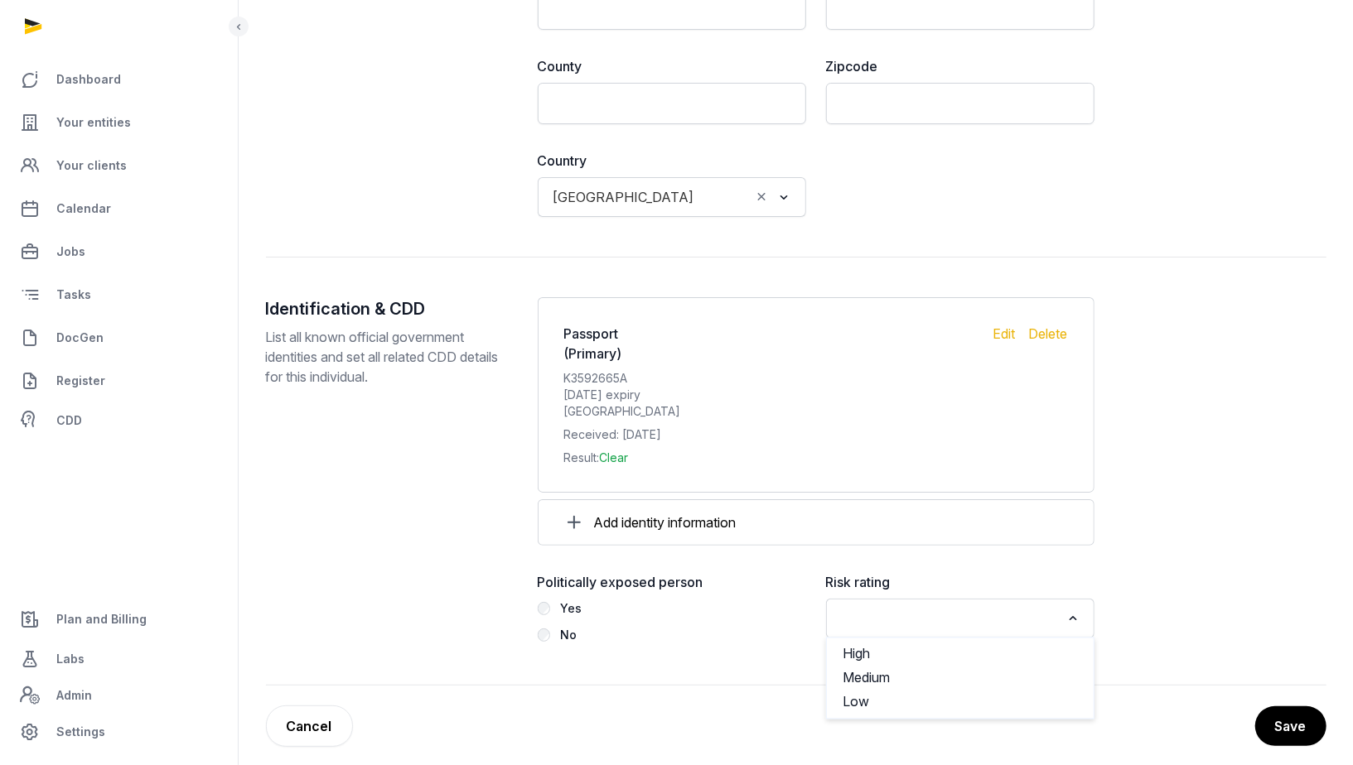
click at [905, 607] on input "Search for option" at bounding box center [948, 618] width 224 height 23
click at [875, 691] on li "Low" at bounding box center [960, 703] width 267 height 24
click at [1293, 716] on button "Save" at bounding box center [1289, 726] width 73 height 41
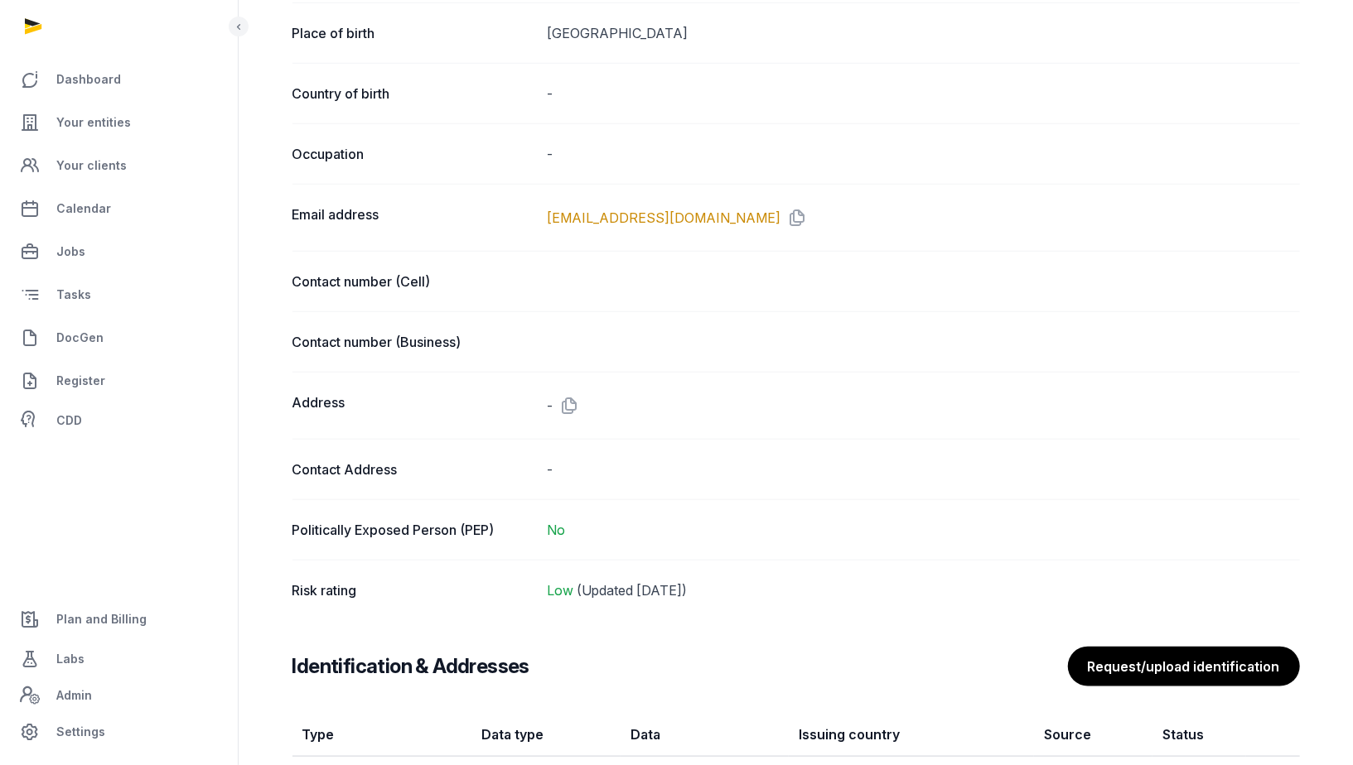
scroll to position [1233, 0]
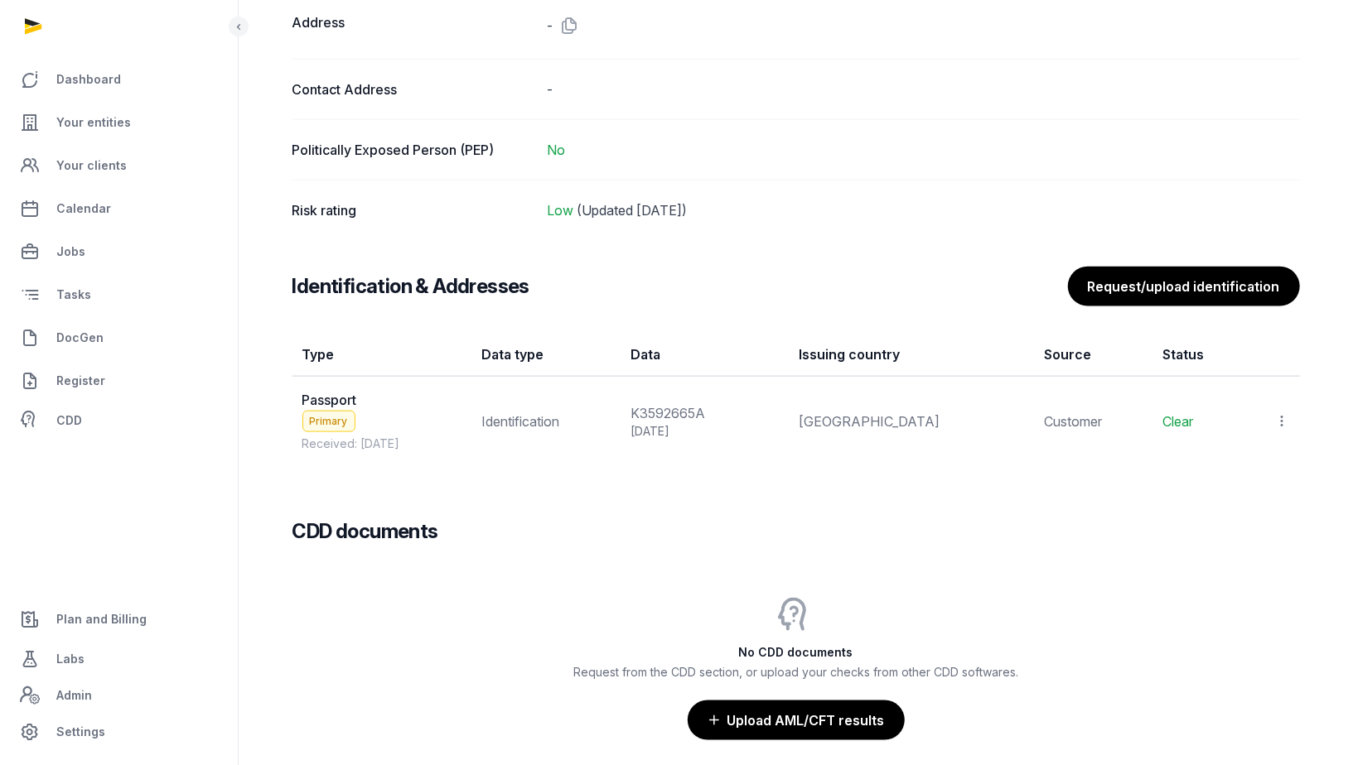
click at [1268, 411] on div at bounding box center [1272, 421] width 33 height 23
click at [1282, 413] on icon at bounding box center [1282, 421] width 15 height 17
click at [1245, 491] on span "Populate Information" at bounding box center [1210, 499] width 127 height 17
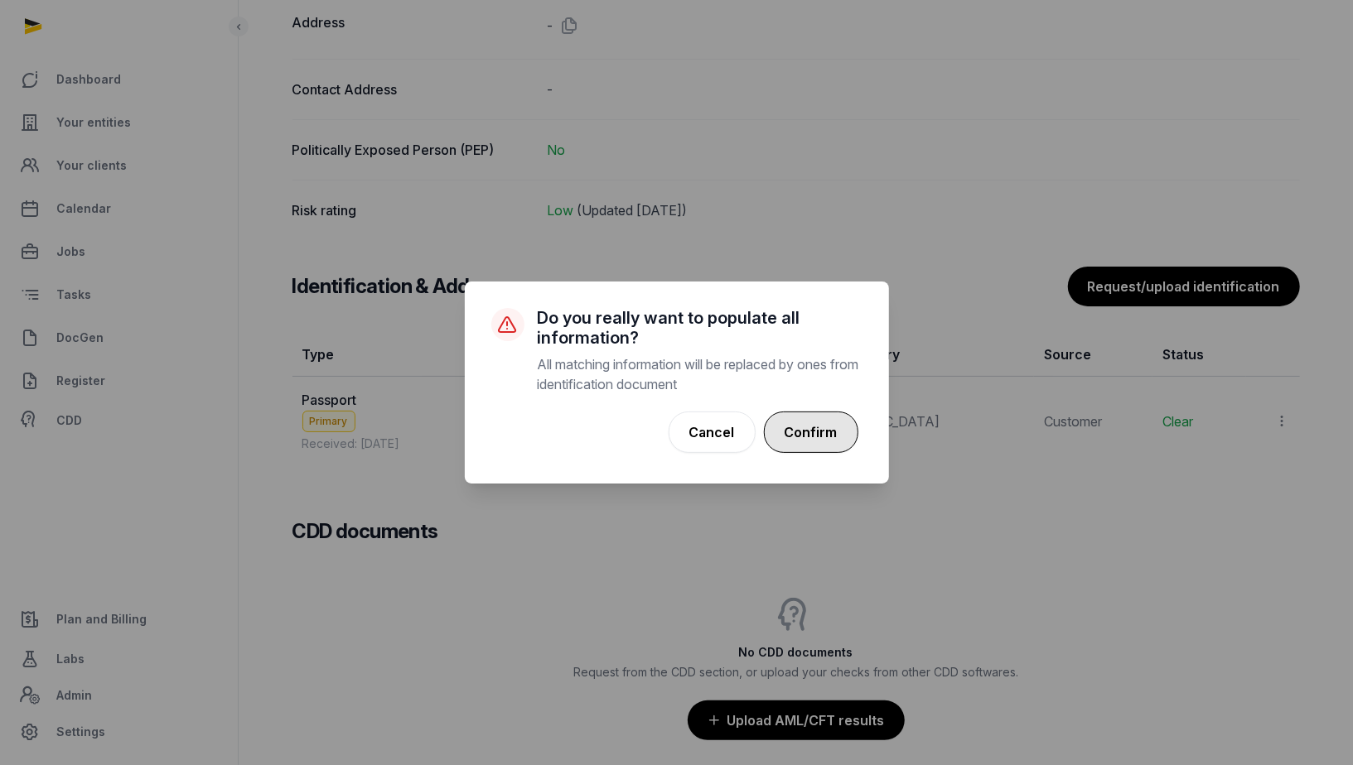
click at [817, 424] on button "Confirm" at bounding box center [811, 432] width 94 height 41
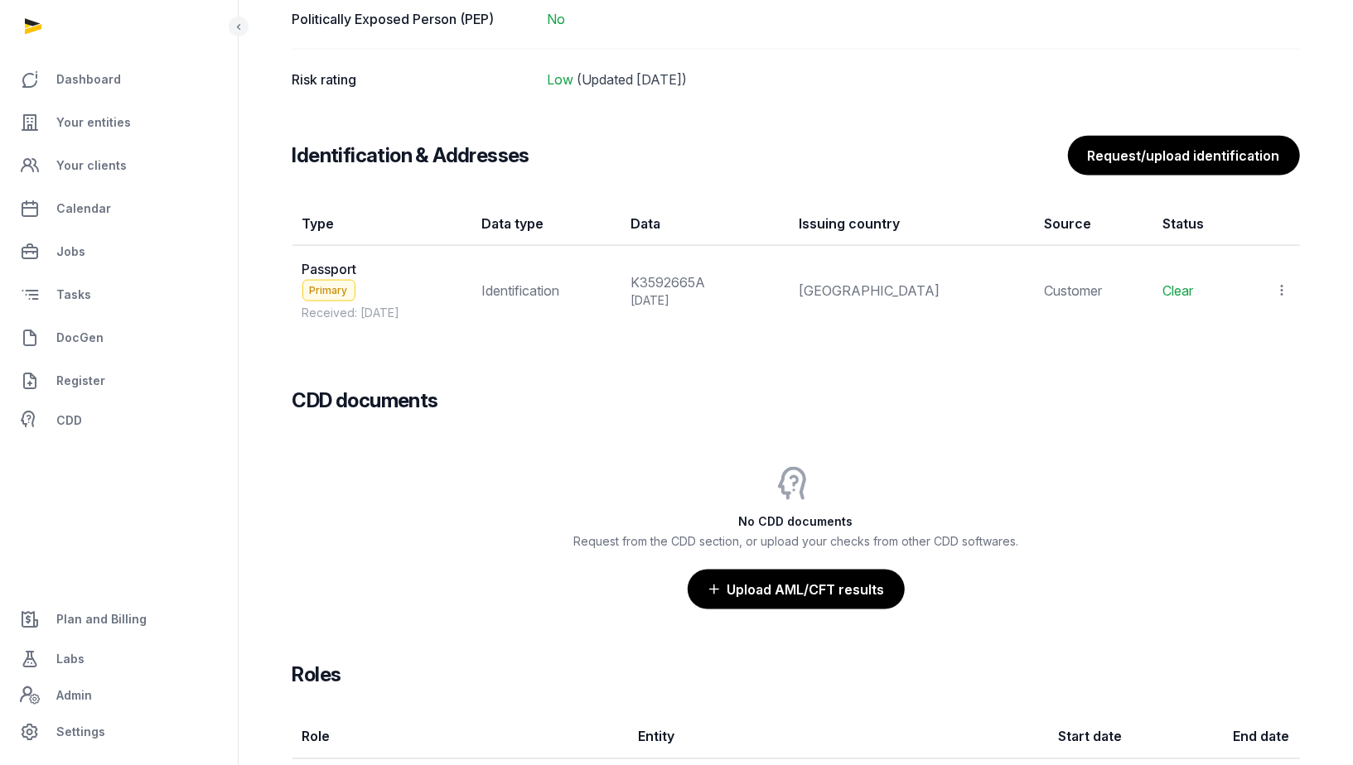
scroll to position [1363, 0]
click at [1278, 282] on icon at bounding box center [1282, 290] width 15 height 17
click at [1282, 284] on icon at bounding box center [1282, 290] width 15 height 17
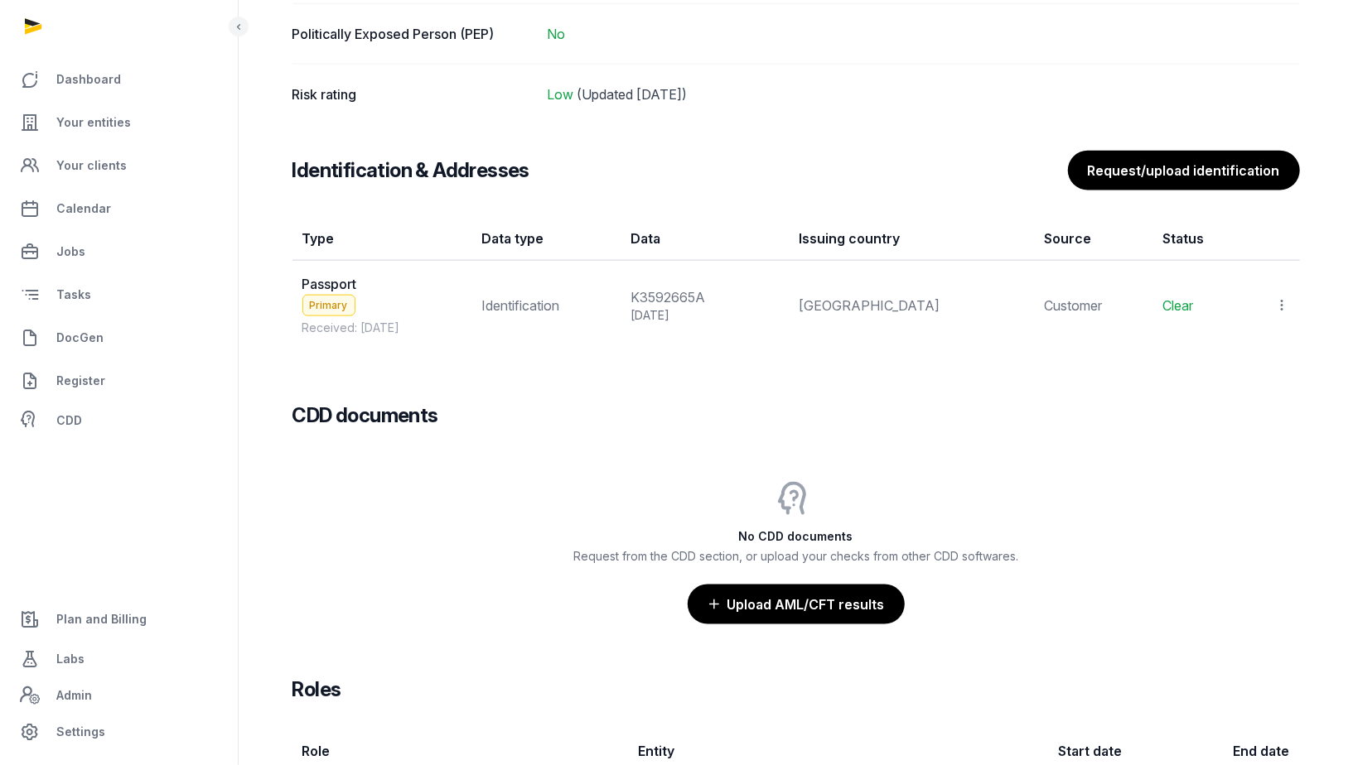
scroll to position [1347, 0]
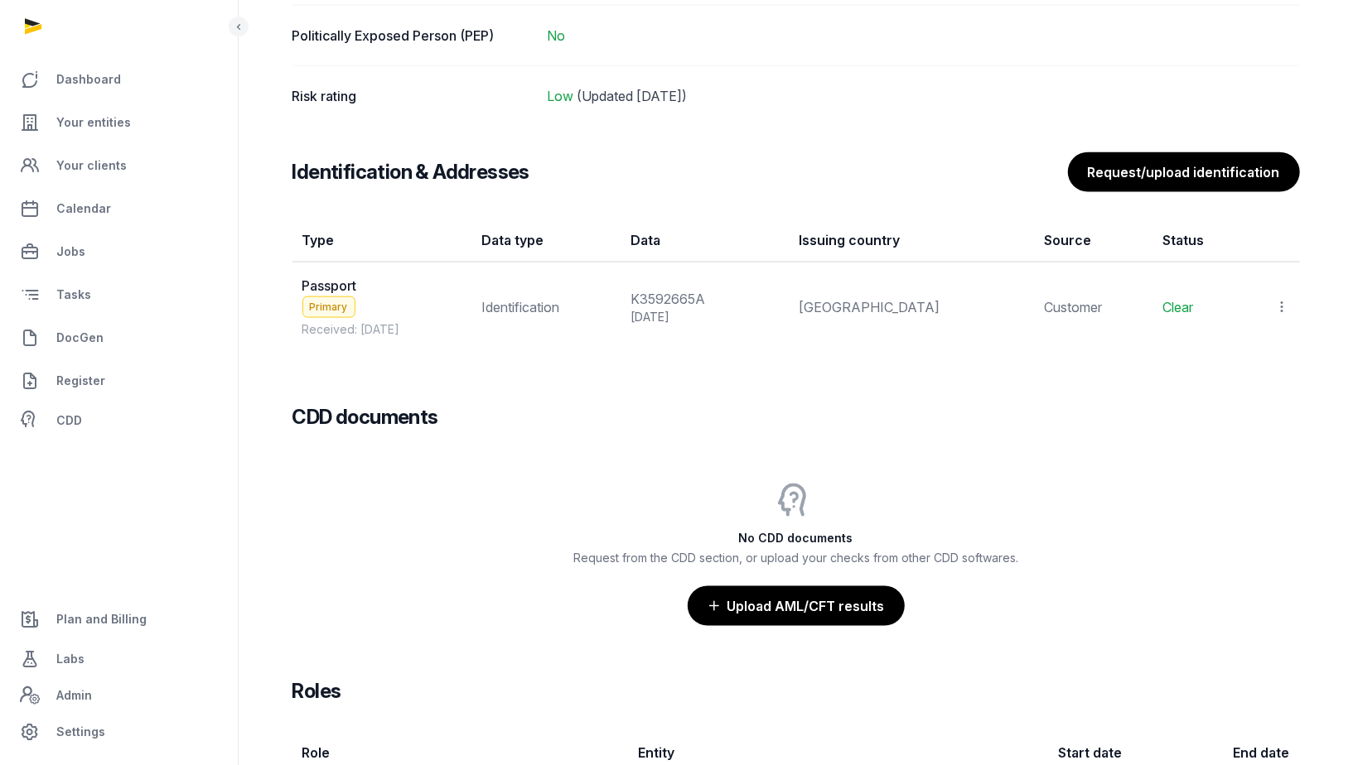
click at [1285, 298] on icon at bounding box center [1282, 306] width 15 height 17
click at [1253, 345] on span "View" at bounding box center [1258, 352] width 30 height 17
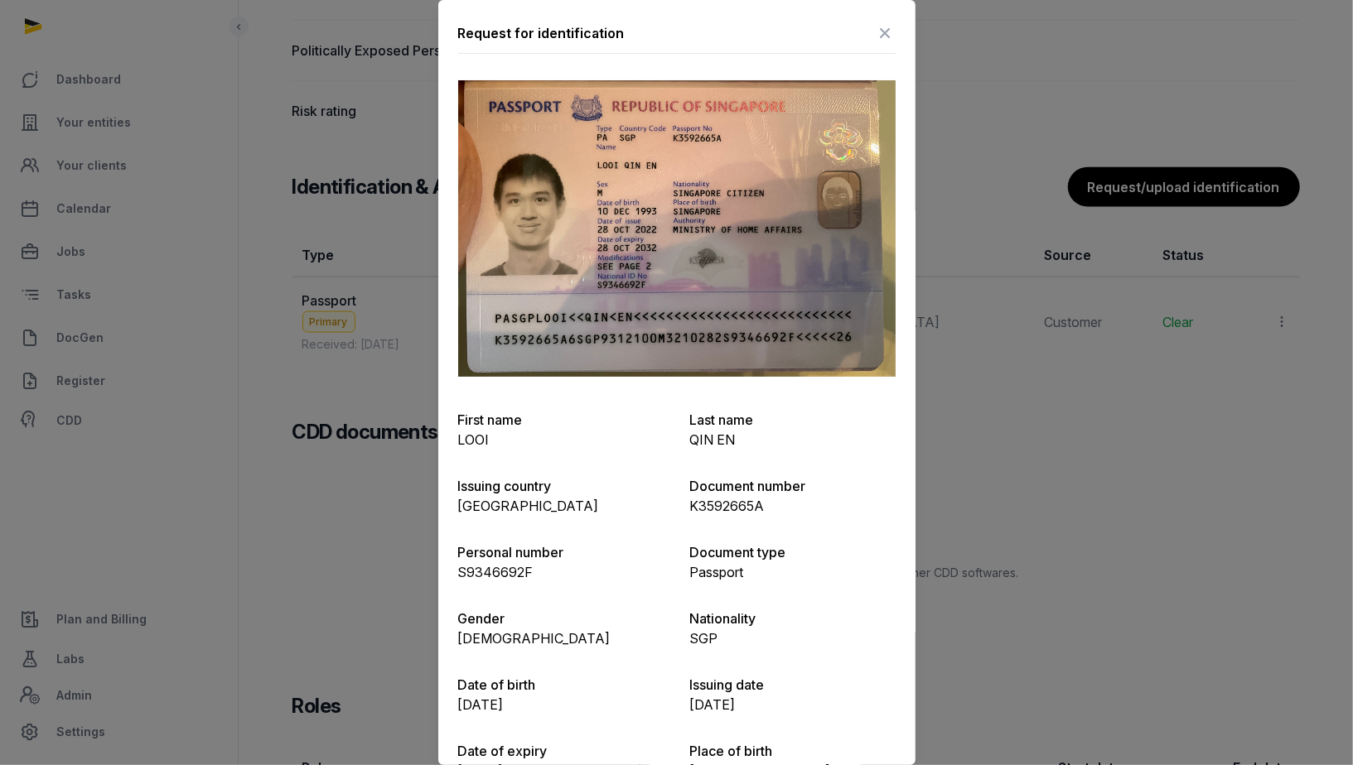
scroll to position [1325, 0]
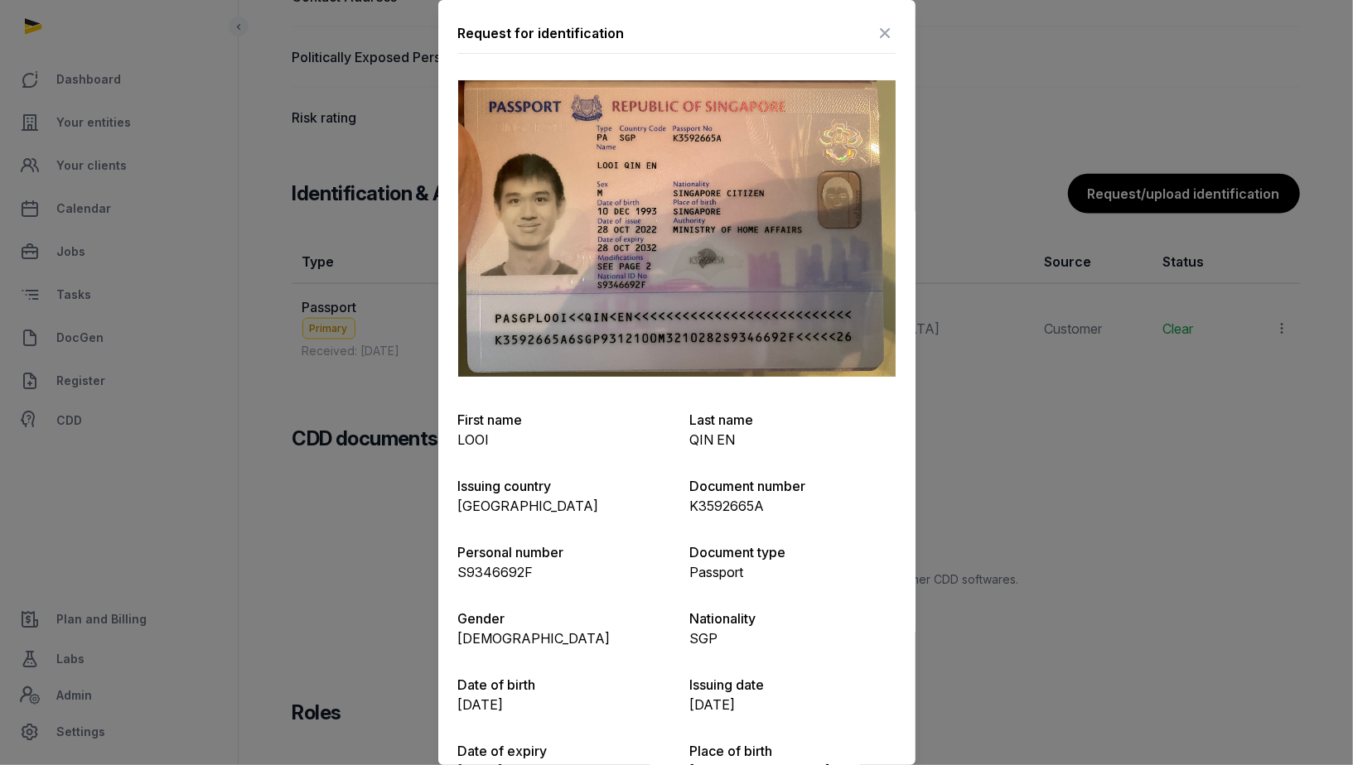
click at [1103, 475] on div at bounding box center [676, 382] width 1353 height 765
click at [884, 46] on icon at bounding box center [886, 33] width 20 height 27
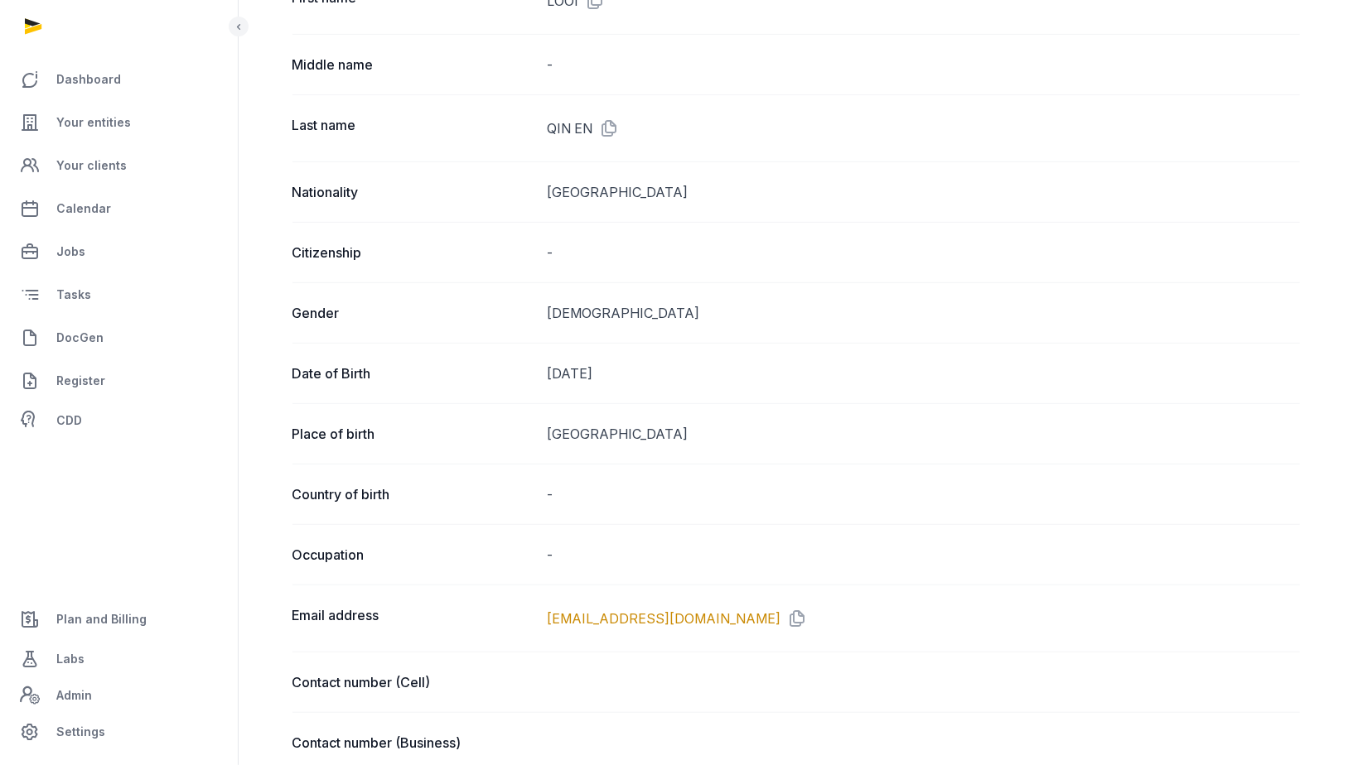
scroll to position [0, 0]
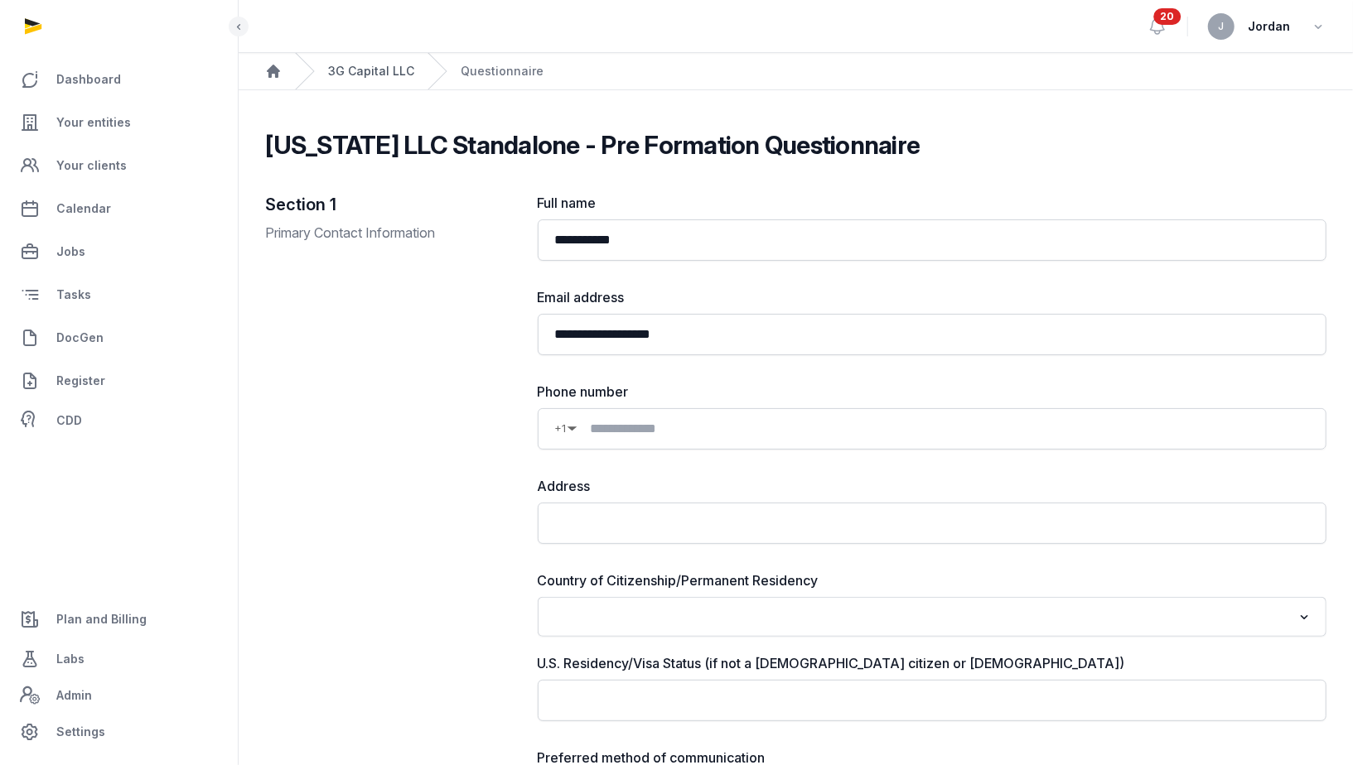
click at [362, 74] on link "3G Capital LLC" at bounding box center [371, 71] width 86 height 17
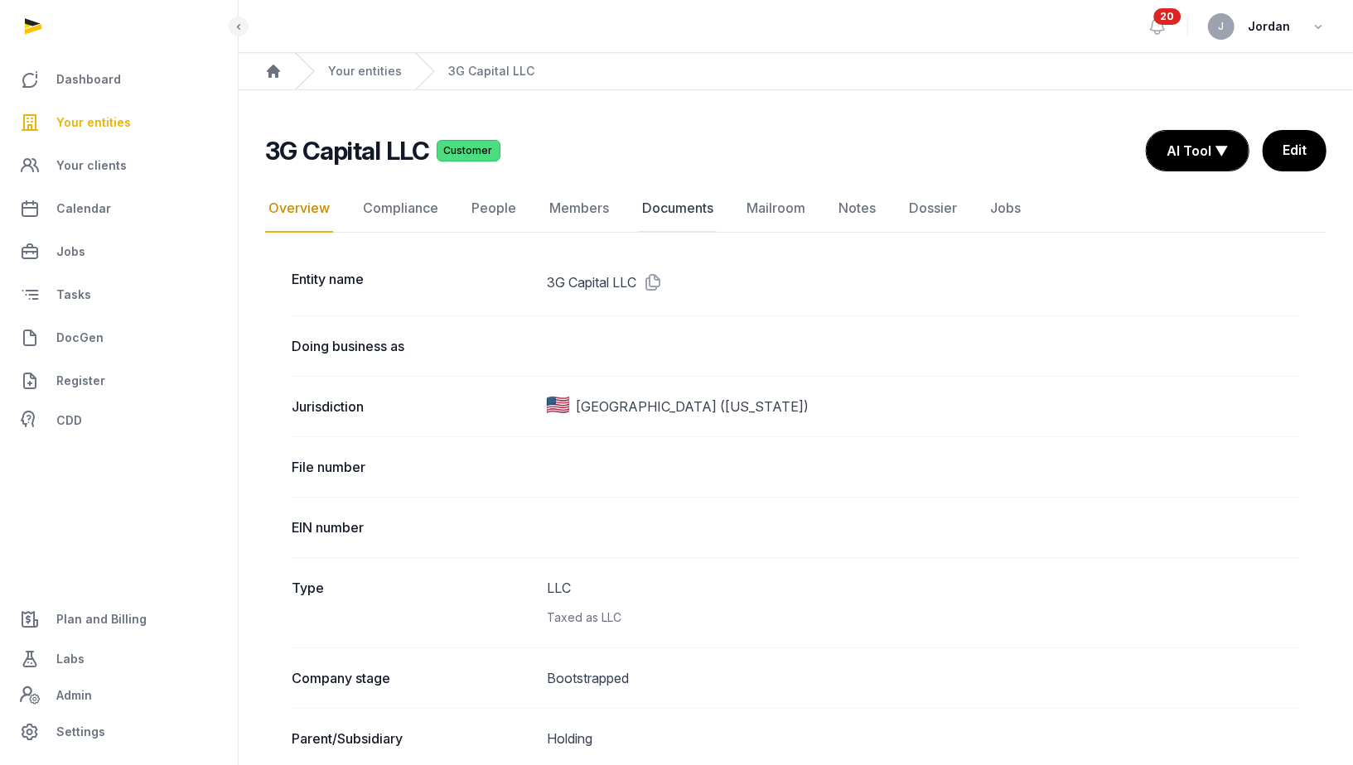
click at [678, 215] on link "Documents" at bounding box center [678, 209] width 78 height 48
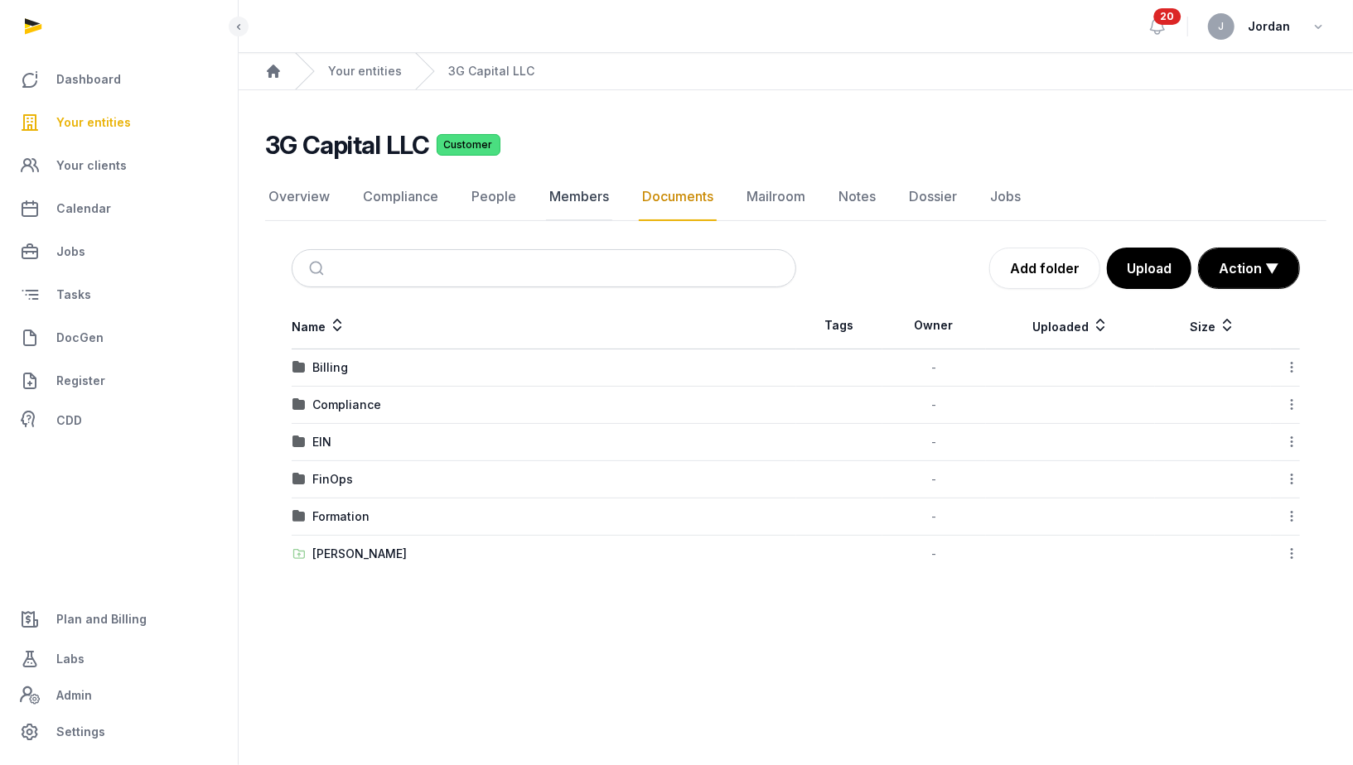
click at [584, 200] on link "Members" at bounding box center [579, 197] width 66 height 48
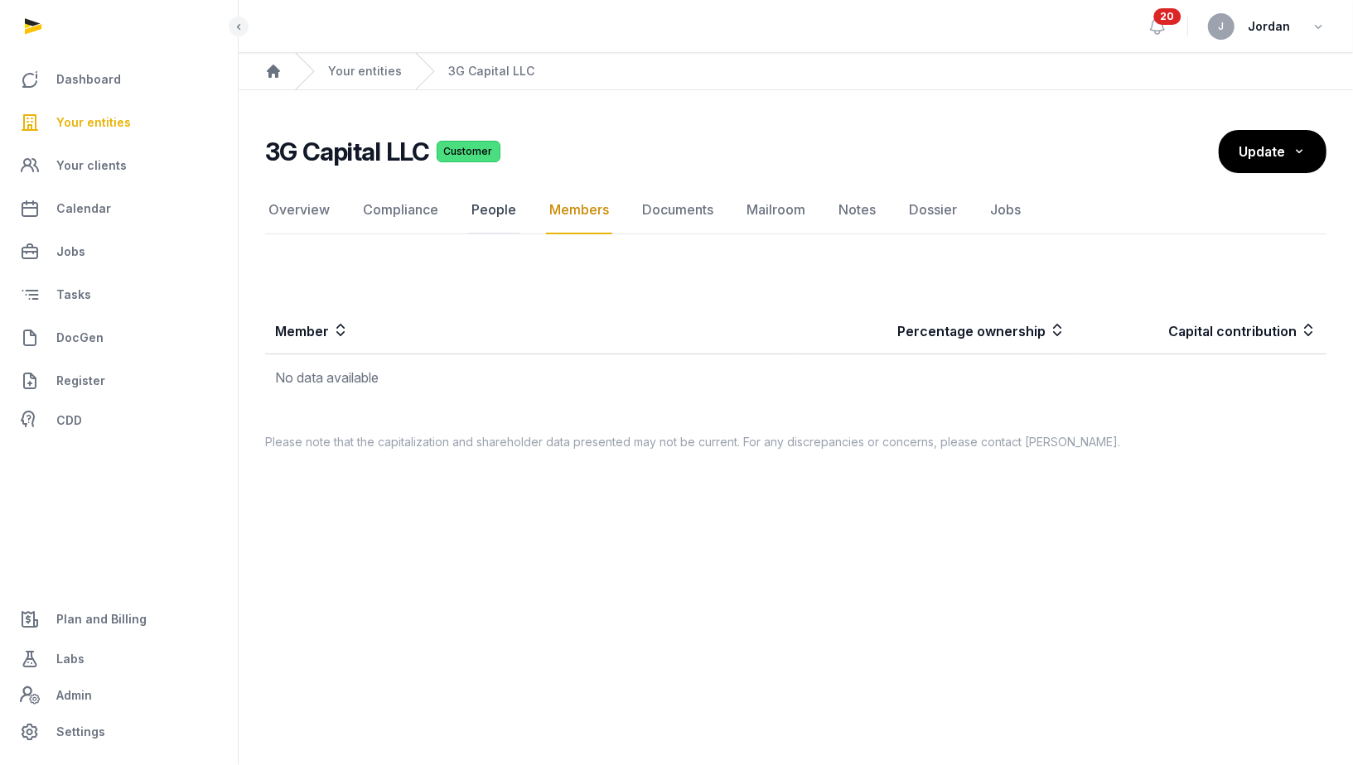
click at [504, 222] on link "People" at bounding box center [493, 210] width 51 height 48
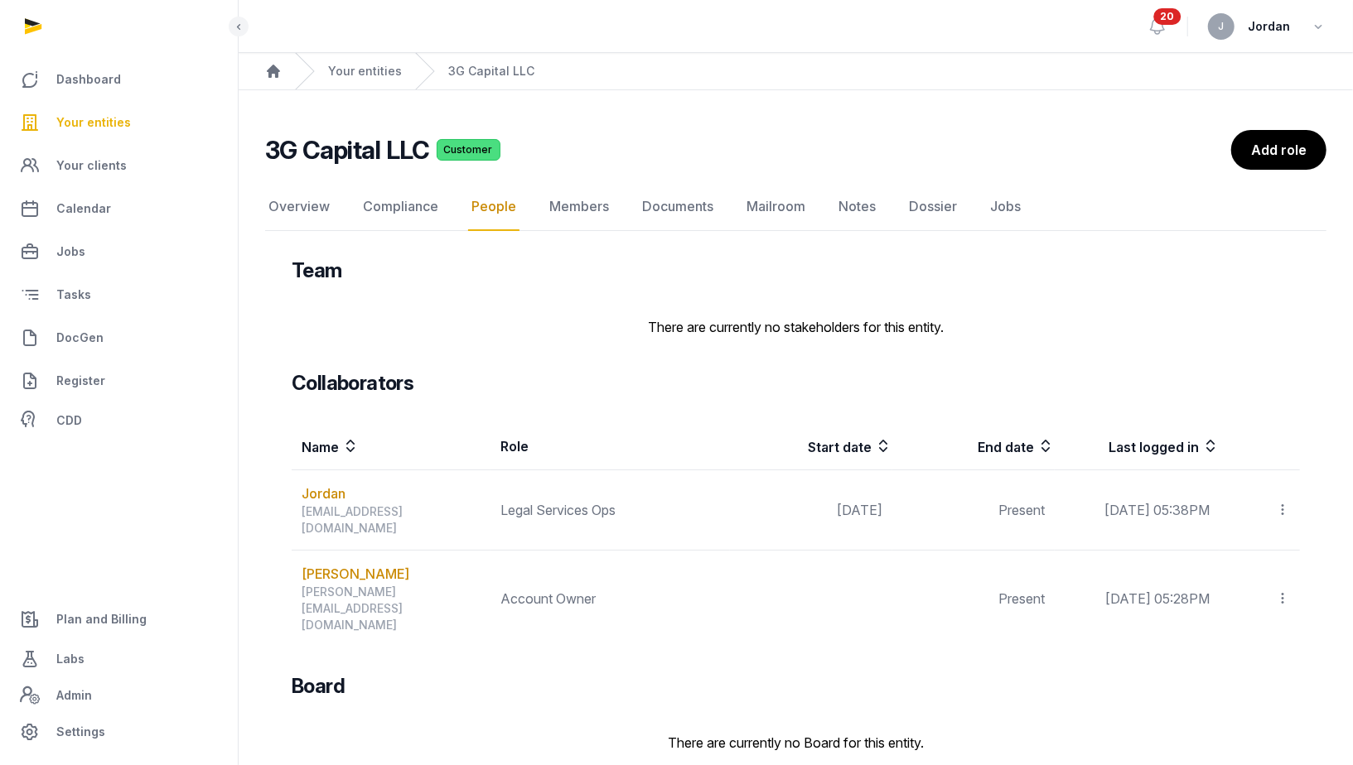
scroll to position [167, 0]
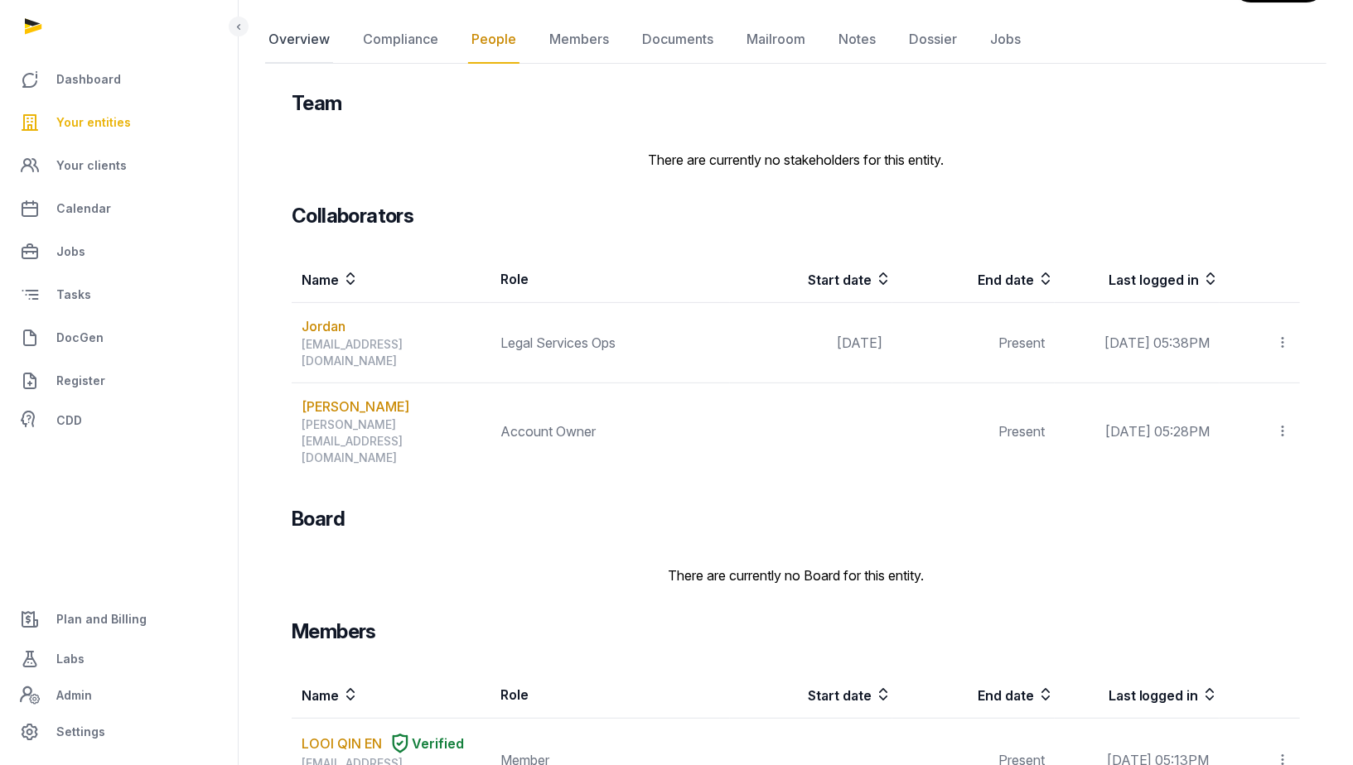
click at [311, 37] on link "Overview" at bounding box center [299, 40] width 68 height 48
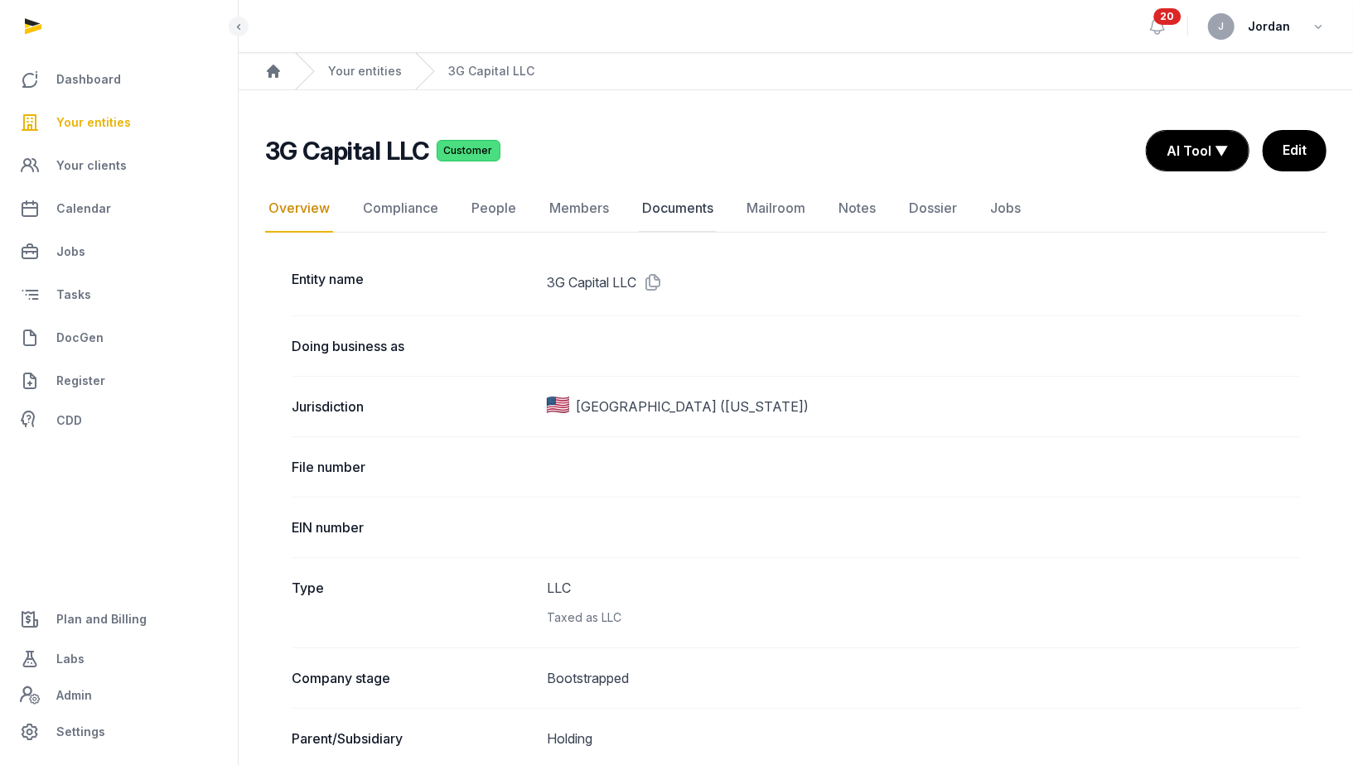
click at [663, 211] on link "Documents" at bounding box center [678, 209] width 78 height 48
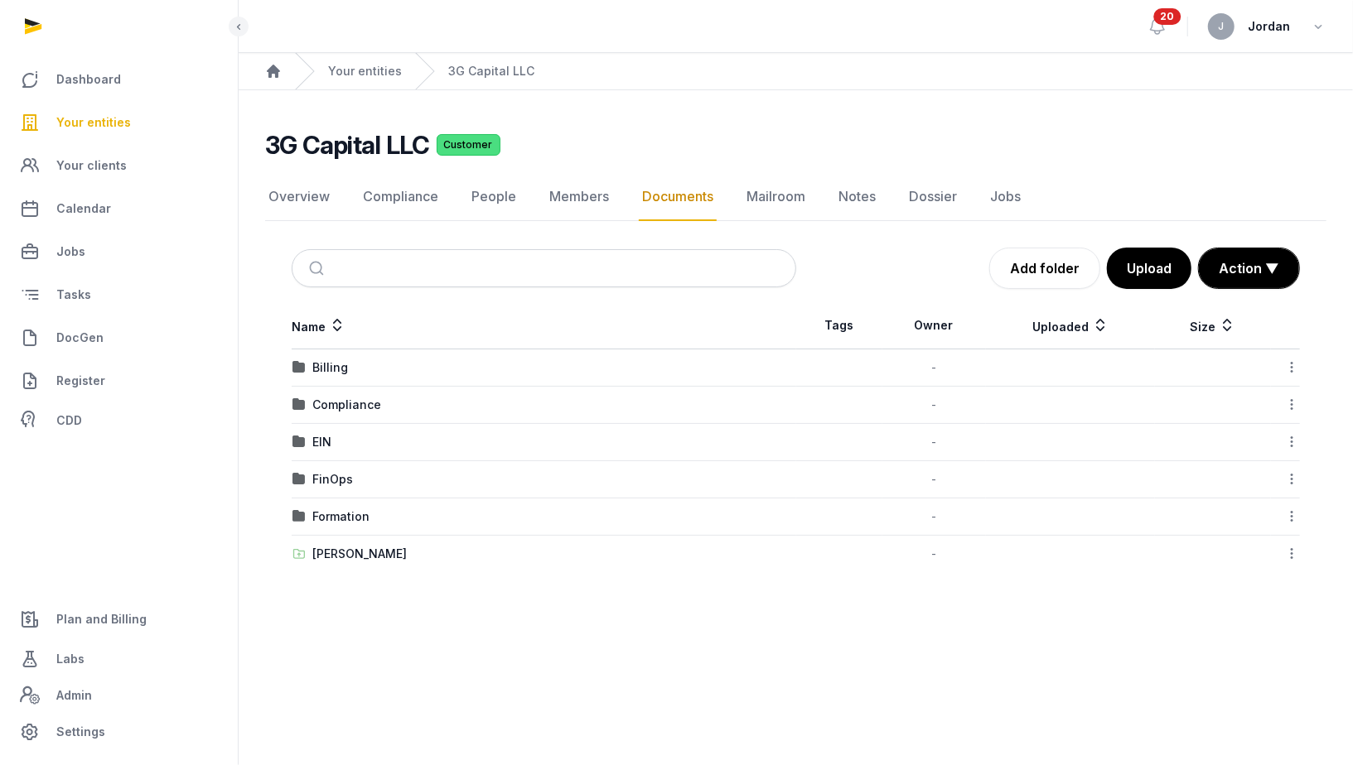
click at [335, 191] on nav "Overview Compliance People Members Documents Mailroom Notes Dossier Jobs" at bounding box center [795, 197] width 1061 height 48
click at [320, 191] on link "Overview" at bounding box center [299, 197] width 68 height 48
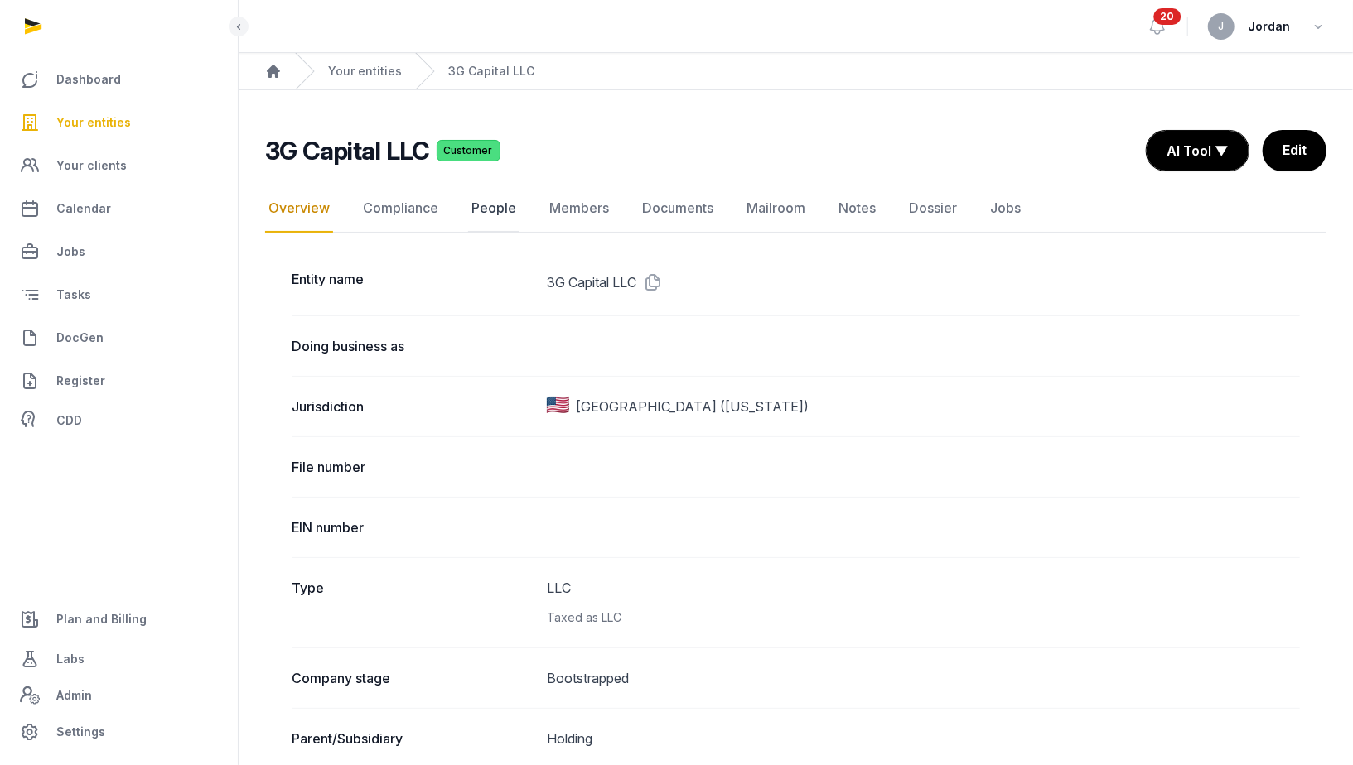
click at [489, 212] on link "People" at bounding box center [493, 209] width 51 height 48
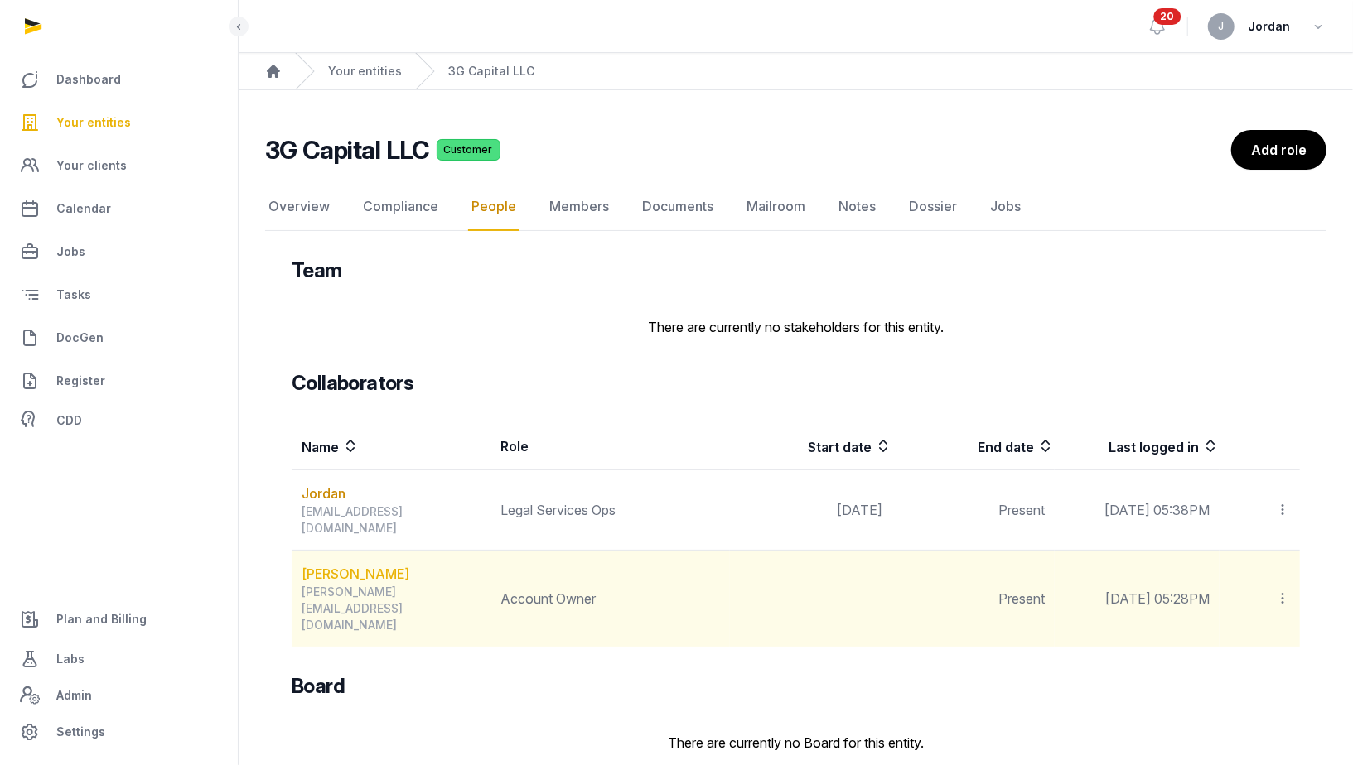
scroll to position [167, 0]
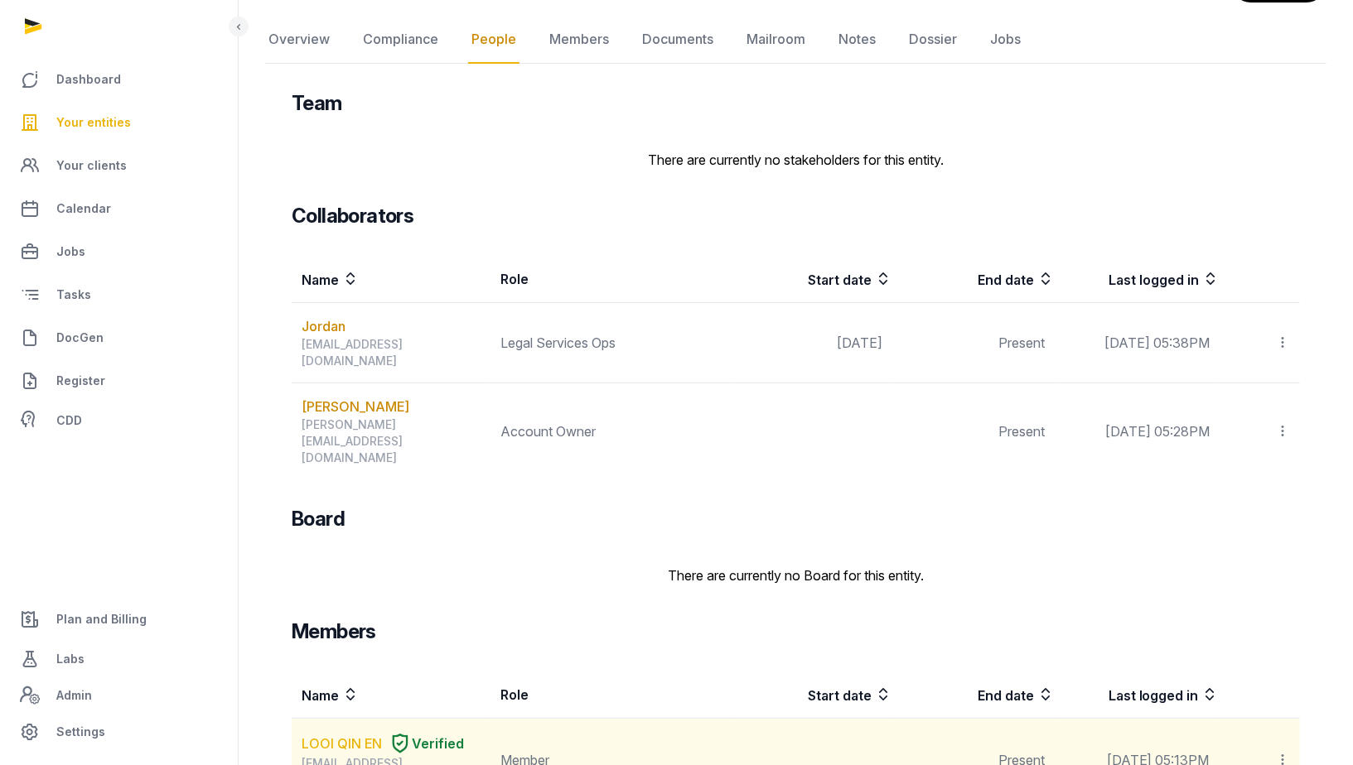
click at [344, 734] on link "LOOI QIN EN" at bounding box center [342, 744] width 80 height 20
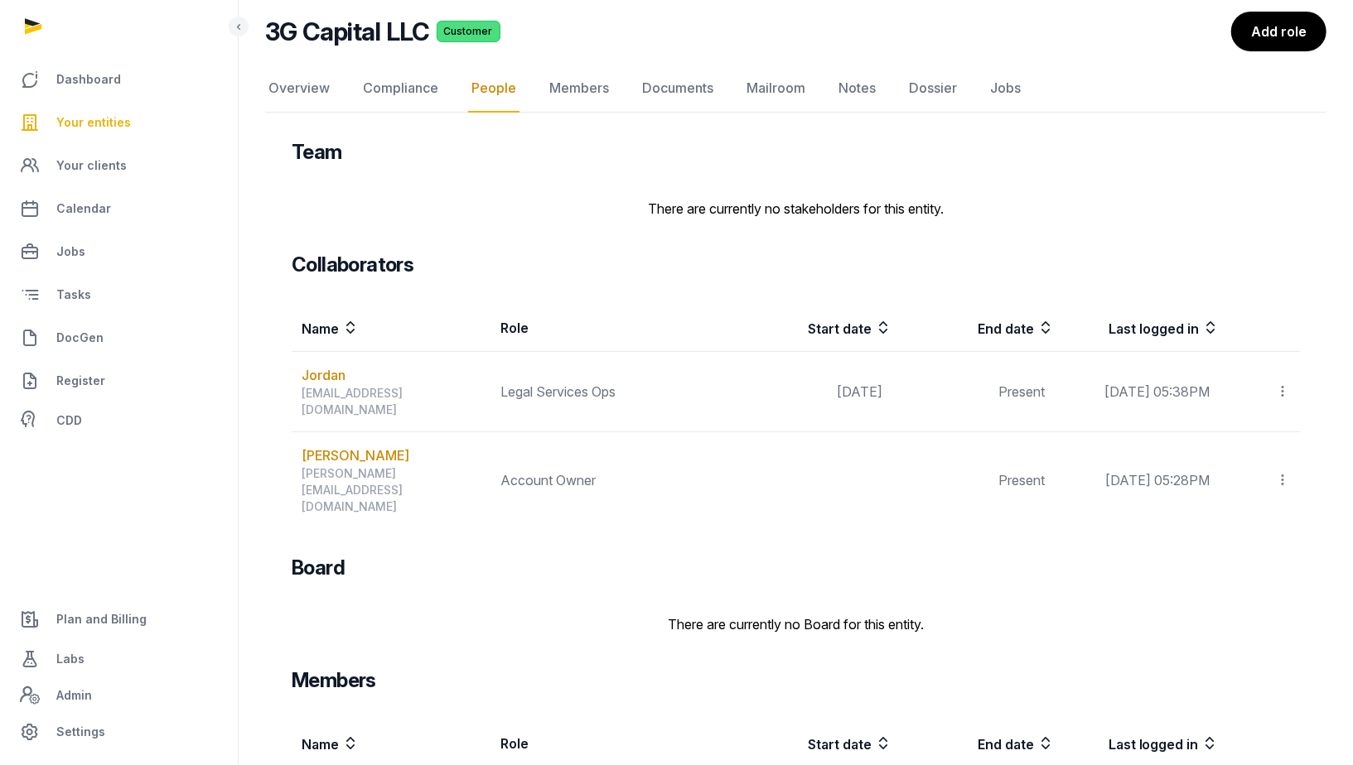
scroll to position [167, 0]
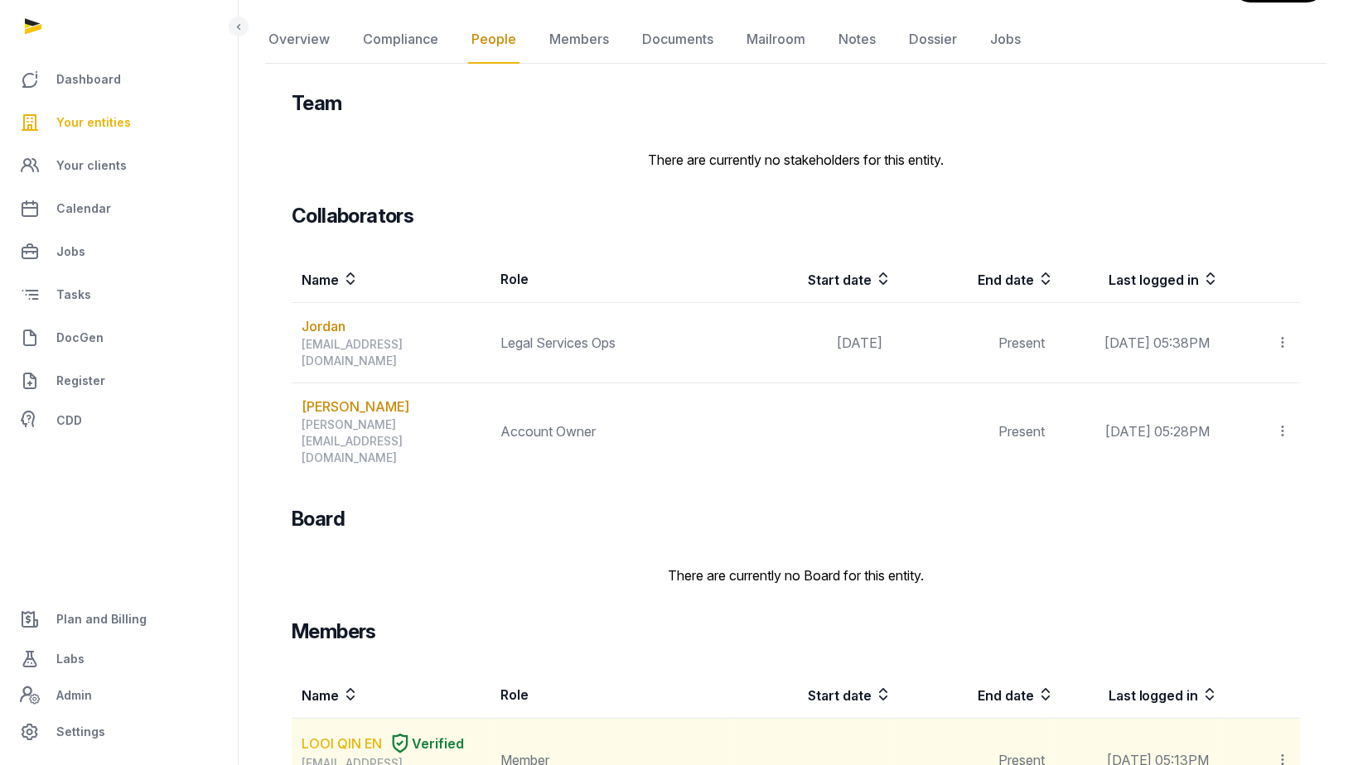
click at [336, 734] on link "LOOI QIN EN" at bounding box center [342, 744] width 80 height 20
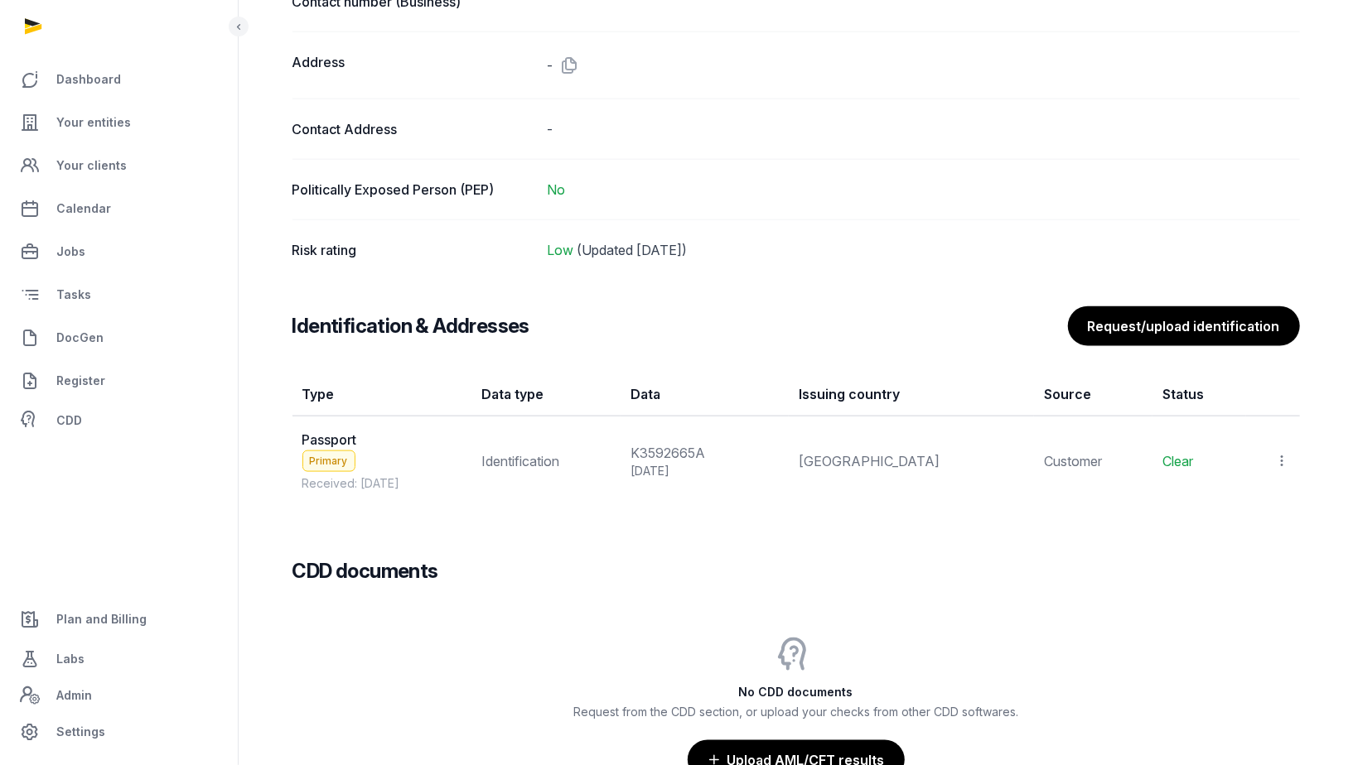
scroll to position [1194, 0]
click at [1281, 451] on icon at bounding box center [1282, 459] width 15 height 17
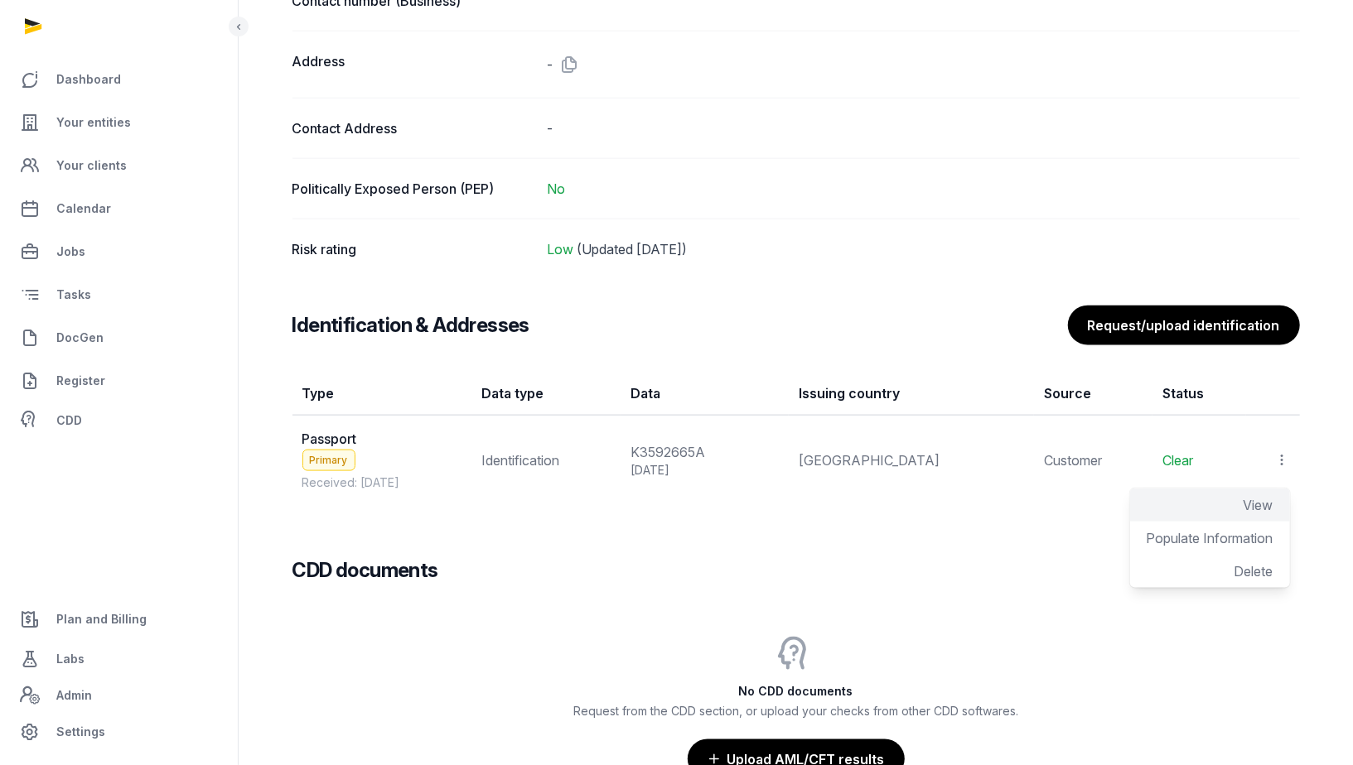
click at [1261, 503] on span "View" at bounding box center [1258, 505] width 30 height 17
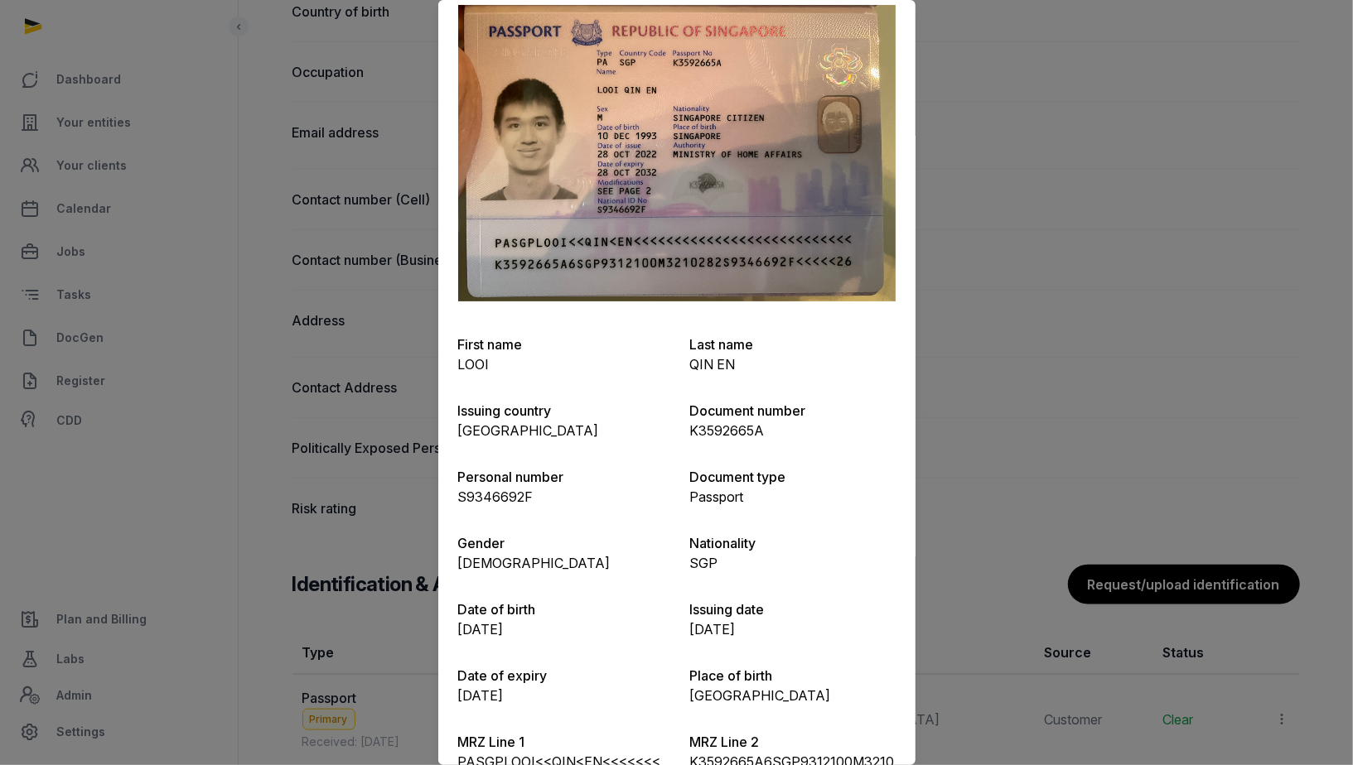
scroll to position [75, 0]
click at [1000, 216] on div at bounding box center [676, 382] width 1353 height 765
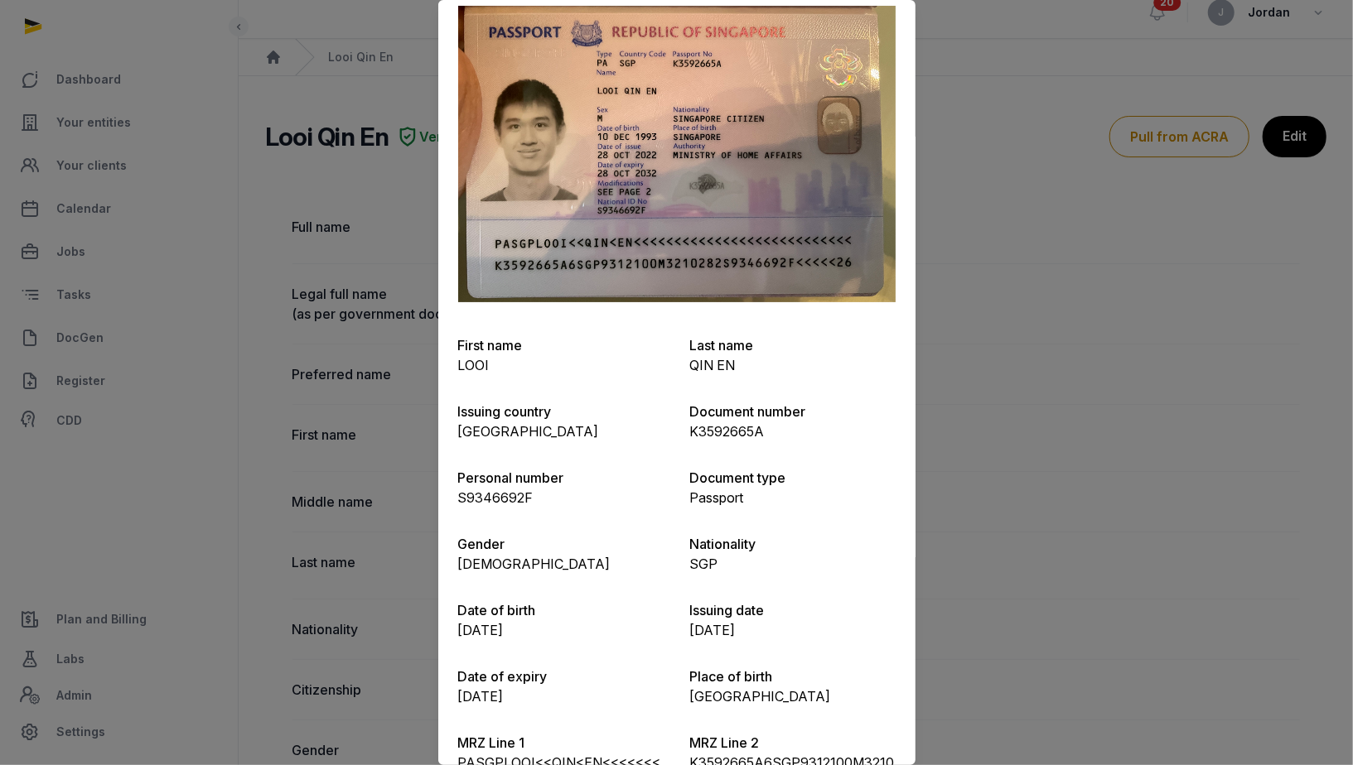
scroll to position [0, 0]
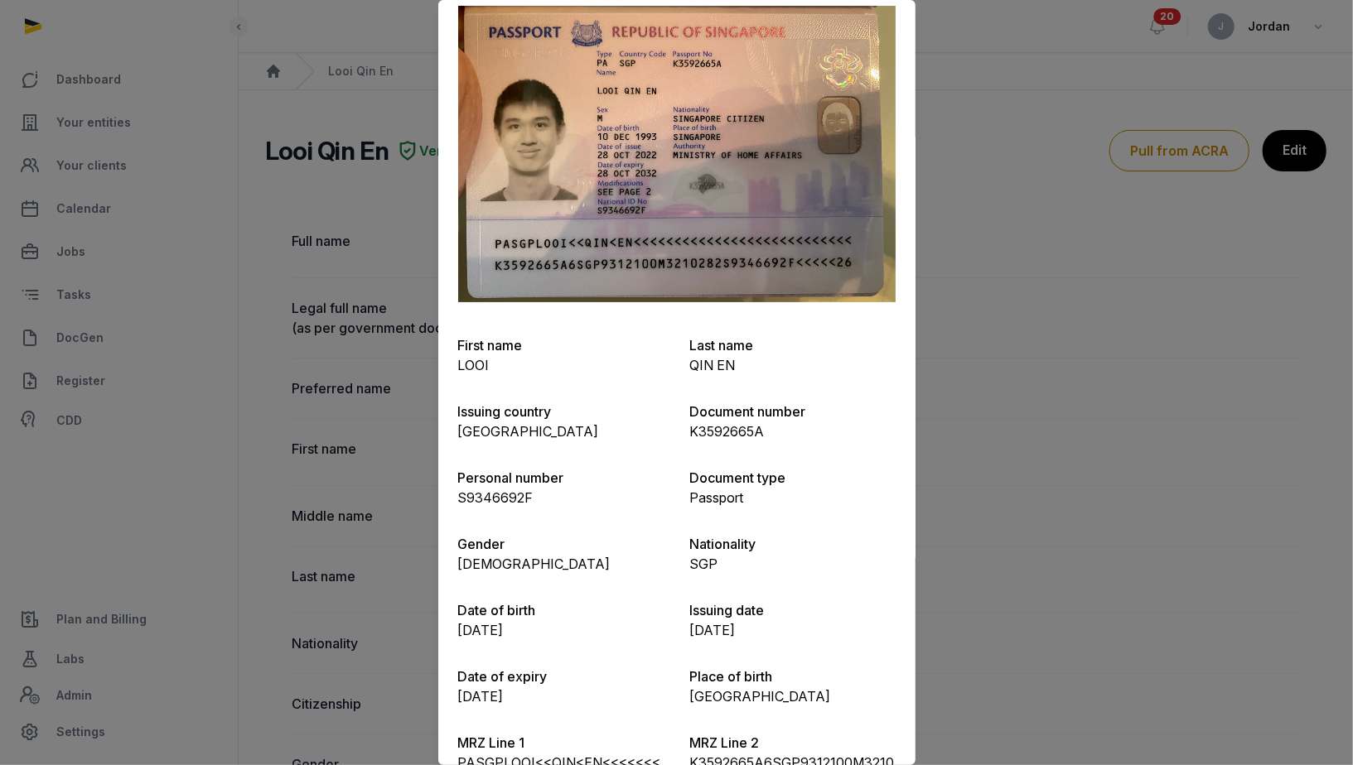
click at [972, 104] on div at bounding box center [676, 382] width 1353 height 765
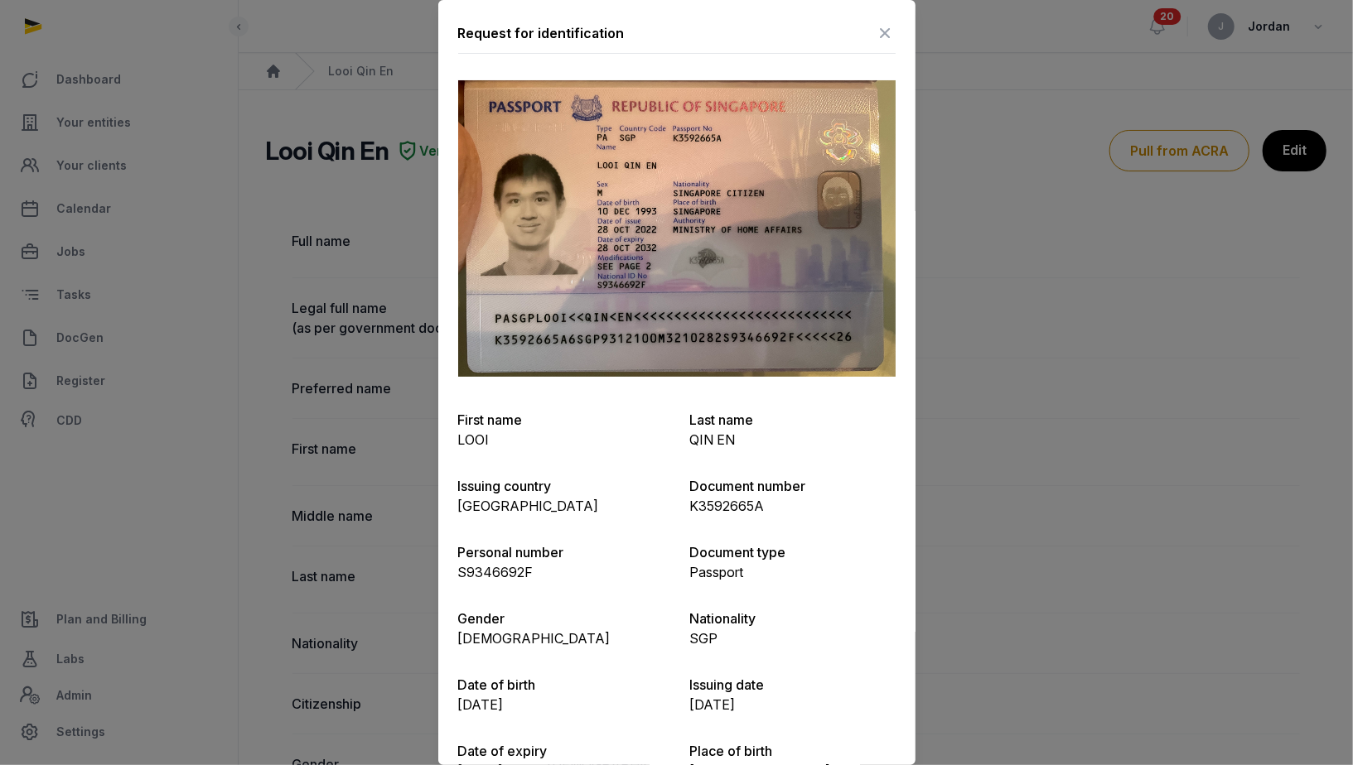
click at [882, 35] on icon at bounding box center [886, 33] width 20 height 27
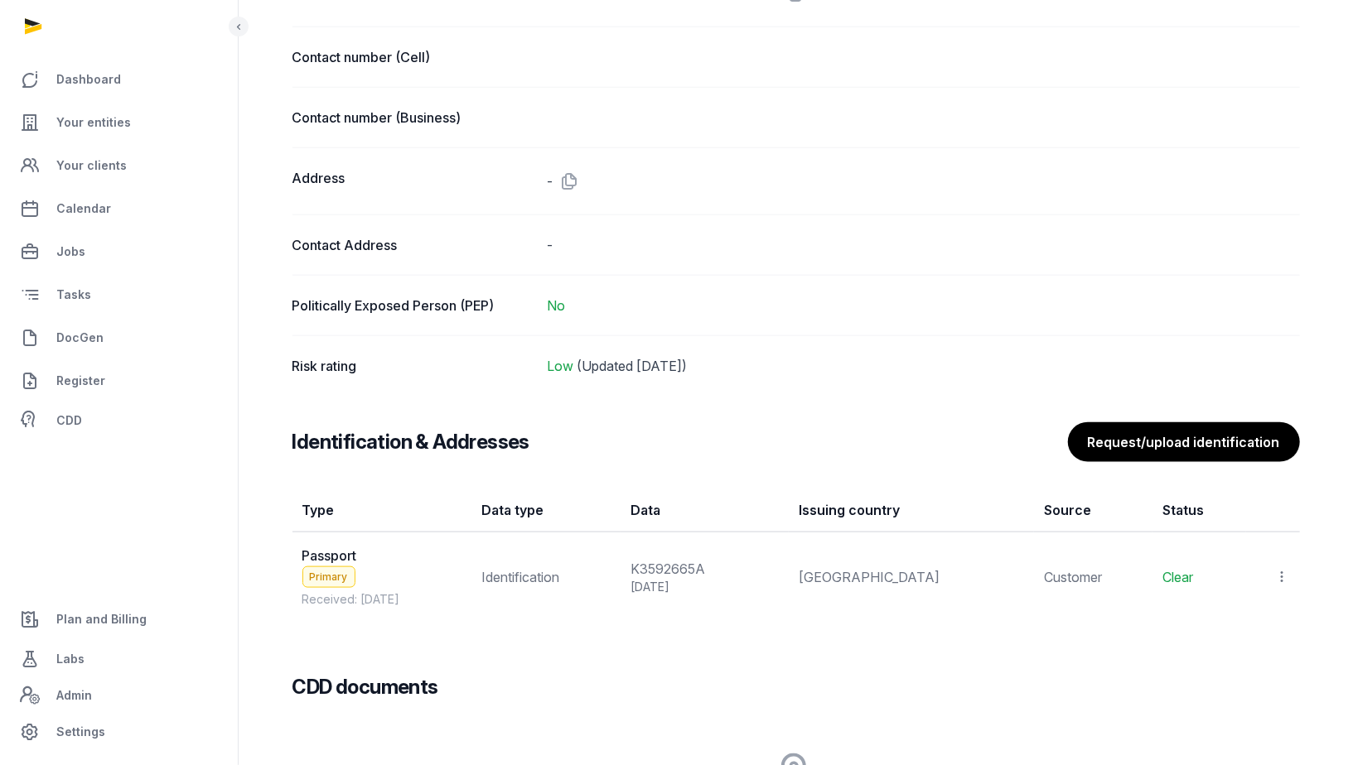
scroll to position [1074, 0]
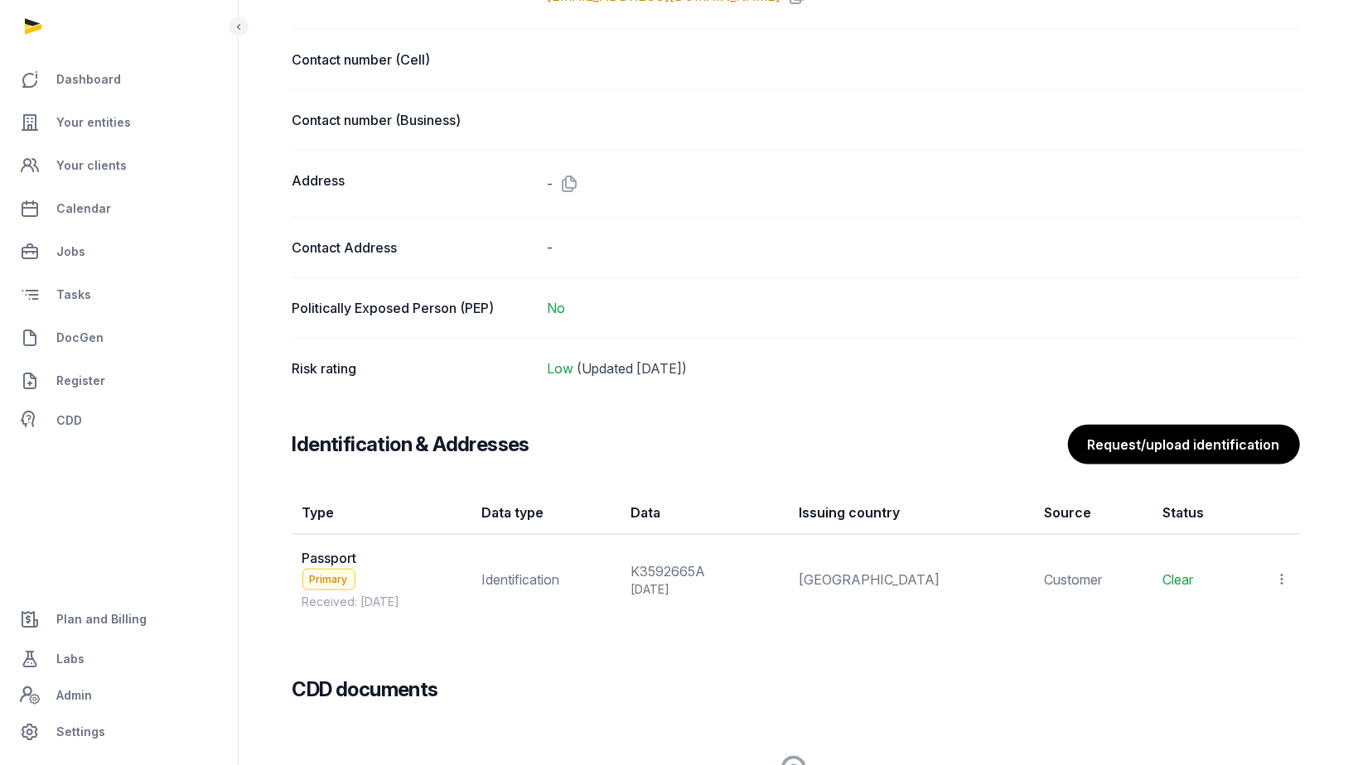
click at [1282, 572] on icon at bounding box center [1282, 579] width 15 height 17
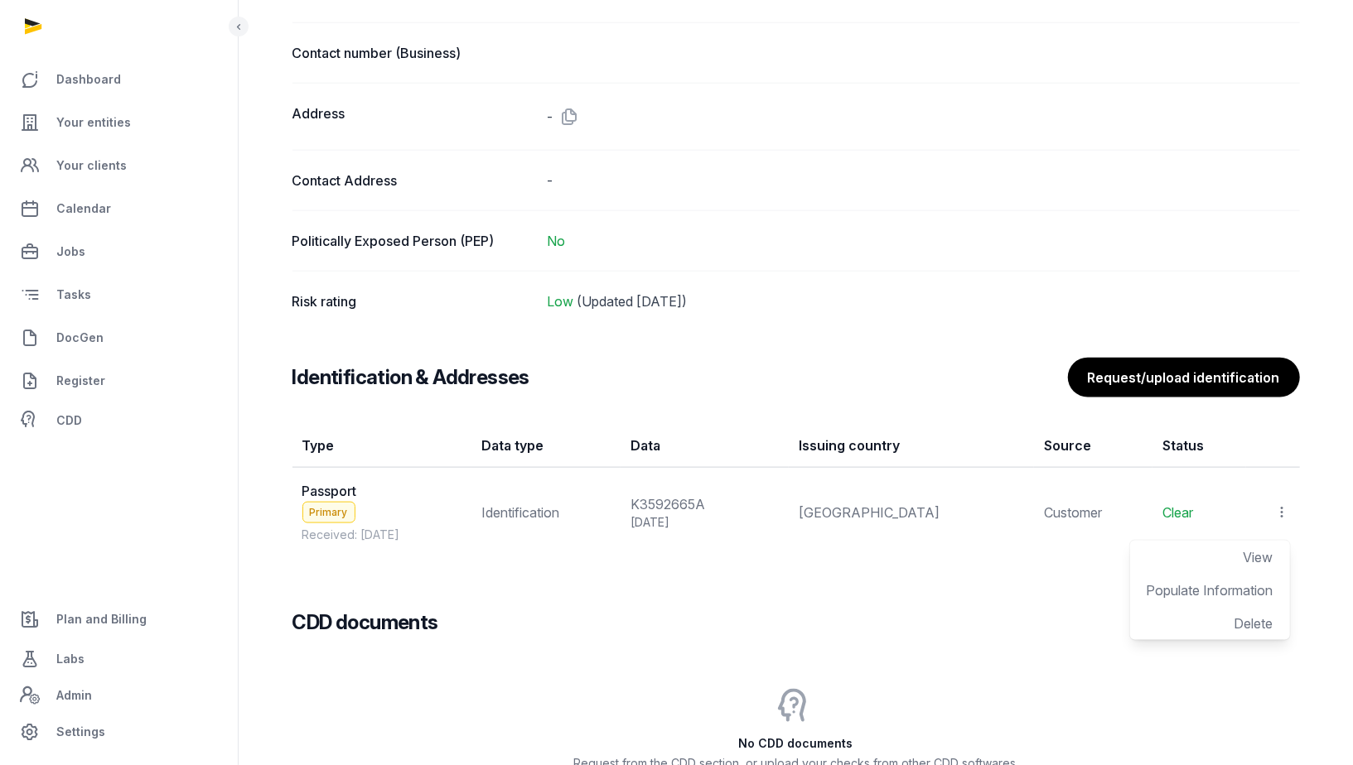
scroll to position [1145, 0]
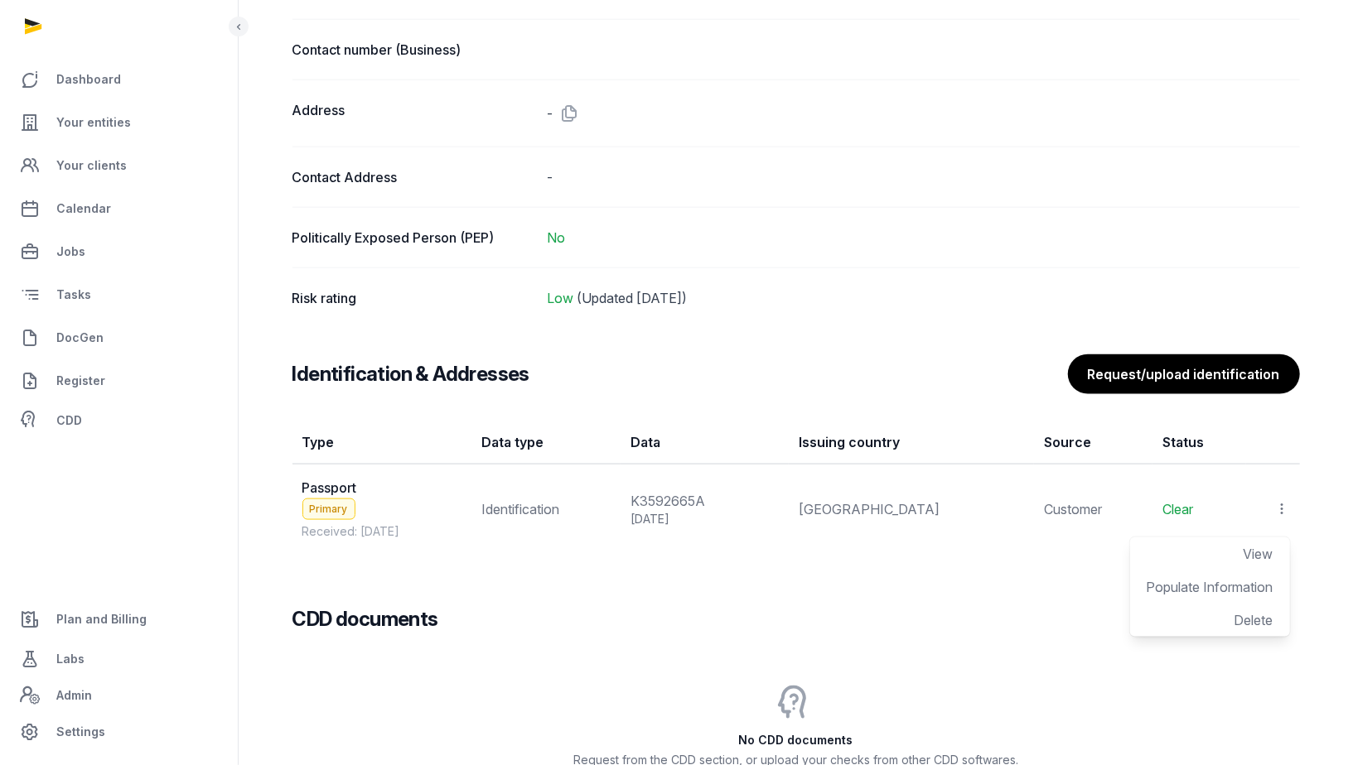
click at [706, 581] on div "CDD documents" at bounding box center [795, 606] width 1007 height 53
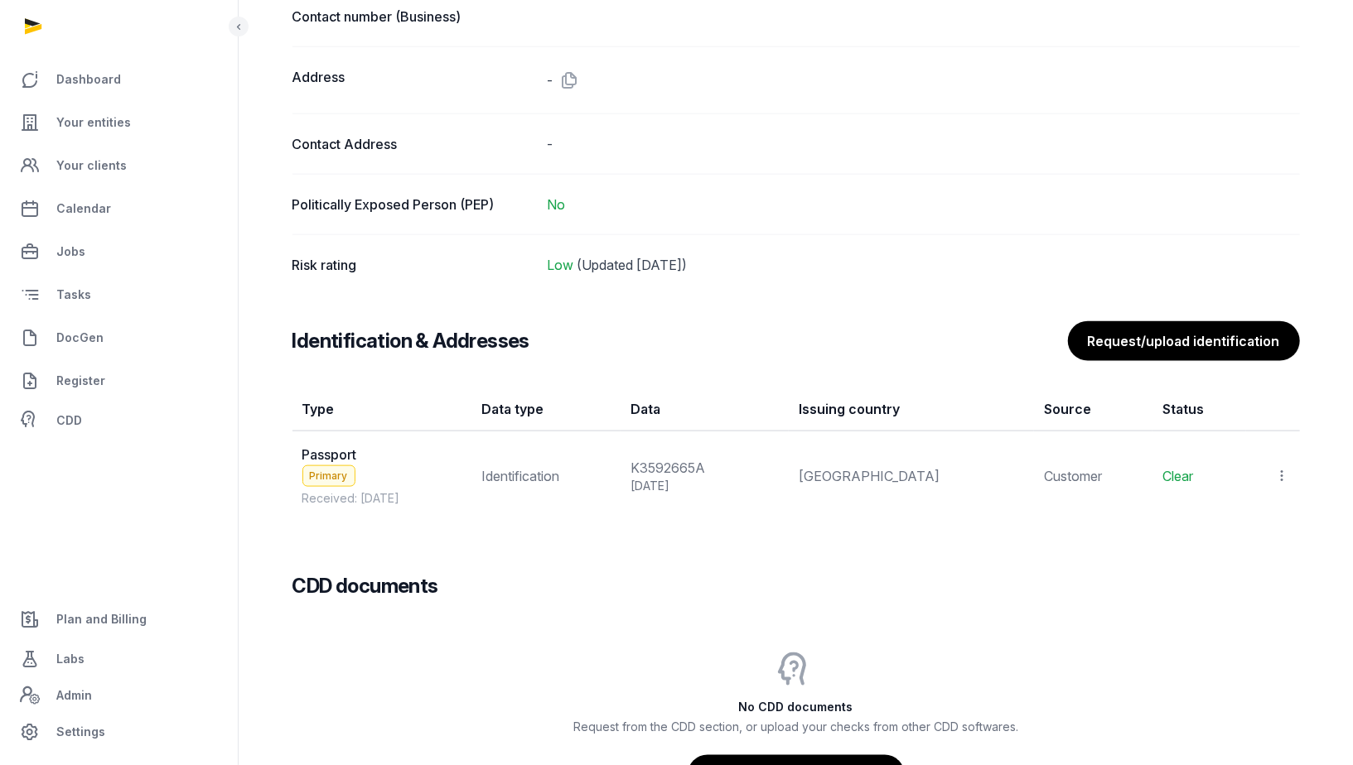
scroll to position [1162, 0]
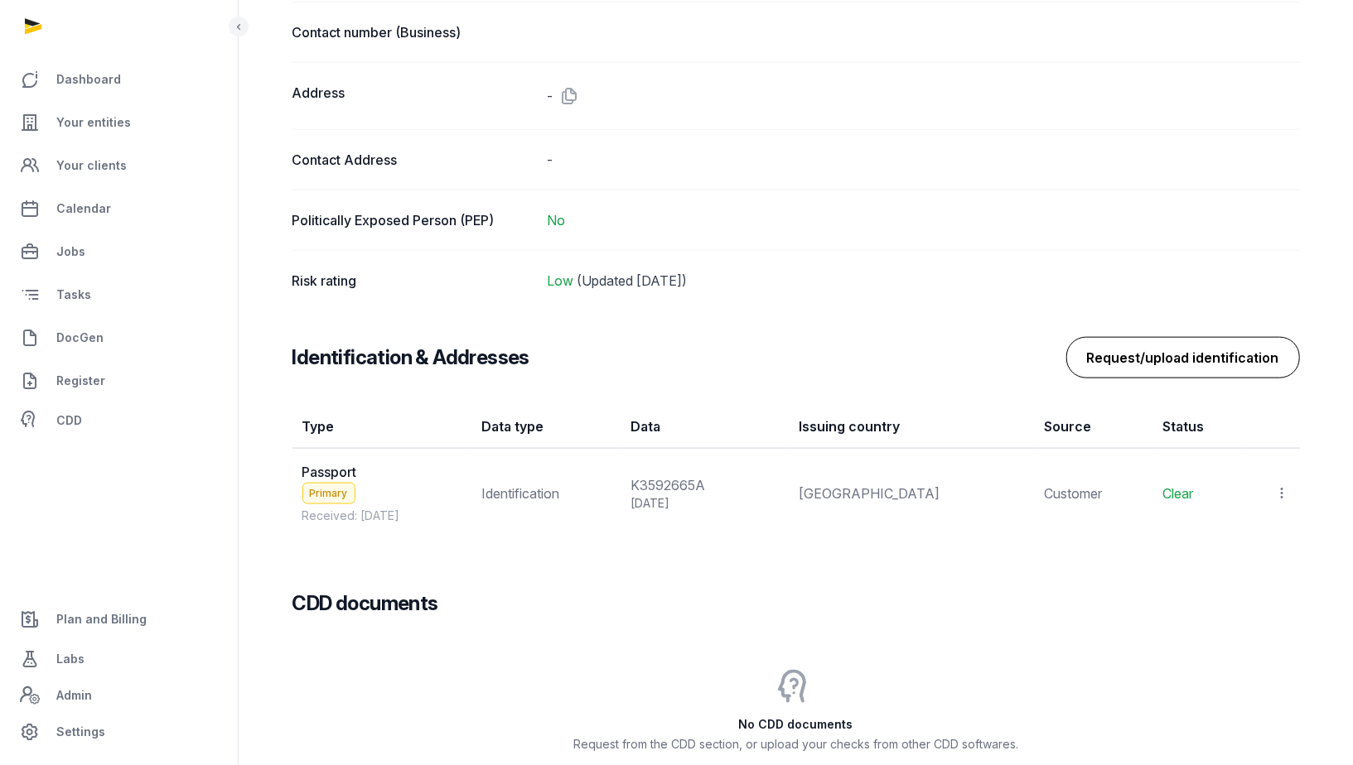
click at [1193, 355] on button "Request/upload identification" at bounding box center [1183, 357] width 234 height 41
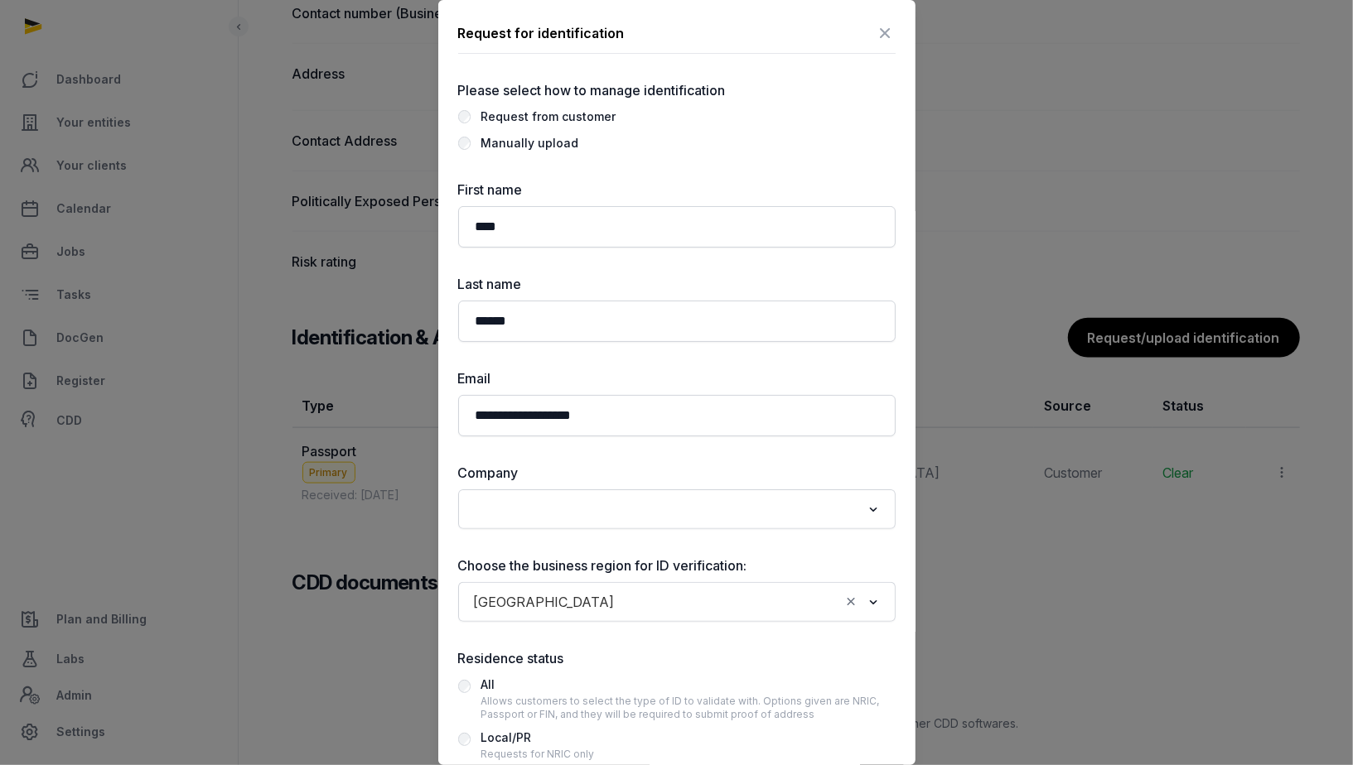
scroll to position [1174, 0]
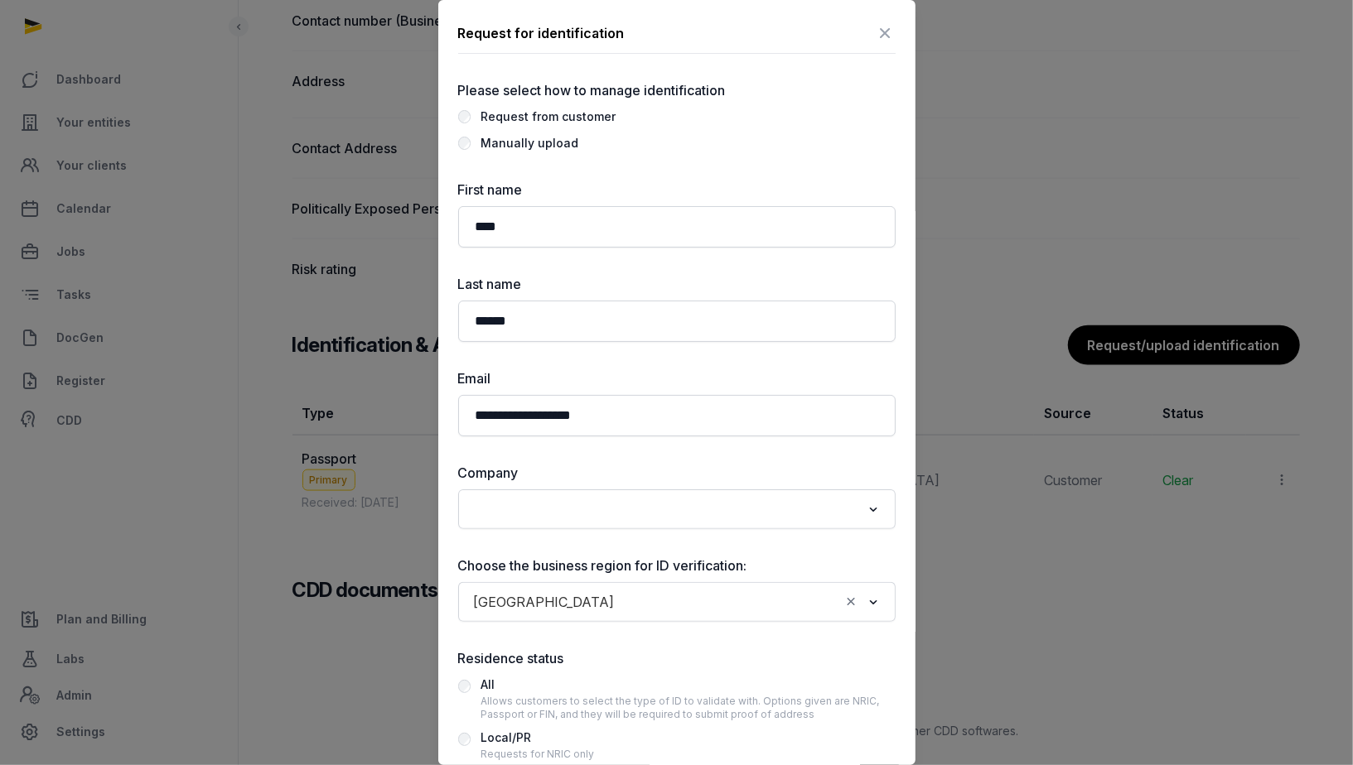
click at [1028, 119] on div at bounding box center [676, 382] width 1353 height 765
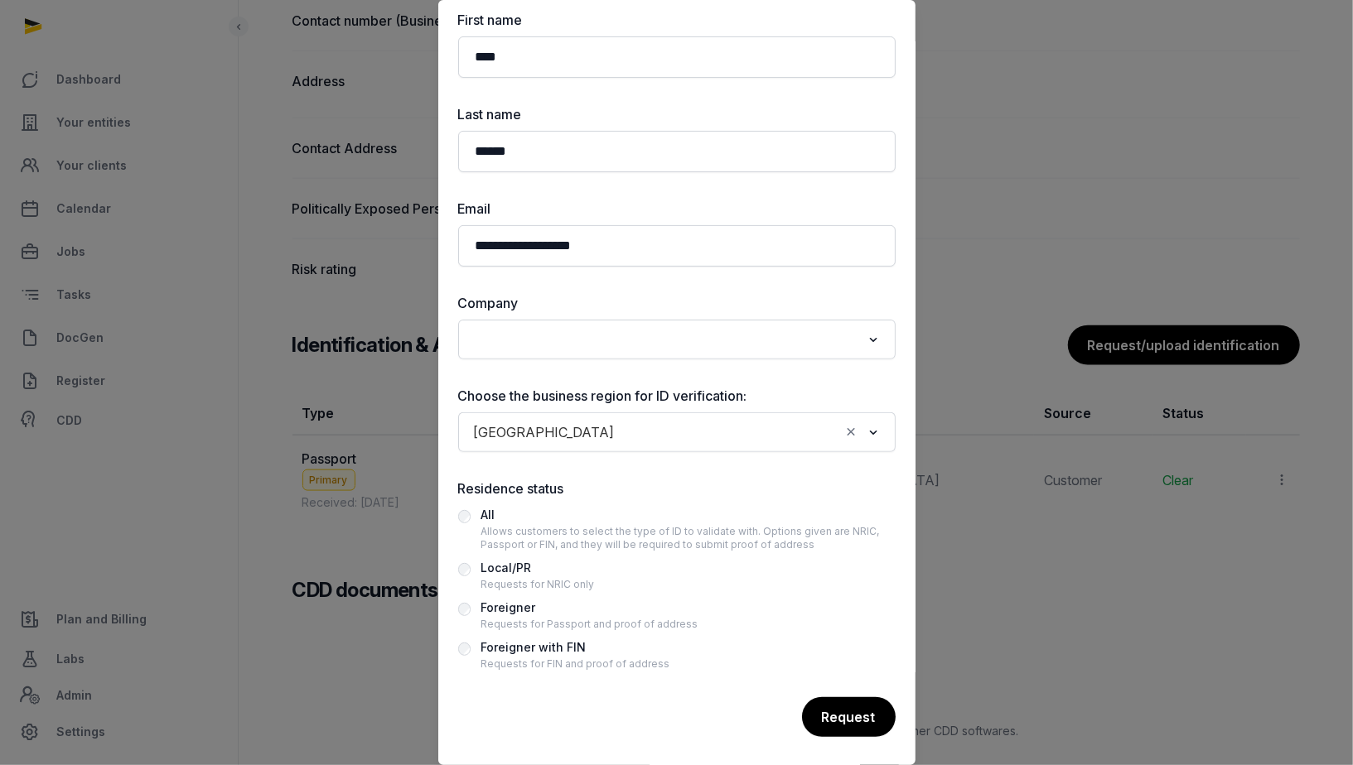
scroll to position [0, 0]
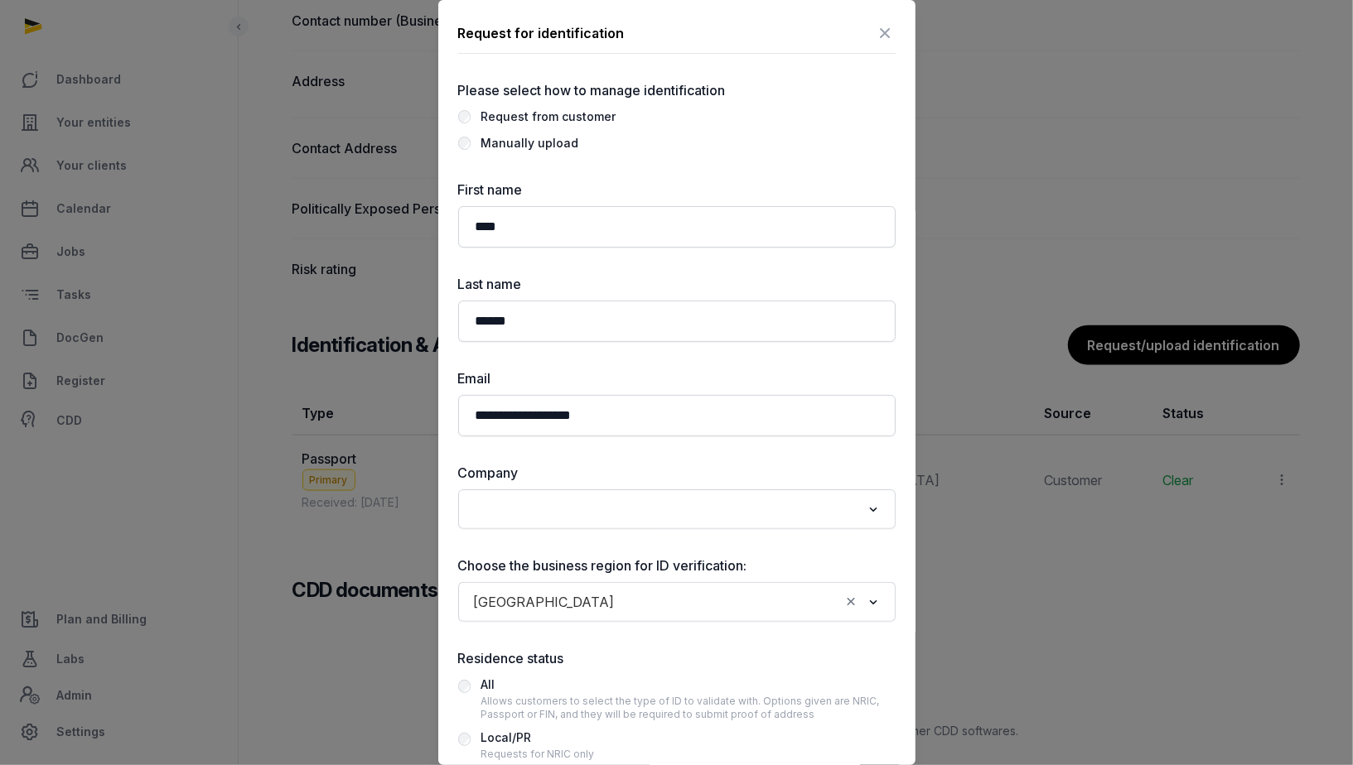
click at [887, 31] on icon at bounding box center [886, 33] width 20 height 27
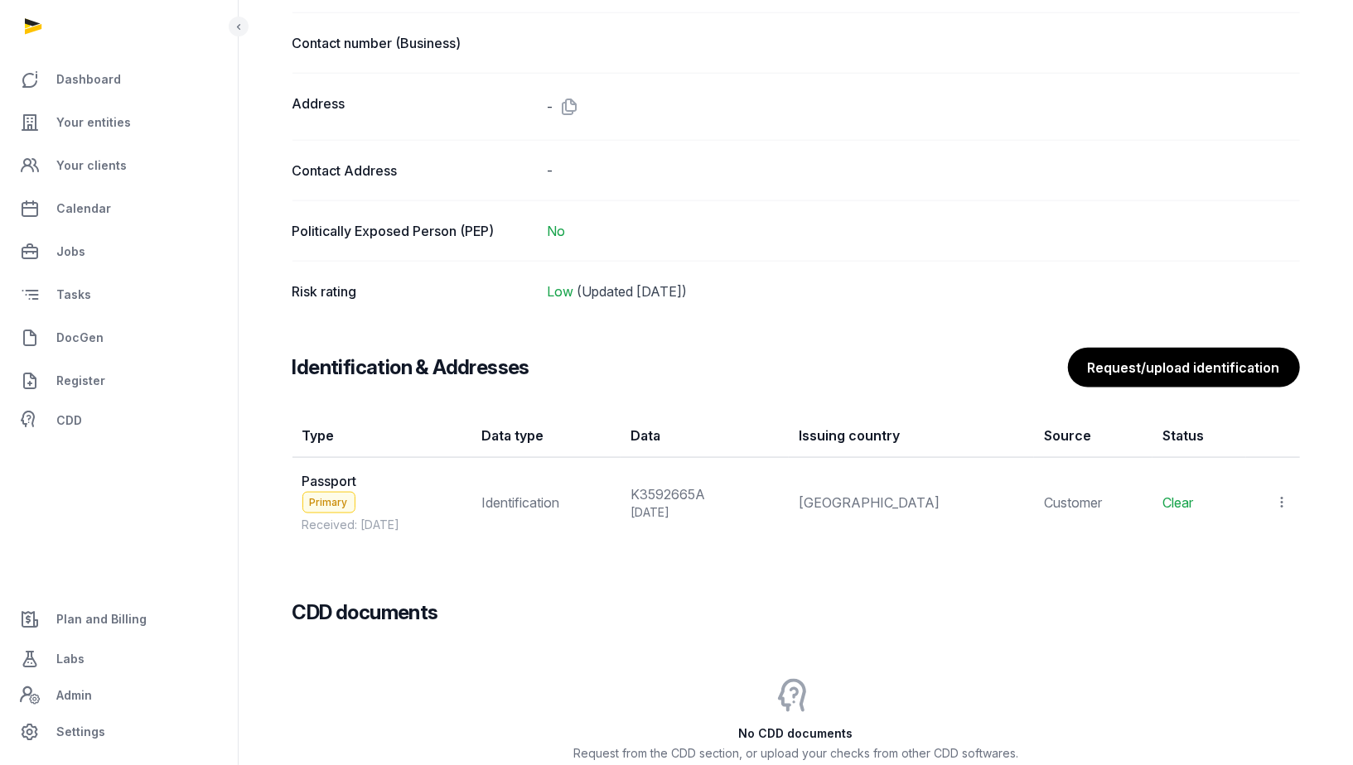
scroll to position [1149, 0]
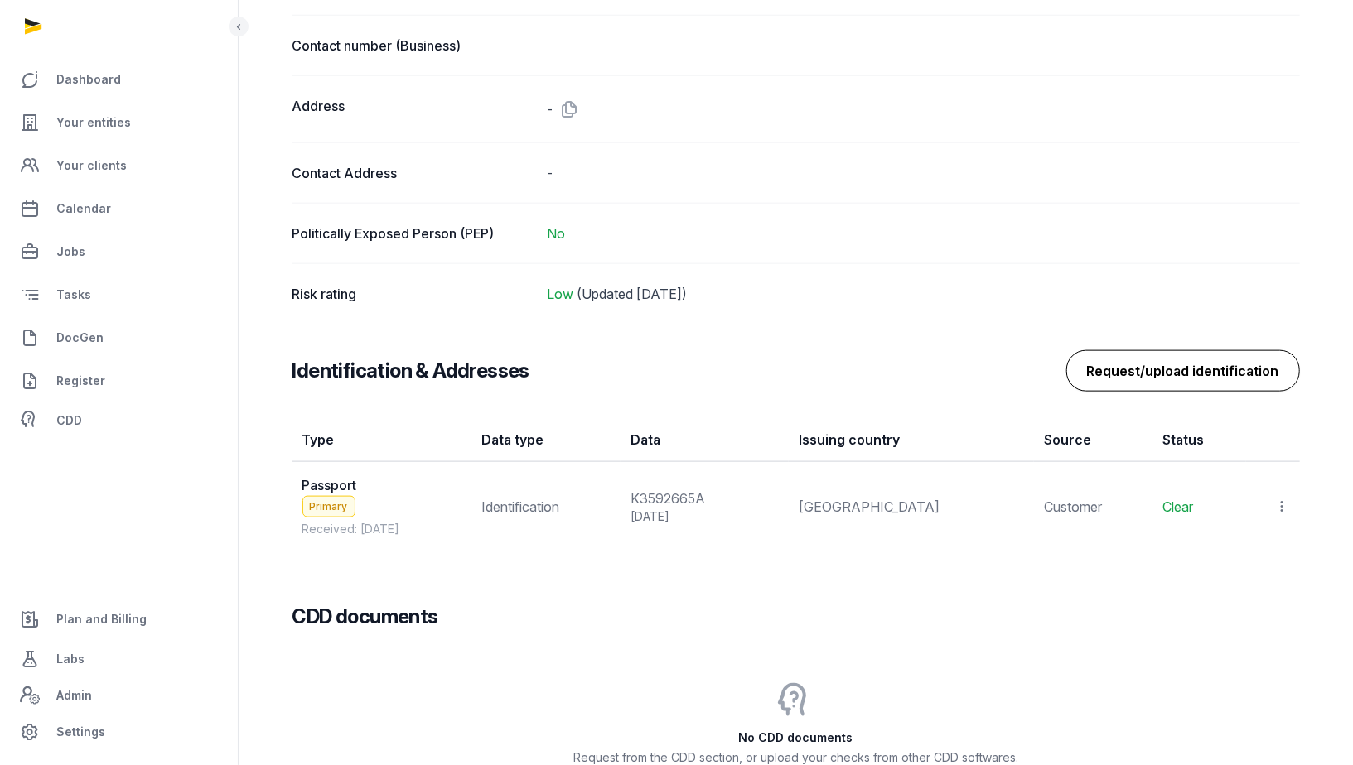
click at [1162, 356] on button "Request/upload identification" at bounding box center [1183, 370] width 234 height 41
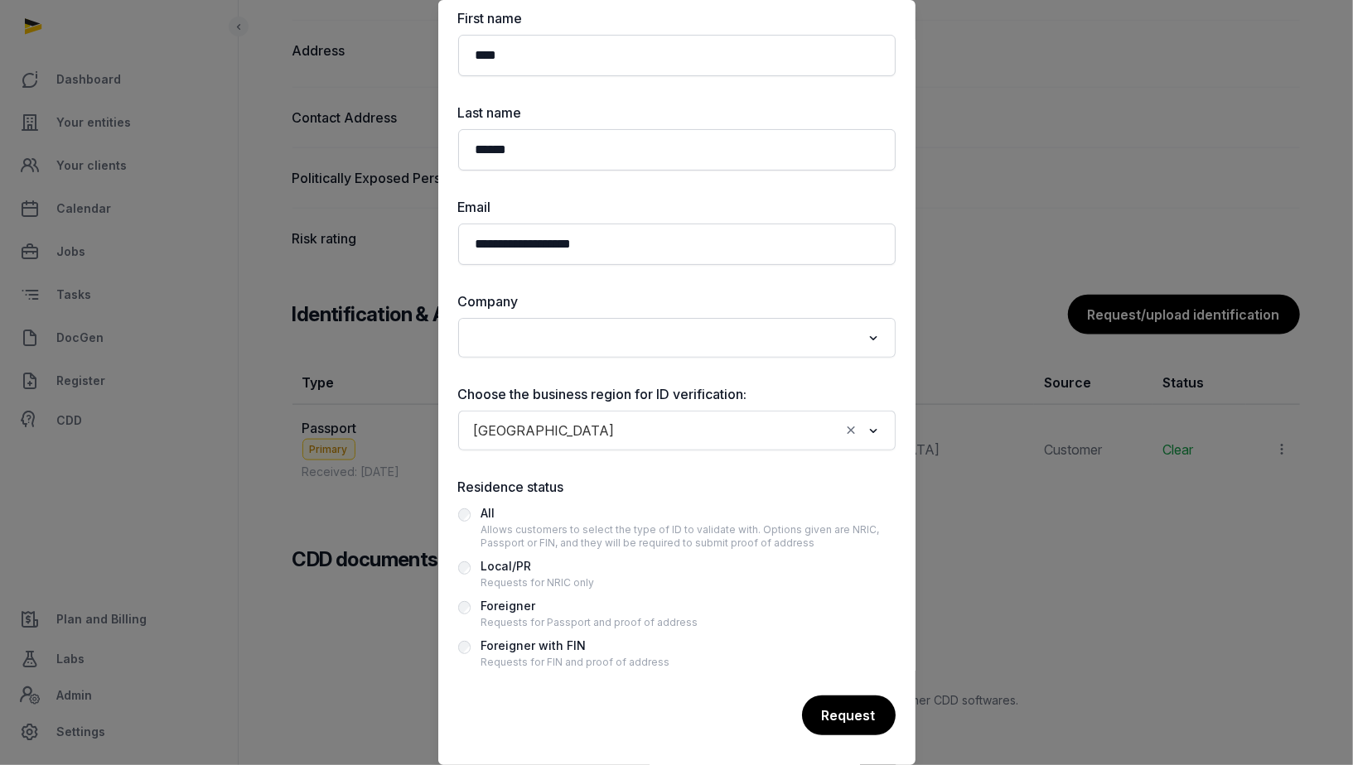
scroll to position [163, 0]
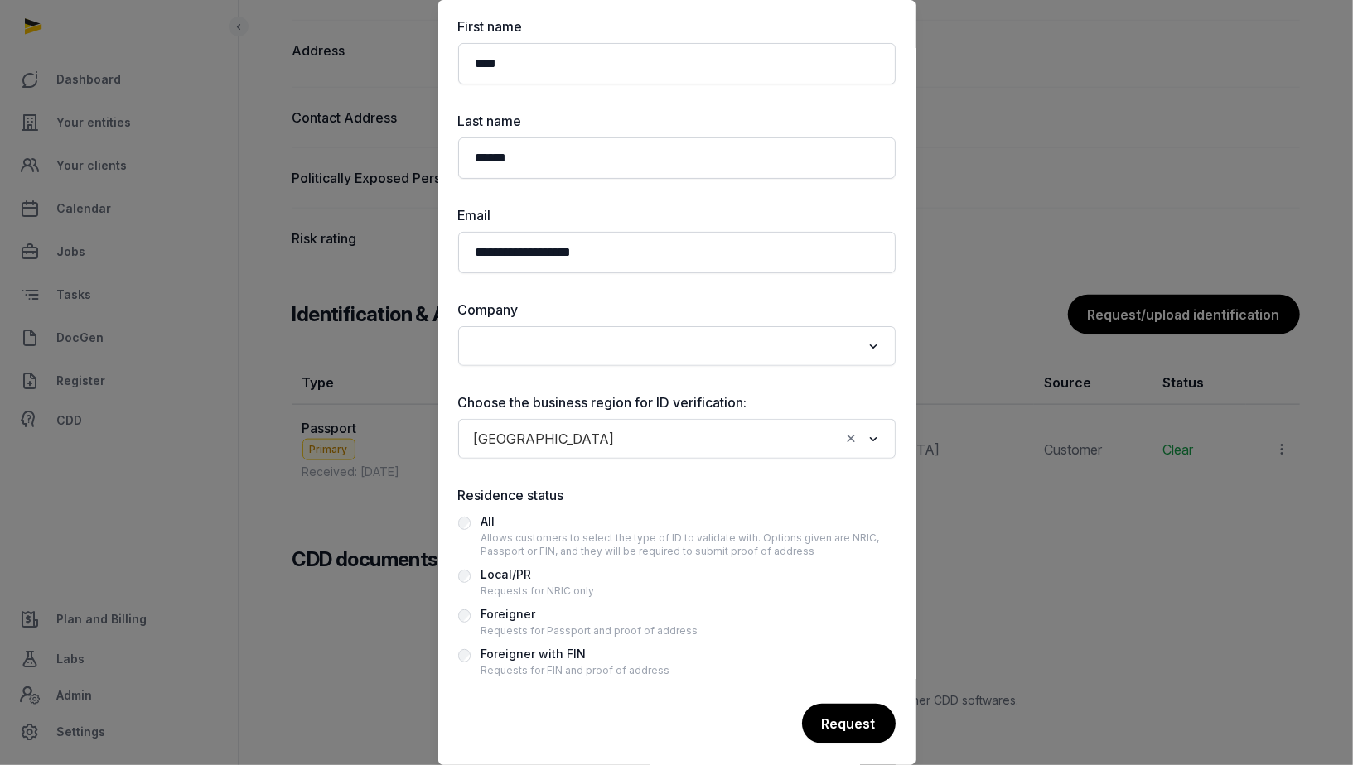
click at [992, 594] on div at bounding box center [676, 382] width 1353 height 765
click at [962, 54] on div at bounding box center [676, 382] width 1353 height 765
click at [1046, 280] on div at bounding box center [676, 382] width 1353 height 765
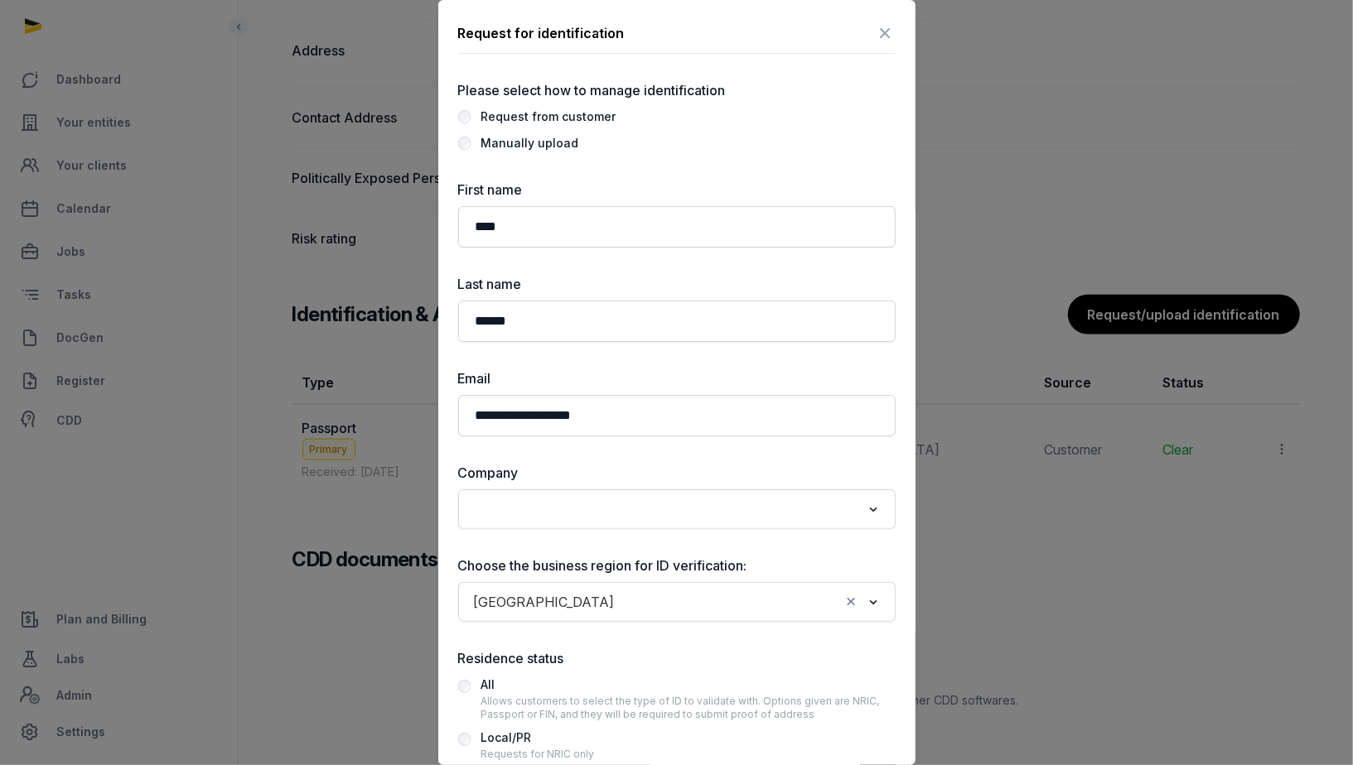
click at [890, 24] on icon at bounding box center [886, 33] width 20 height 27
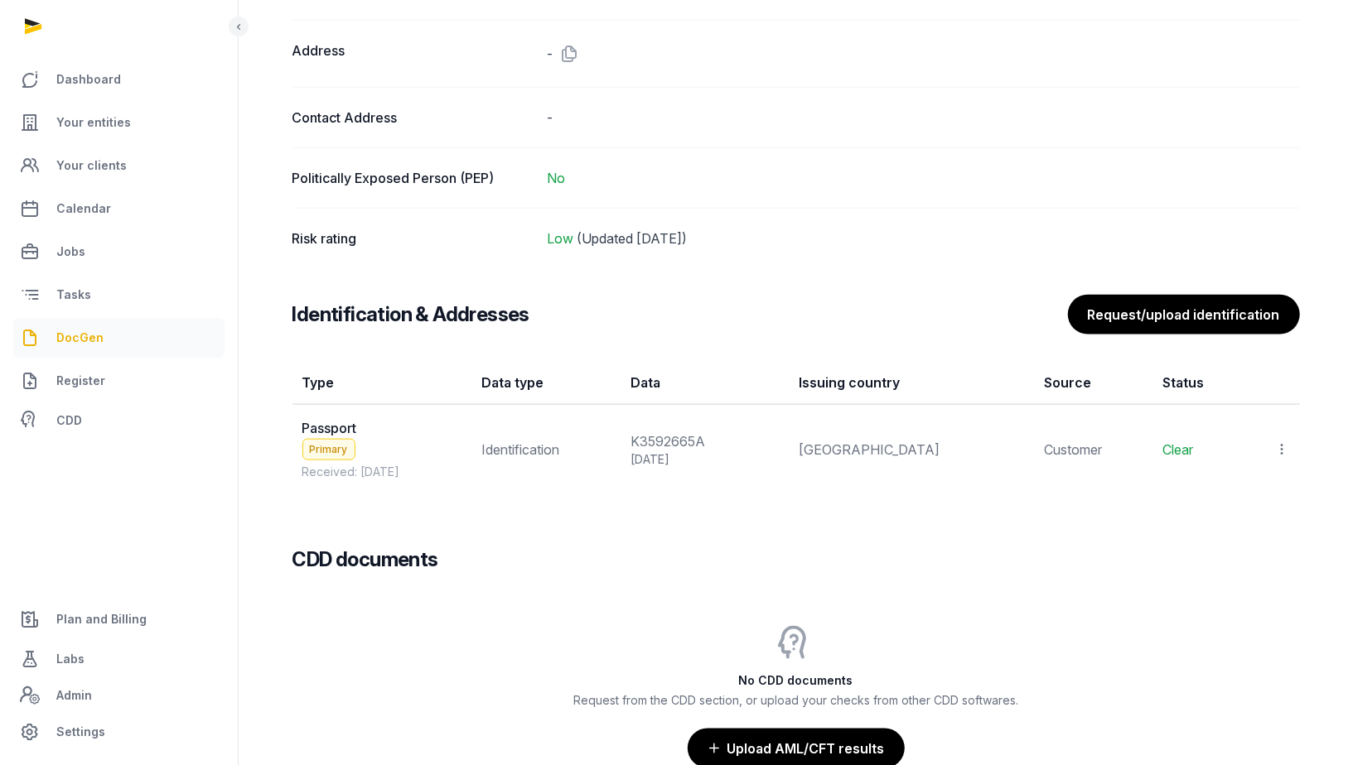
click at [110, 347] on link "DocGen" at bounding box center [118, 338] width 211 height 40
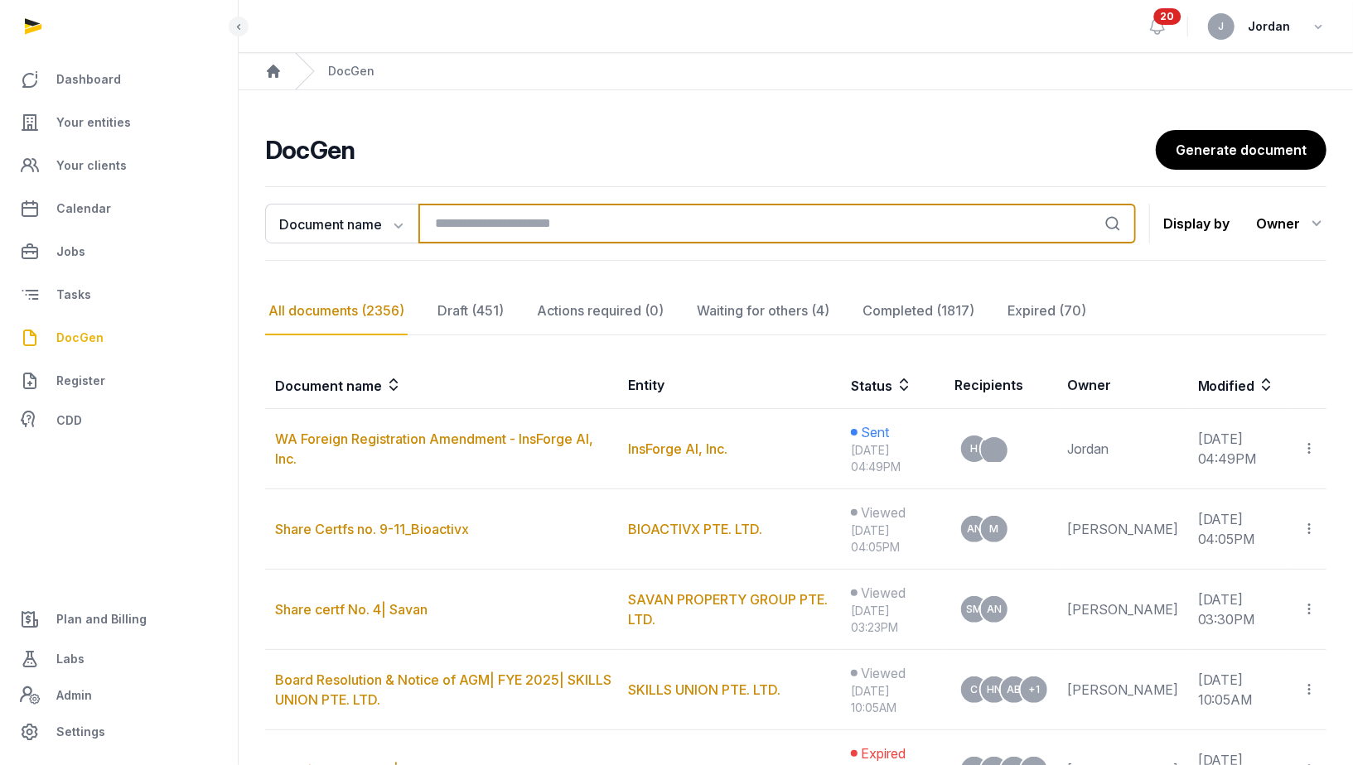
click at [535, 221] on input "search" at bounding box center [776, 224] width 717 height 40
paste input "**********"
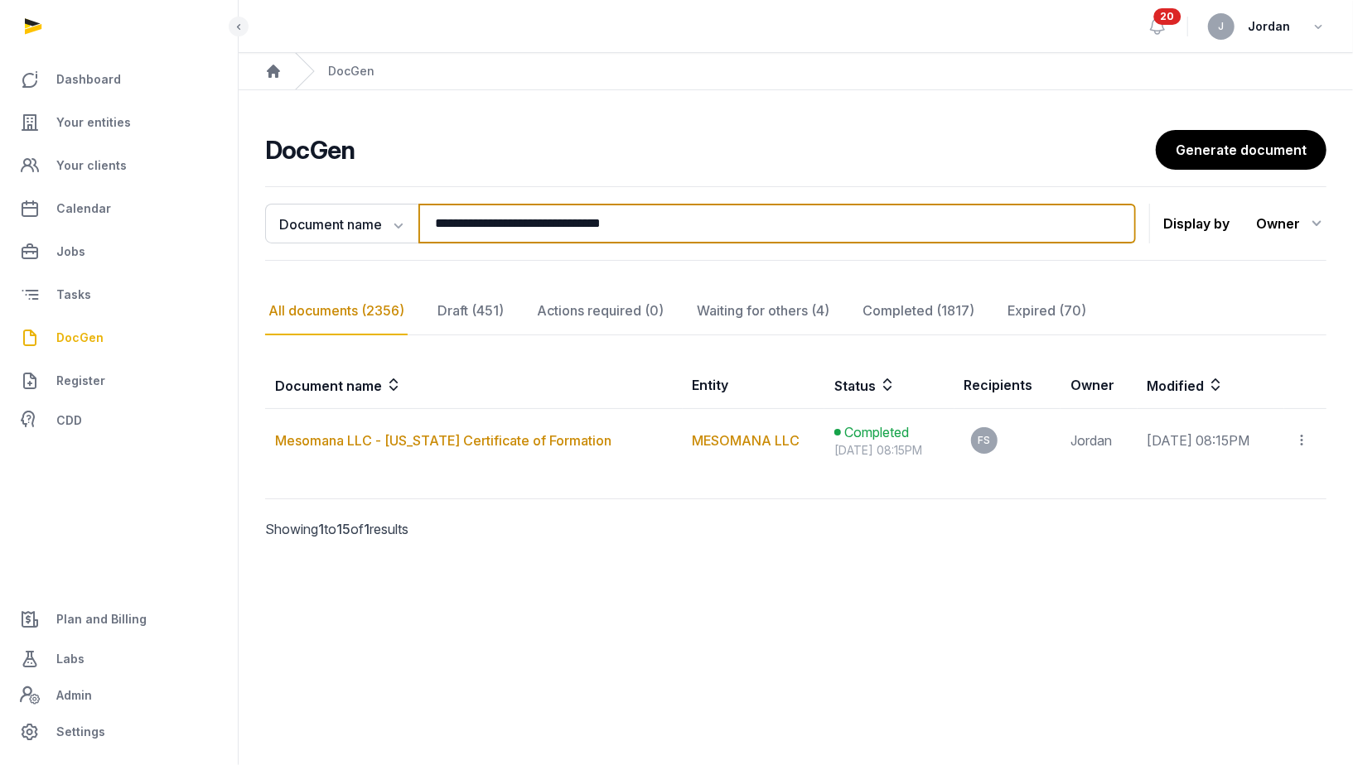
type input "**********"
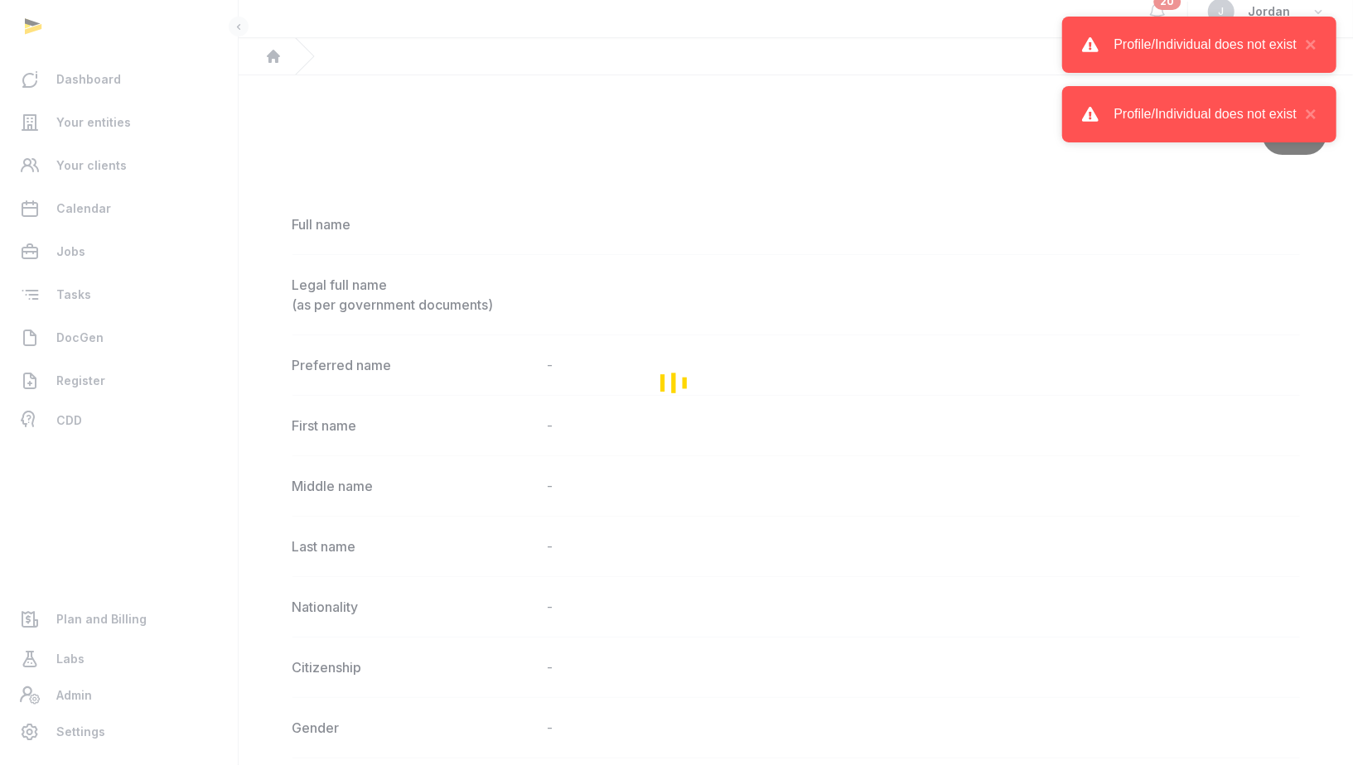
scroll to position [17, 0]
click at [226, 66] on div "Loading" at bounding box center [676, 382] width 1353 height 765
click at [147, 143] on div "Loading" at bounding box center [676, 382] width 1353 height 765
click at [125, 157] on div "Loading" at bounding box center [676, 382] width 1353 height 765
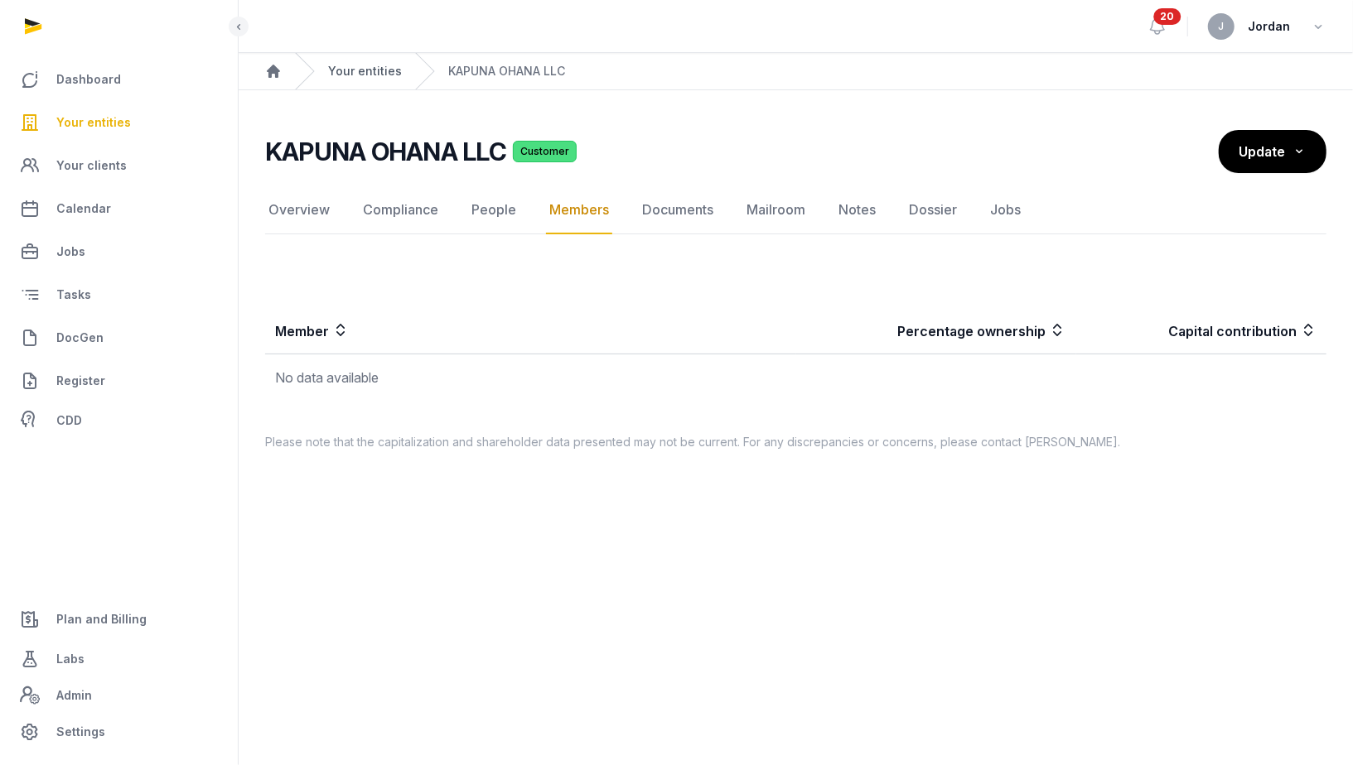
click at [374, 70] on link "Your entities" at bounding box center [365, 71] width 74 height 17
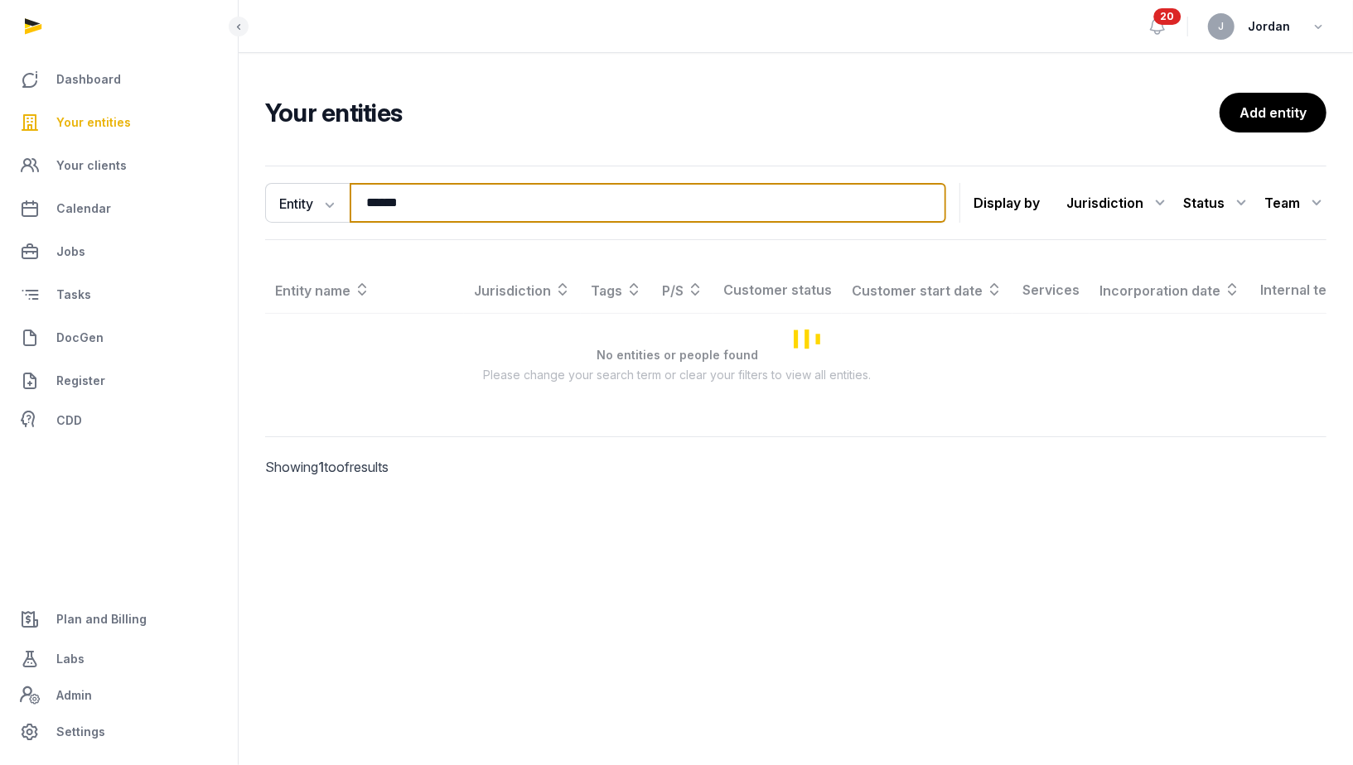
click at [417, 199] on input "******" at bounding box center [648, 203] width 596 height 40
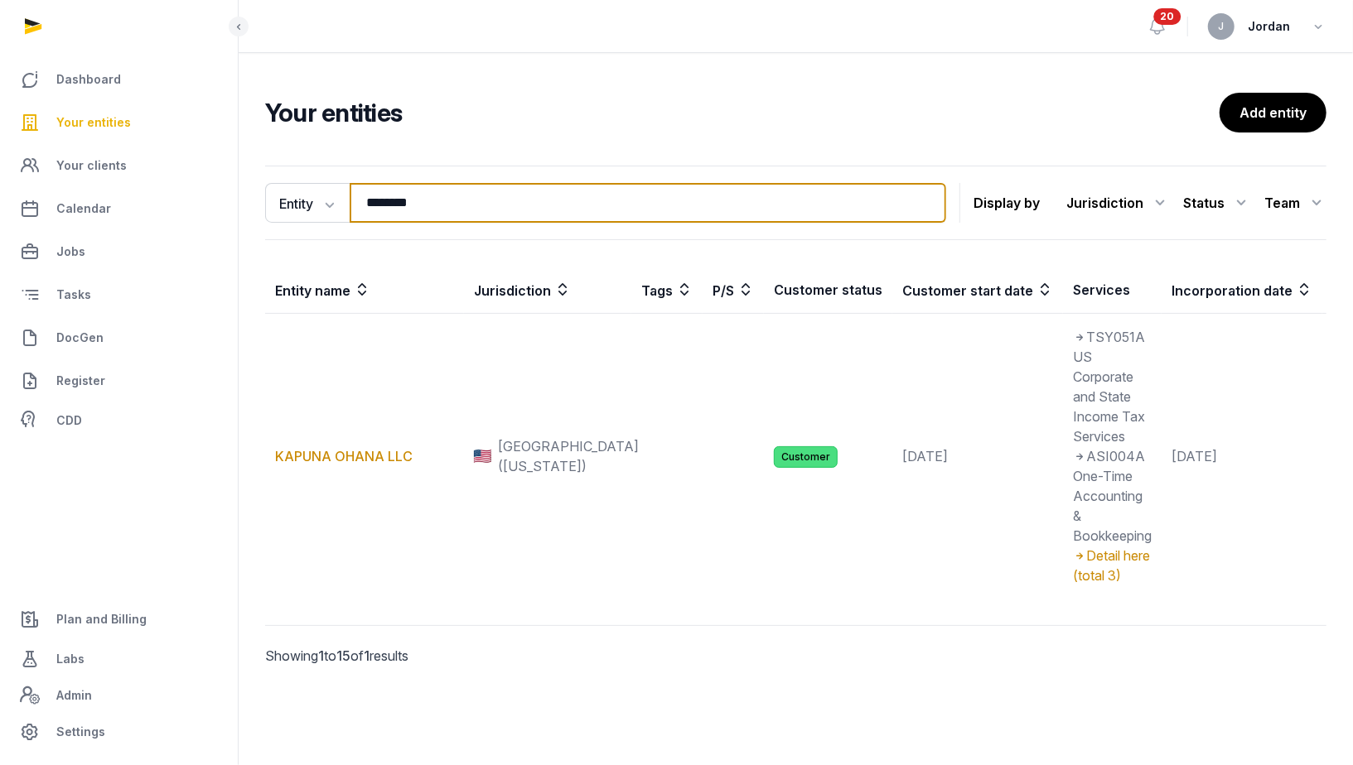
type input "********"
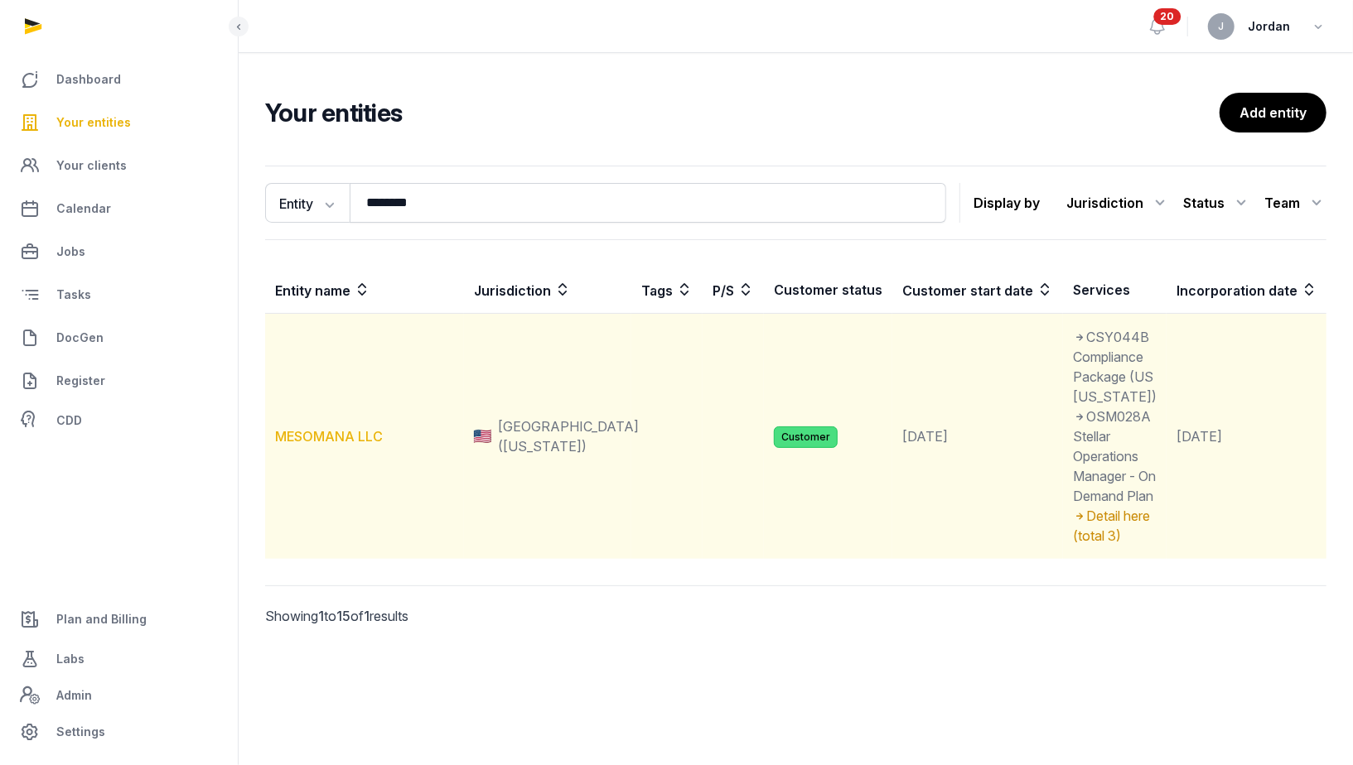
click at [361, 445] on link "MESOMANA LLC" at bounding box center [329, 436] width 108 height 17
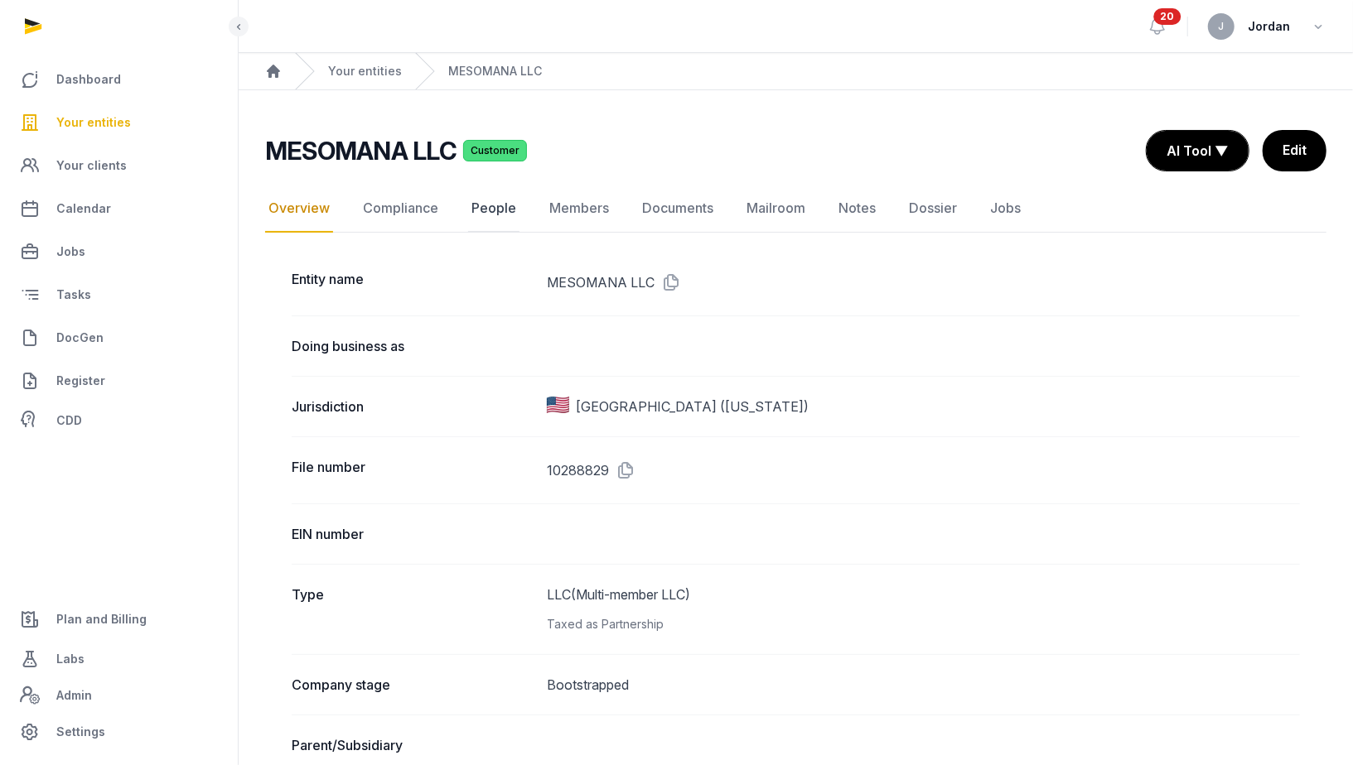
click at [514, 218] on link "People" at bounding box center [493, 209] width 51 height 48
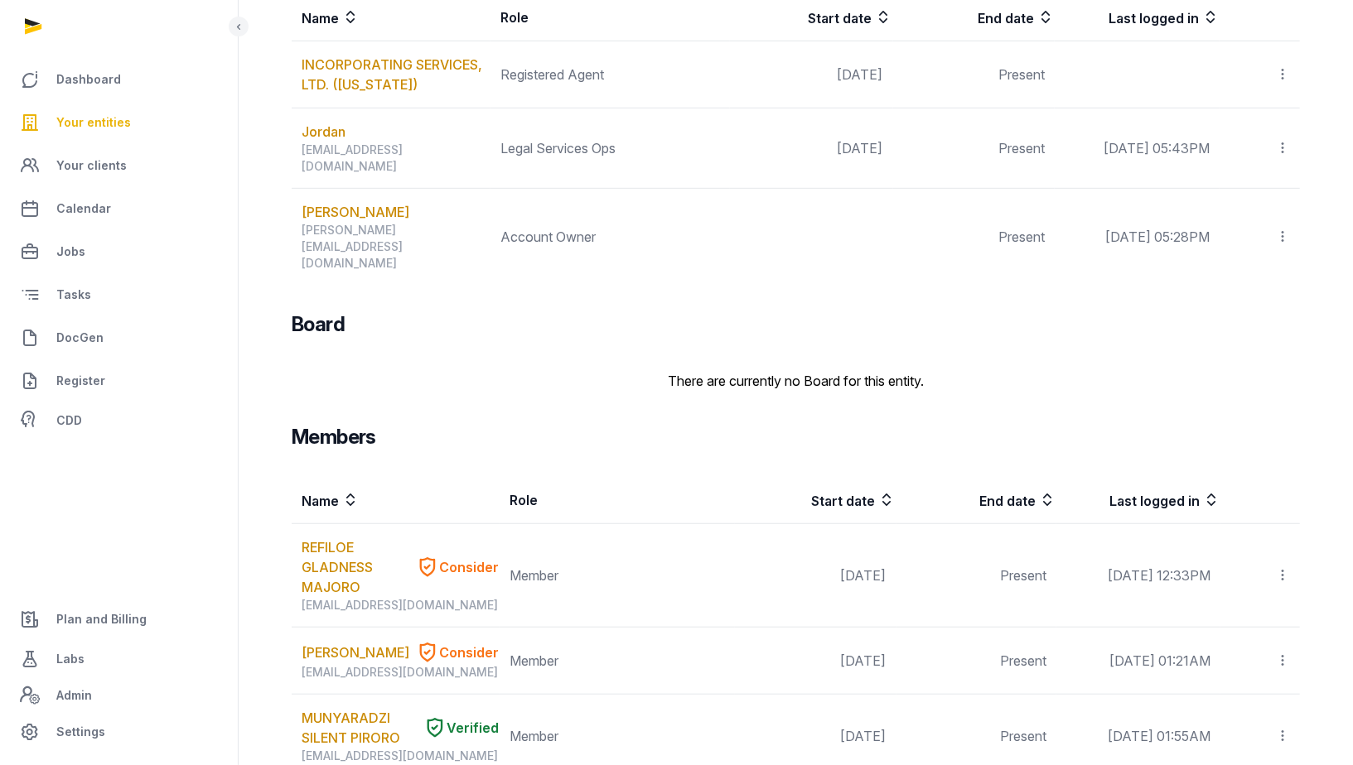
scroll to position [553, 0]
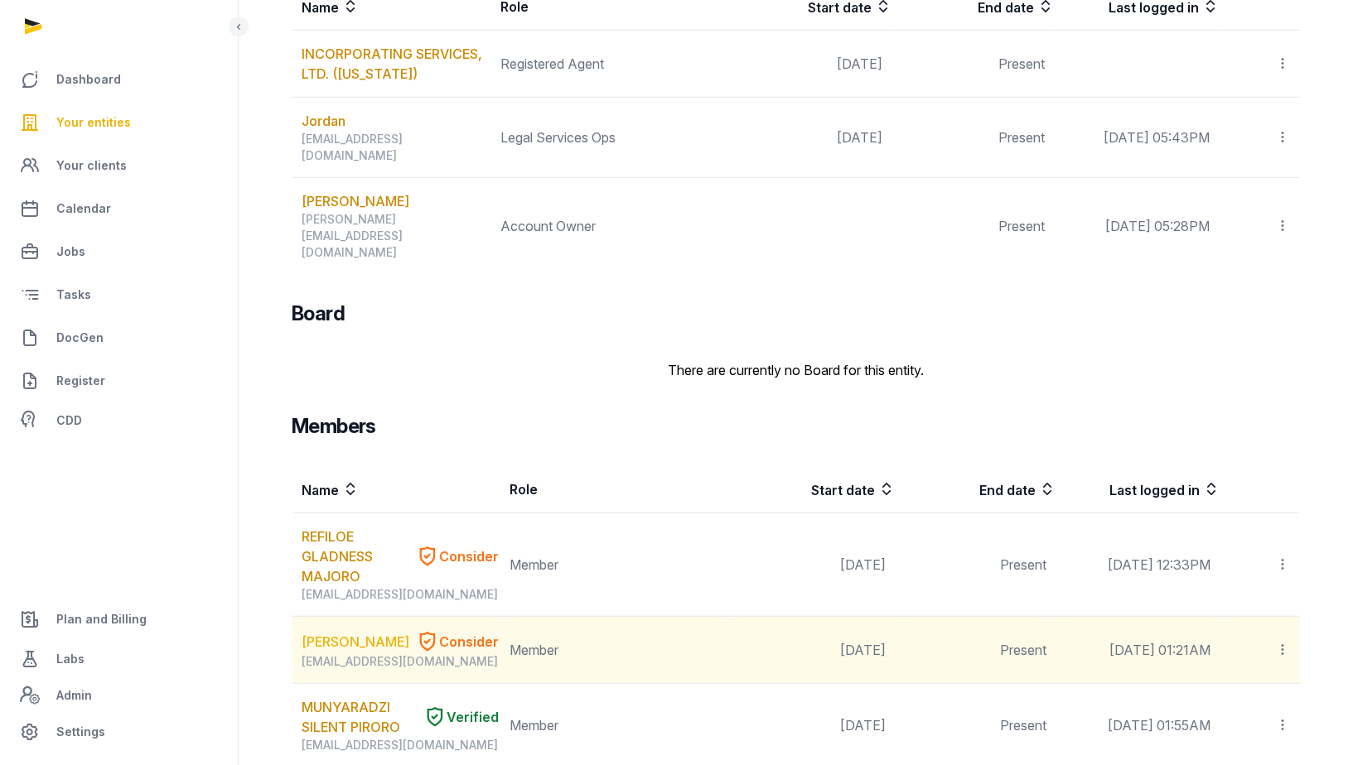
click at [340, 632] on link "[PERSON_NAME]" at bounding box center [356, 642] width 108 height 20
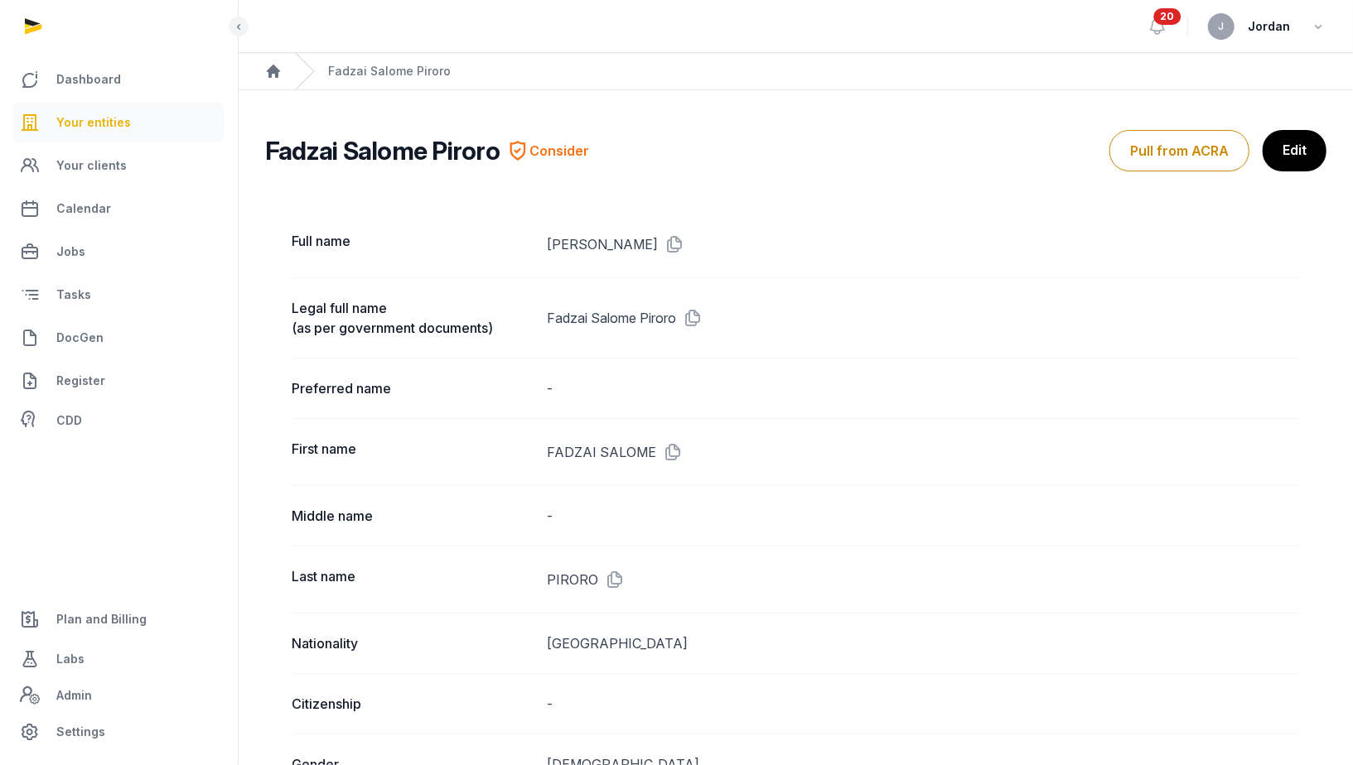
click at [128, 120] on link "Your entities" at bounding box center [118, 123] width 211 height 40
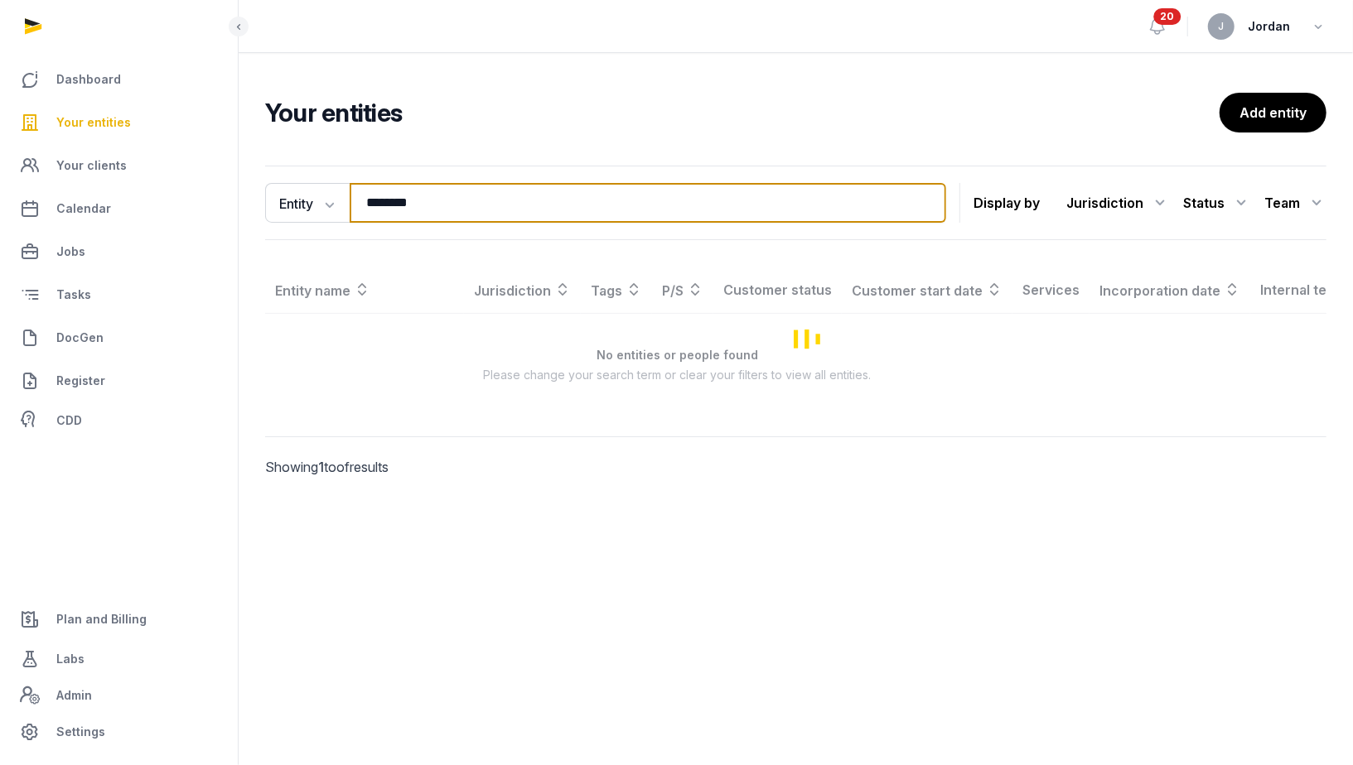
click at [428, 207] on input "********" at bounding box center [648, 203] width 596 height 40
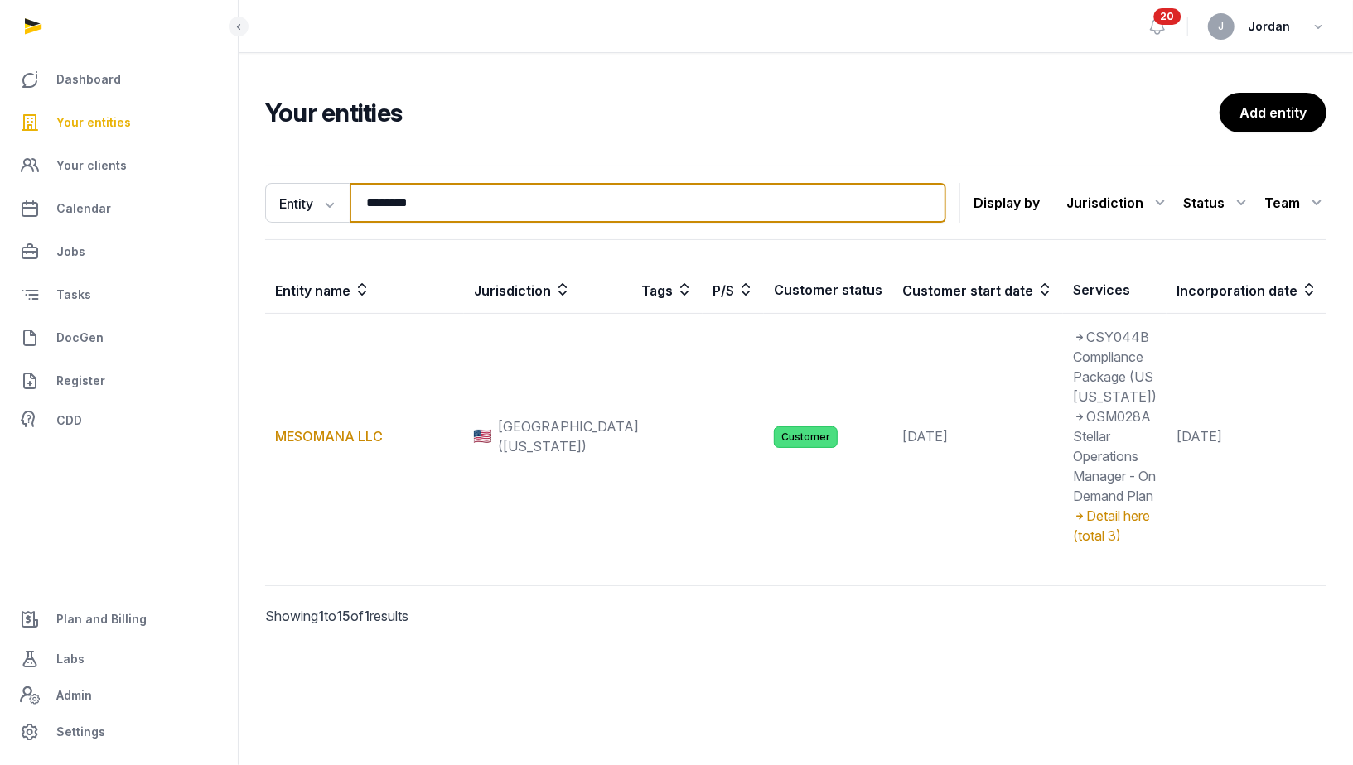
type input "*"
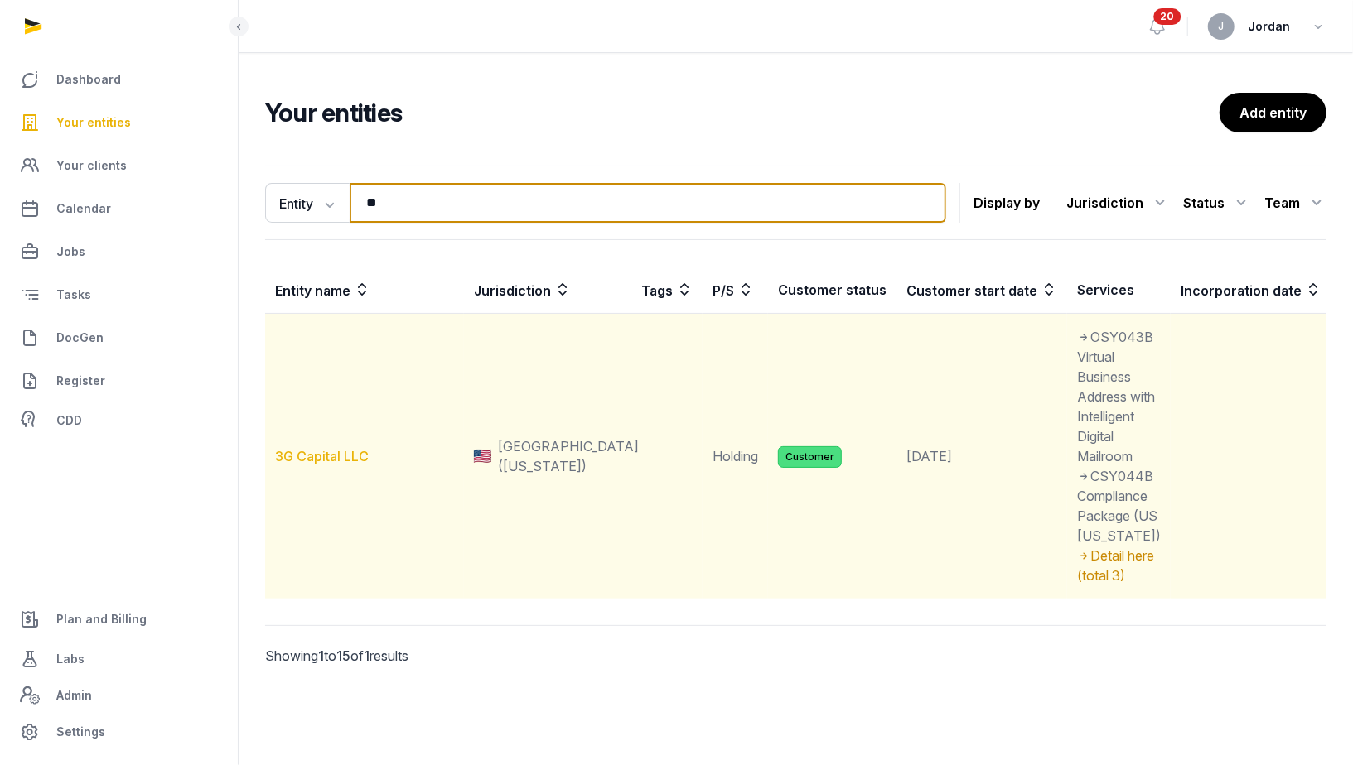
type input "**"
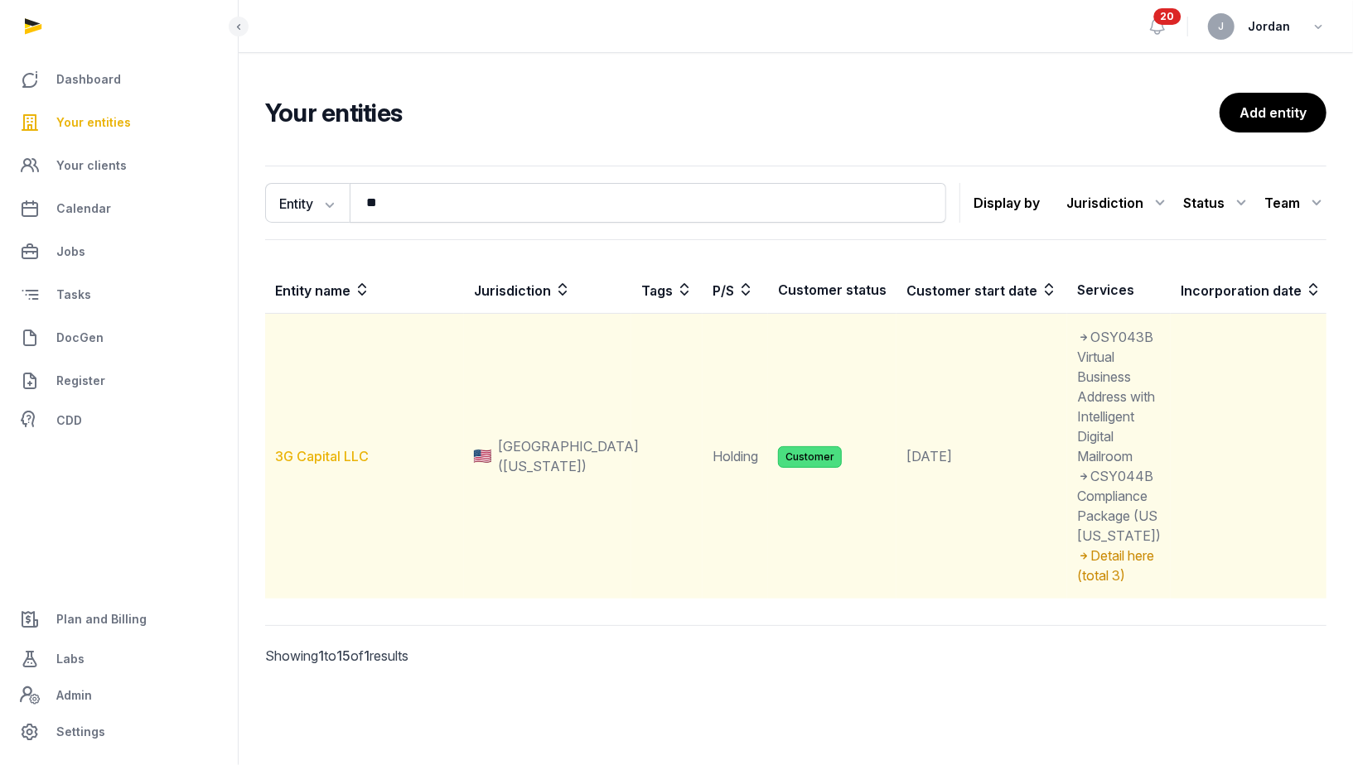
click at [352, 465] on link "3G Capital LLC" at bounding box center [322, 456] width 94 height 17
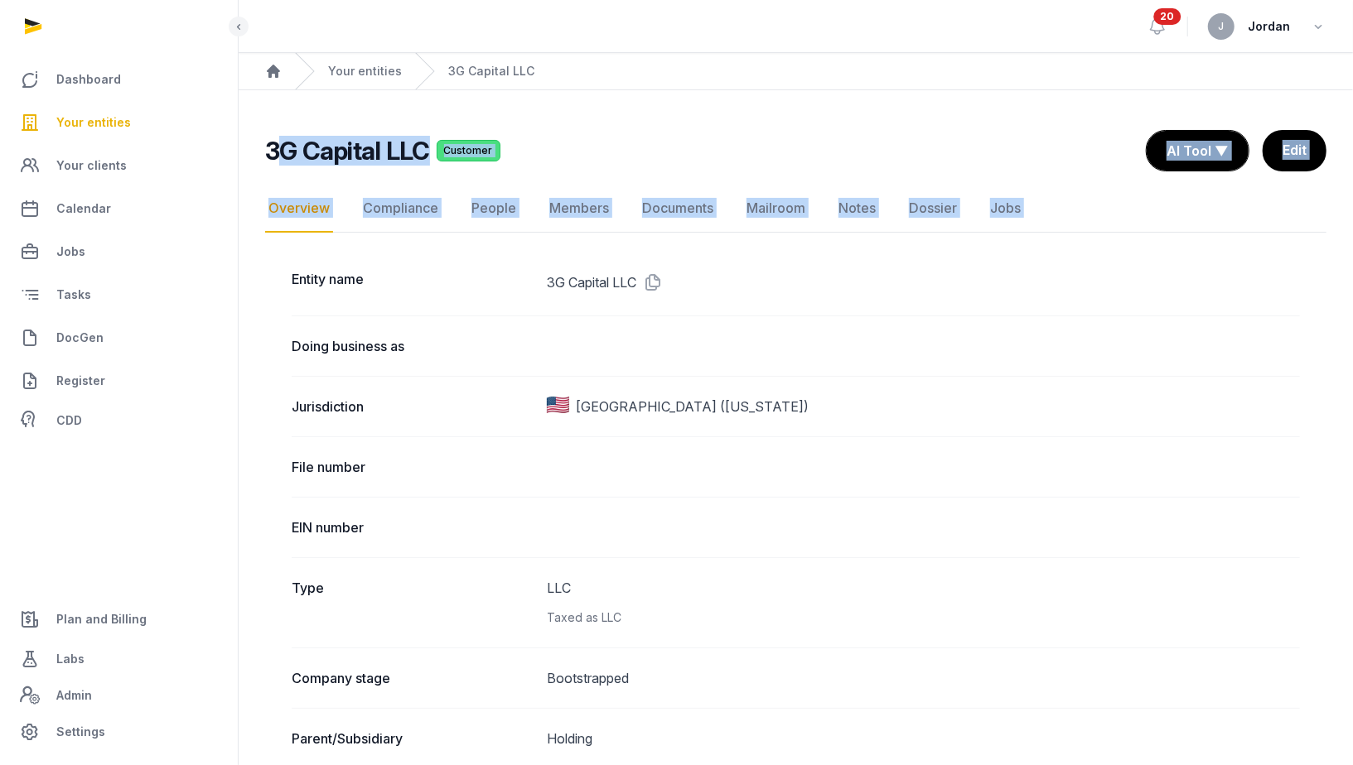
drag, startPoint x: 429, startPoint y: 161, endPoint x: 282, endPoint y: 162, distance: 146.6
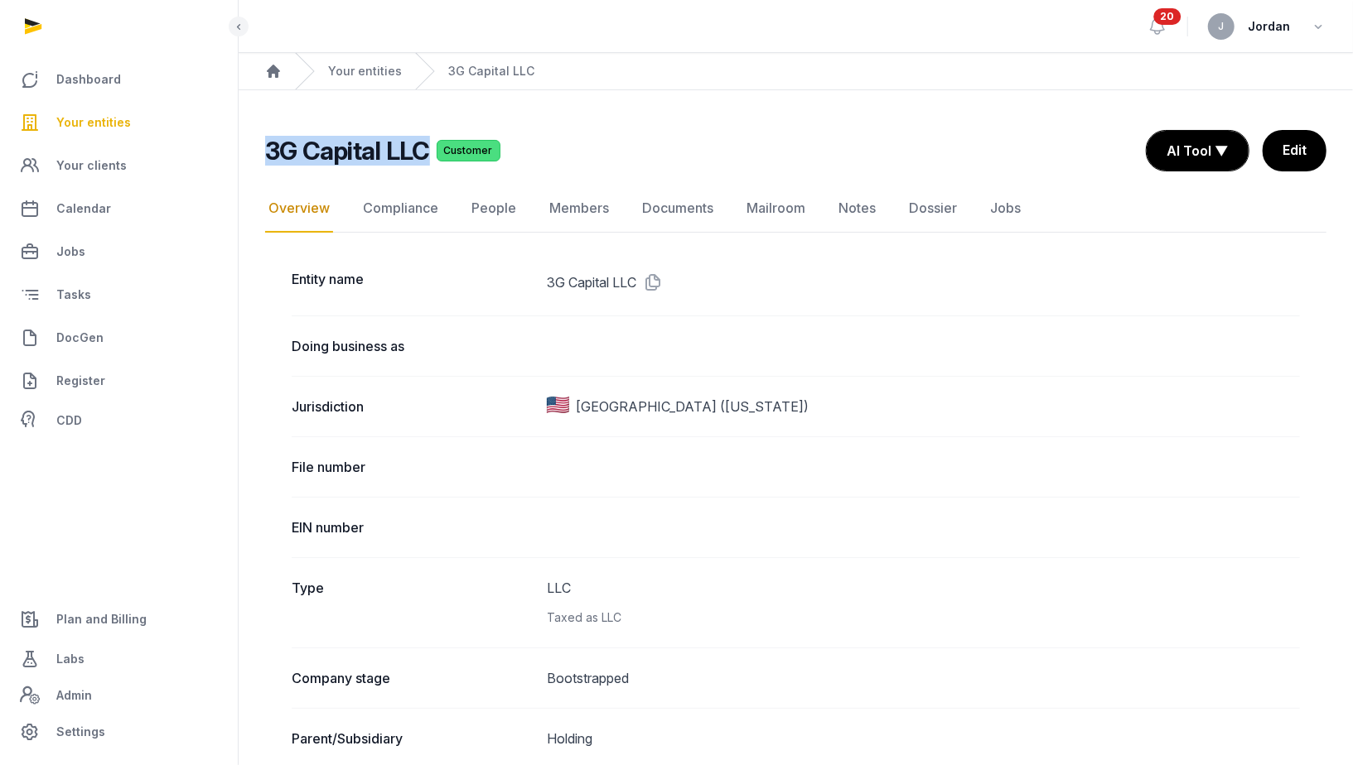
copy h2 "3G Capital LLC"
drag, startPoint x: 268, startPoint y: 154, endPoint x: 426, endPoint y: 157, distance: 158.3
click at [426, 157] on h2 "3G Capital LLC" at bounding box center [347, 151] width 165 height 30
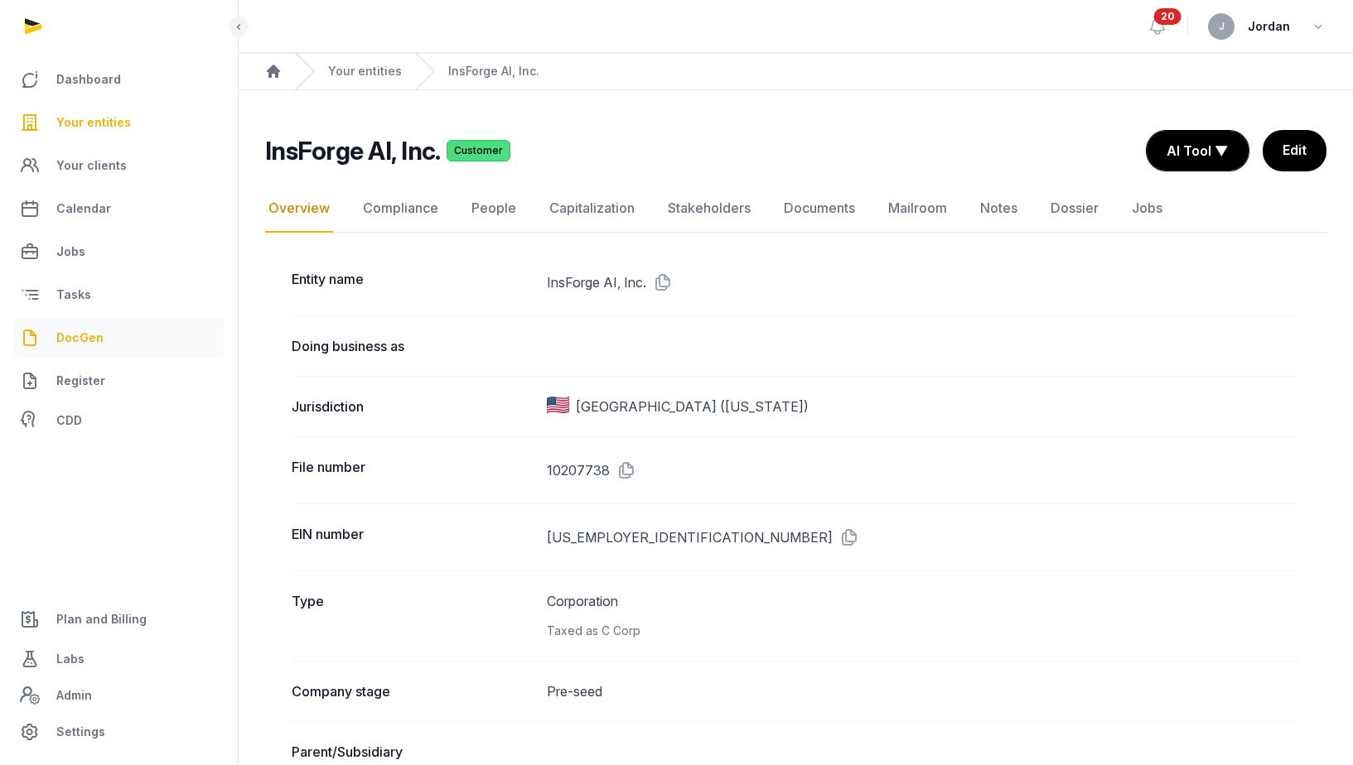
scroll to position [2222, 0]
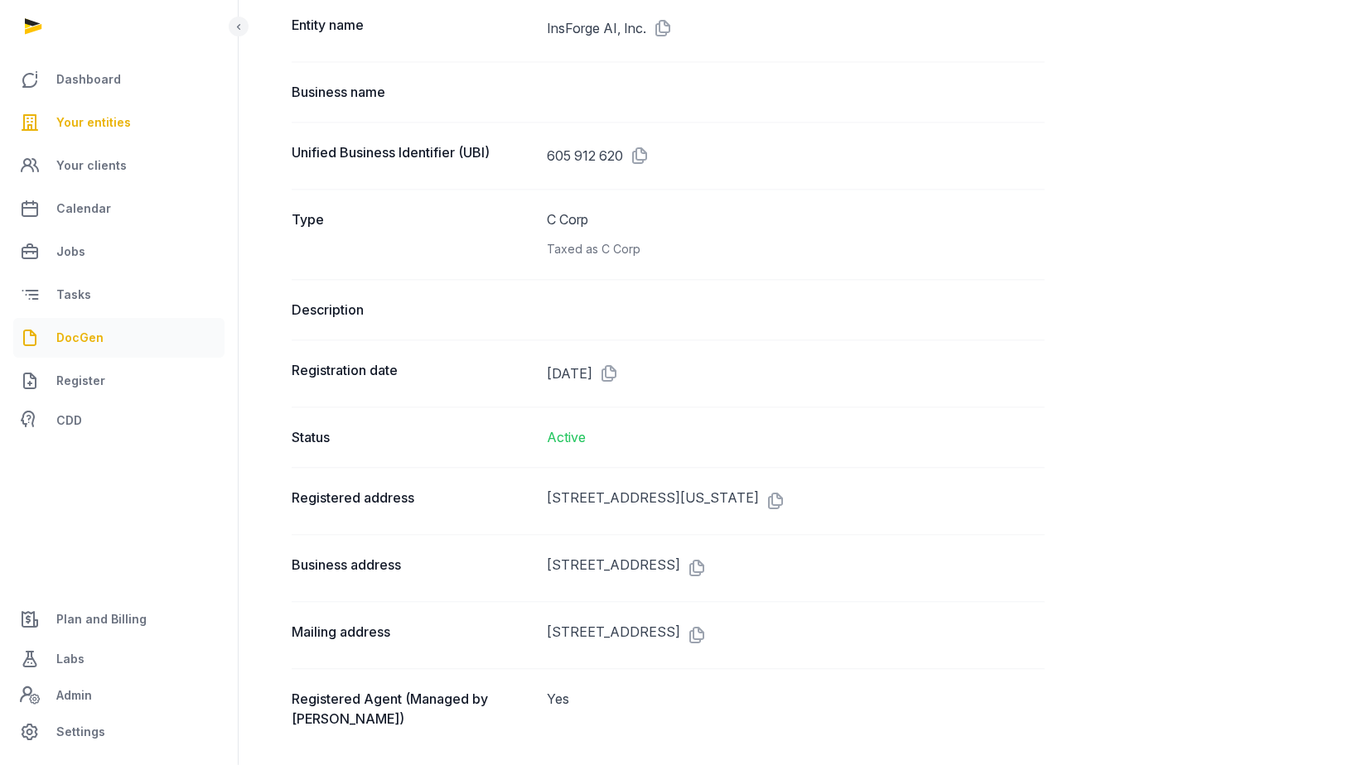
click at [104, 346] on link "DocGen" at bounding box center [118, 338] width 211 height 40
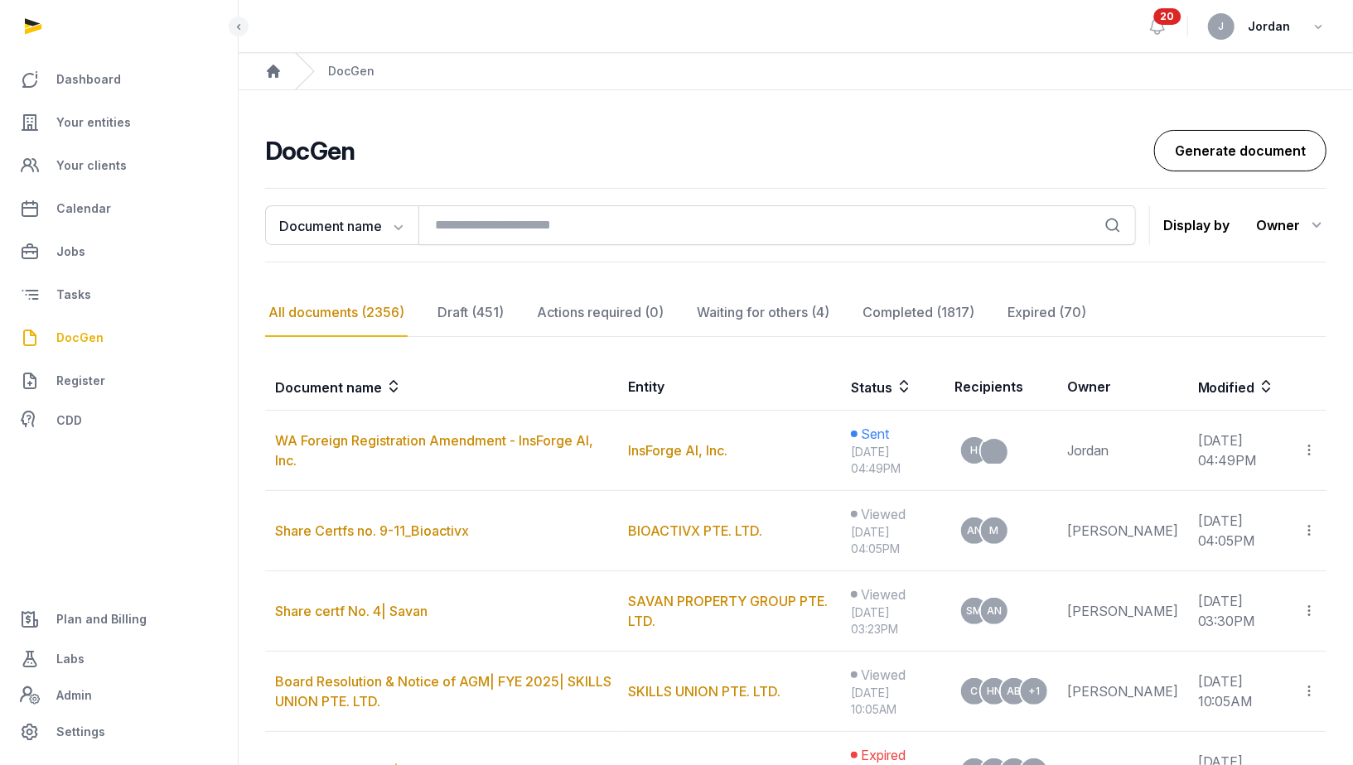
click at [1198, 144] on link "Generate document" at bounding box center [1240, 150] width 172 height 41
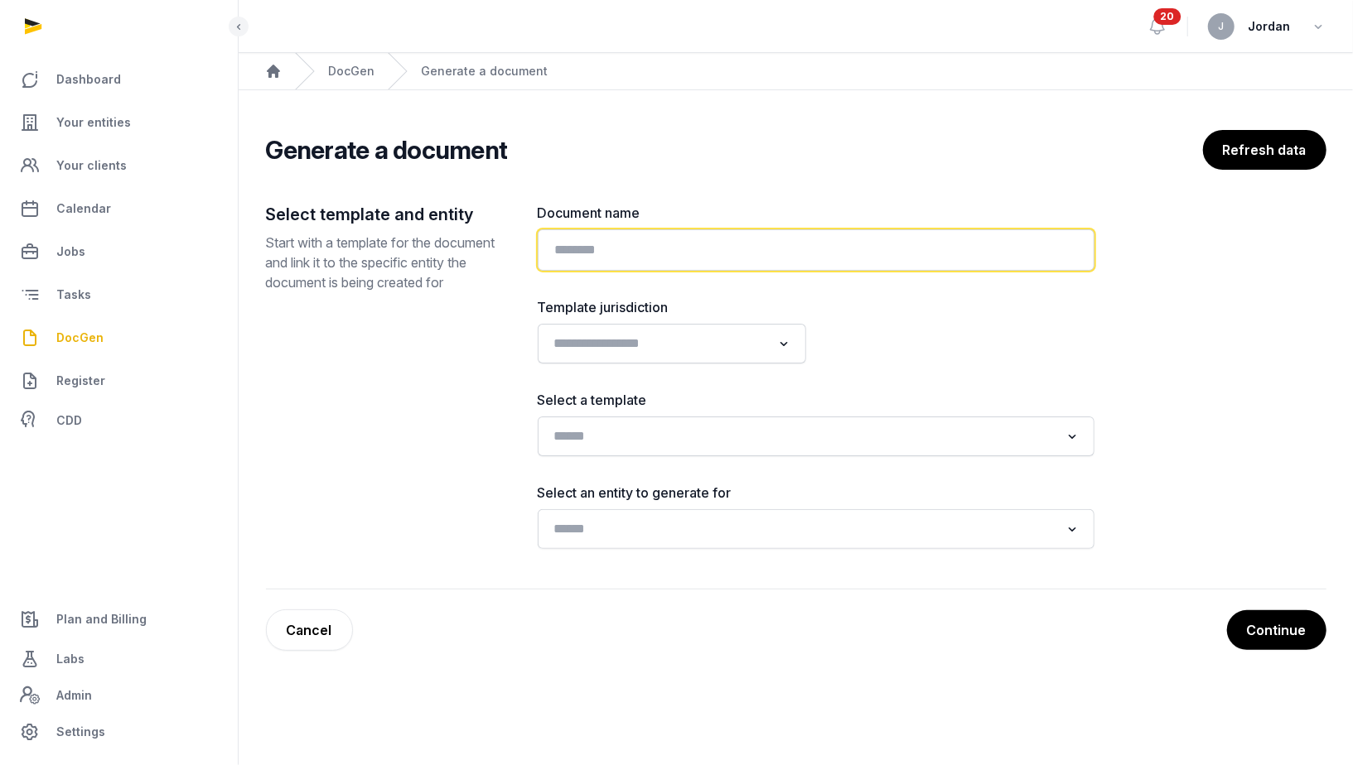
click at [773, 245] on input "text" at bounding box center [816, 249] width 557 height 41
paste input "**********"
click at [554, 246] on input "**********" at bounding box center [816, 249] width 557 height 41
paste input "**********"
type input "**********"
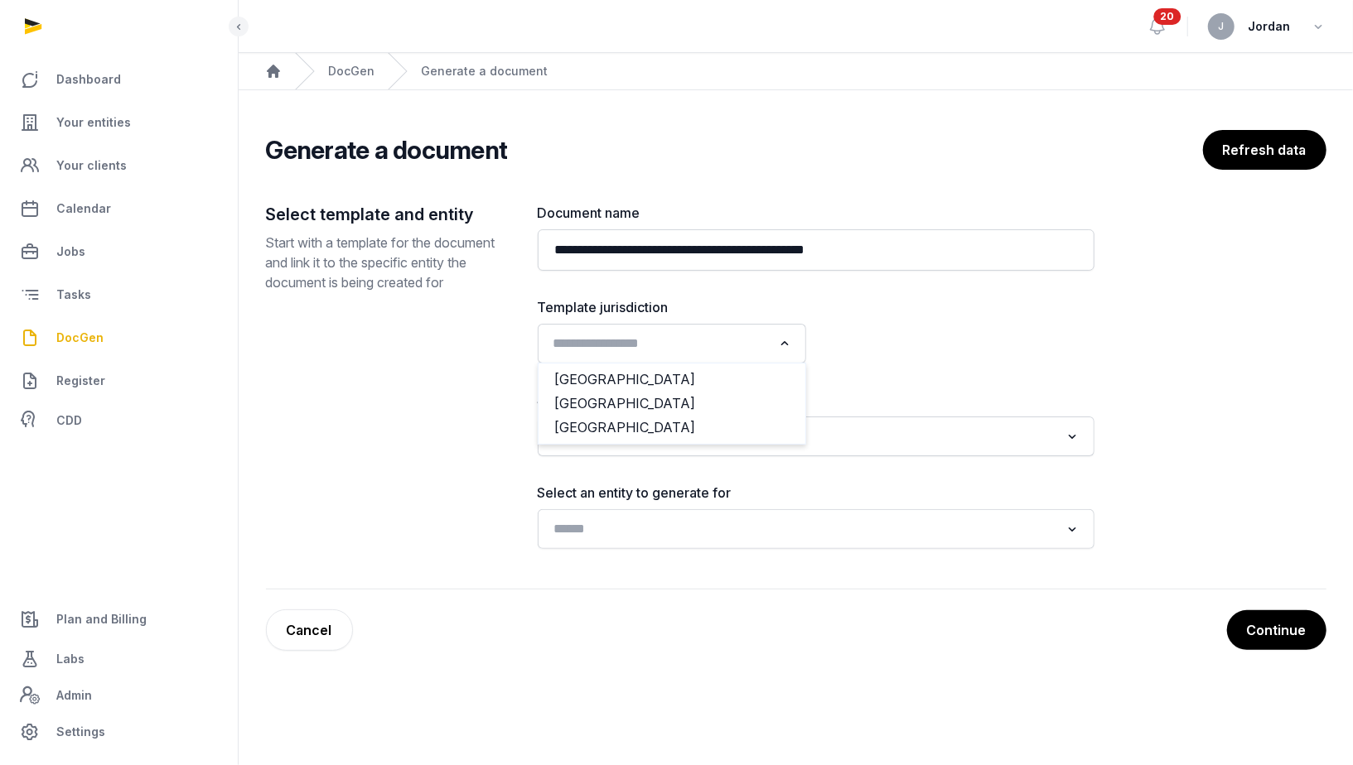
click at [741, 349] on input "Search for option" at bounding box center [660, 343] width 224 height 23
click at [679, 416] on li "USA" at bounding box center [671, 428] width 267 height 24
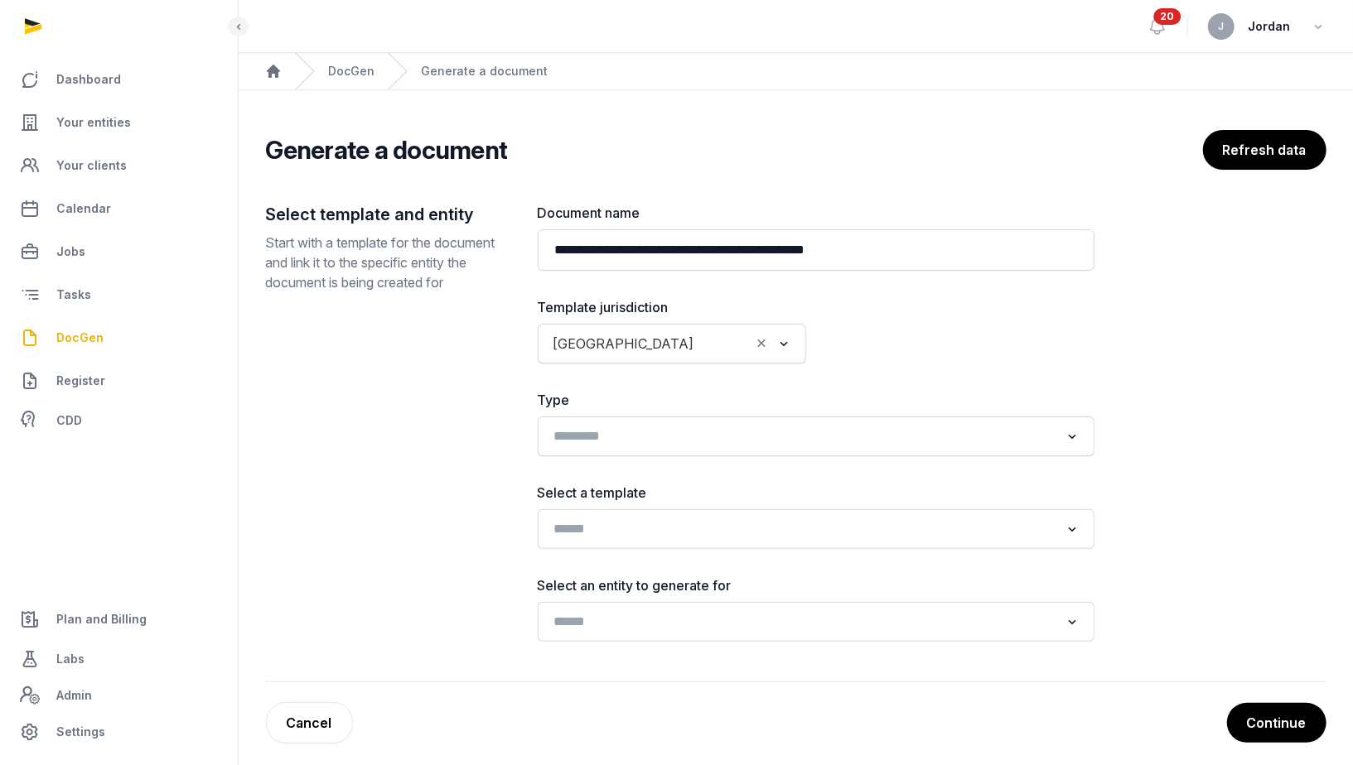
scroll to position [8, 0]
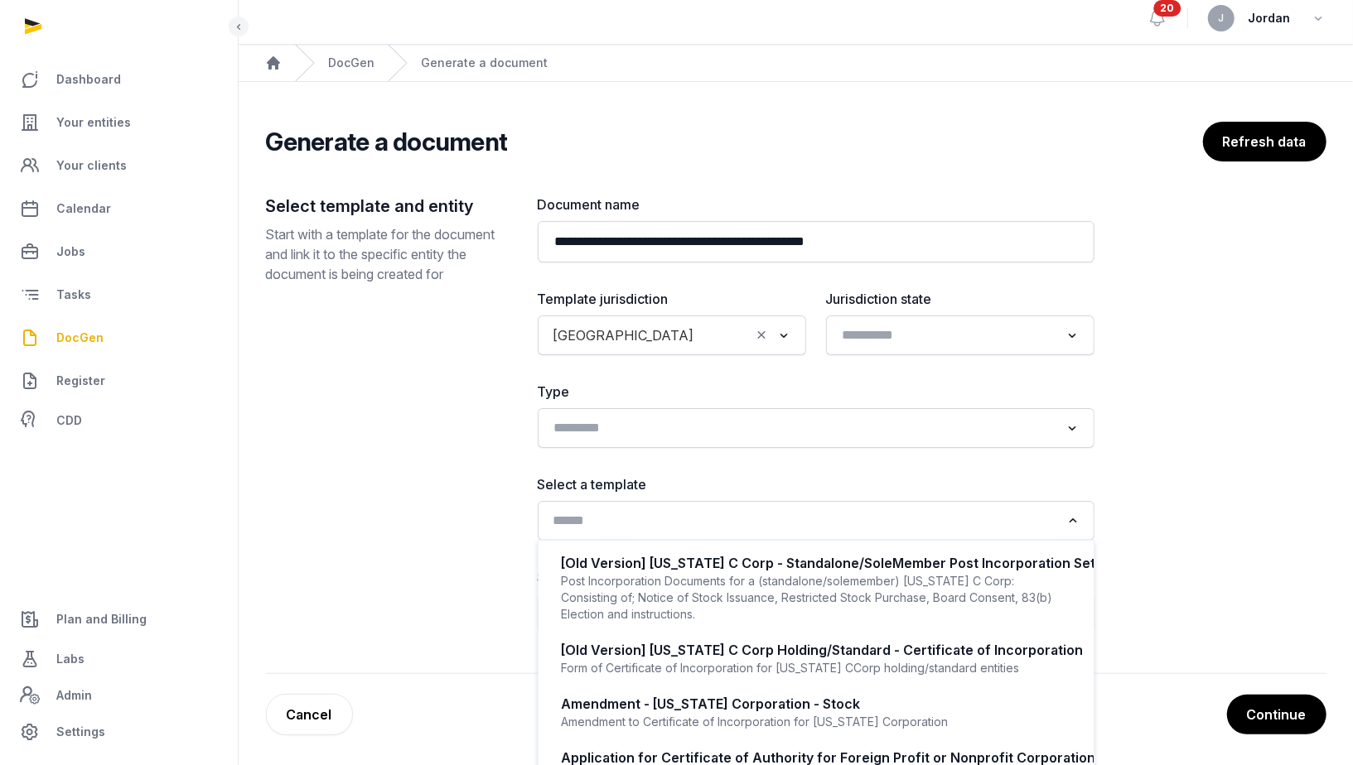
click at [672, 506] on div "Search for option" at bounding box center [804, 519] width 516 height 27
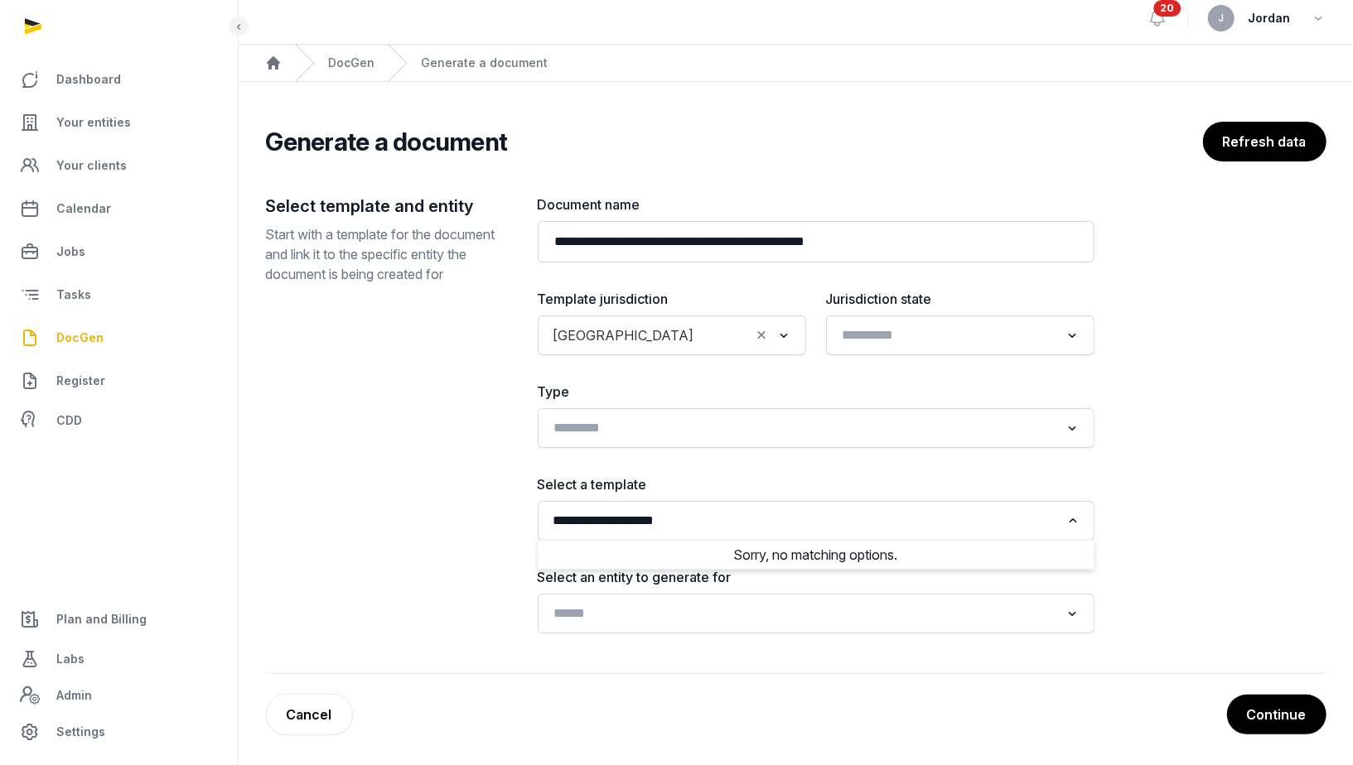
click at [625, 524] on input "**********" at bounding box center [804, 520] width 513 height 23
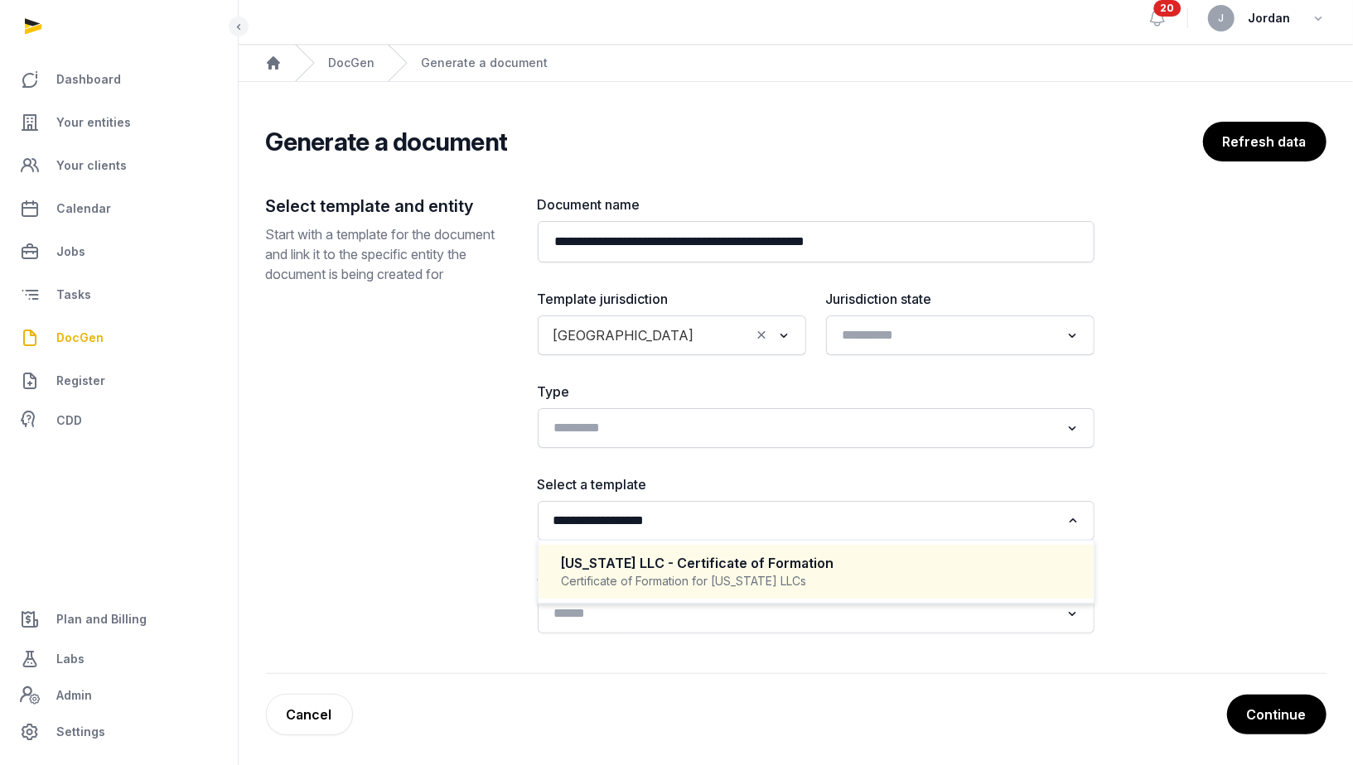
click at [692, 574] on div "Certificate of Formation for Delaware LLCs" at bounding box center [816, 581] width 509 height 17
type input "**********"
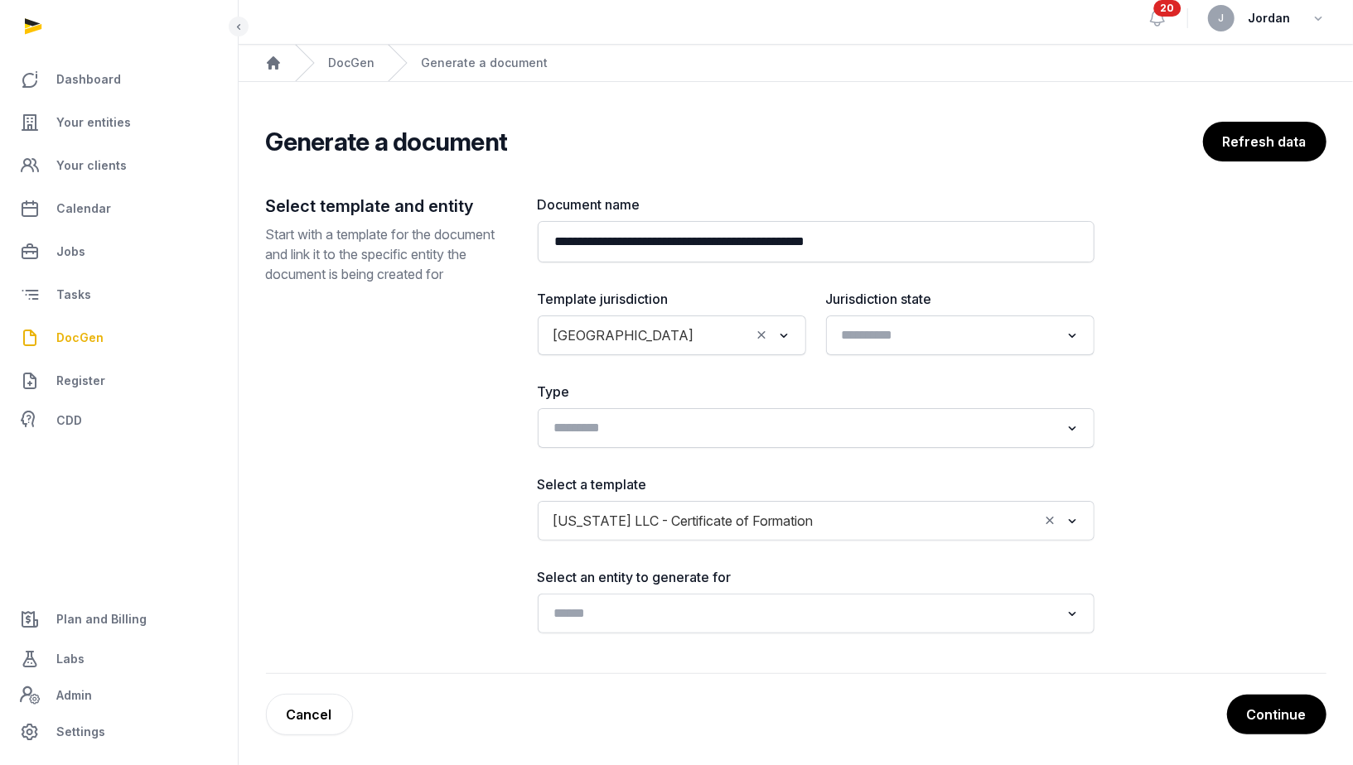
click at [943, 336] on input "Search for option" at bounding box center [948, 335] width 224 height 23
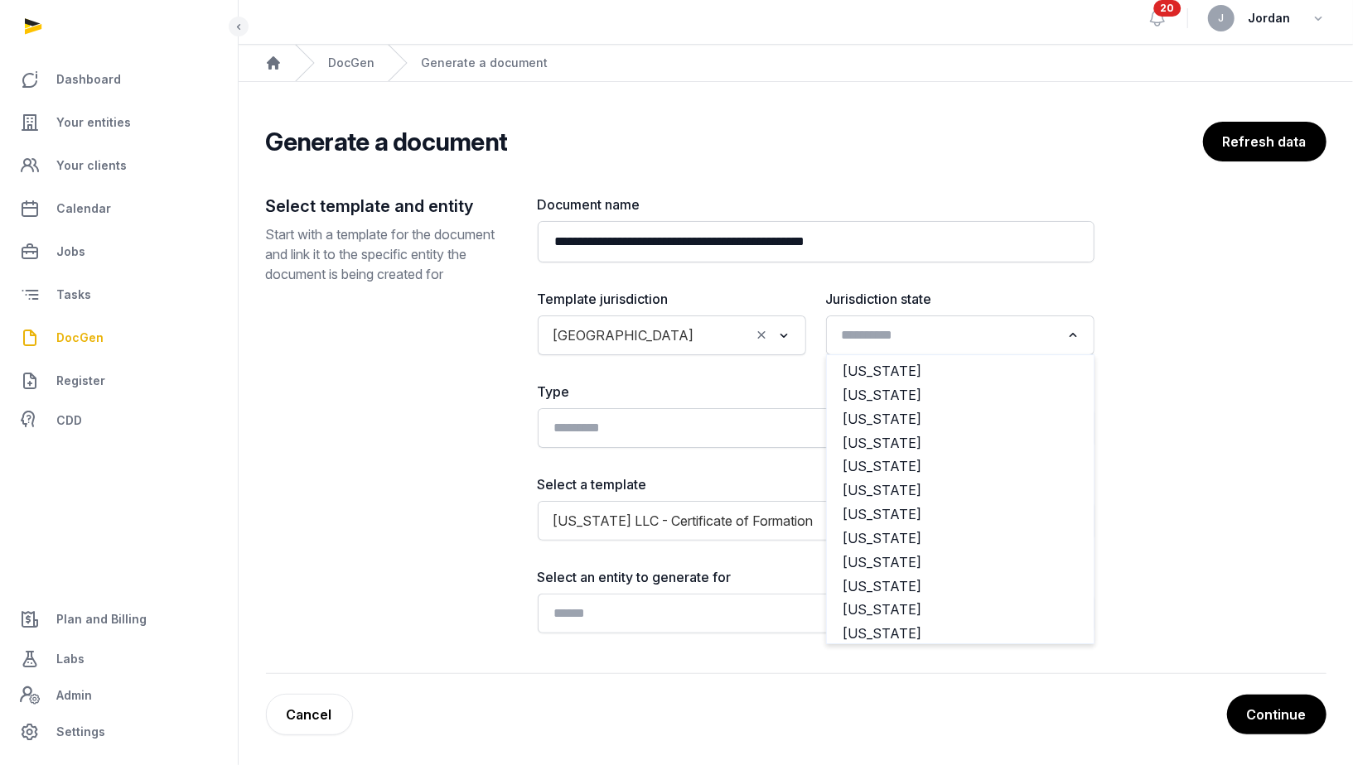
click at [943, 336] on input "Search for option" at bounding box center [948, 335] width 224 height 23
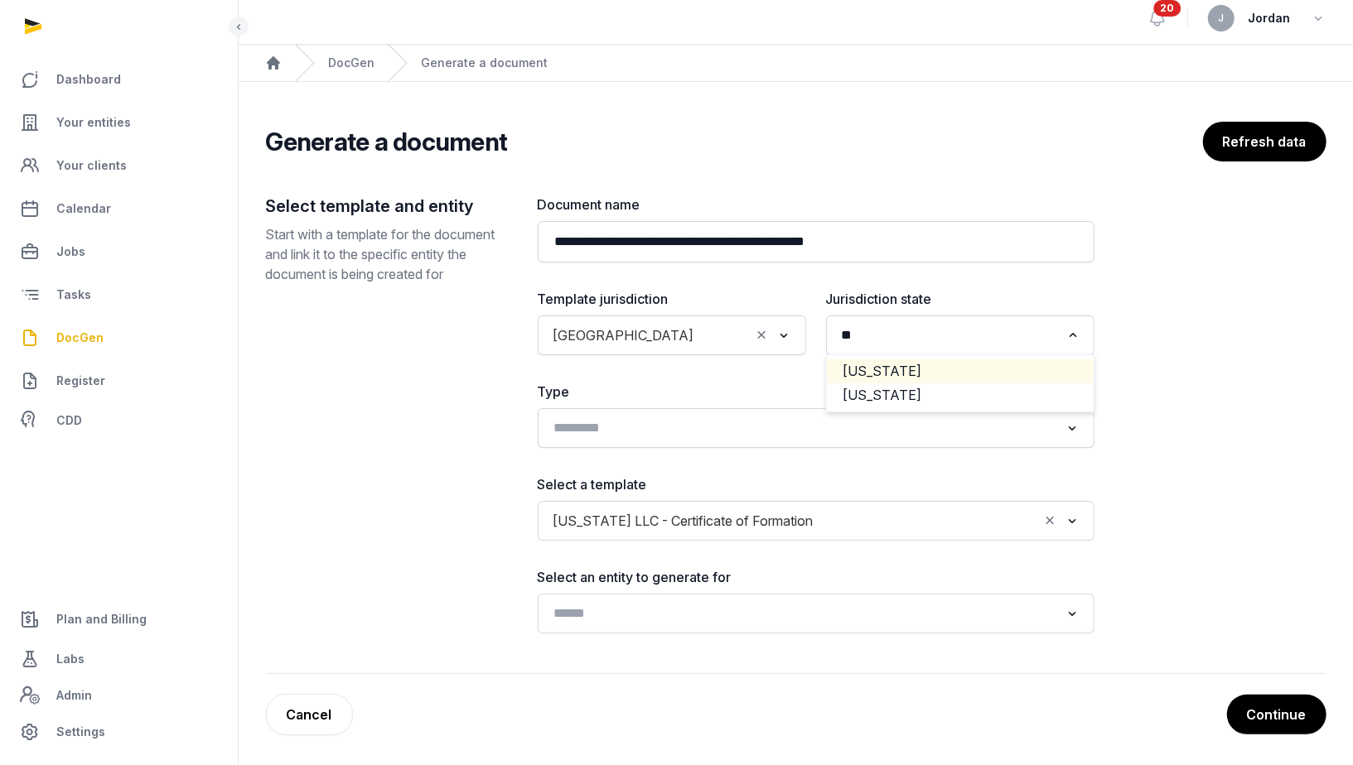
type input "**"
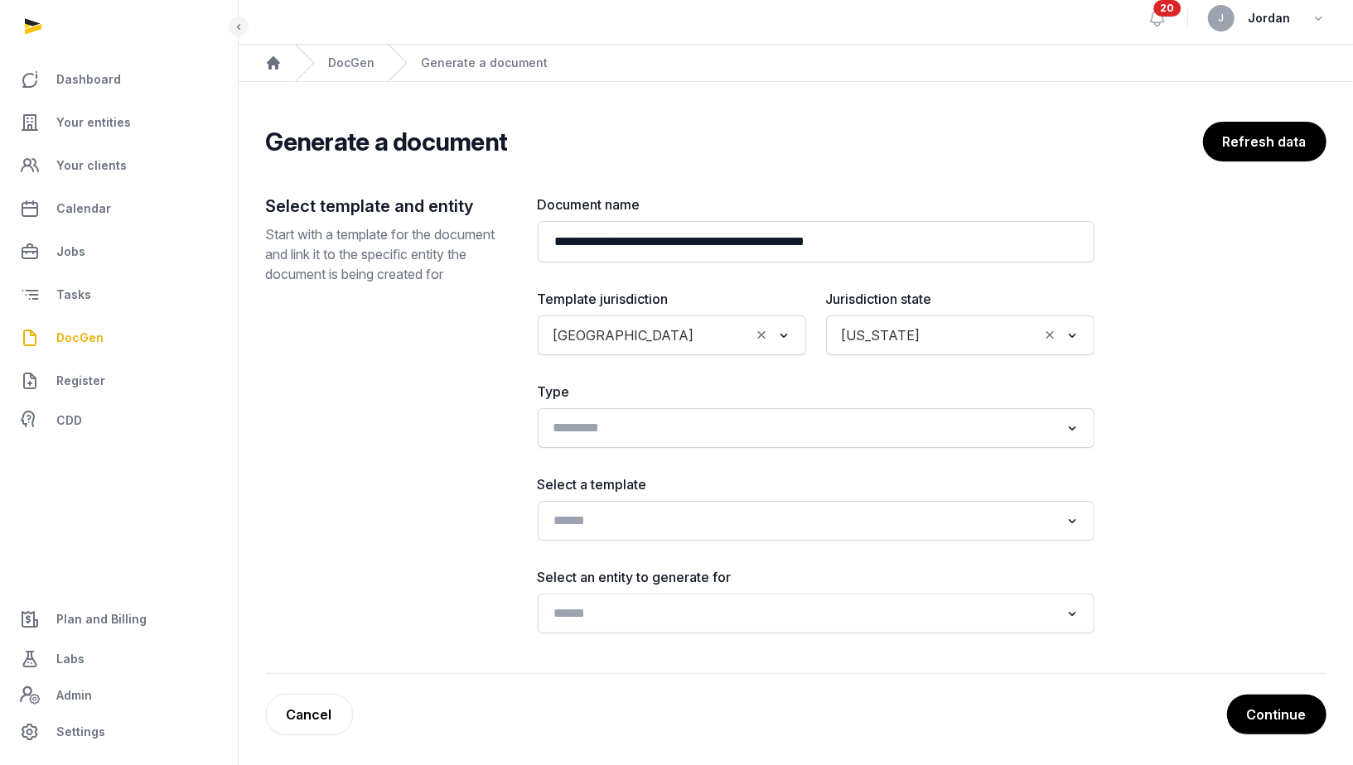
click at [878, 441] on div "Loading..." at bounding box center [816, 428] width 540 height 30
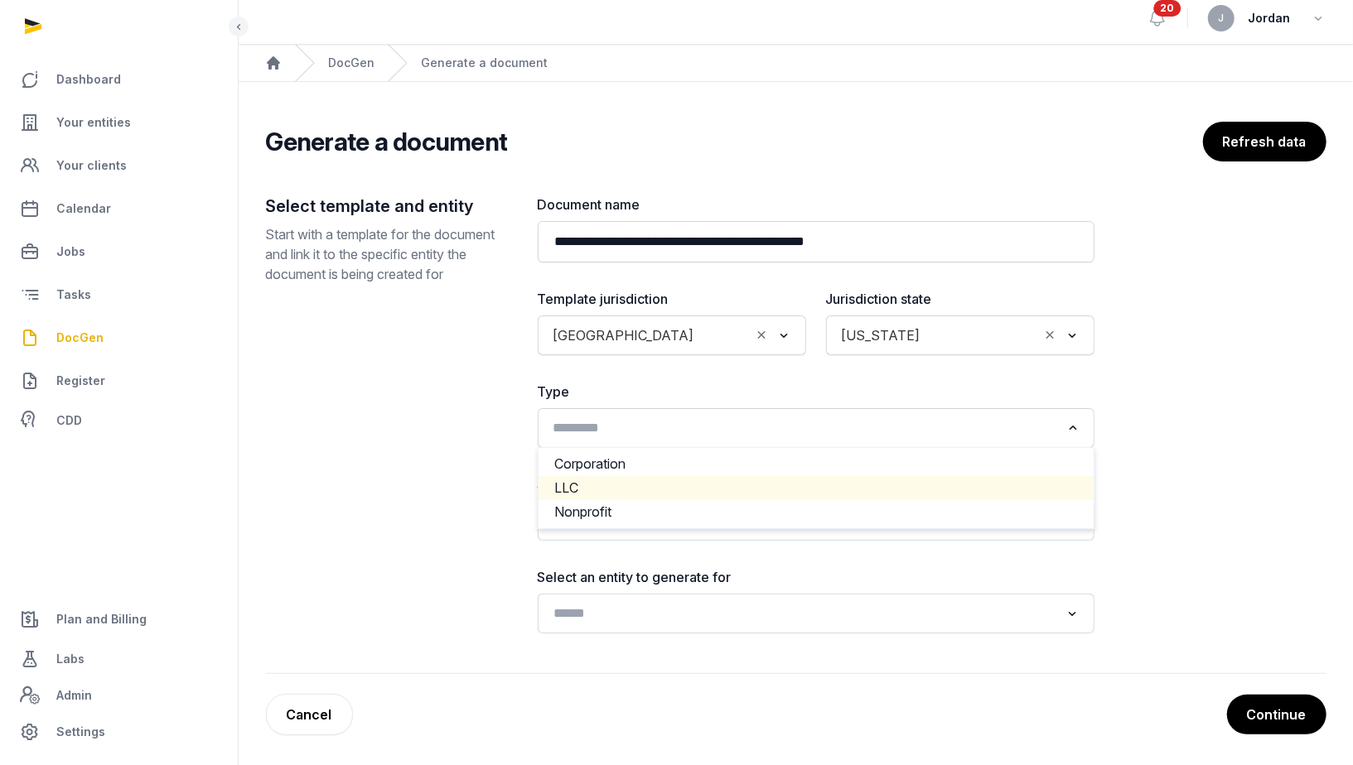
click at [846, 476] on li "LLC" at bounding box center [815, 488] width 555 height 24
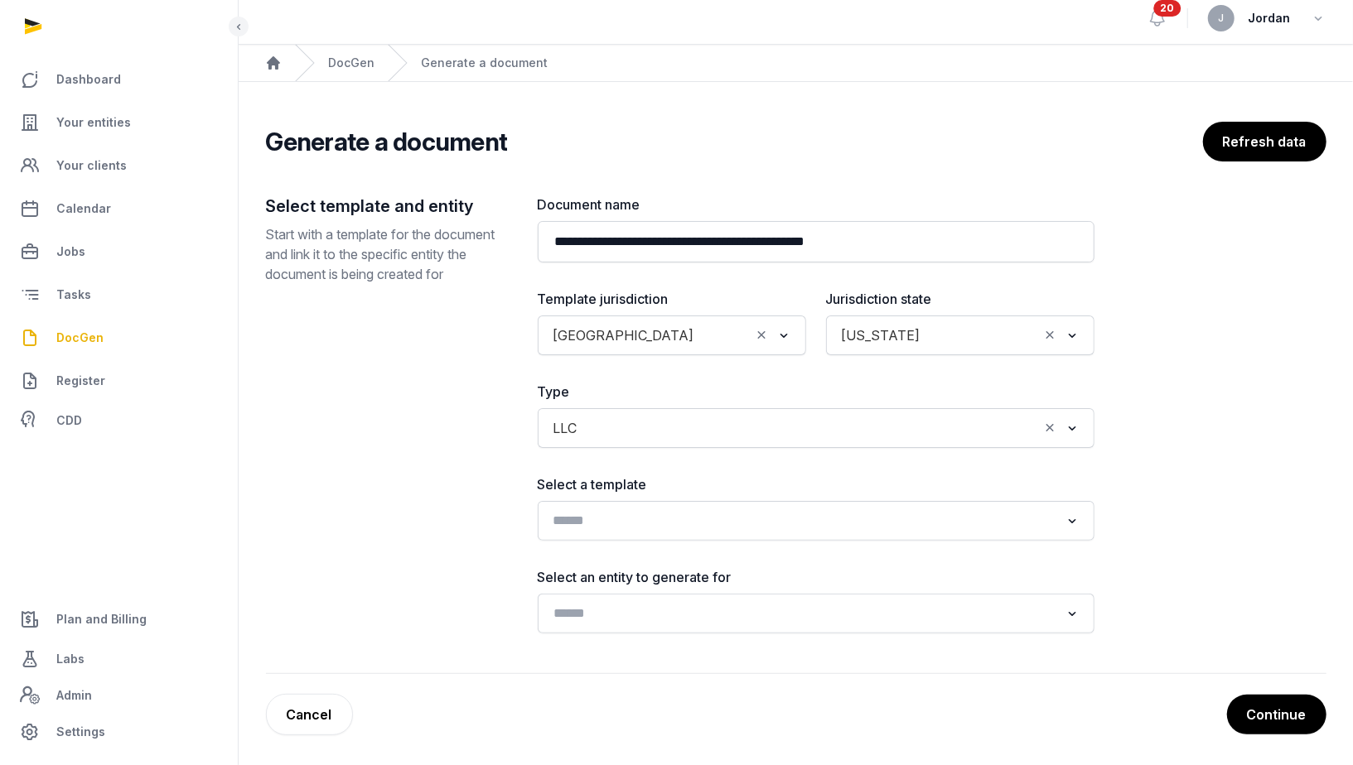
click at [786, 513] on input "Search for option" at bounding box center [804, 520] width 513 height 23
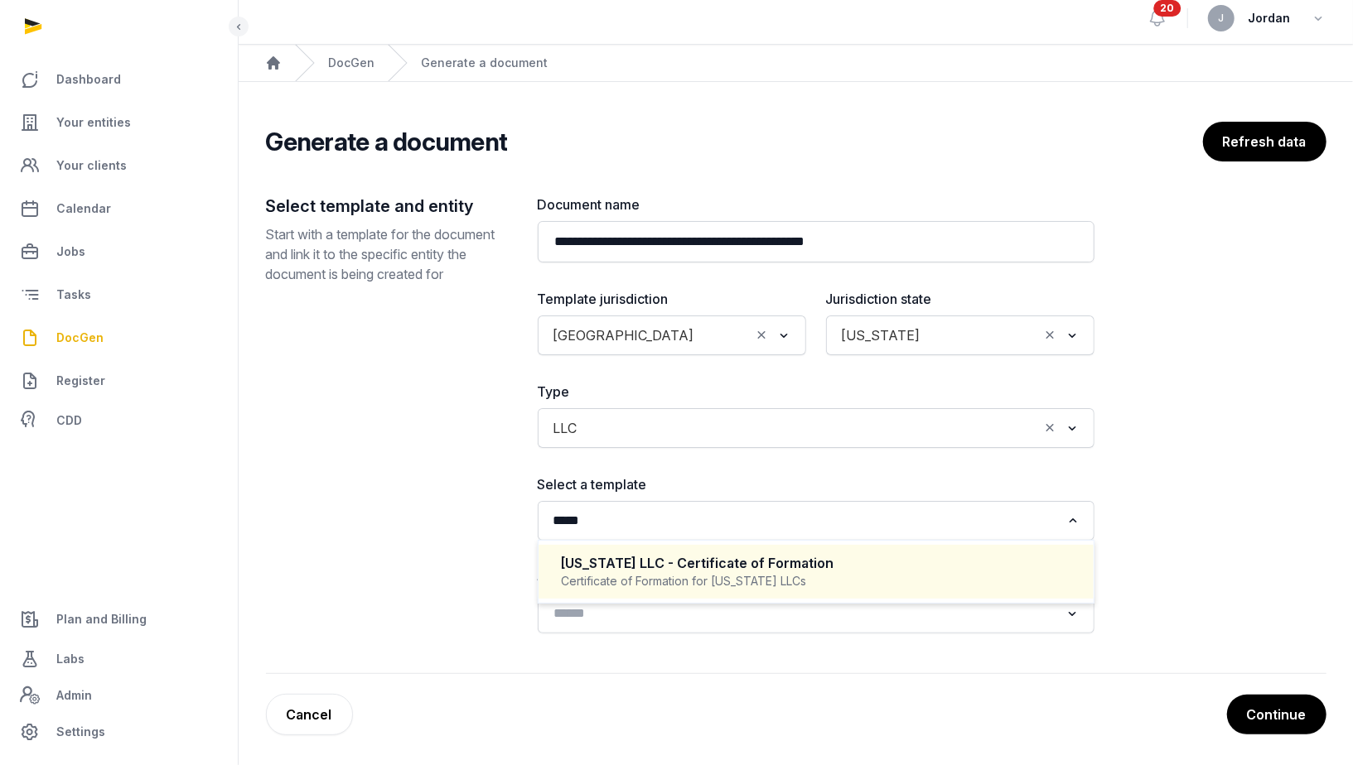
click at [744, 565] on div "Delaware LLC - Certificate of Formation" at bounding box center [816, 563] width 509 height 19
type input "*****"
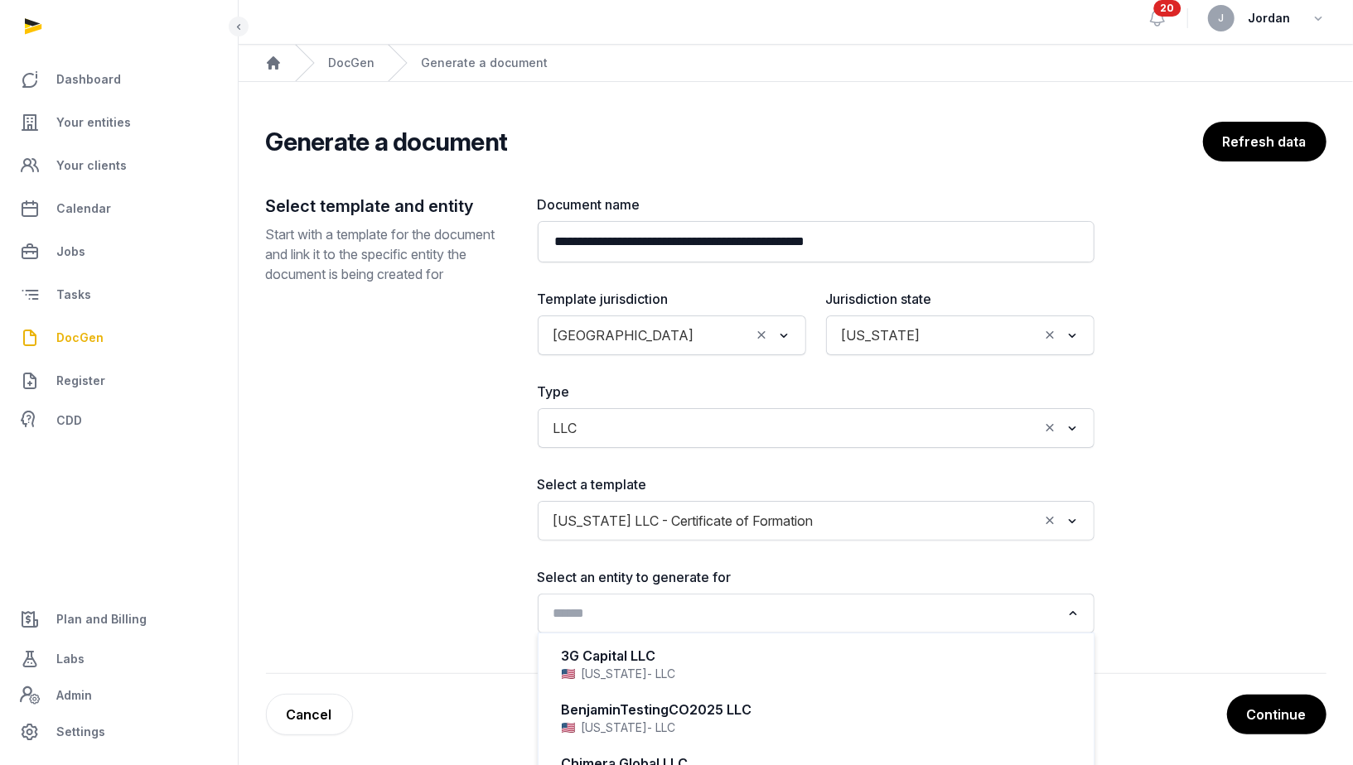
click at [727, 603] on input "Search for option" at bounding box center [804, 613] width 513 height 23
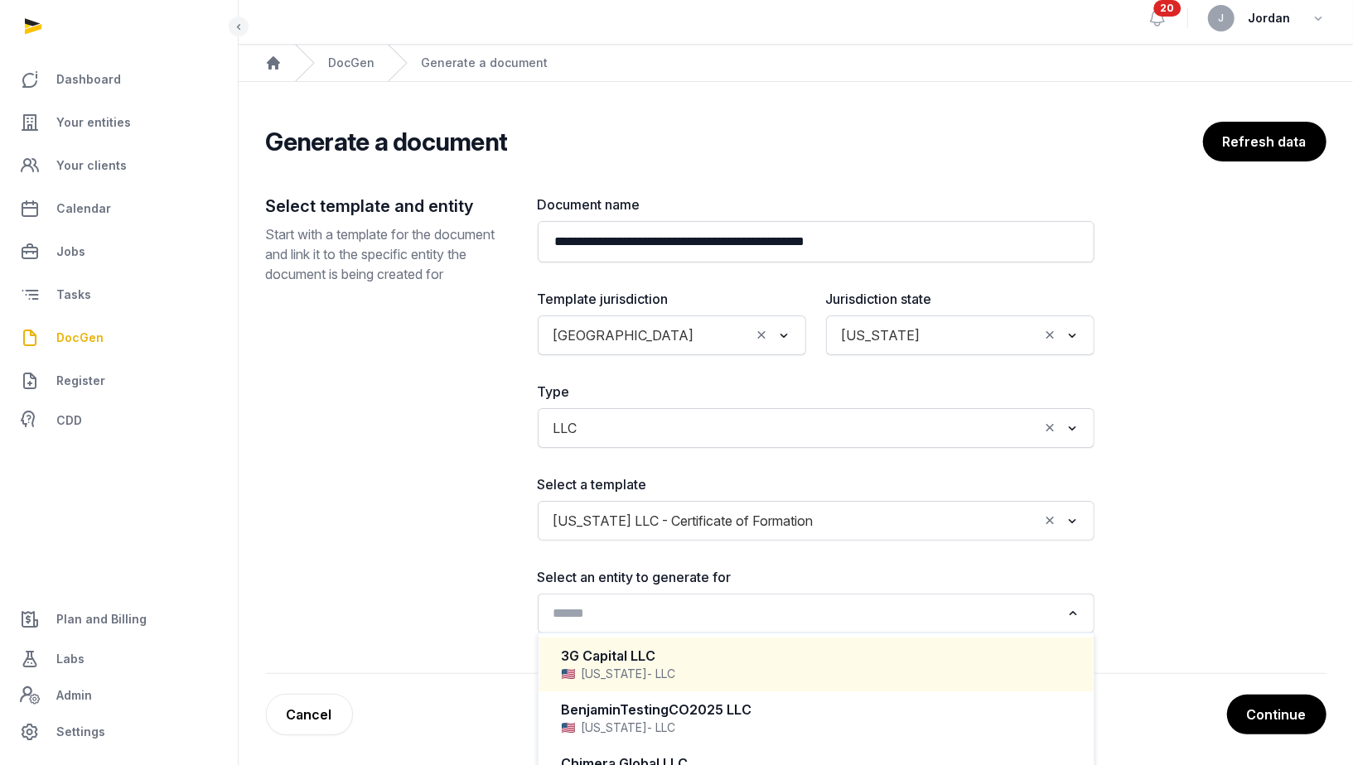
click at [699, 660] on div "3G Capital LLC" at bounding box center [816, 656] width 509 height 19
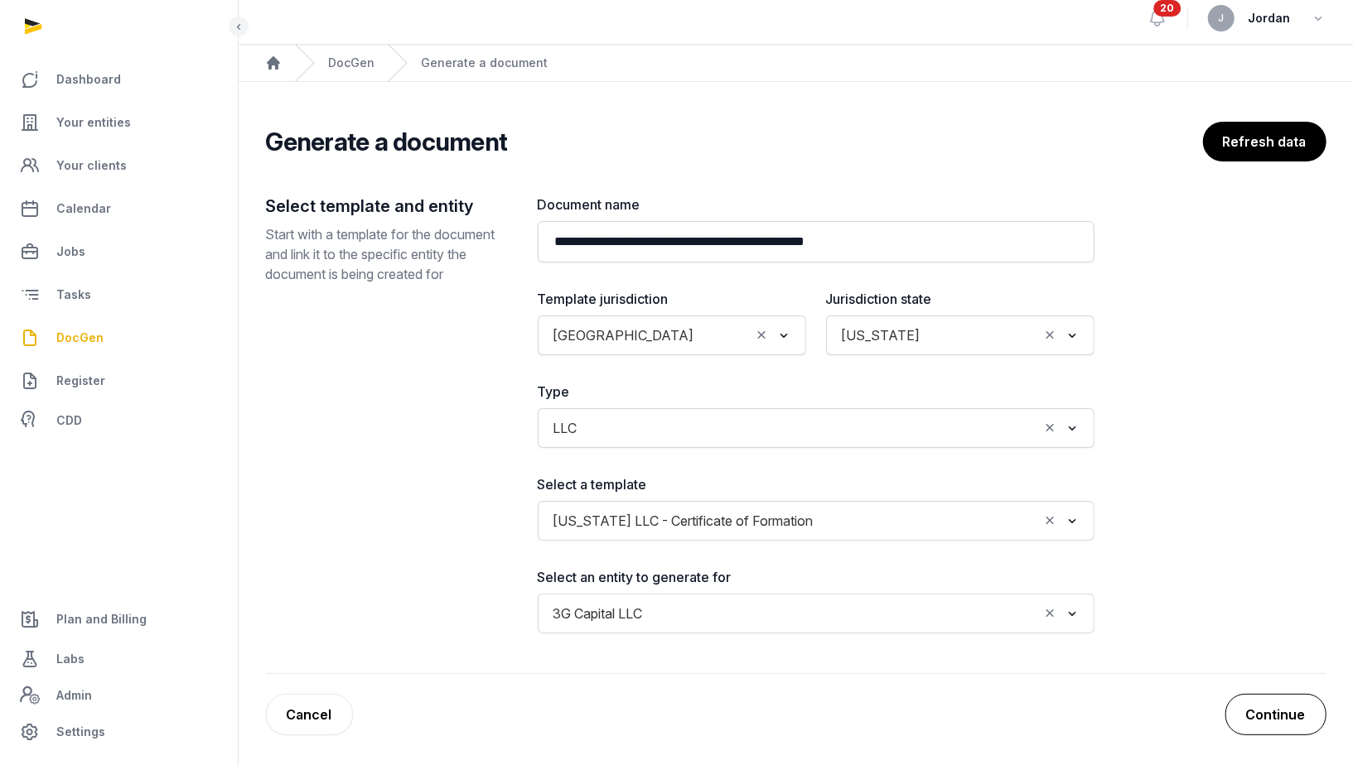
click at [1253, 711] on button "Continue" at bounding box center [1275, 714] width 101 height 41
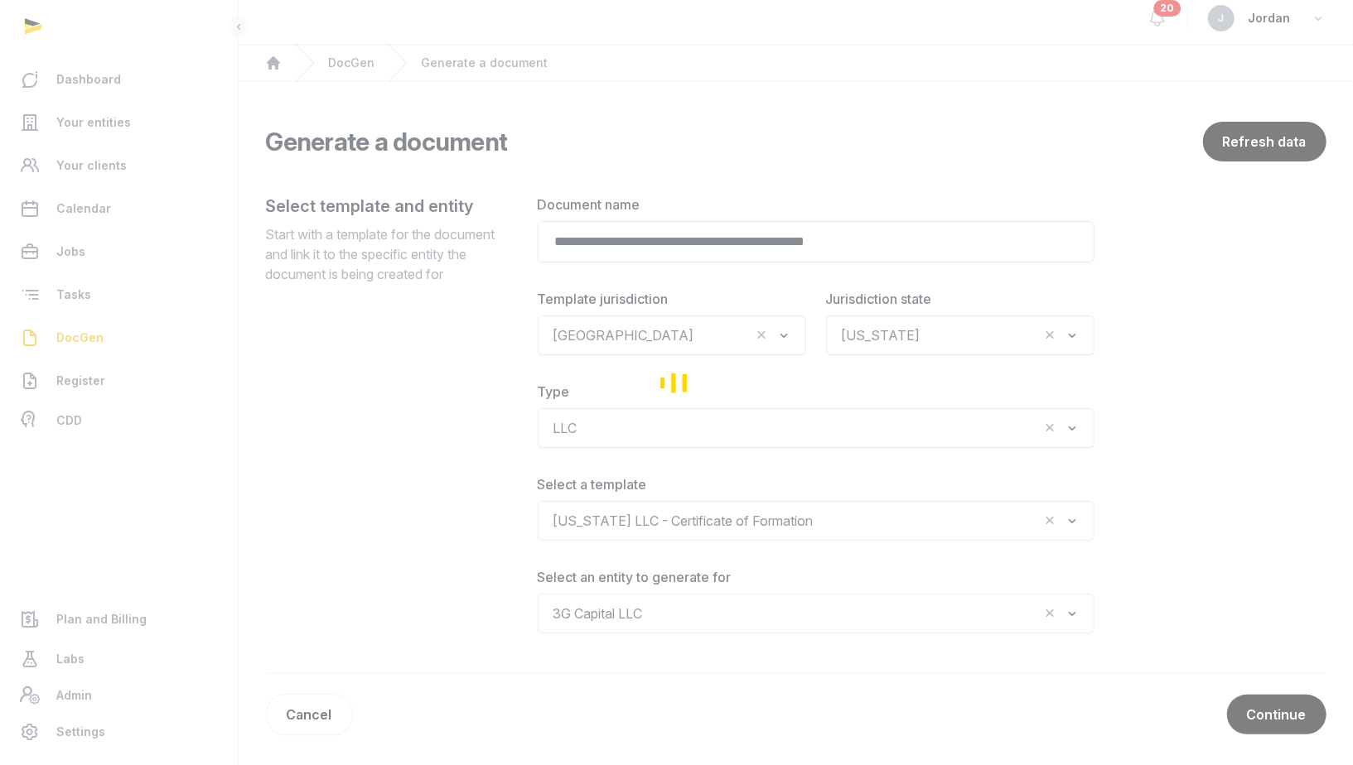
scroll to position [0, 0]
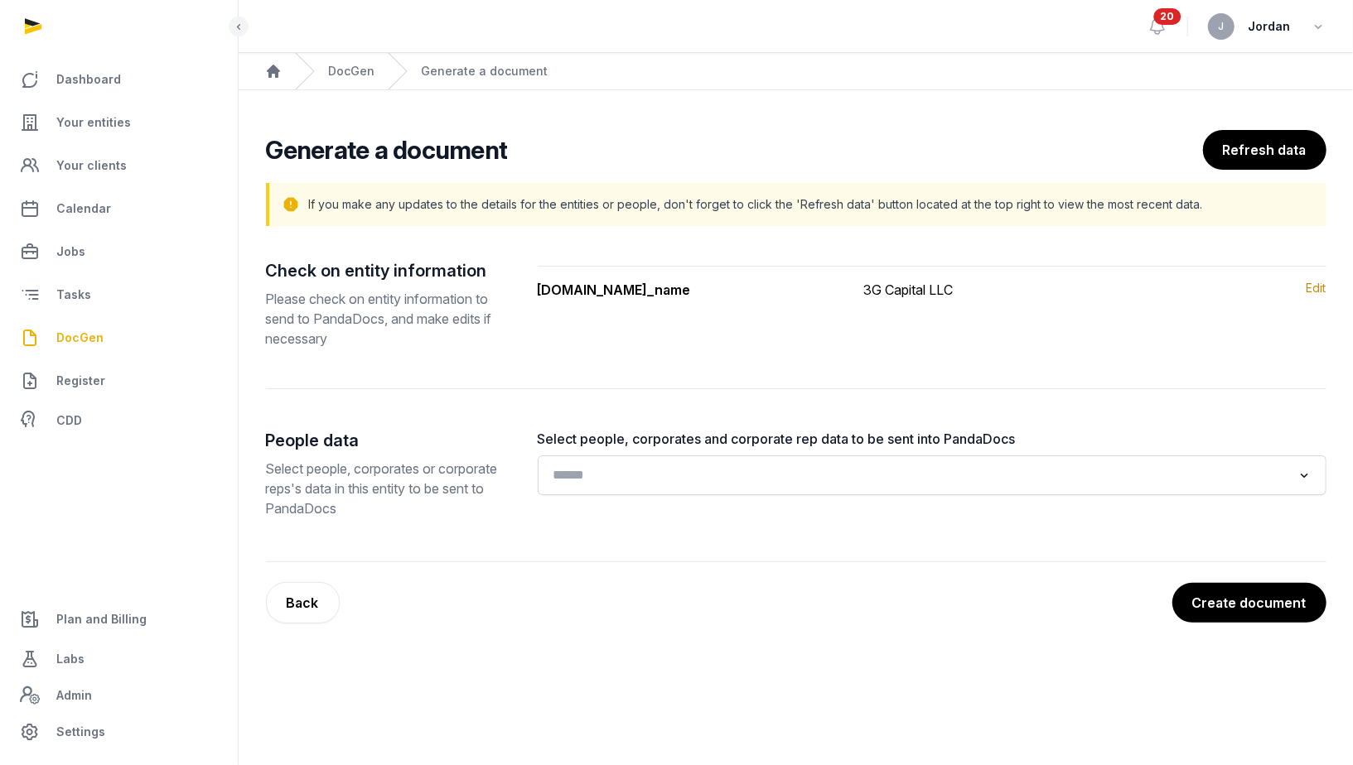
click at [915, 485] on input "Search for option" at bounding box center [920, 475] width 745 height 23
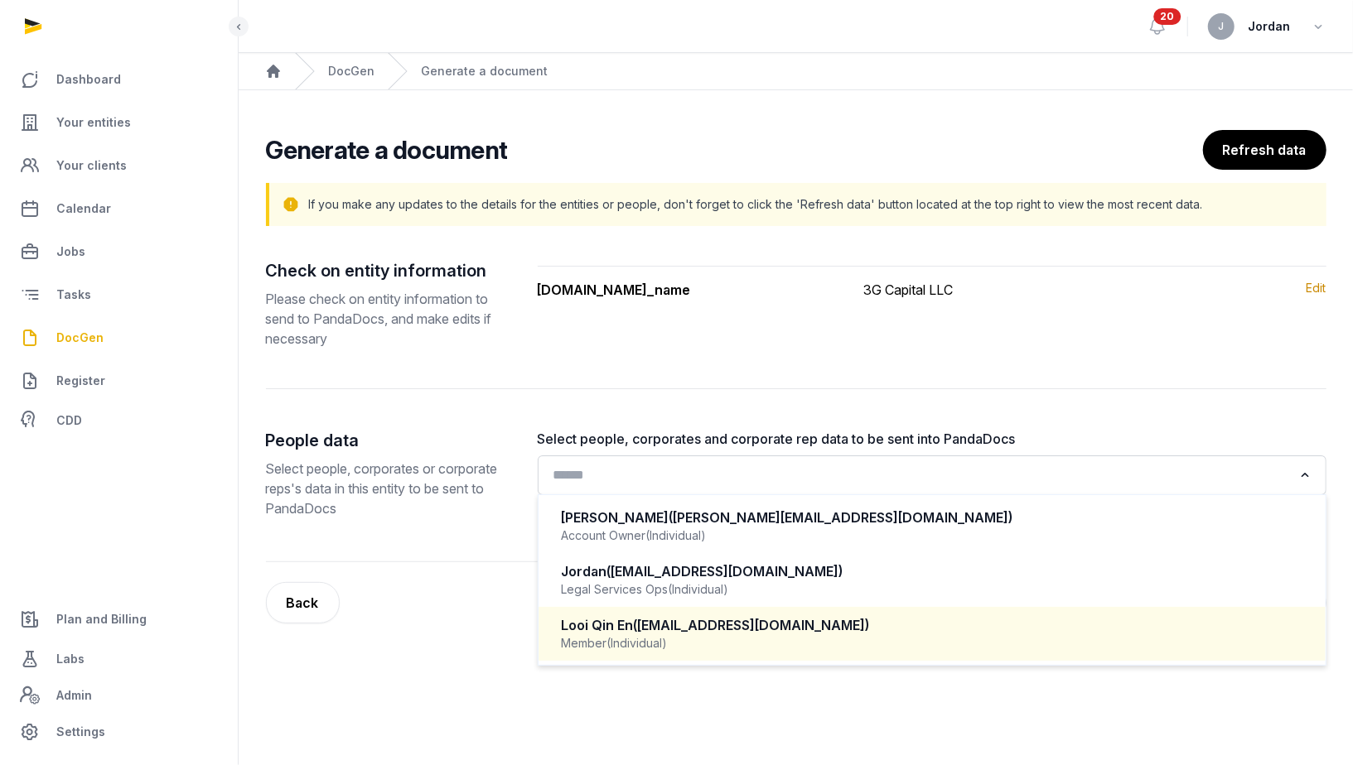
click at [816, 616] on div "Looi Qin En (looiqinen@gmail.com)" at bounding box center [932, 625] width 741 height 19
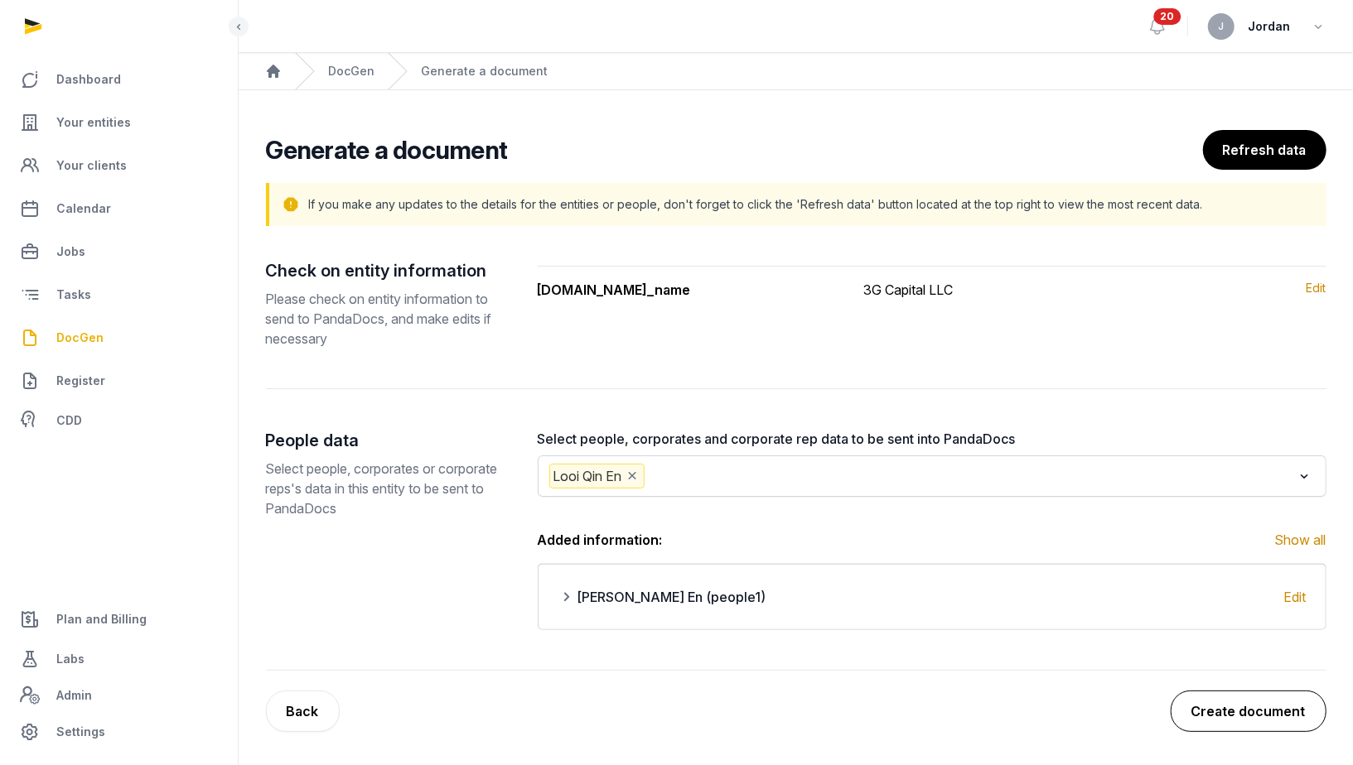
click at [1225, 704] on button "Create document" at bounding box center [1249, 711] width 156 height 41
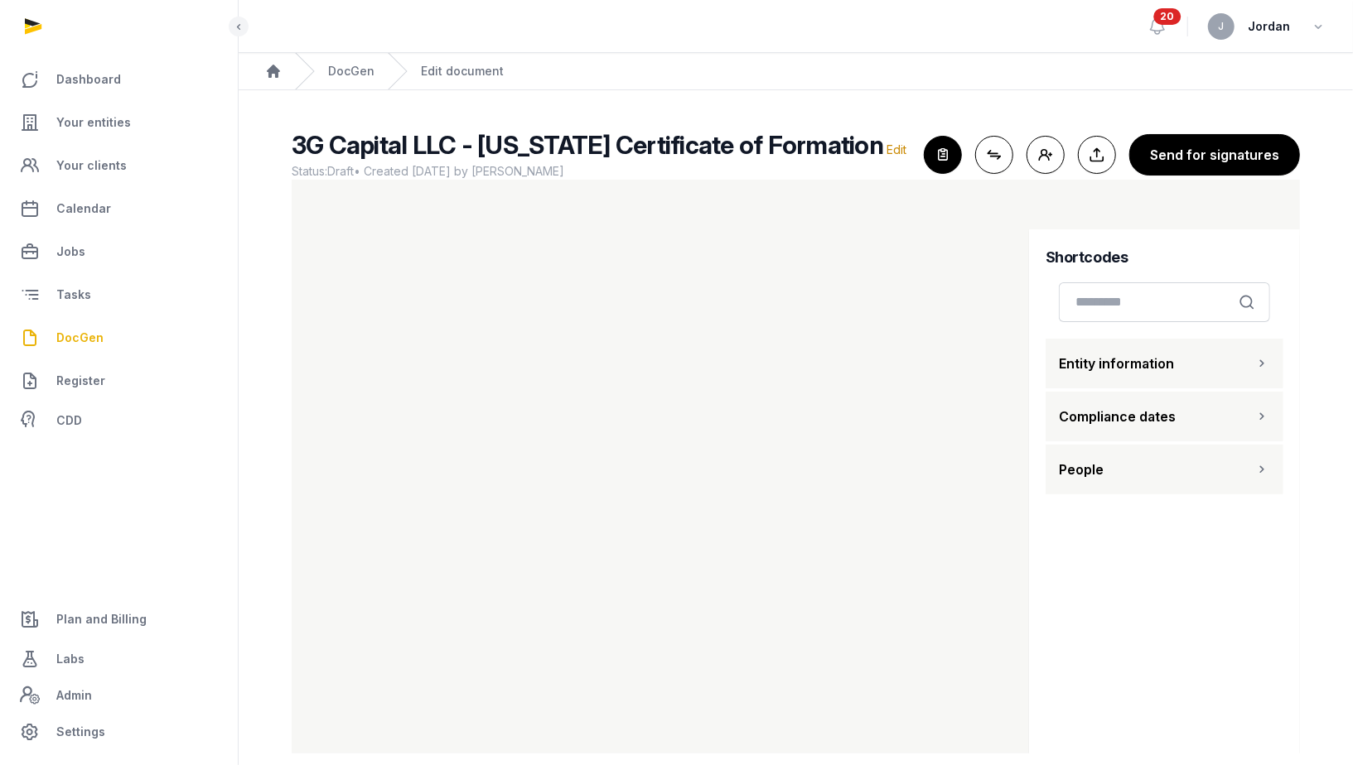
scroll to position [21, 0]
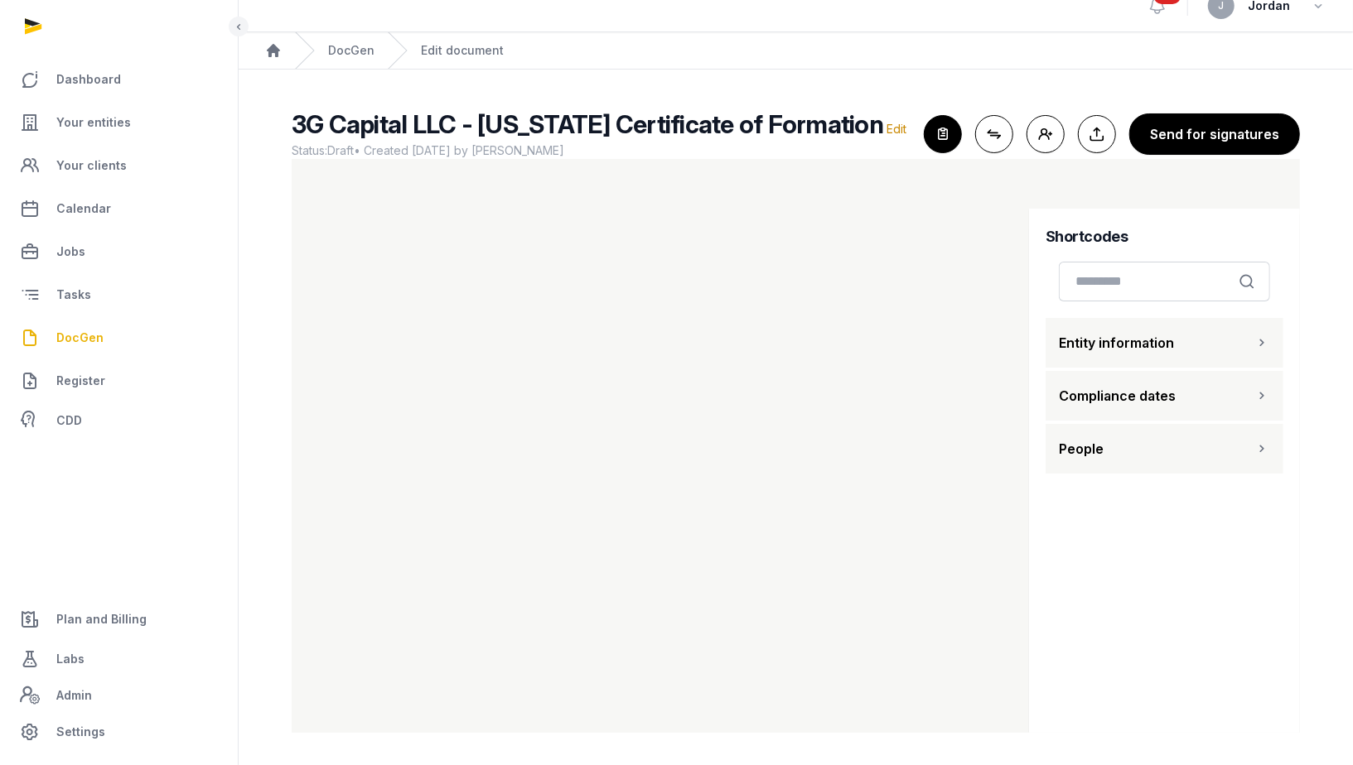
click at [1036, 615] on div "Shortcodes Search Entity information Compliance dates People" at bounding box center [1164, 478] width 271 height 539
